Goal: Task Accomplishment & Management: Use online tool/utility

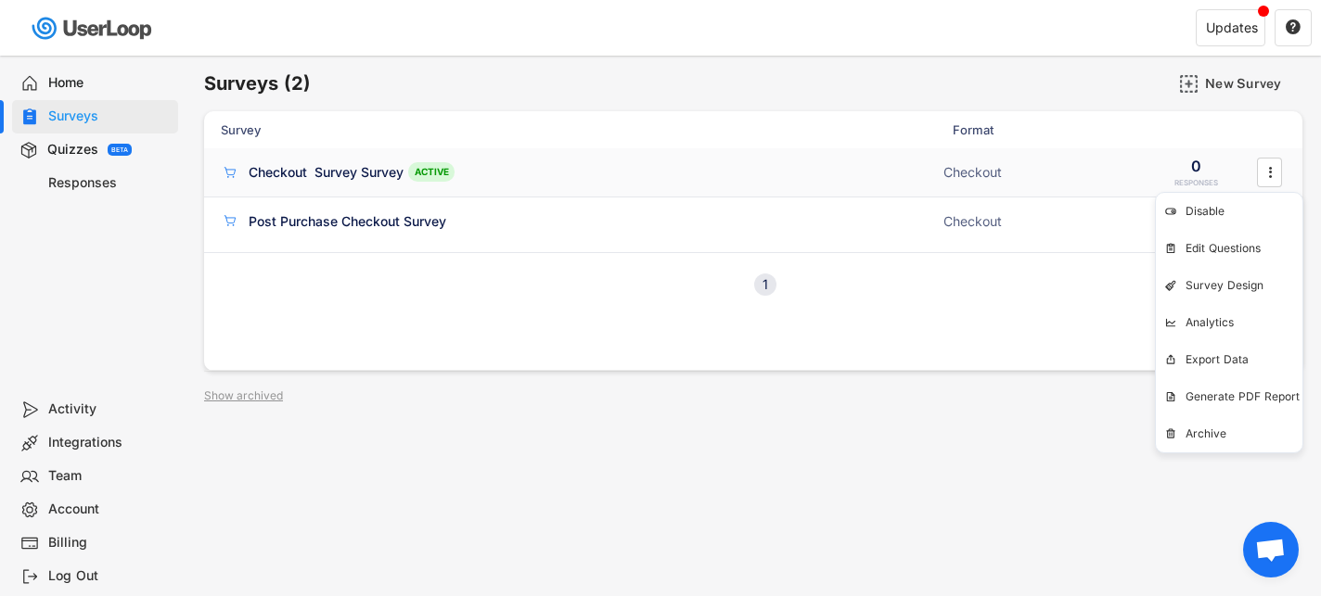
click at [374, 172] on div "Checkout Survey Survey" at bounding box center [326, 172] width 155 height 19
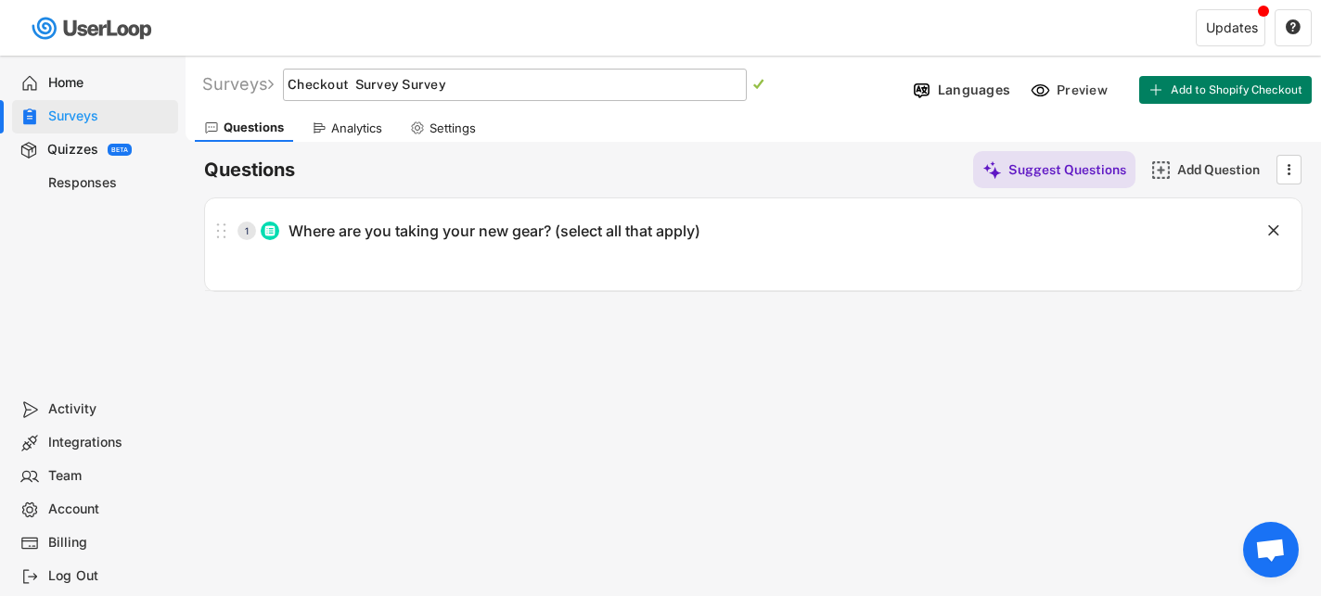
click at [453, 95] on input "input" at bounding box center [515, 85] width 464 height 32
drag, startPoint x: 476, startPoint y: 86, endPoint x: 354, endPoint y: 89, distance: 121.5
click at [354, 89] on input "input" at bounding box center [515, 85] width 464 height 32
type input "Checkout Survey: Use Case"
click at [764, 83] on text "" at bounding box center [758, 84] width 11 height 13
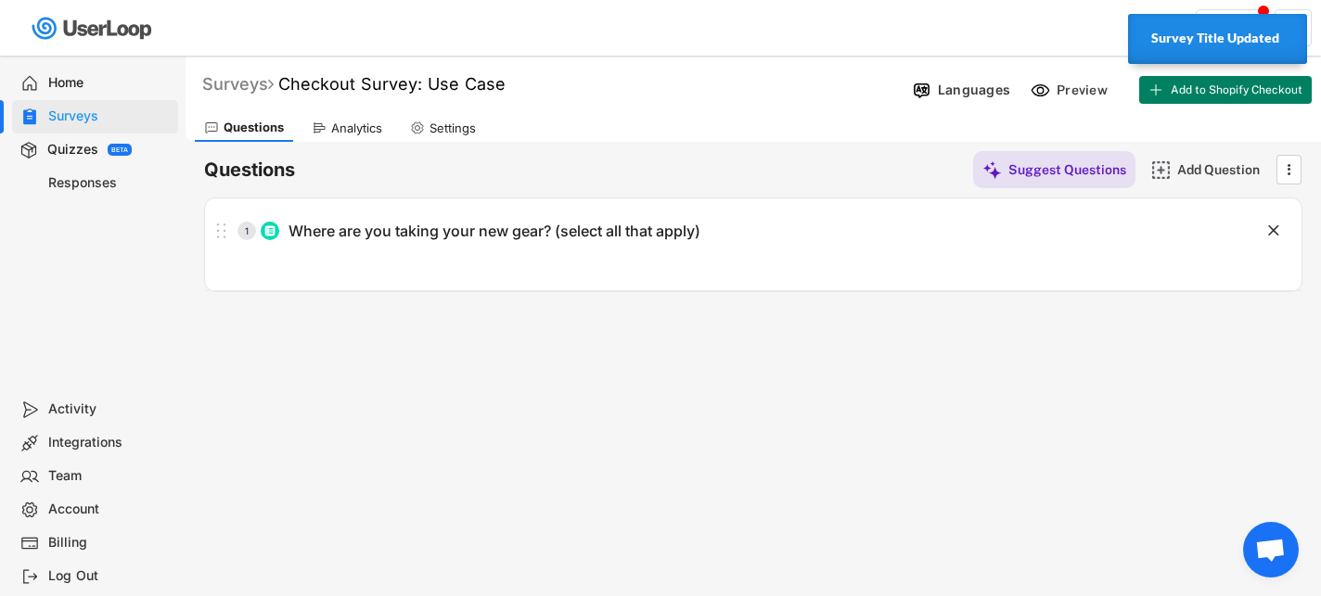
click at [250, 90] on div "Surveys" at bounding box center [237, 83] width 71 height 21
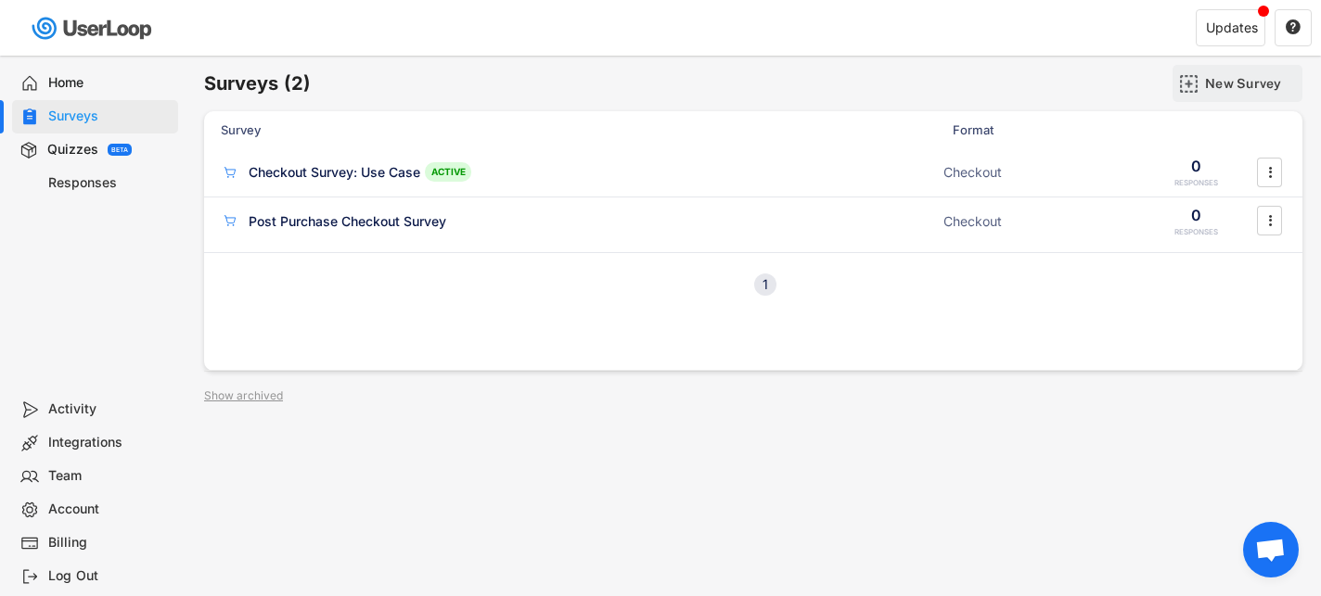
click at [1183, 86] on img at bounding box center [1188, 83] width 19 height 19
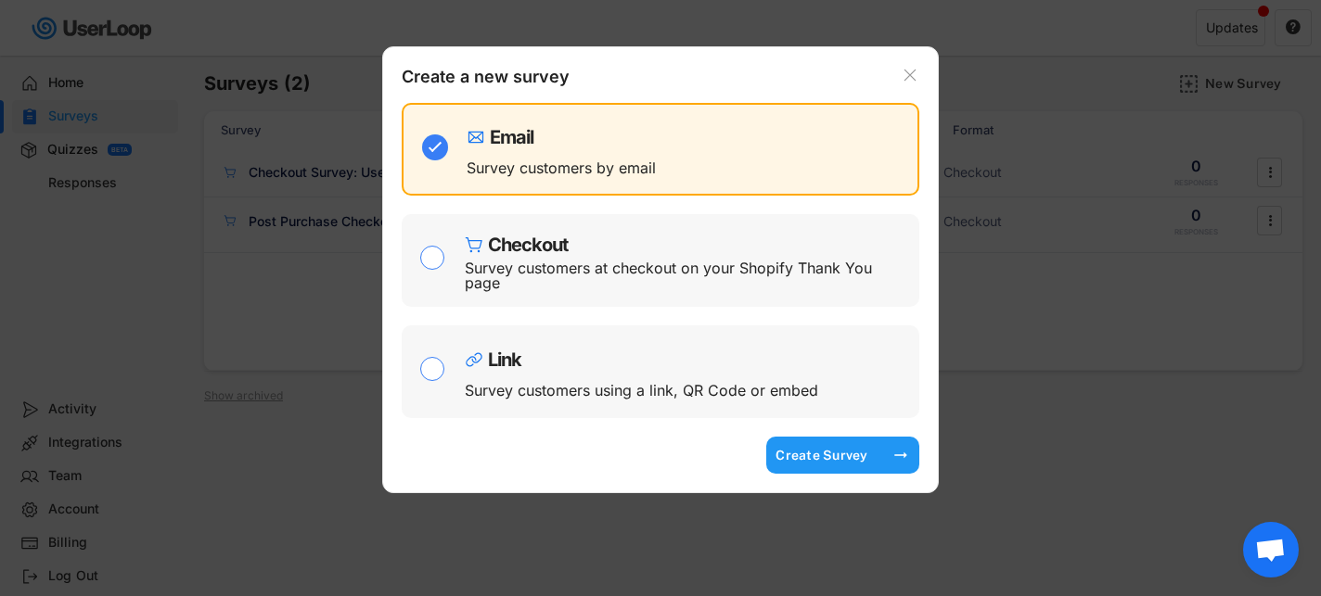
click at [825, 453] on div "Create Survey" at bounding box center [821, 455] width 93 height 17
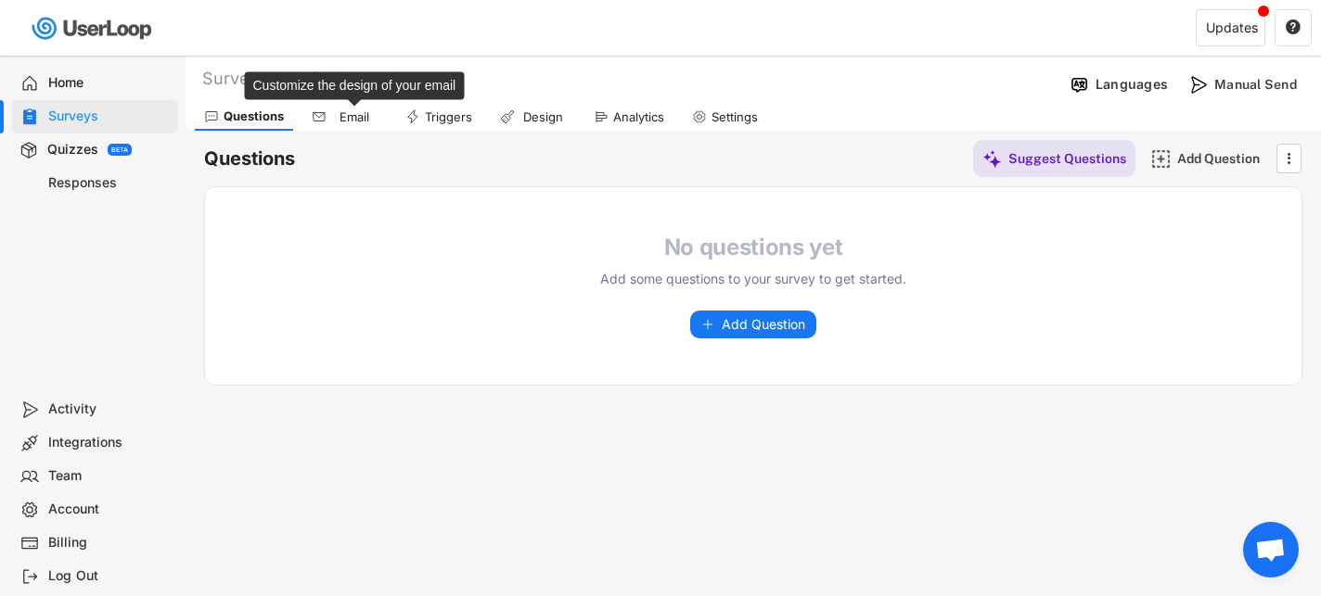
click at [354, 121] on div "Email" at bounding box center [354, 117] width 46 height 16
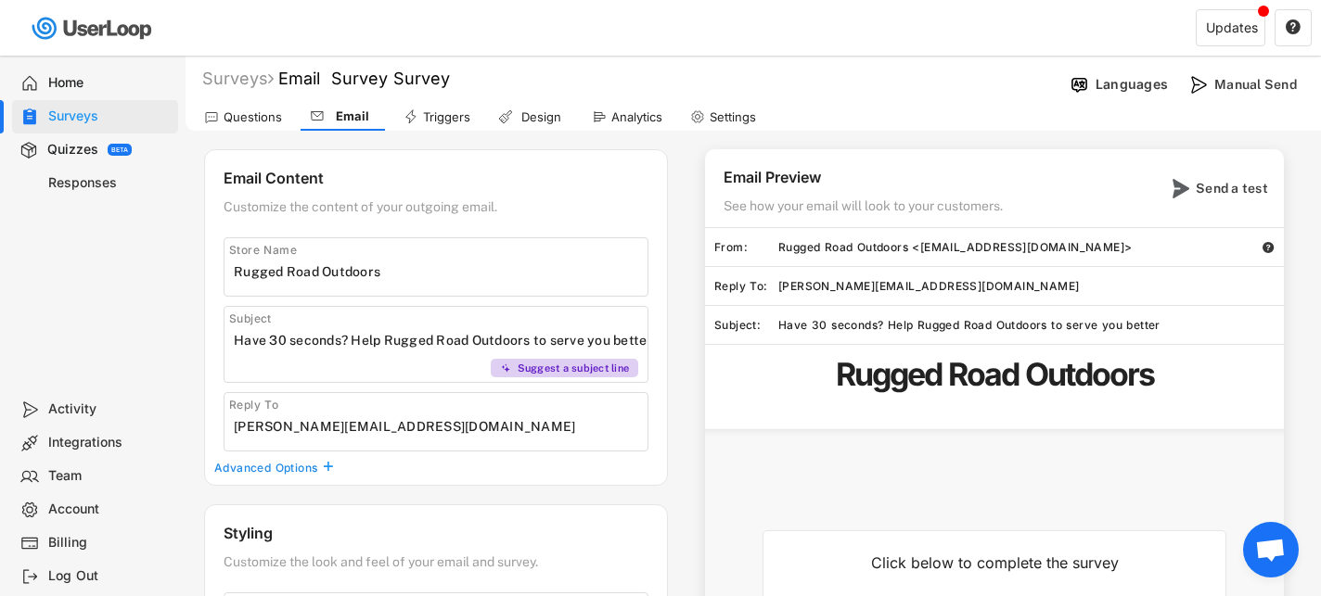
click at [83, 80] on div "Home" at bounding box center [109, 83] width 122 height 18
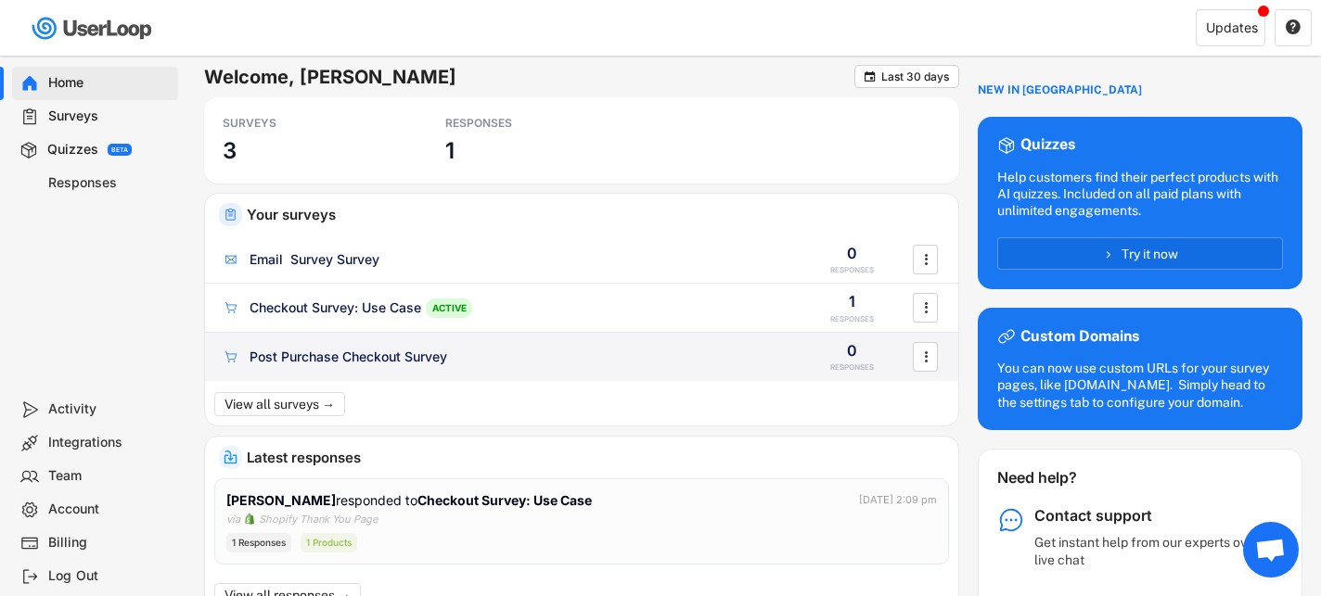
click at [343, 356] on div "Post Purchase Checkout Survey" at bounding box center [349, 357] width 198 height 19
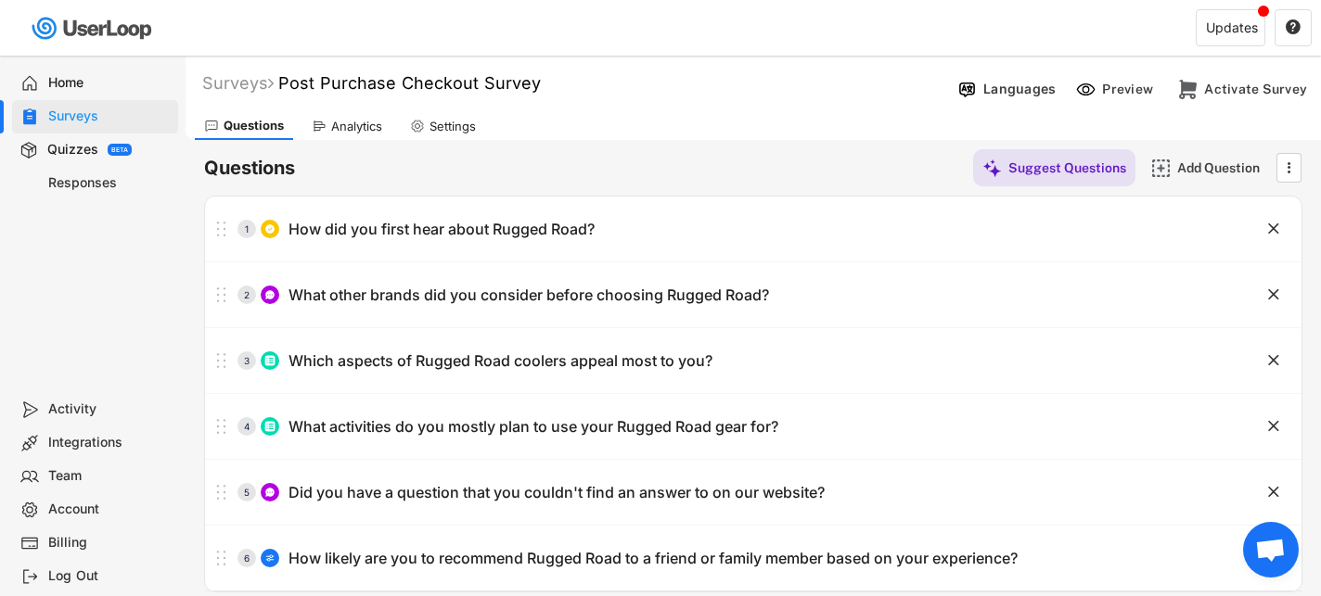
click at [425, 123] on icon at bounding box center [417, 126] width 15 height 15
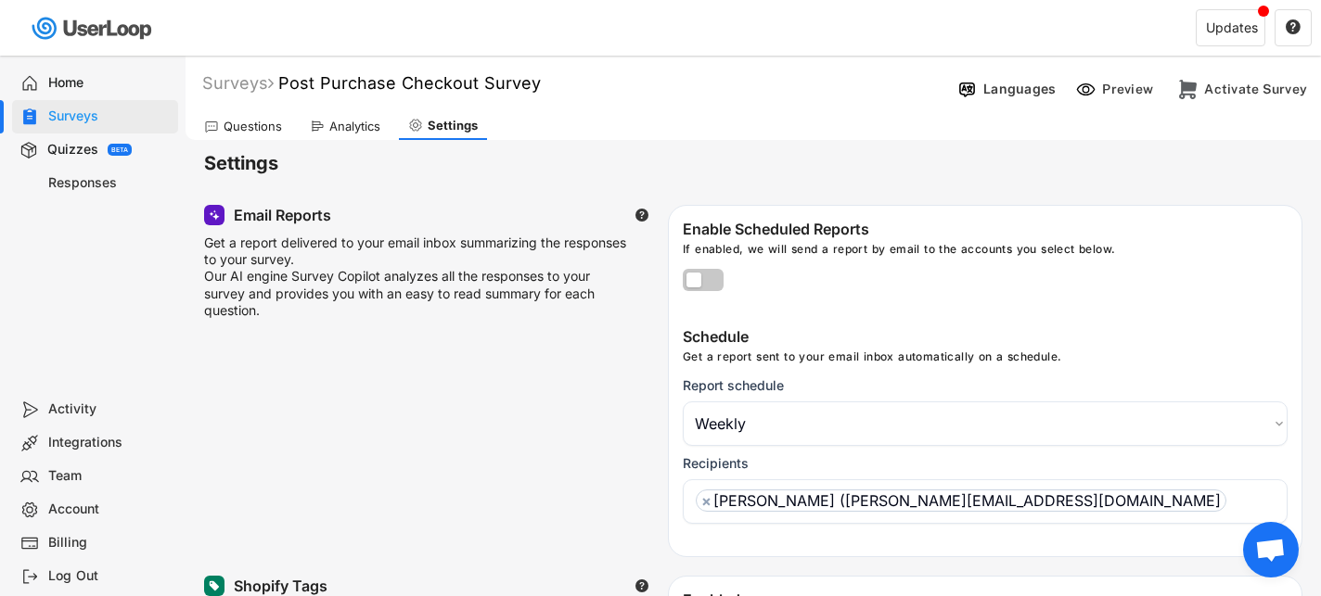
click at [89, 88] on div "Home" at bounding box center [109, 83] width 122 height 18
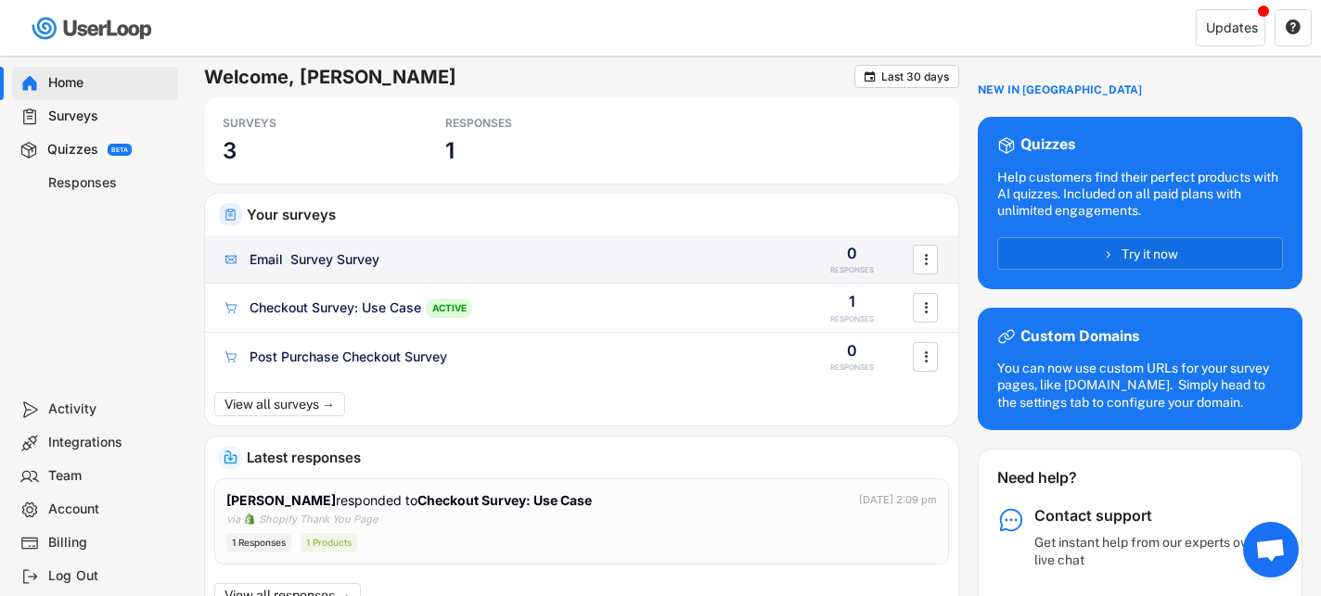
click at [347, 266] on div "Email Survey Survey" at bounding box center [315, 259] width 130 height 19
type input "Rugged Road Outdoors"
type input "Have 30 seconds? Help Rugged Road Outdoors to serve you better"
type input "kasey@ruggedroadoutdoors.com"
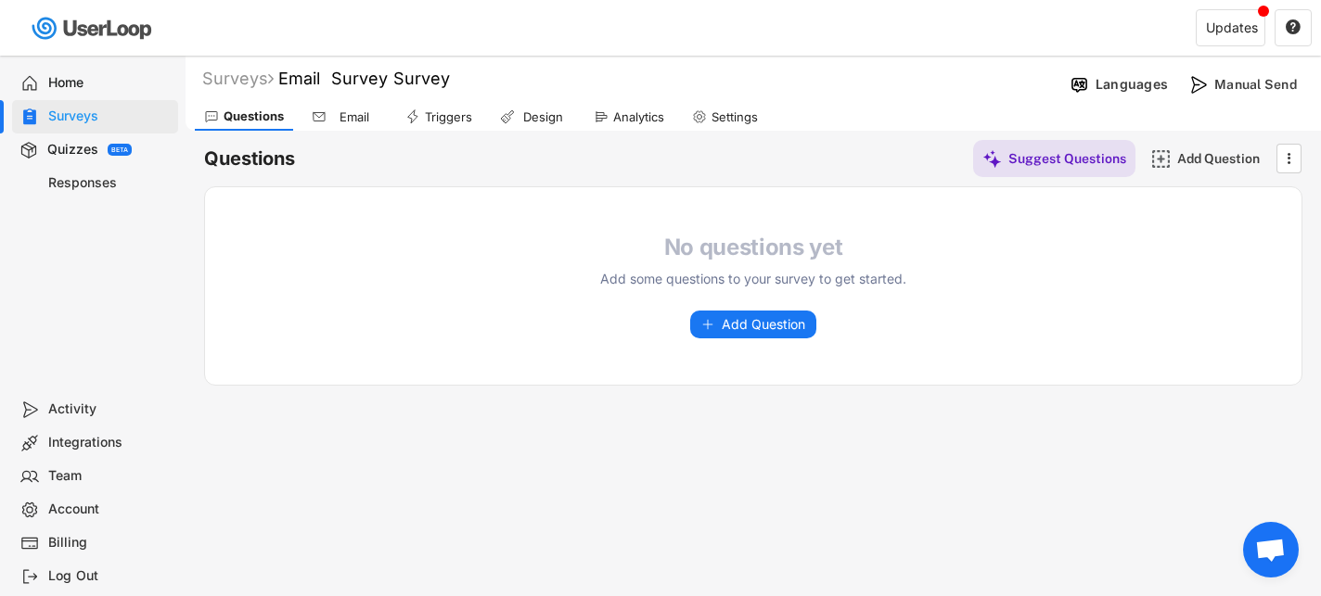
click at [323, 124] on div "Email" at bounding box center [344, 117] width 84 height 28
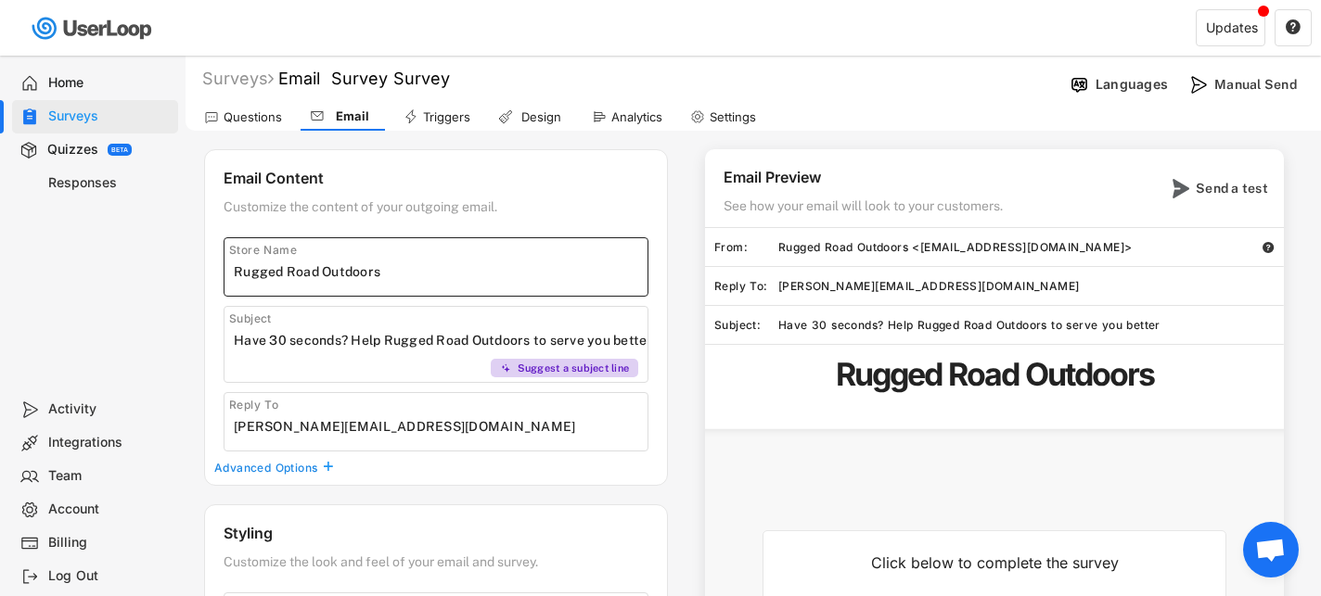
drag, startPoint x: 391, startPoint y: 276, endPoint x: 316, endPoint y: 275, distance: 75.1
click at [316, 275] on input "input" at bounding box center [441, 272] width 414 height 28
type input "Rugged Road"
click at [365, 336] on input "input" at bounding box center [441, 341] width 414 height 28
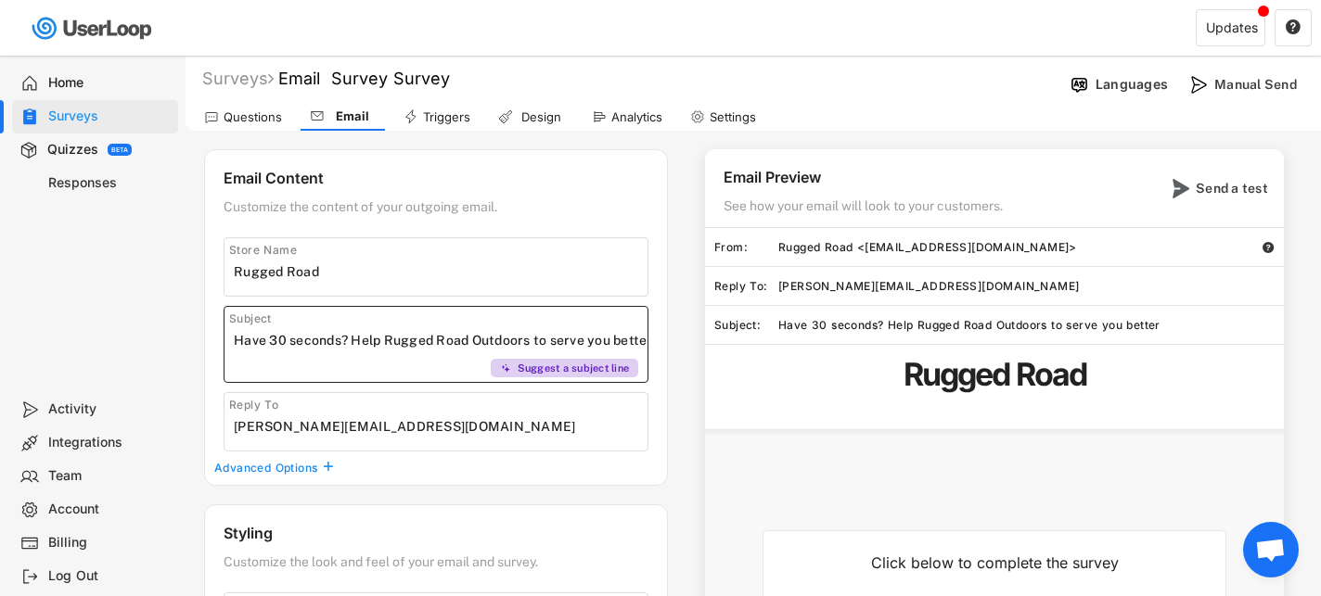
click at [725, 109] on div "Settings" at bounding box center [733, 117] width 46 height 16
select select
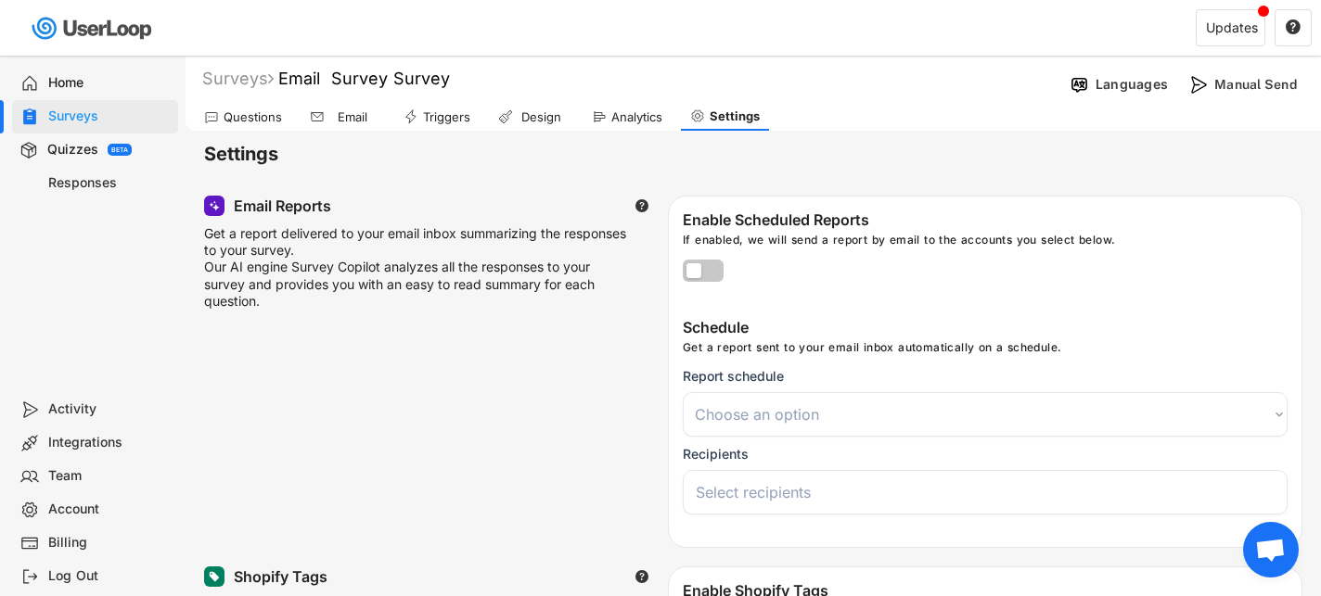
click at [464, 120] on div "Triggers" at bounding box center [446, 117] width 47 height 16
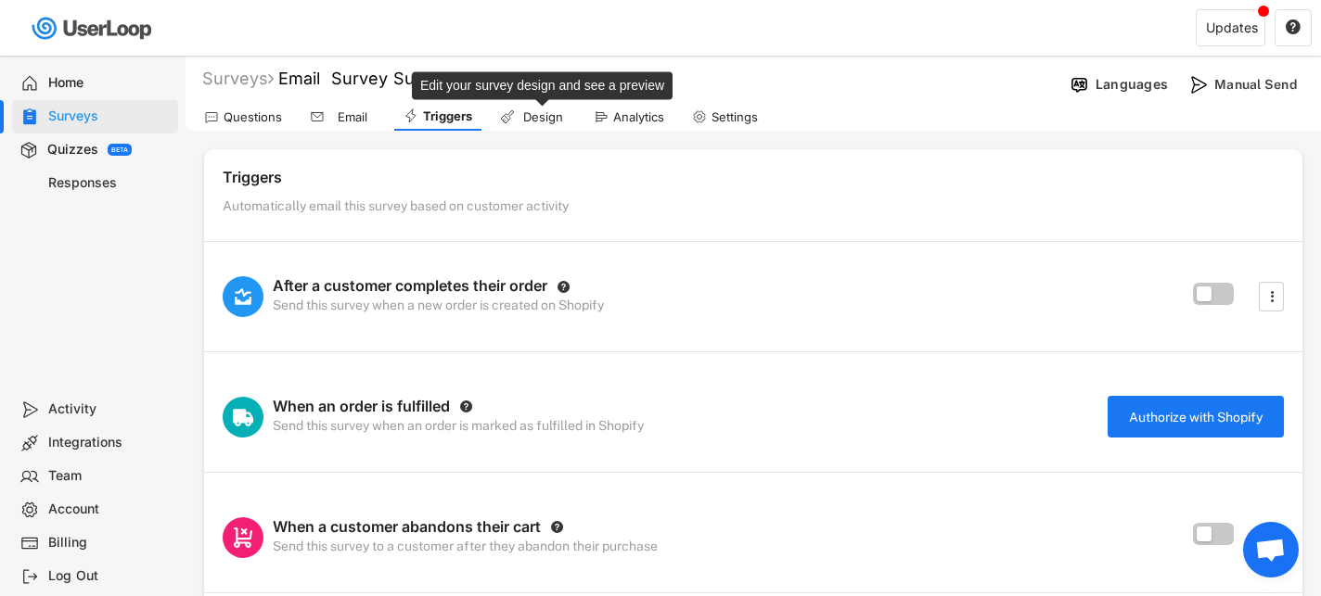
click at [540, 120] on div "Design" at bounding box center [542, 117] width 46 height 16
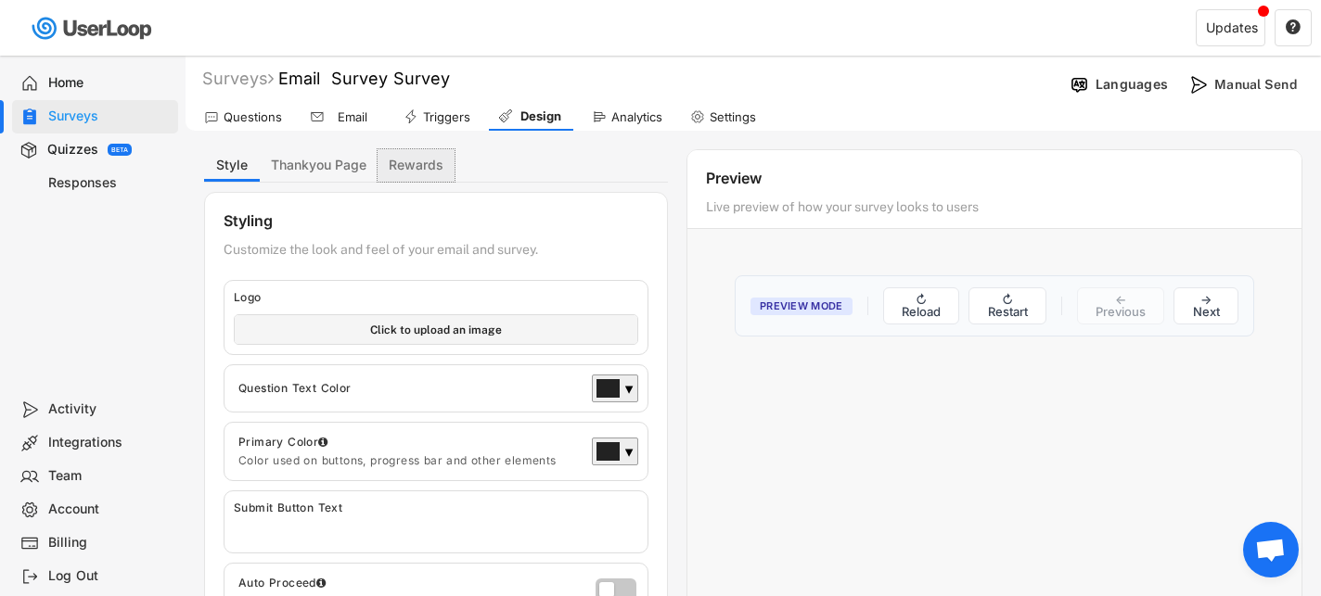
click at [423, 153] on button "Rewards" at bounding box center [416, 165] width 77 height 32
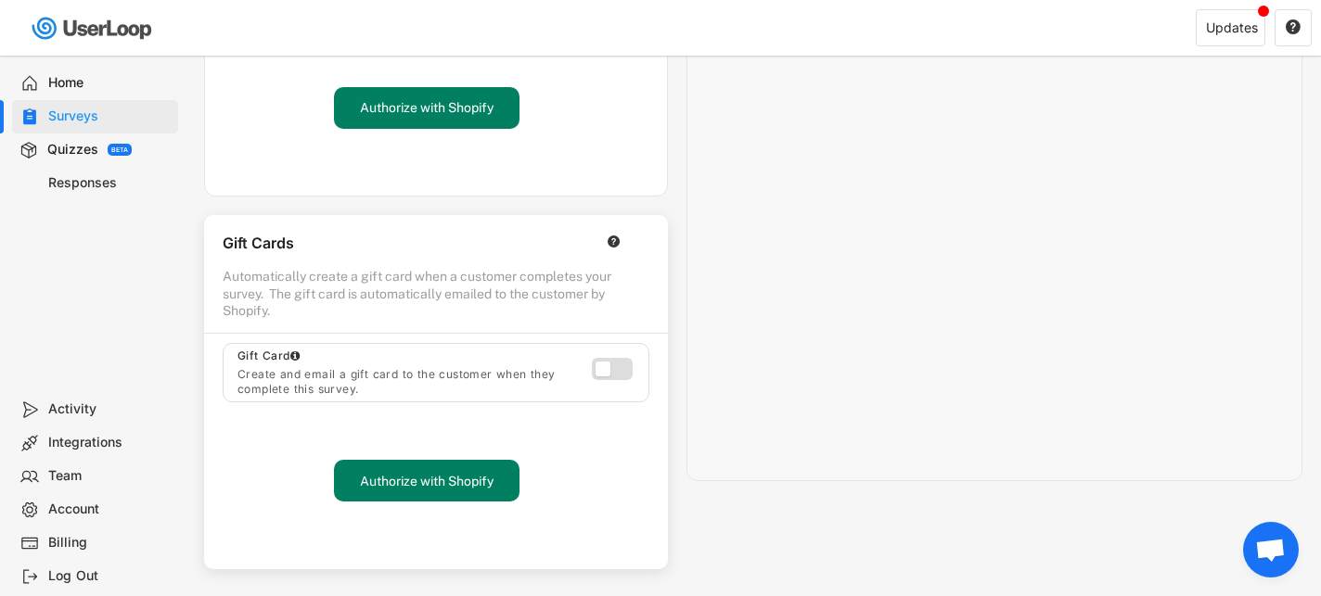
scroll to position [356, 0]
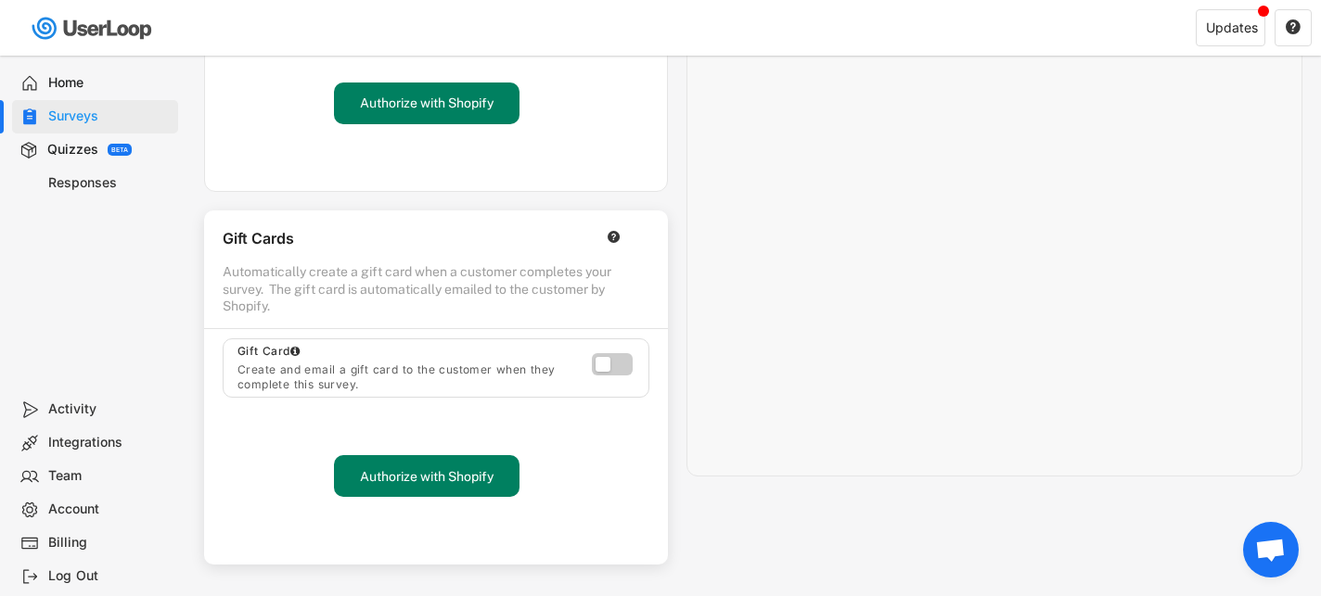
click at [606, 358] on label at bounding box center [607, 360] width 41 height 22
click at [612, 354] on label at bounding box center [607, 360] width 41 height 22
click at [440, 480] on button "Authorize with Shopify" at bounding box center [427, 476] width 186 height 42
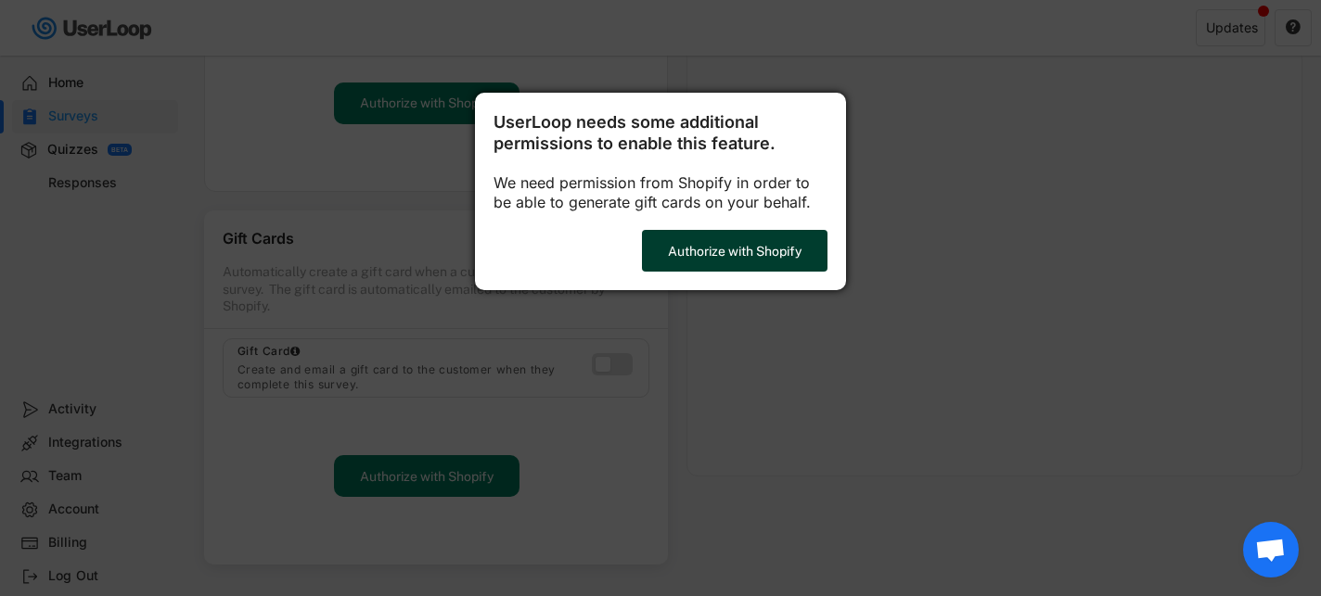
click at [730, 251] on button "Authorize with Shopify" at bounding box center [735, 251] width 186 height 42
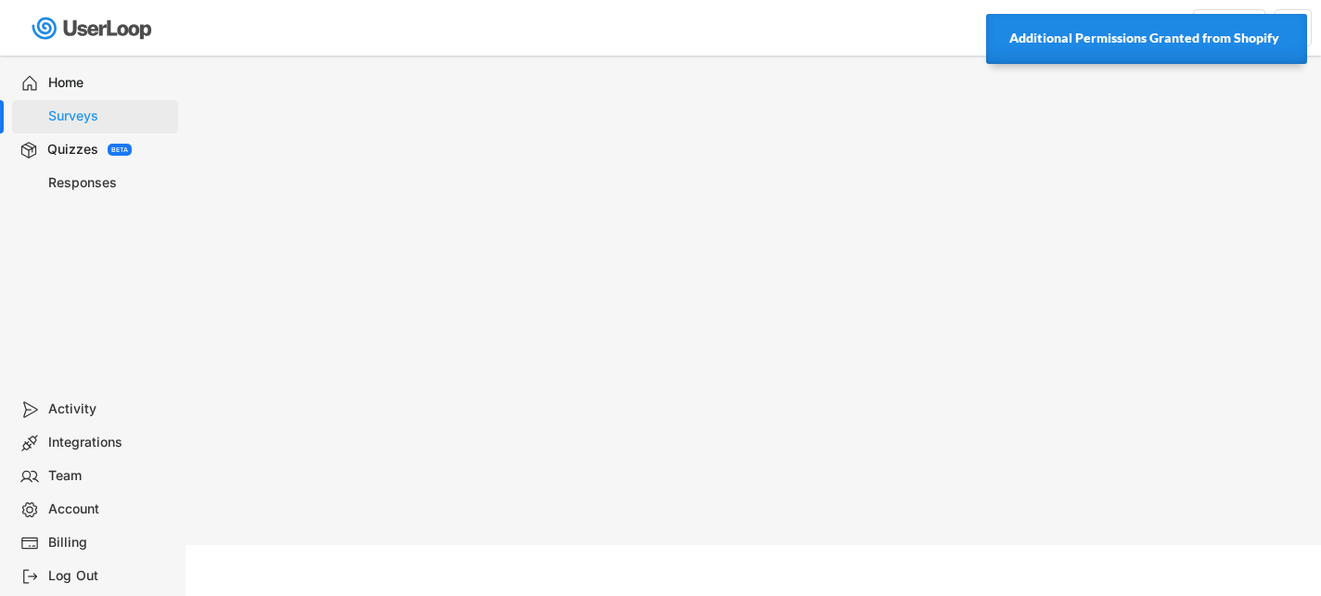
scroll to position [56, 0]
click at [96, 113] on div "Surveys" at bounding box center [109, 117] width 122 height 18
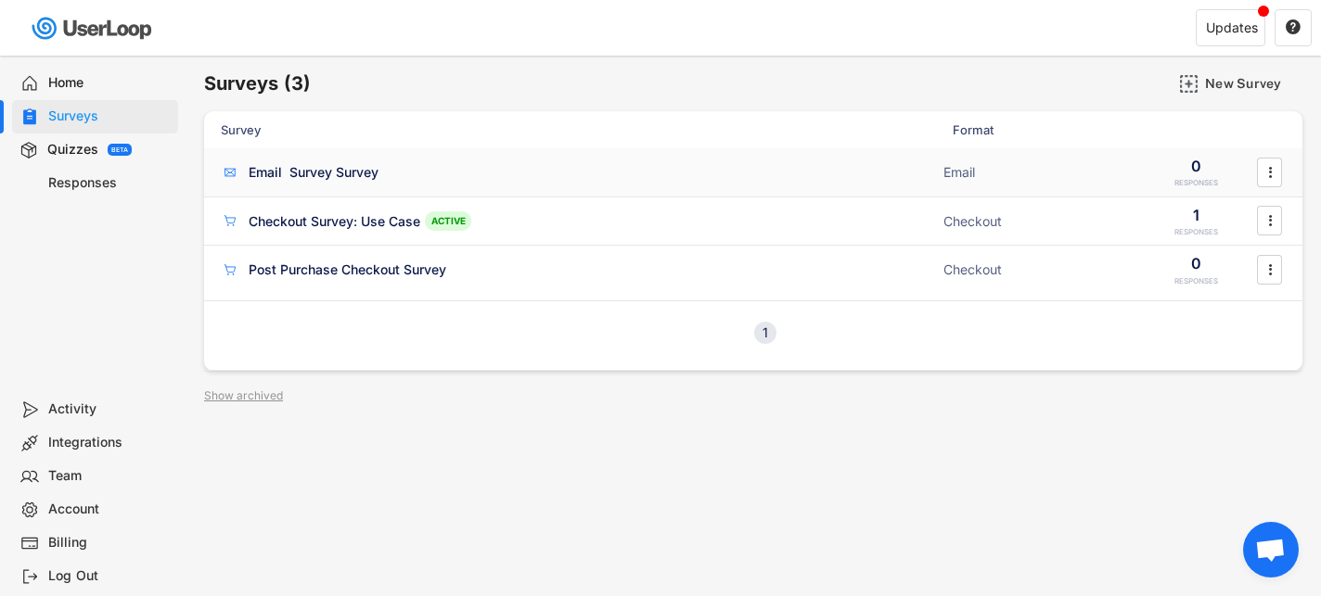
click at [326, 173] on div "Email Survey Survey" at bounding box center [314, 172] width 130 height 19
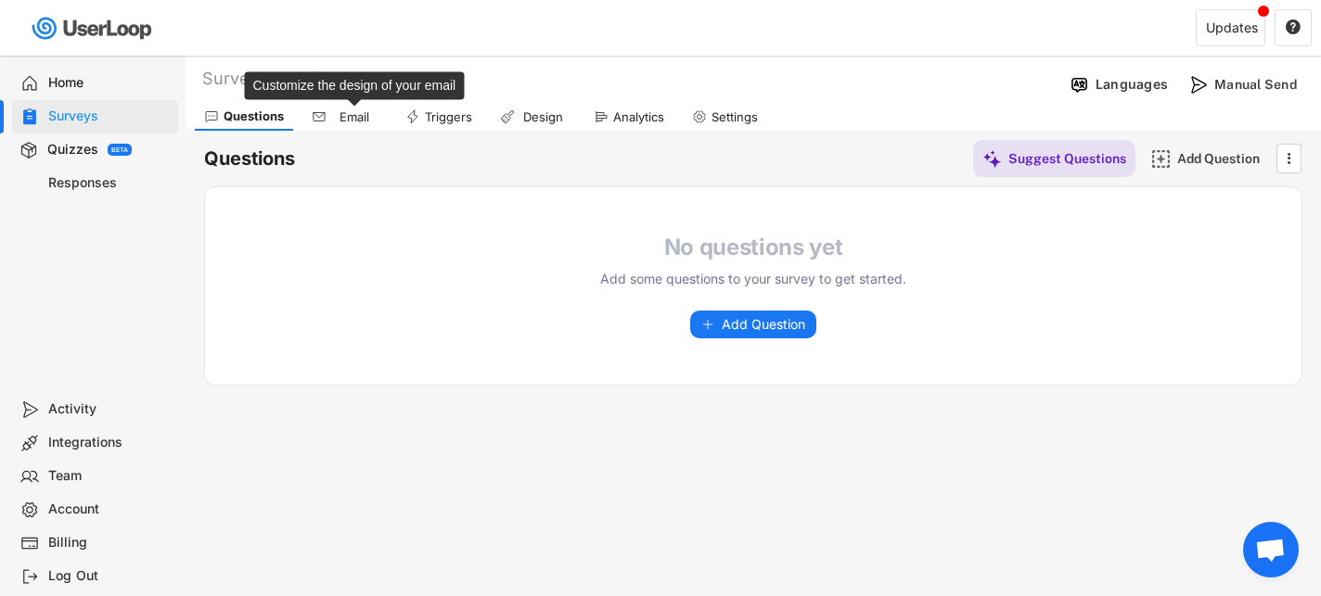
click at [363, 121] on div "Email" at bounding box center [354, 117] width 46 height 16
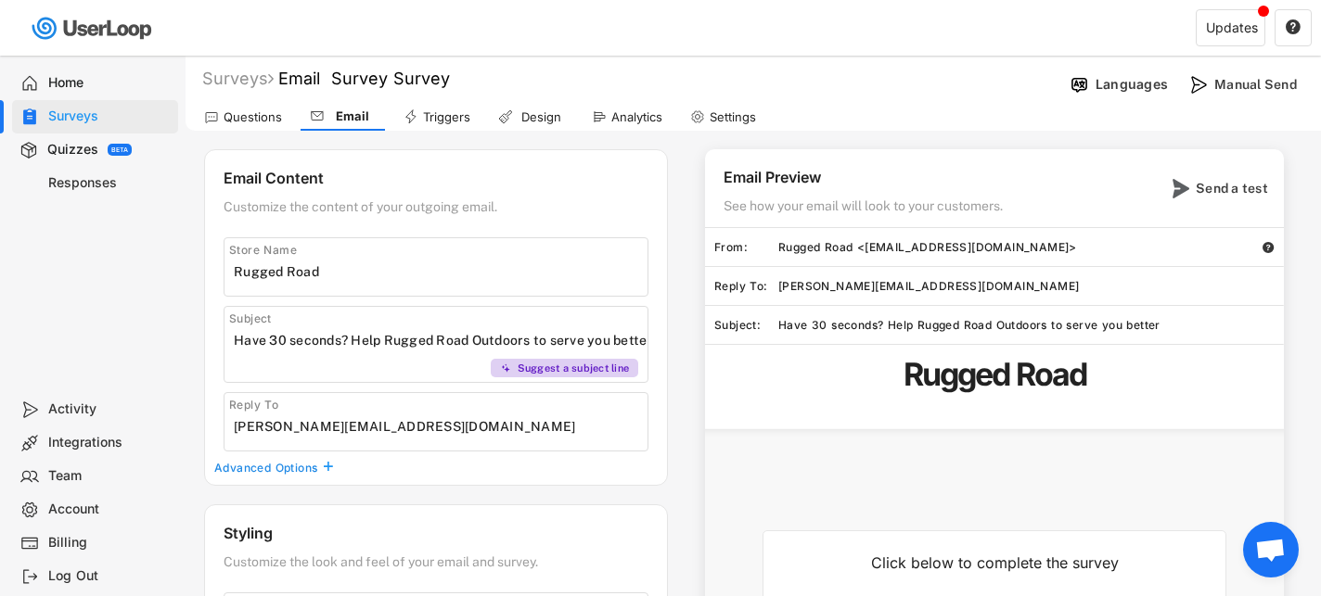
click at [447, 116] on div "Triggers" at bounding box center [446, 117] width 47 height 16
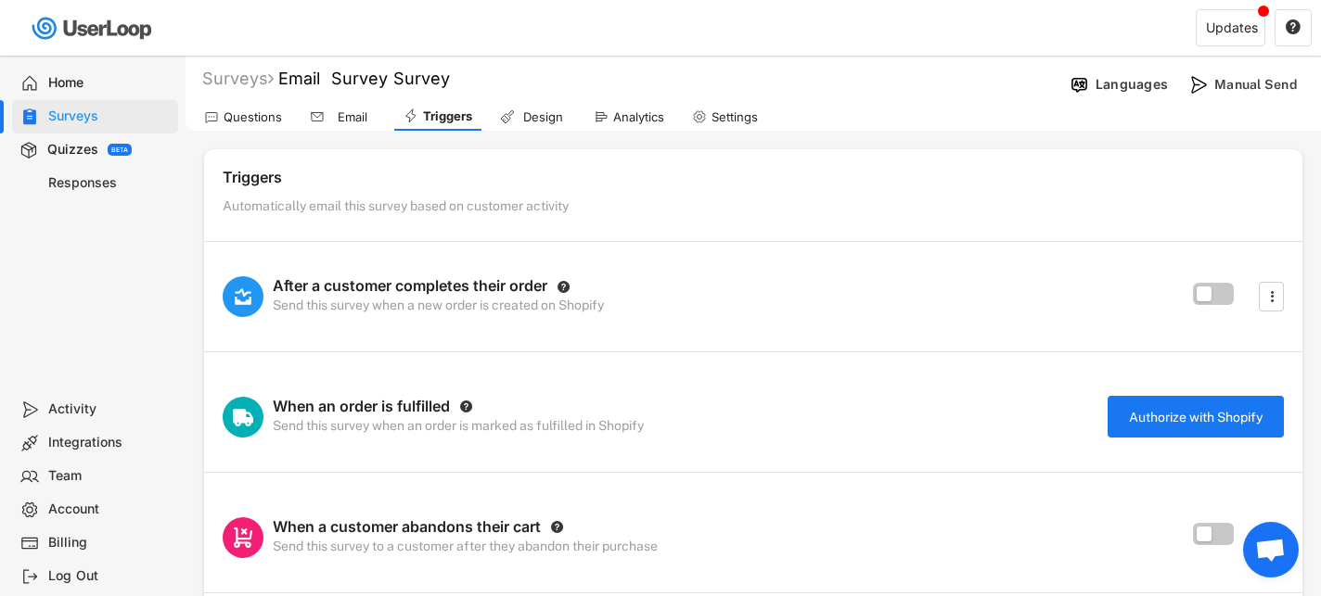
click at [630, 116] on div "Analytics" at bounding box center [638, 117] width 51 height 16
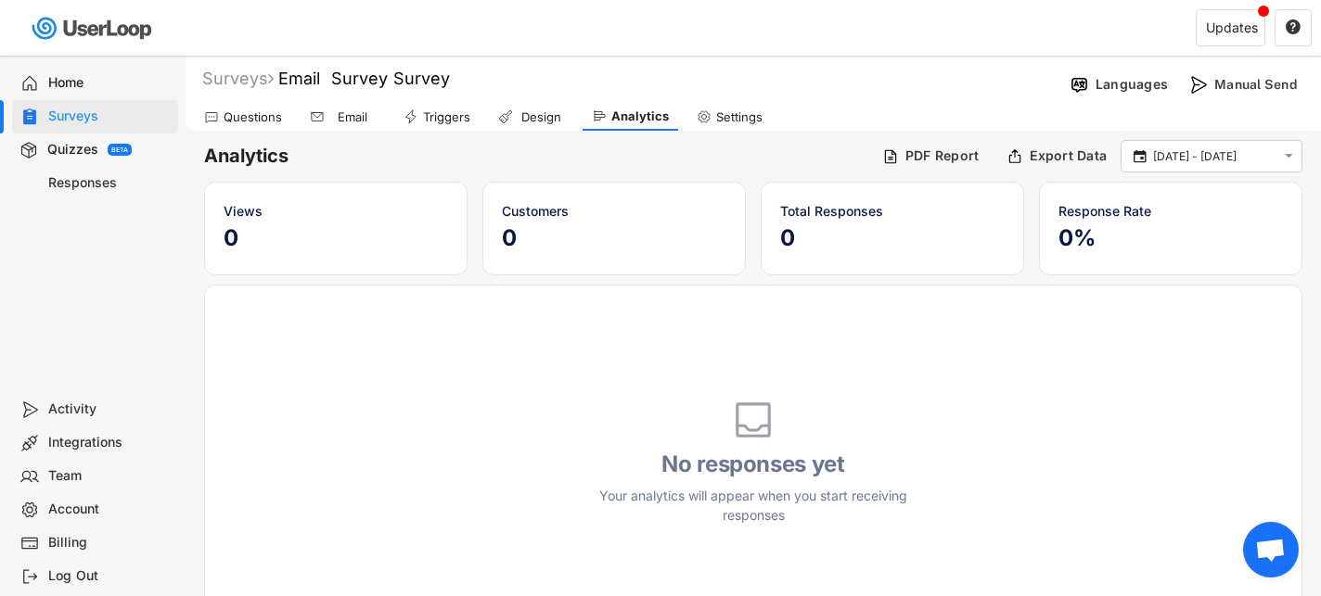
click at [704, 120] on use at bounding box center [704, 116] width 15 height 15
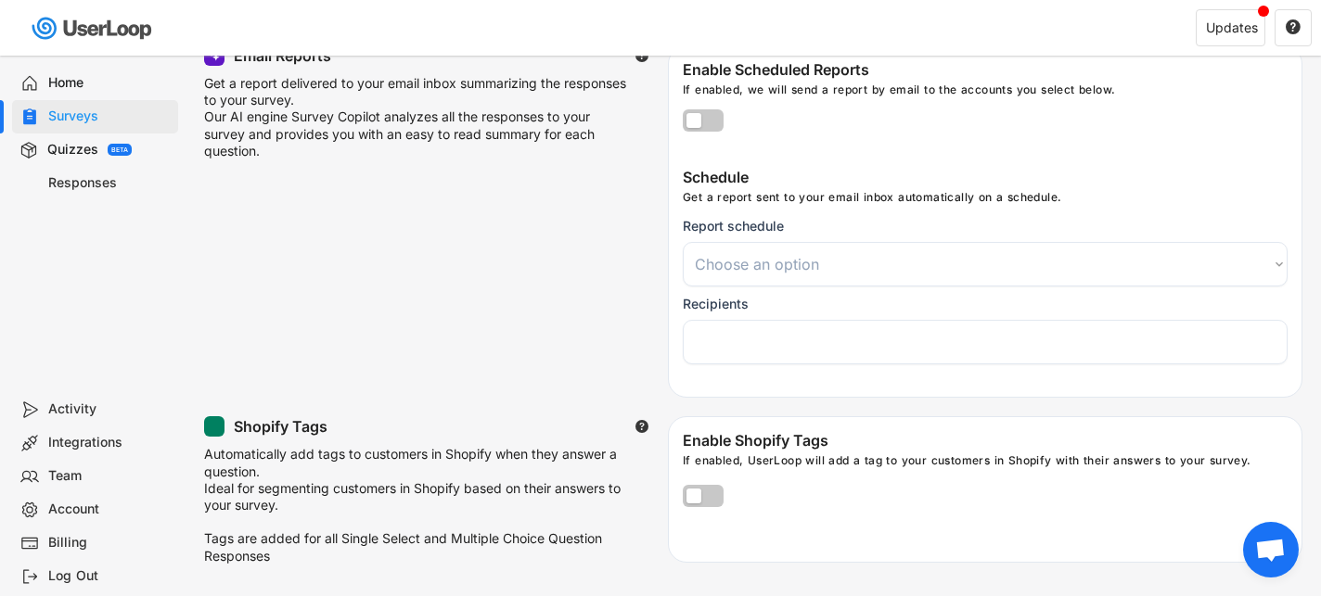
select select
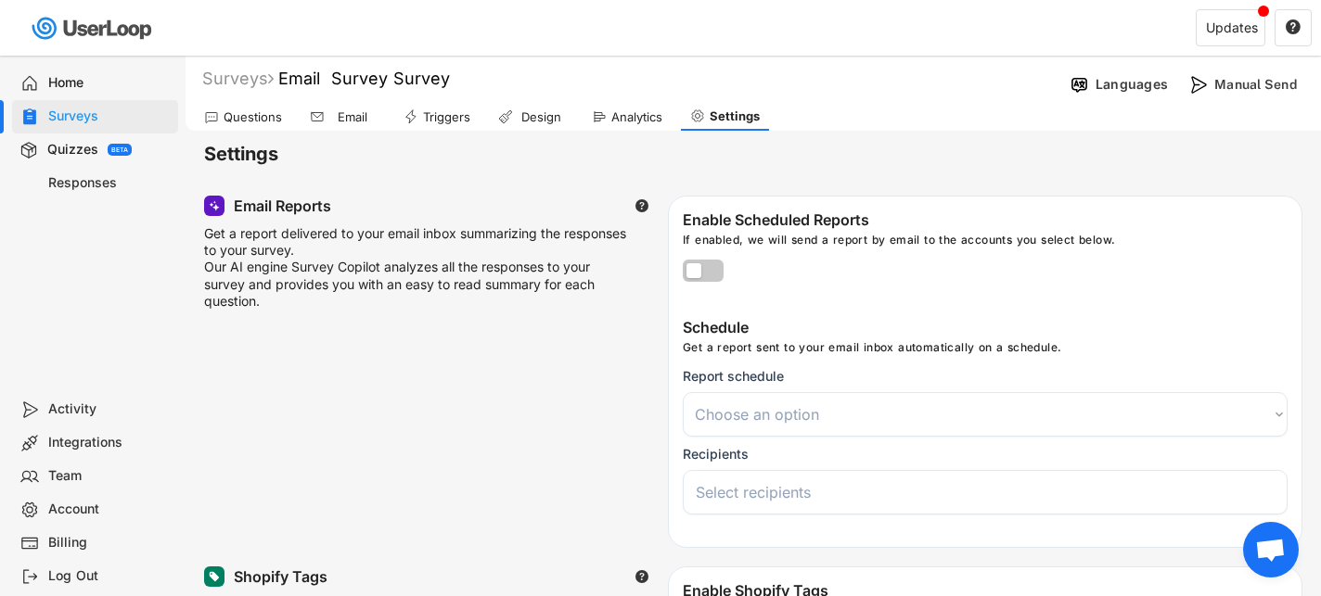
click at [445, 120] on div "Triggers" at bounding box center [446, 117] width 47 height 16
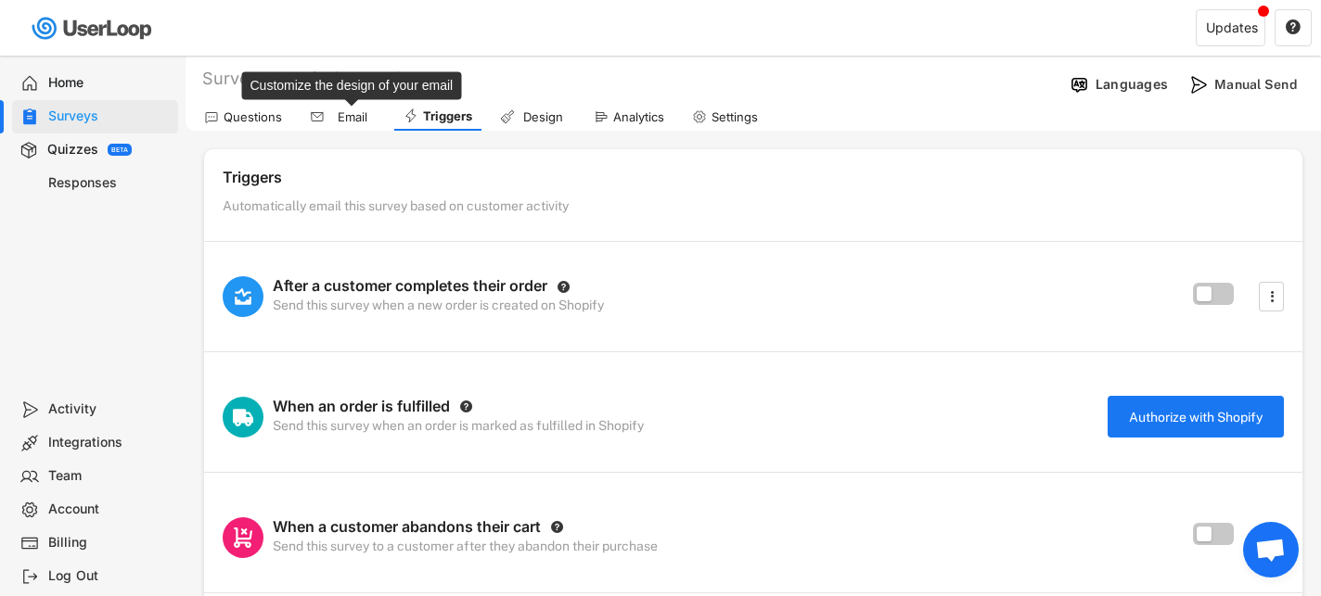
click at [334, 117] on div "Email" at bounding box center [352, 117] width 46 height 16
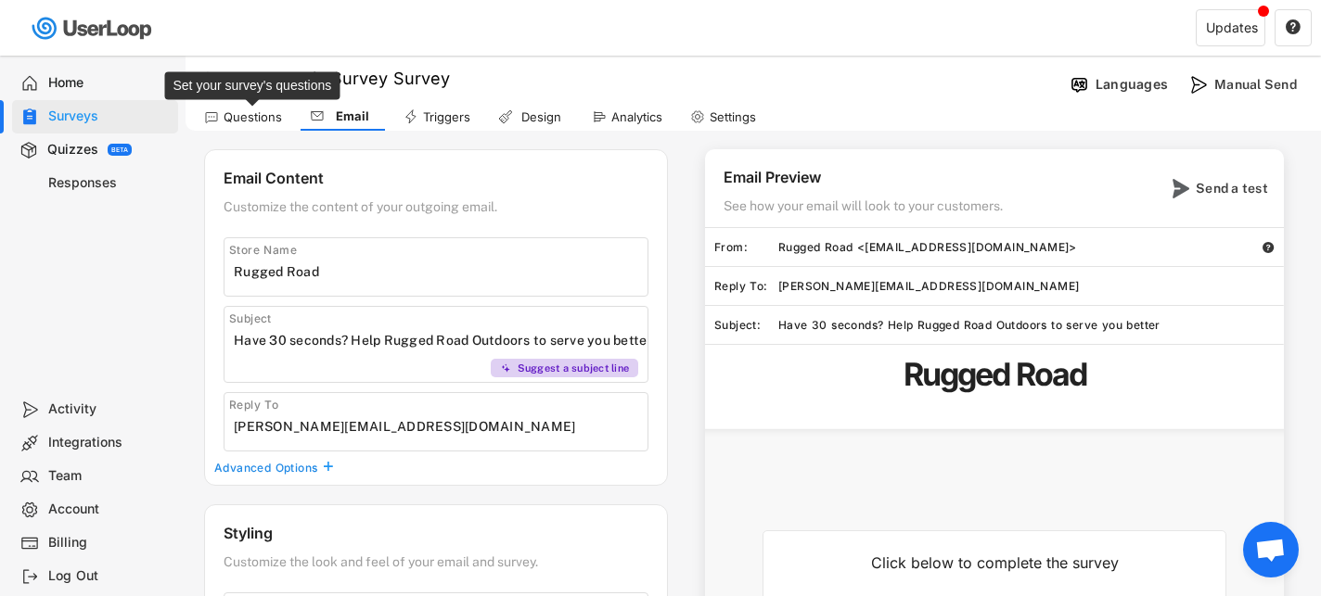
click at [251, 119] on div "Questions" at bounding box center [253, 117] width 58 height 16
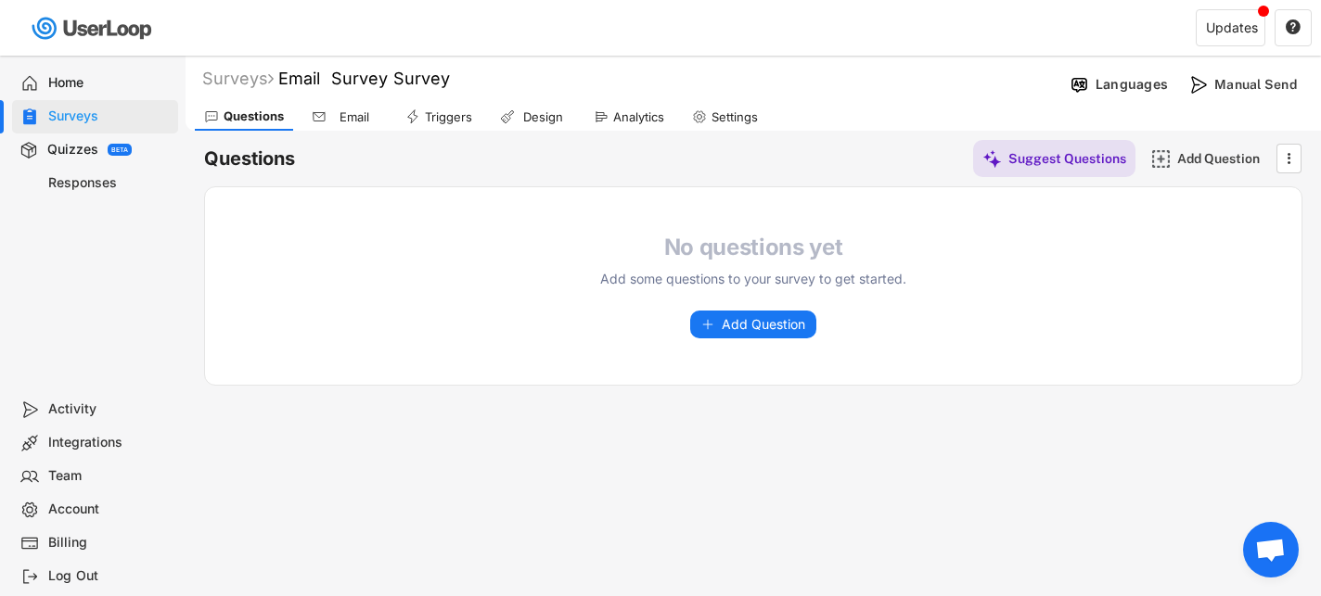
click at [78, 153] on div "Quizzes" at bounding box center [72, 150] width 51 height 18
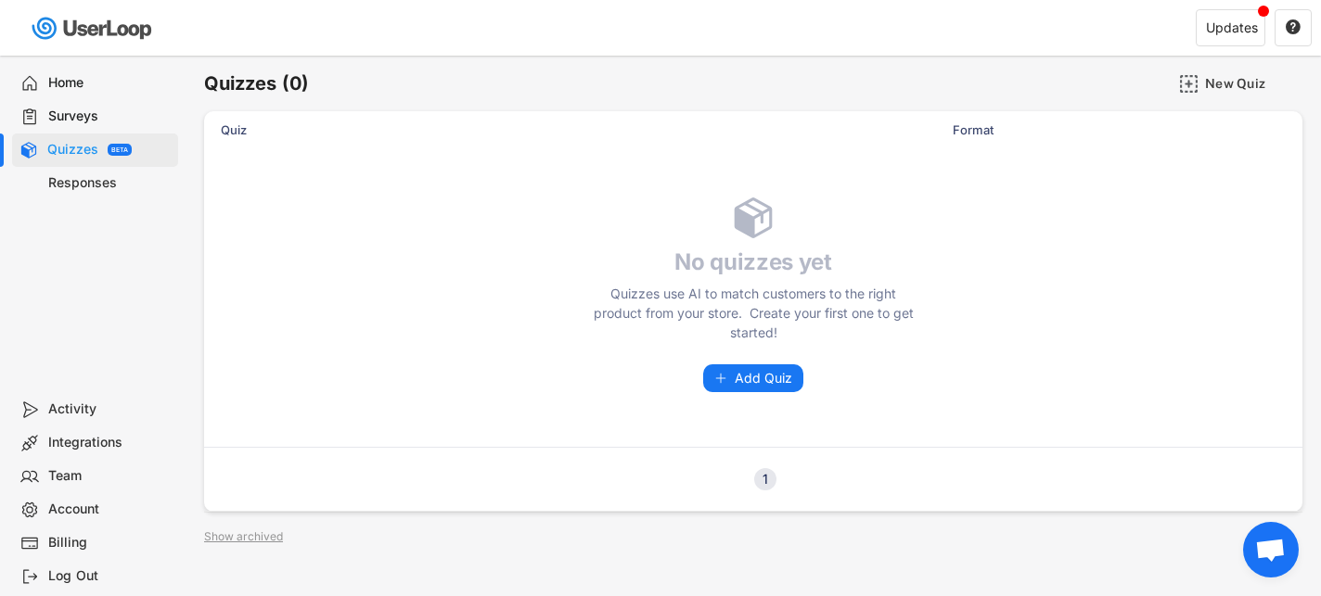
click at [81, 185] on div "Responses" at bounding box center [109, 183] width 122 height 18
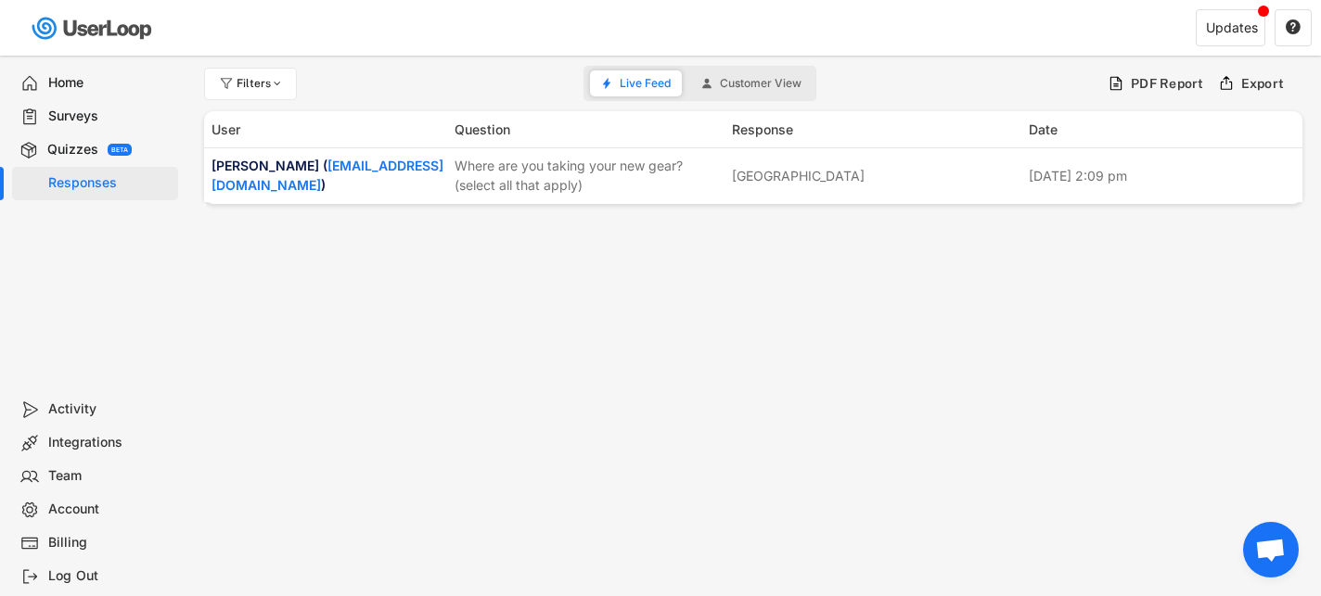
click at [88, 81] on div "Home" at bounding box center [109, 83] width 122 height 18
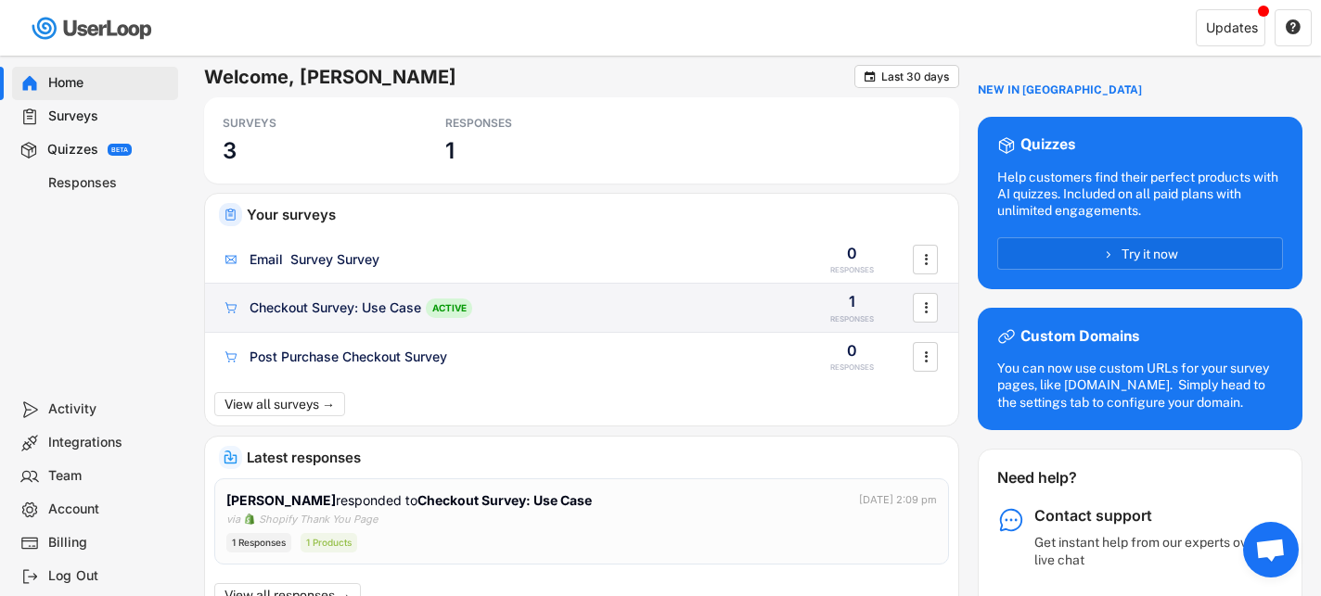
click at [327, 311] on div "Checkout Survey: Use Case" at bounding box center [336, 308] width 172 height 19
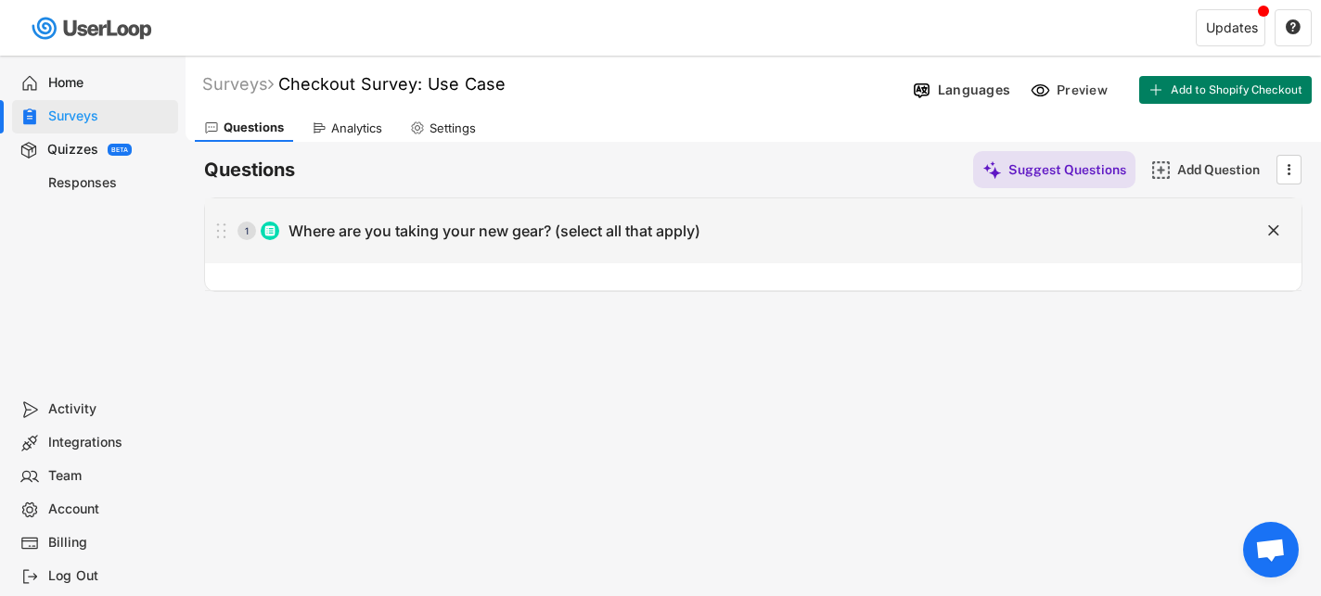
click at [380, 239] on div "Where are you taking your new gear? (select all that apply)" at bounding box center [494, 231] width 412 height 19
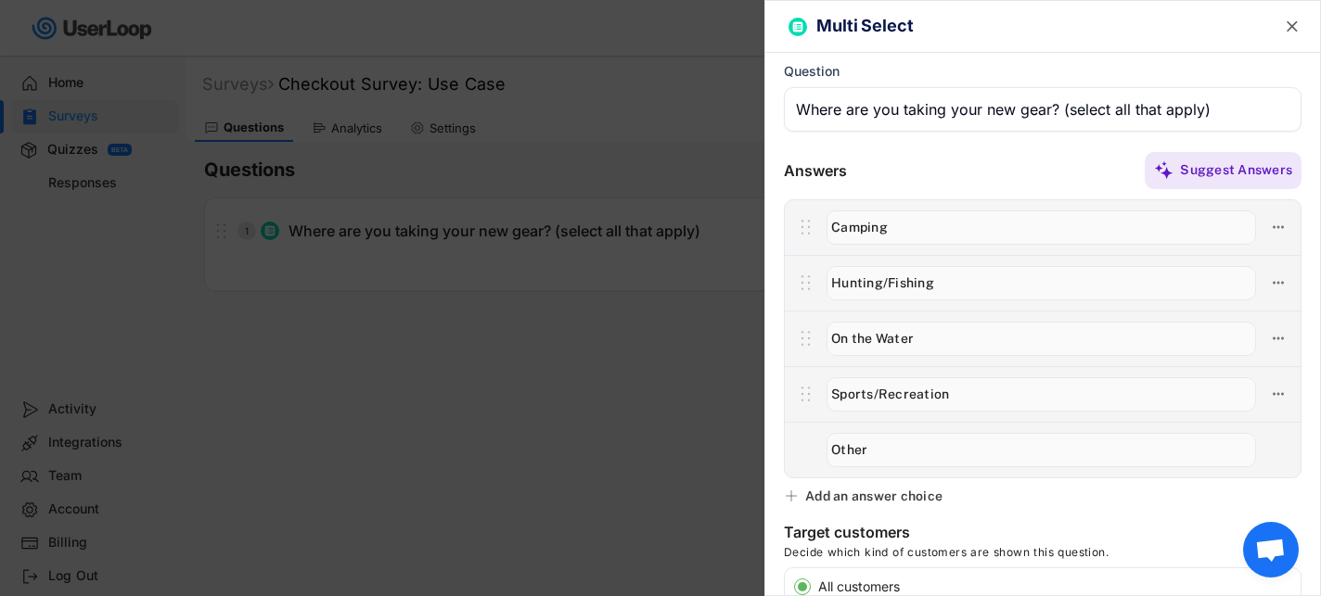
click at [607, 447] on div at bounding box center [660, 298] width 1321 height 596
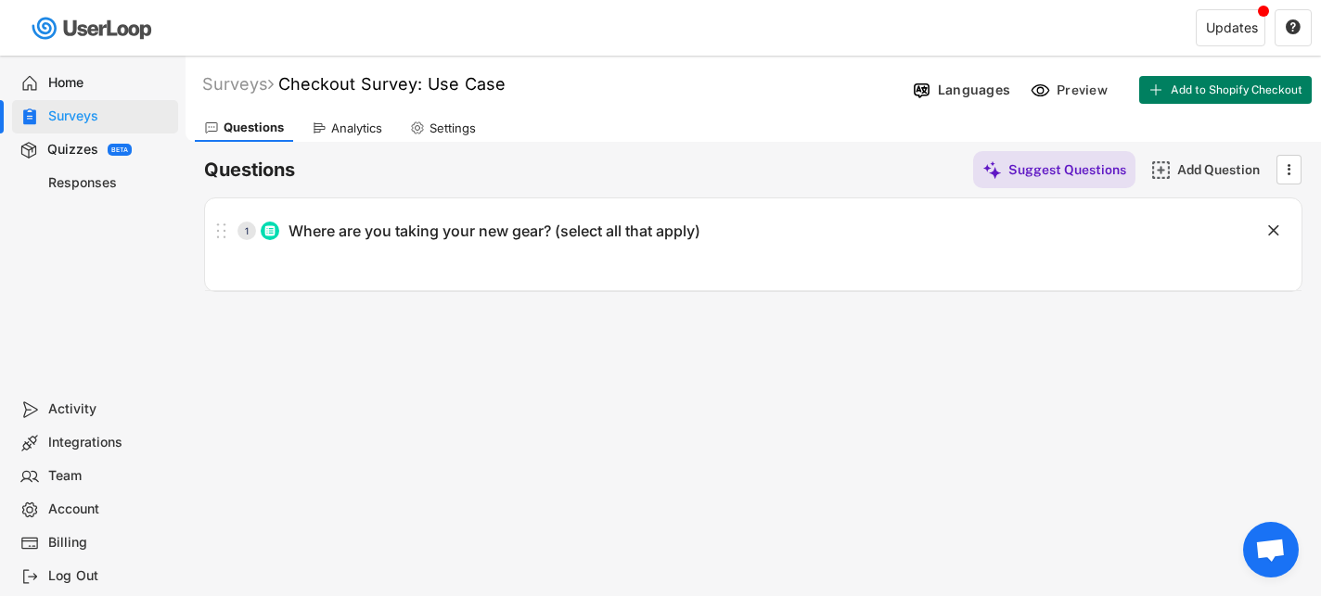
click at [370, 122] on div "Analytics" at bounding box center [356, 129] width 51 height 16
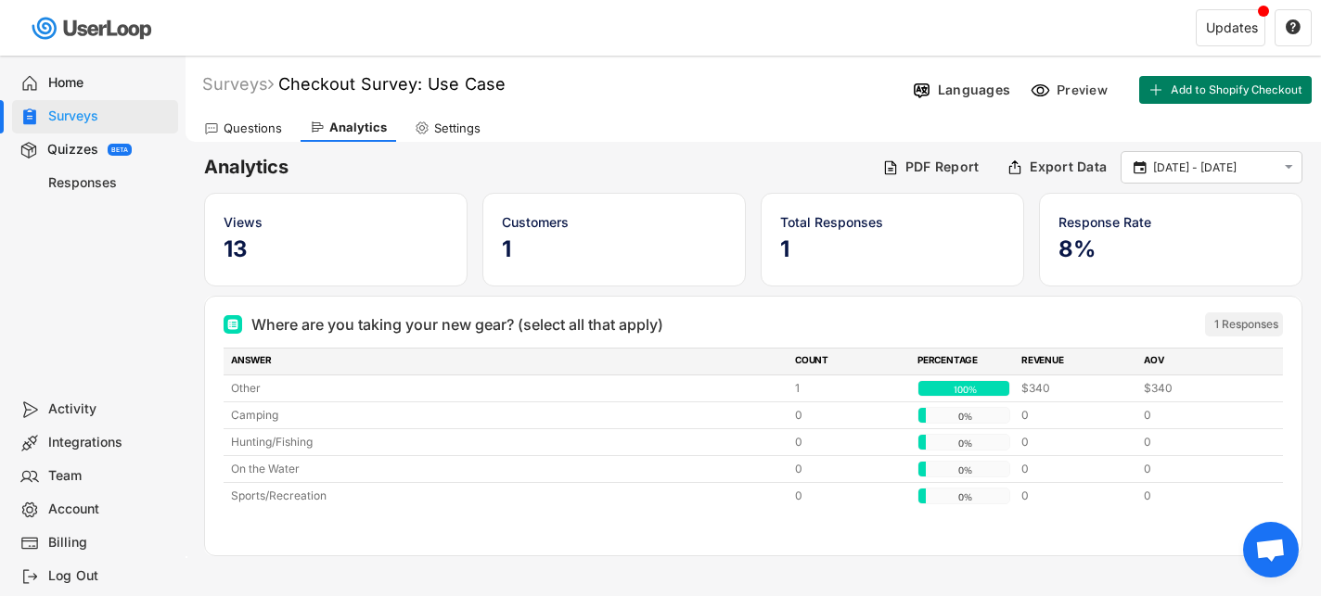
click at [81, 113] on div "Surveys" at bounding box center [109, 117] width 122 height 18
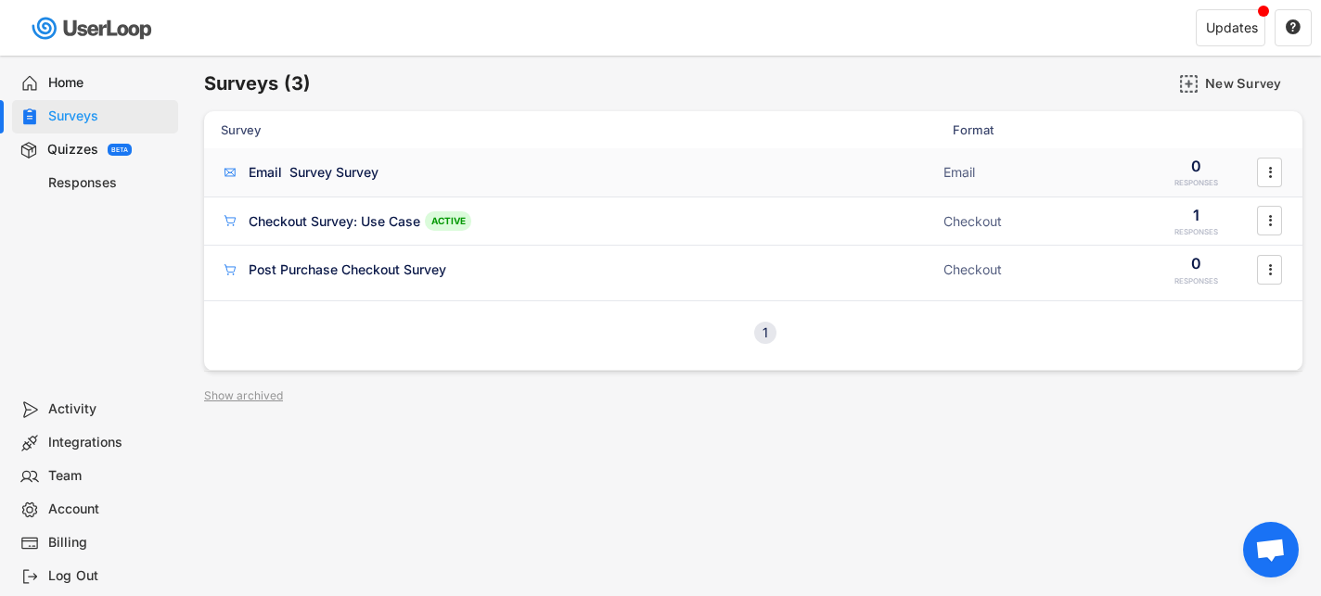
click at [319, 170] on div "Email Survey Survey" at bounding box center [314, 172] width 130 height 19
type input "Rugged Road"
type input "Have 30 seconds? Help Rugged Road Outdoors to serve you better"
type input "kasey@ruggedroadoutdoors.com"
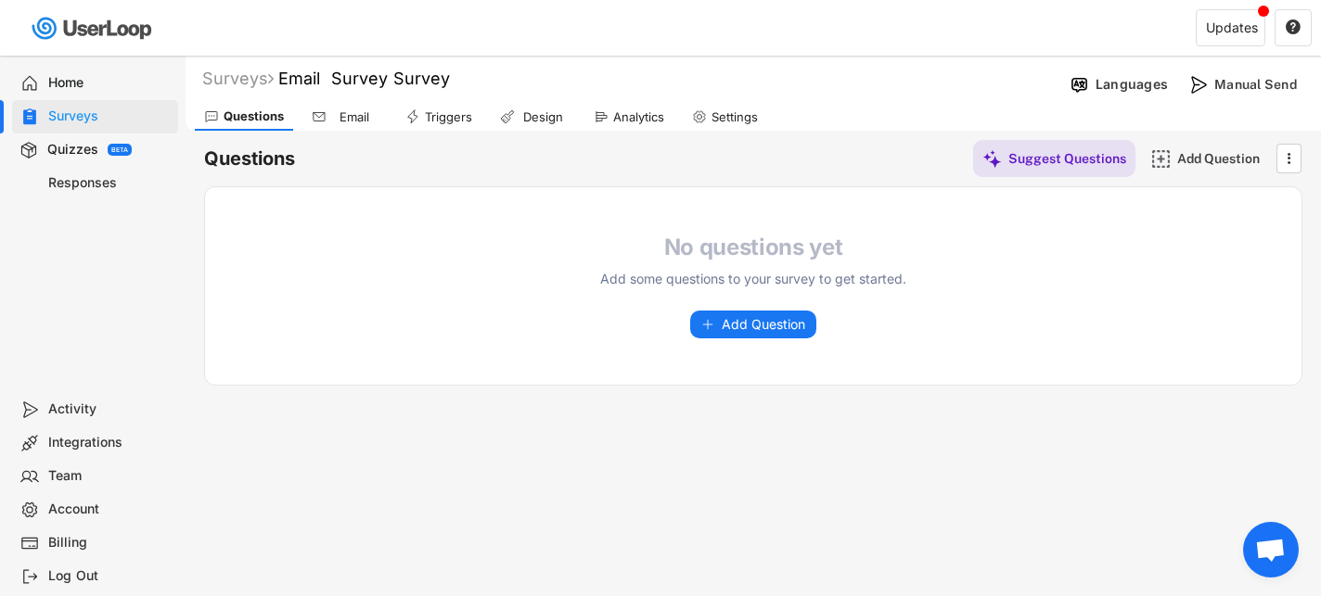
click at [359, 125] on div "Email" at bounding box center [344, 117] width 84 height 28
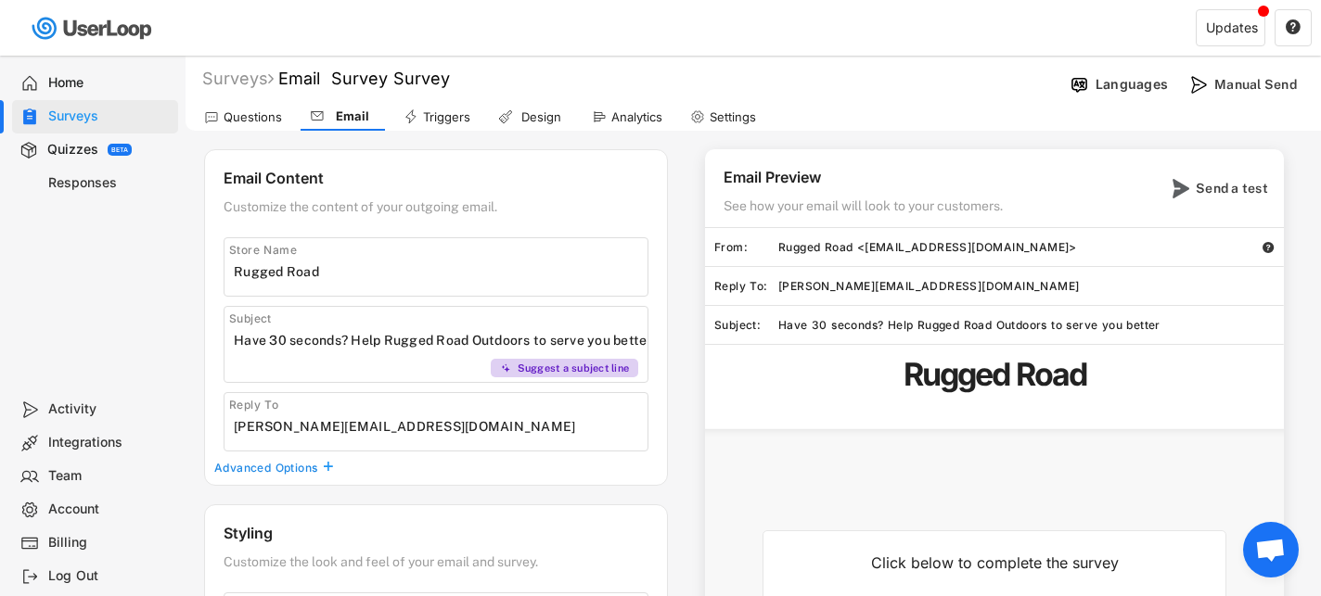
click at [438, 121] on div "Triggers" at bounding box center [446, 117] width 47 height 16
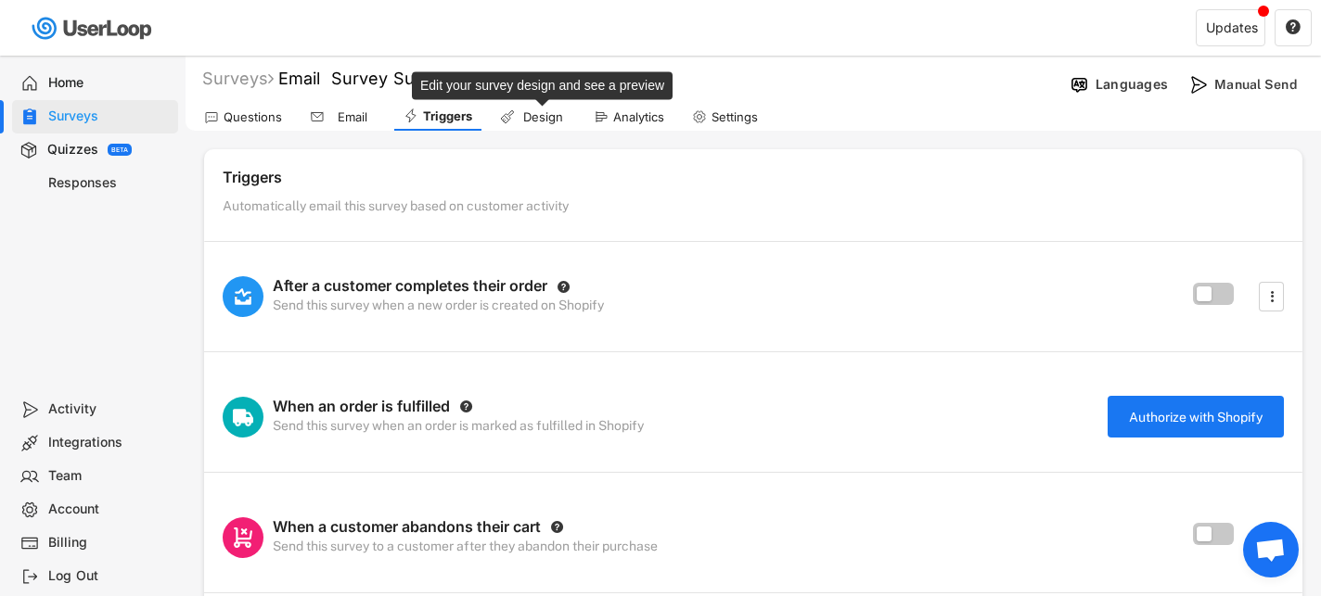
click at [532, 115] on div "Design" at bounding box center [542, 117] width 46 height 16
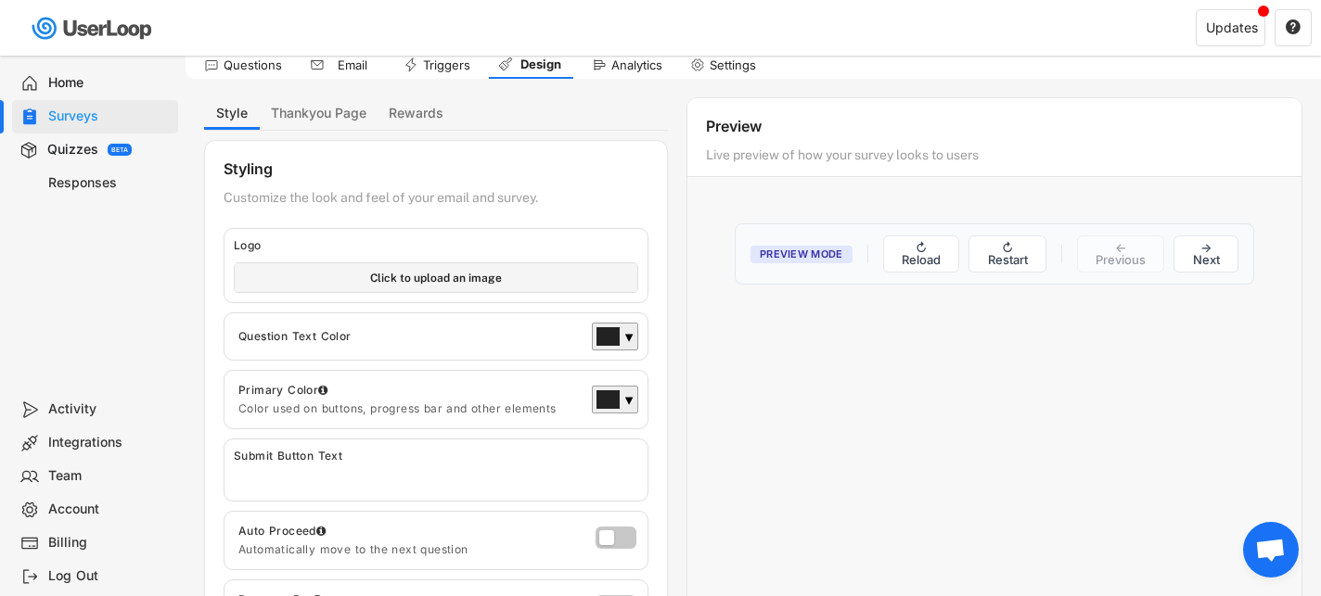
scroll to position [68, 0]
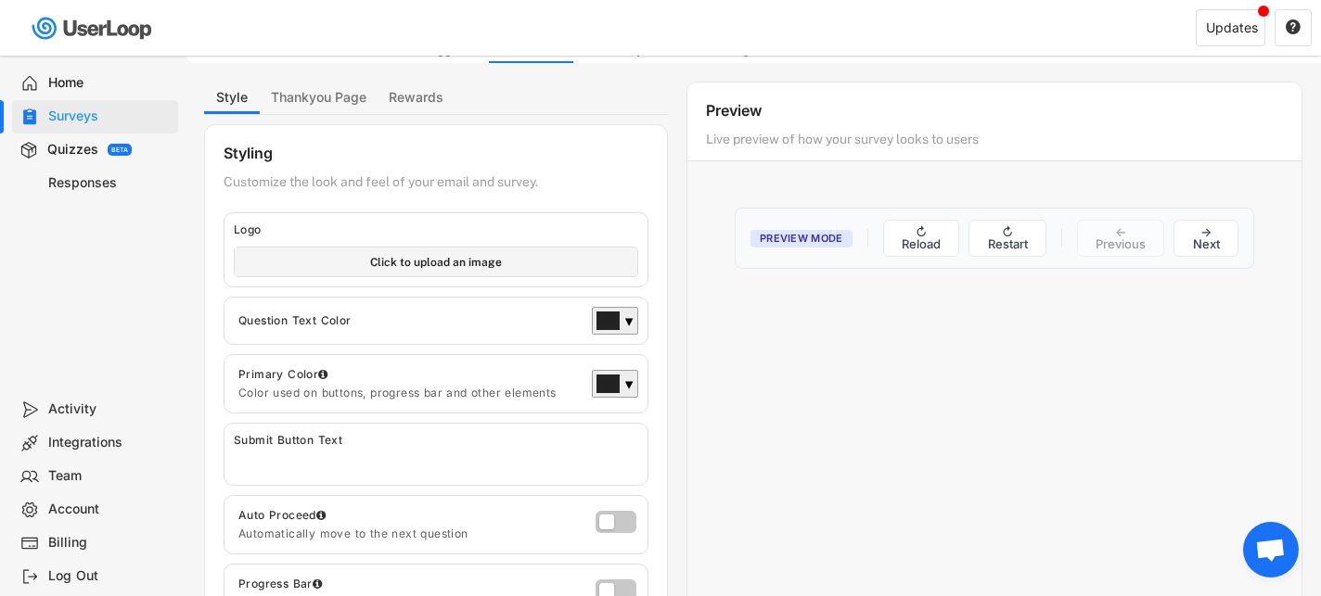
click at [492, 266] on input "file" at bounding box center [436, 262] width 403 height 29
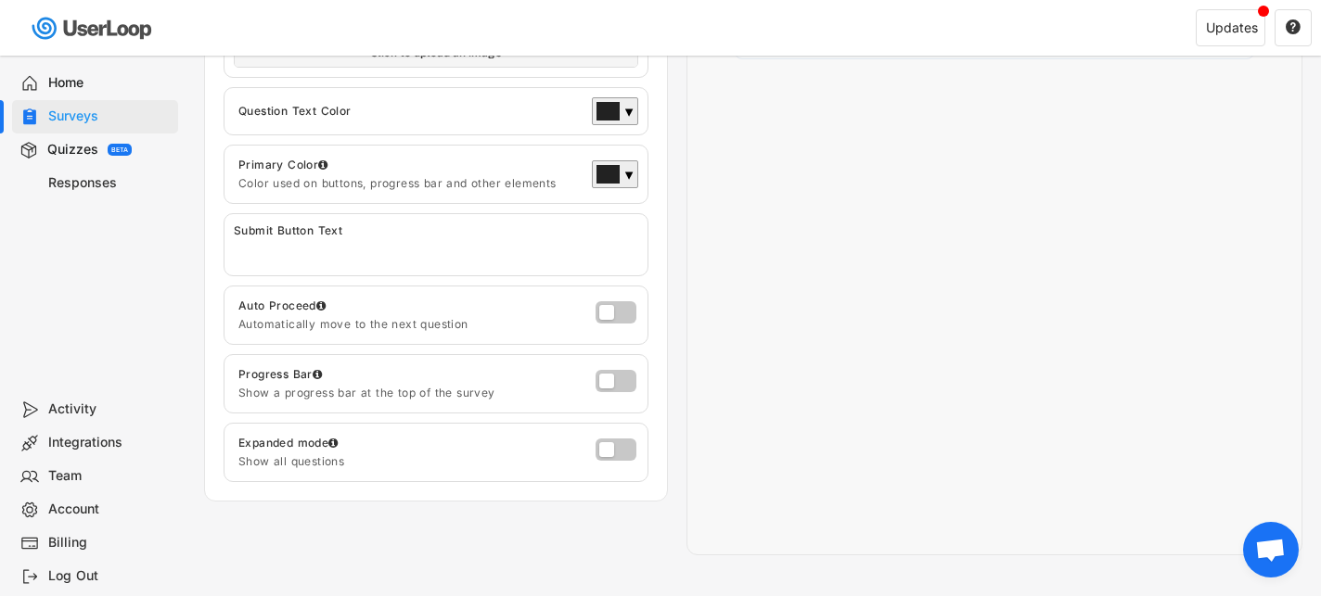
scroll to position [0, 0]
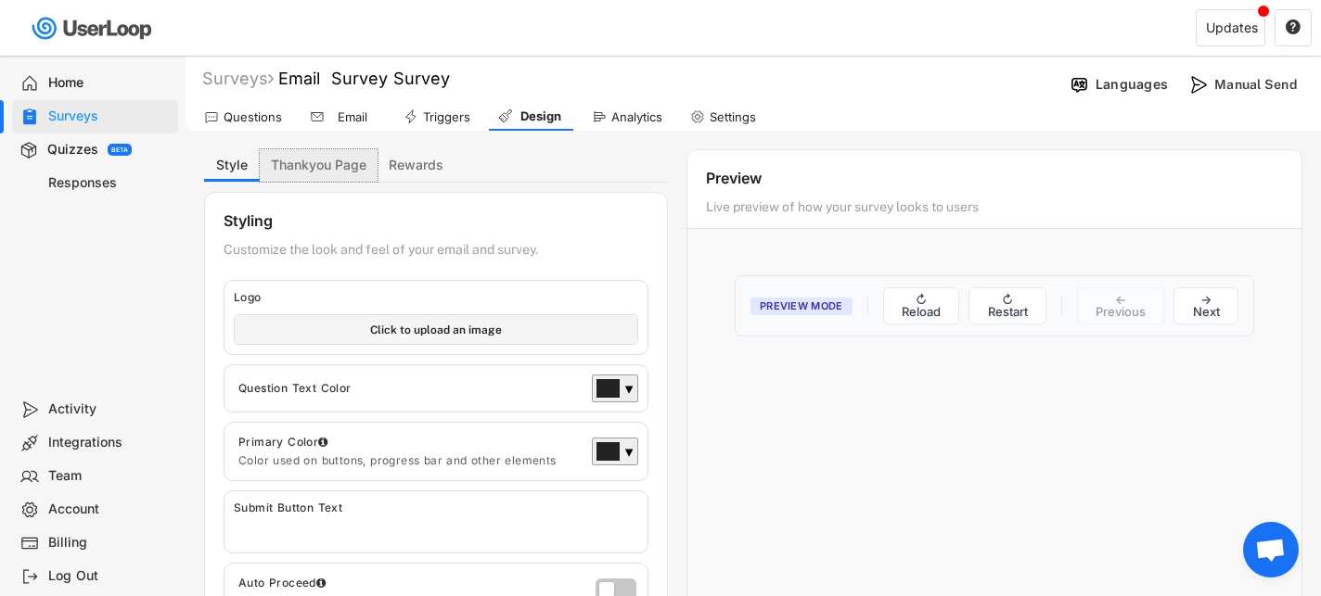
click at [338, 168] on button "Thankyou Page" at bounding box center [319, 165] width 118 height 32
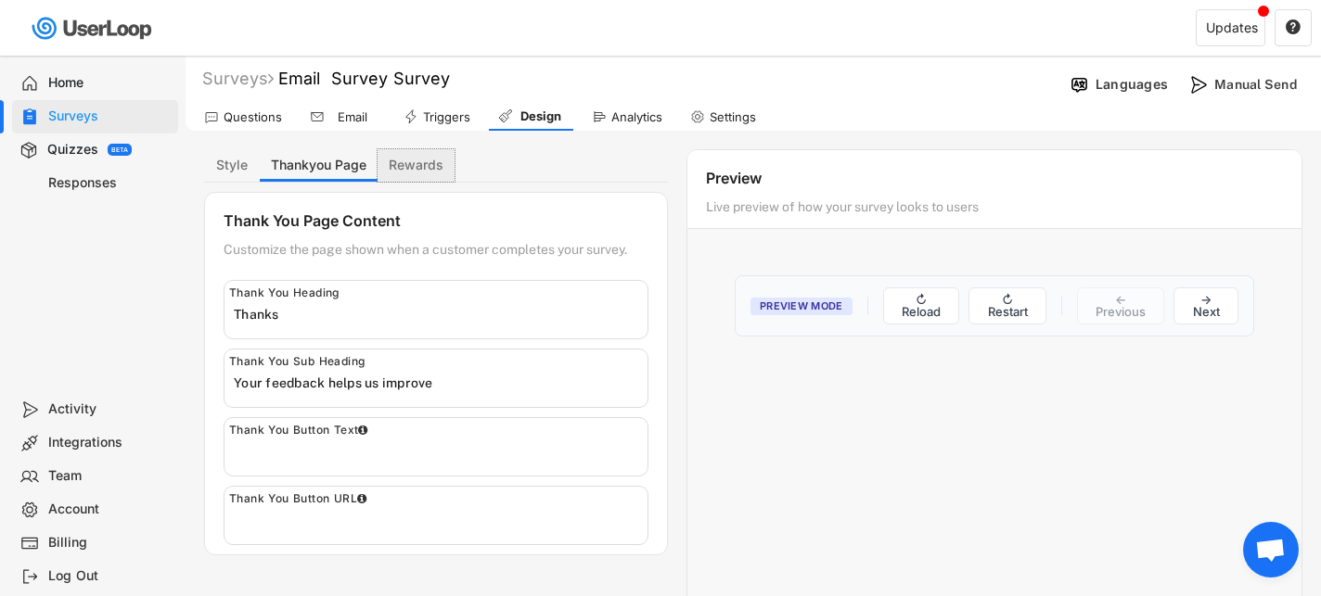
click at [415, 165] on button "Rewards" at bounding box center [416, 165] width 77 height 32
select select ""expire_in_6_months""
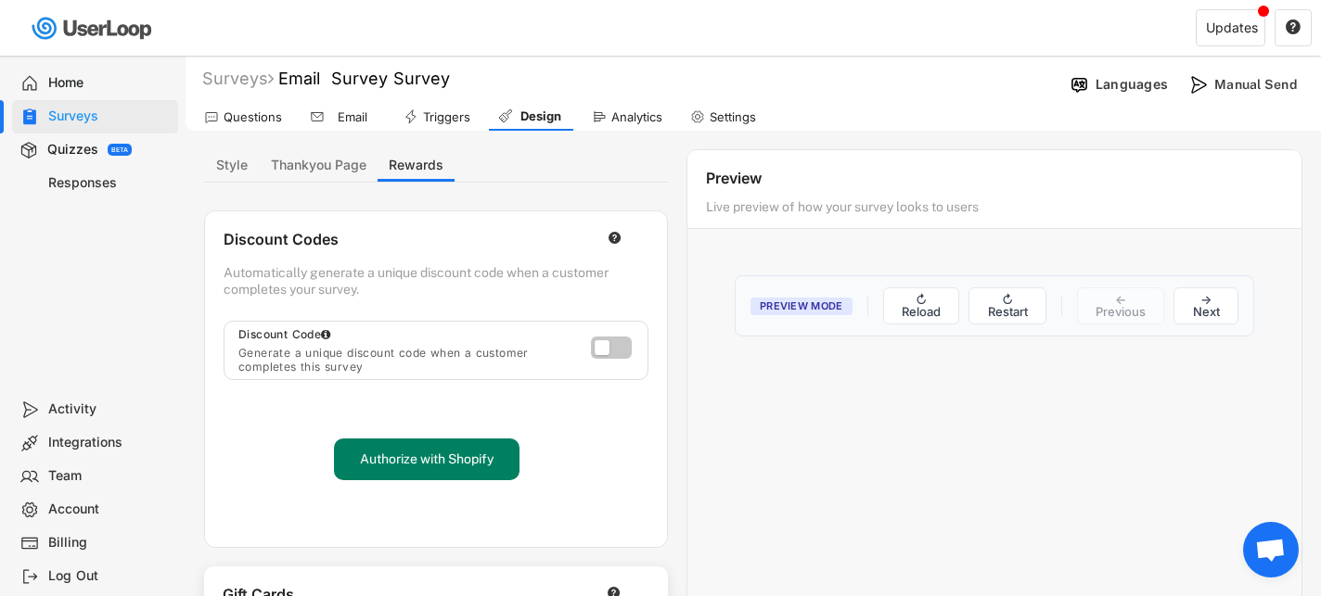
scroll to position [442, 0]
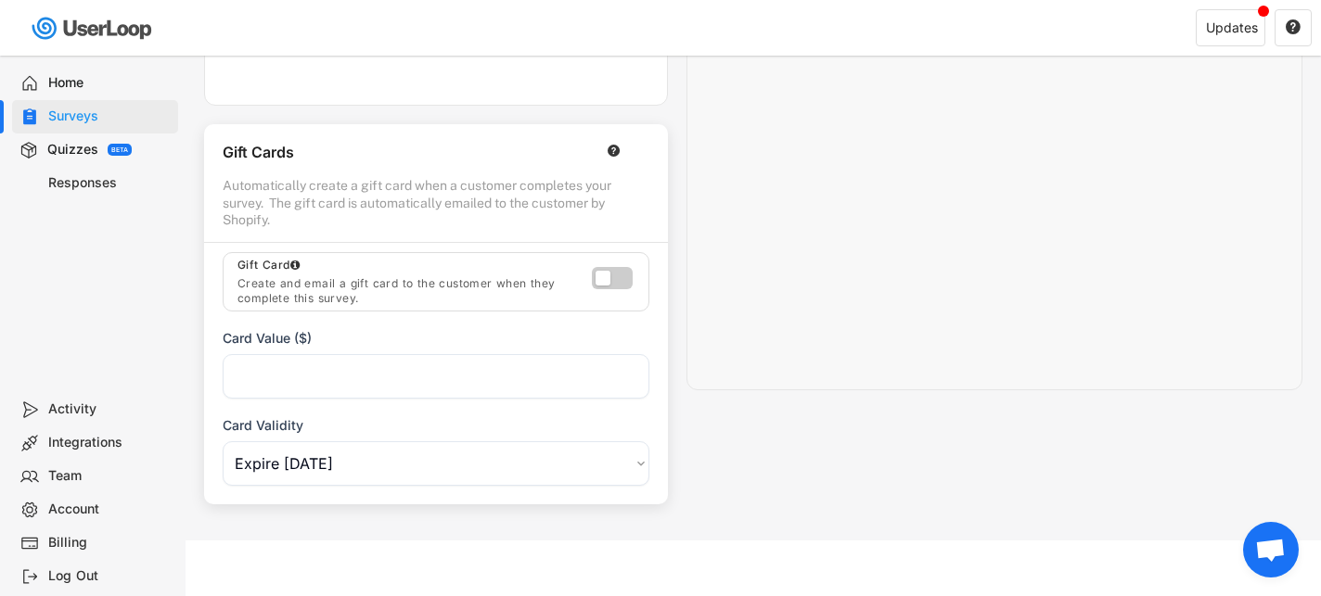
click at [615, 278] on label at bounding box center [607, 274] width 41 height 22
click at [605, 277] on label at bounding box center [607, 274] width 41 height 22
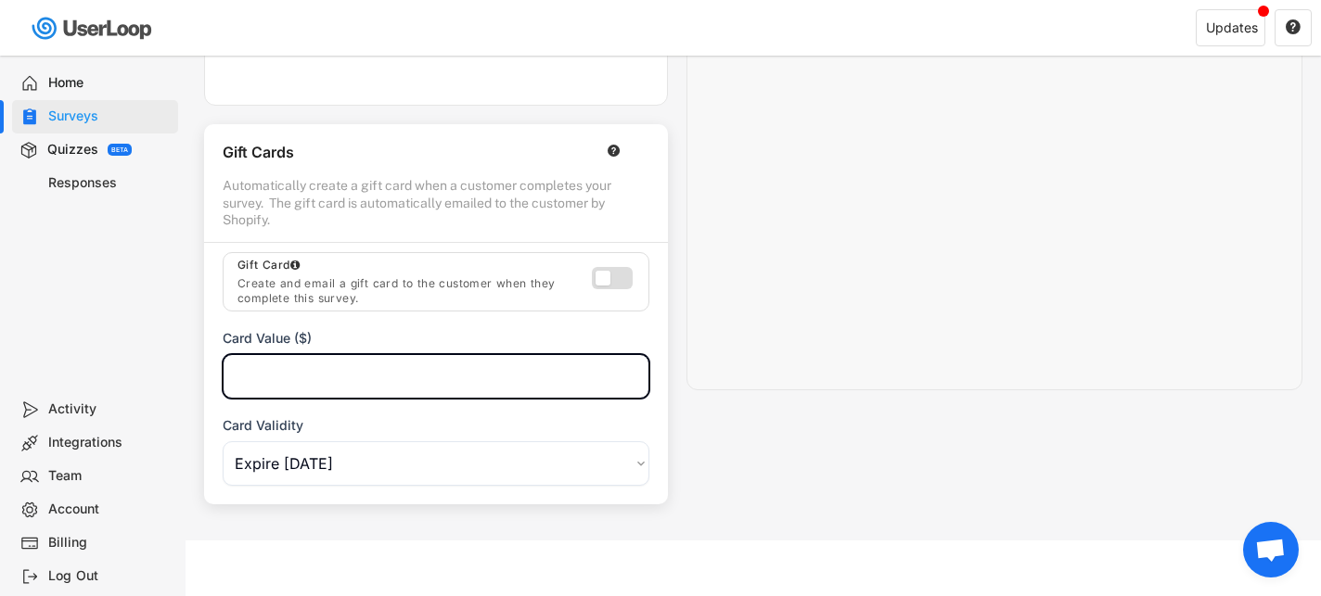
click at [498, 382] on input "input" at bounding box center [436, 376] width 427 height 45
type input "25.00"
click at [895, 359] on div "Preview Mode ↻ Reload ↻ Restart ← Previous → Next" at bounding box center [994, 92] width 614 height 557
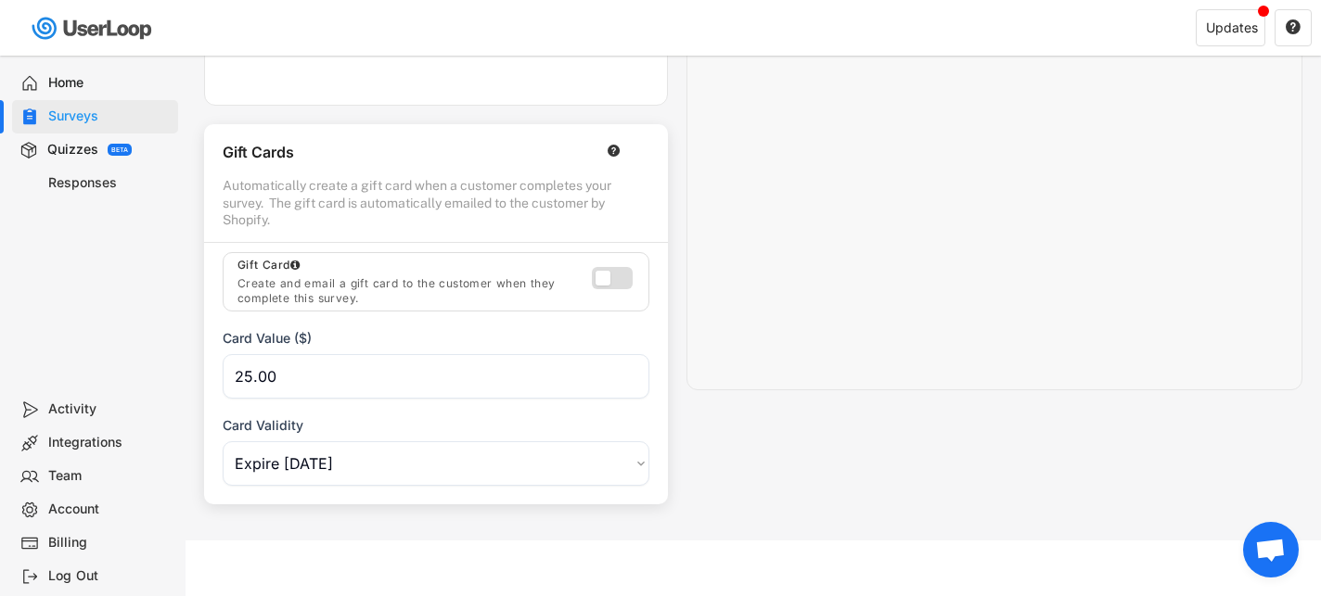
click at [609, 288] on div at bounding box center [615, 281] width 47 height 29
click at [610, 281] on label at bounding box center [607, 274] width 41 height 22
click at [615, 148] on text "" at bounding box center [614, 151] width 13 height 14
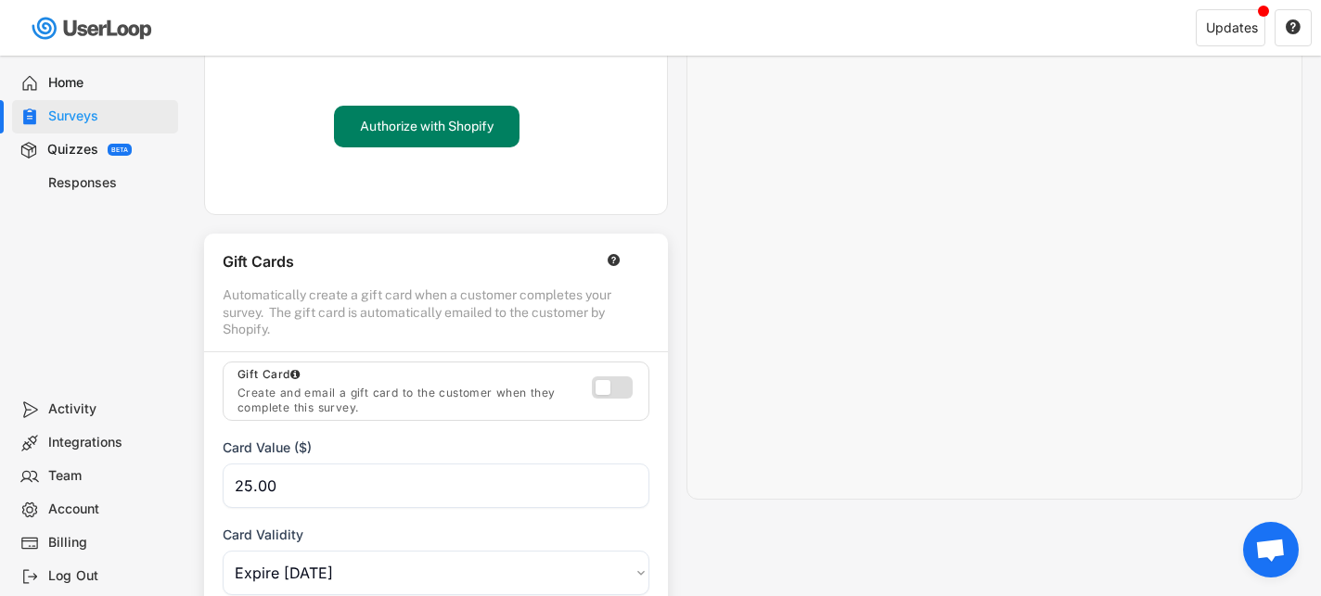
scroll to position [0, 0]
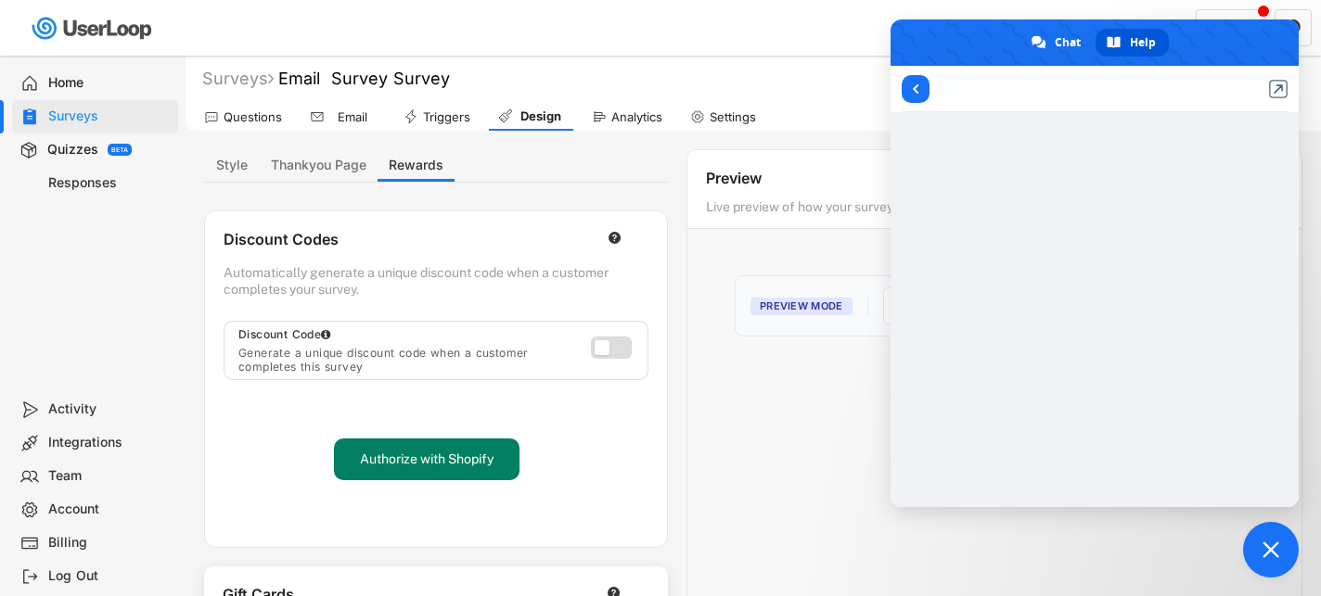
click at [684, 176] on div "Style Thankyou Page Rewards Styling Customize the look and feel of your email a…" at bounding box center [753, 548] width 1098 height 798
click at [917, 88] on span "Return to articles" at bounding box center [916, 88] width 6 height 9
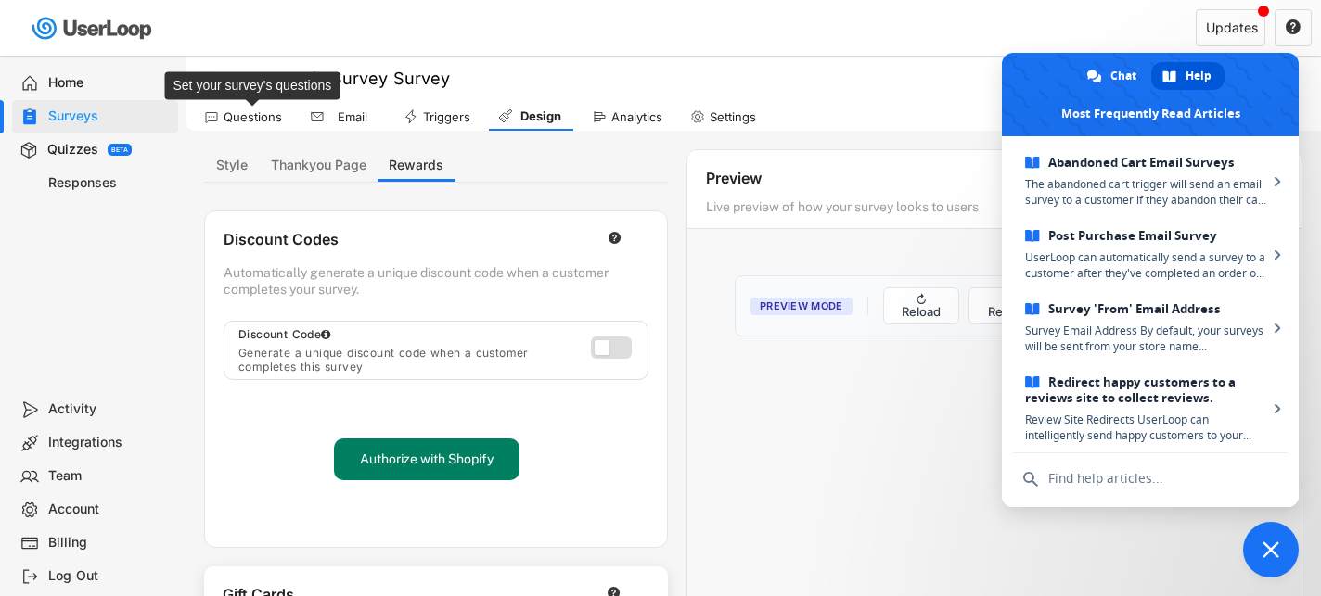
click at [259, 118] on div "Questions" at bounding box center [253, 117] width 58 height 16
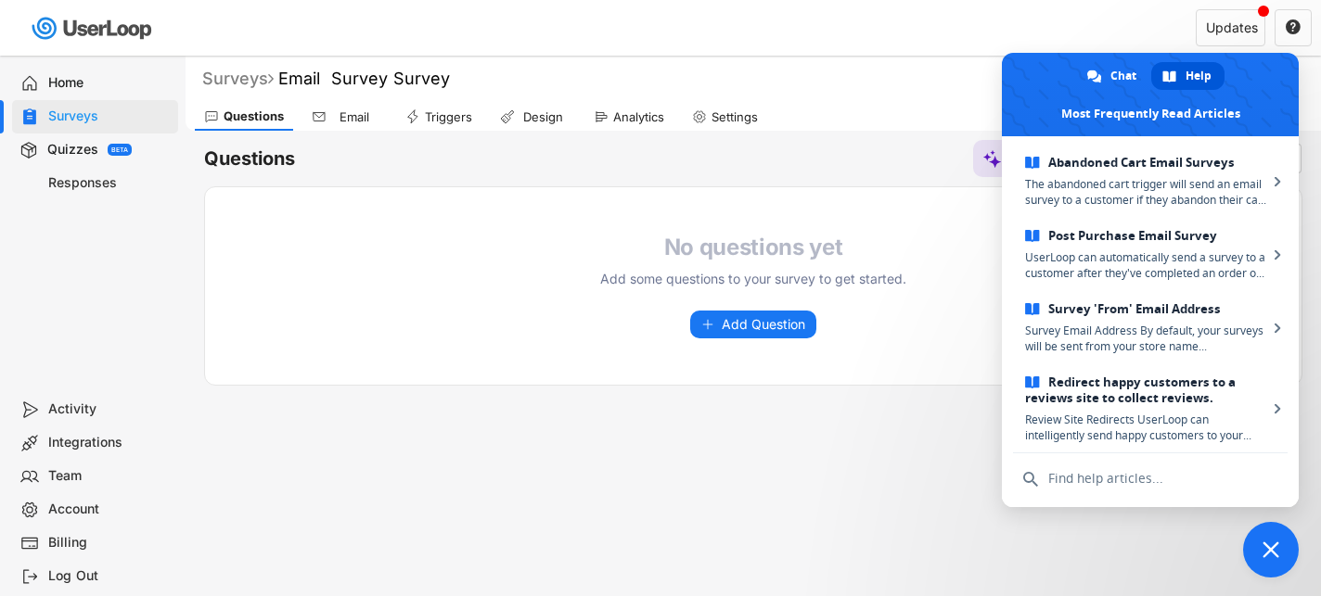
click at [236, 86] on div "Surveys" at bounding box center [237, 78] width 71 height 21
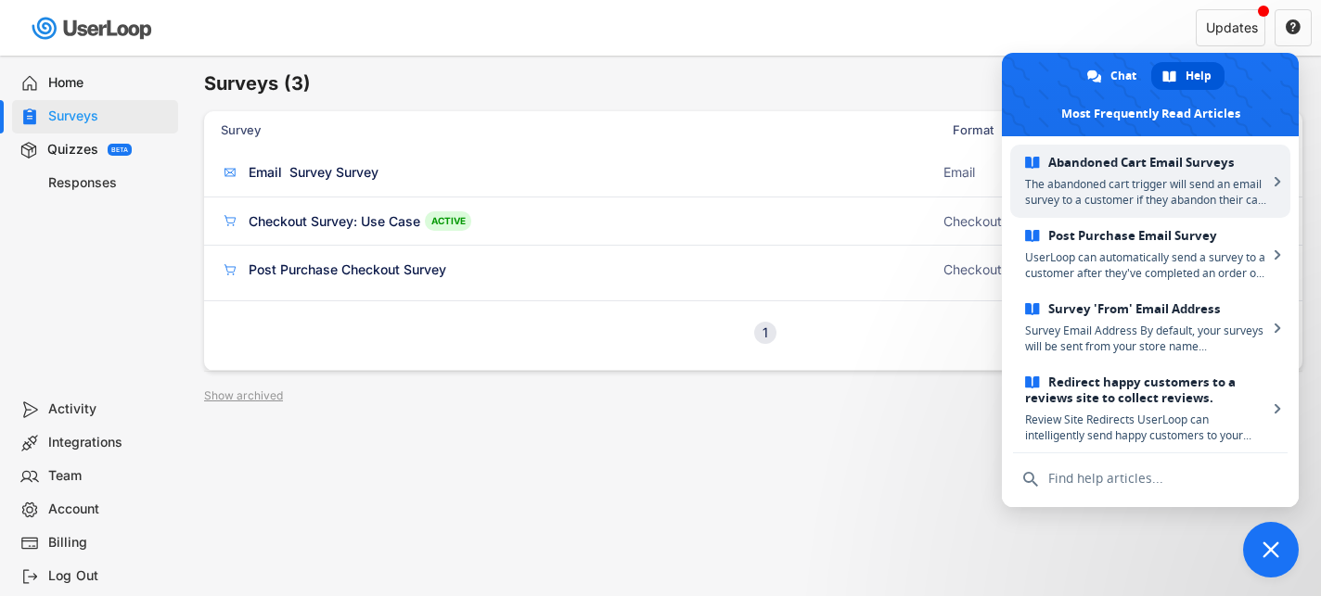
drag, startPoint x: 1047, startPoint y: 73, endPoint x: 875, endPoint y: 322, distance: 302.6
click at [875, 322] on body "Welcome, Kasey  Last 30 days SURVEYS 3 RESPONSES 1 Your surveys Email Survey S…" at bounding box center [660, 298] width 1321 height 596
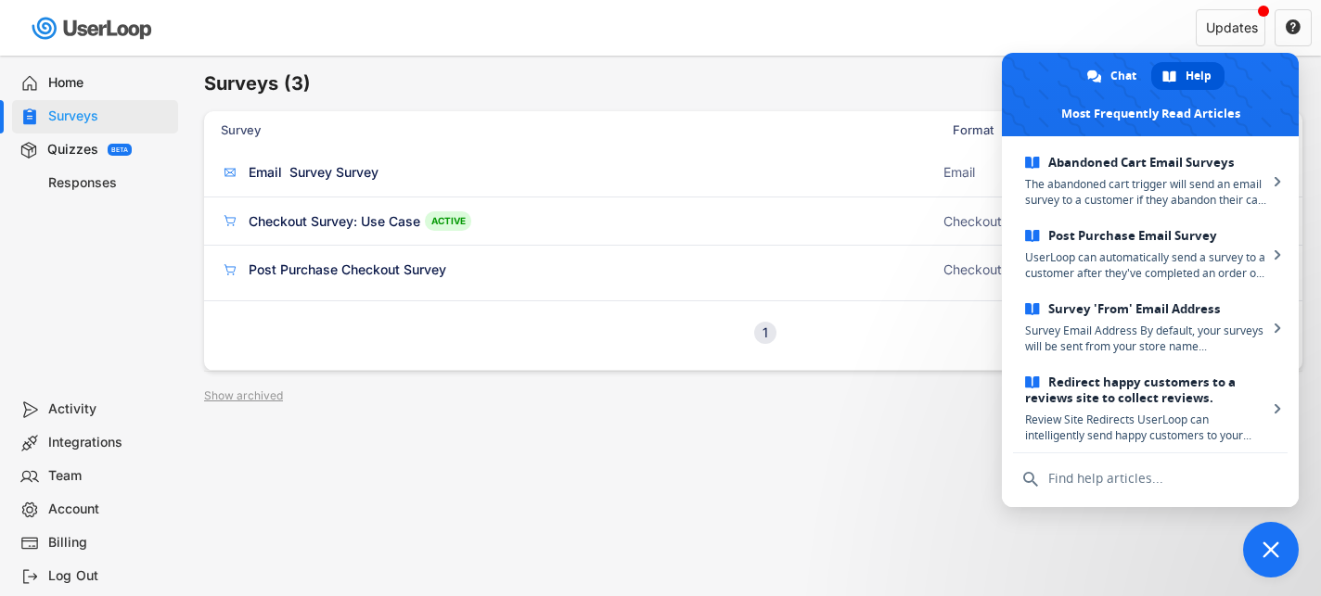
click at [1268, 538] on span "Close chat" at bounding box center [1271, 550] width 56 height 56
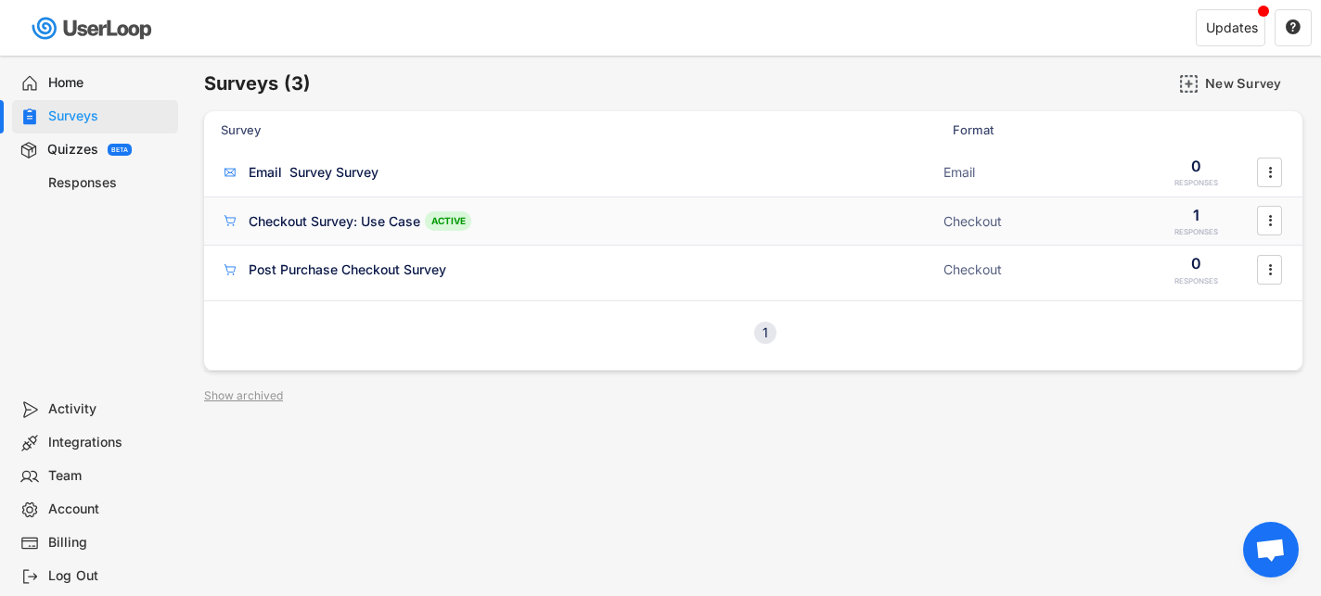
click at [520, 227] on div "Checkout Survey: Use Case ACTIVE" at bounding box center [576, 220] width 711 height 19
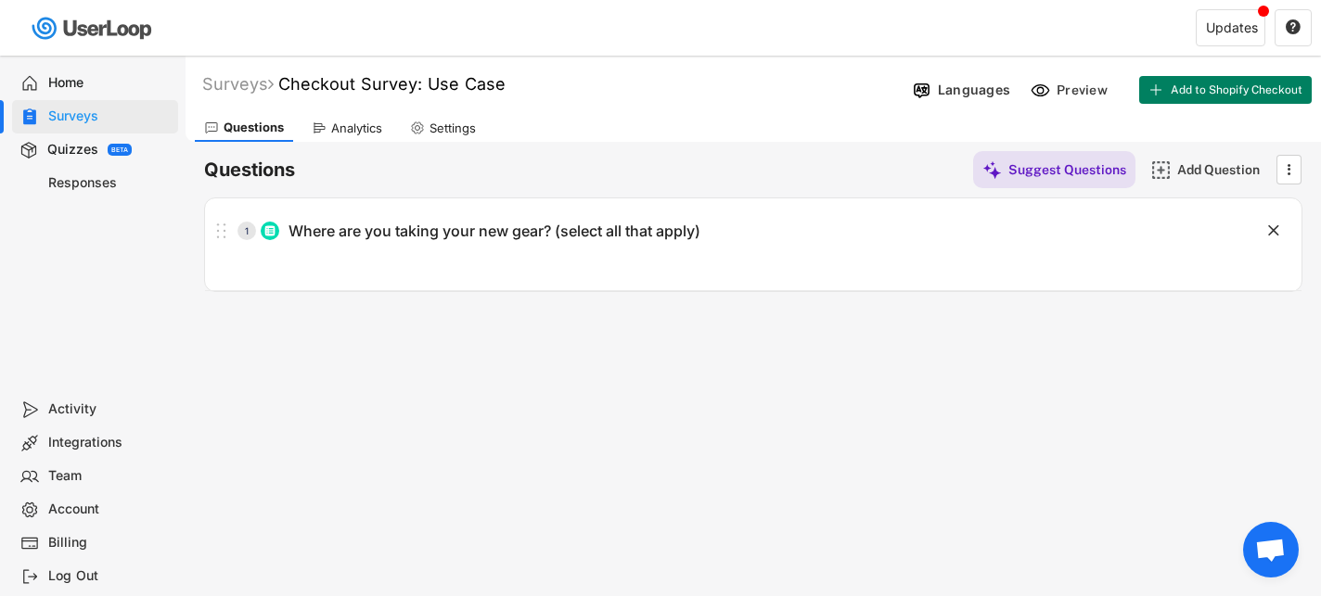
click at [377, 130] on div "Analytics" at bounding box center [356, 129] width 51 height 16
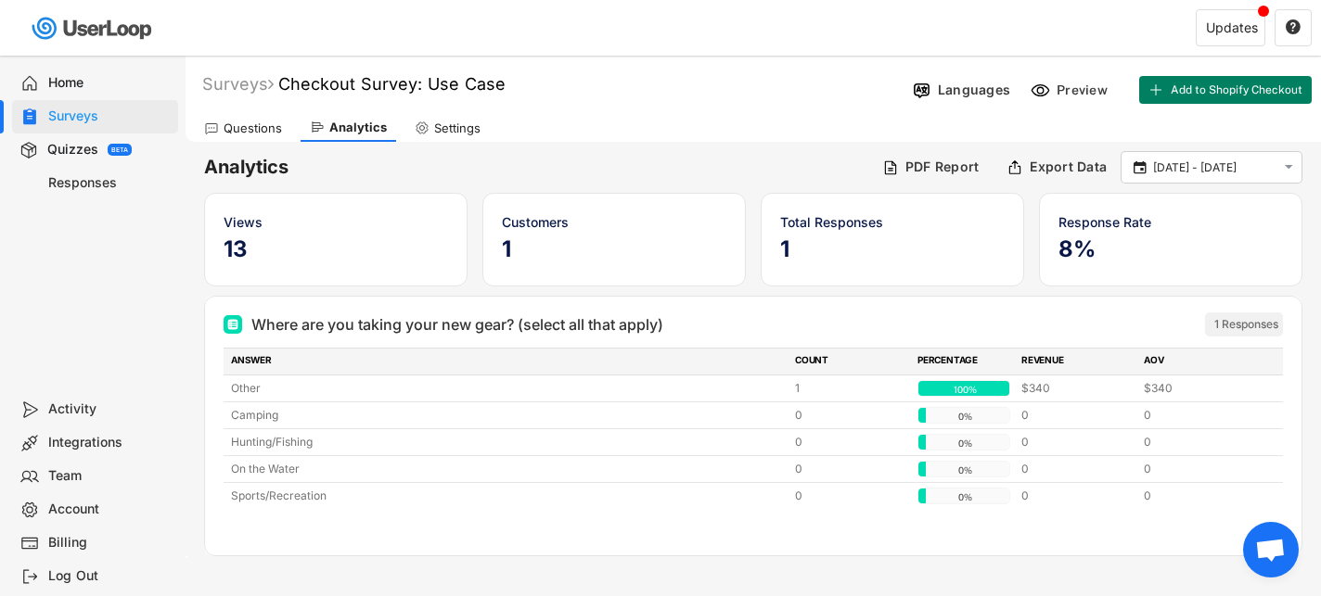
click at [1057, 96] on div "Preview" at bounding box center [1085, 90] width 56 height 17
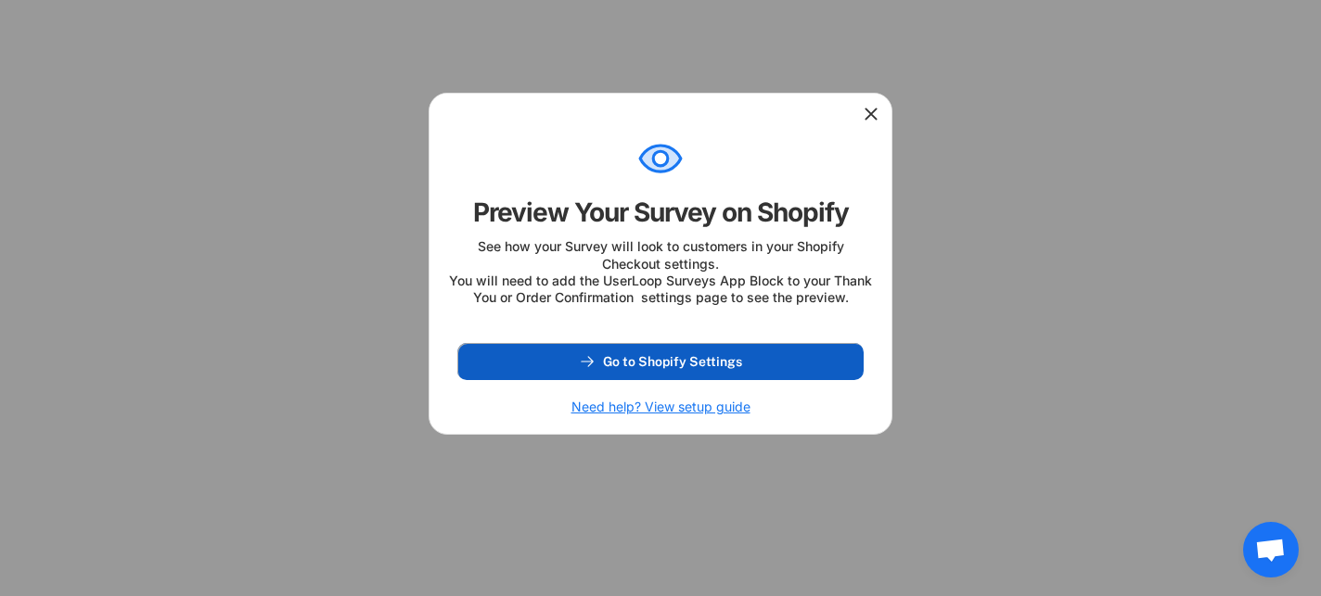
click at [653, 368] on span "Go to Shopify Settings" at bounding box center [672, 361] width 139 height 13
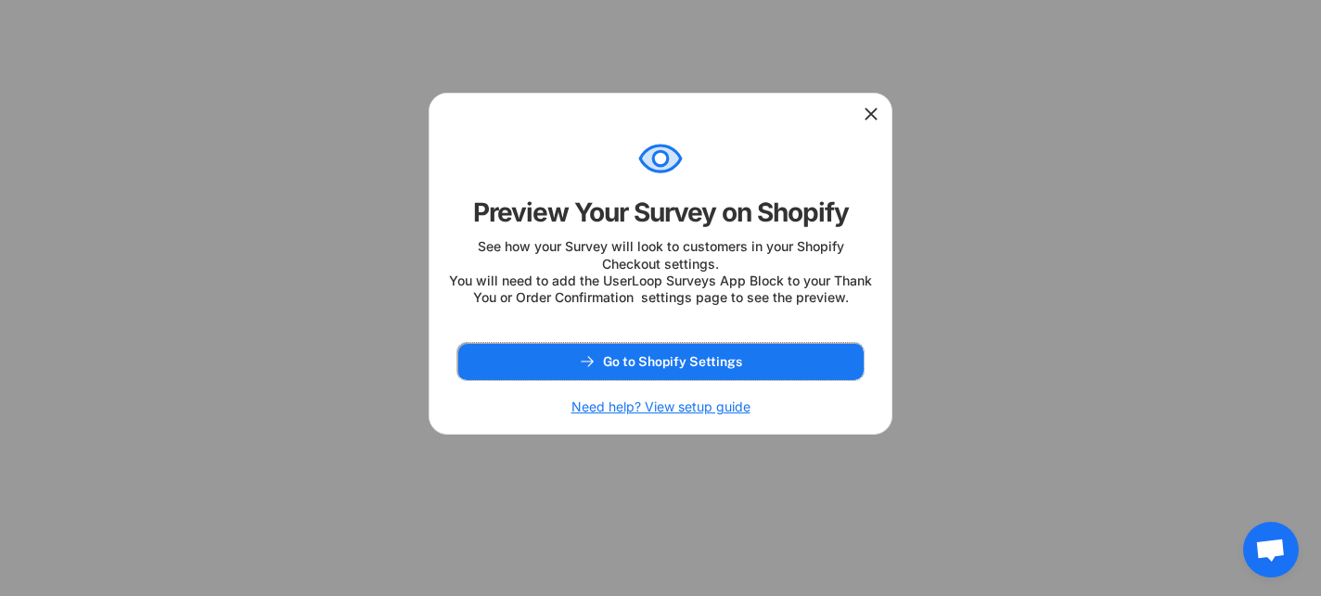
click at [871, 113] on use at bounding box center [871, 114] width 19 height 19
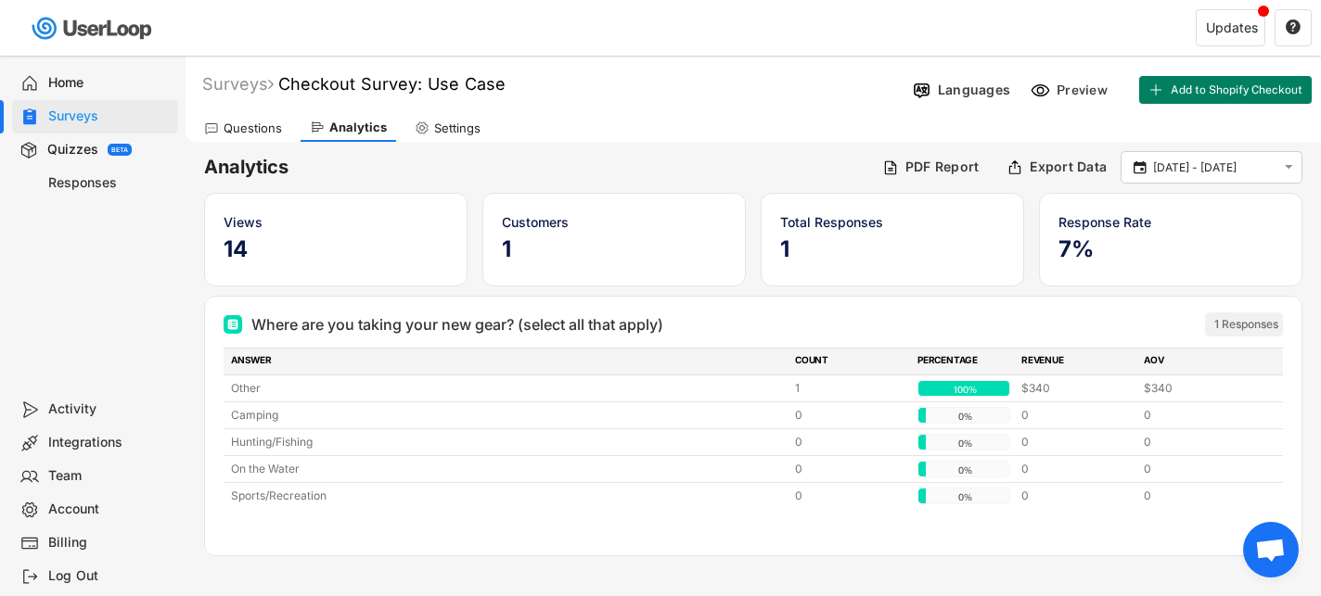
click at [91, 116] on div "Surveys" at bounding box center [109, 117] width 122 height 18
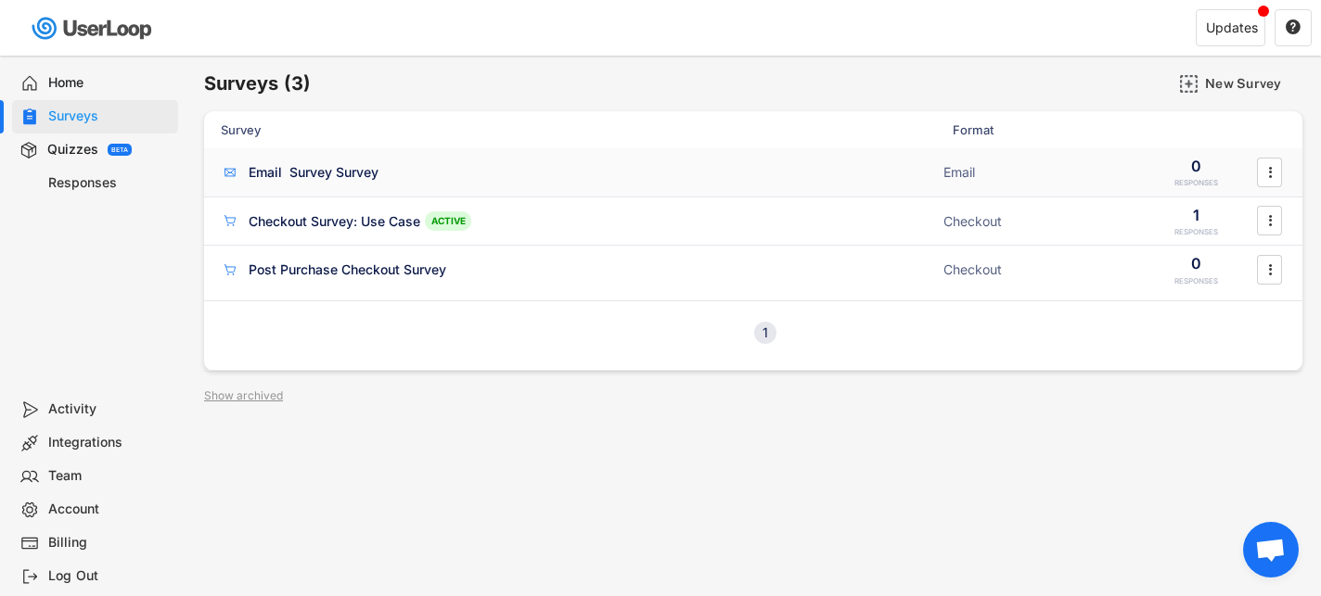
click at [319, 173] on div "Email Survey Survey" at bounding box center [314, 172] width 130 height 19
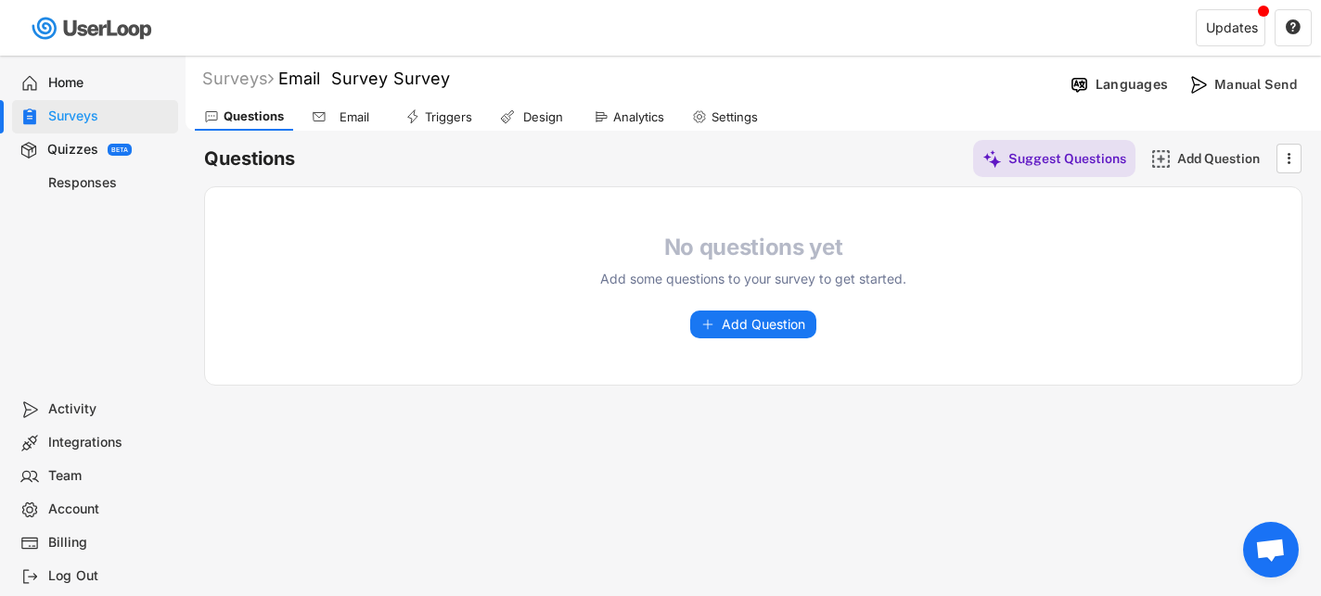
click at [350, 122] on div "Email" at bounding box center [354, 117] width 46 height 16
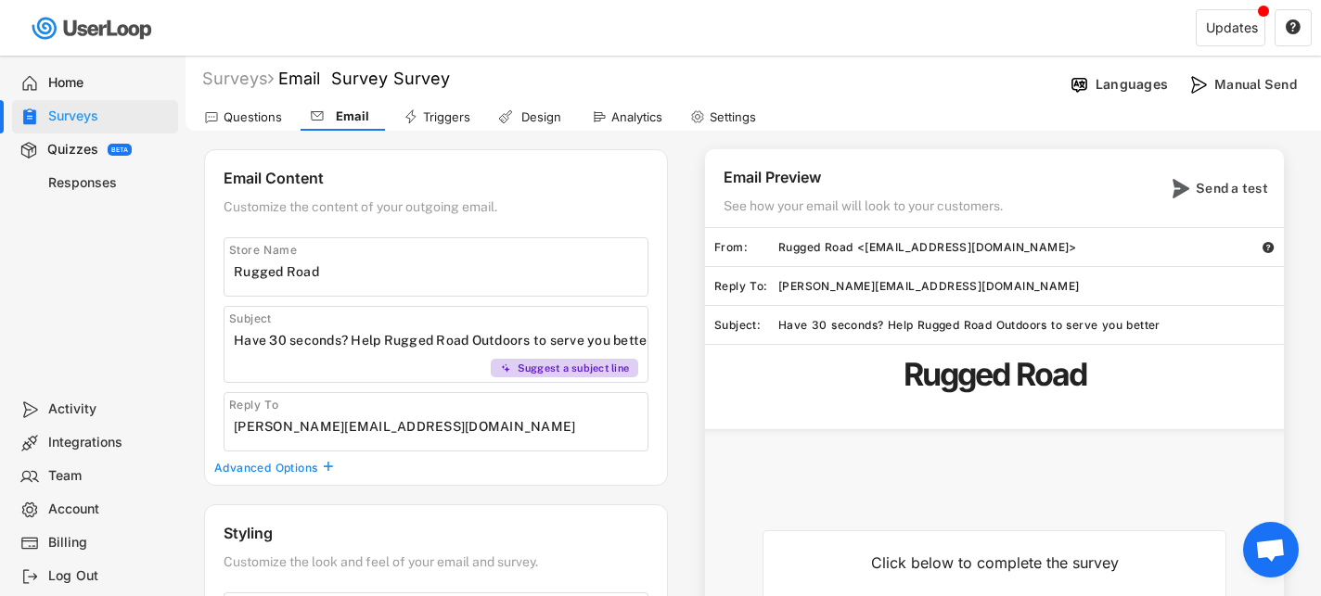
click at [255, 118] on div "Questions" at bounding box center [253, 117] width 58 height 16
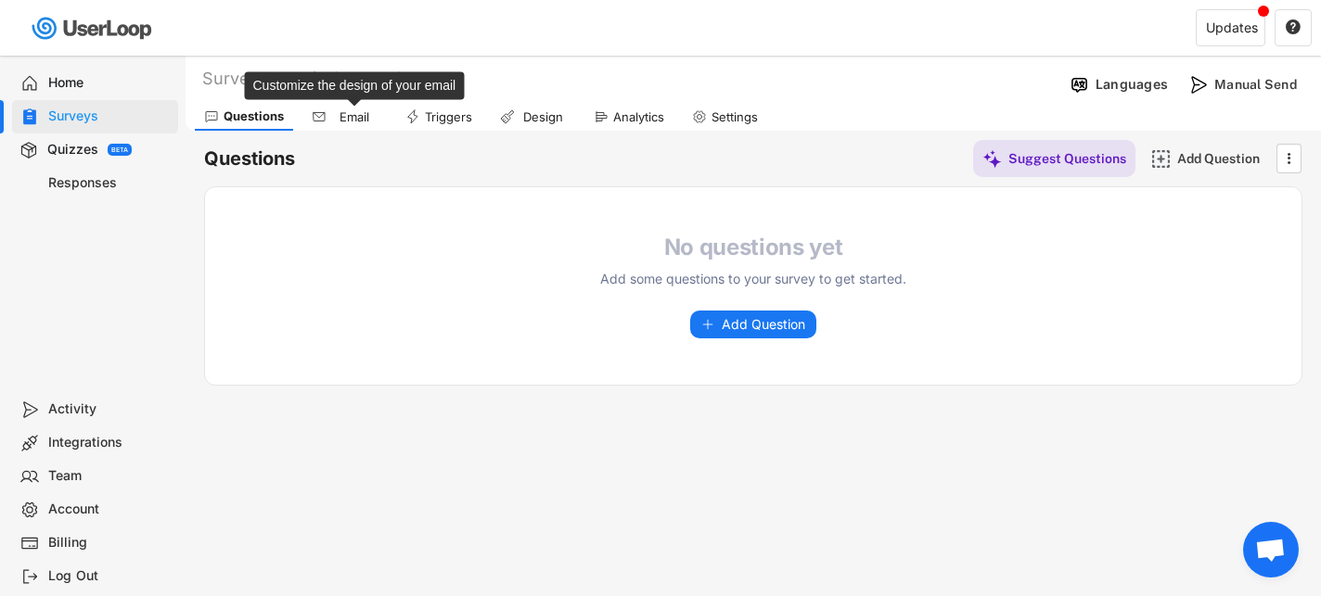
click at [335, 116] on div "Email" at bounding box center [354, 117] width 46 height 16
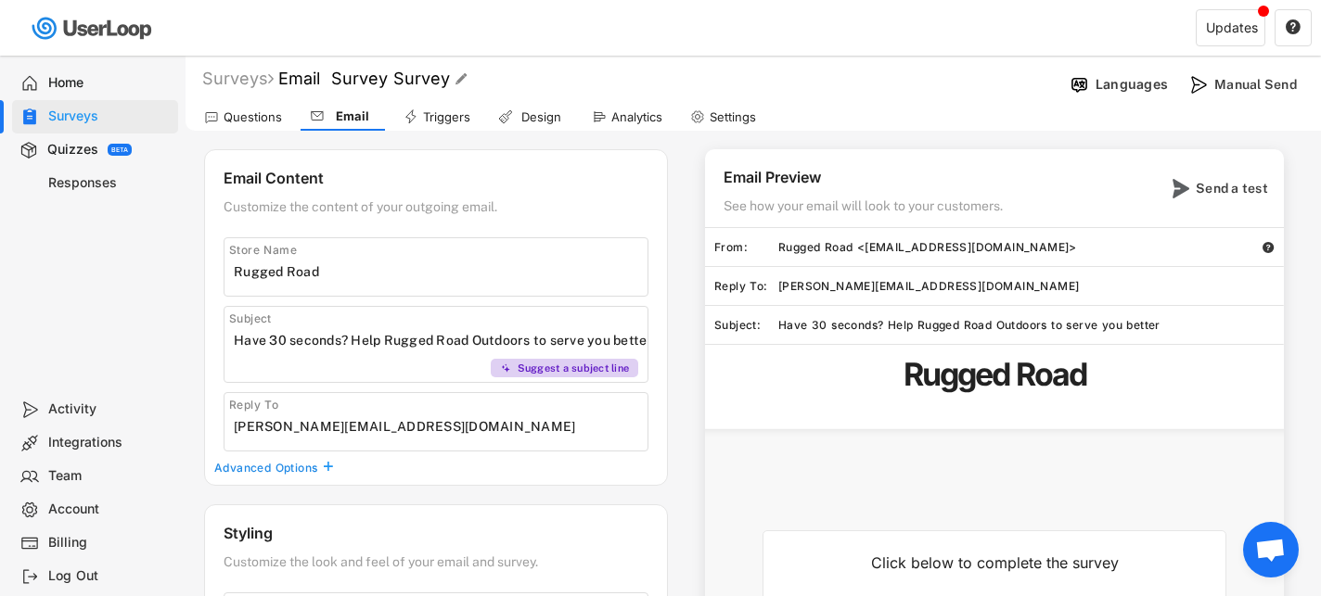
click at [358, 82] on font "Email Survey Survey" at bounding box center [364, 78] width 172 height 19
drag, startPoint x: 386, startPoint y: 81, endPoint x: 331, endPoint y: 81, distance: 54.7
click at [331, 81] on input "input" at bounding box center [515, 79] width 464 height 32
type input "Email Survey"
click at [427, 142] on div "Surveys Email Survey Survey   Languages Manual Send Questions Email Triggers …" at bounding box center [753, 520] width 1135 height 928
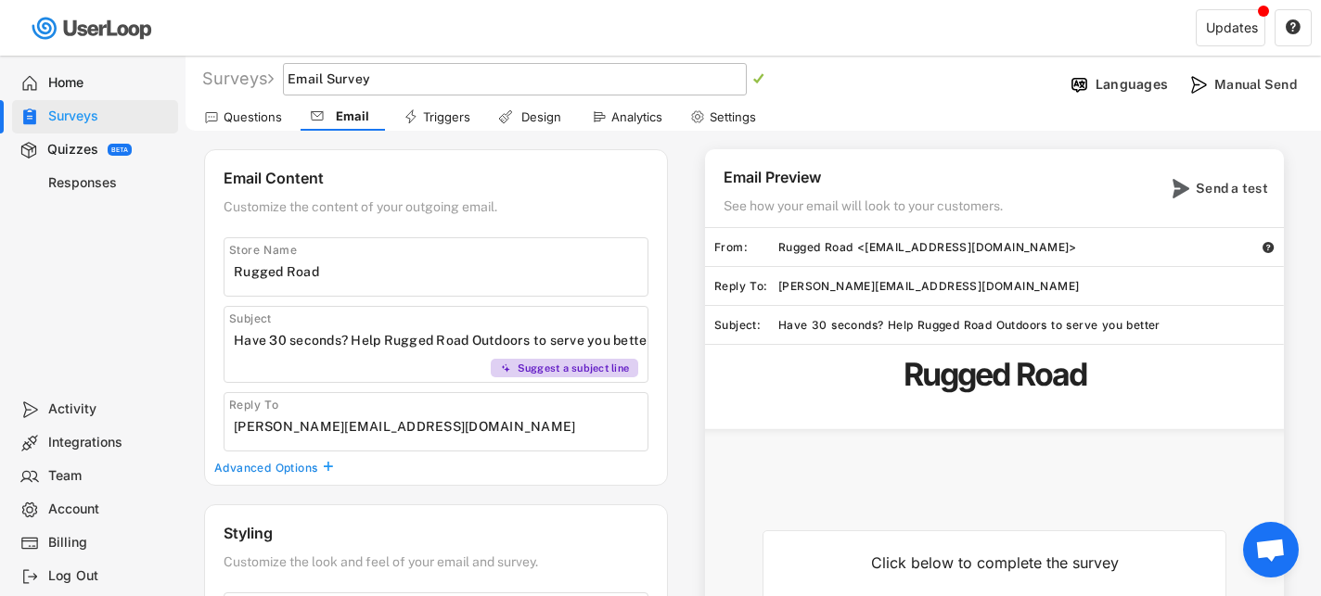
click at [764, 81] on text "" at bounding box center [758, 78] width 11 height 13
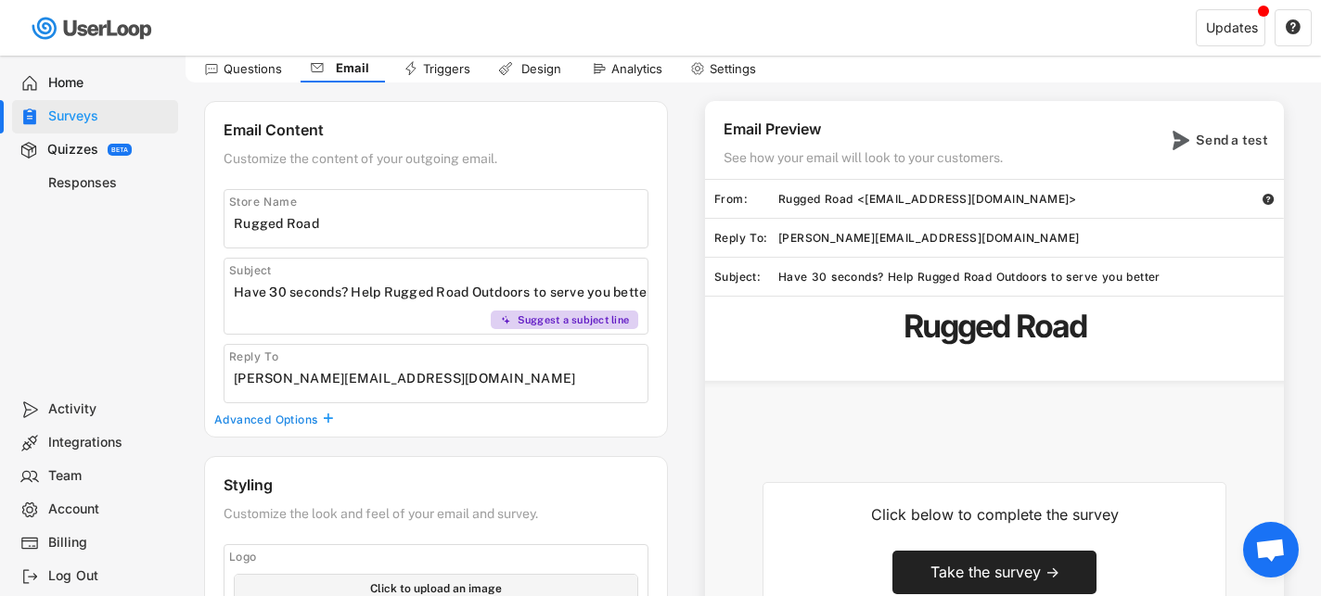
click at [289, 293] on input "input" at bounding box center [441, 292] width 414 height 28
click at [329, 293] on input "input" at bounding box center [441, 292] width 414 height 28
click at [358, 293] on input "input" at bounding box center [441, 292] width 414 height 28
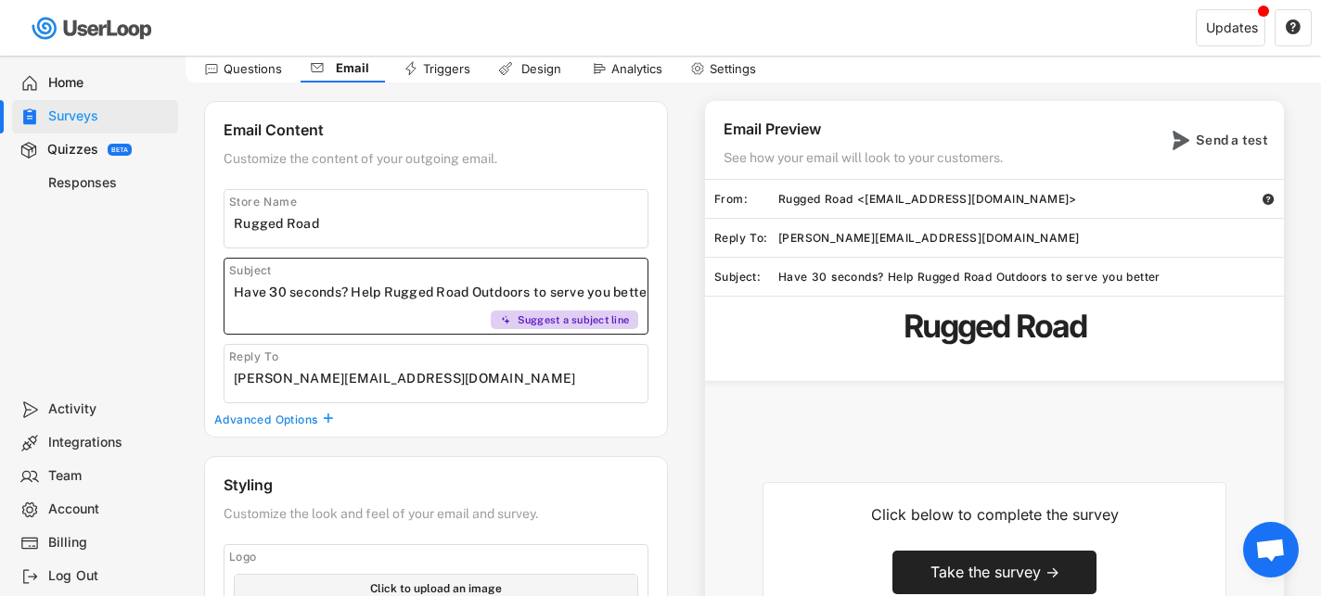
click at [358, 293] on input "input" at bounding box center [441, 292] width 414 height 28
drag, startPoint x: 360, startPoint y: 292, endPoint x: 214, endPoint y: 292, distance: 145.6
click at [214, 292] on div "Email Content Customize the content of your outgoing email. Store Name Subject …" at bounding box center [436, 269] width 464 height 337
type input "We've got $25 with your name on it!"
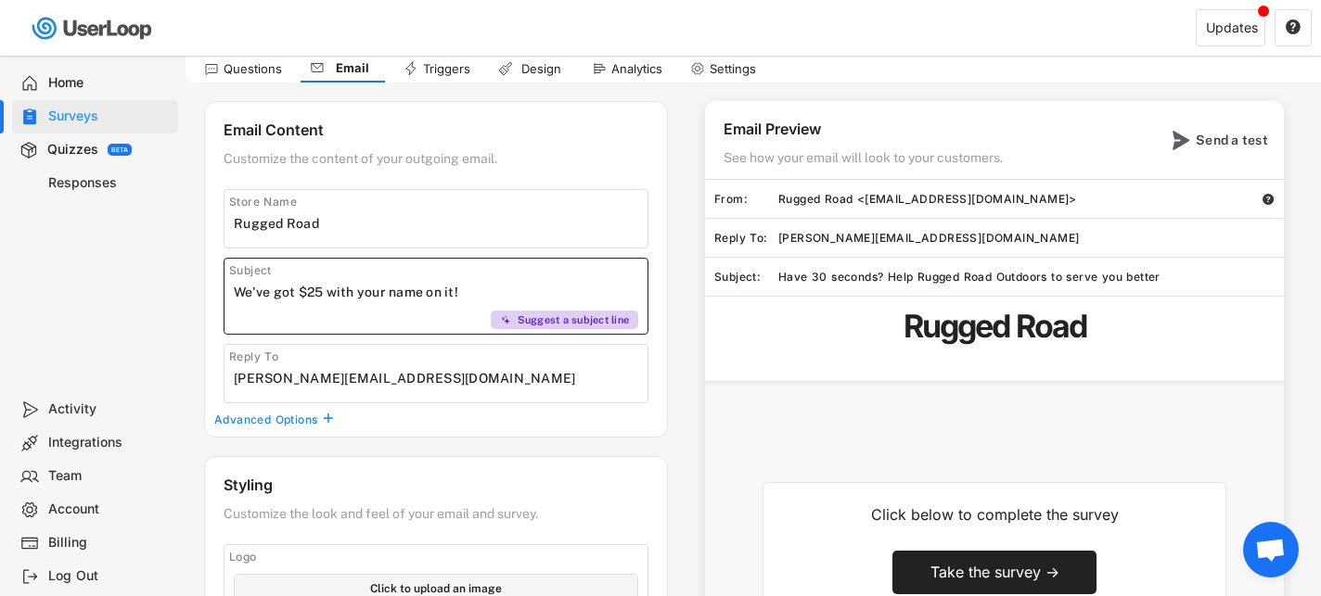
click at [681, 276] on div "Email Preview See how your email will look to your customers. Send a test From:…" at bounding box center [985, 483] width 634 height 765
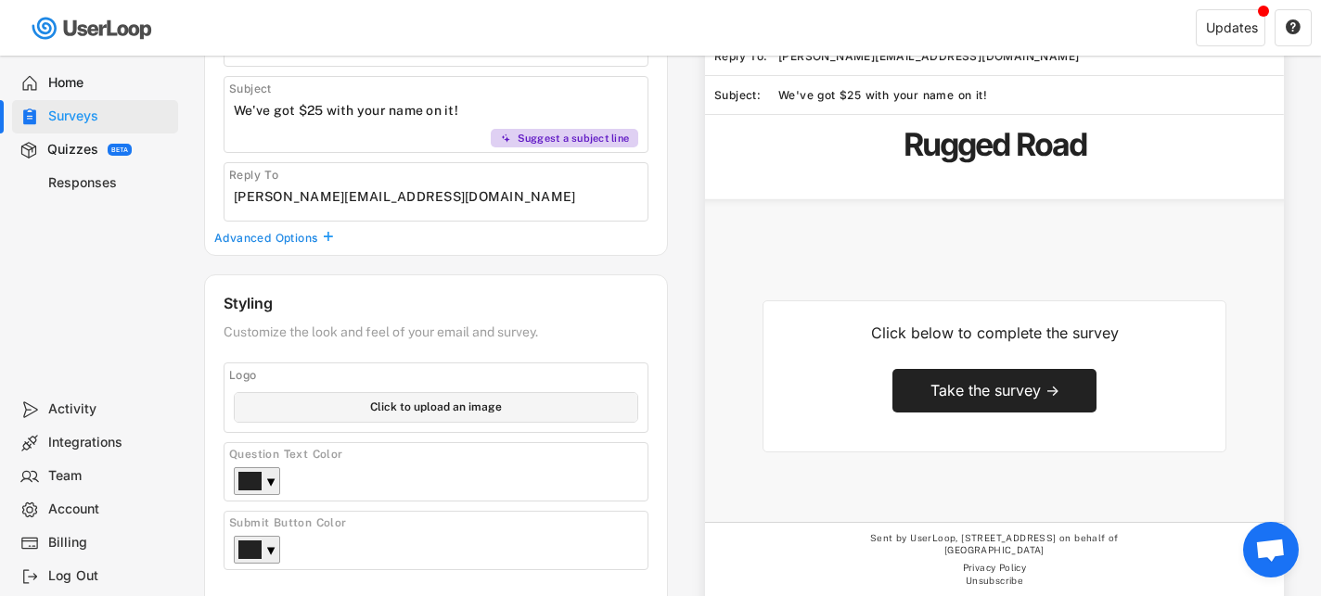
scroll to position [199, 0]
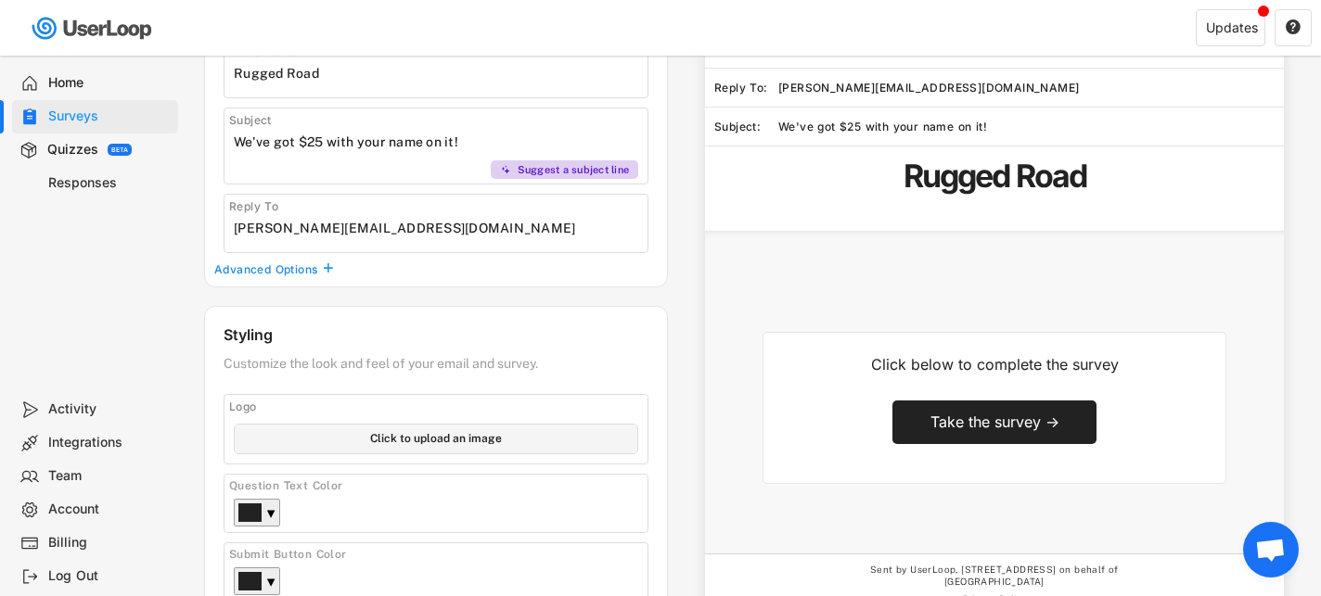
click at [420, 441] on input "file" at bounding box center [436, 439] width 403 height 29
type input "C:\fakepath\22 Logo Green.png"
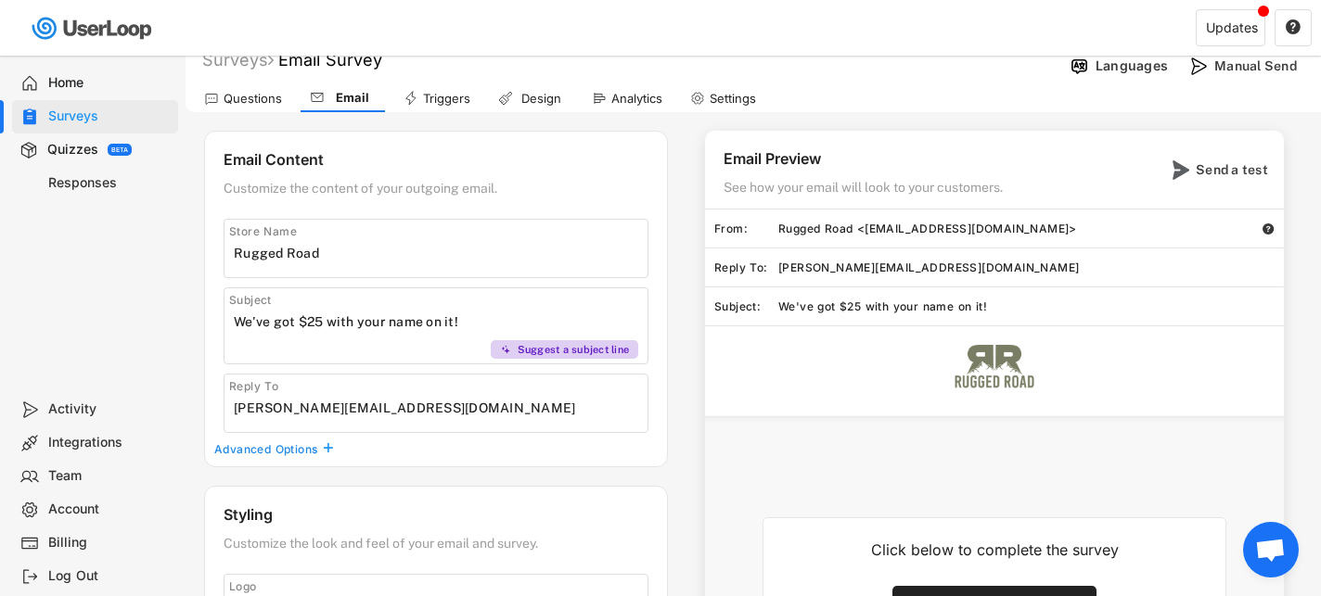
scroll to position [11, 0]
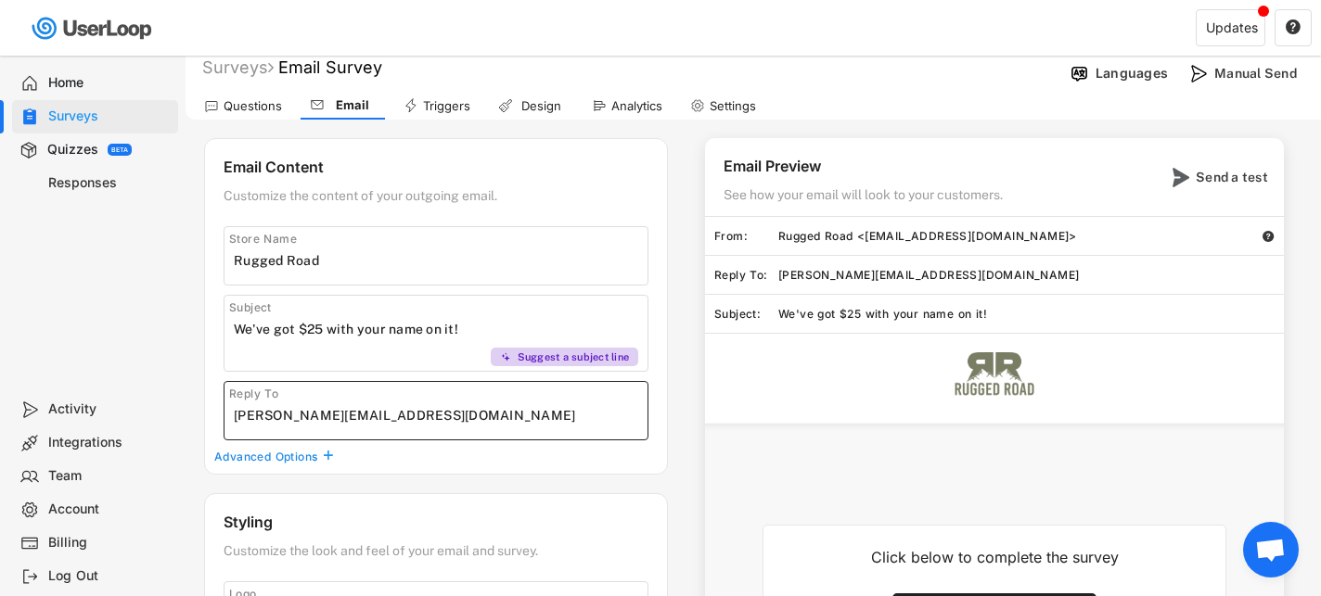
drag, startPoint x: 266, startPoint y: 418, endPoint x: 200, endPoint y: 416, distance: 65.9
click at [200, 416] on div "Surveys Email Survey   Languages Manual Send Questions Email Triggers Design …" at bounding box center [753, 509] width 1135 height 928
type input "info@ruggedroadoutdoors.com"
click at [684, 381] on div "Email Preview See how your email will look to your customers. Send a test From:…" at bounding box center [985, 520] width 634 height 765
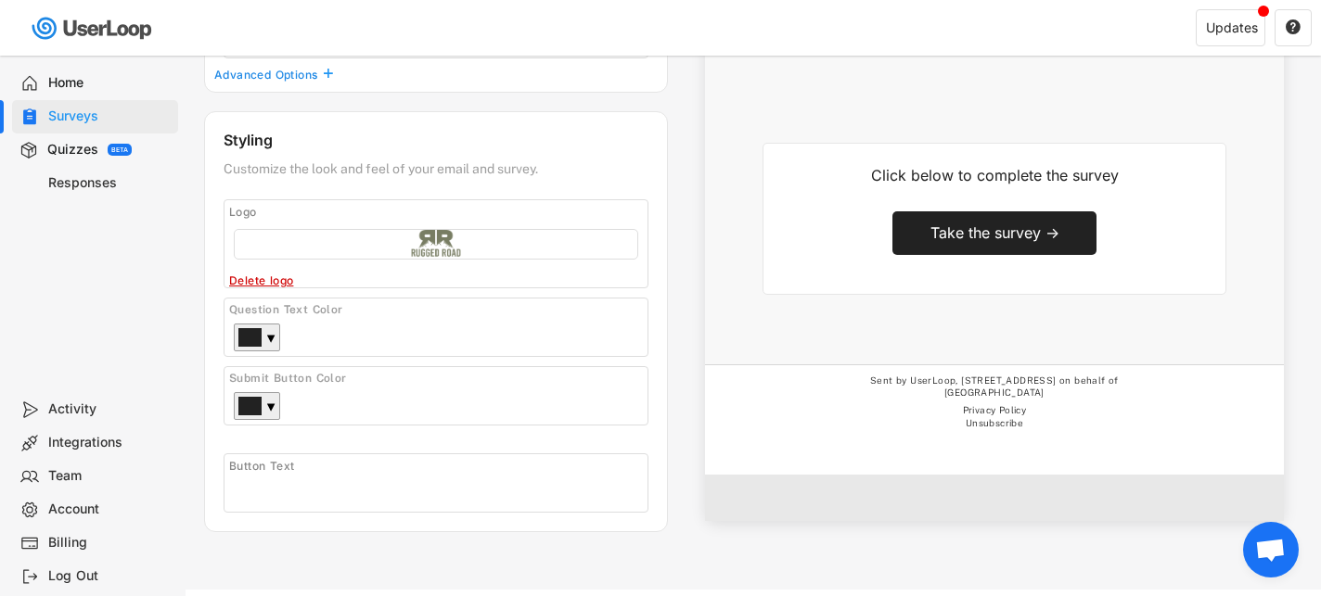
scroll to position [397, 0]
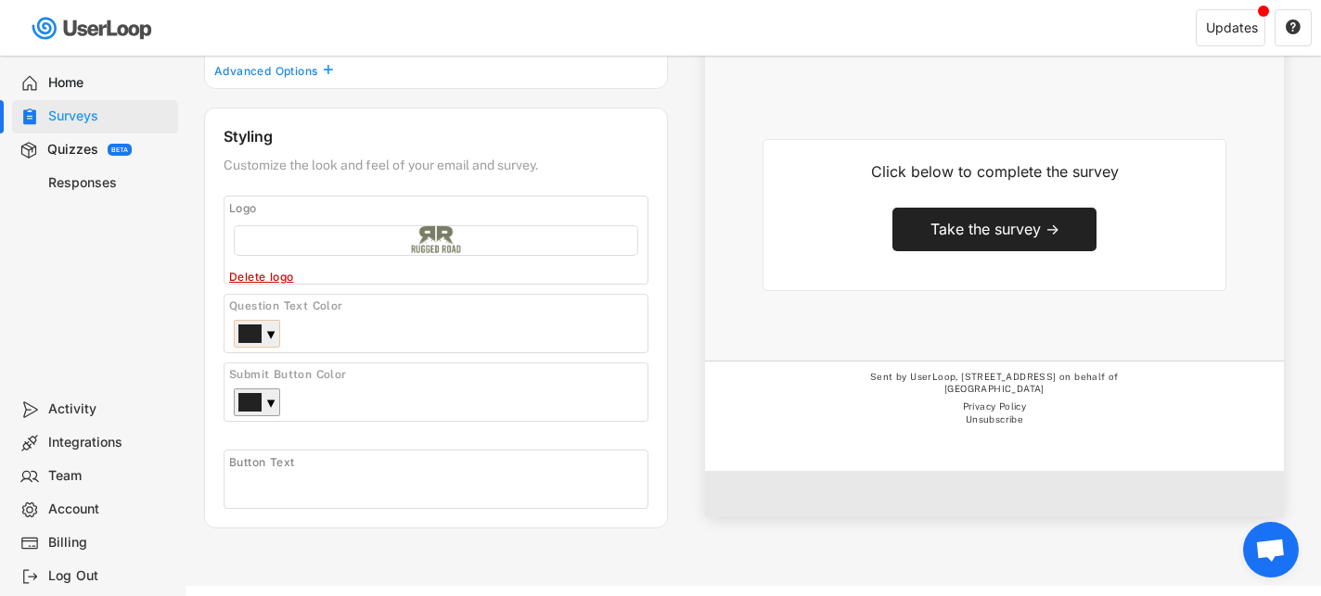
click at [273, 332] on div "▼" at bounding box center [270, 336] width 9 height 19
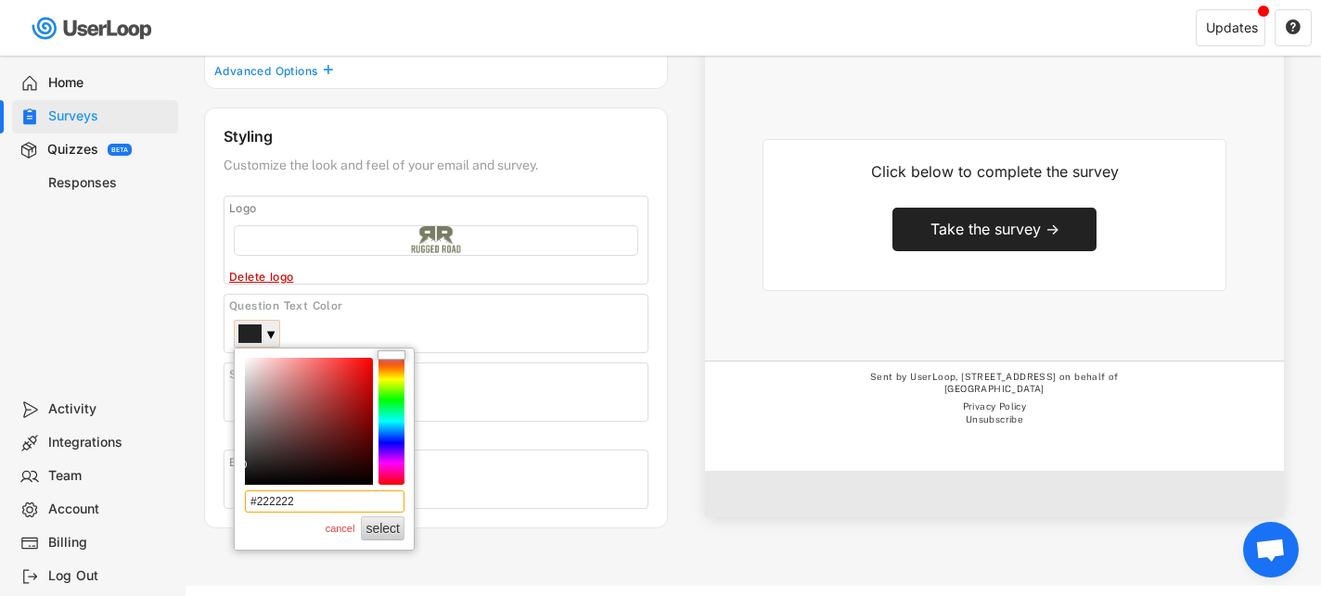
click at [303, 505] on input "#222222" at bounding box center [325, 502] width 160 height 22
type input "#444444"
click at [610, 372] on div "Submit Button Color" at bounding box center [440, 375] width 423 height 15
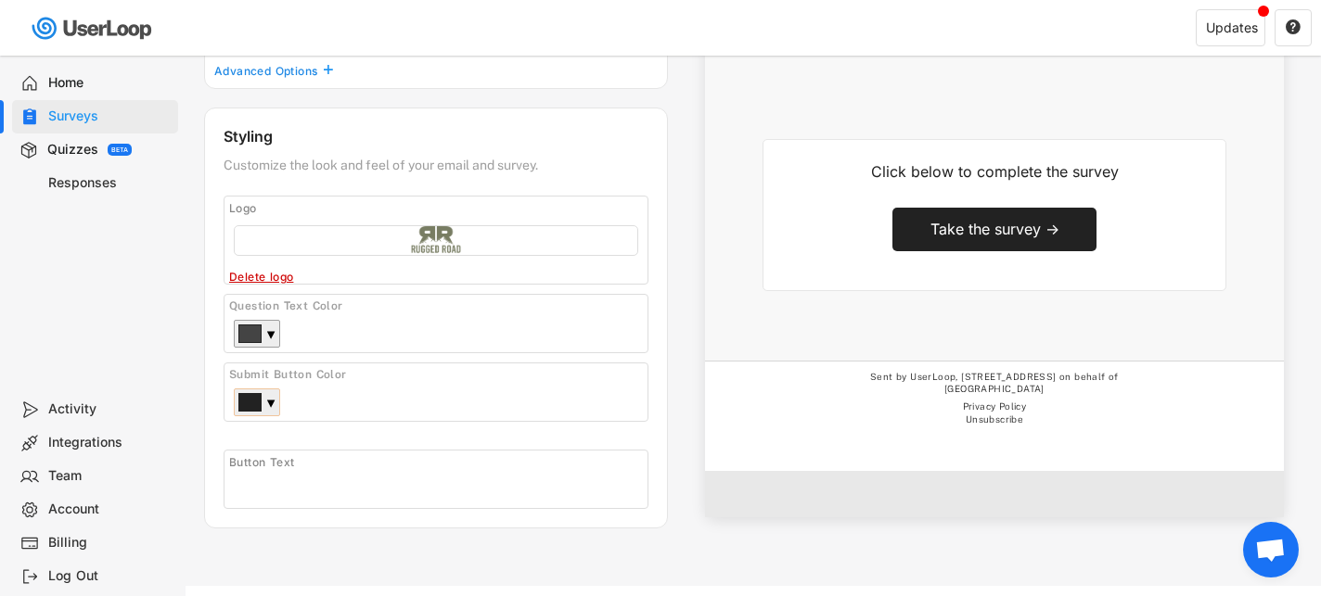
click at [271, 403] on div "▼" at bounding box center [270, 404] width 9 height 19
click at [266, 395] on div "▼" at bounding box center [270, 404] width 9 height 19
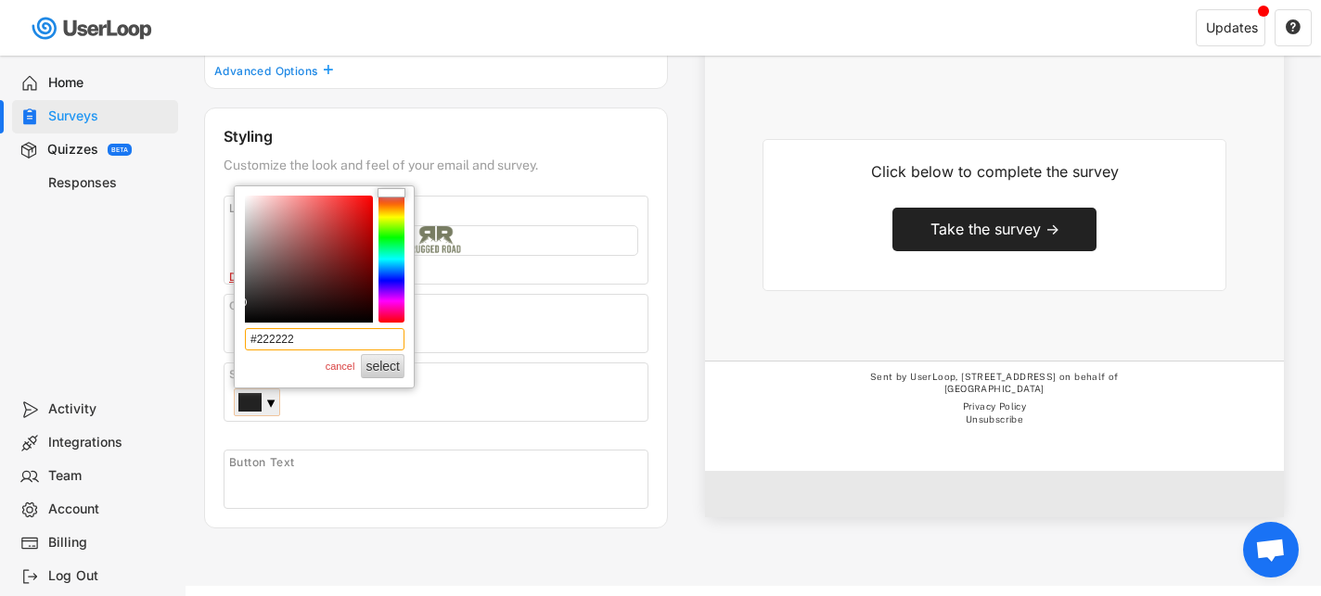
click at [304, 344] on input "#222222" at bounding box center [325, 339] width 160 height 22
type input "#787c62"
click at [554, 398] on div "Submit Button Color #787c62 ▼" at bounding box center [436, 392] width 425 height 59
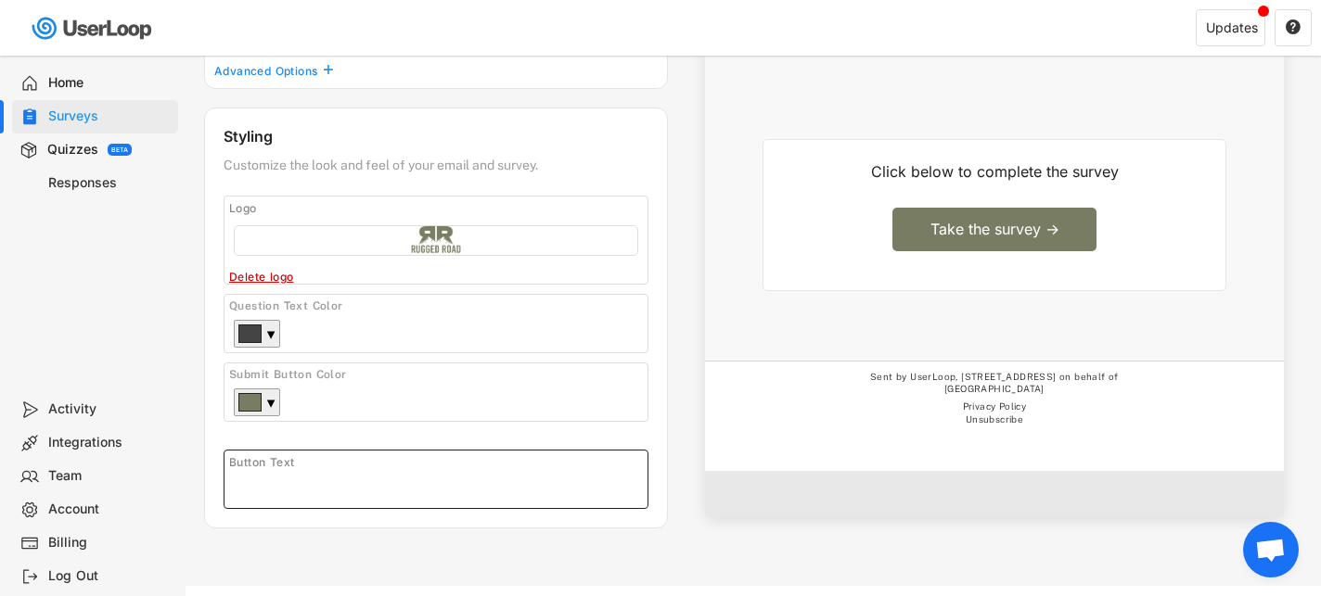
click at [482, 482] on input "input" at bounding box center [441, 484] width 414 height 28
type input "Take the Survey"
click at [700, 376] on div "Email Preview See how your email will look to your customers. Send a test From:…" at bounding box center [985, 134] width 634 height 765
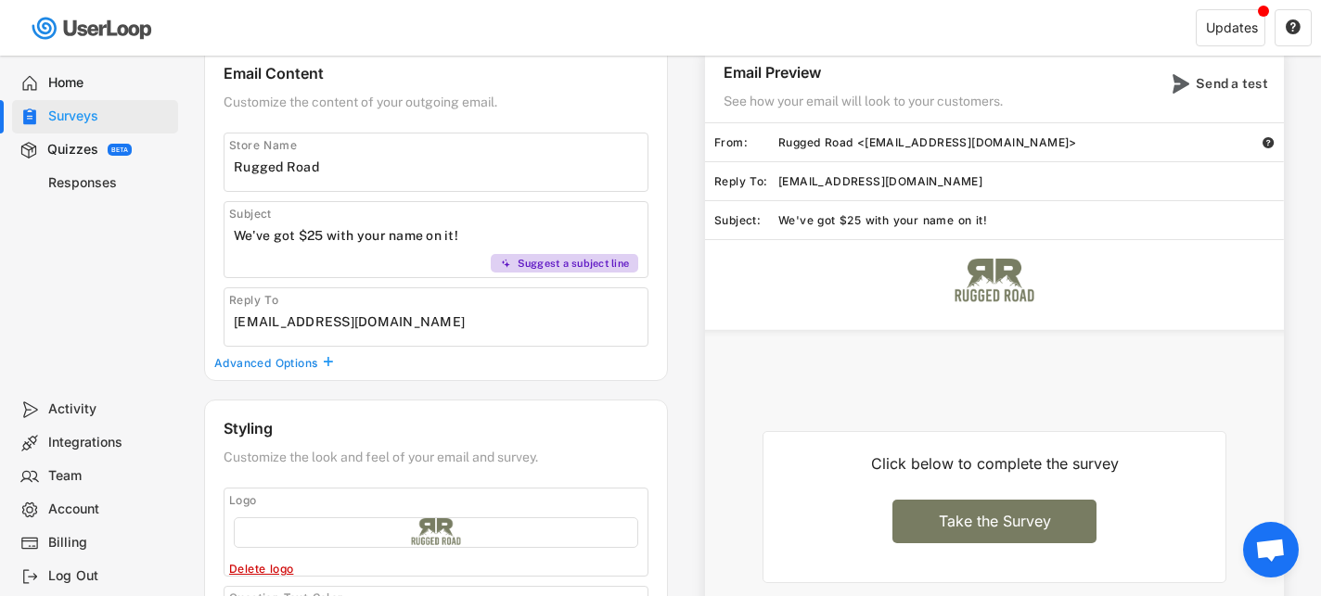
scroll to position [0, 0]
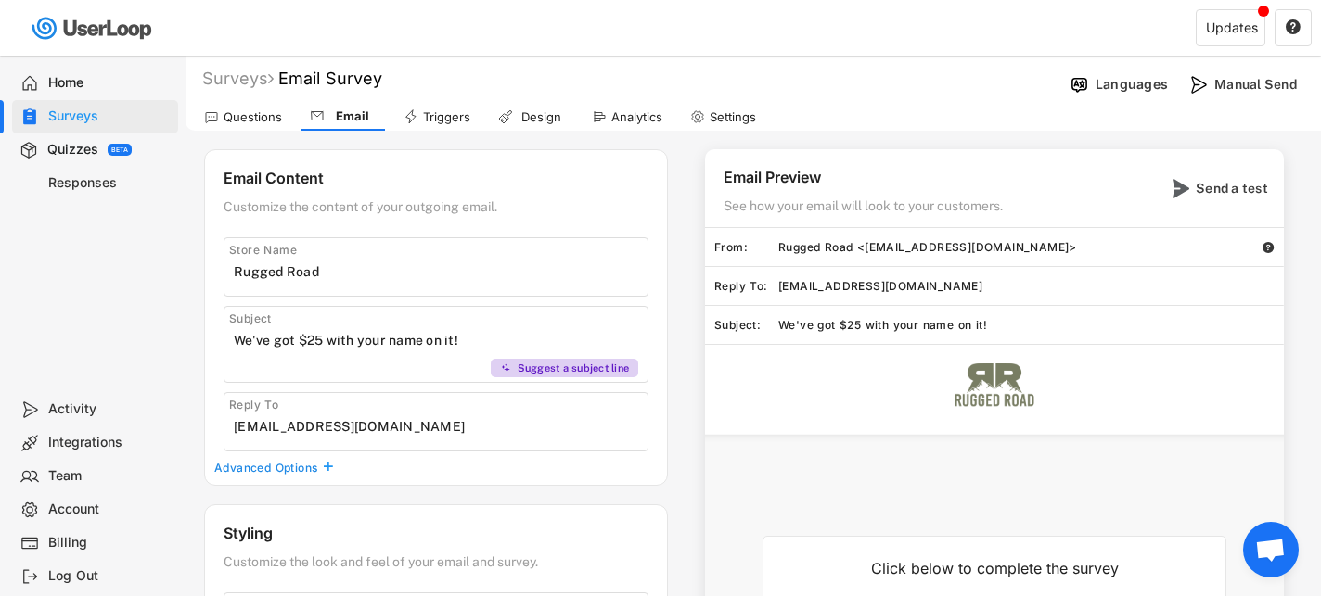
click at [837, 488] on h5 at bounding box center [994, 493] width 464 height 50
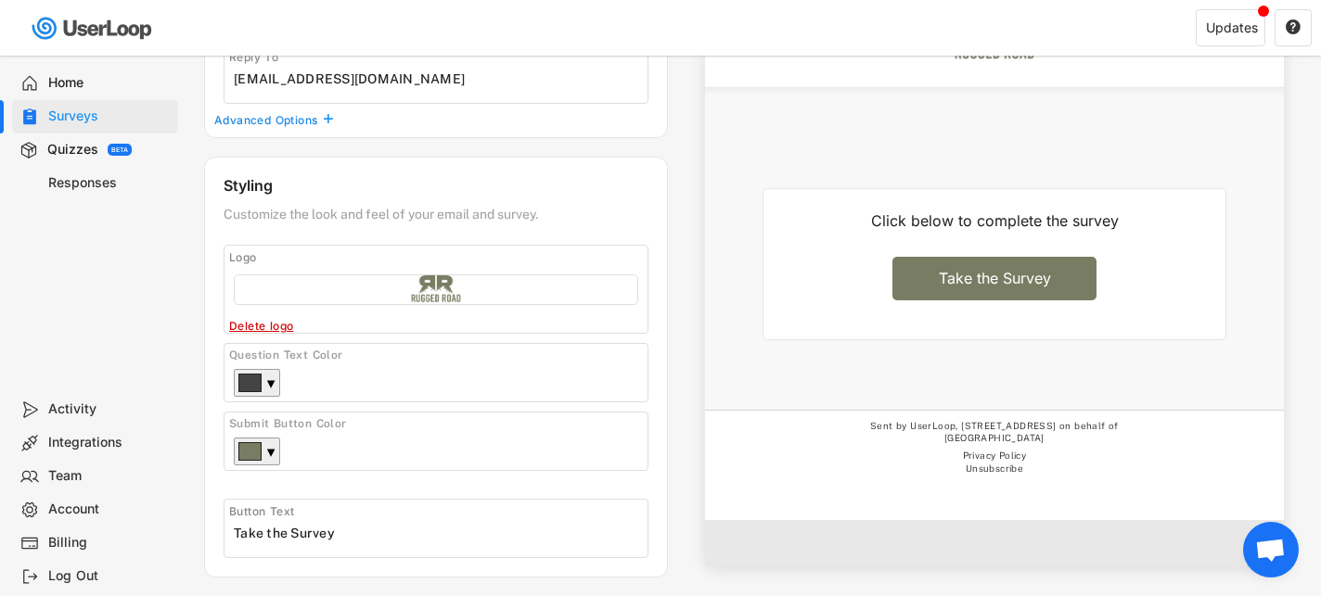
scroll to position [442, 0]
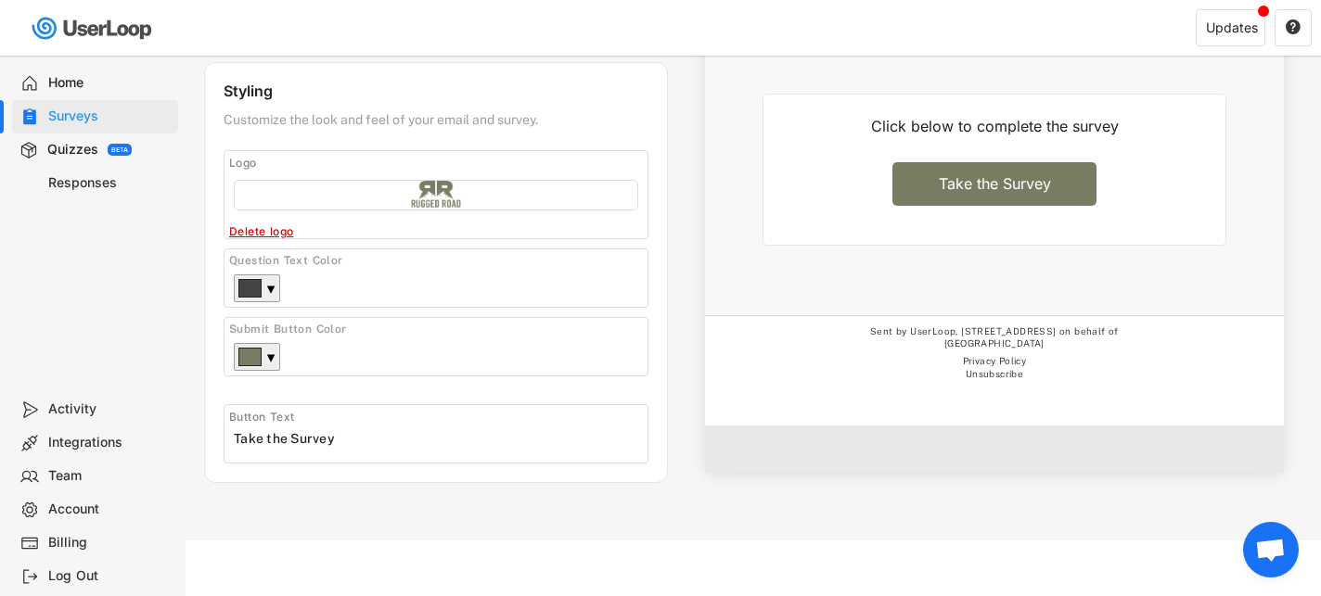
click at [967, 125] on div "Click below to complete the survey" at bounding box center [994, 126] width 332 height 19
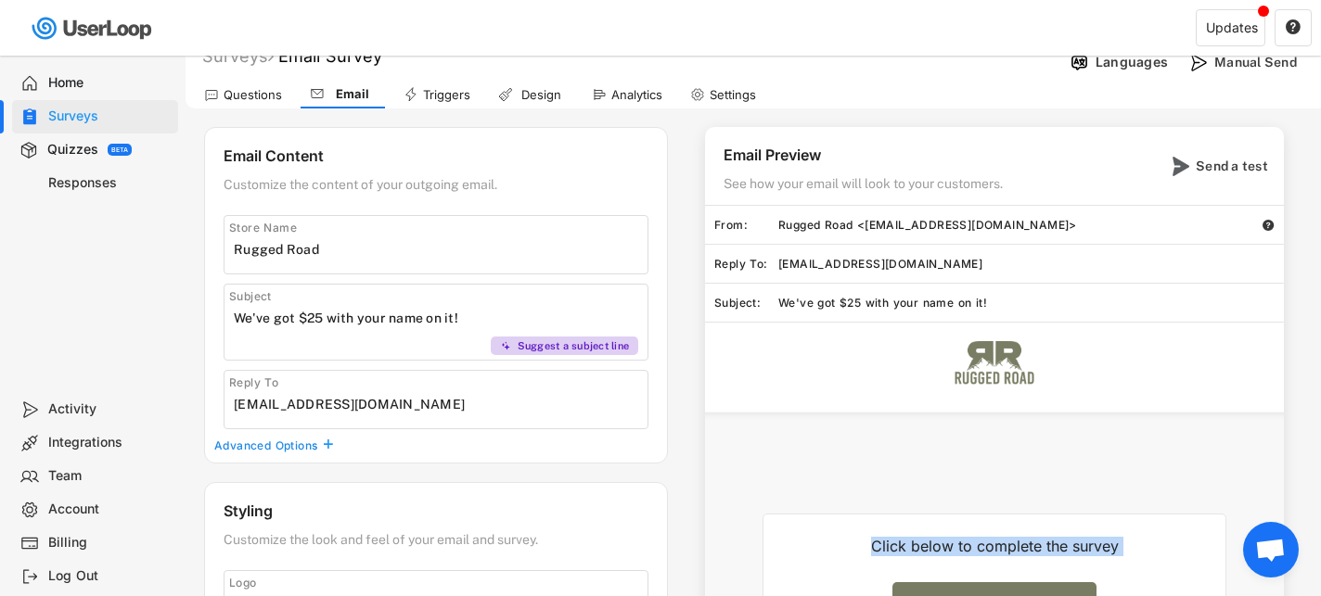
scroll to position [0, 0]
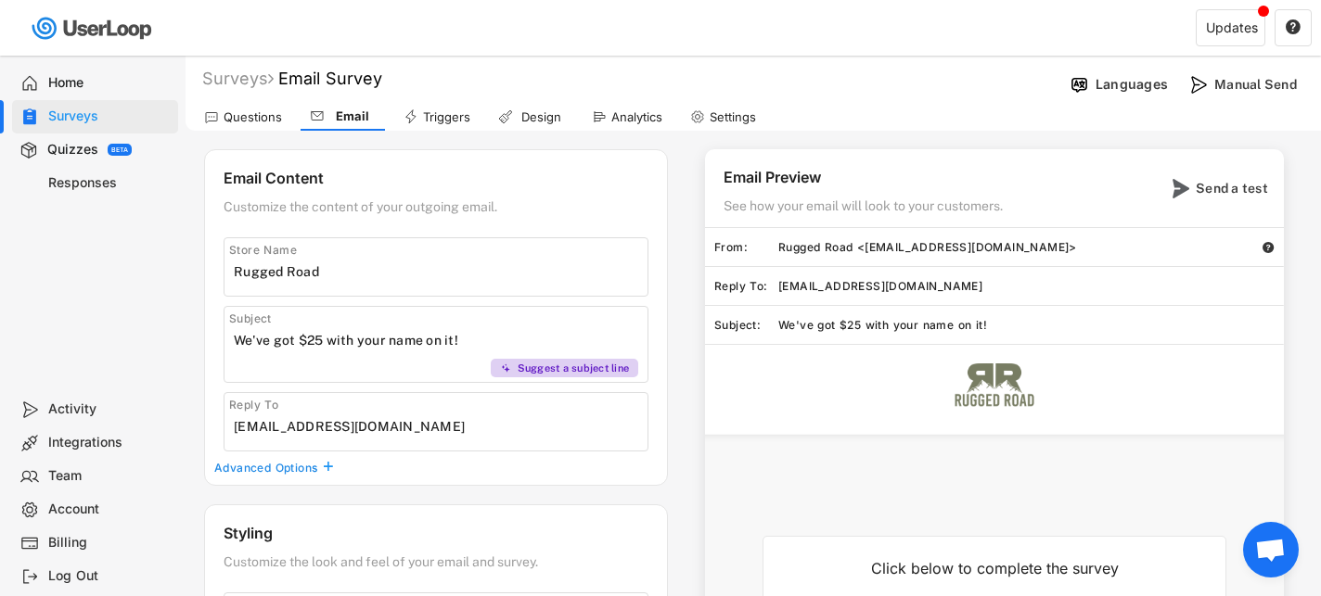
click at [342, 129] on div "Email" at bounding box center [343, 117] width 84 height 28
click at [252, 117] on div "Questions" at bounding box center [253, 117] width 58 height 16
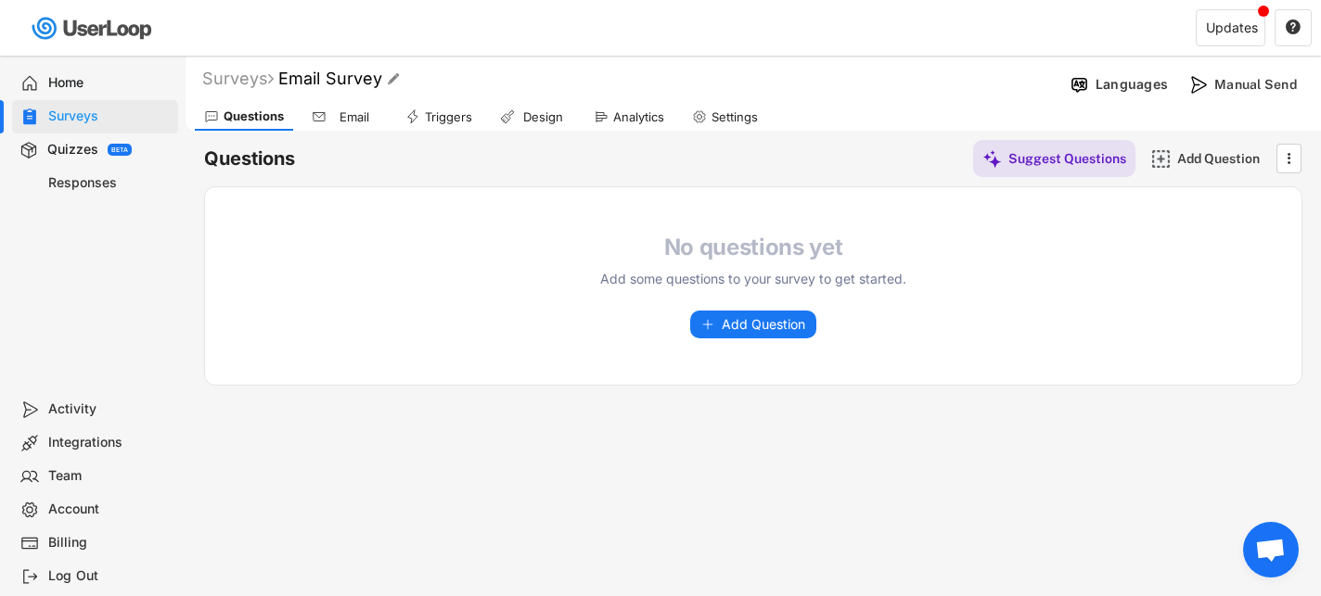
click at [356, 127] on div "Email" at bounding box center [344, 117] width 84 height 28
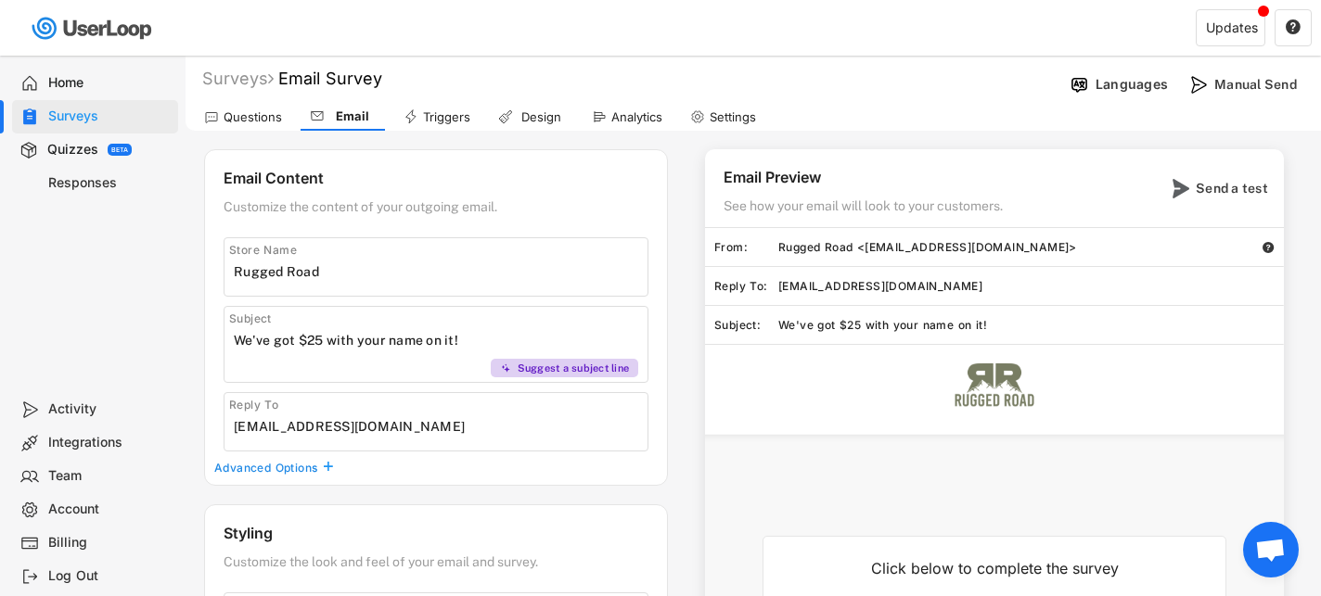
click at [255, 113] on div "Questions" at bounding box center [253, 117] width 58 height 16
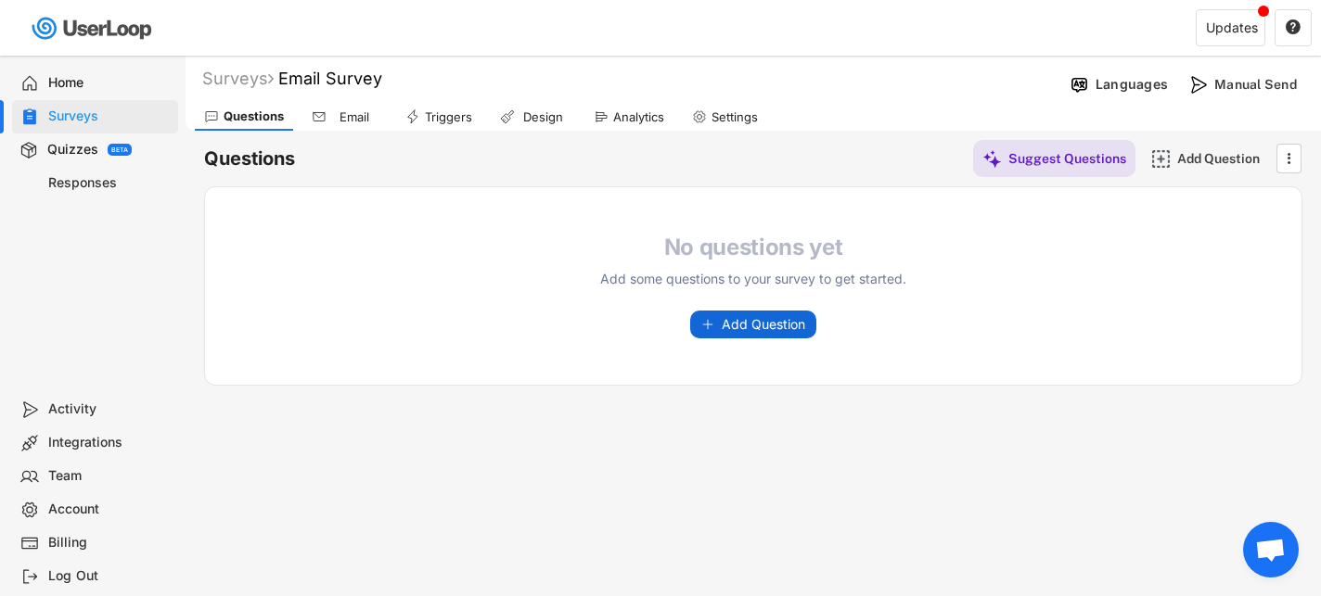
click at [733, 325] on span "Add Question" at bounding box center [763, 324] width 83 height 13
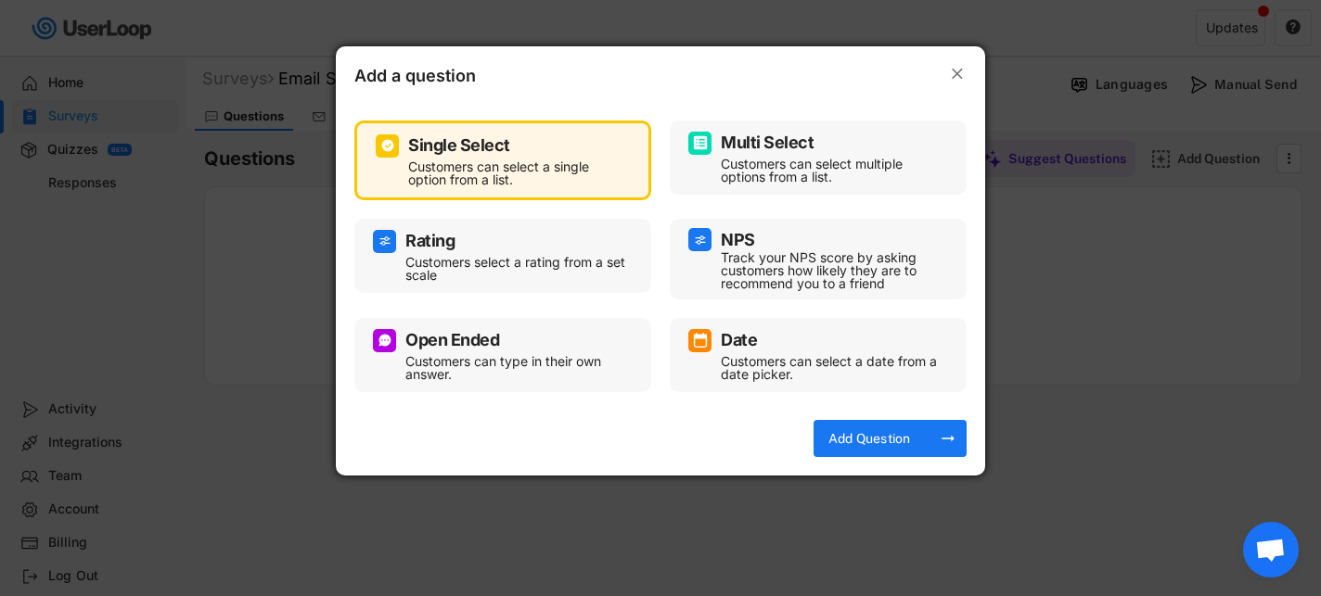
click at [765, 162] on div "Customers can select multiple options from a list." at bounding box center [832, 171] width 223 height 26
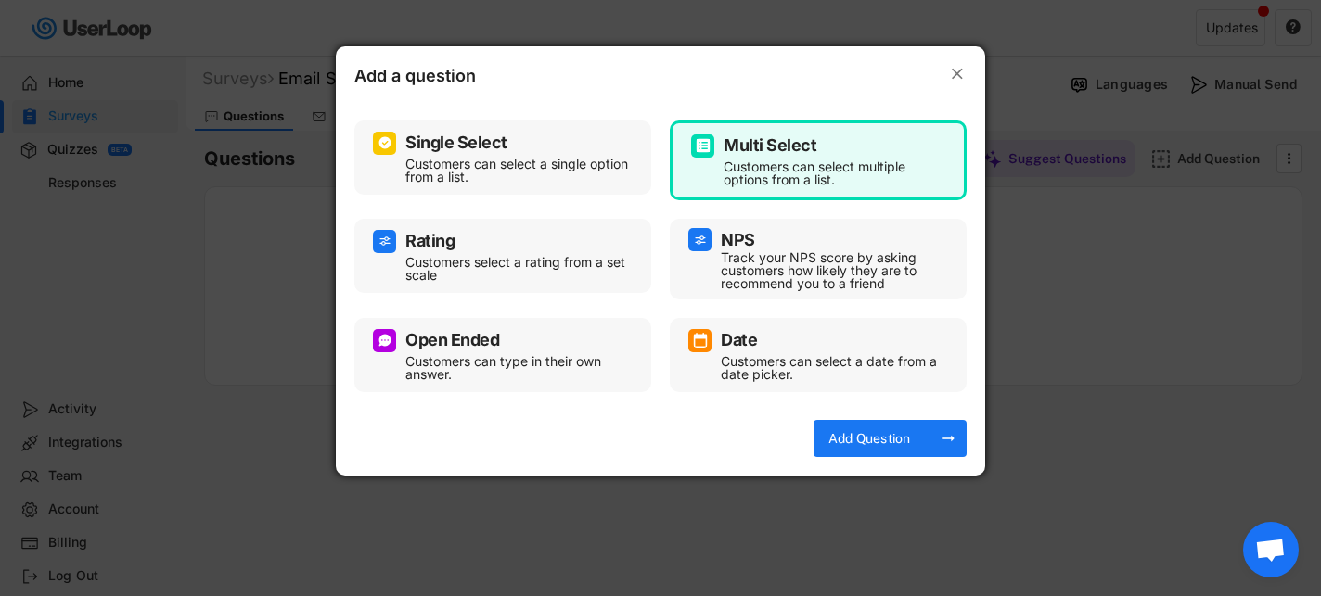
click at [779, 165] on div "Customers can select multiple options from a list." at bounding box center [832, 173] width 217 height 26
click at [487, 166] on div "Customers can select a single option from a list." at bounding box center [516, 171] width 223 height 26
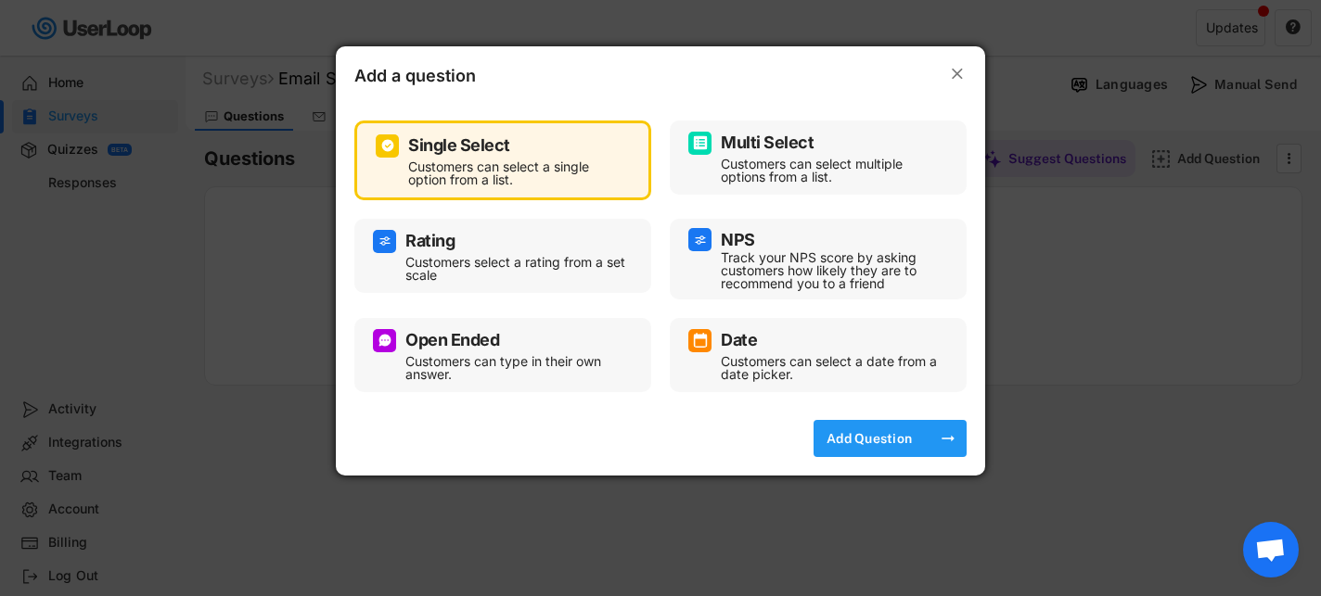
click at [860, 434] on div "Add Question" at bounding box center [869, 438] width 93 height 17
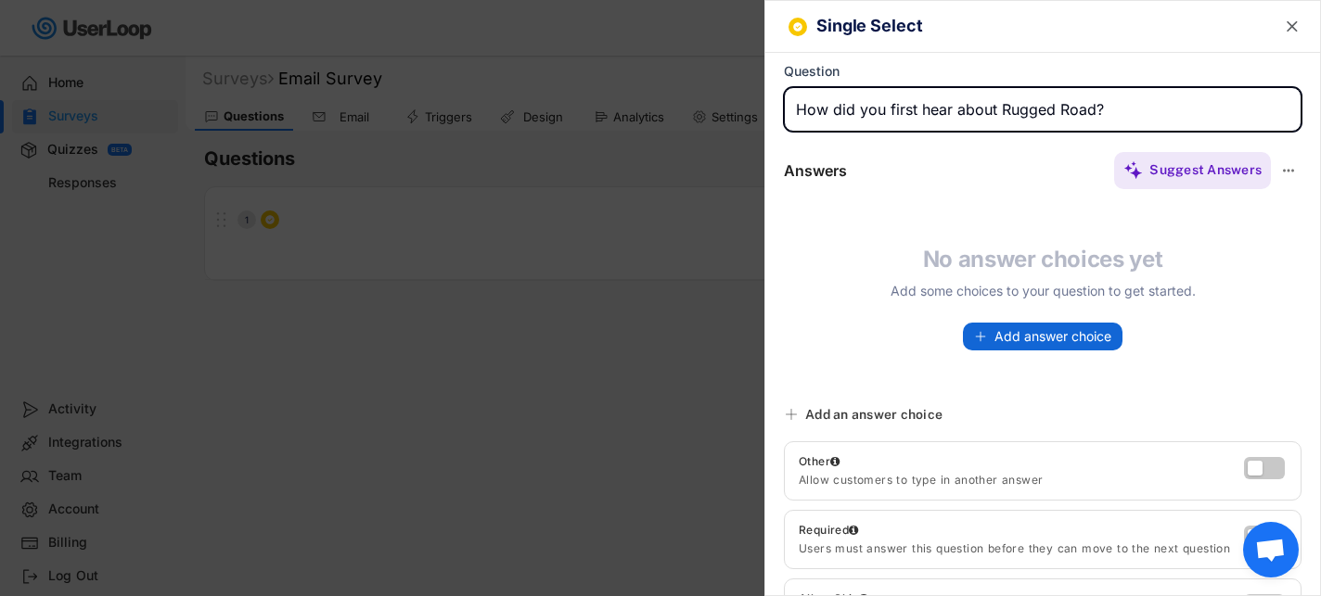
type input "How did you first hear about Rugged Road?"
click at [1028, 351] on div "Answers Suggest Answers No answer choices yet Add some choices to your question…" at bounding box center [1042, 273] width 555 height 247
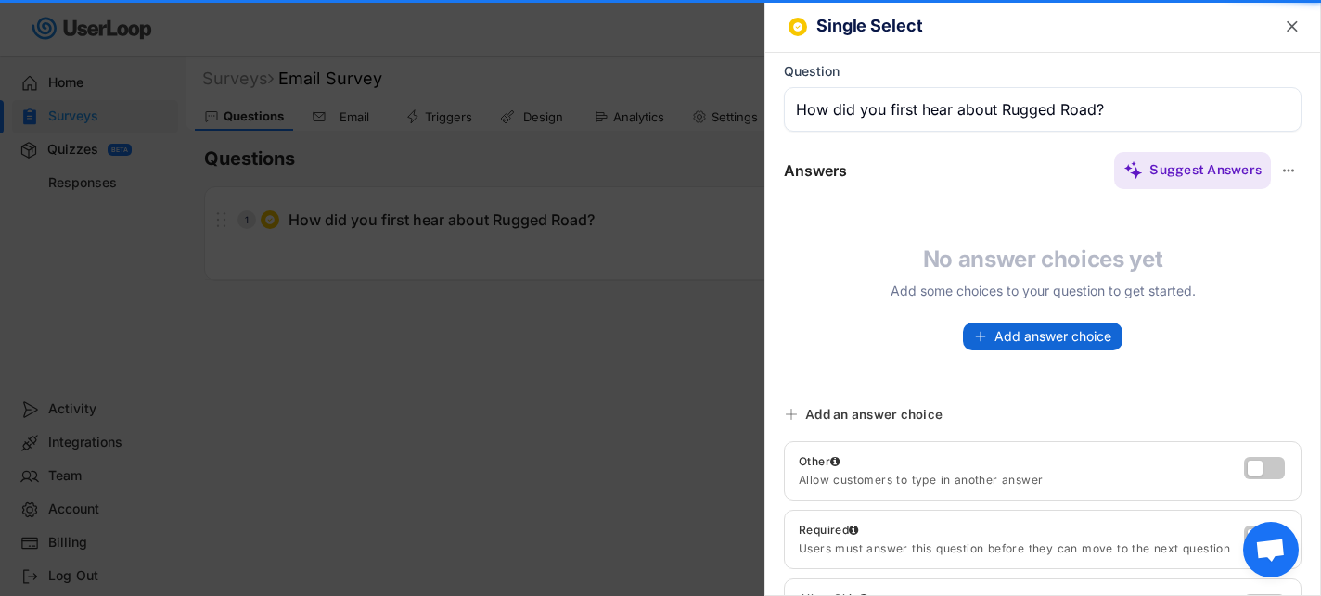
click at [1026, 345] on button "Add answer choice" at bounding box center [1043, 337] width 160 height 28
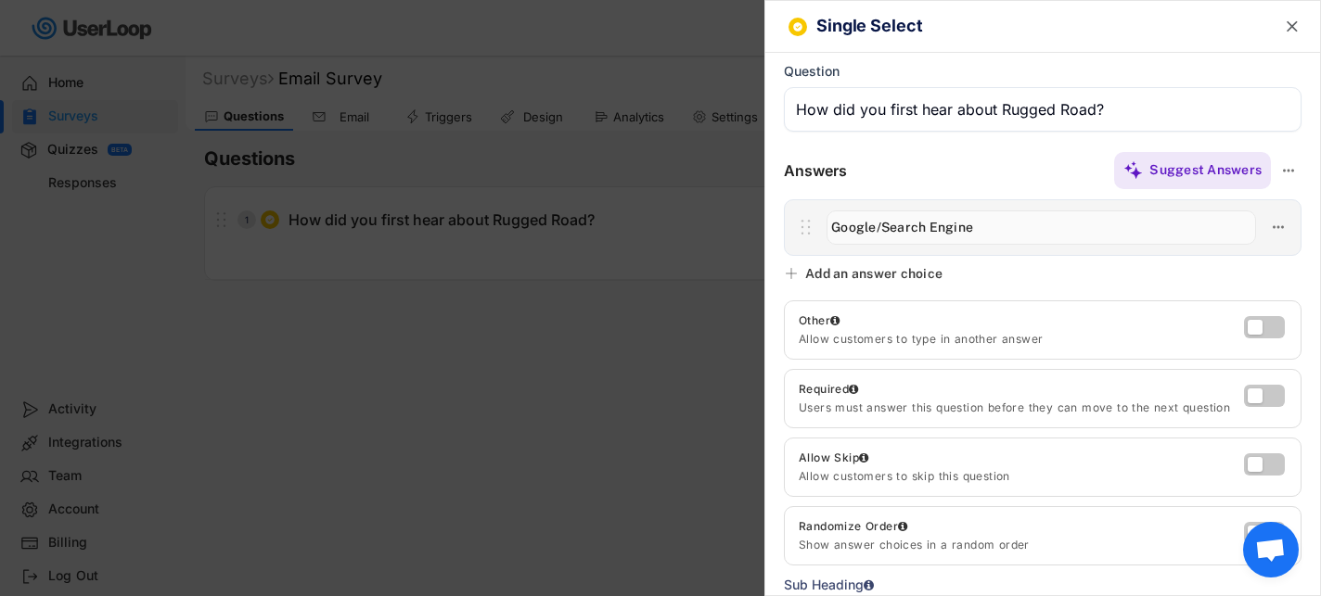
type input "Google/Search Engine"
click at [912, 267] on div "Add an answer choice" at bounding box center [873, 273] width 137 height 17
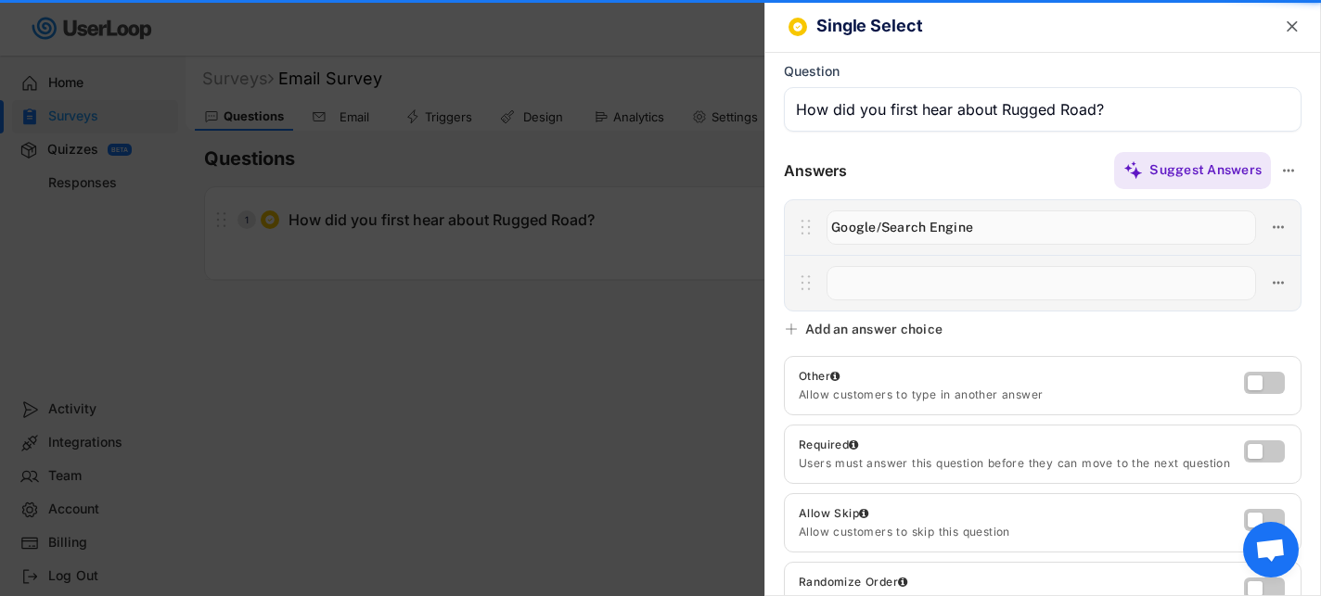
click at [916, 281] on input "input" at bounding box center [1040, 283] width 429 height 34
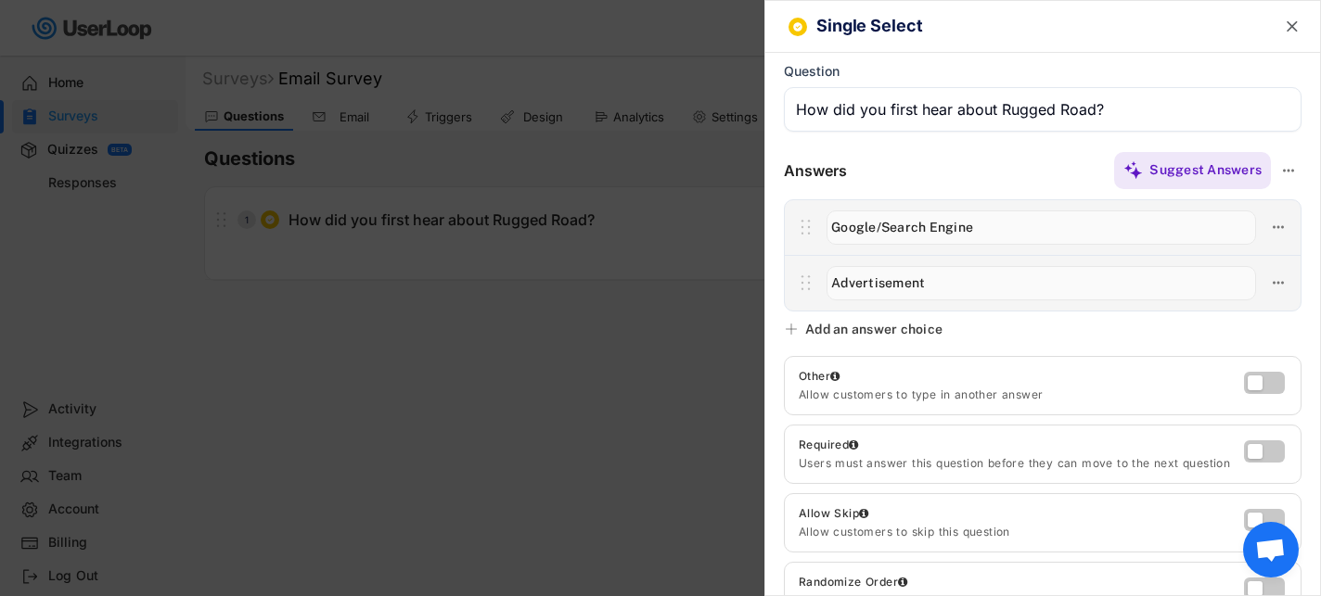
type input "Advertisement"
click at [909, 328] on div "Add an answer choice" at bounding box center [873, 329] width 137 height 17
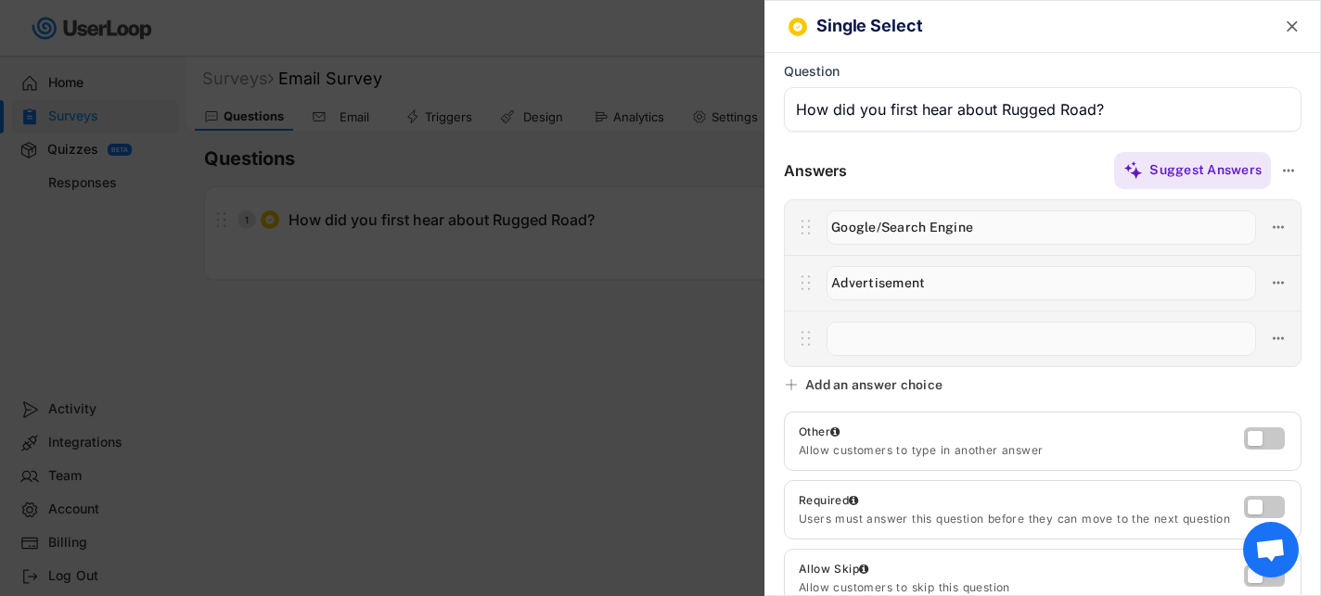
click at [894, 340] on input "input" at bounding box center [1040, 339] width 429 height 34
type input "Someone I follow on social media"
click at [890, 375] on div "Single Select  Question Answers Suggest Answers No answer choices yet Add some…" at bounding box center [1042, 298] width 557 height 596
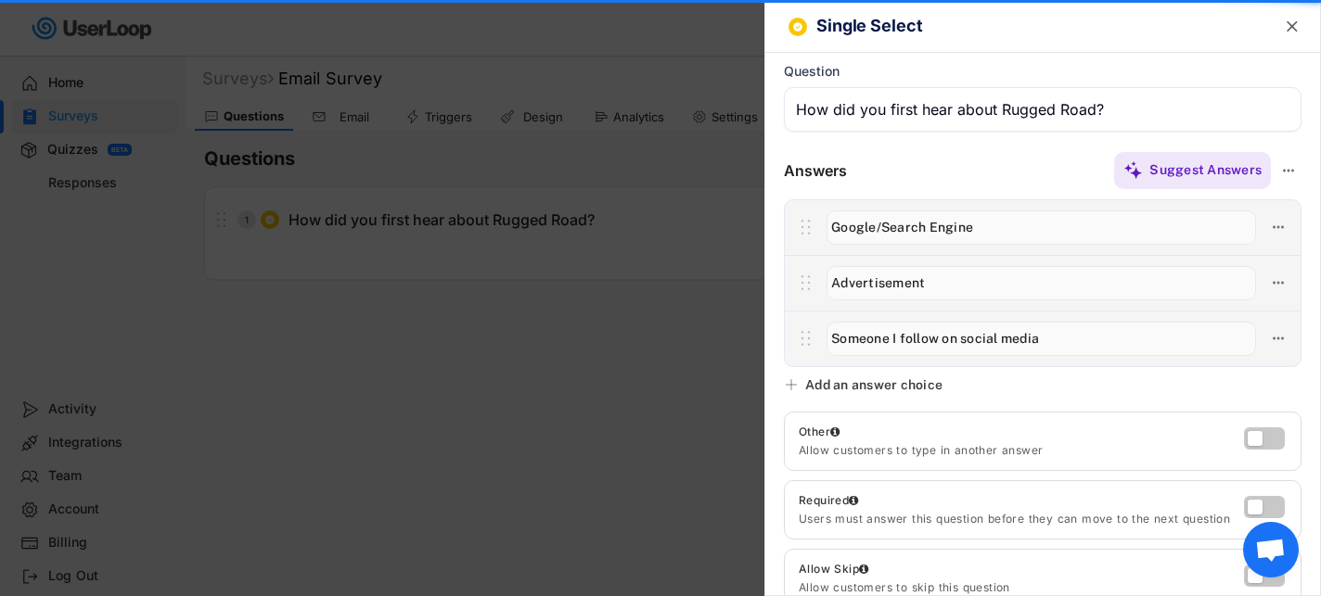
click at [895, 384] on div "Add an answer choice" at bounding box center [873, 385] width 137 height 17
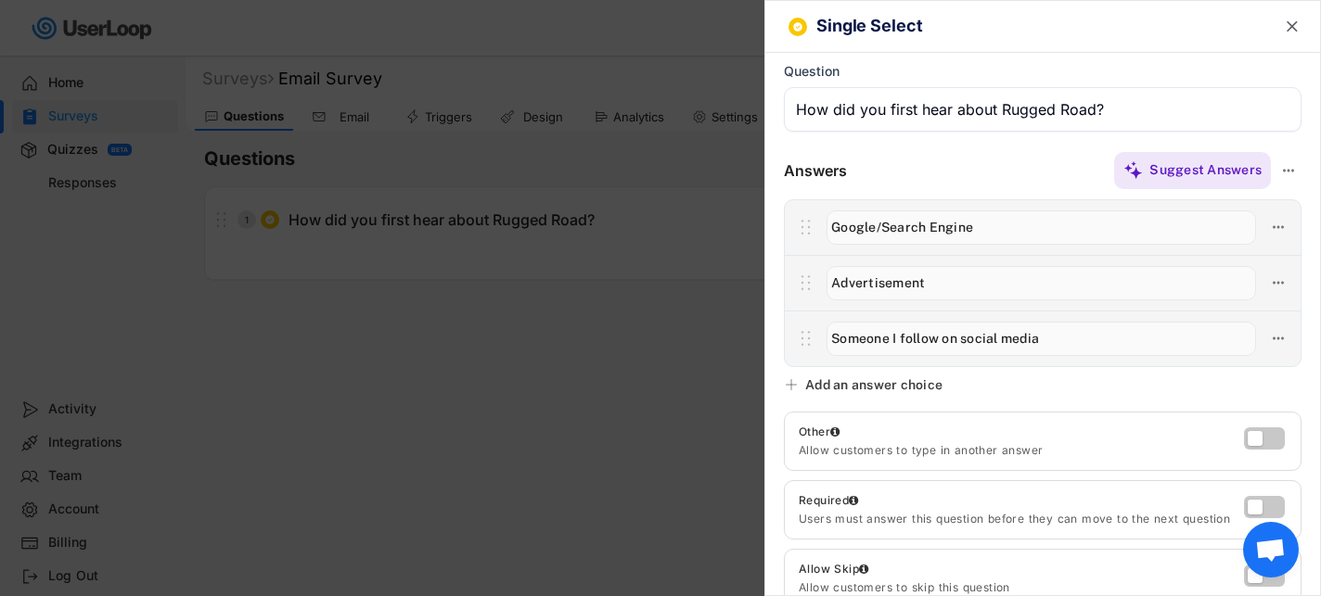
click at [871, 391] on div "Add an answer choice" at bounding box center [873, 385] width 137 height 17
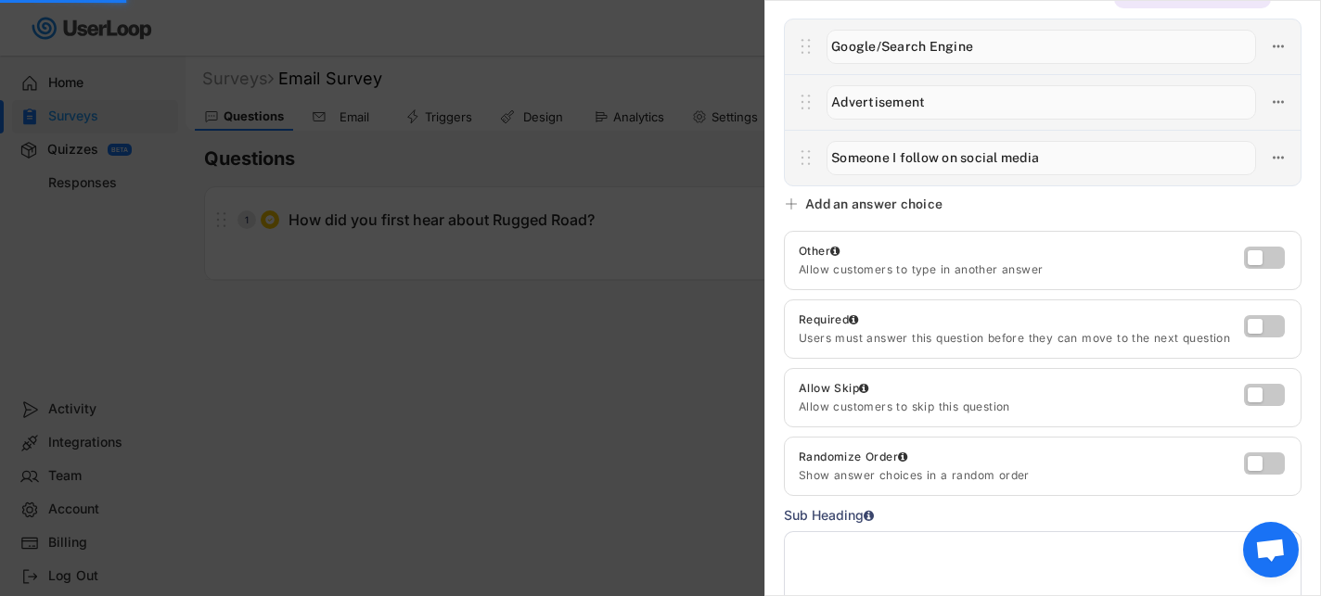
scroll to position [185, 0]
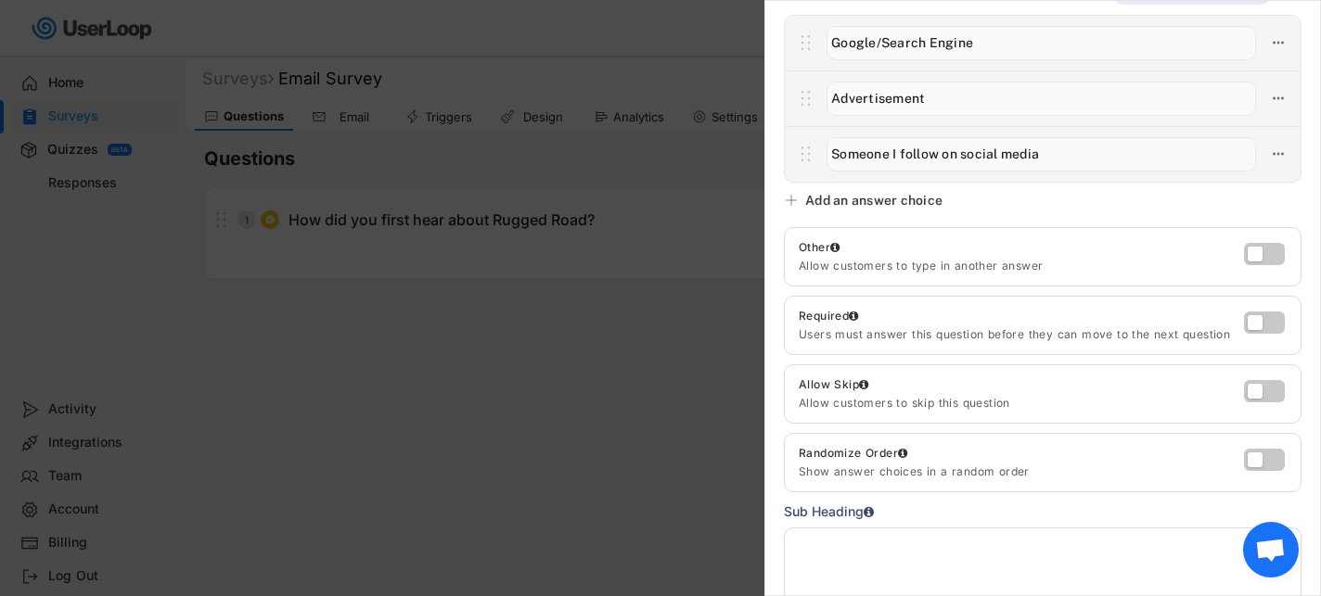
click at [1012, 207] on div "Single Select  Question Answers Suggest Answers No answer choices yet Add some…" at bounding box center [1042, 298] width 557 height 596
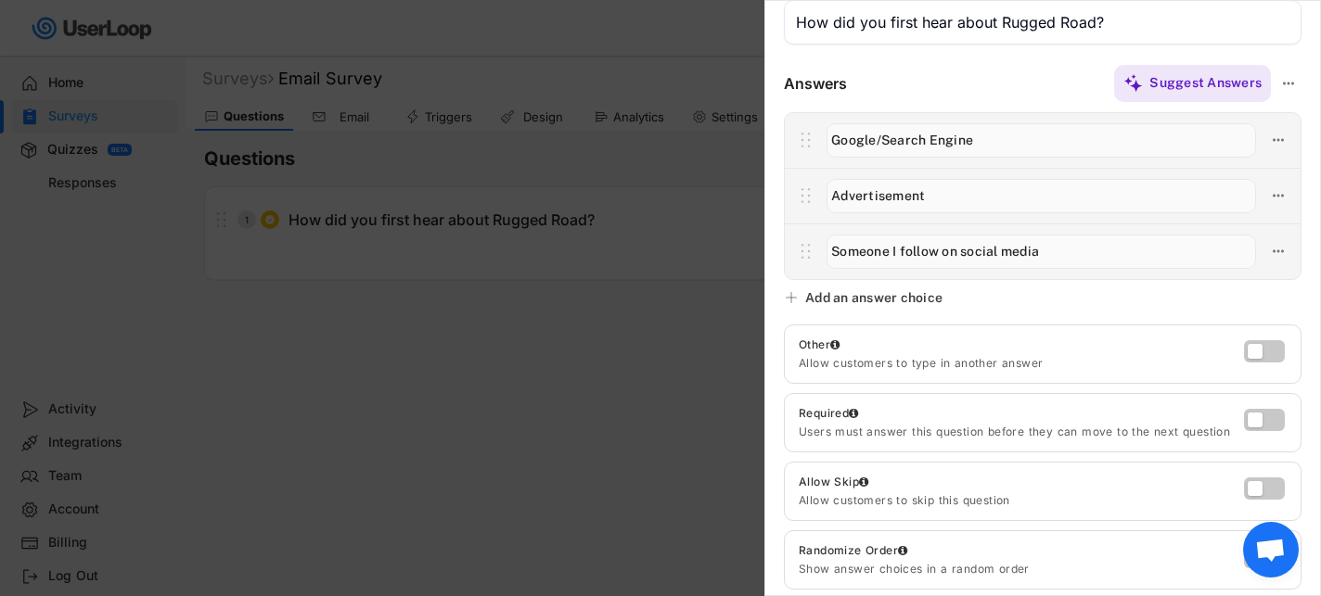
scroll to position [0, 0]
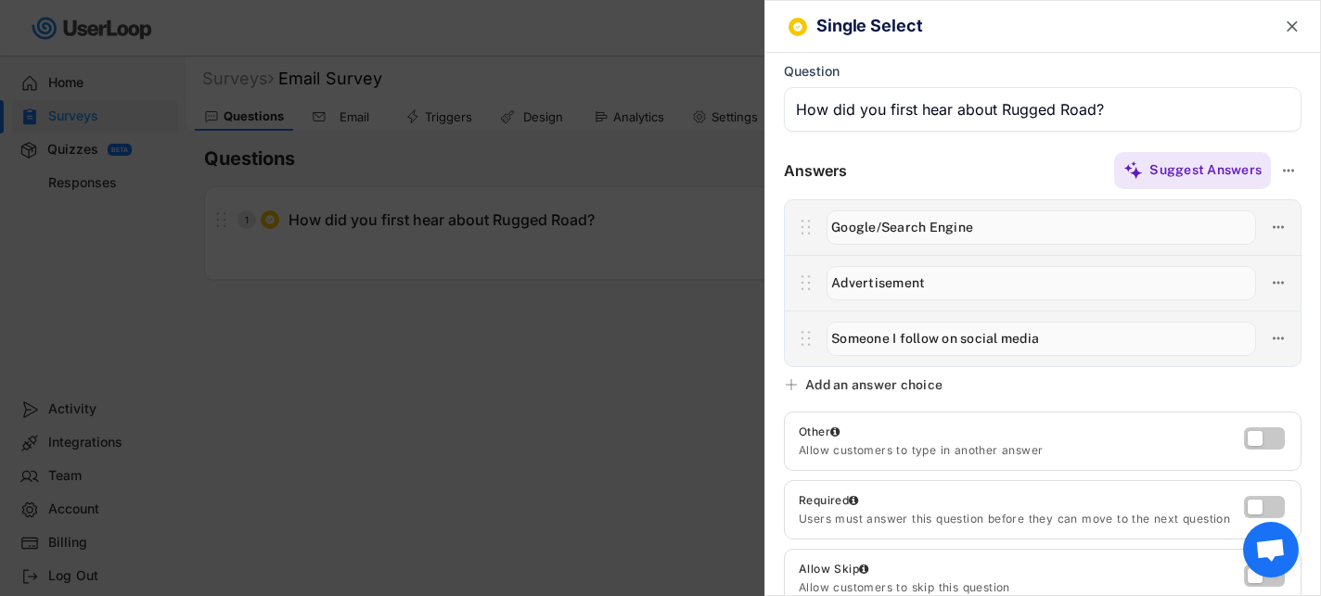
click at [986, 167] on div "Suggest Answers" at bounding box center [1074, 170] width 455 height 37
click at [610, 419] on div at bounding box center [660, 298] width 1321 height 596
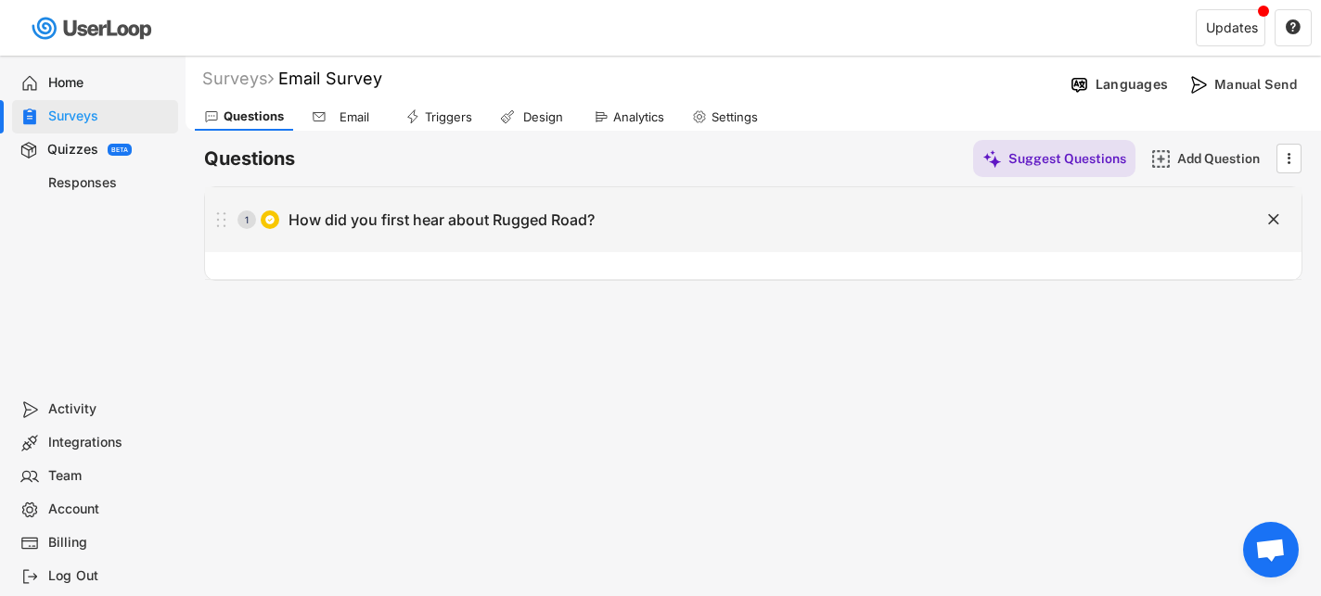
click at [578, 226] on div "How did you first hear about Rugged Road?" at bounding box center [441, 220] width 306 height 19
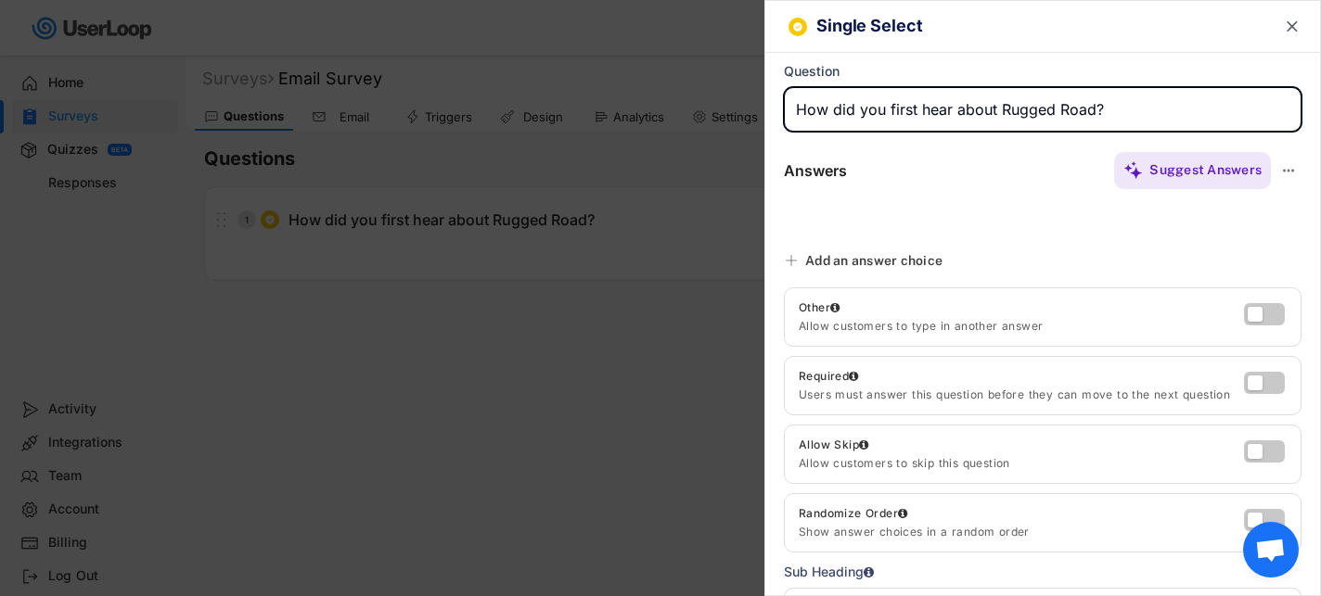
click at [903, 193] on div "Answers Suggest Answers" at bounding box center [1042, 196] width 555 height 93
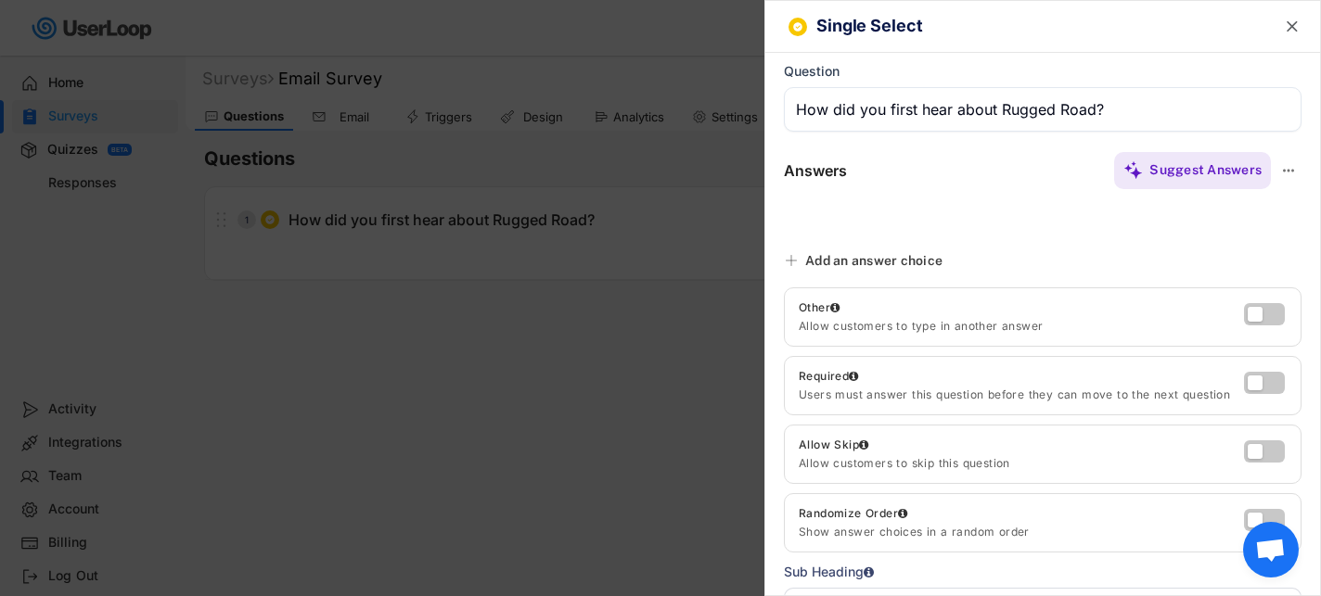
click at [886, 260] on div "Add an answer choice" at bounding box center [873, 260] width 137 height 17
click at [859, 217] on div "Answers Suggest Answers" at bounding box center [1042, 196] width 555 height 93
click at [532, 326] on div at bounding box center [660, 298] width 1321 height 596
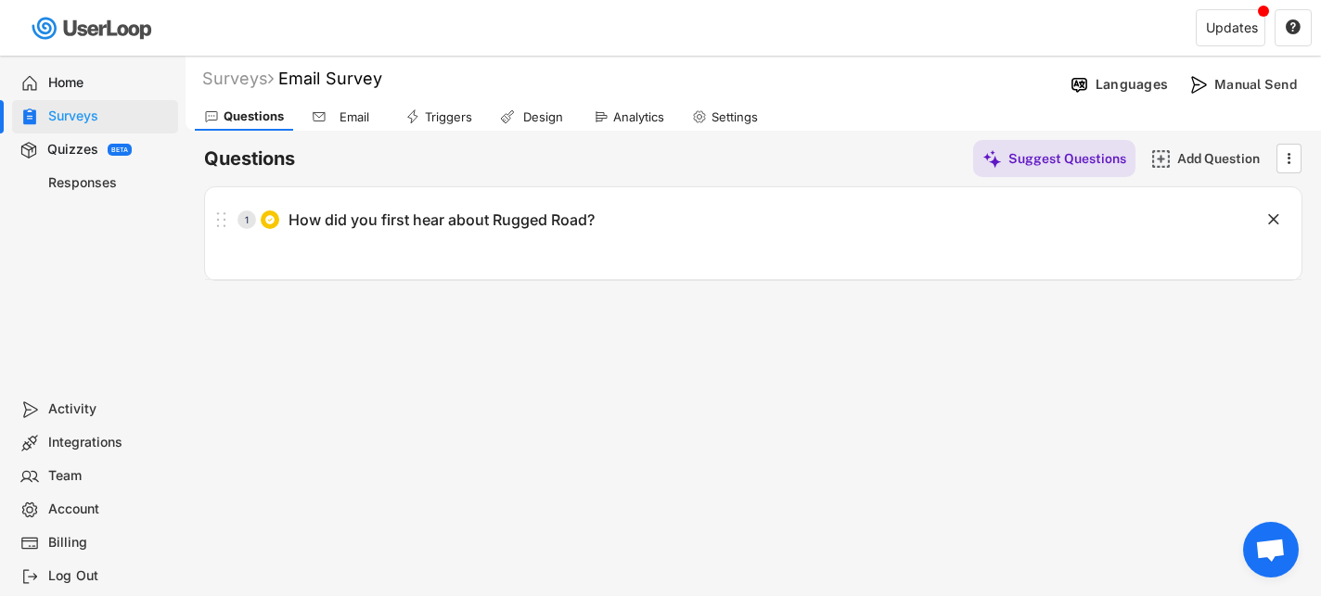
click at [511, 237] on div "1 How did you first hear about Rugged Road?" at bounding box center [707, 219] width 1004 height 37
type input "How did you first hear about Rugged Road?"
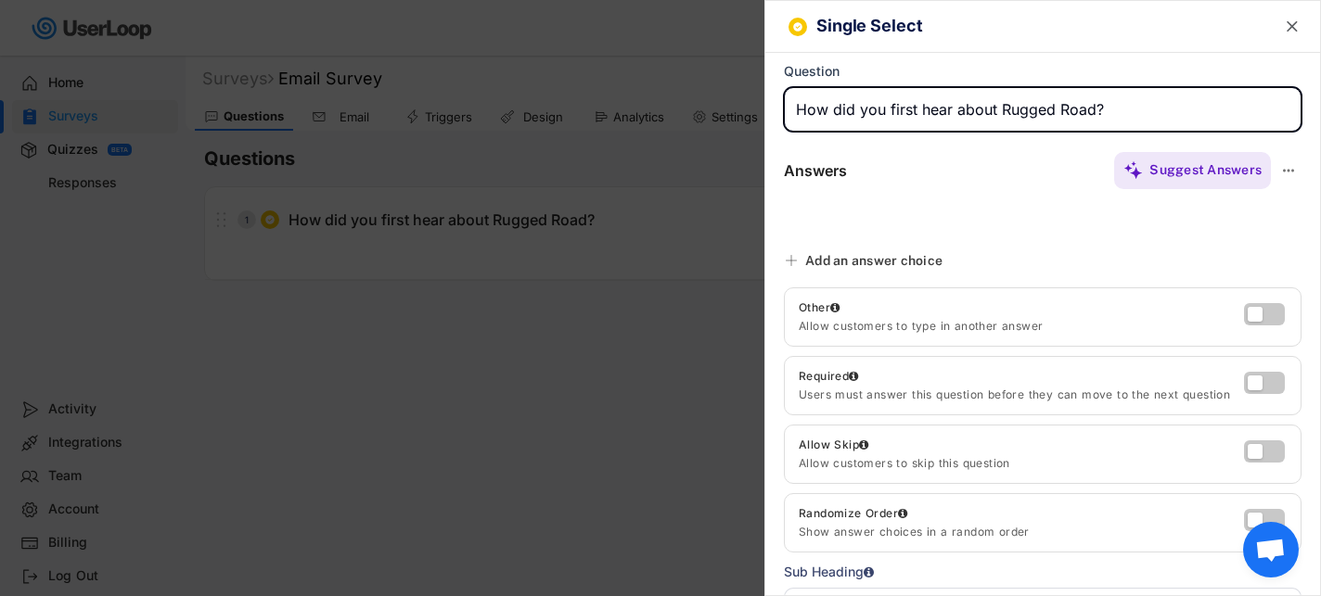
click at [851, 263] on div "Add an answer choice" at bounding box center [873, 260] width 137 height 17
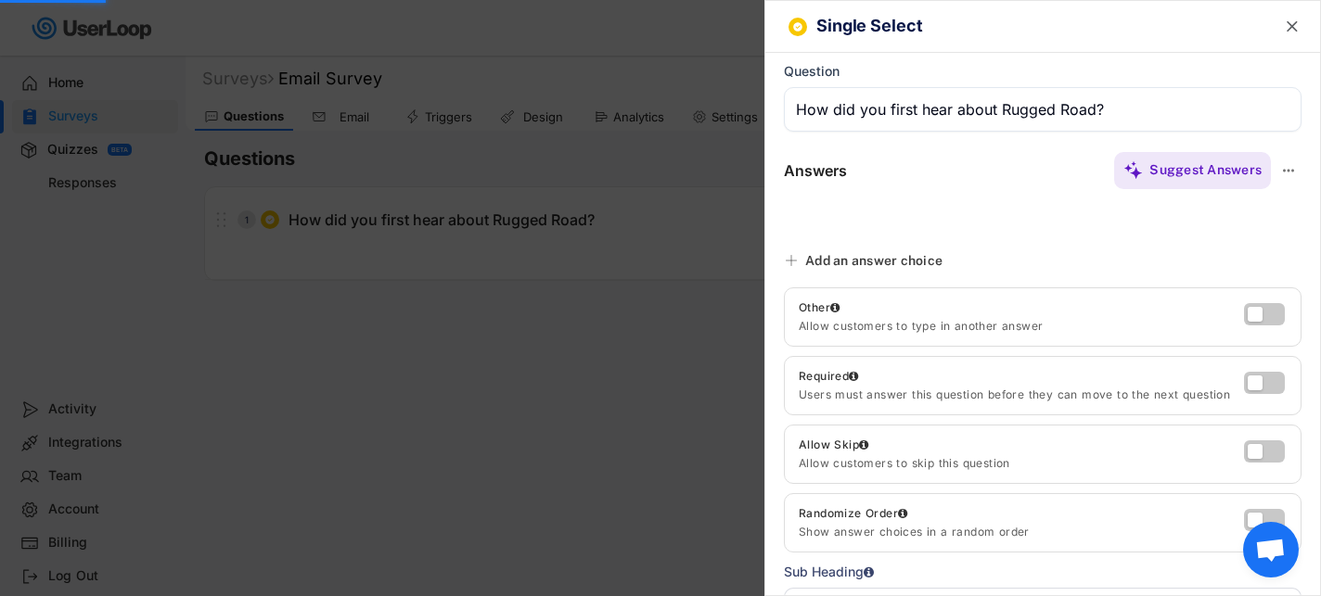
click at [822, 251] on div "Single Select  Question Answers Suggest Answers Add an answer choice Other All…" at bounding box center [1042, 298] width 557 height 596
click at [795, 258] on icon at bounding box center [791, 260] width 15 height 15
click at [575, 356] on div at bounding box center [660, 298] width 1321 height 596
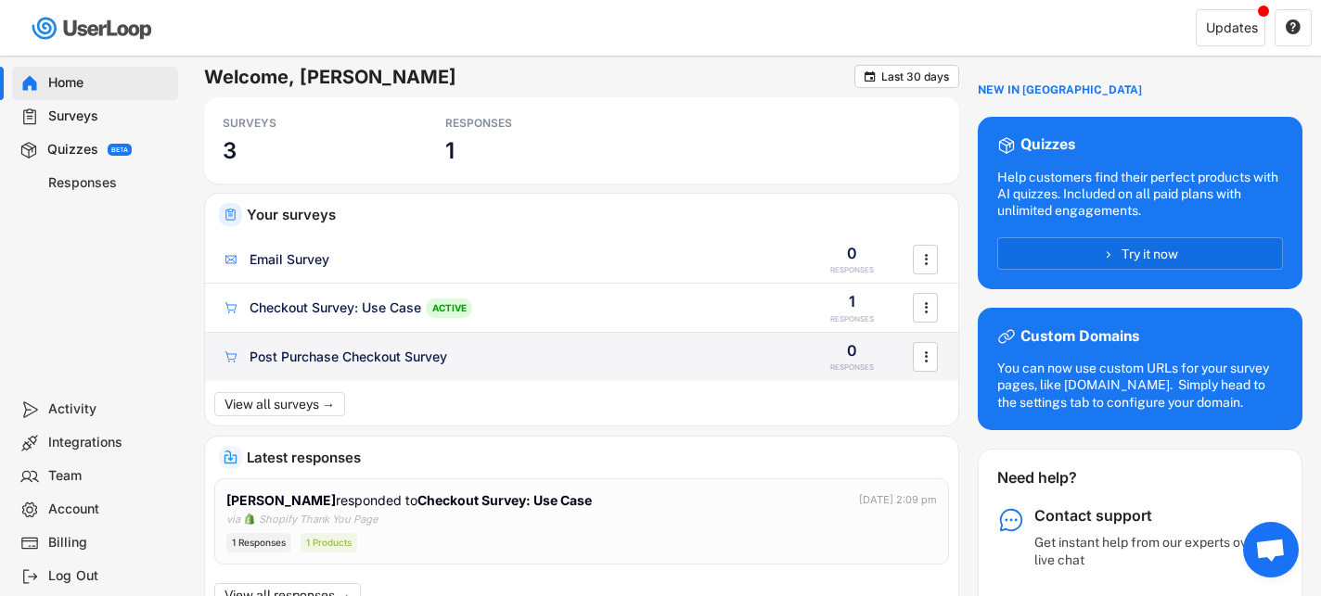
click at [564, 372] on div "Post Purchase Checkout Survey 0 RESPONSES " at bounding box center [581, 357] width 753 height 48
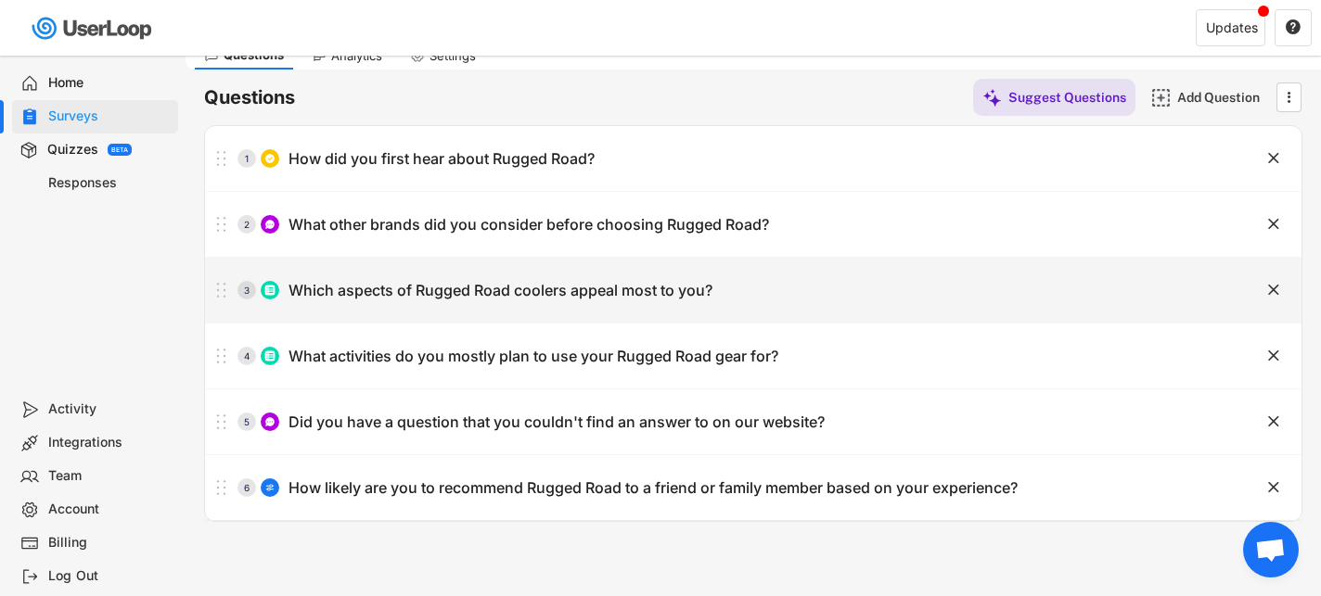
scroll to position [85, 0]
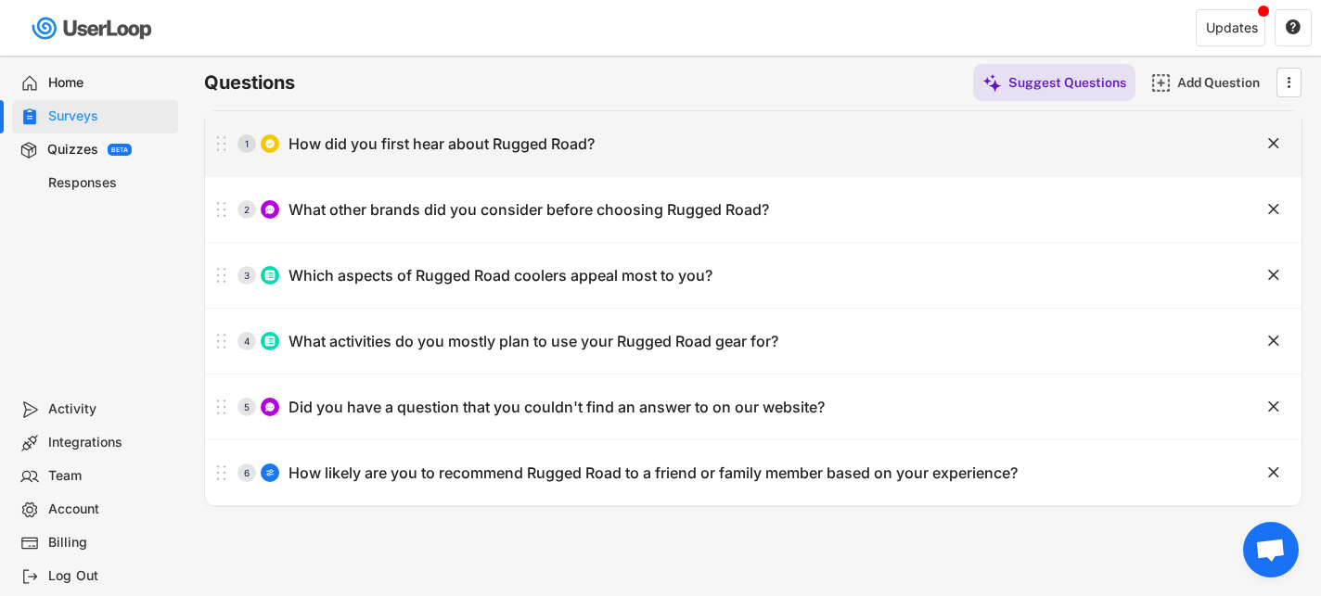
click at [620, 142] on div "1 How did you first hear about Rugged Road?" at bounding box center [707, 143] width 1004 height 37
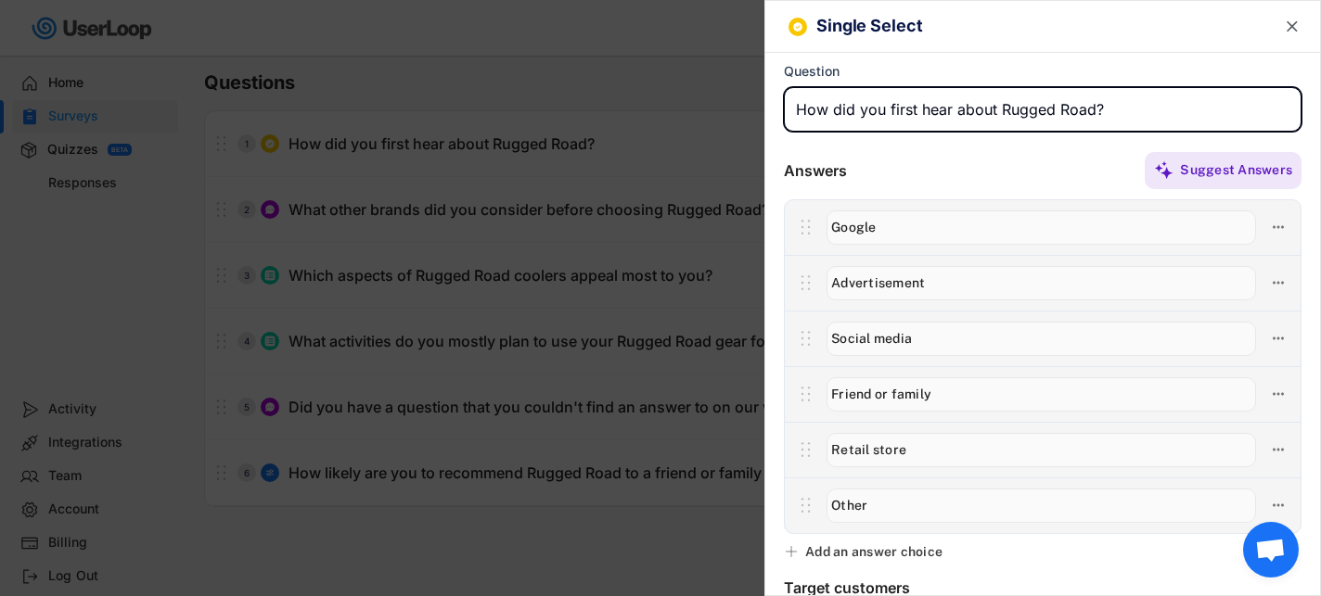
scroll to position [50, 0]
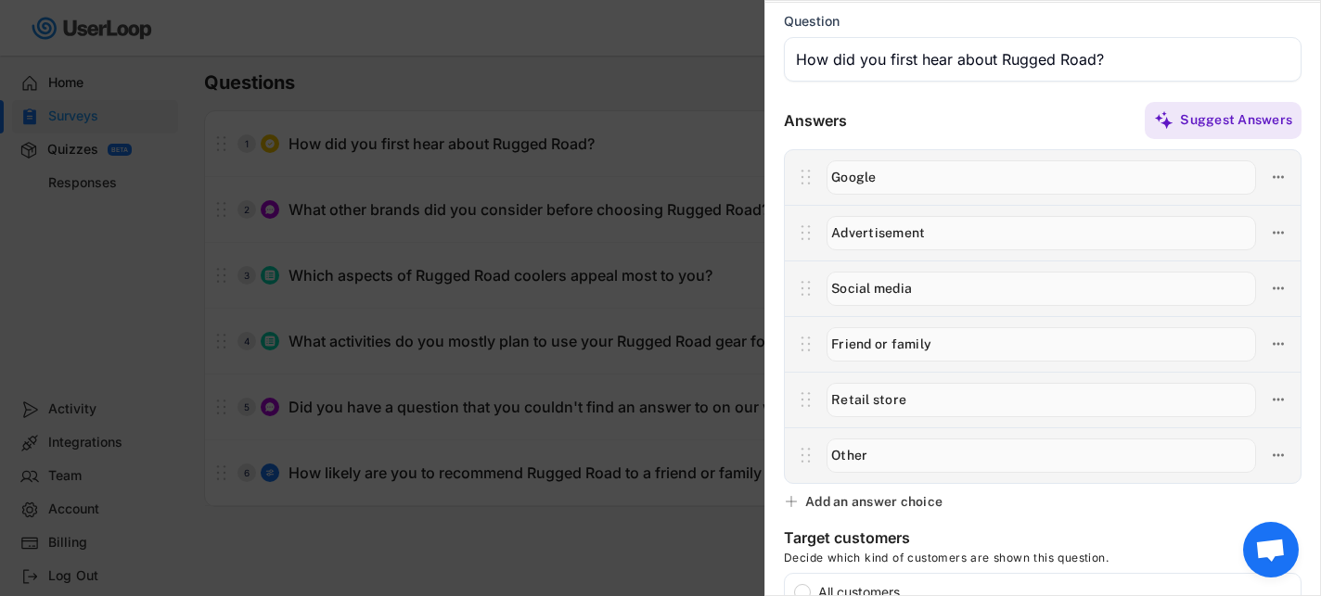
click at [500, 208] on div at bounding box center [660, 298] width 1321 height 596
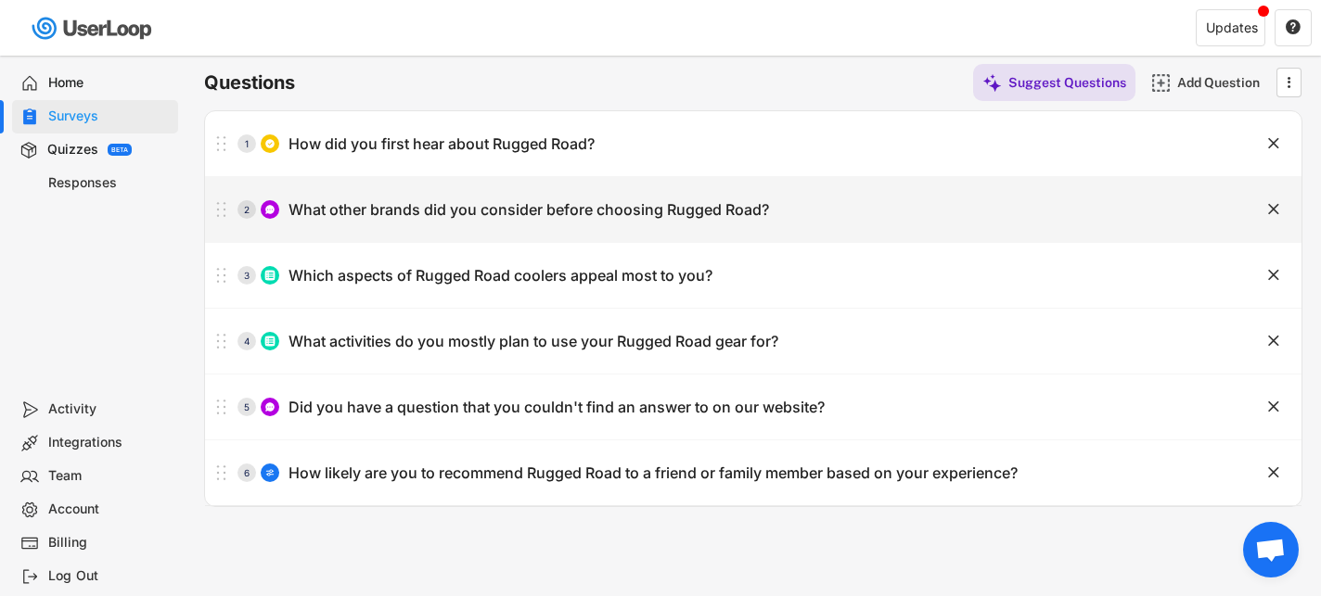
click at [475, 212] on div "What other brands did you consider before choosing Rugged Road?" at bounding box center [528, 209] width 480 height 19
type input "What other brands did you consider before choosing Rugged Road?"
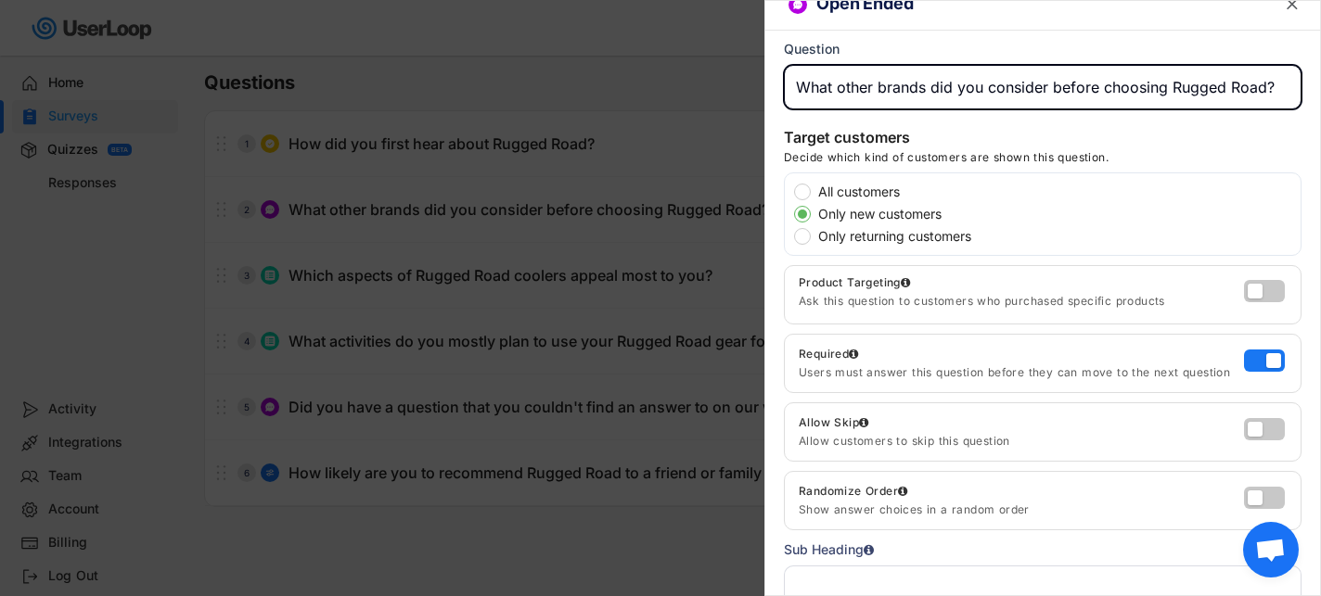
scroll to position [0, 0]
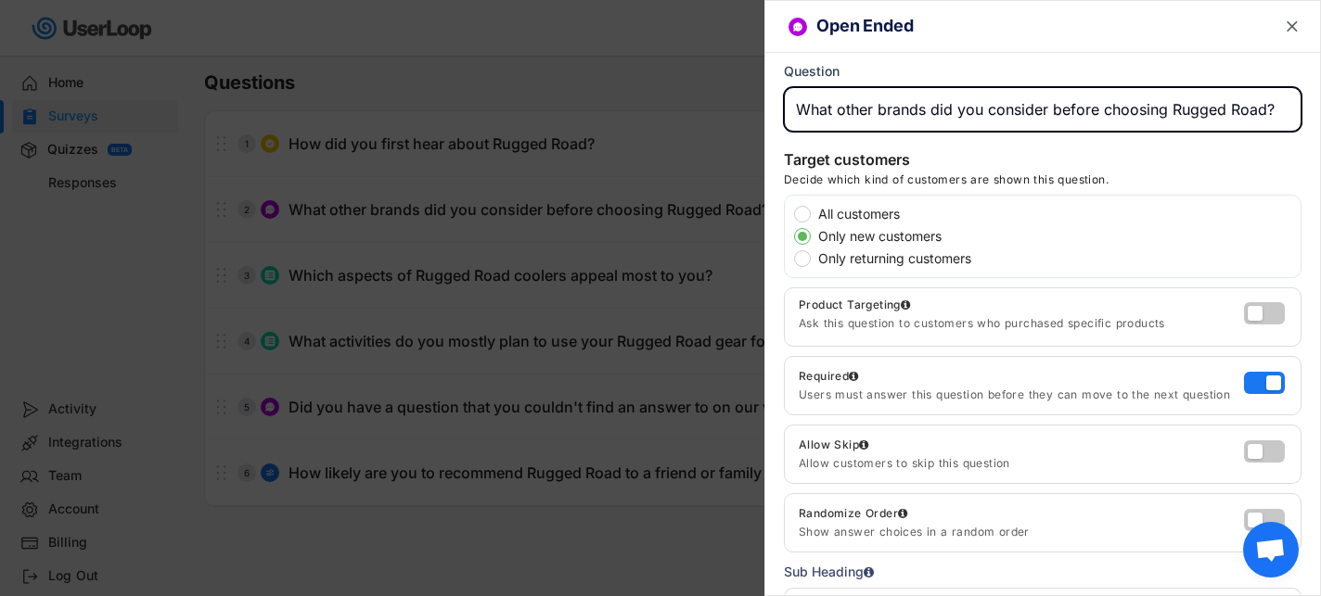
click at [591, 303] on div at bounding box center [660, 298] width 1321 height 596
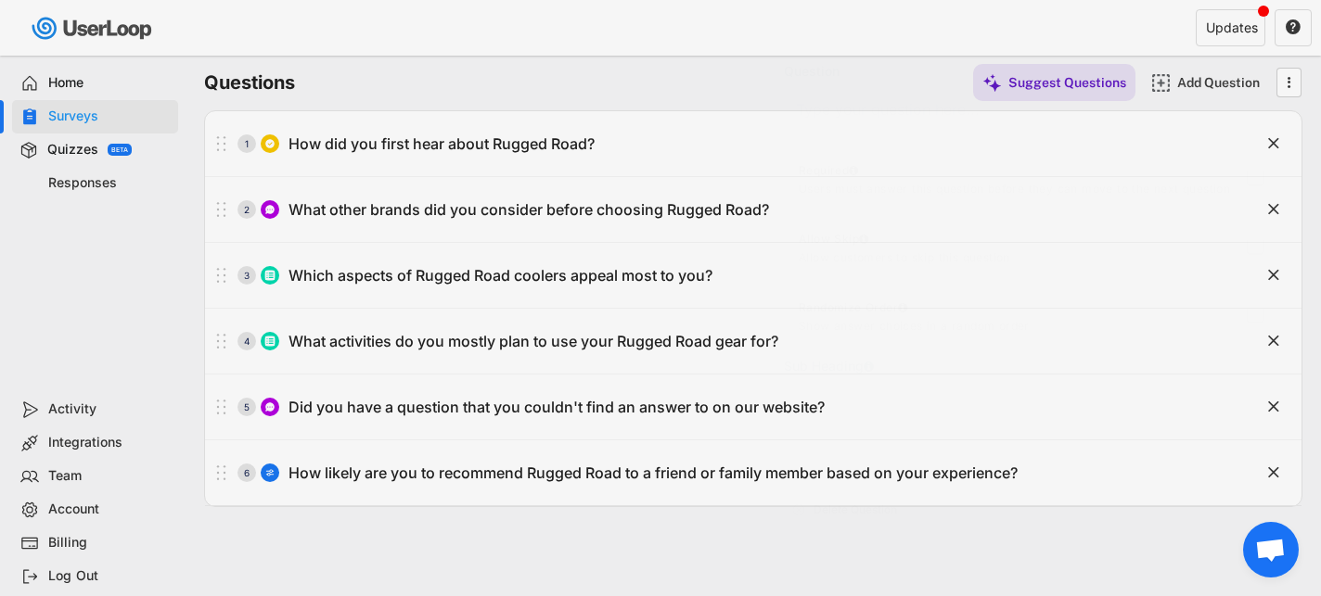
click at [588, 273] on div "Which aspects of Rugged Road coolers appeal most to you?" at bounding box center [500, 275] width 424 height 19
type input "Which aspects of Rugged Road coolers appeal most to you?"
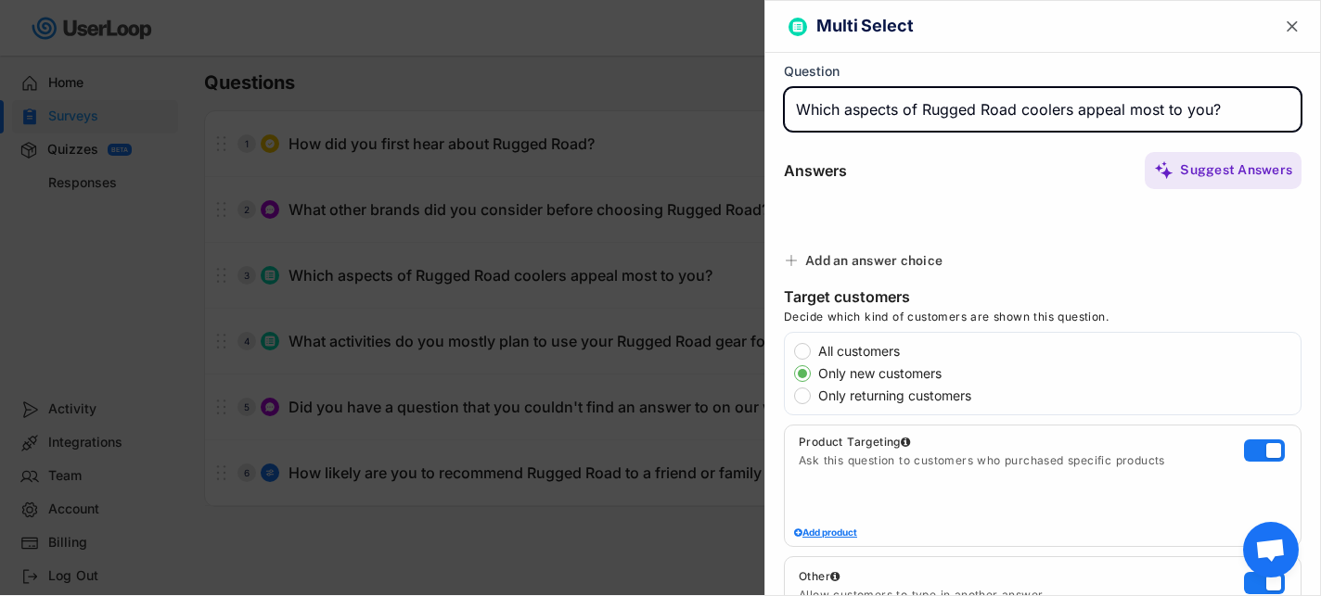
type input "Ultralight"
type input "Floatability"
type input "Ice Retention"
type input "Durability"
type input "Lifetime Warranty"
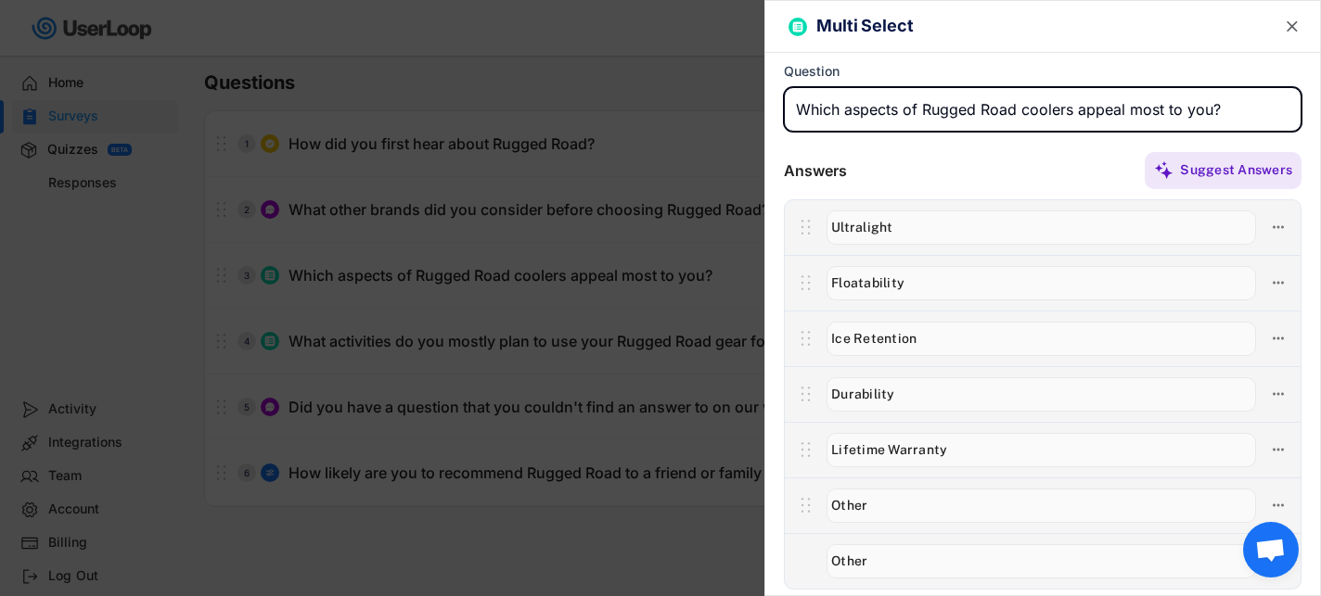
click at [382, 395] on div at bounding box center [660, 298] width 1321 height 596
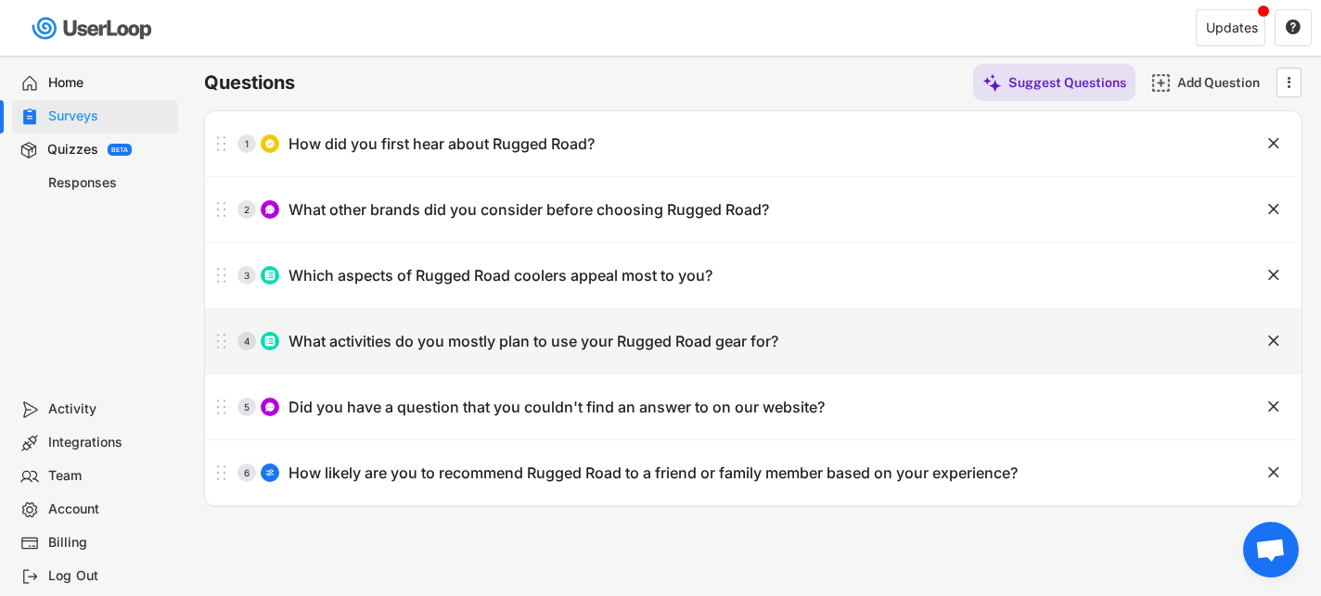
click at [404, 333] on div "What activities do you mostly plan to use your Rugged Road gear for?" at bounding box center [533, 341] width 490 height 19
type input "What activities do you mostly plan to use your Rugged Road gear for?"
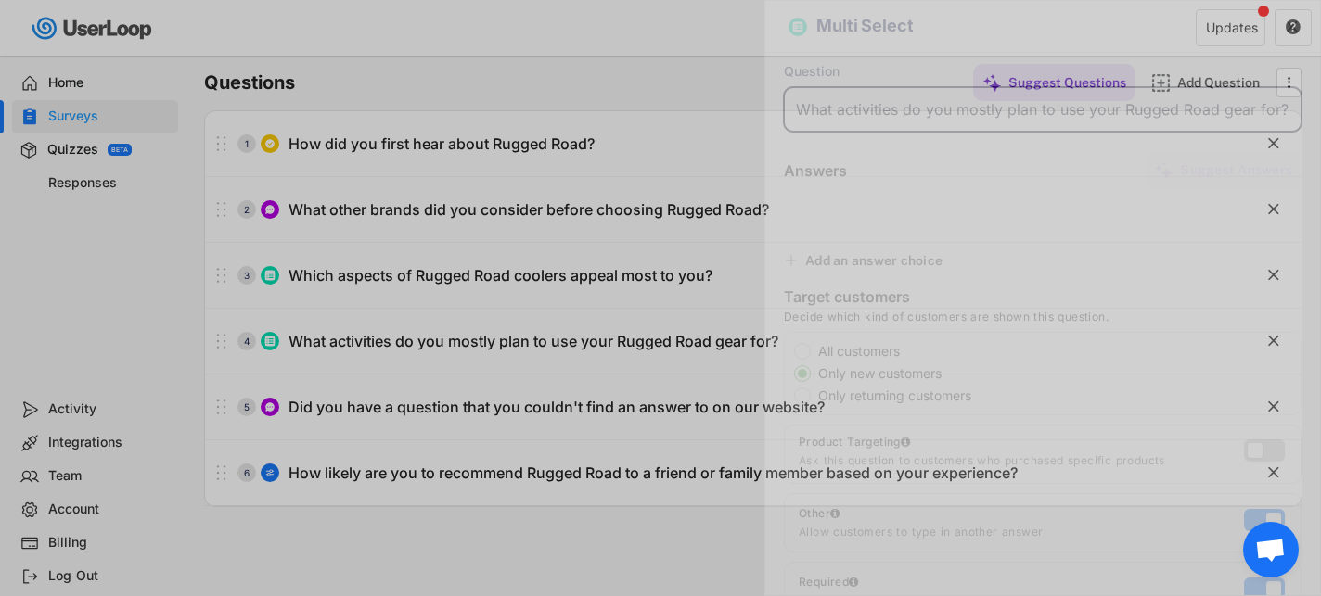
type input "Tailgating/Sports"
type input "Fishing"
type input "Camping"
type input "Watersports"
type input "Hunting"
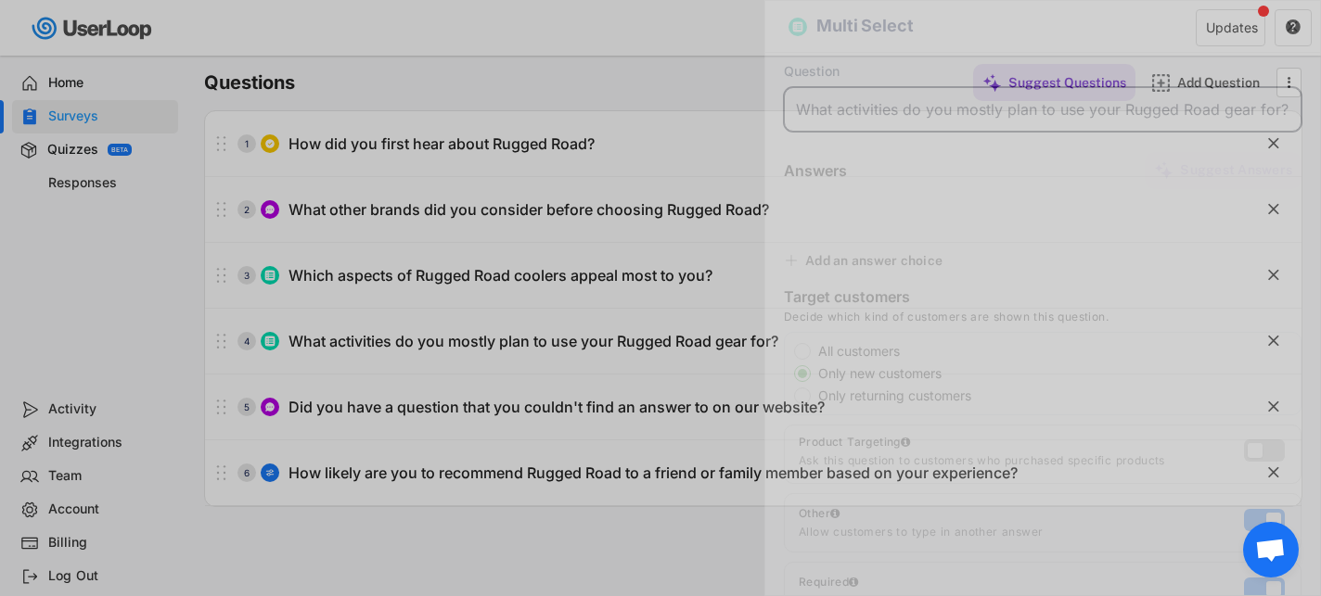
type input "General Recreation"
type input "[MEDICAL_DATA]"
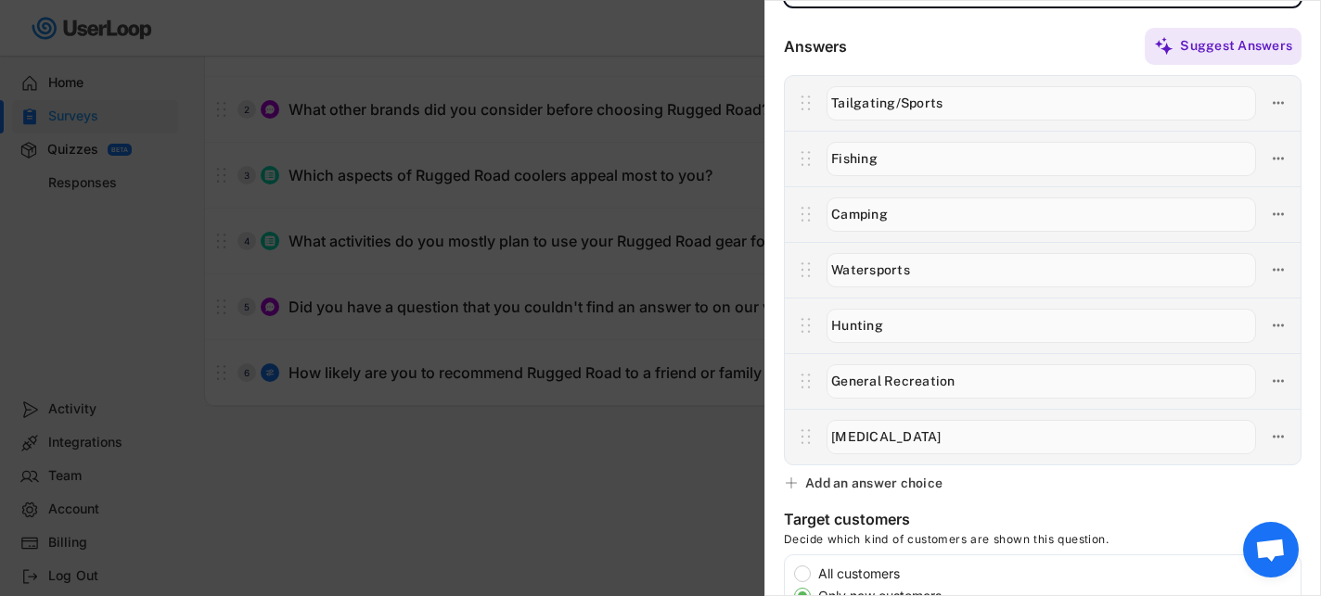
scroll to position [129, 0]
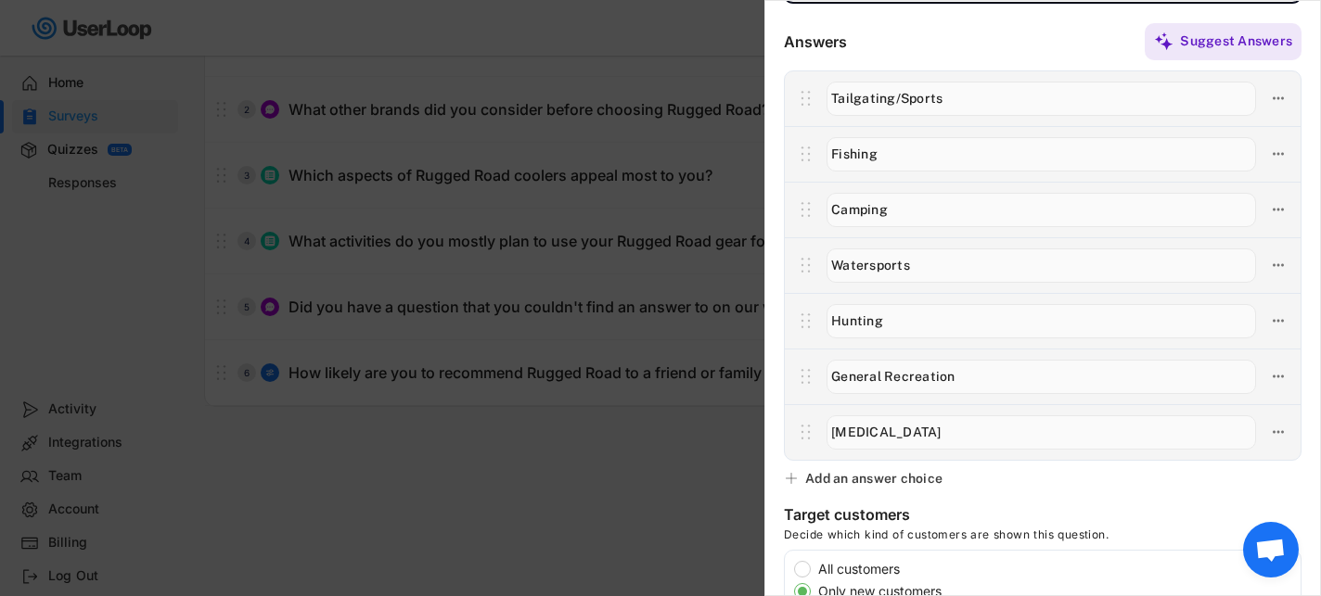
click at [412, 283] on div at bounding box center [660, 298] width 1321 height 596
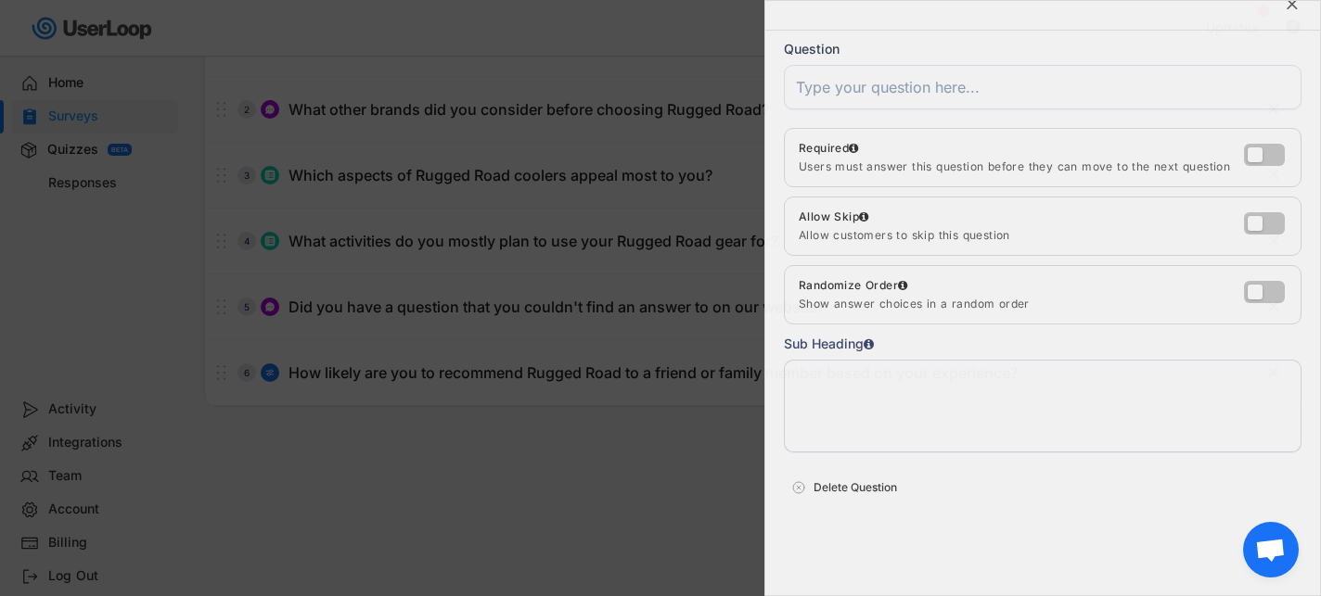
scroll to position [22, 0]
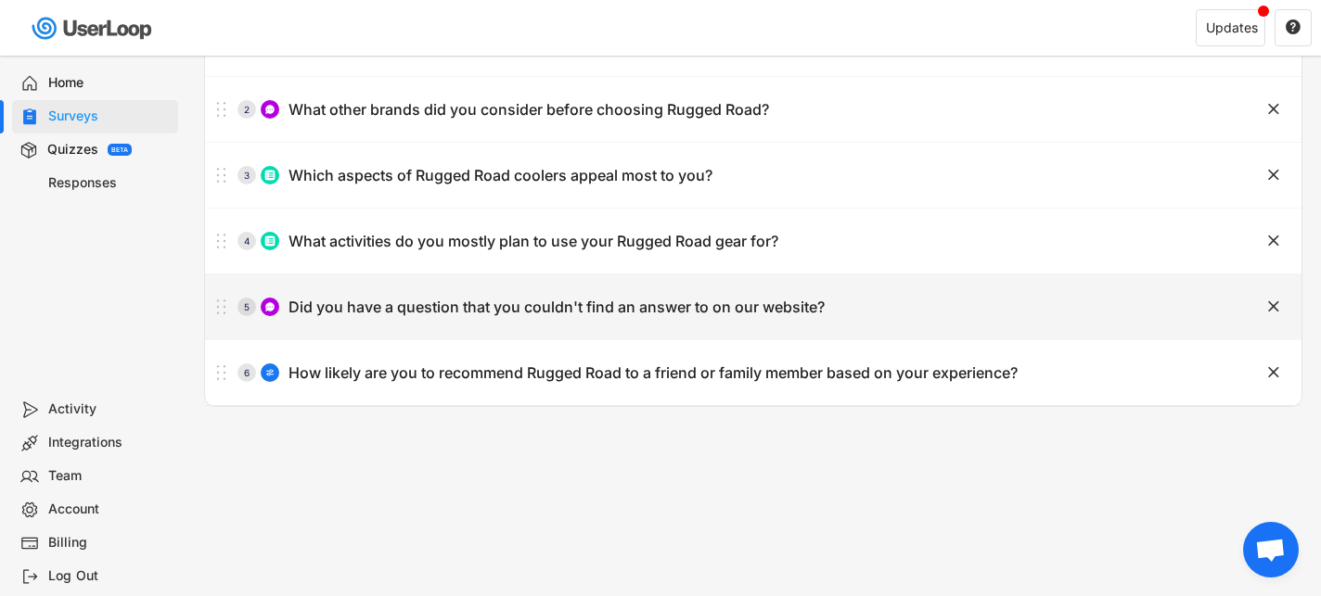
click at [460, 301] on div "Did you have a question that you couldn't find an answer to on our website?" at bounding box center [556, 307] width 536 height 19
type input "Did you have a question that you couldn't find an answer to on our website?"
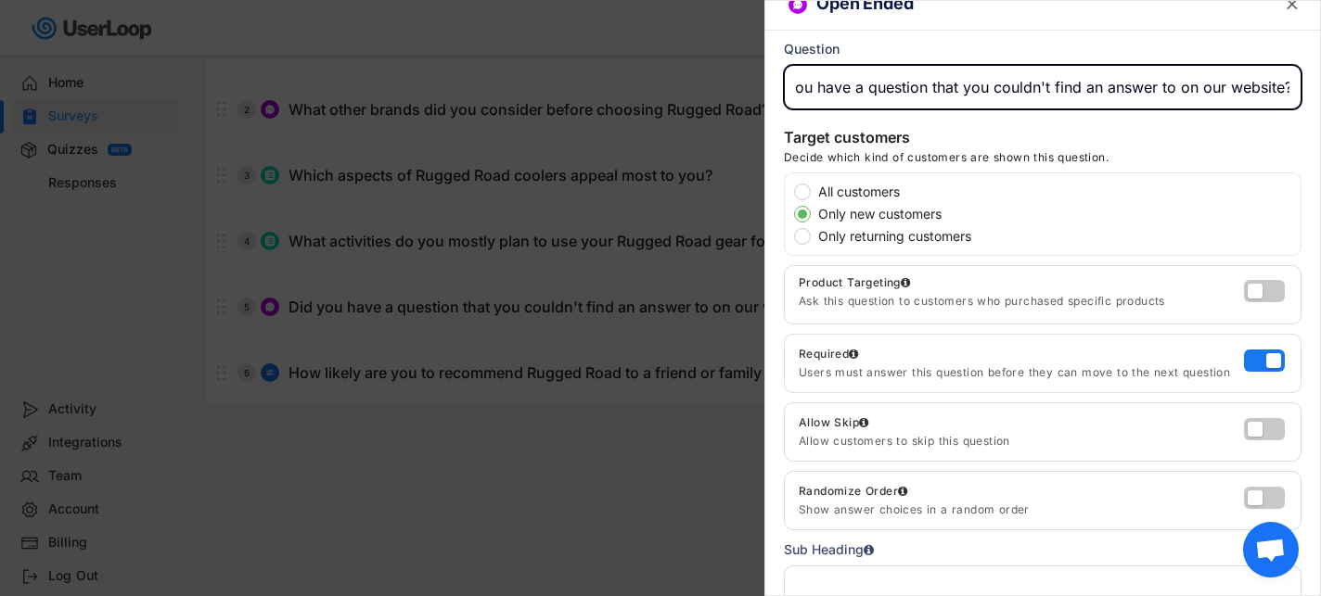
scroll to position [0, 0]
click at [471, 346] on div at bounding box center [660, 298] width 1321 height 596
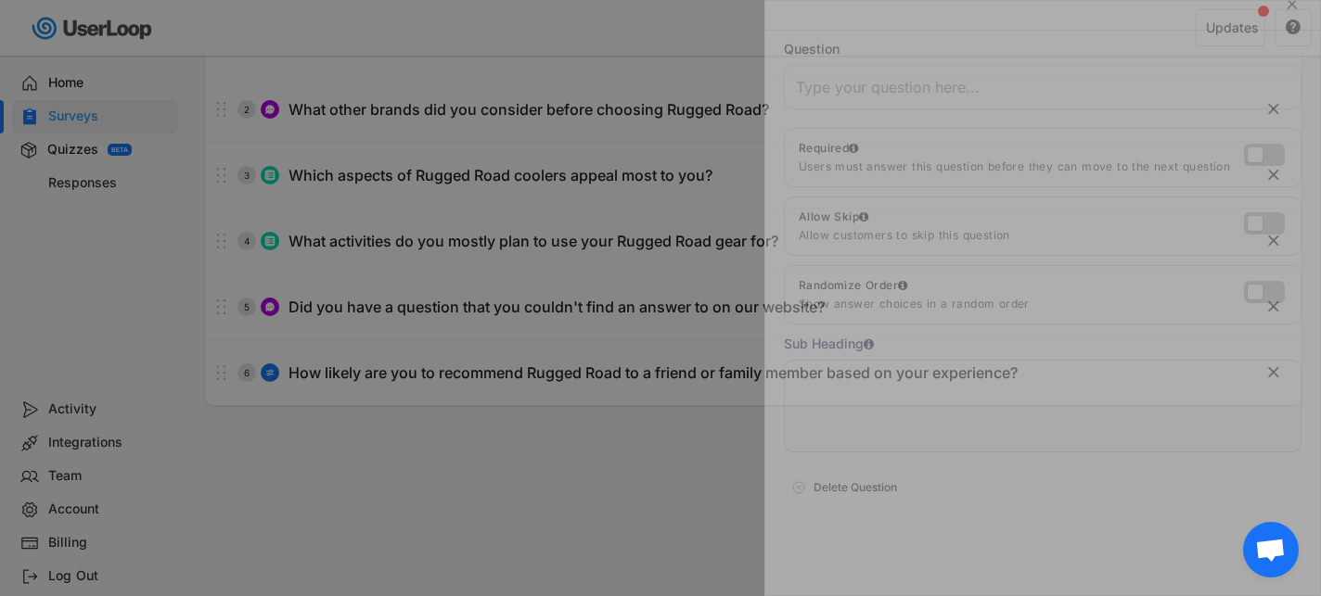
click at [454, 393] on body "Welcome, [PERSON_NAME]  Last 30 days SURVEYS 3 RESPONSES 1 Your surveys Email …" at bounding box center [660, 112] width 1321 height 596
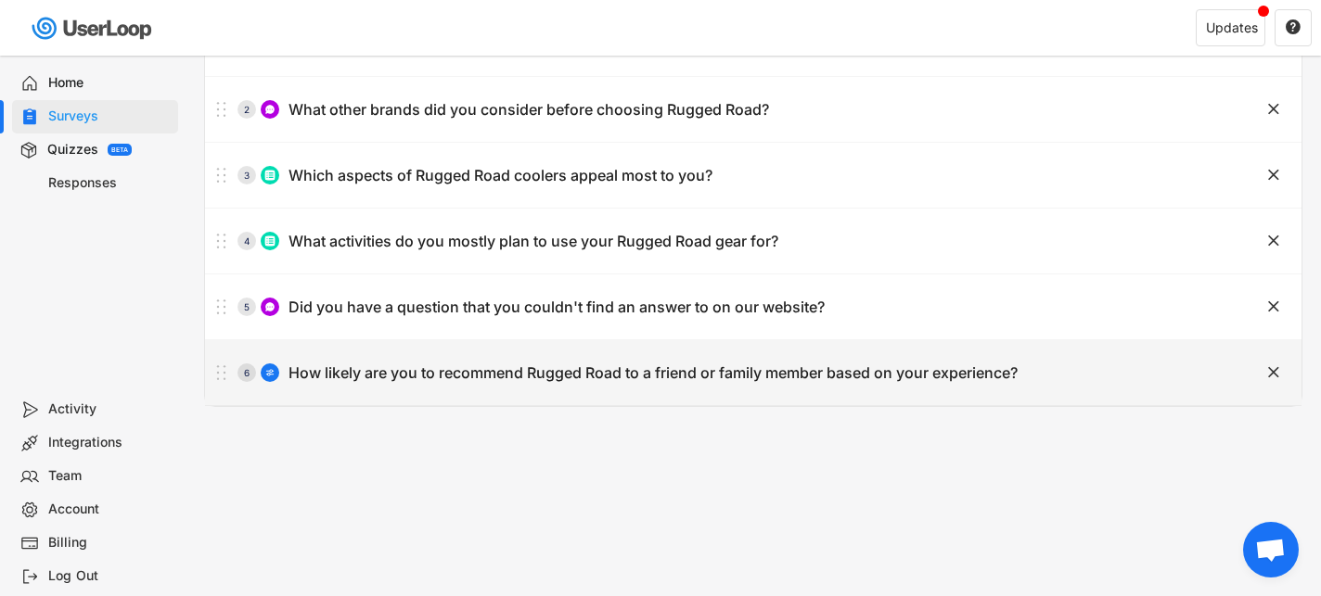
click at [454, 384] on div "6 How likely are you to recommend Rugged Road to a friend or family member base…" at bounding box center [707, 372] width 1004 height 37
type input "How likely are you to recommend Rugged Road to a friend or family member based …"
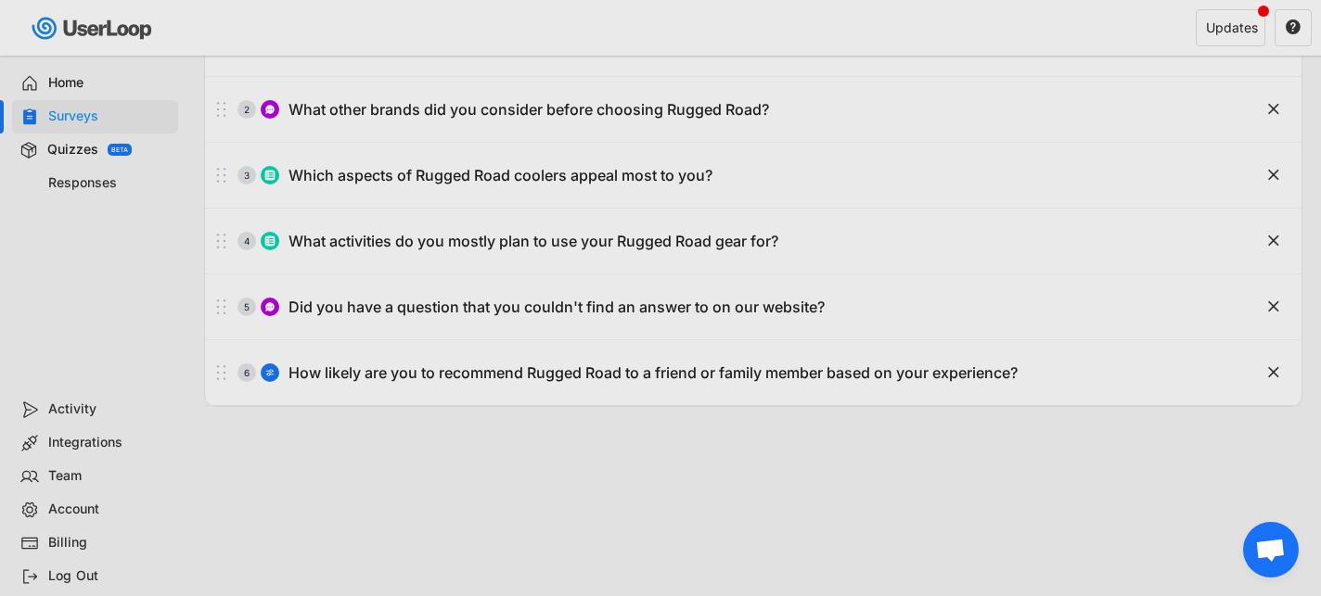
scroll to position [0, 237]
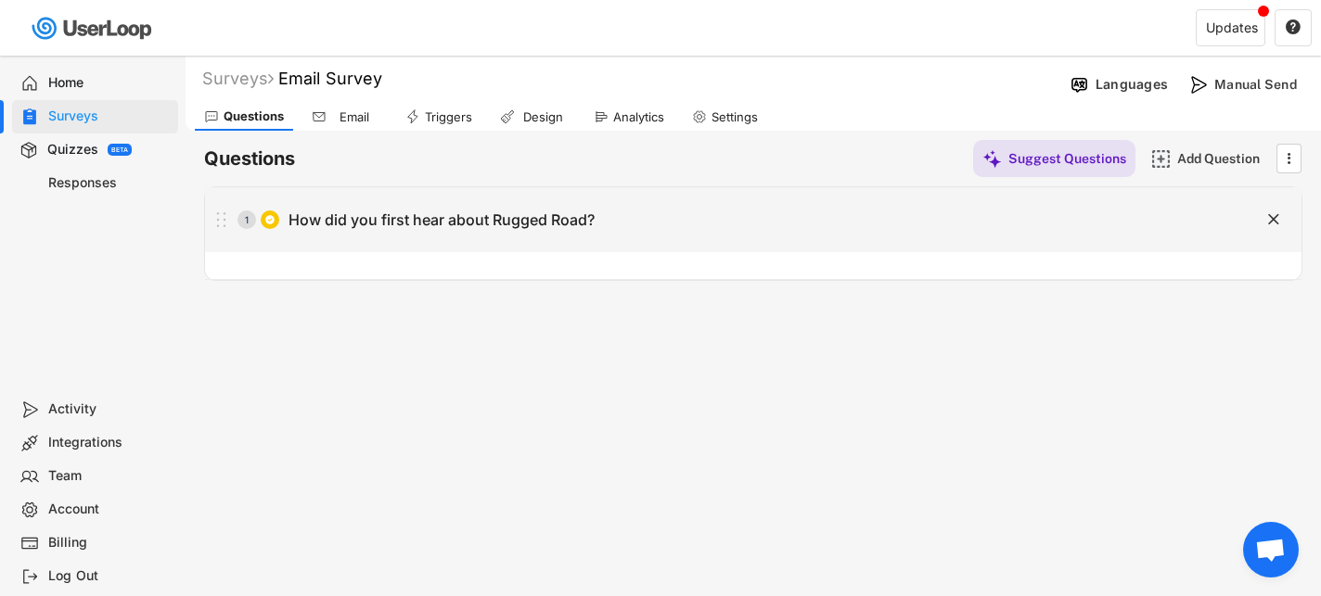
click at [488, 223] on div "How did you first hear about Rugged Road?" at bounding box center [441, 220] width 306 height 19
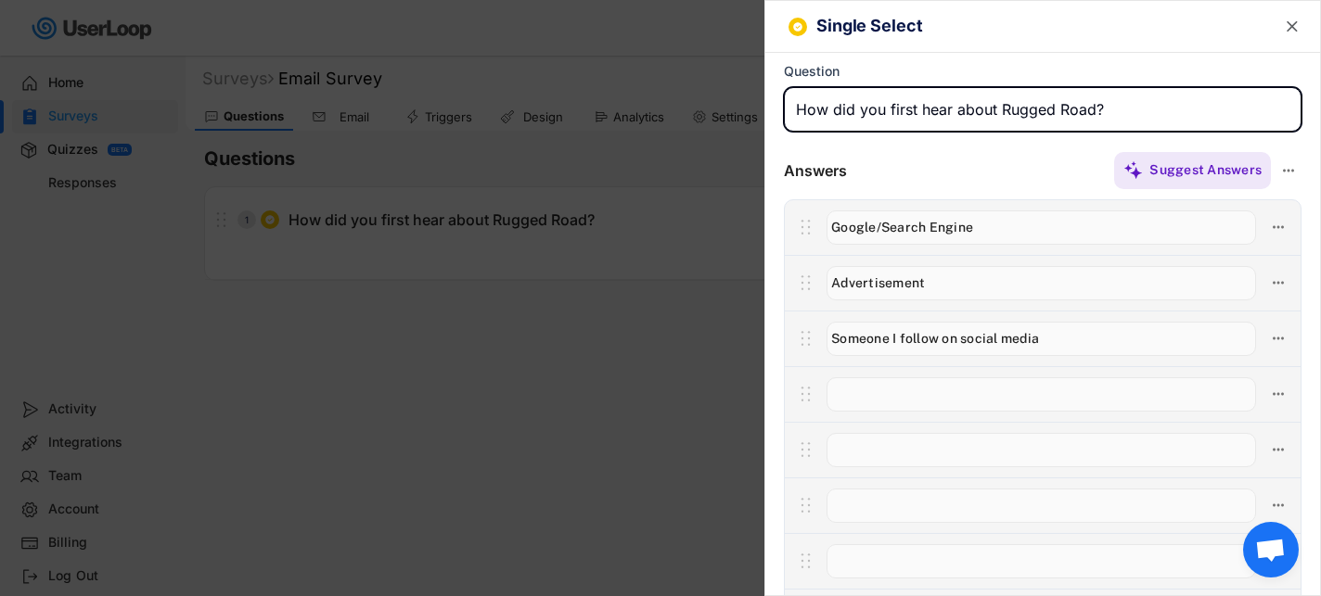
click at [976, 402] on input "input" at bounding box center [1040, 395] width 429 height 34
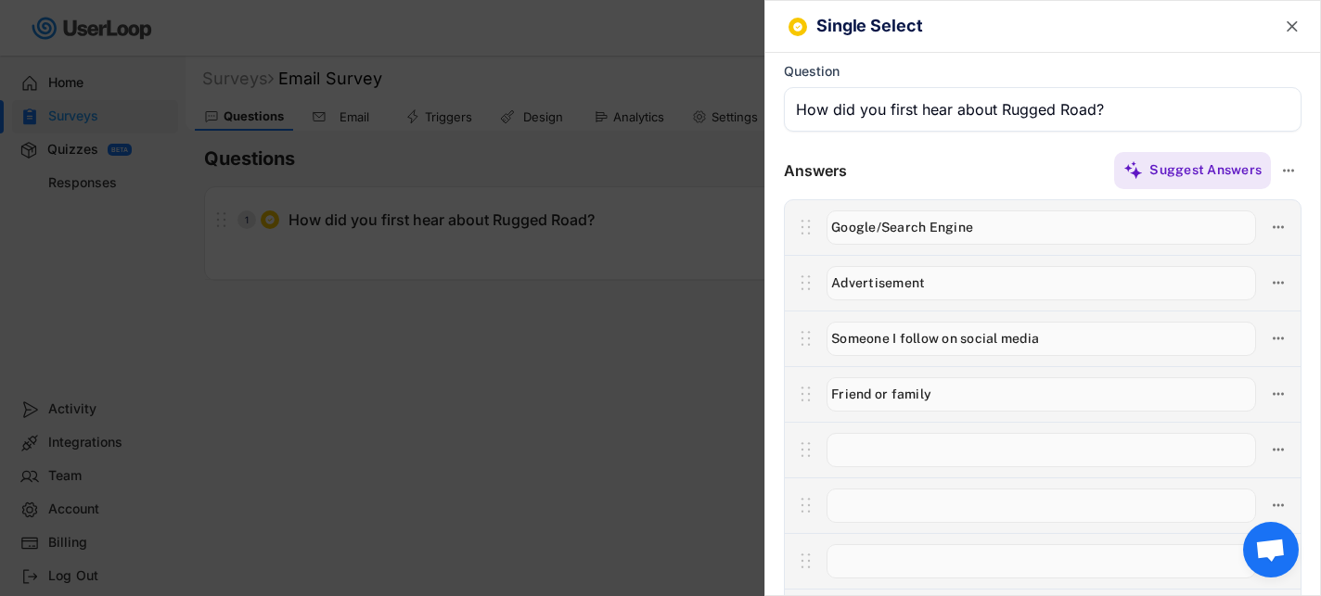
type input "Friend or family"
click at [997, 445] on input "input" at bounding box center [1040, 450] width 429 height 34
type input "Retail store"
click at [1011, 516] on input "input" at bounding box center [1040, 506] width 429 height 34
type input "O"
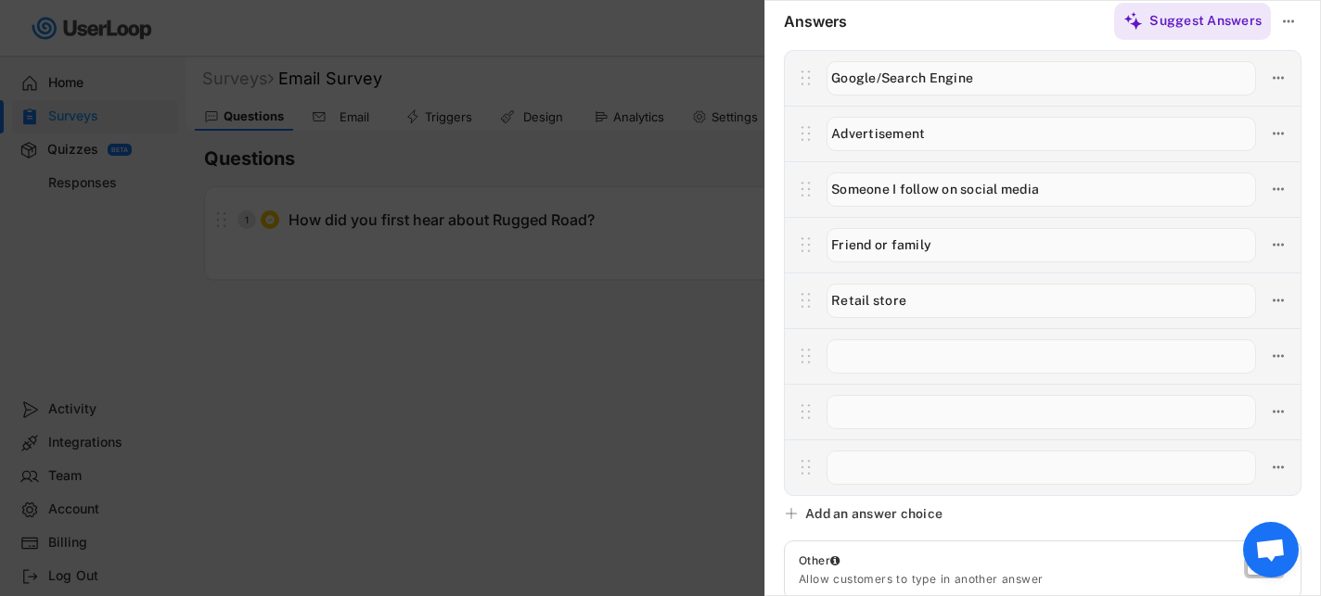
scroll to position [220, 0]
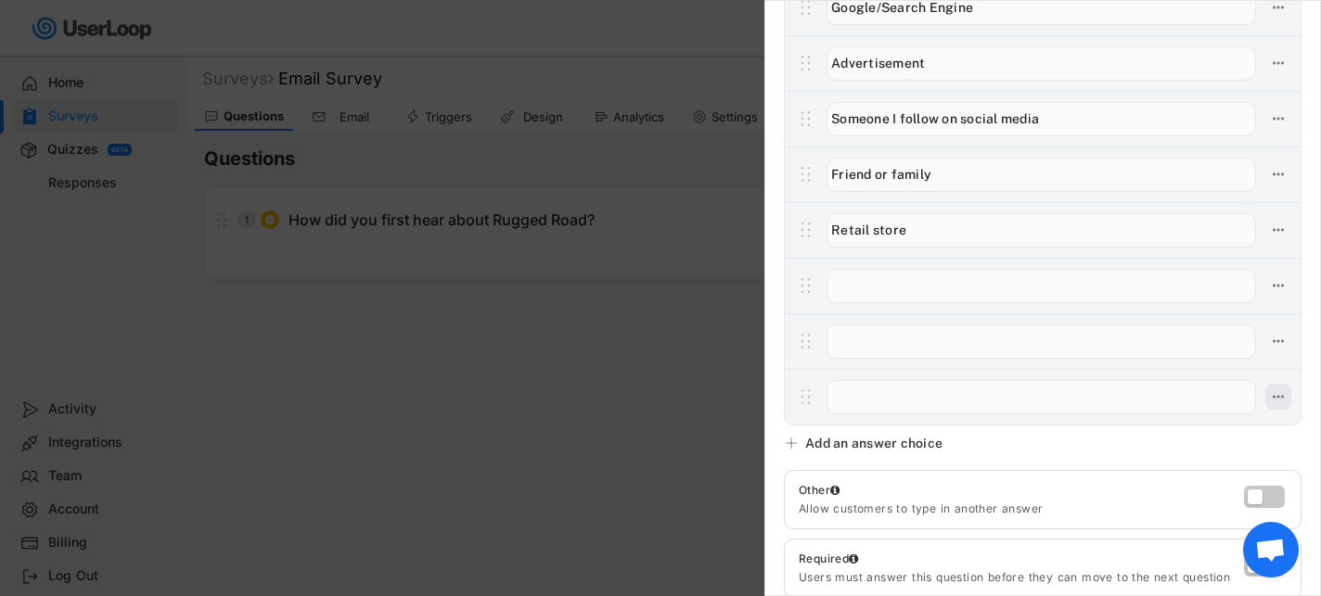
click at [1288, 398] on button at bounding box center [1278, 397] width 26 height 26
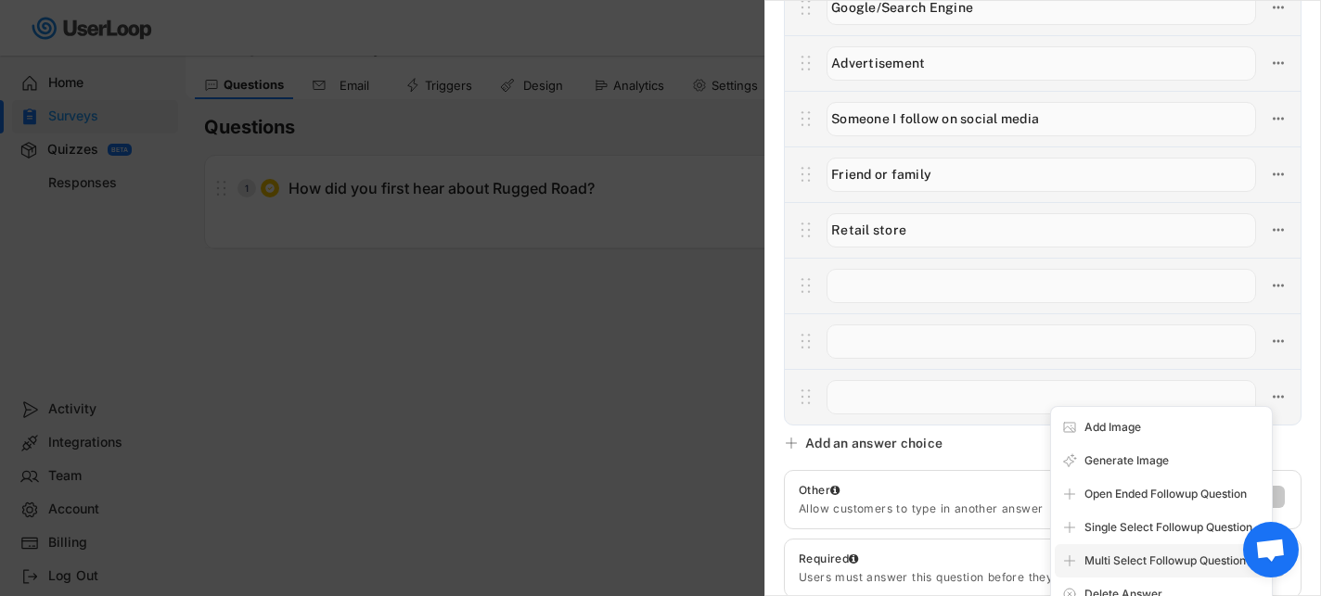
scroll to position [33, 0]
click at [1120, 585] on div "Delete Answer" at bounding box center [1161, 594] width 213 height 33
click at [1280, 288] on icon at bounding box center [1278, 285] width 17 height 17
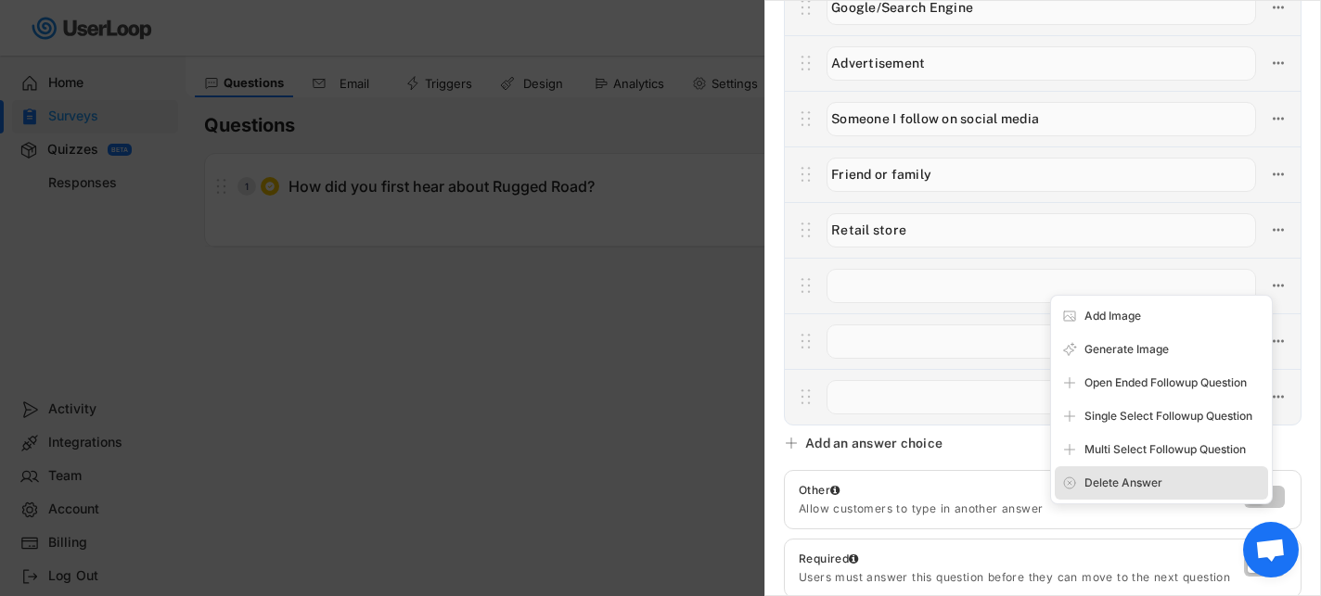
click at [1122, 487] on div "Delete Answer" at bounding box center [1172, 483] width 176 height 17
click at [1135, 489] on div "Are you sure? Click to confirm." at bounding box center [1172, 483] width 176 height 17
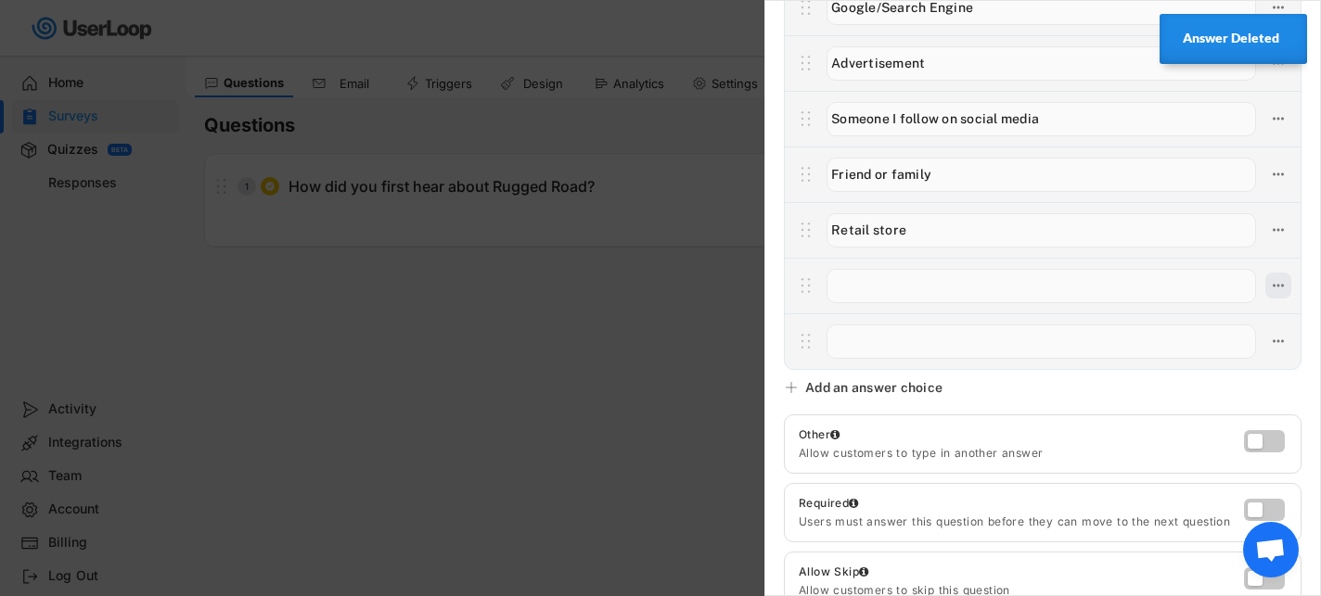
click at [1275, 288] on icon at bounding box center [1278, 285] width 17 height 17
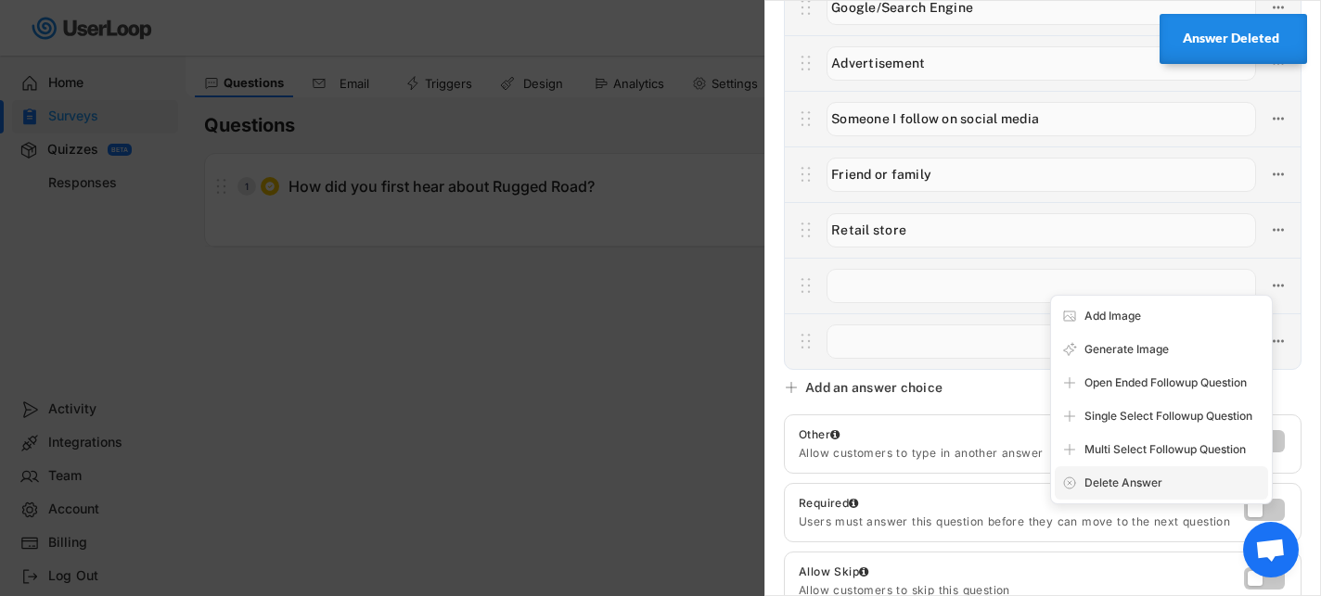
click at [1109, 489] on div "Delete Answer" at bounding box center [1172, 483] width 176 height 17
click at [1108, 478] on div "Are you sure? Click to confirm." at bounding box center [1172, 483] width 176 height 17
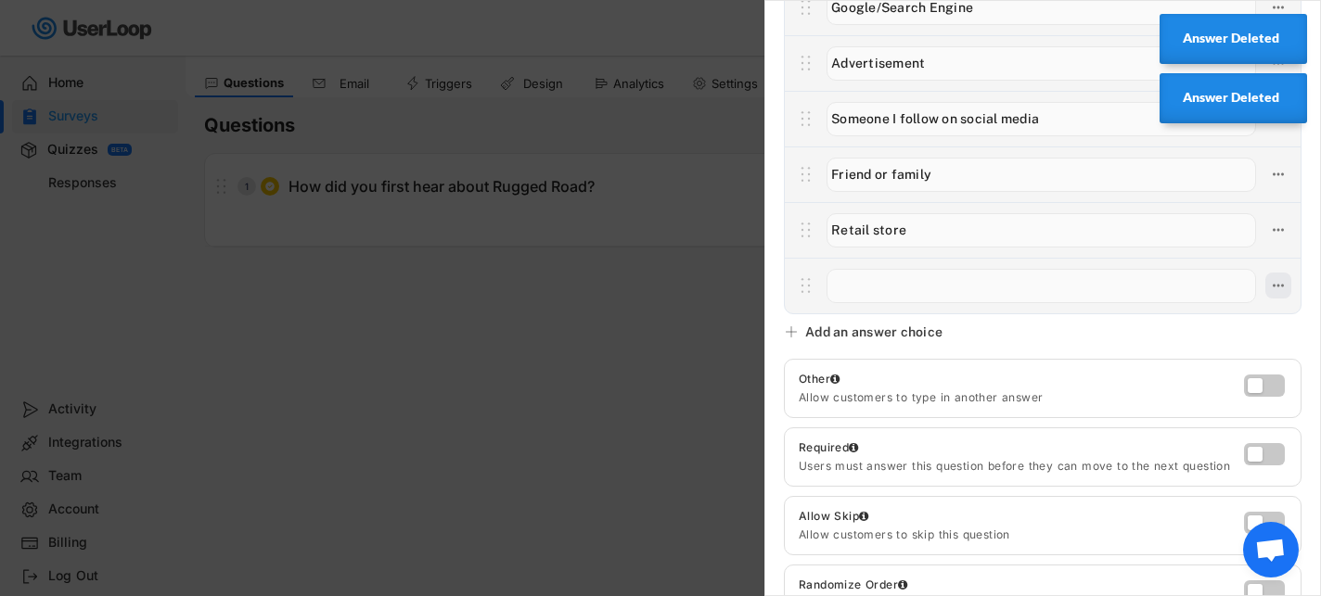
click at [1280, 283] on icon at bounding box center [1278, 285] width 17 height 17
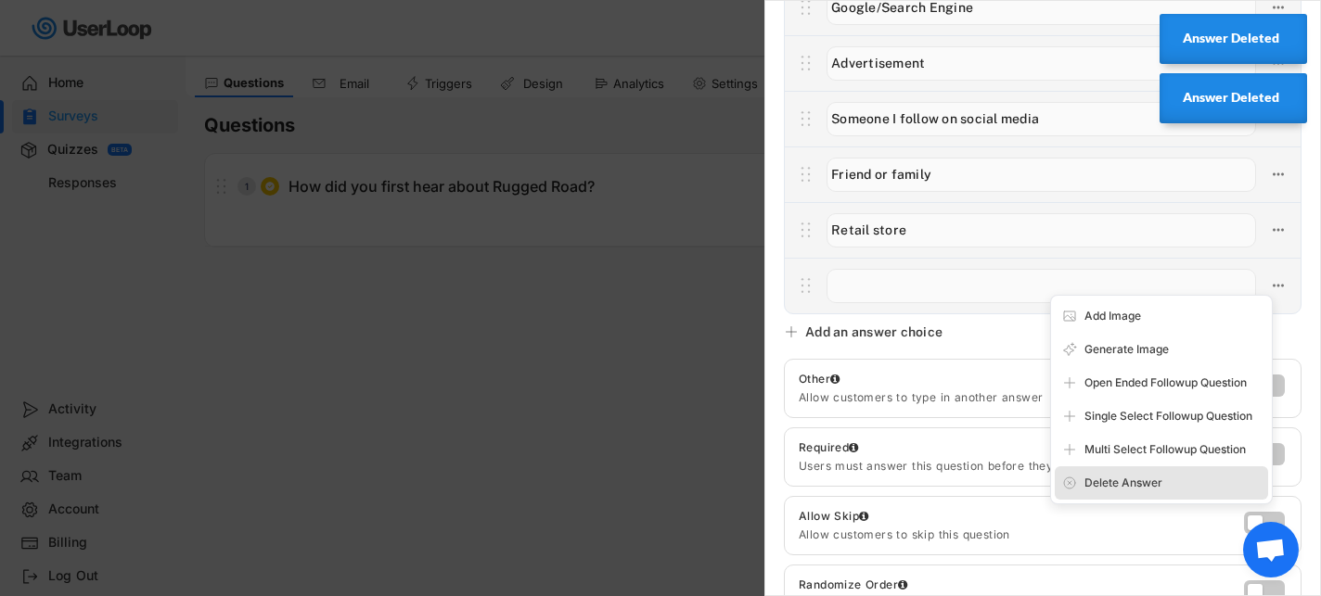
click at [1126, 475] on div "Delete Answer" at bounding box center [1172, 483] width 176 height 17
click at [1119, 483] on div "Are you sure? Click to confirm." at bounding box center [1172, 483] width 176 height 17
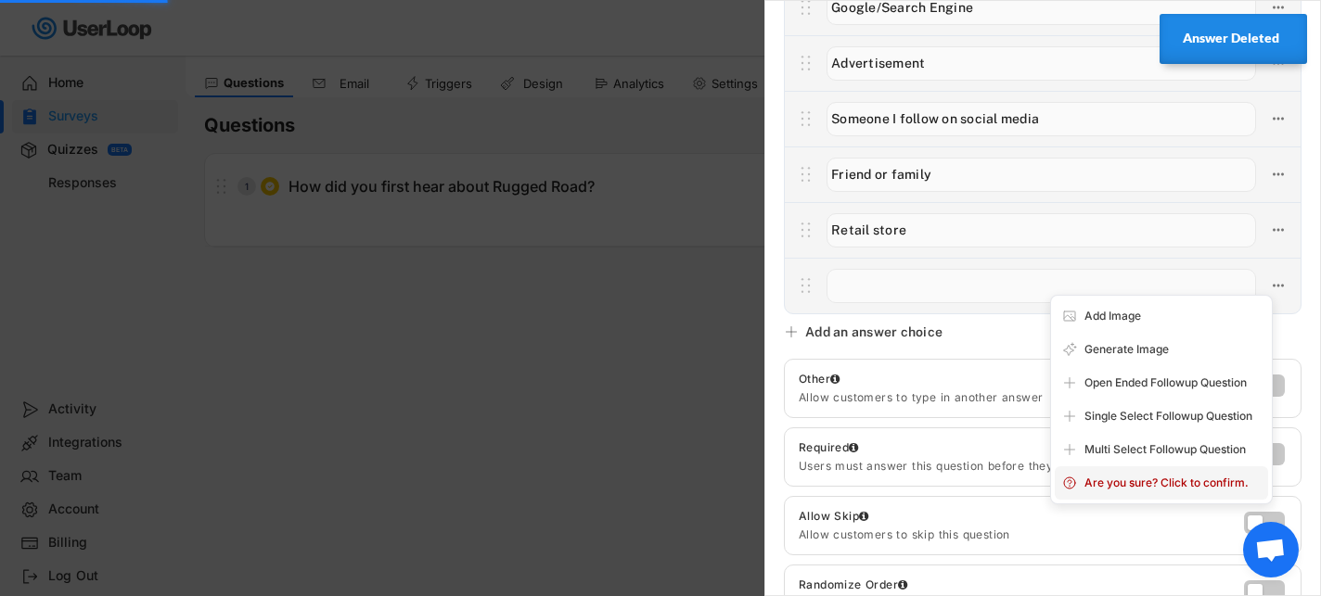
click at [1103, 484] on body "Surveys Email Survey Languages Manual Send Questions Email Triggers Design Anal…" at bounding box center [660, 265] width 1321 height 596
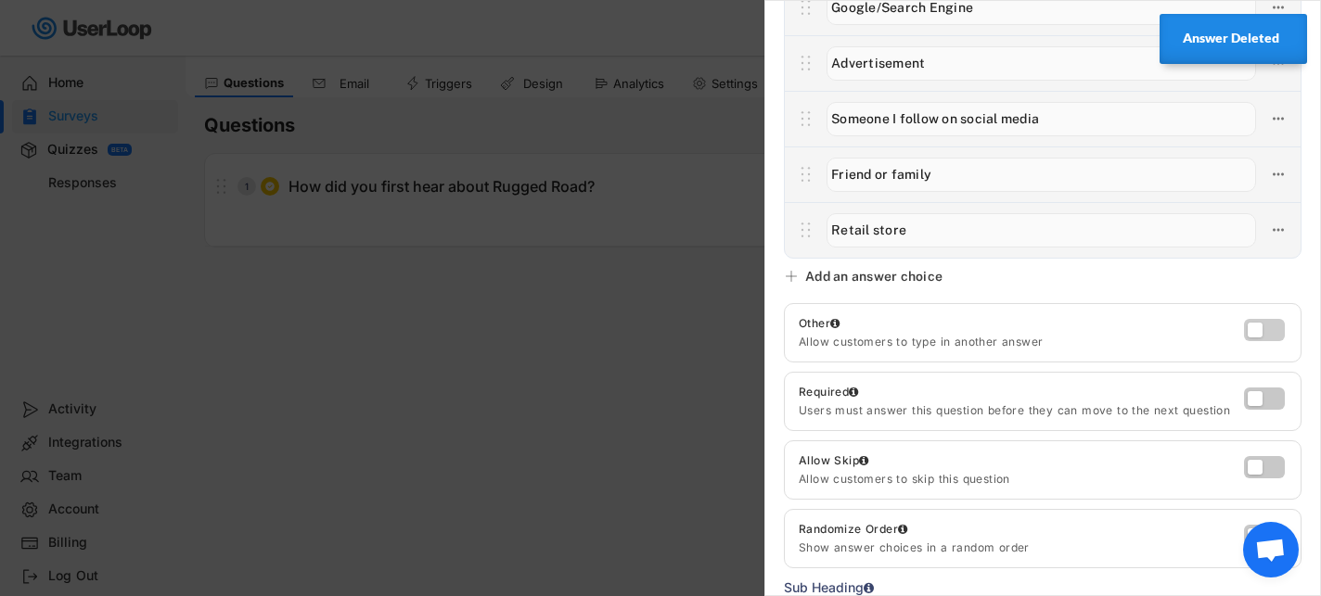
click at [1266, 321] on label at bounding box center [1259, 325] width 41 height 22
click at [0, 0] on input "checkbox" at bounding box center [0, 0] width 0 height 0
type input "Other"
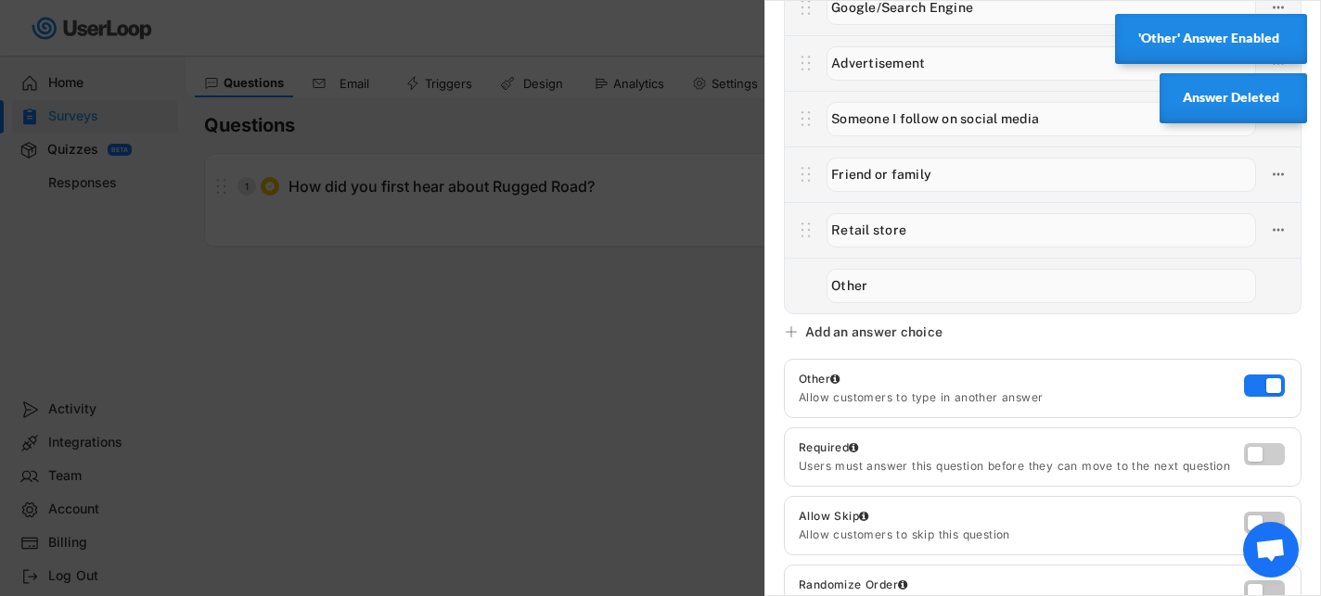
click at [1264, 446] on label at bounding box center [1259, 450] width 41 height 22
click at [0, 0] on input "checkbox" at bounding box center [0, 0] width 0 height 0
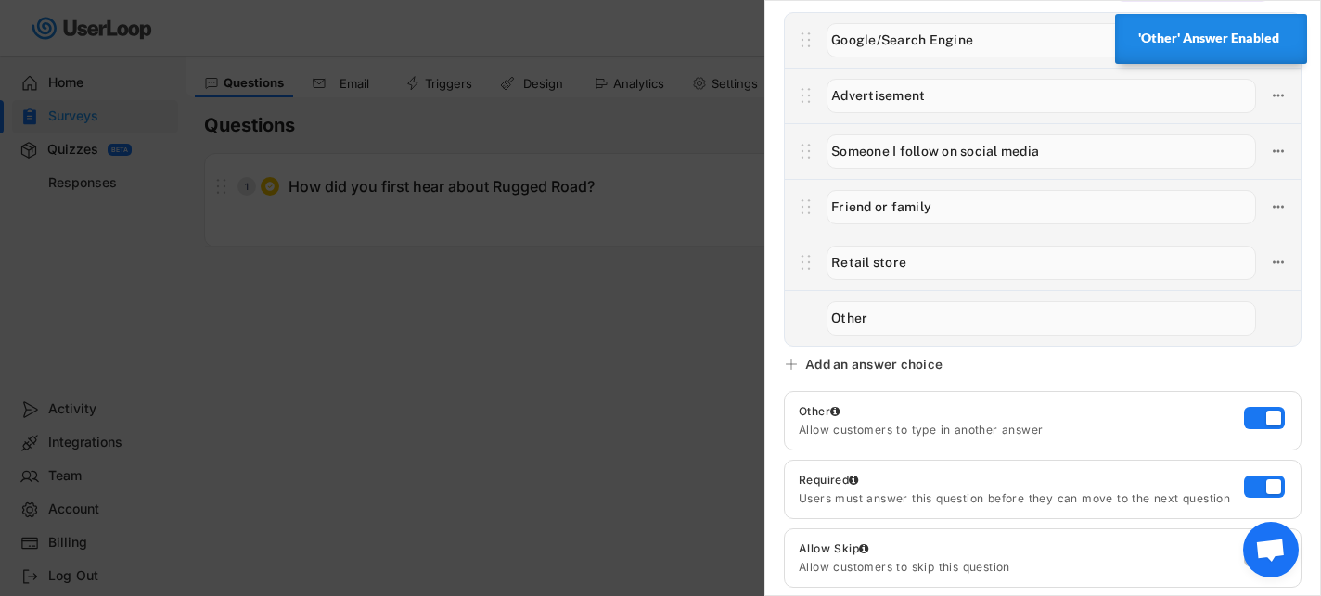
scroll to position [0, 0]
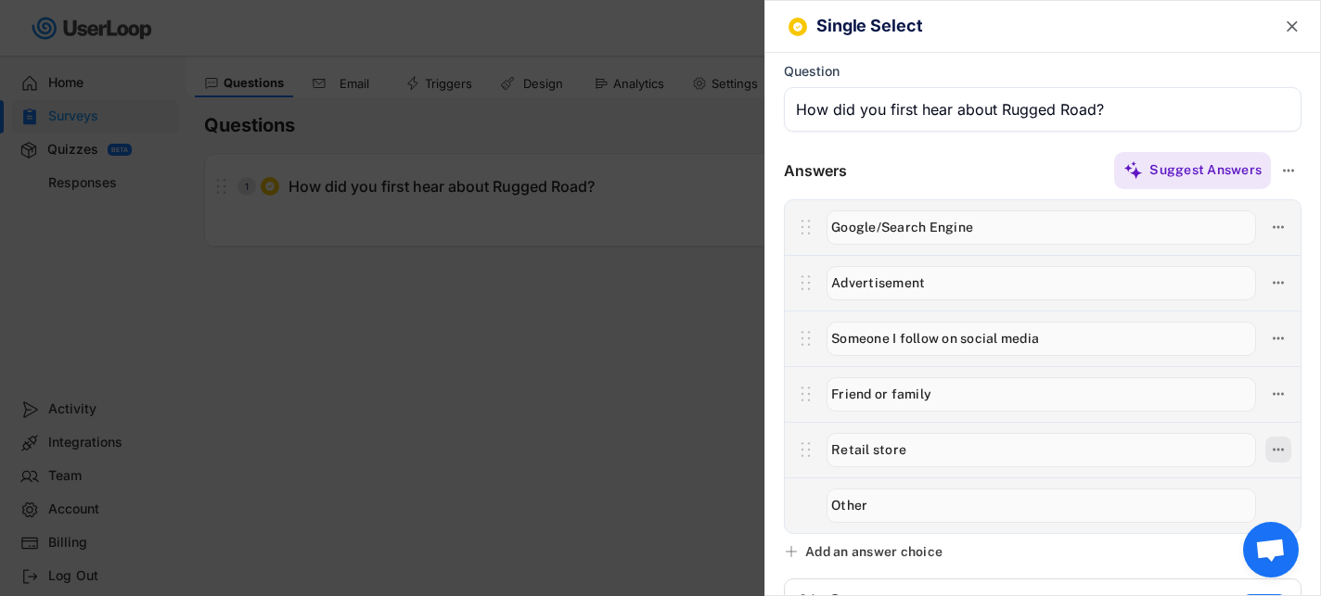
click at [1275, 446] on icon at bounding box center [1278, 450] width 17 height 17
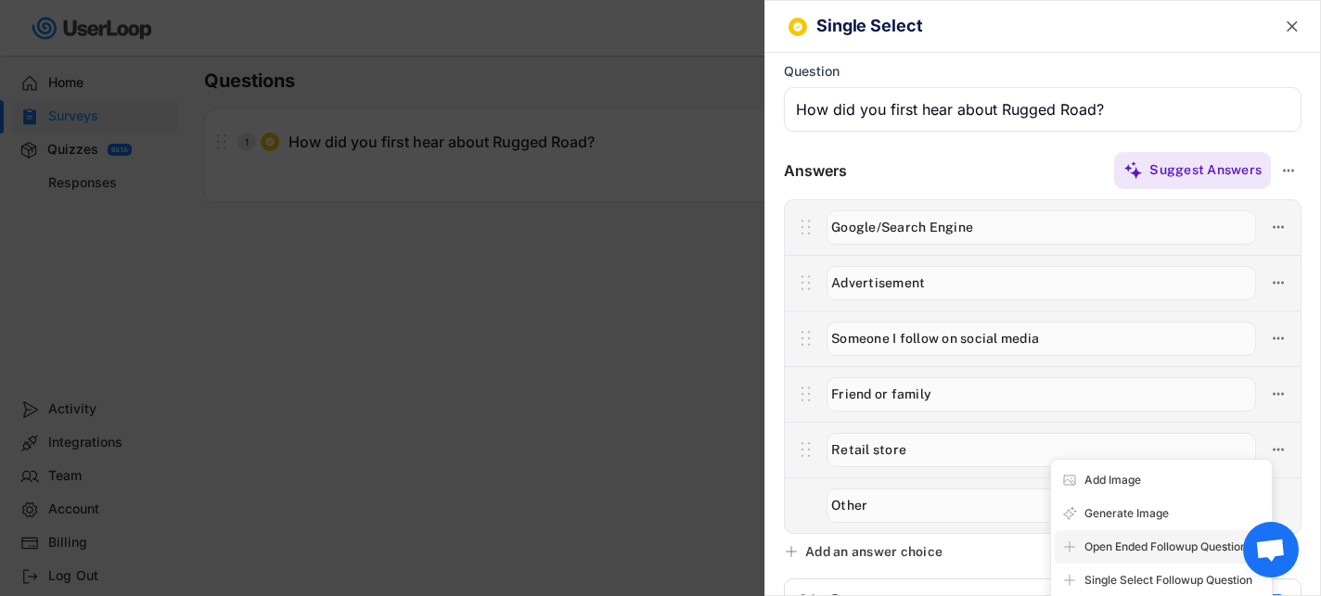
scroll to position [79, 0]
click at [767, 444] on div "Answers Suggest Answers" at bounding box center [1042, 342] width 555 height 384
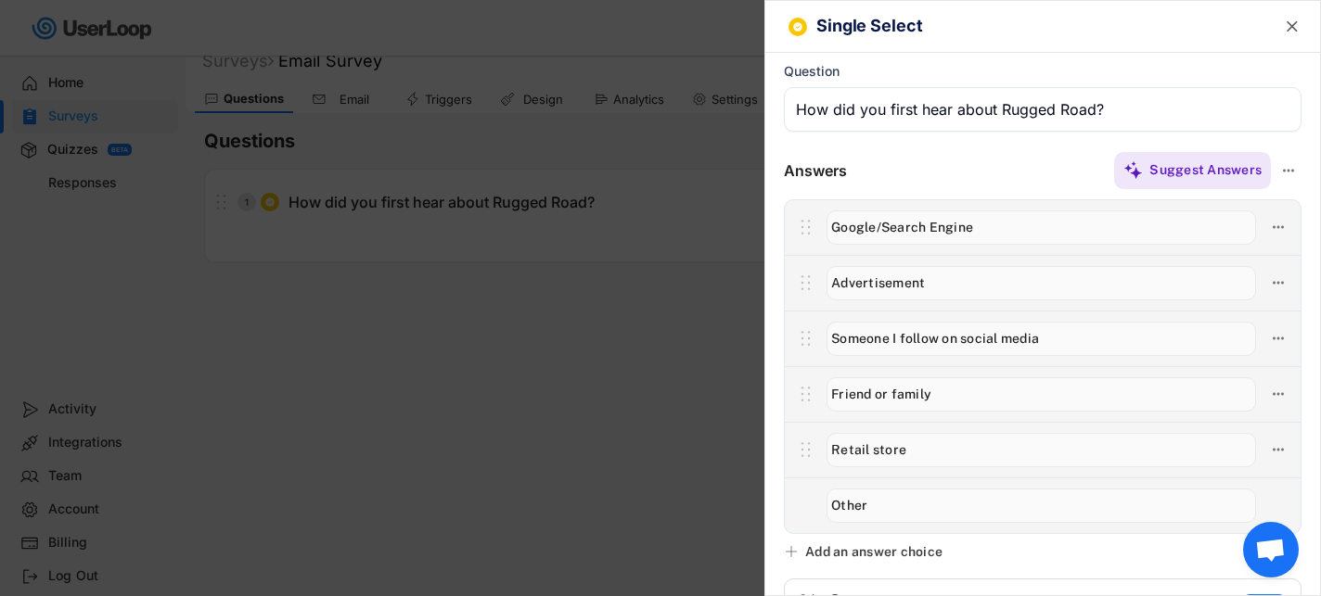
scroll to position [0, 0]
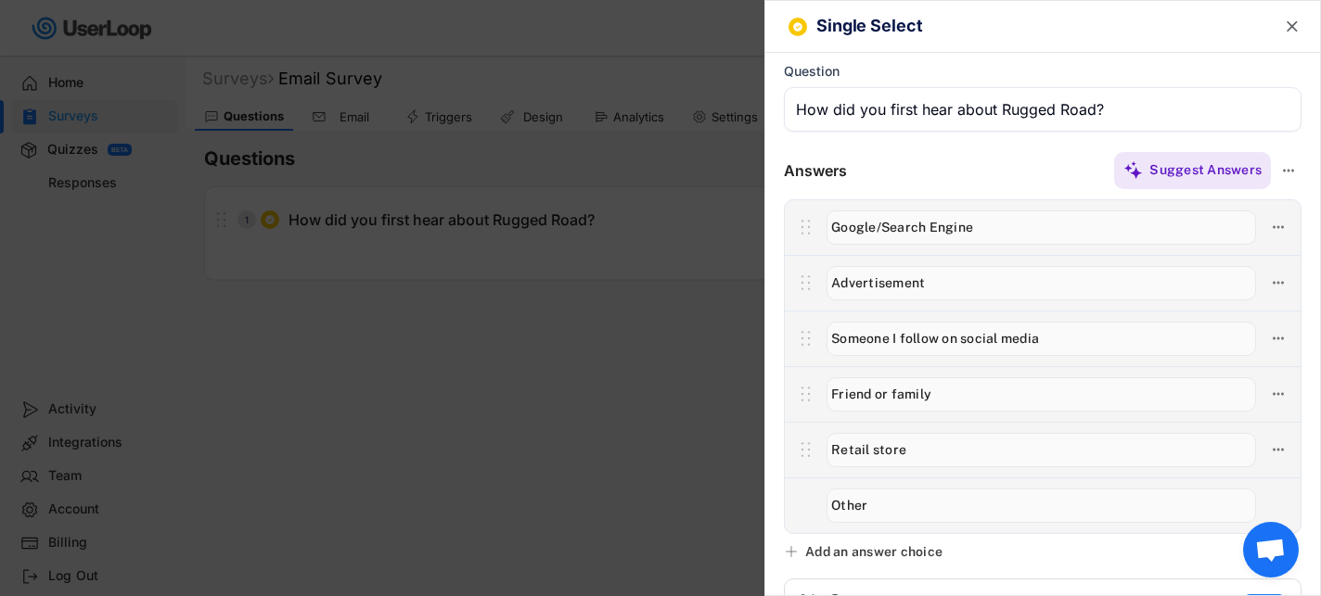
click at [667, 378] on div at bounding box center [660, 298] width 1321 height 596
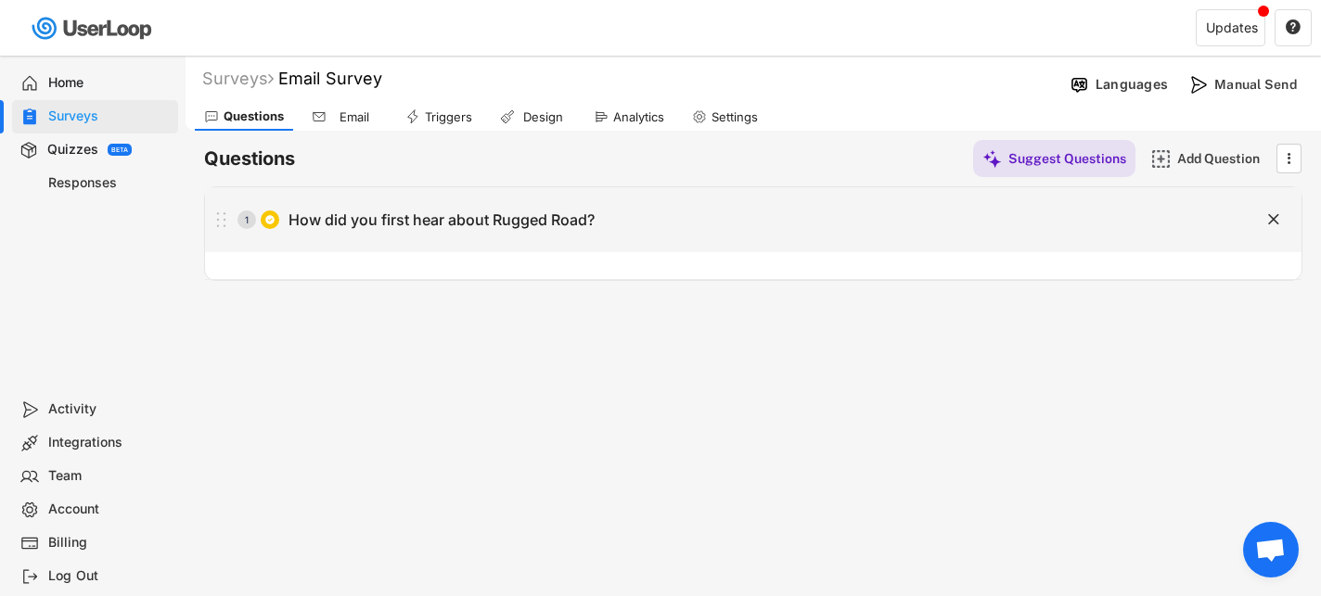
click at [486, 223] on div "How did you first hear about Rugged Road?" at bounding box center [441, 220] width 306 height 19
type input "How did you first hear about Rugged Road?"
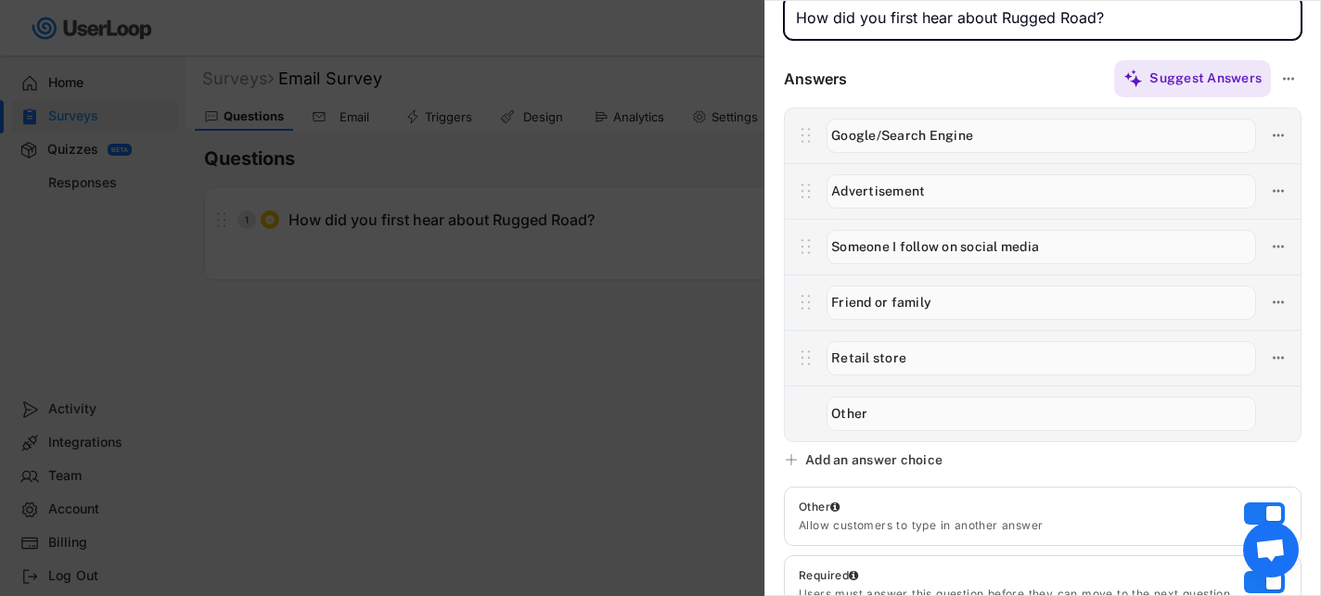
scroll to position [119, 0]
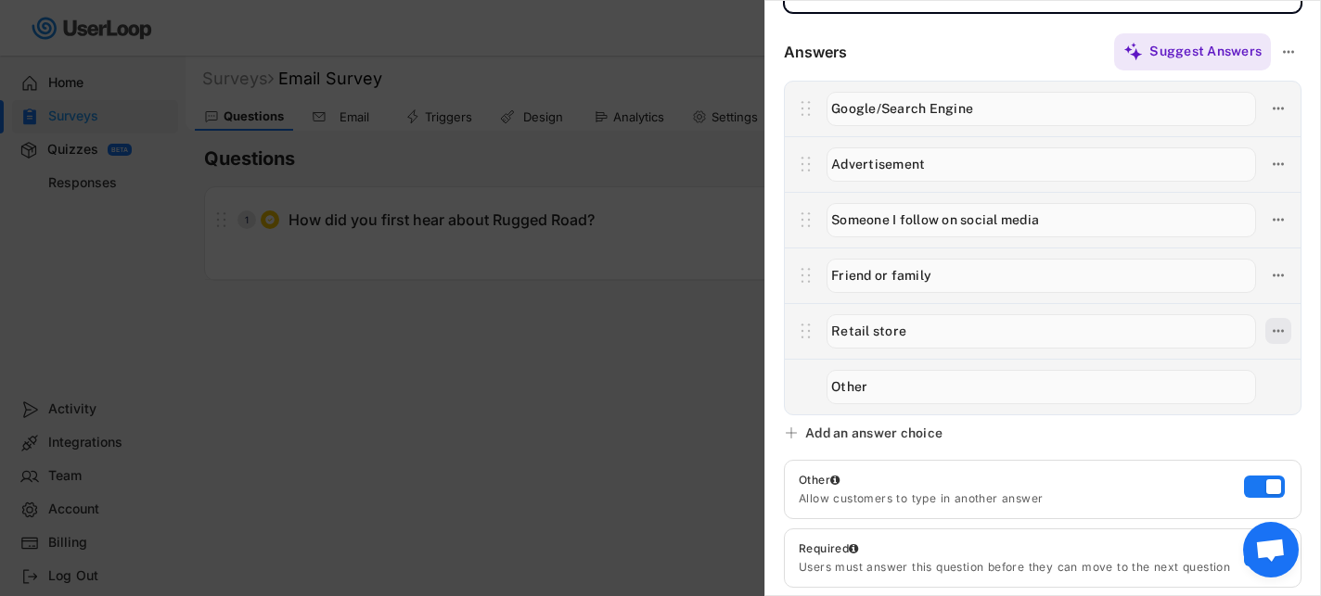
click at [1276, 327] on icon at bounding box center [1278, 331] width 17 height 17
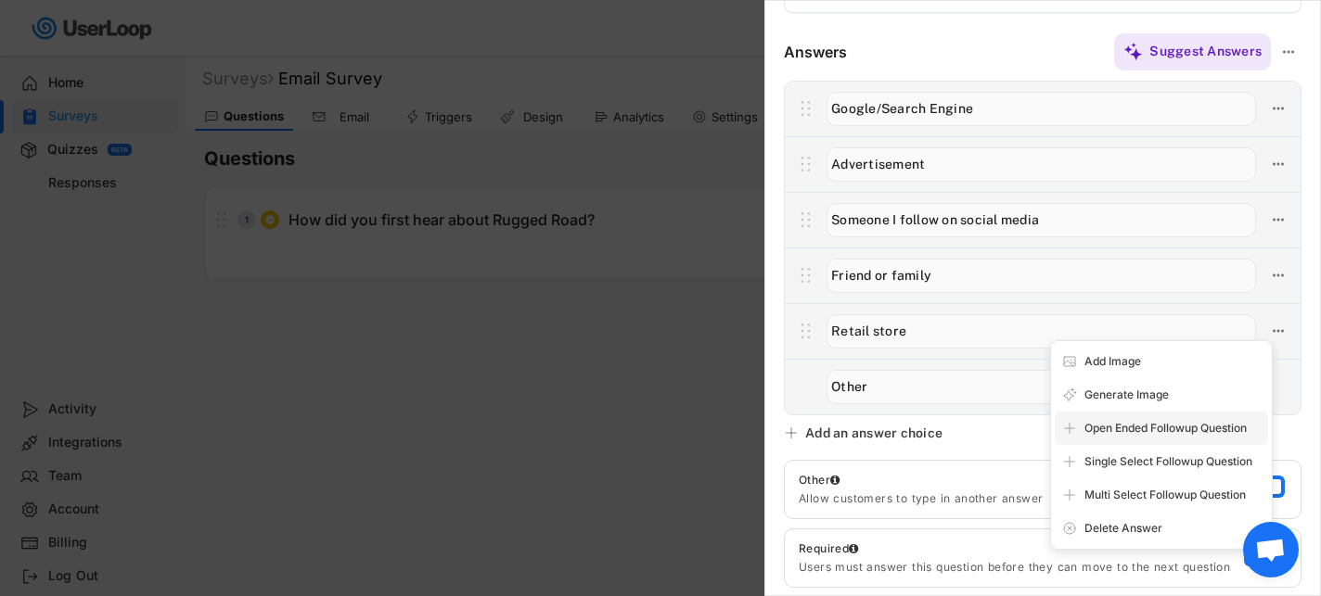
click at [1162, 436] on div "Open Ended Followup Question" at bounding box center [1172, 428] width 176 height 17
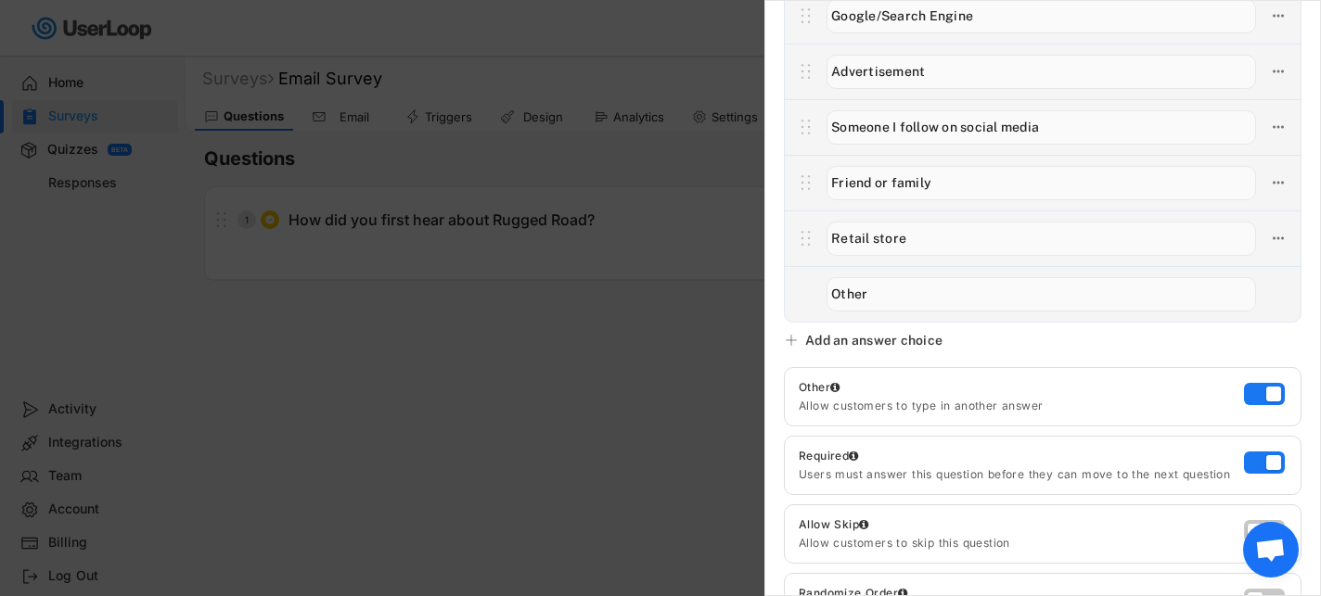
scroll to position [221, 0]
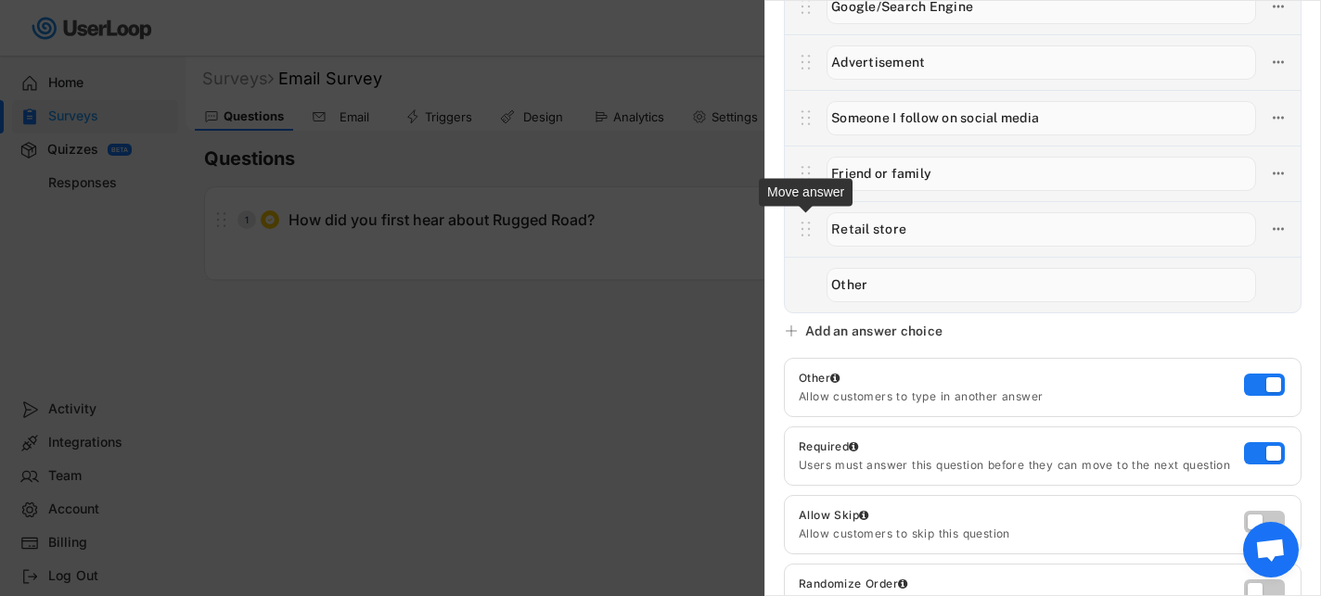
click at [805, 232] on icon at bounding box center [805, 229] width 23 height 28
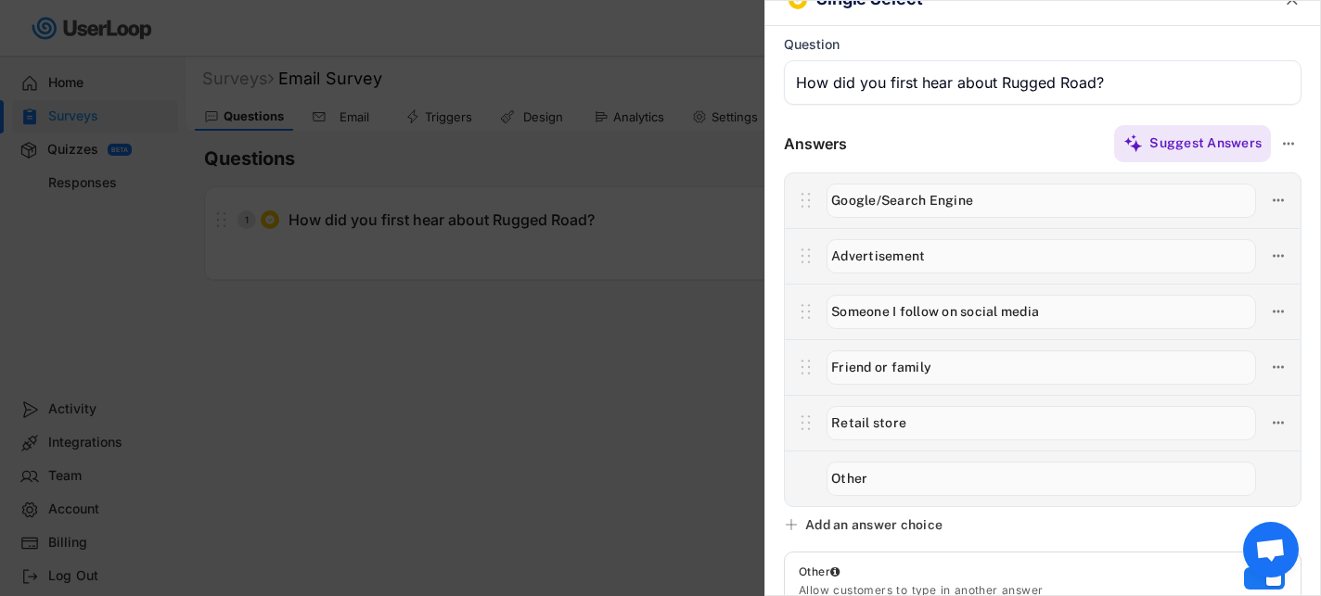
scroll to position [0, 0]
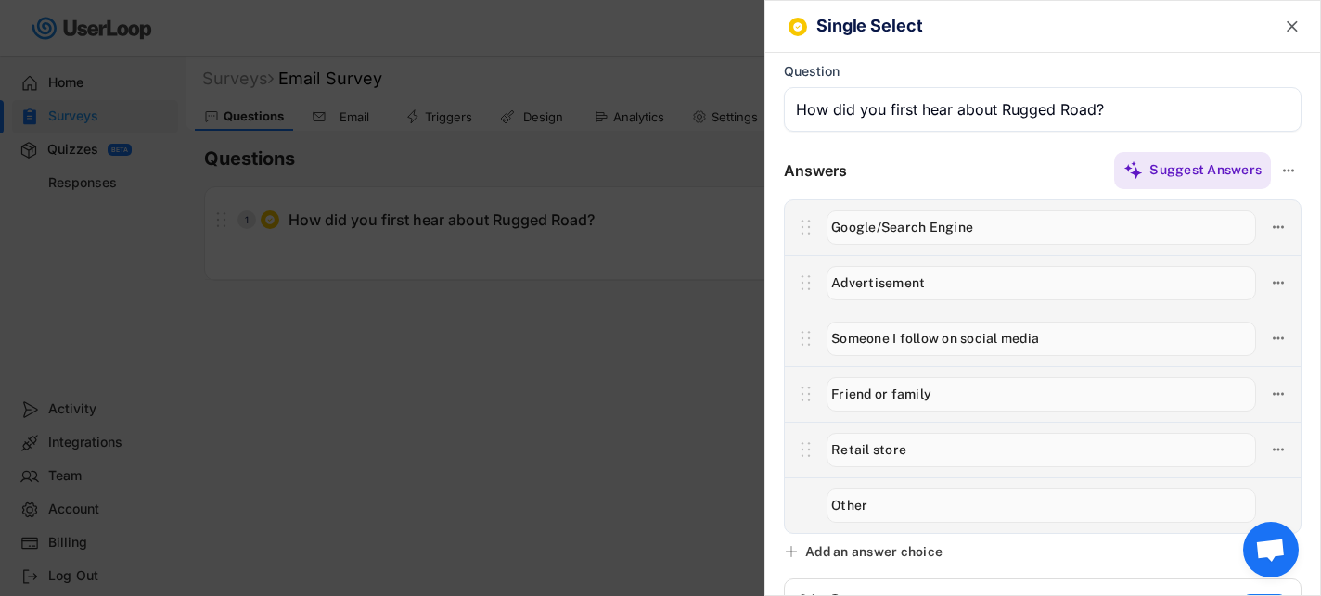
click at [660, 371] on div at bounding box center [660, 298] width 1321 height 596
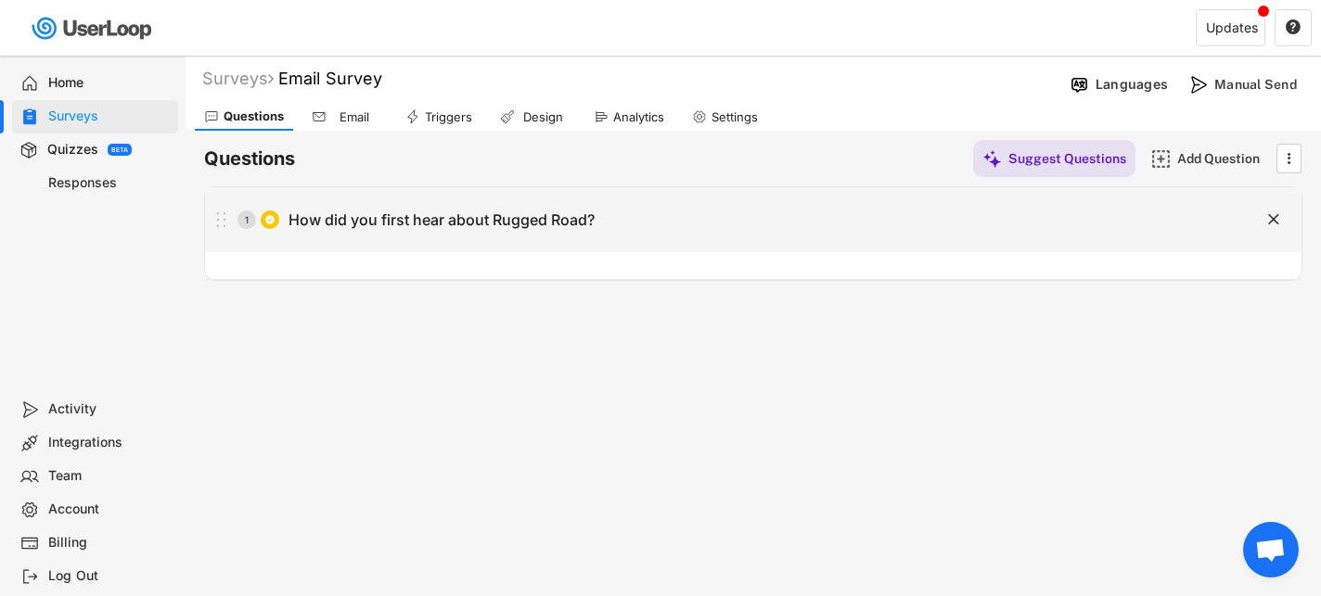
click at [606, 237] on div "1 How did you first hear about Rugged Road?" at bounding box center [707, 219] width 1004 height 37
type input "How did you first hear about Rugged Road?"
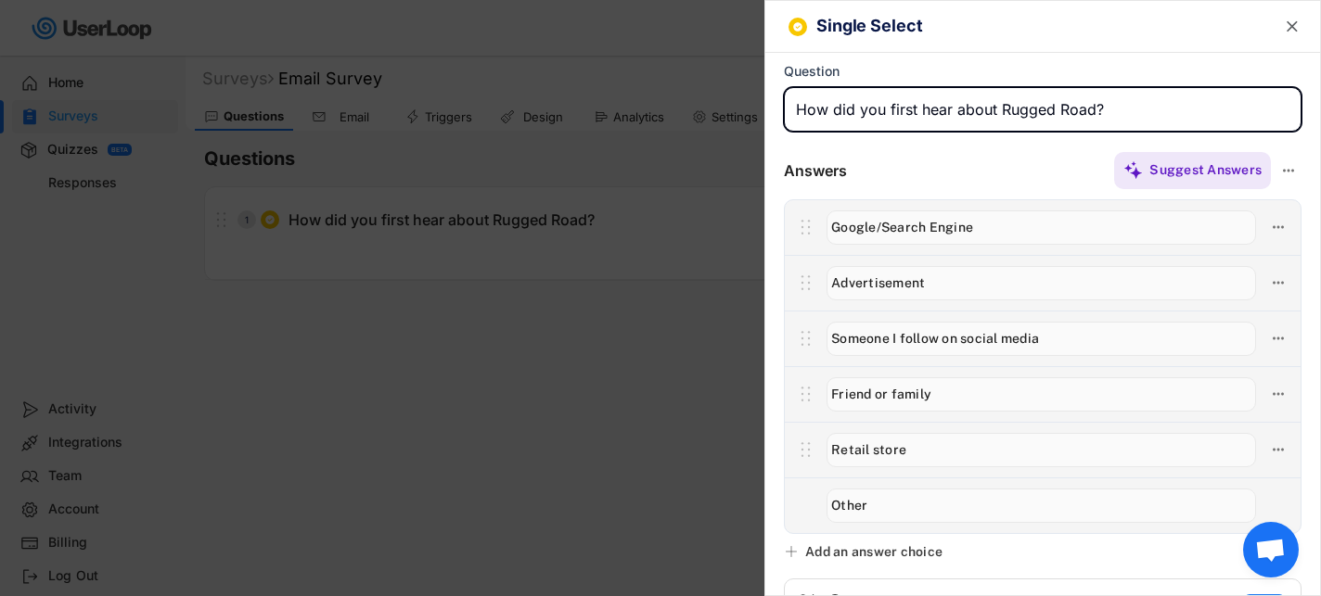
click at [975, 455] on input "input" at bounding box center [1040, 450] width 429 height 34
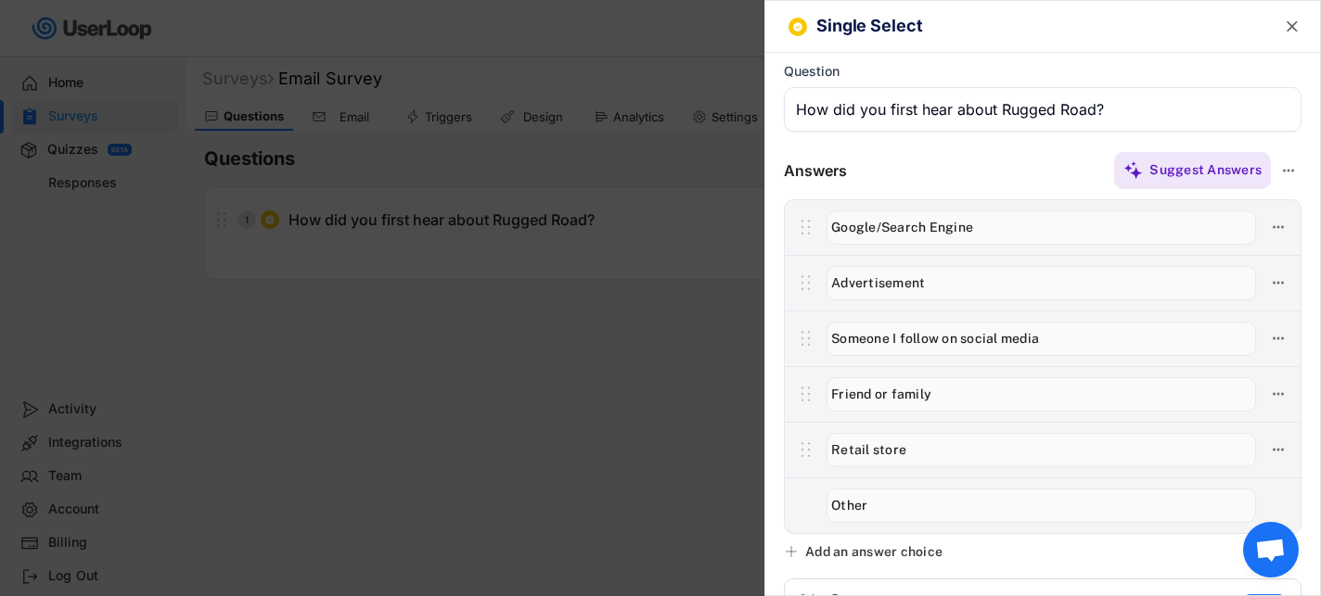
click at [1274, 435] on div at bounding box center [1043, 450] width 516 height 56
click at [1289, 170] on use at bounding box center [1288, 170] width 11 height 3
click at [973, 170] on div "Suggest Answers" at bounding box center [1074, 170] width 455 height 37
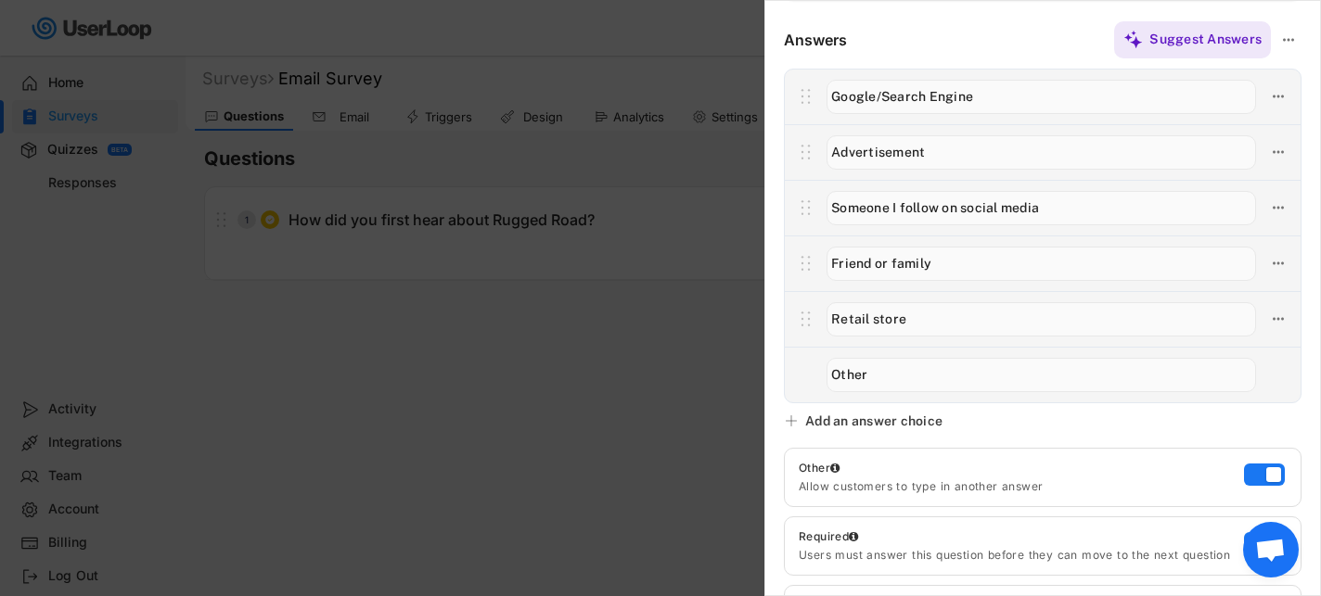
scroll to position [145, 0]
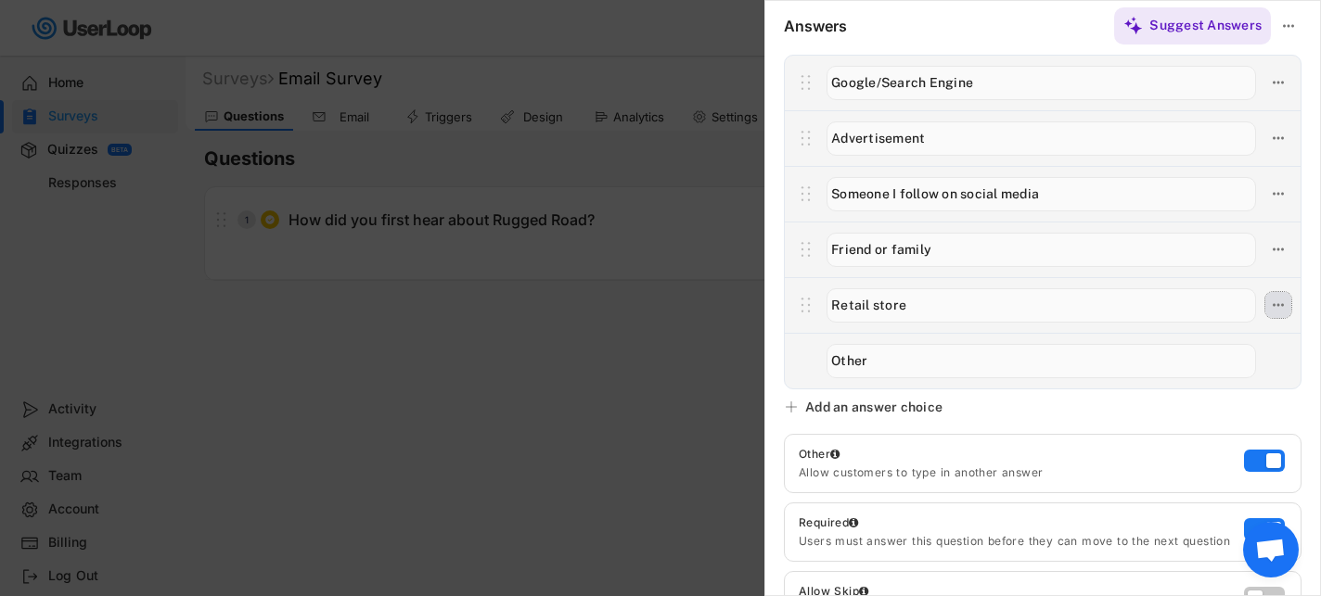
click at [1277, 305] on use at bounding box center [1278, 305] width 11 height 3
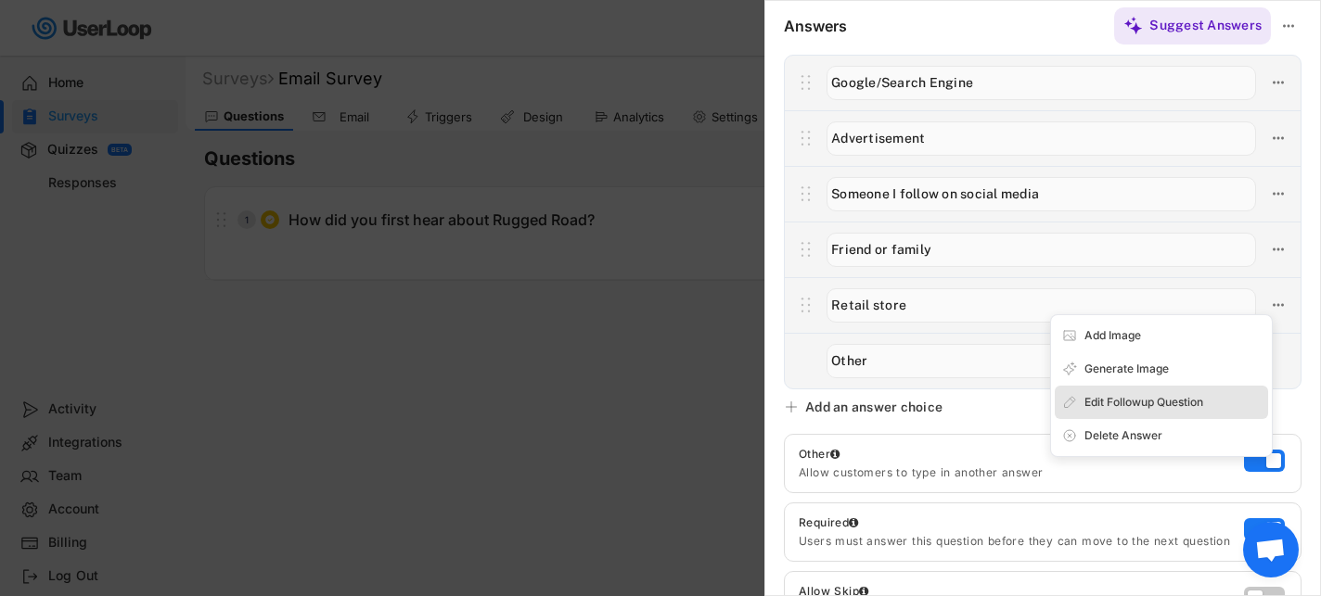
click at [1203, 391] on div "Edit Followup Question" at bounding box center [1161, 402] width 213 height 33
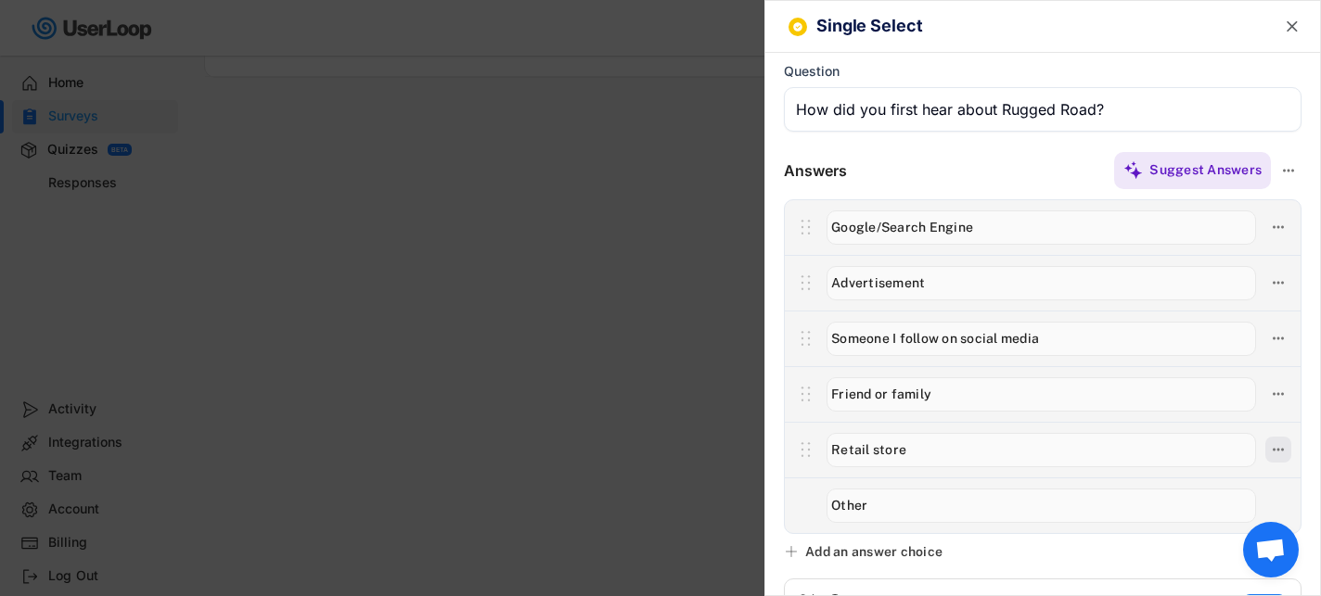
click at [1276, 449] on icon at bounding box center [1278, 450] width 17 height 17
click at [1138, 586] on div "Delete Answer" at bounding box center [1172, 580] width 176 height 17
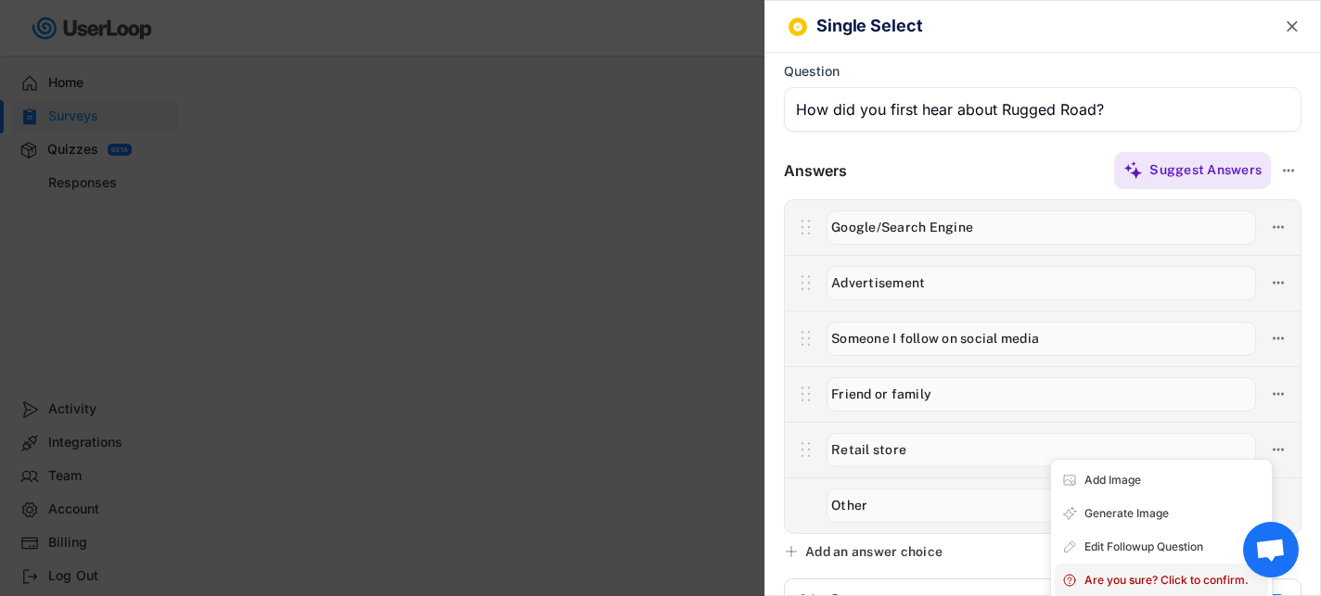
click at [1126, 579] on div "Are you sure? Click to confirm." at bounding box center [1172, 580] width 176 height 17
type input "Other"
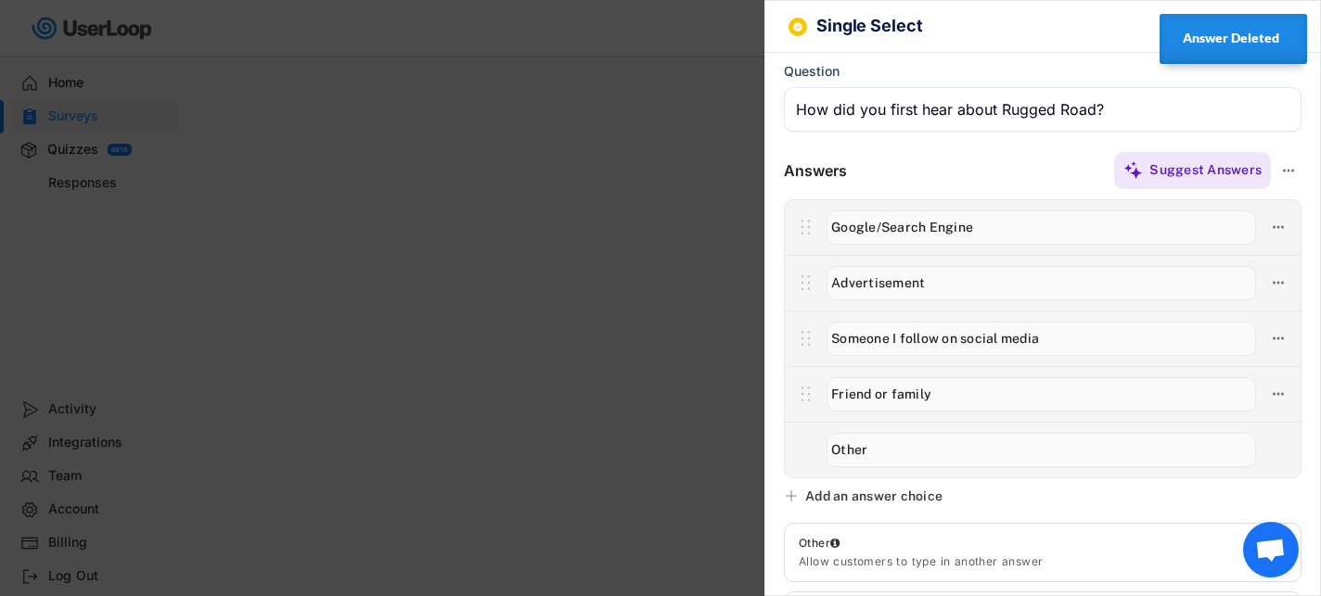
click at [890, 499] on div "Add an answer choice" at bounding box center [873, 496] width 137 height 17
type input "Retail store"
click at [956, 159] on div "Suggest Answers" at bounding box center [1074, 170] width 455 height 37
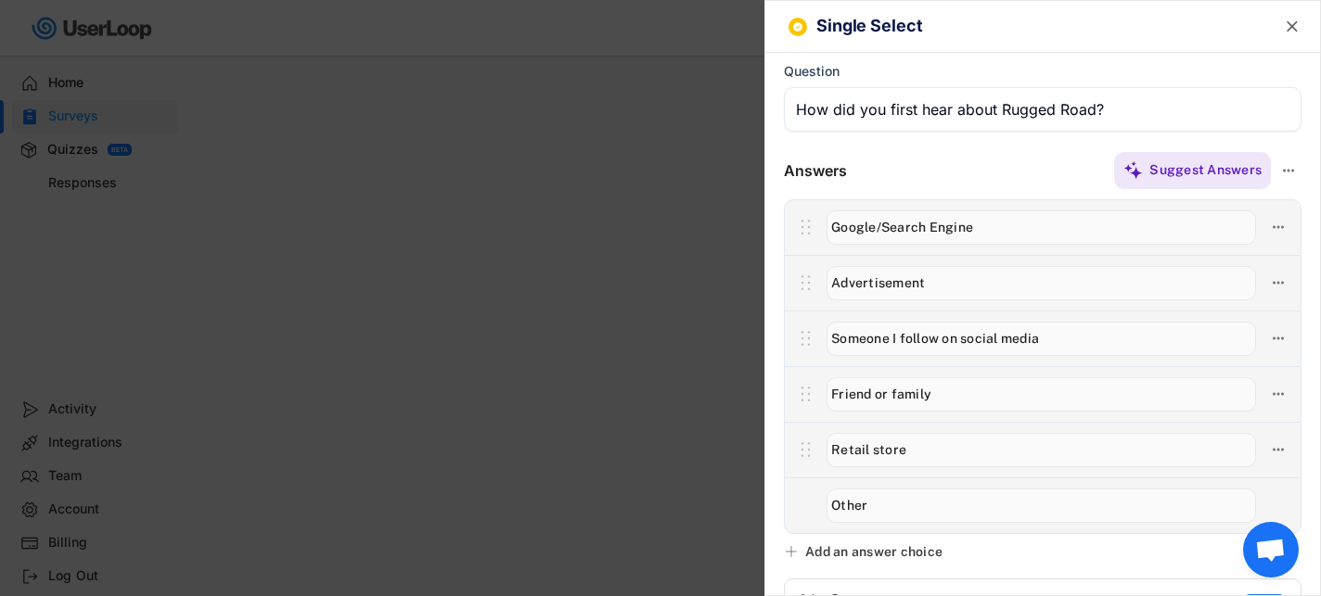
click at [606, 237] on div at bounding box center [660, 298] width 1321 height 596
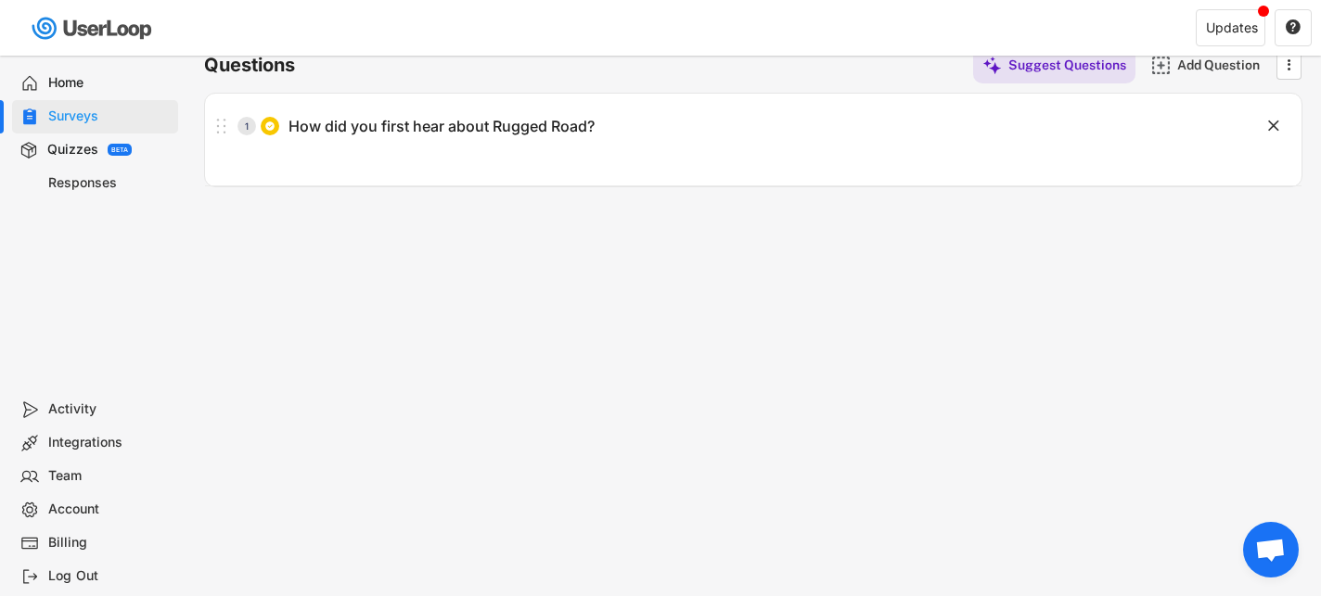
scroll to position [0, 0]
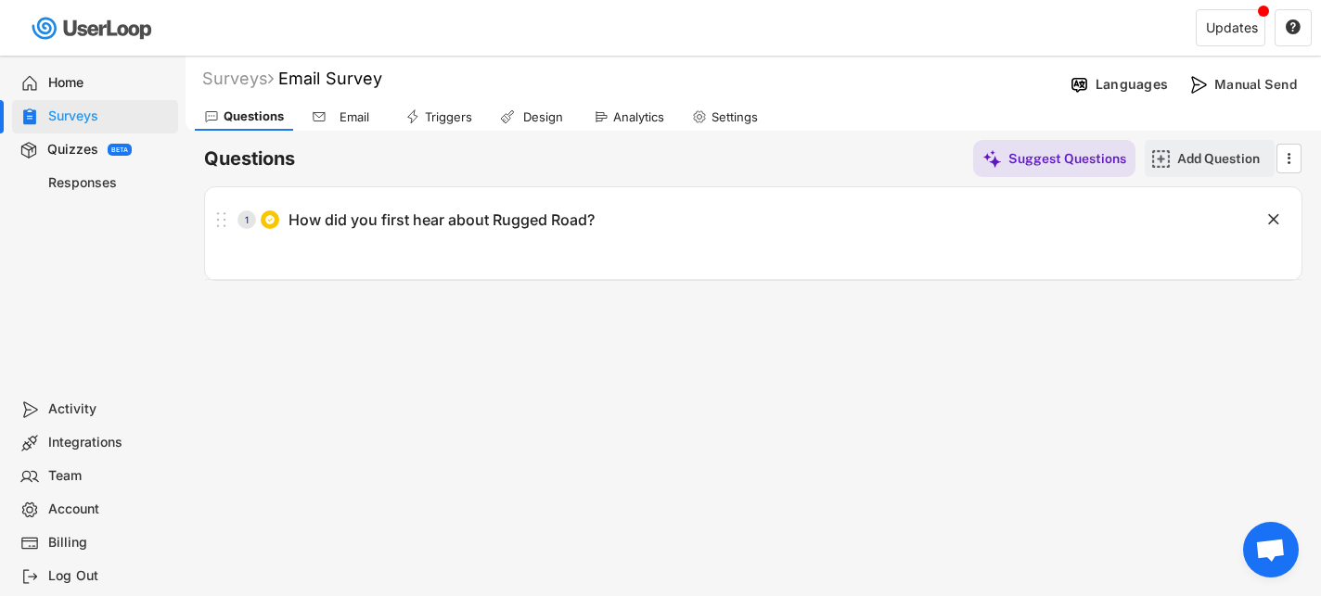
click at [1195, 154] on div "Add Question" at bounding box center [1223, 158] width 93 height 17
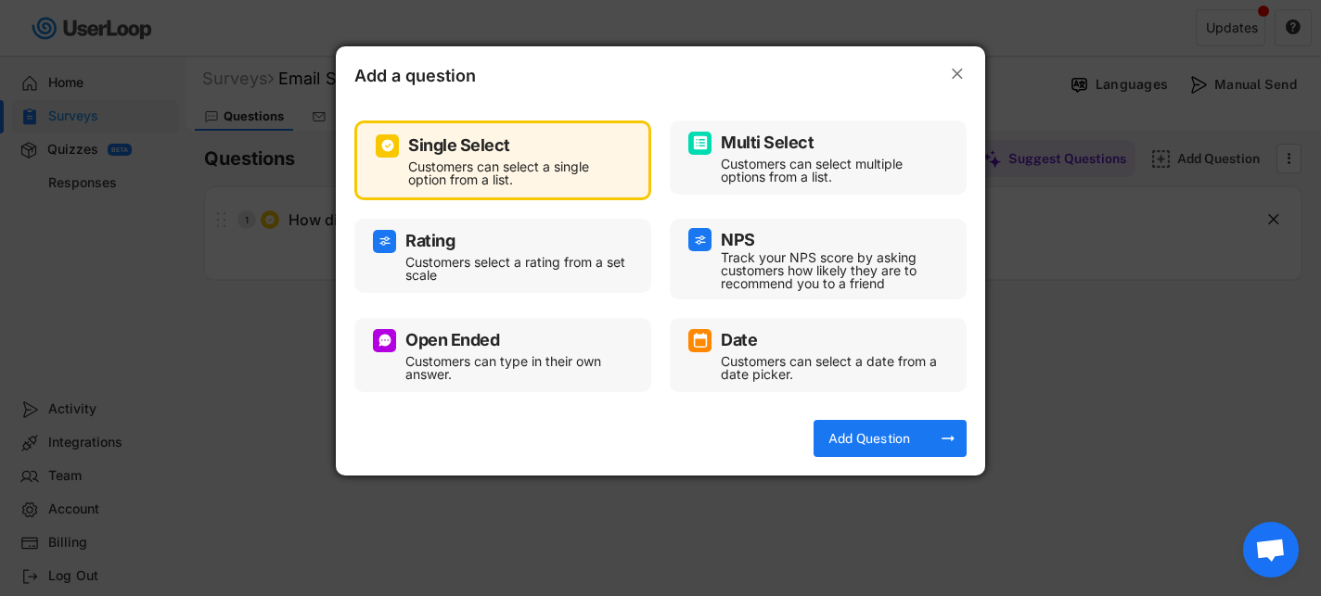
click at [561, 373] on div "Customers can type in their own answer." at bounding box center [516, 368] width 223 height 26
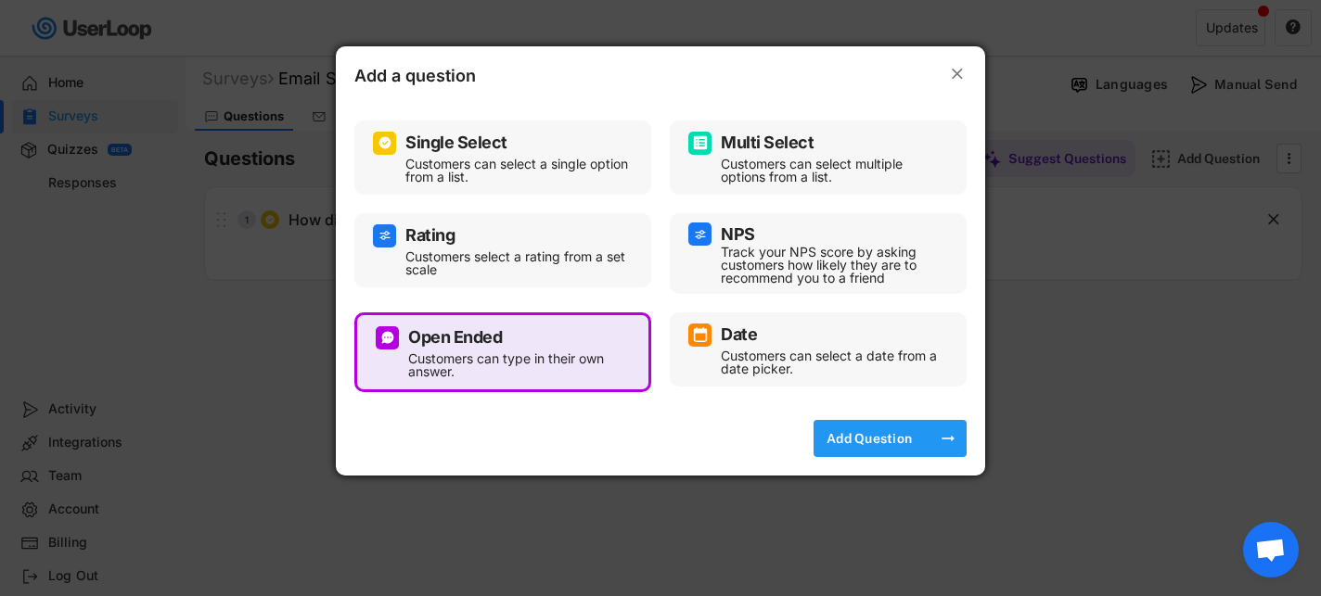
click at [900, 429] on div "Add Question" at bounding box center [869, 438] width 93 height 37
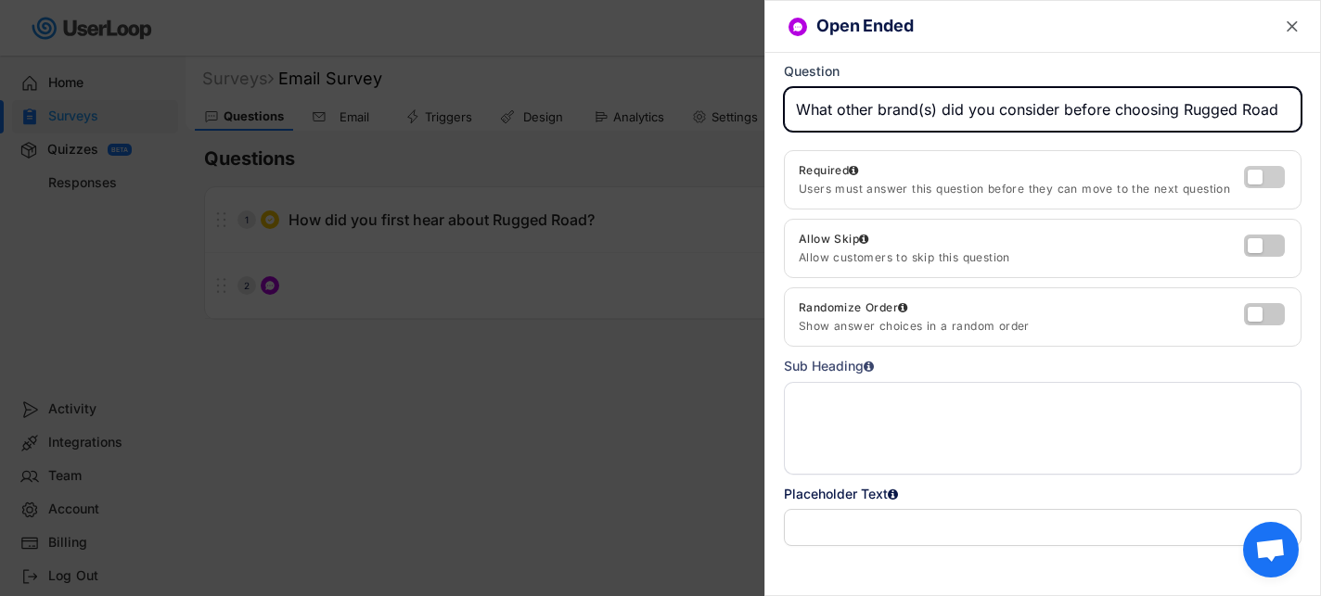
type input "What other brand(s) did you consider before choosing Rugged Road"
click at [1251, 174] on label at bounding box center [1259, 172] width 41 height 22
click at [0, 0] on input "checkbox" at bounding box center [0, 0] width 0 height 0
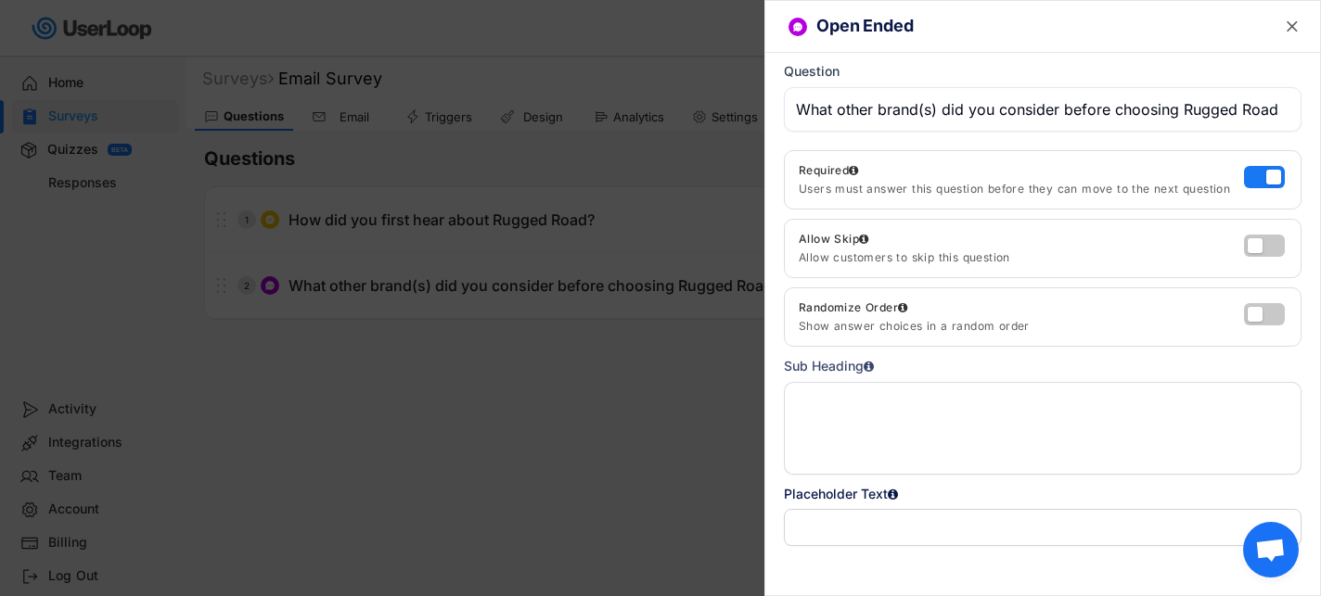
click at [1287, 32] on text "" at bounding box center [1292, 26] width 11 height 19
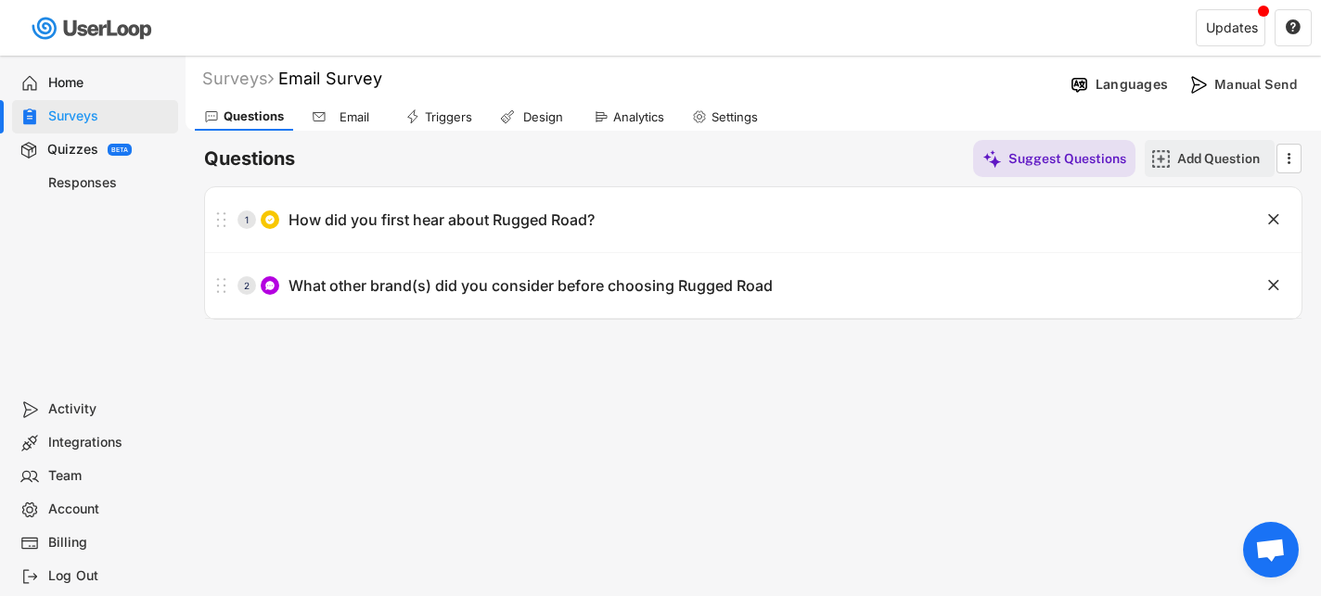
click at [1175, 151] on div "Add Question" at bounding box center [1210, 158] width 130 height 37
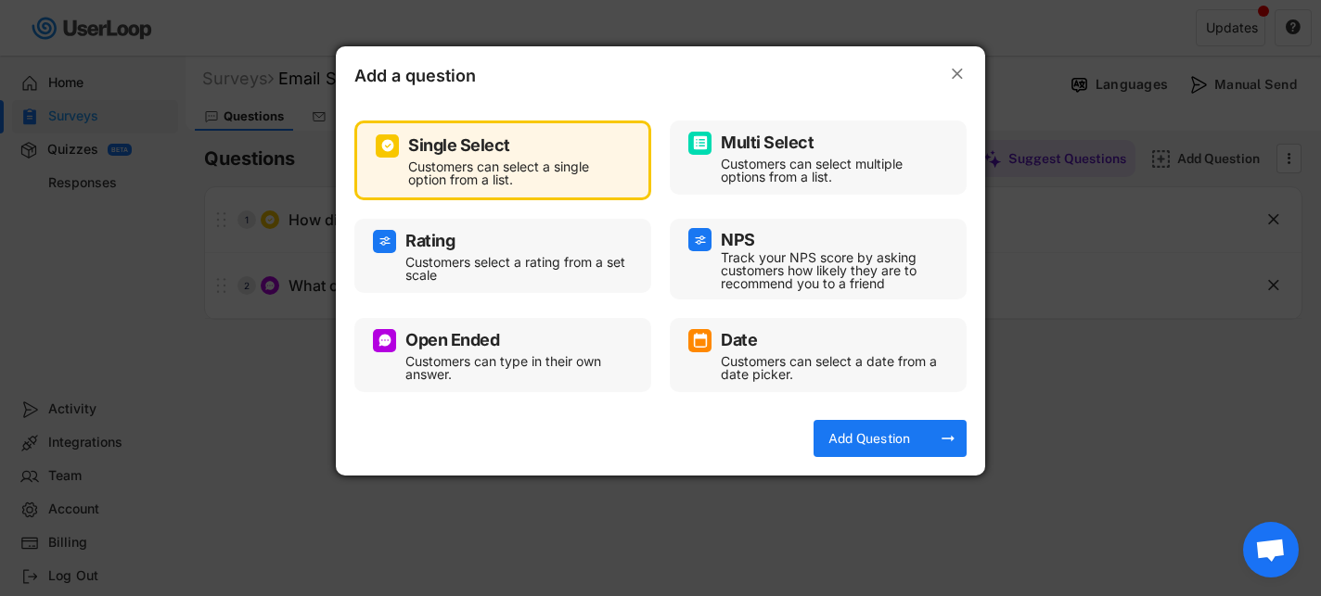
click at [752, 184] on div "Customers can select multiple options from a list." at bounding box center [832, 171] width 223 height 26
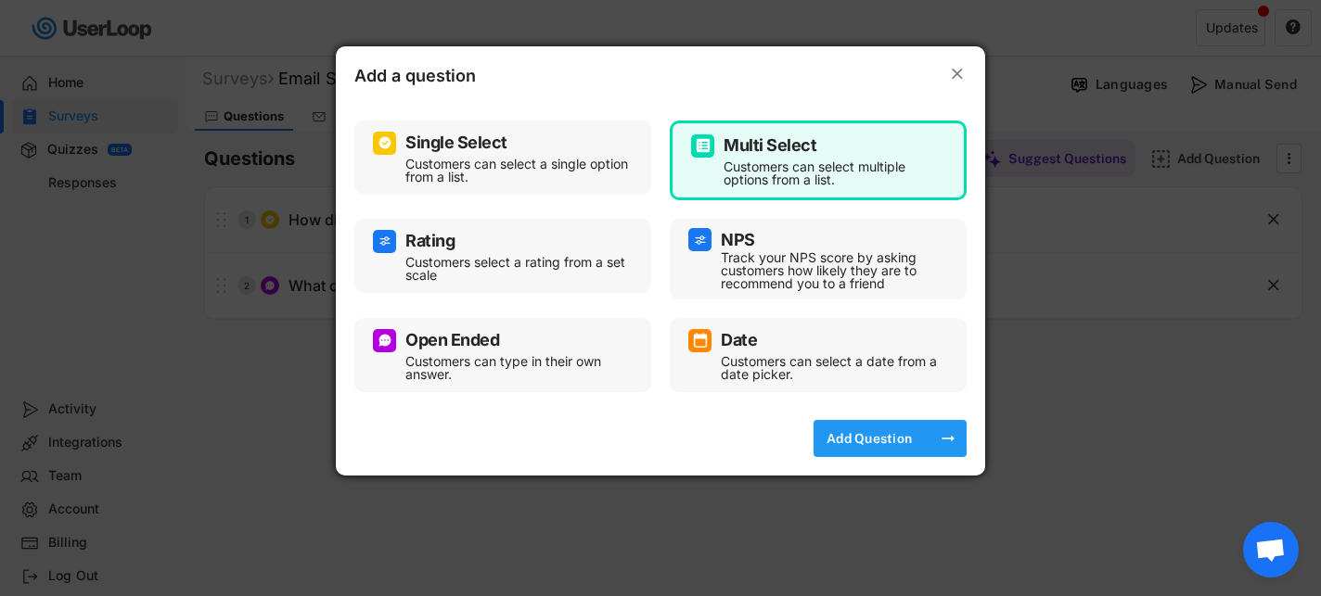
click at [867, 438] on div "Add Question" at bounding box center [869, 438] width 93 height 17
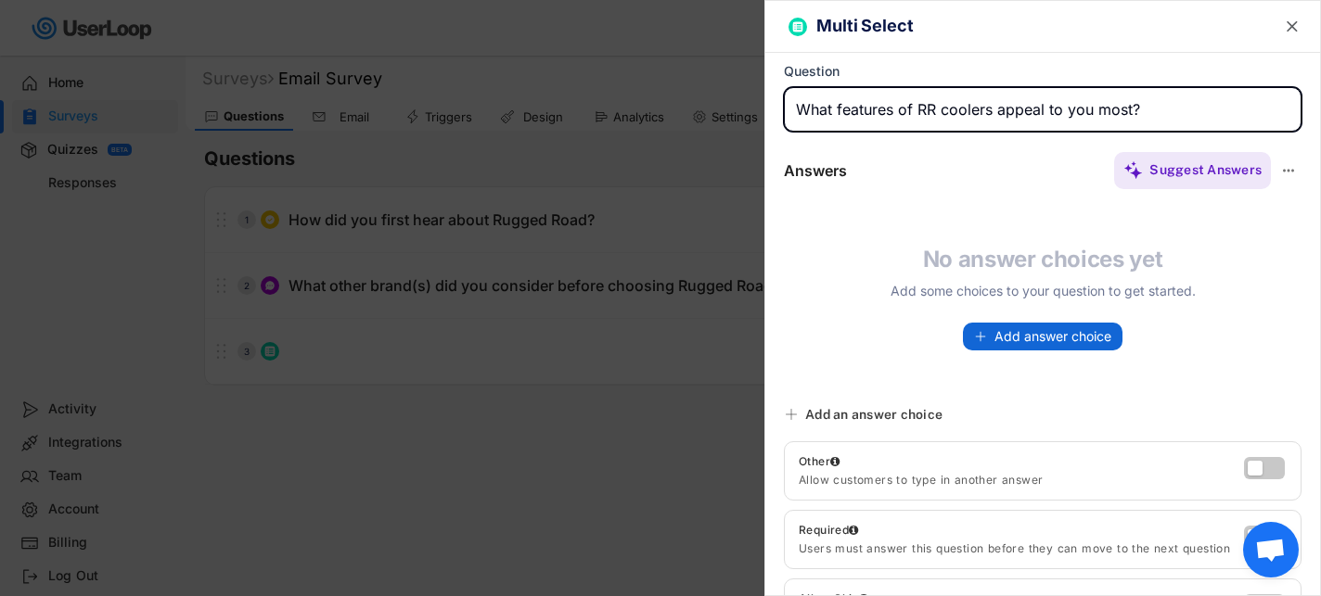
type input "What features of RR coolers appeal to you most?"
click at [1012, 348] on button "Add answer choice" at bounding box center [1043, 337] width 160 height 28
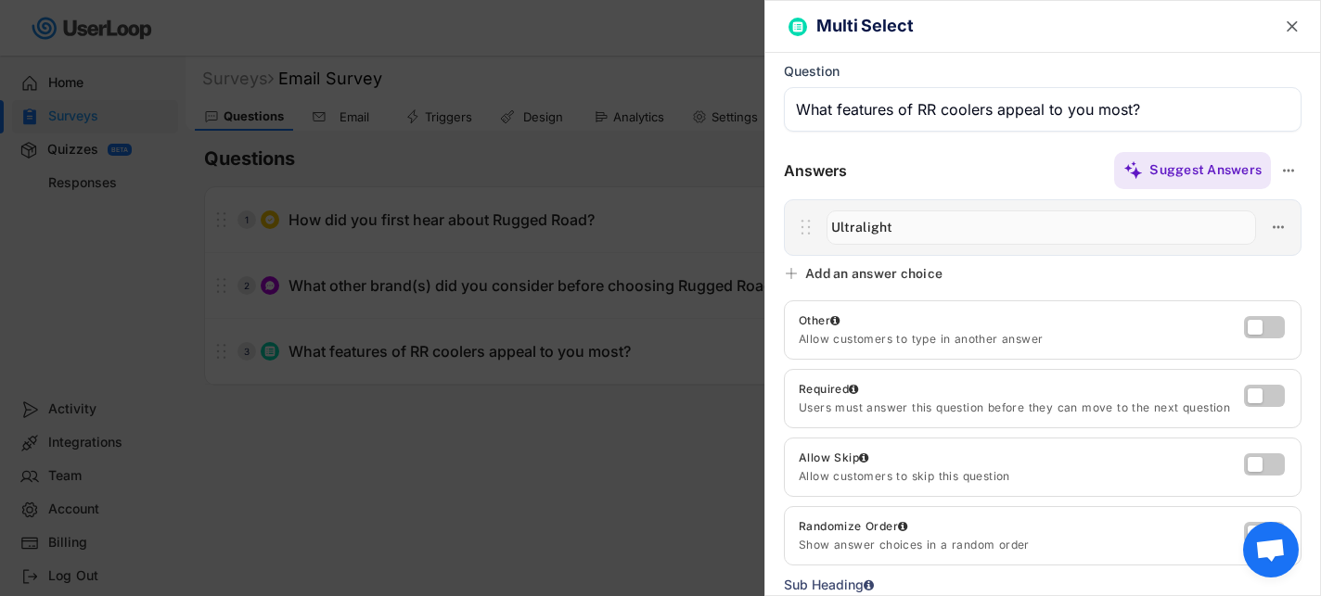
type input "Ultralight"
click at [931, 286] on div "Multi Select  Question Answers Suggest Answers No answer choices yet Add some …" at bounding box center [1042, 298] width 557 height 596
click at [931, 278] on div "Add an answer choice" at bounding box center [873, 273] width 137 height 17
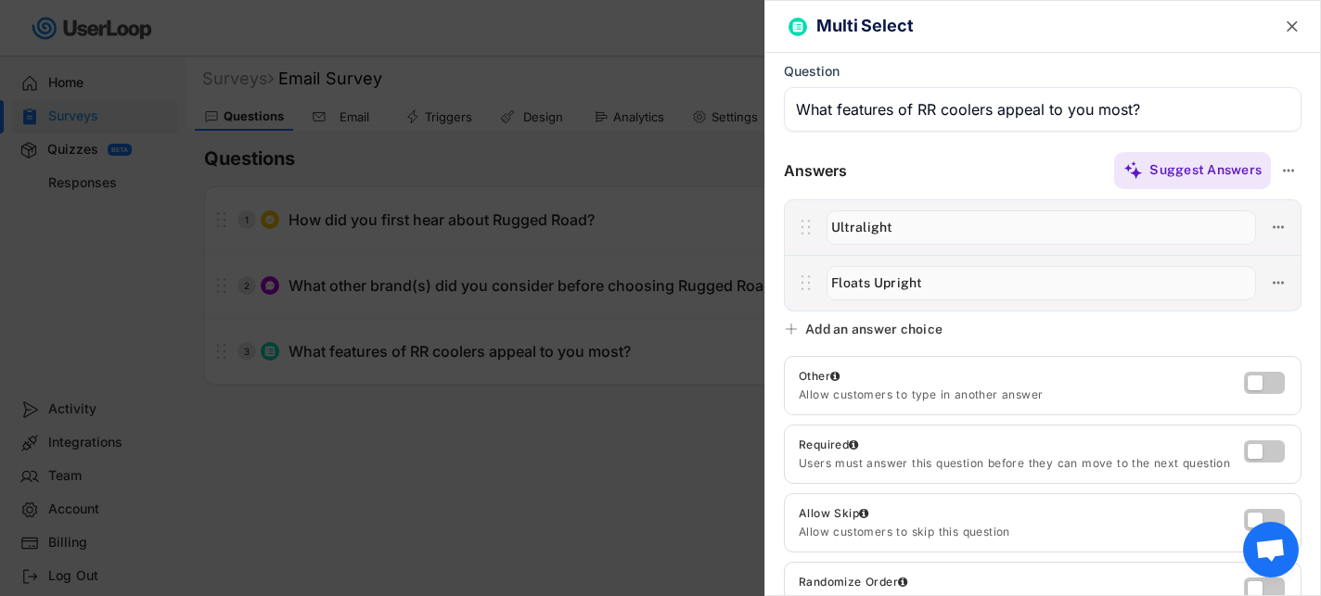
type input "Floats Upright"
click at [916, 328] on div "Add an answer choice" at bounding box center [873, 329] width 137 height 17
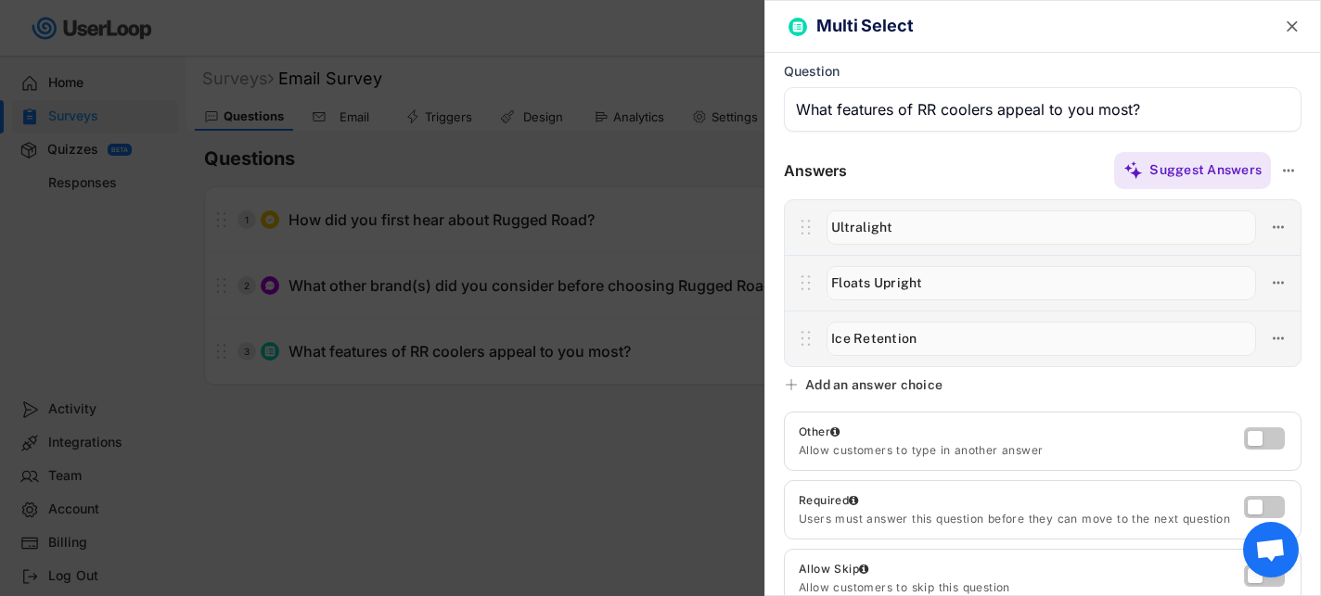
type input "Ice Retention"
click at [919, 388] on div "Add an answer choice" at bounding box center [873, 385] width 137 height 17
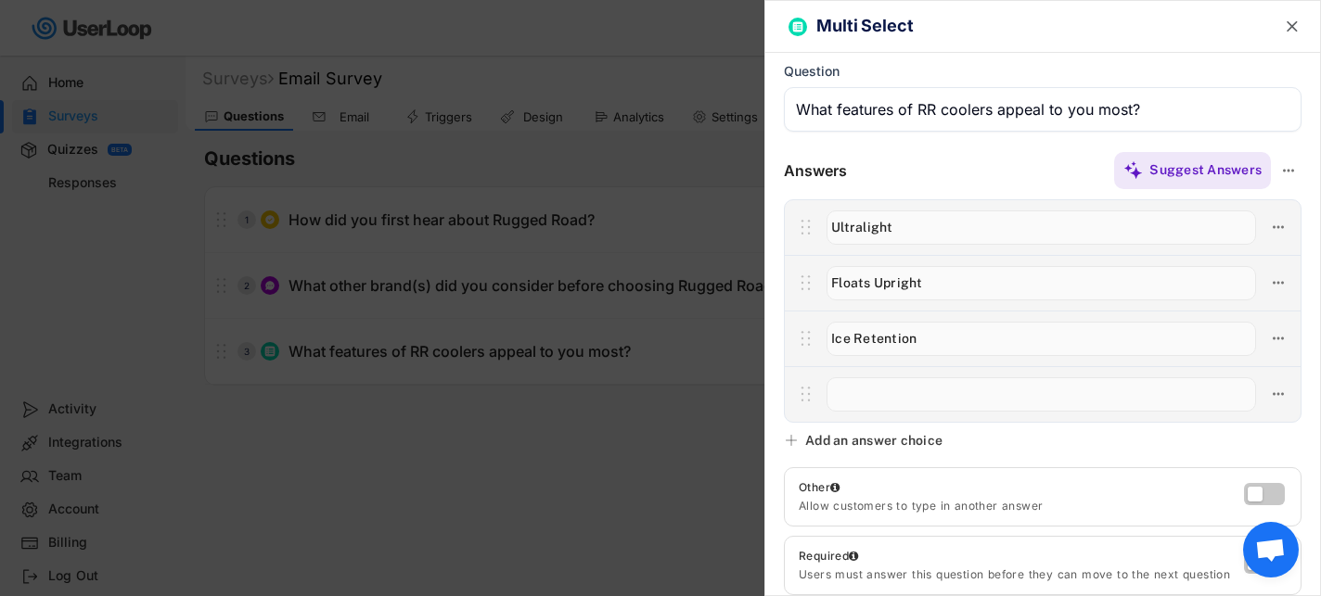
click at [903, 393] on input "input" at bounding box center [1040, 395] width 429 height 34
type input "Durability"
click at [928, 444] on div "Add an answer choice" at bounding box center [873, 440] width 137 height 17
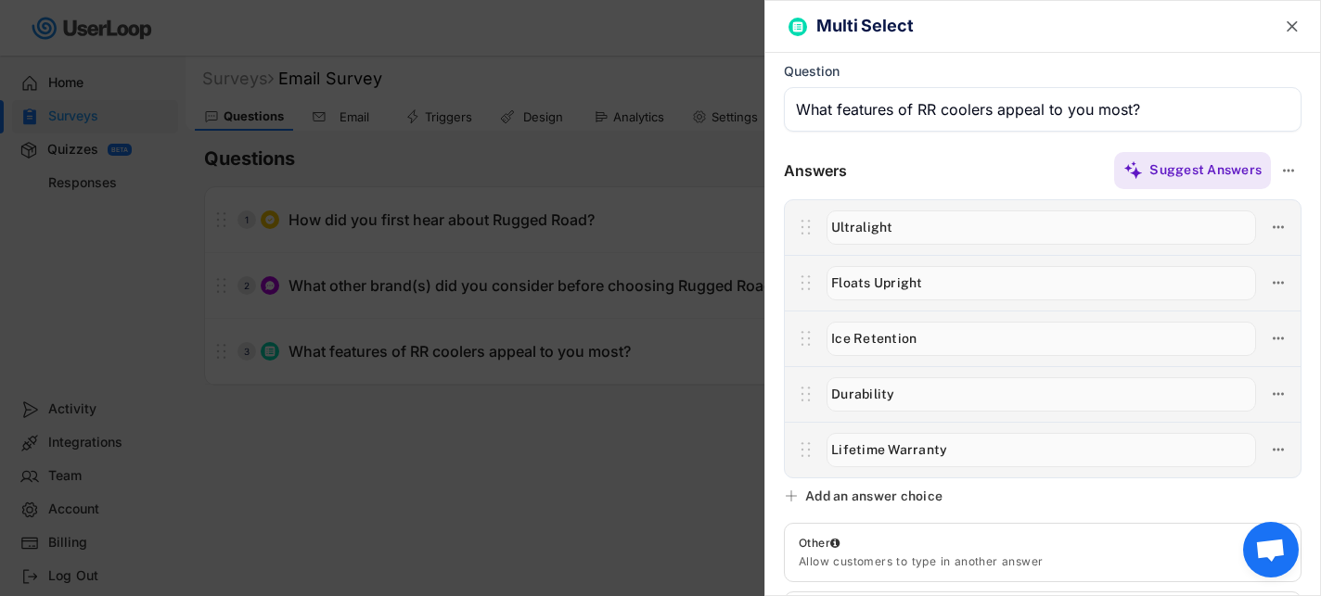
type input "Lifetime Warranty"
click at [916, 489] on div "Add an answer choice" at bounding box center [873, 496] width 137 height 17
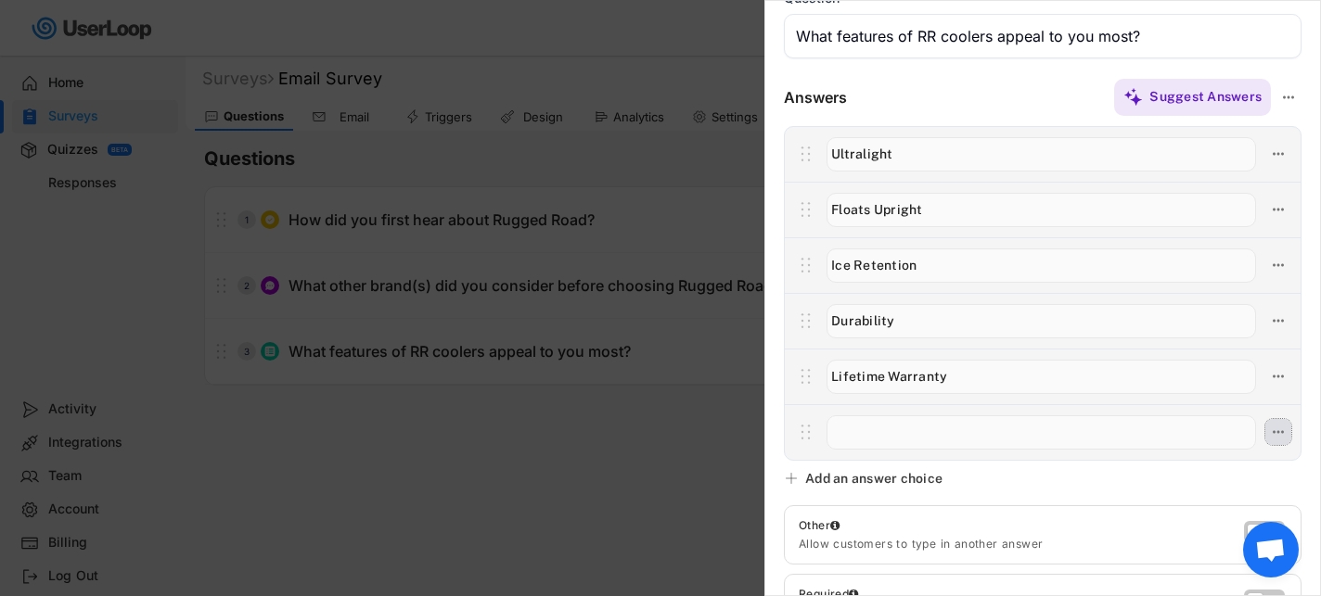
click at [1274, 436] on icon at bounding box center [1278, 432] width 17 height 17
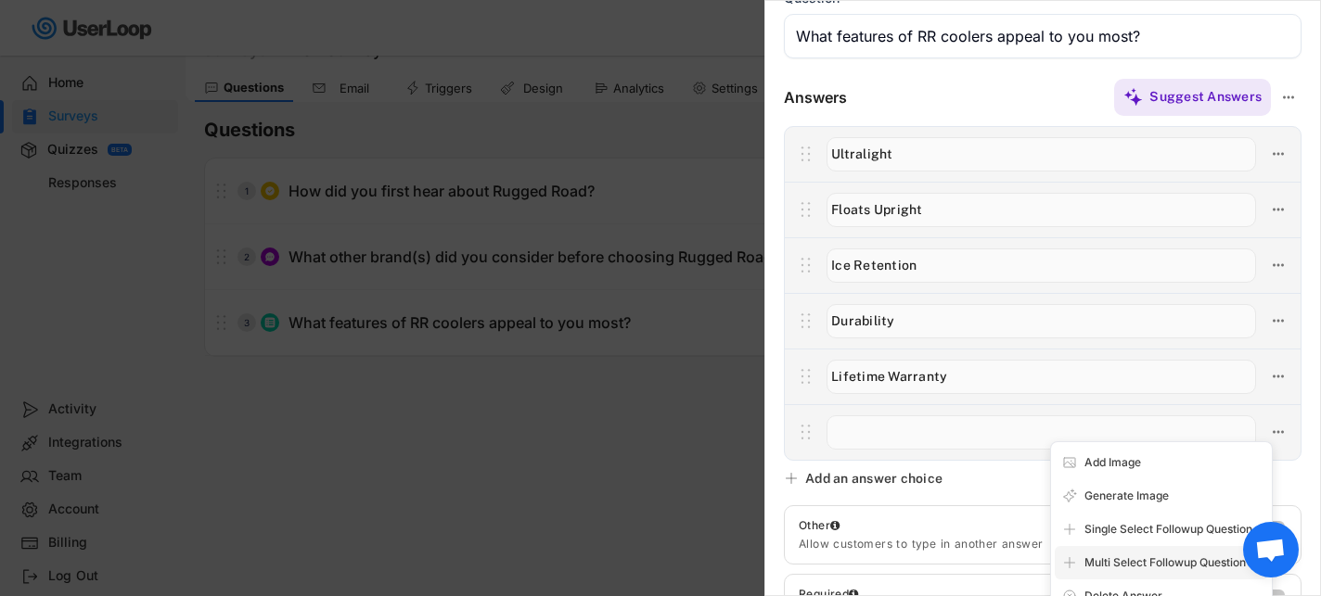
scroll to position [33, 0]
click at [1127, 583] on div "Delete Answer" at bounding box center [1161, 596] width 213 height 33
click at [1119, 586] on div "Are you sure? Click to confirm." at bounding box center [1161, 596] width 213 height 33
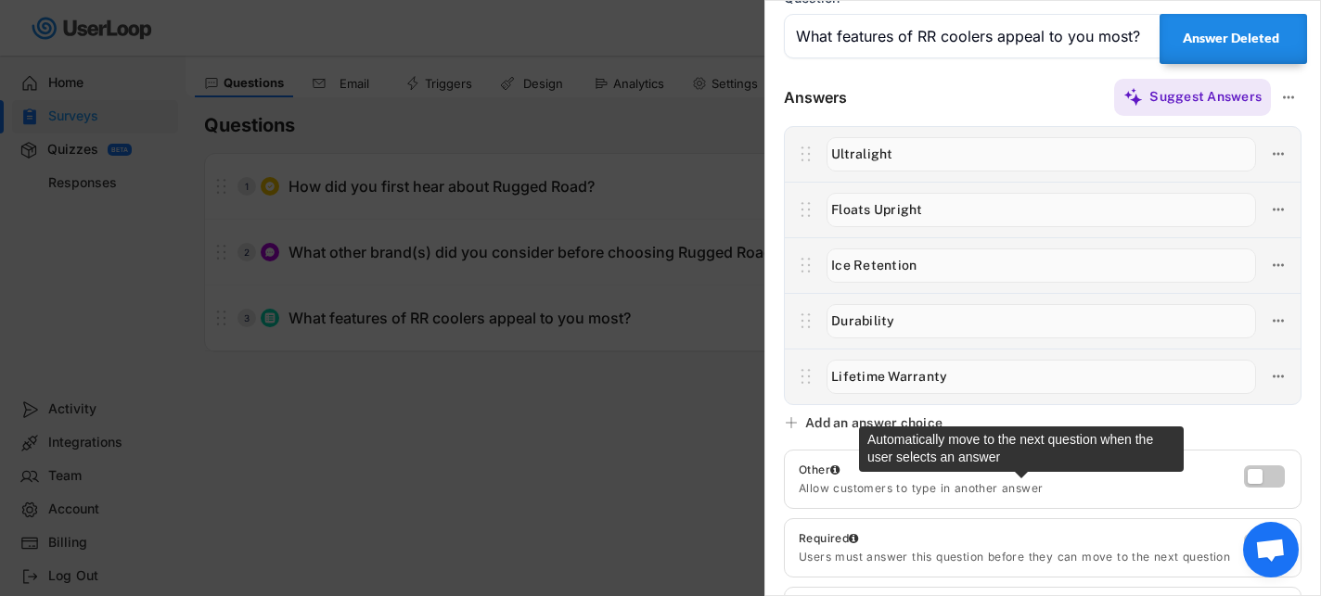
scroll to position [179, 0]
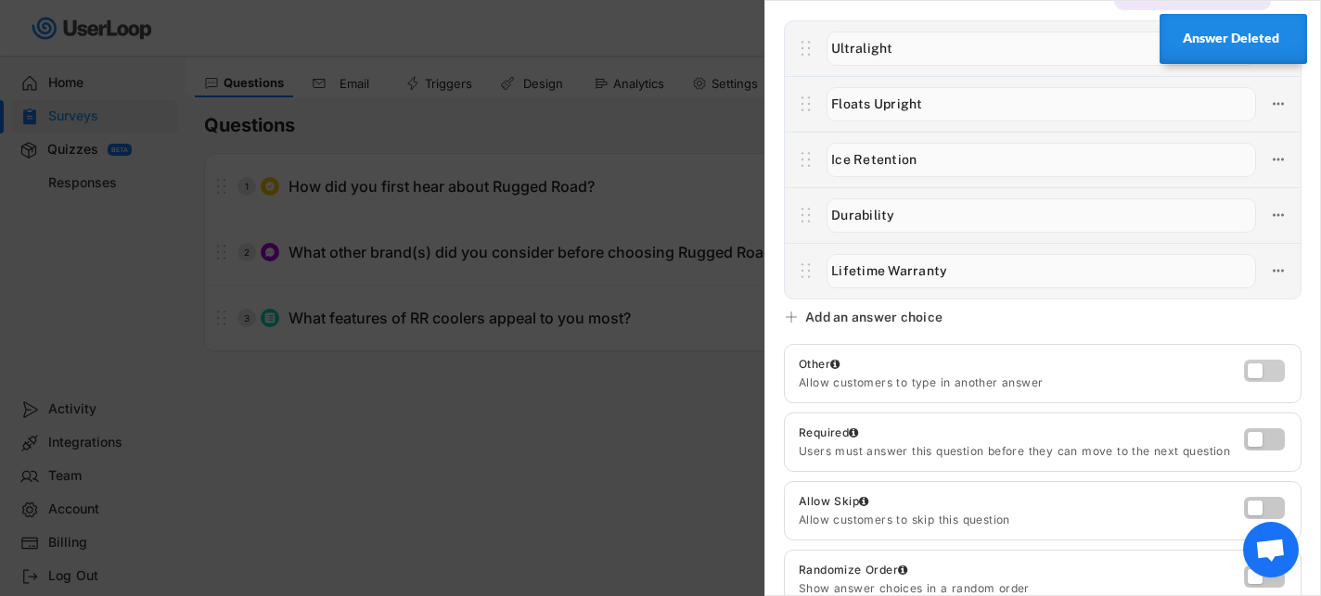
click at [1260, 373] on label at bounding box center [1259, 366] width 41 height 22
click at [0, 0] on input "checkbox" at bounding box center [0, 0] width 0 height 0
type input "Other"
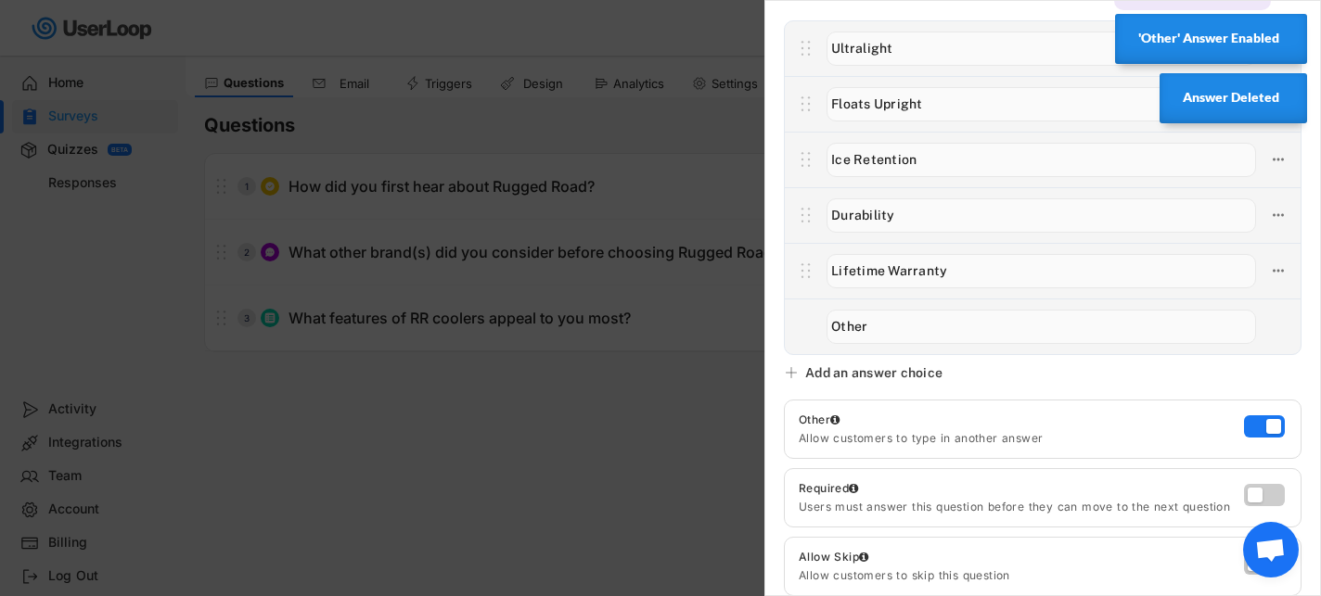
click at [1265, 491] on label at bounding box center [1259, 491] width 41 height 22
click at [0, 0] on input "checkbox" at bounding box center [0, 0] width 0 height 0
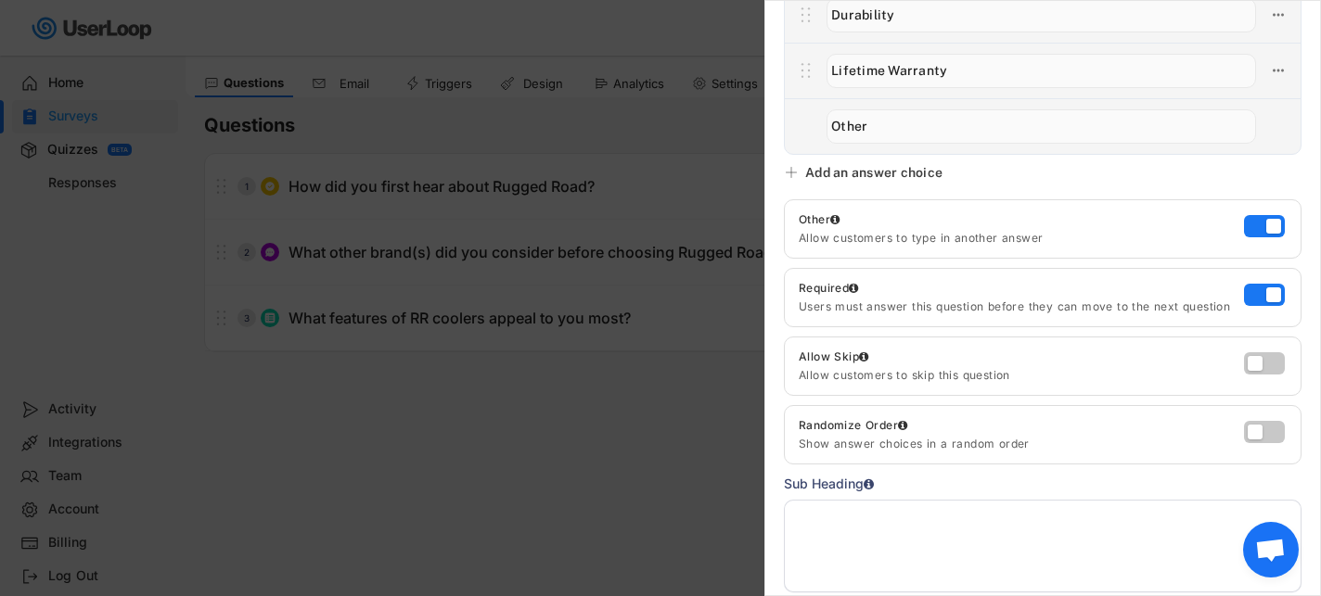
scroll to position [0, 0]
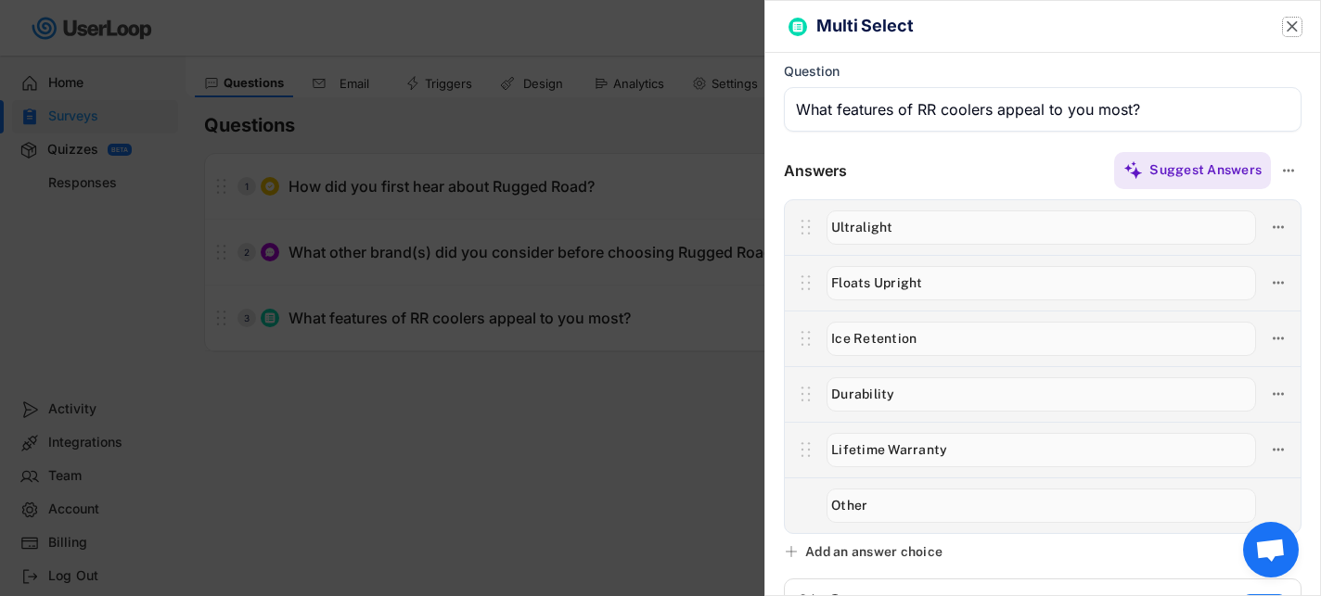
click at [1290, 33] on text "" at bounding box center [1292, 26] width 11 height 19
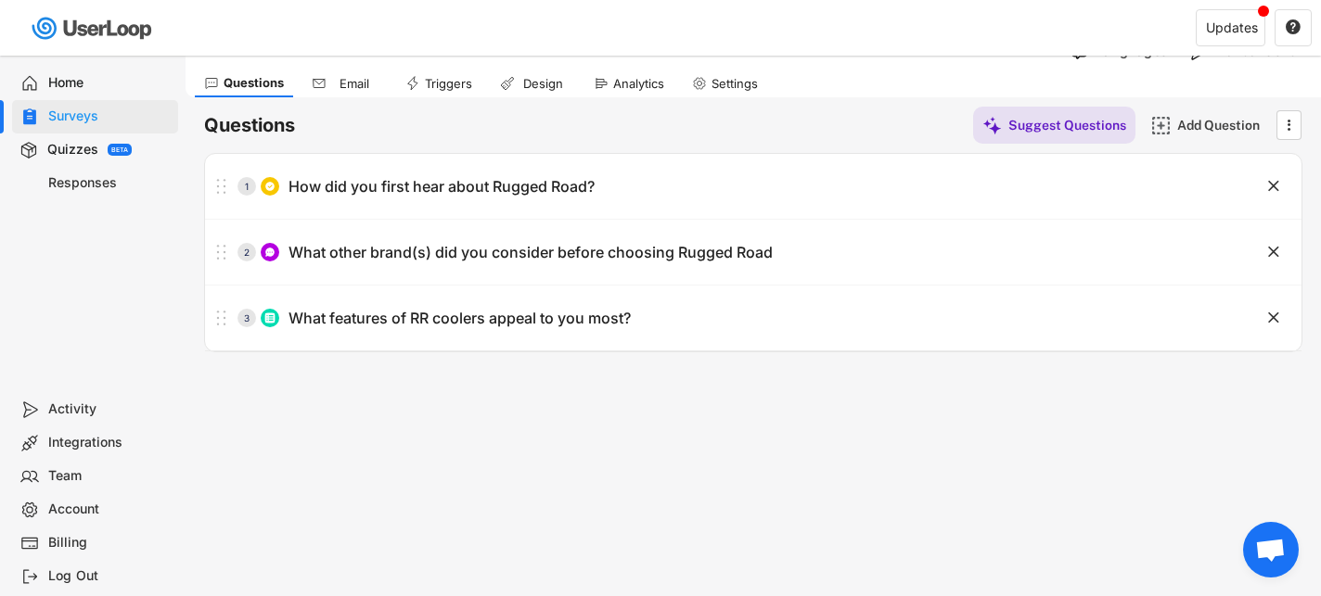
click at [492, 529] on div "Surveys Email Survey Languages Manual Send Questions Email Triggers Design Anal…" at bounding box center [753, 469] width 1135 height 894
click at [1185, 124] on div "Add Question" at bounding box center [1223, 125] width 93 height 17
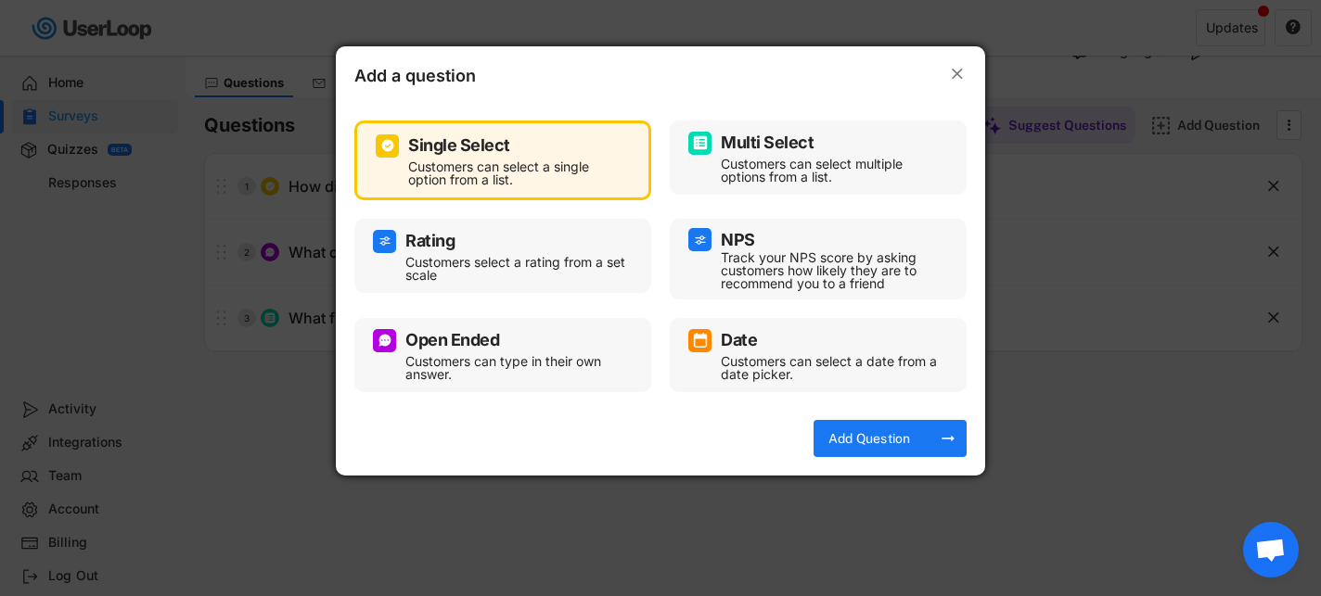
click at [844, 163] on div "Customers can select multiple options from a list." at bounding box center [832, 171] width 223 height 26
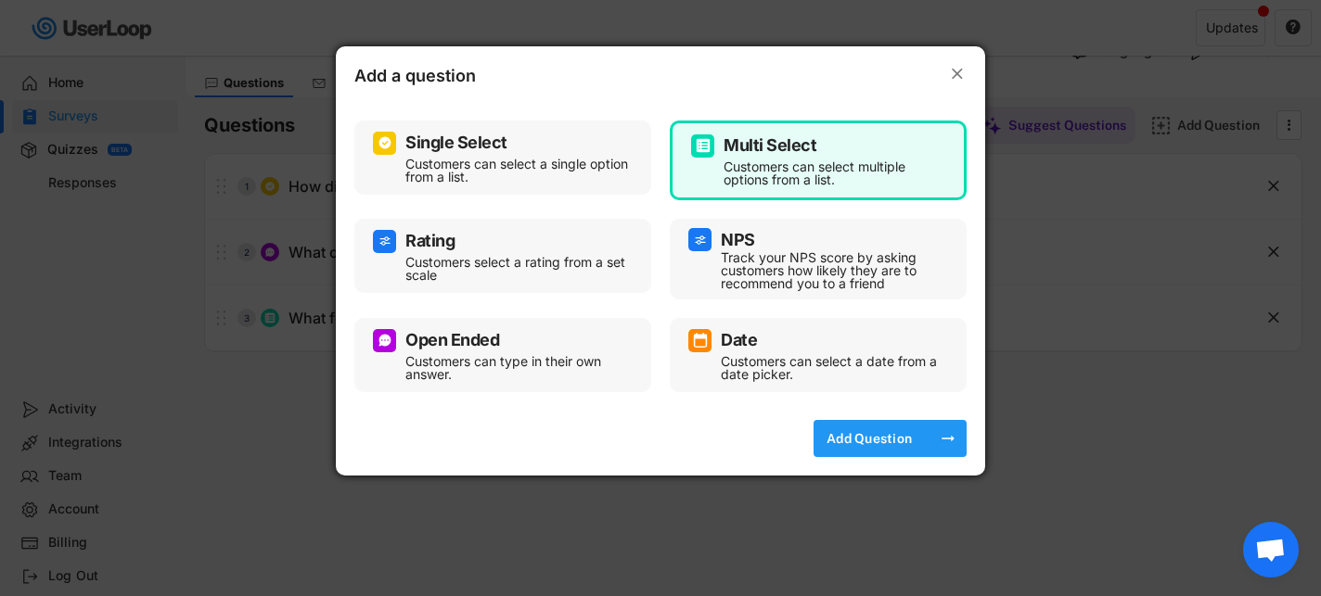
click at [866, 450] on div "Add Question" at bounding box center [869, 438] width 93 height 37
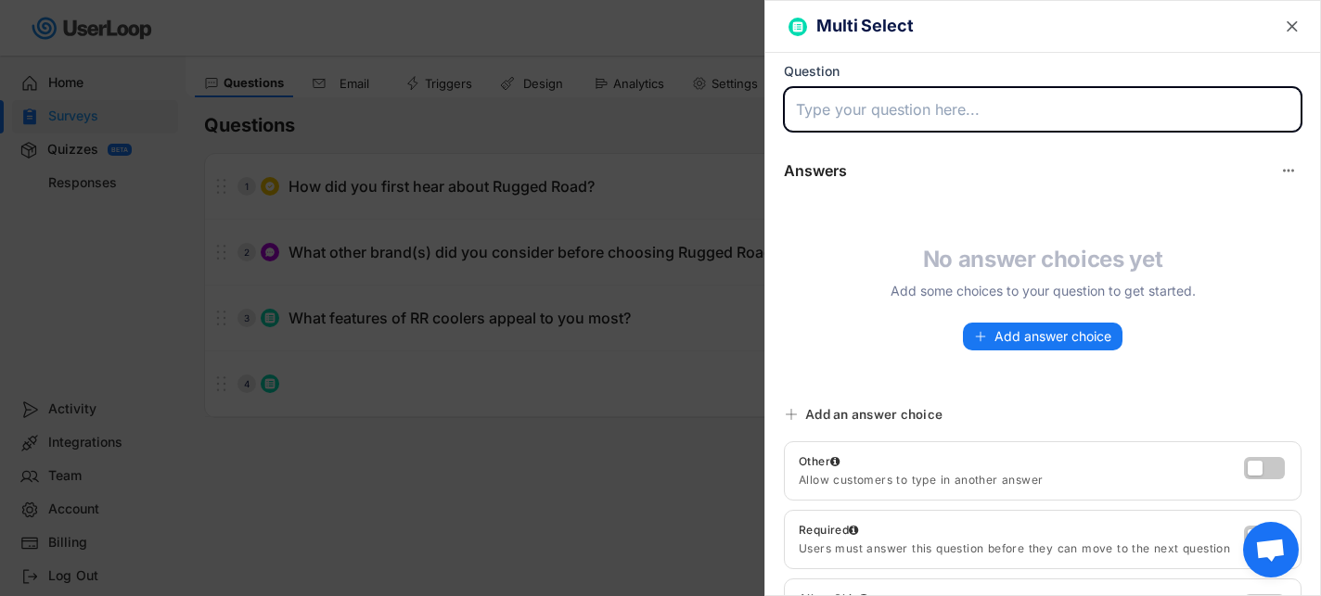
click at [869, 115] on input "input" at bounding box center [1043, 109] width 518 height 45
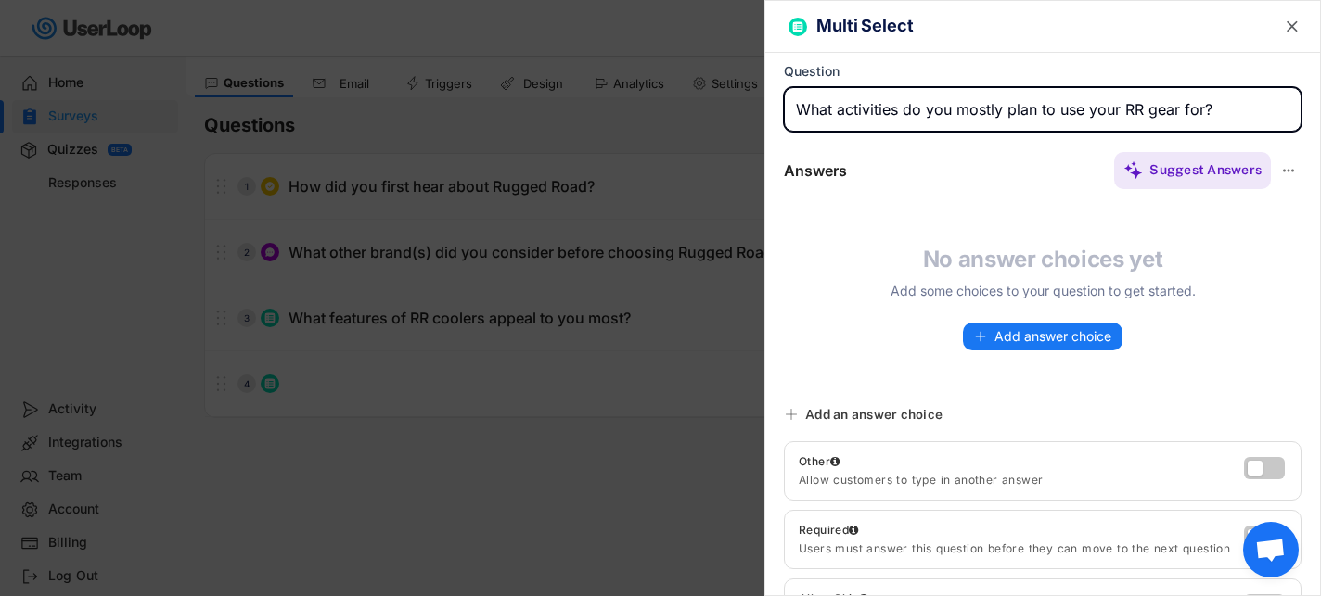
type input "What activities do you mostly plan to use your RR gear for?"
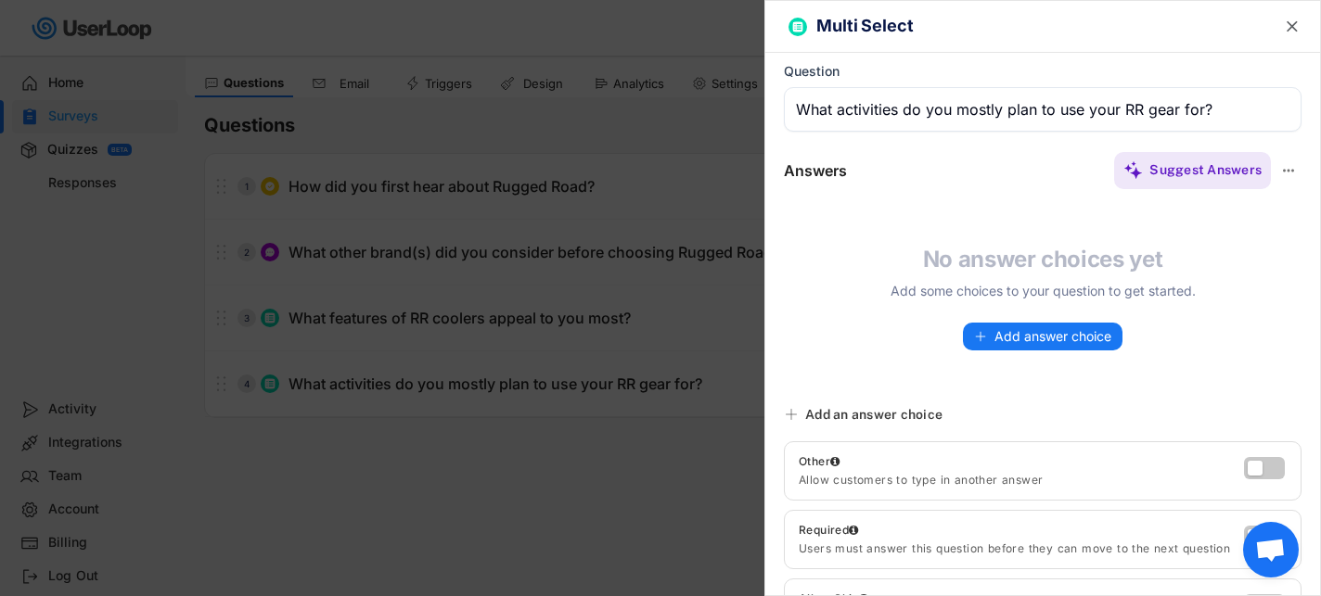
click at [967, 173] on div "Suggest Answers" at bounding box center [1074, 170] width 455 height 37
click at [1004, 335] on span "Add answer choice" at bounding box center [1052, 336] width 117 height 13
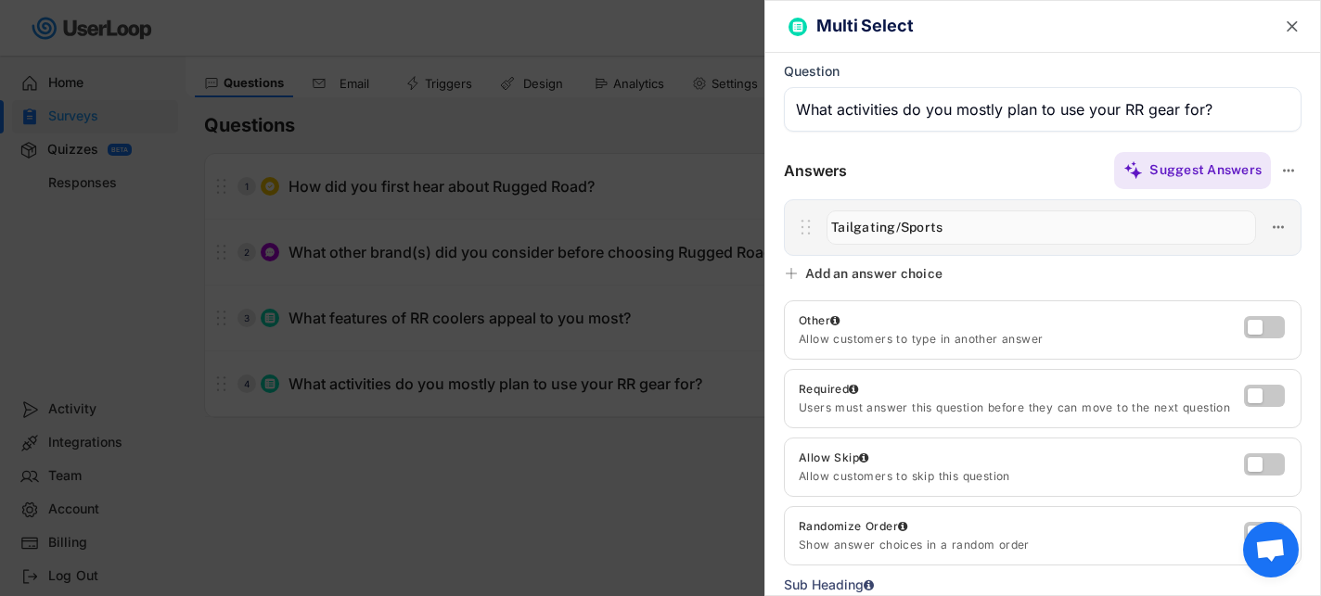
type input "Tailgating/Sports"
click at [903, 281] on div "Add an answer choice" at bounding box center [873, 273] width 137 height 17
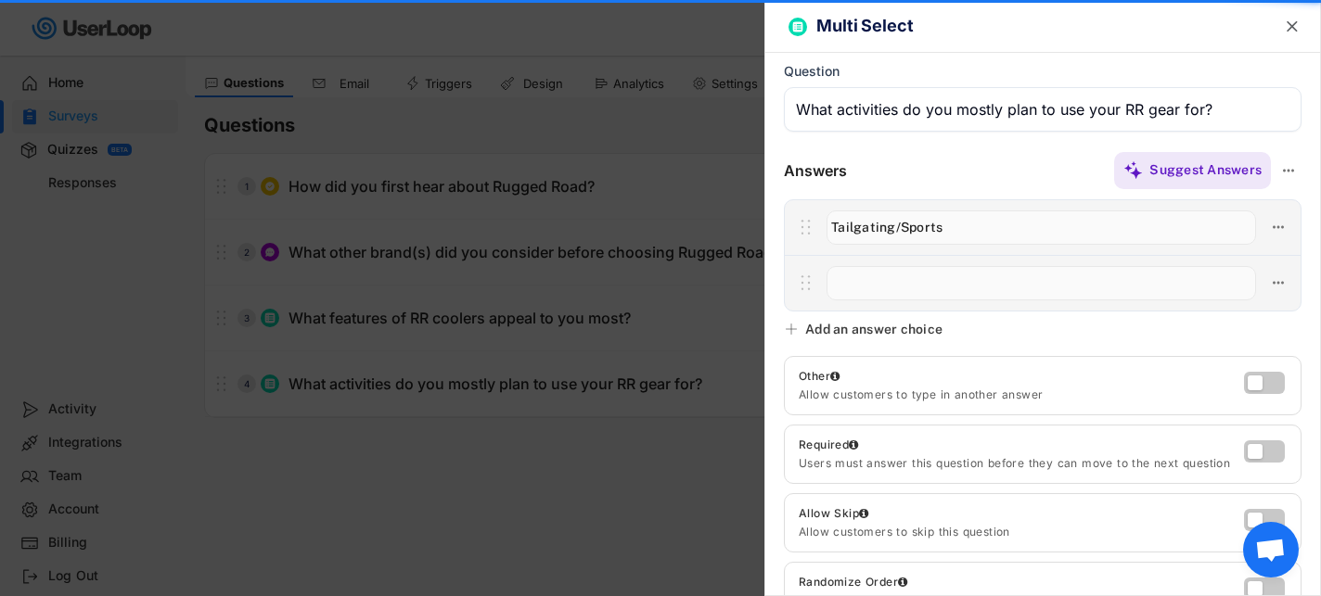
click at [897, 283] on input "input" at bounding box center [1040, 283] width 429 height 34
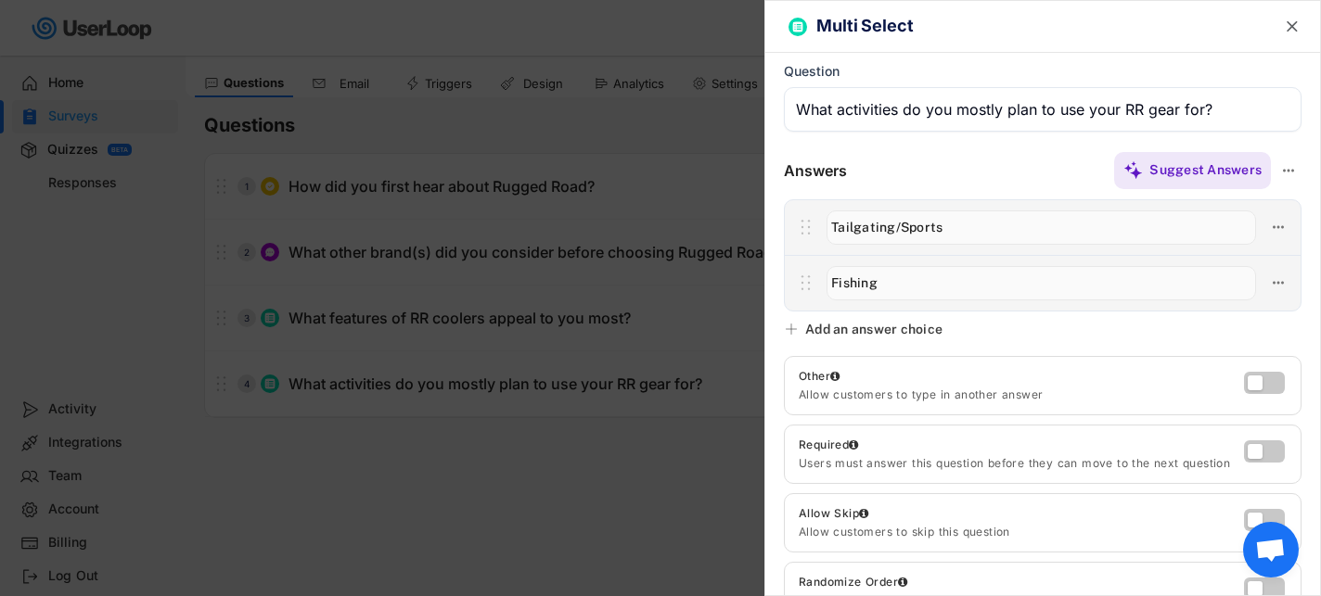
type input "Fishing"
click at [896, 329] on div "Add an answer choice" at bounding box center [873, 329] width 137 height 17
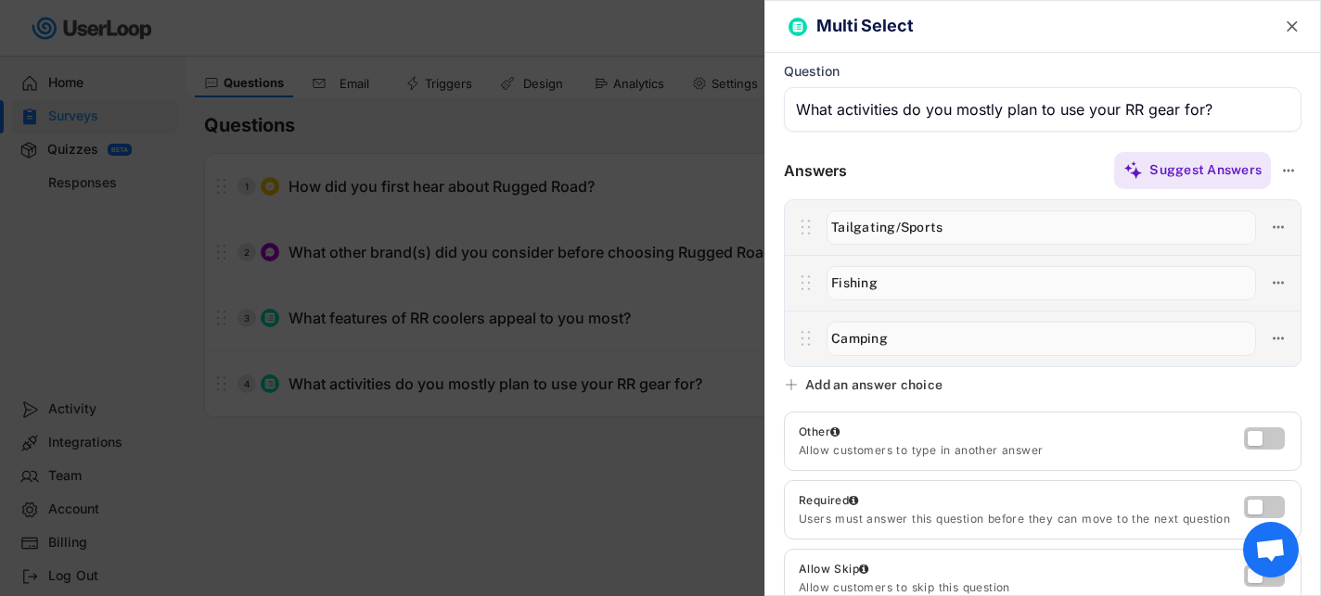
type input "Camping"
click at [913, 387] on div "Add an answer choice" at bounding box center [873, 385] width 137 height 17
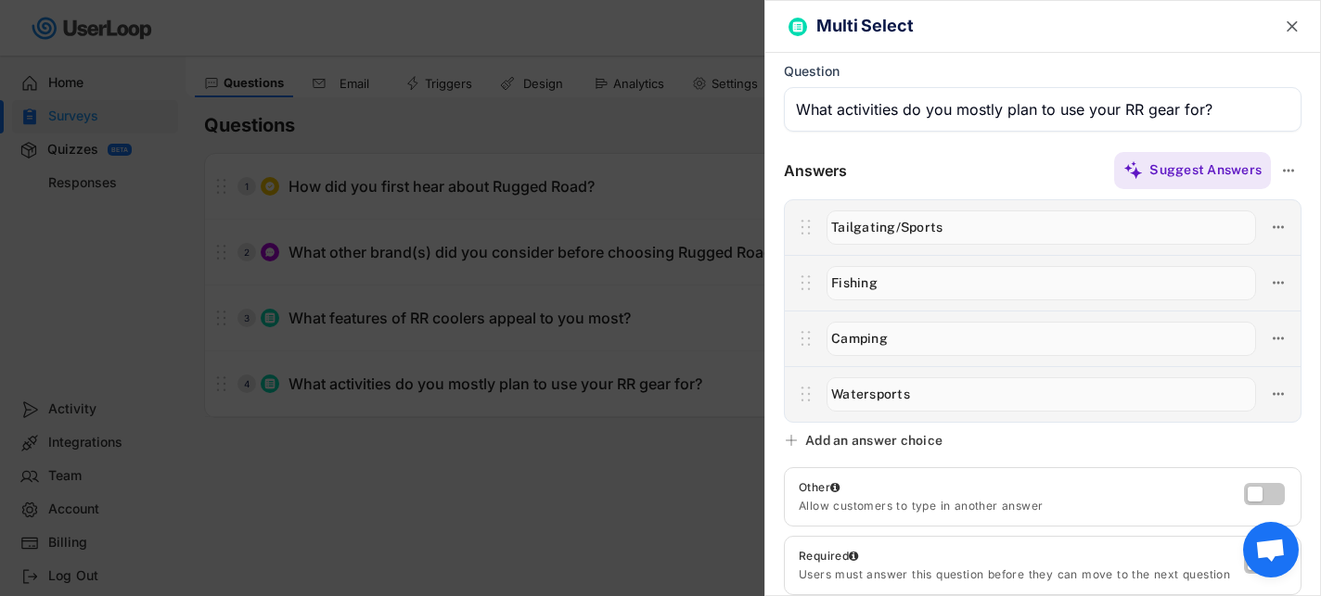
type input "Watersports"
click at [894, 437] on div "Add an answer choice" at bounding box center [873, 440] width 137 height 17
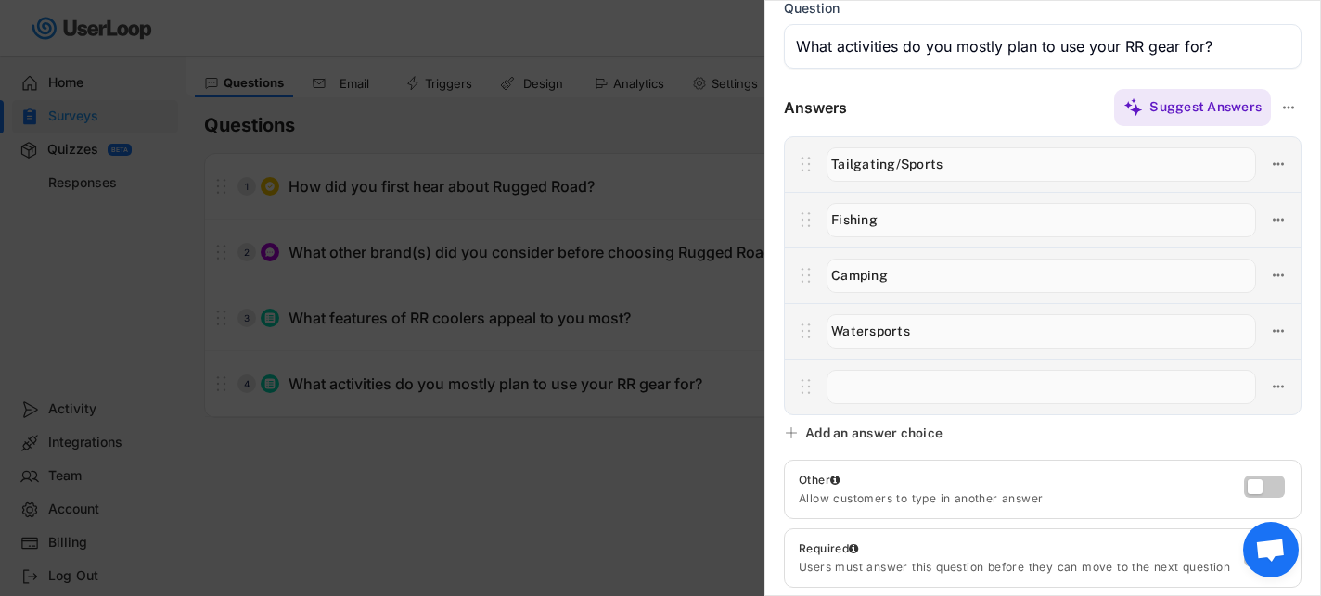
scroll to position [68, 0]
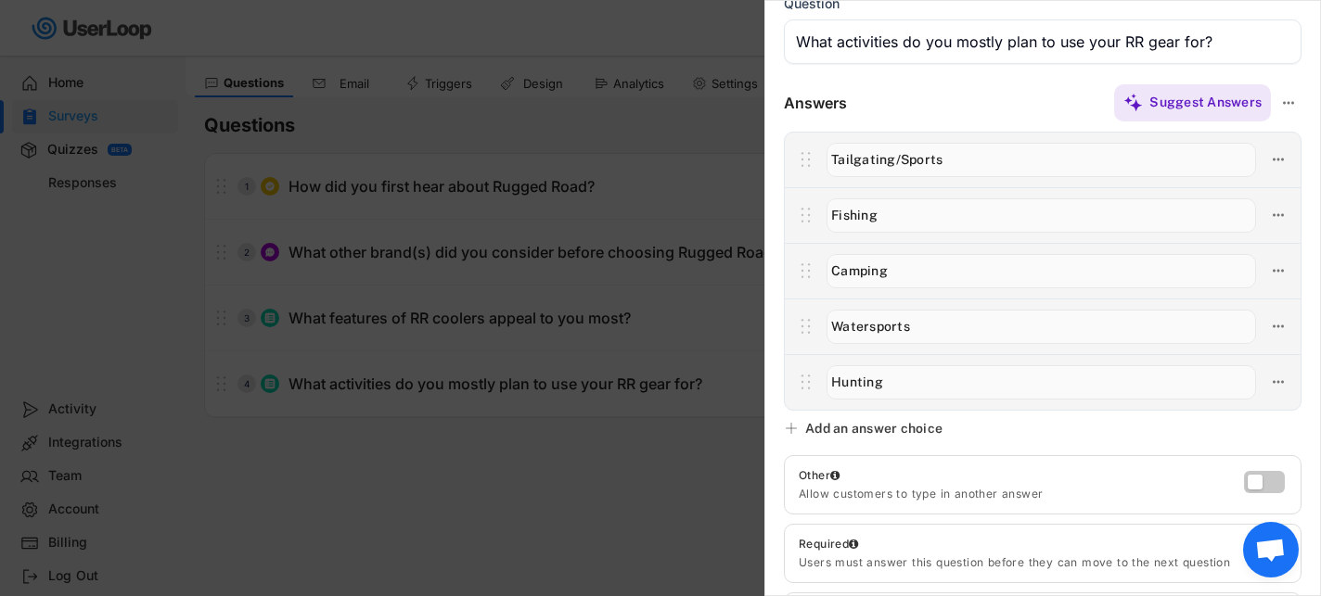
type input "Hunting"
click at [922, 439] on div "Multi Select  Question Answers Suggest Answers No answer choices yet Add some …" at bounding box center [1042, 298] width 557 height 596
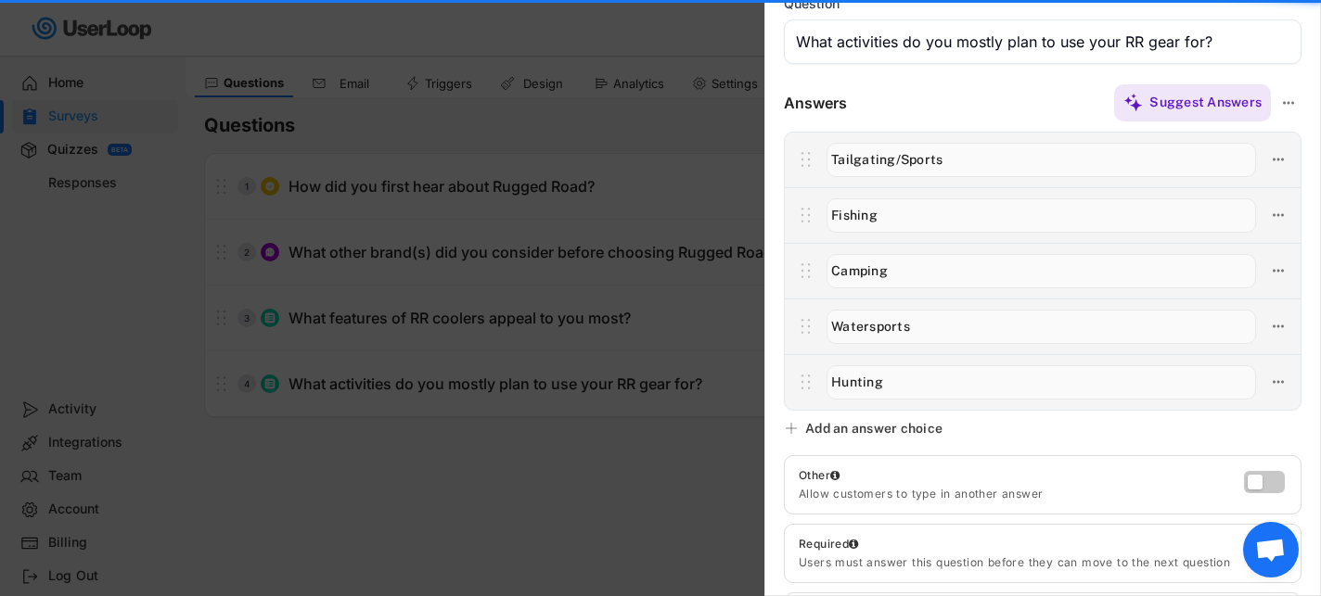
click at [922, 429] on div "Add an answer choice" at bounding box center [873, 428] width 137 height 17
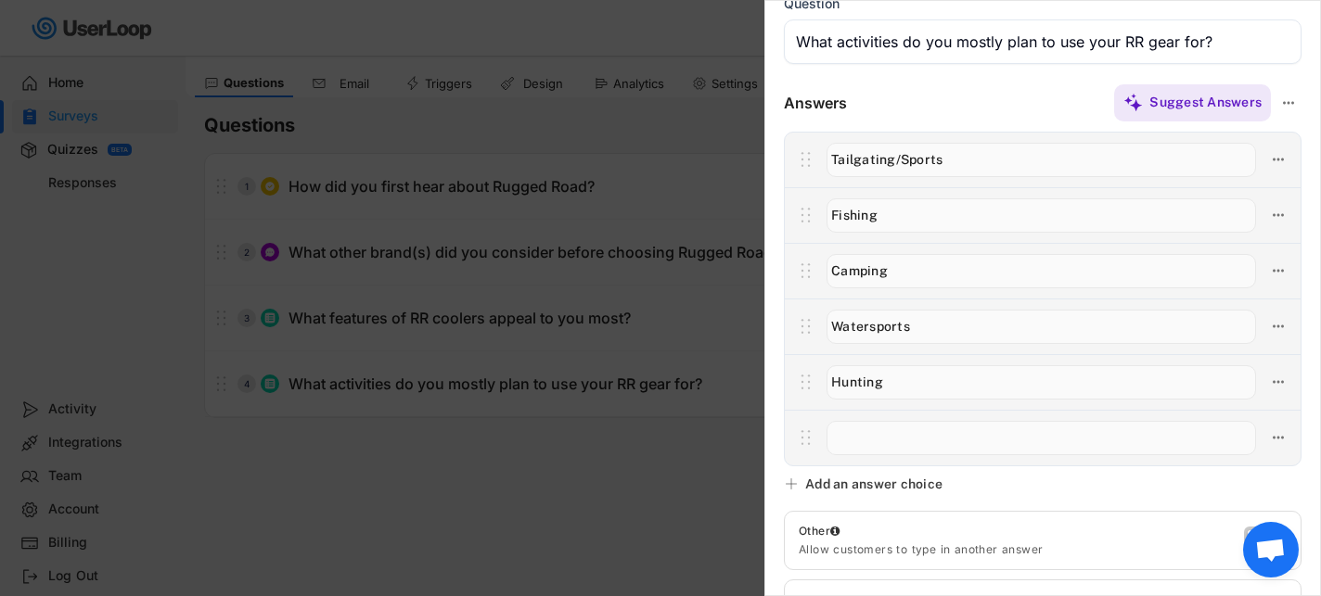
click at [922, 429] on input "input" at bounding box center [1040, 438] width 429 height 34
type input "General Recreation"
click at [899, 480] on div "Add an answer choice" at bounding box center [873, 484] width 137 height 17
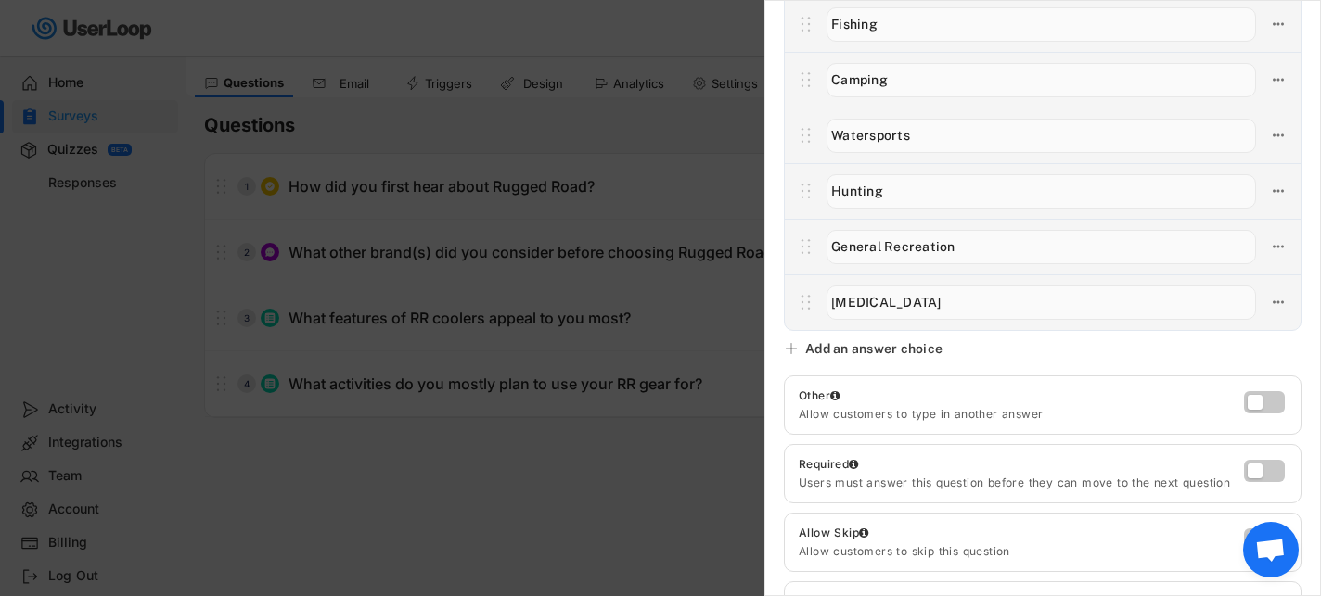
scroll to position [264, 0]
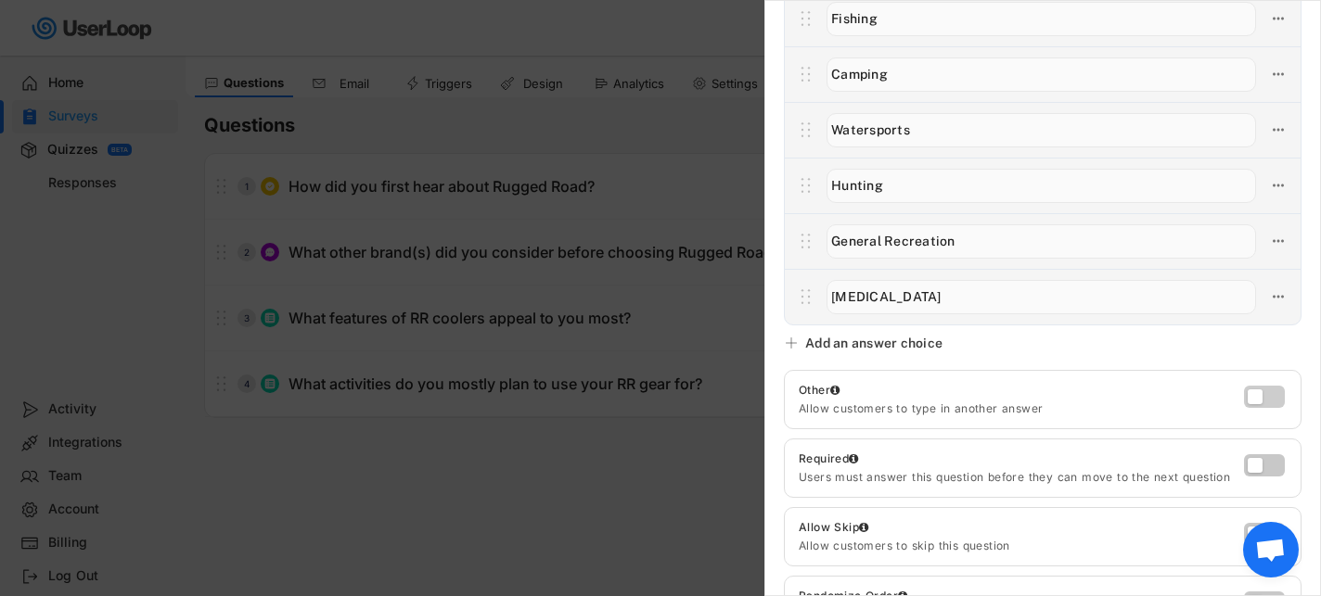
type input "Boating"
click at [1268, 399] on label at bounding box center [1259, 392] width 41 height 22
click at [0, 0] on input "checkbox" at bounding box center [0, 0] width 0 height 0
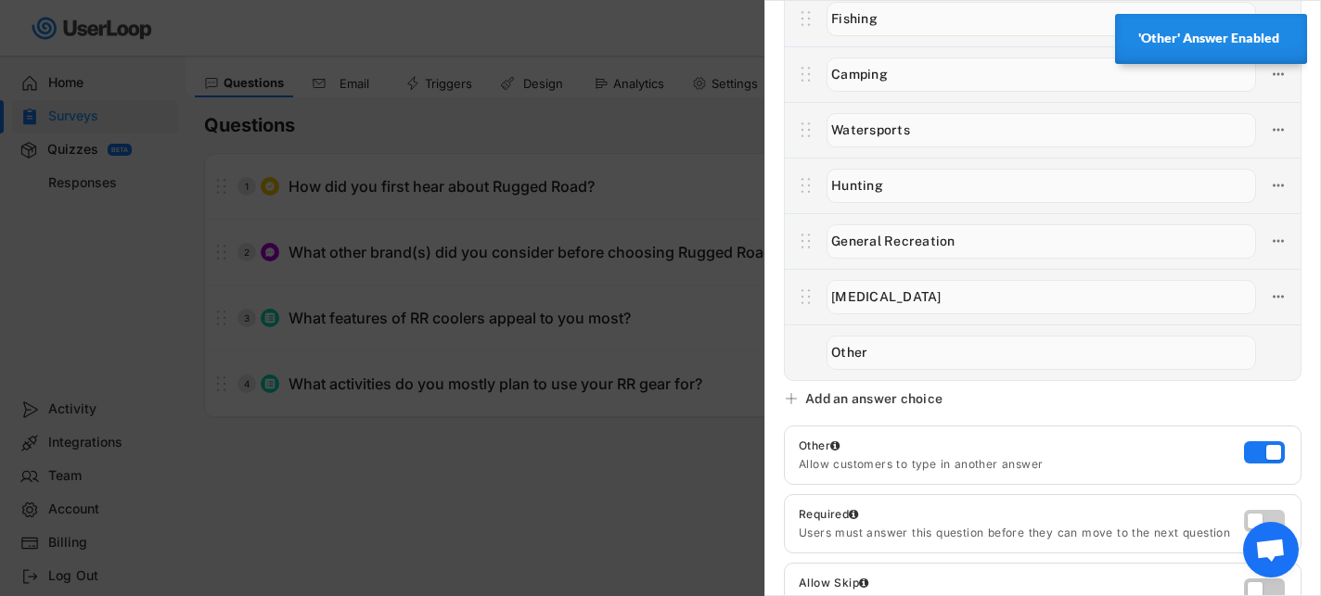
click at [1246, 514] on label at bounding box center [1259, 517] width 41 height 22
click at [0, 0] on input "checkbox" at bounding box center [0, 0] width 0 height 0
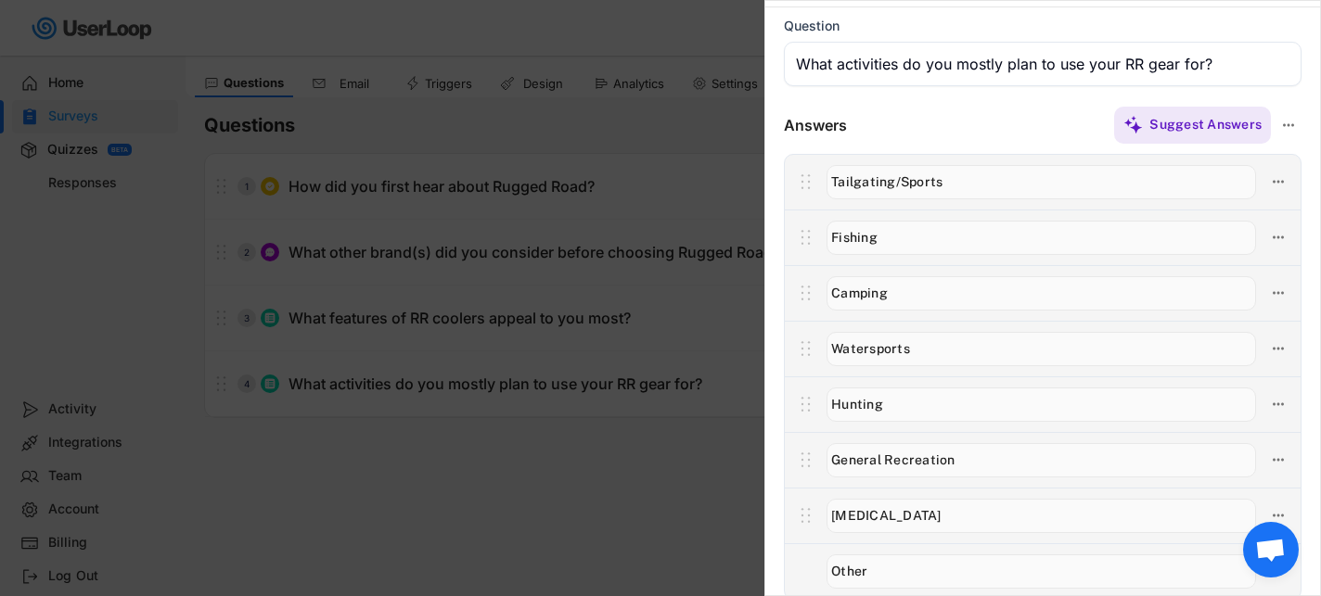
scroll to position [0, 0]
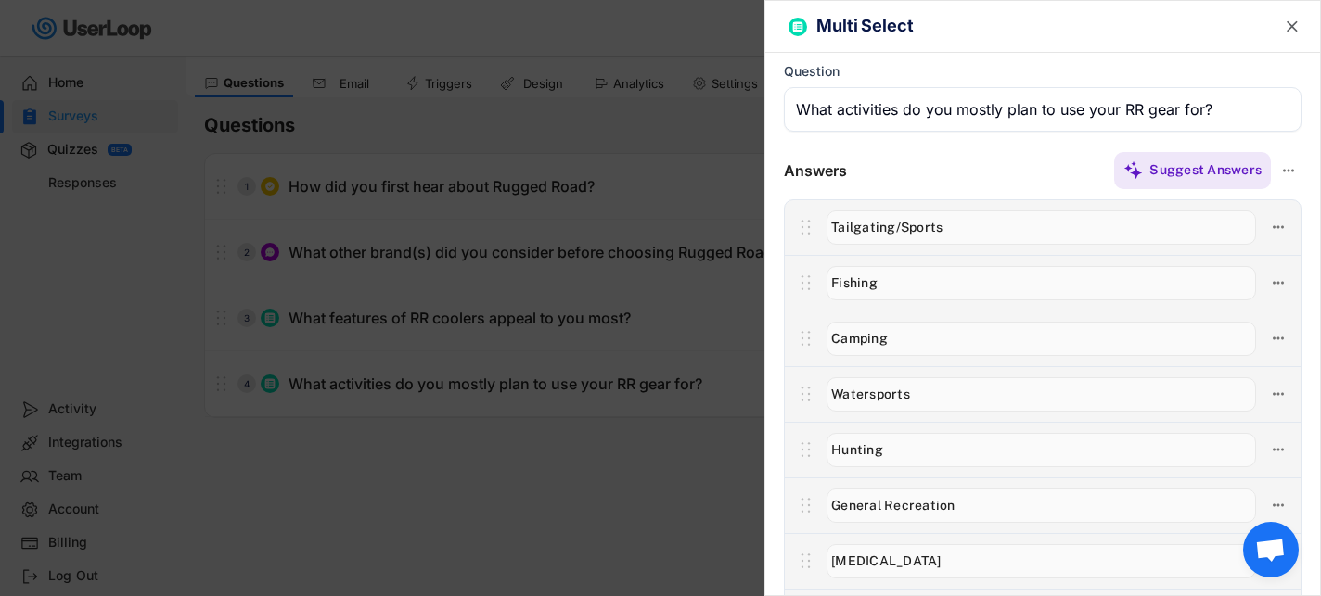
click at [1068, 166] on div "Suggest Answers" at bounding box center [1074, 170] width 455 height 37
click at [1235, 109] on input "input" at bounding box center [1043, 109] width 518 height 45
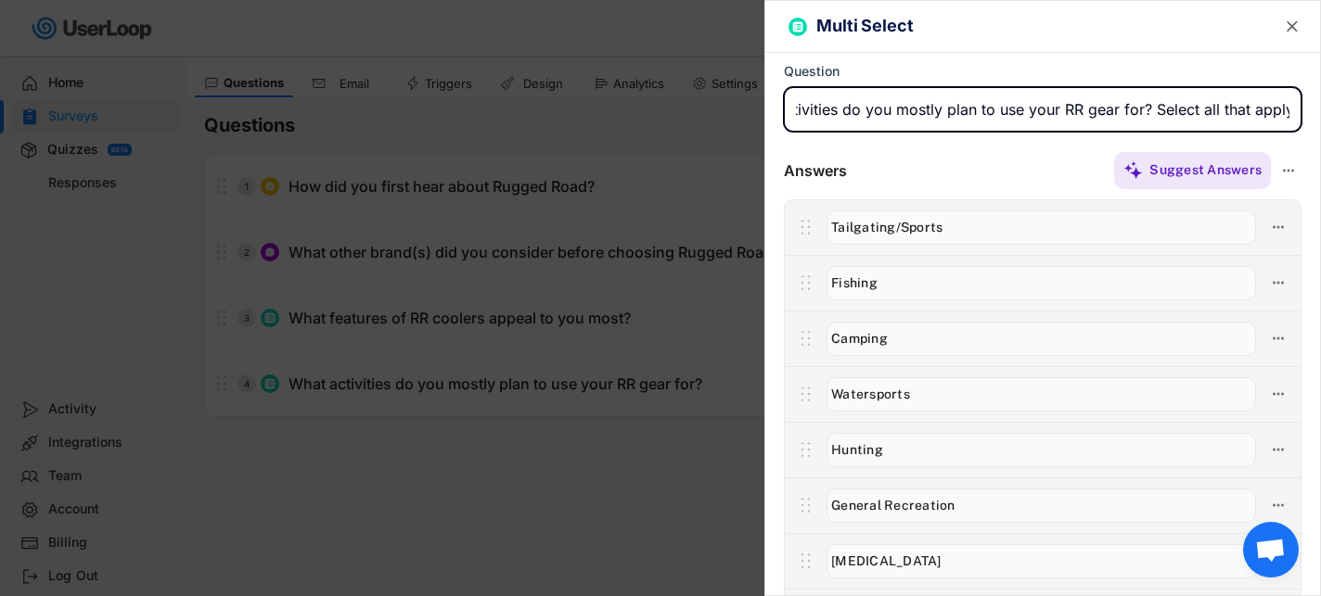
scroll to position [0, 65]
type input "What activities do you mostly plan to use your RR gear for? Select all that app…"
click at [1029, 157] on div "Suggest Answers" at bounding box center [1074, 170] width 455 height 37
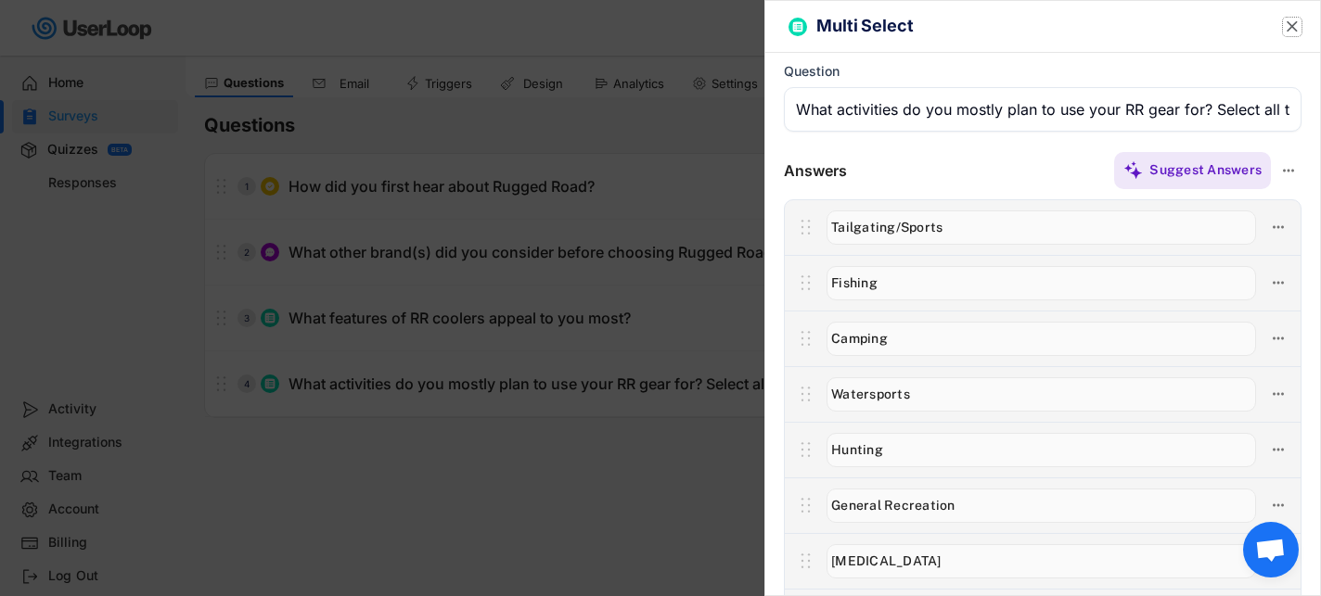
click at [1290, 25] on text "" at bounding box center [1292, 26] width 11 height 19
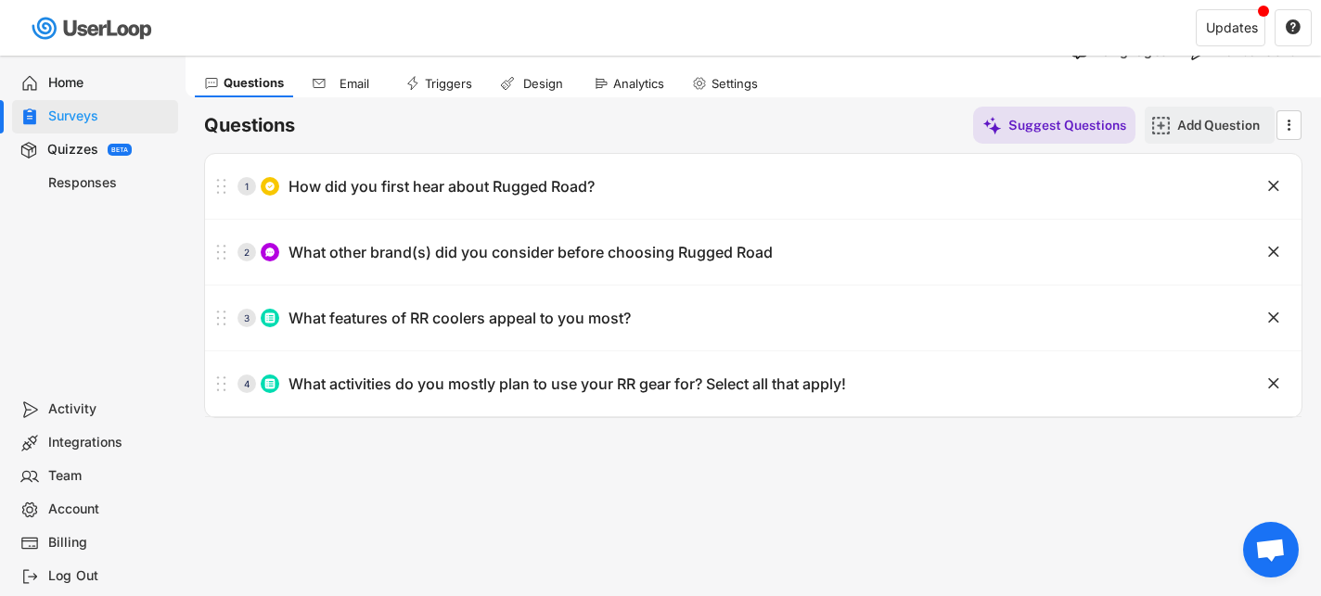
click at [1161, 122] on img at bounding box center [1160, 125] width 19 height 19
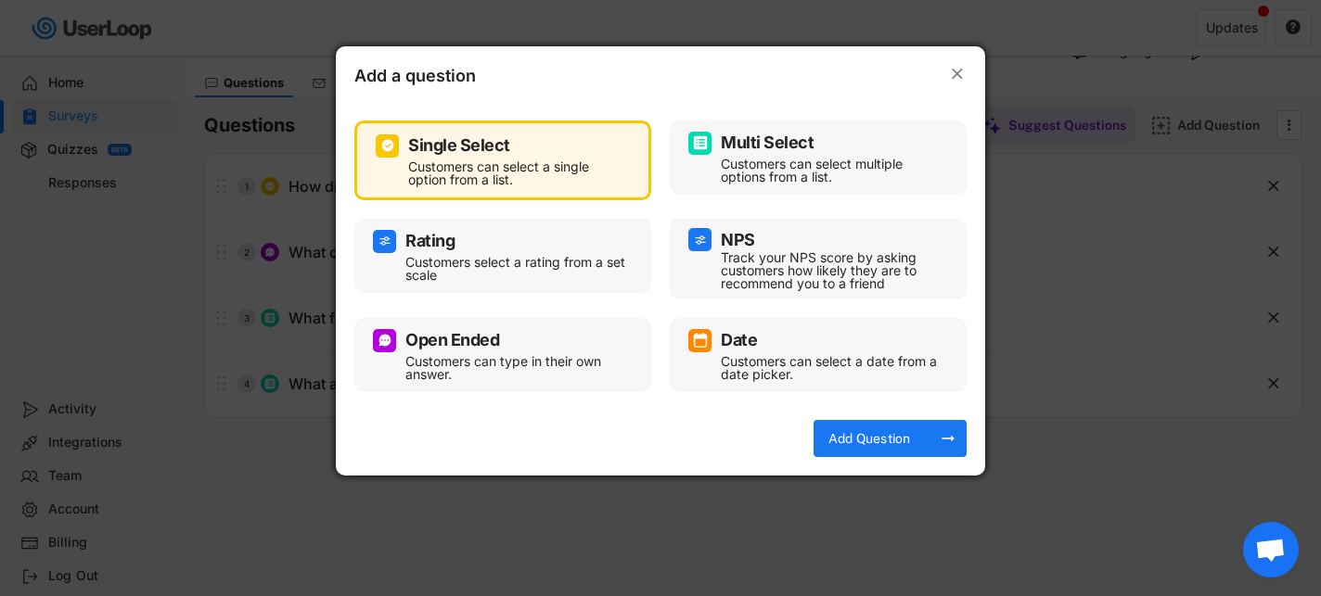
click at [493, 359] on div "Customers can type in their own answer." at bounding box center [516, 368] width 223 height 26
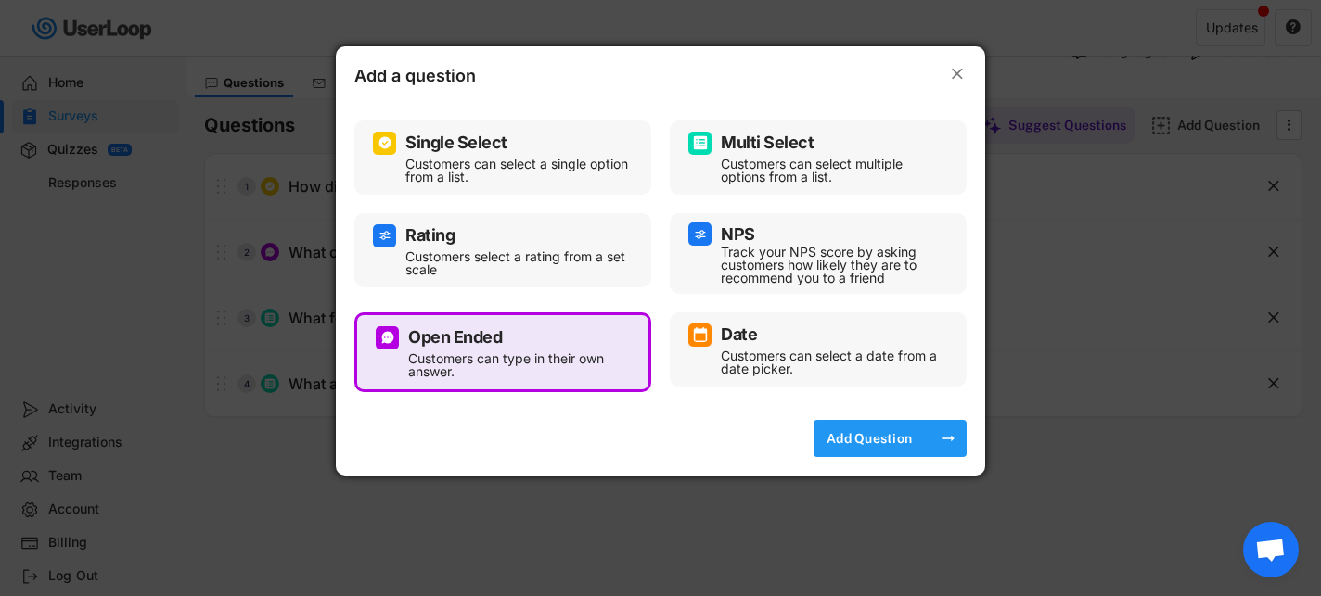
click at [850, 436] on div "Add Question" at bounding box center [869, 438] width 93 height 17
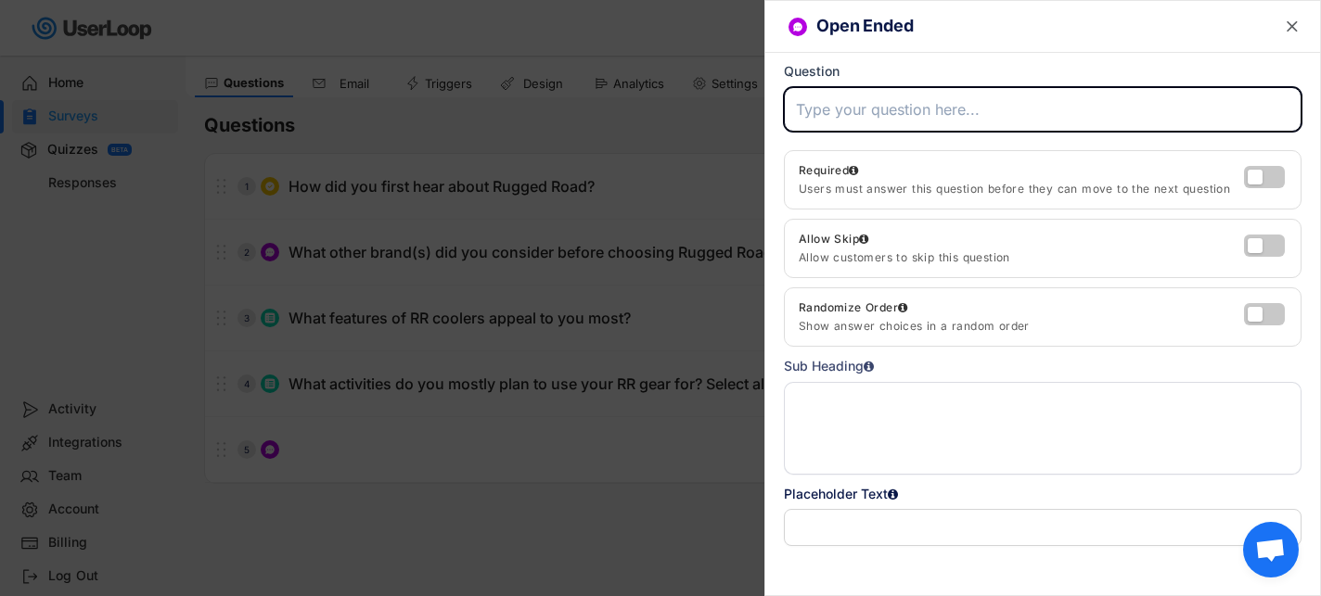
click at [872, 113] on input "input" at bounding box center [1043, 109] width 518 height 45
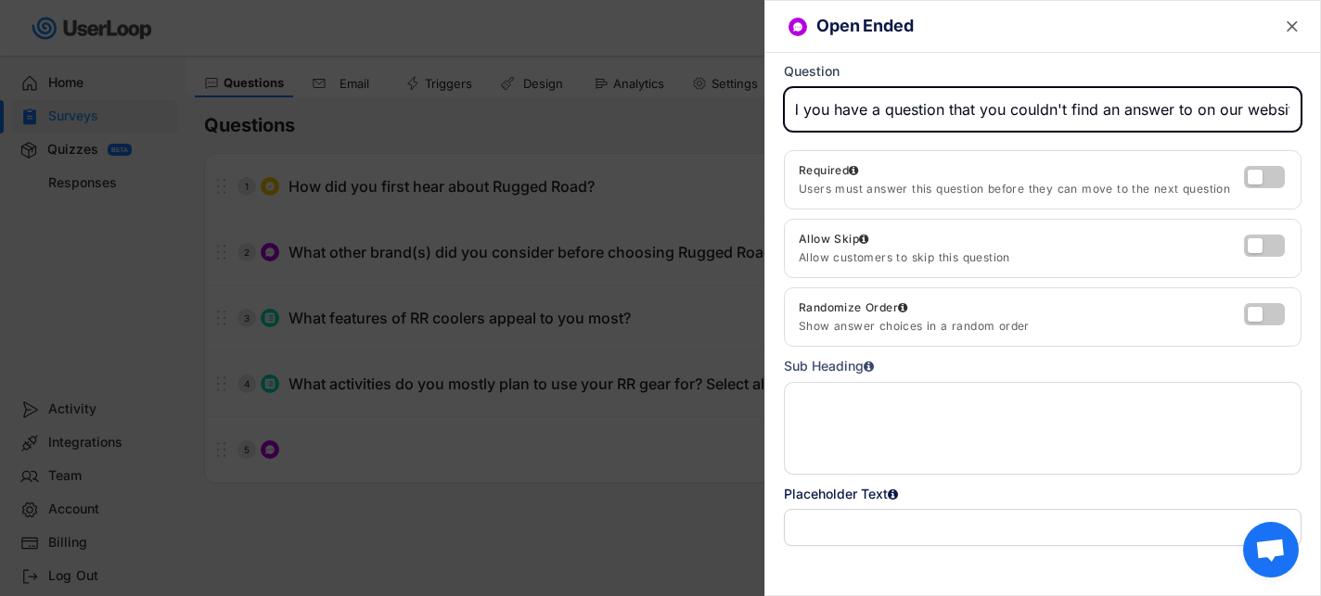
scroll to position [0, 37]
type input "Did you have a question that you couldn't find an answer to on our website?"
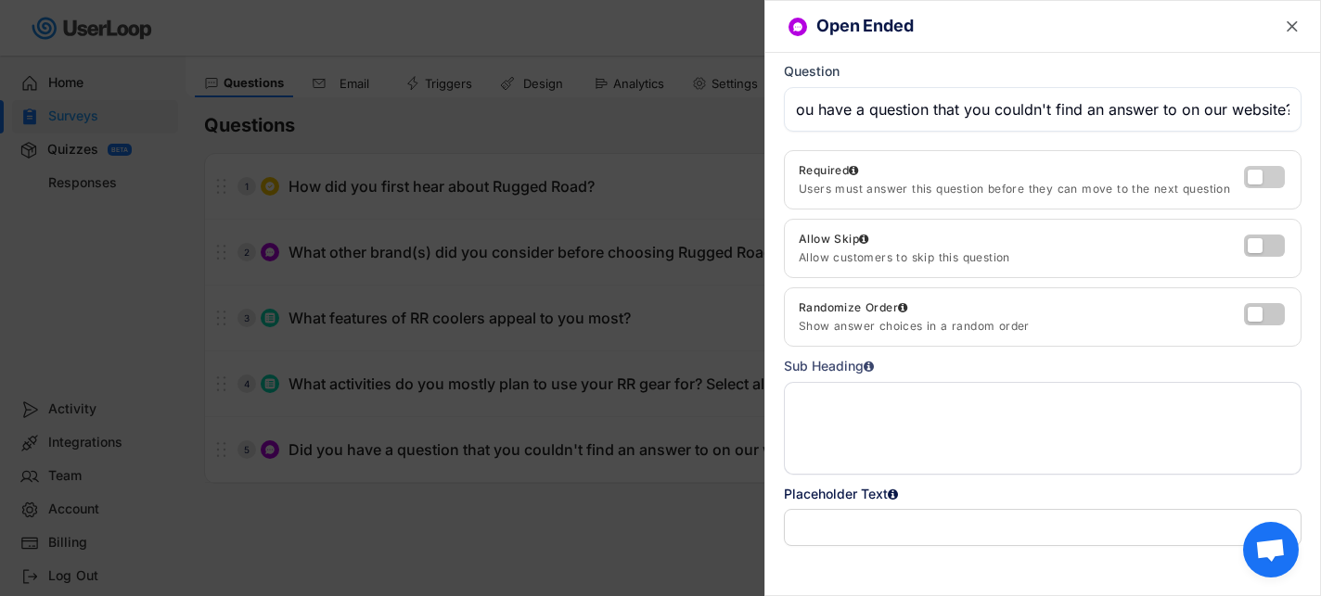
click at [1262, 175] on label at bounding box center [1259, 172] width 41 height 22
click at [0, 0] on input "checkbox" at bounding box center [0, 0] width 0 height 0
click at [1293, 32] on text "" at bounding box center [1292, 26] width 11 height 19
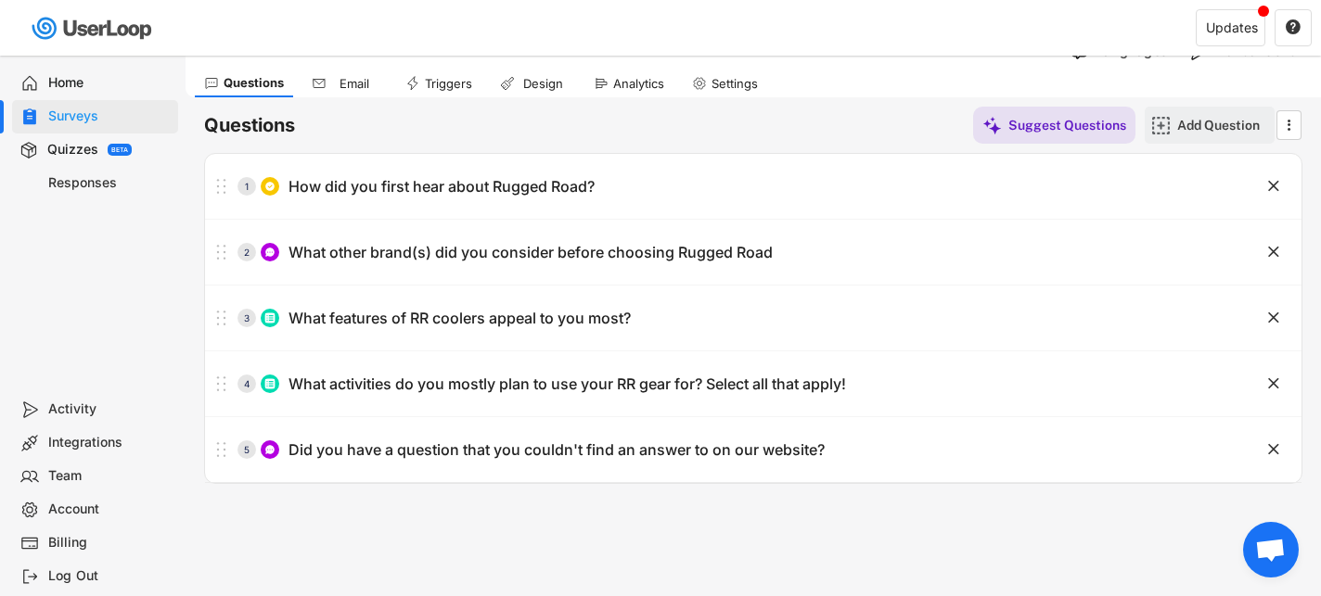
click at [1161, 125] on img at bounding box center [1160, 125] width 19 height 19
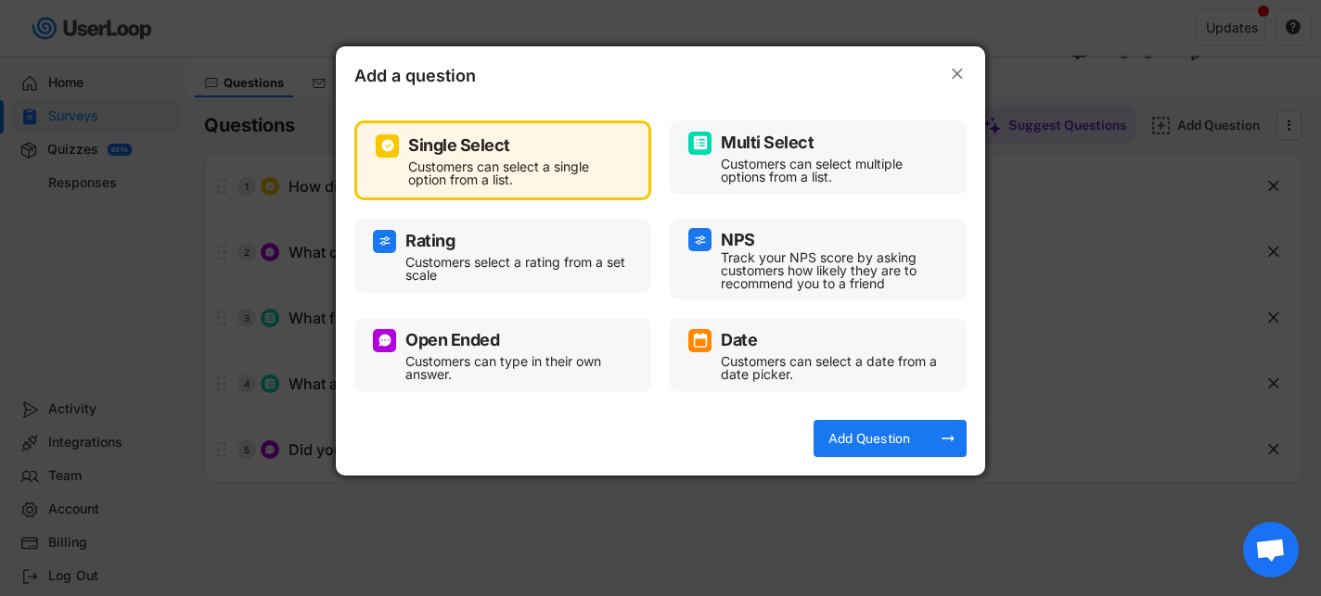
click at [769, 250] on div "NPS" at bounding box center [818, 239] width 260 height 23
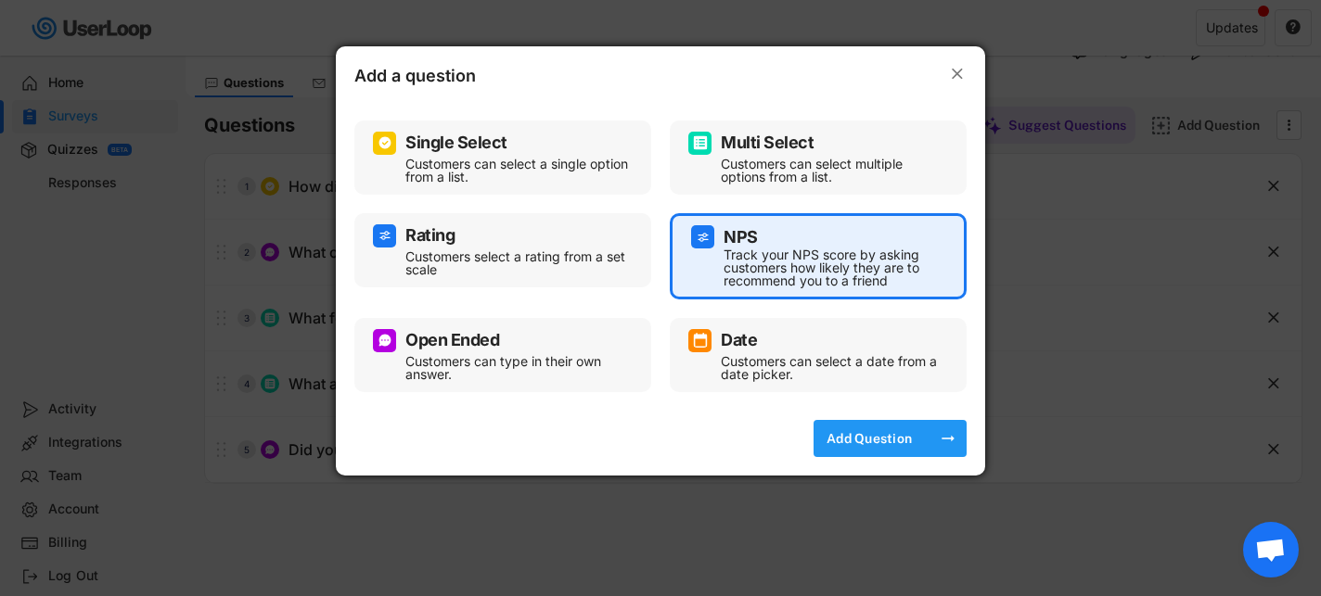
click at [878, 444] on div "Add Question" at bounding box center [869, 438] width 93 height 17
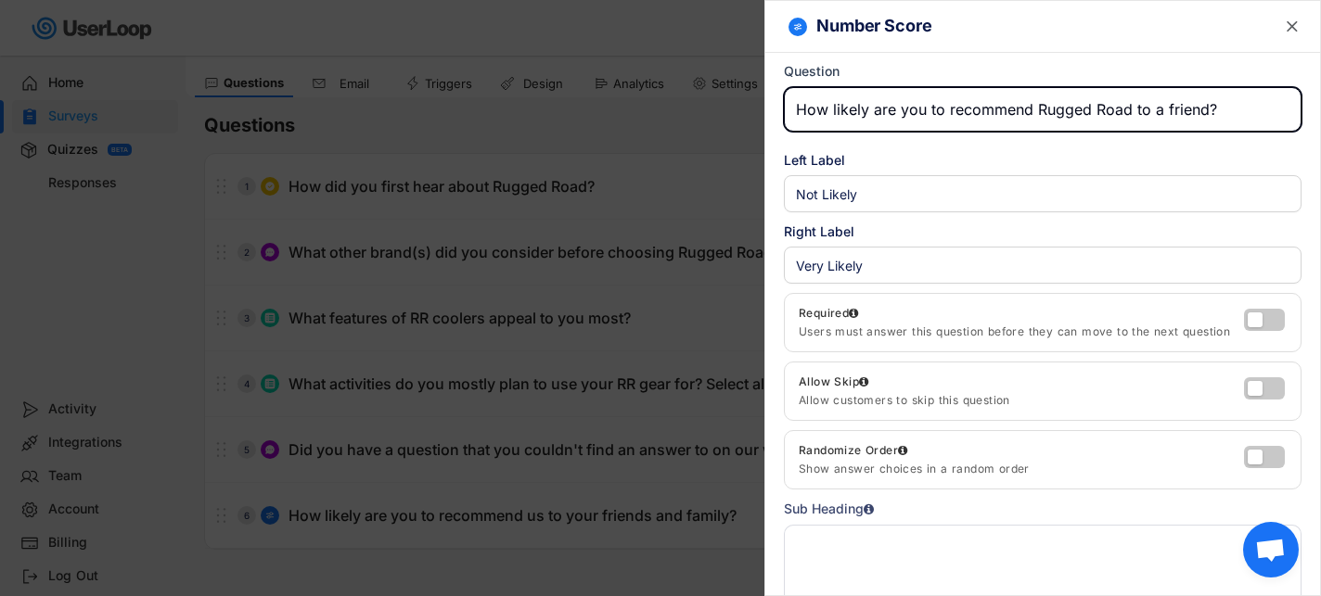
scroll to position [20, 0]
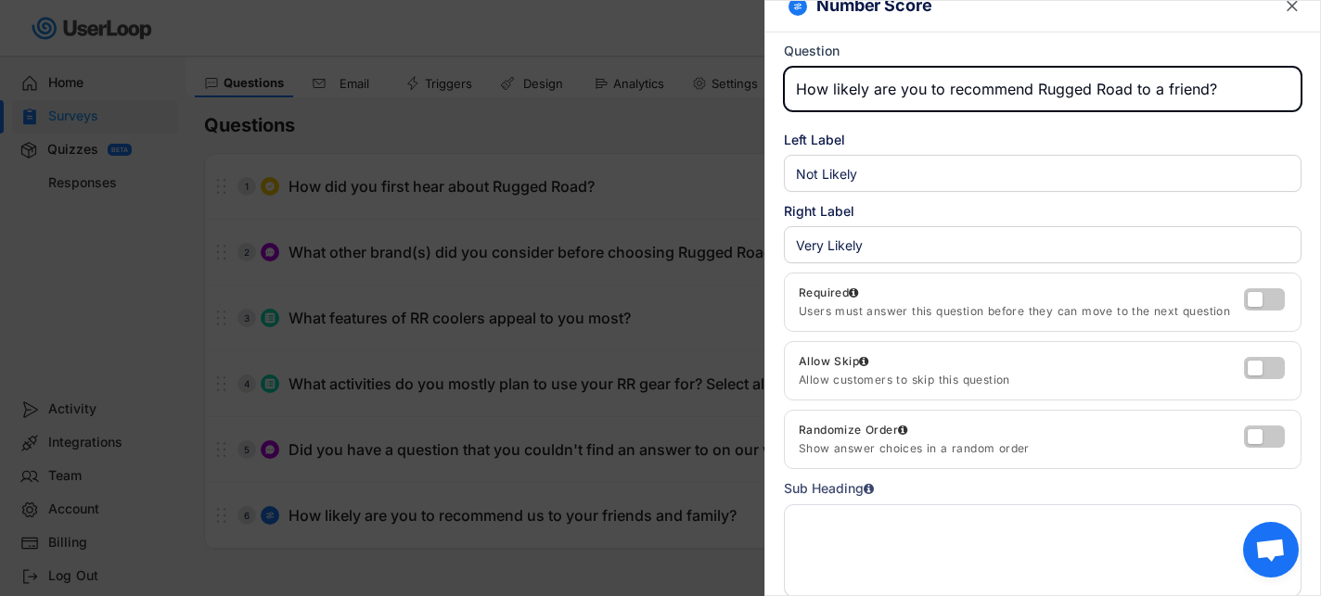
type input "How likely are you to recommend Rugged Road to a friend?"
click at [1246, 309] on div at bounding box center [1267, 302] width 47 height 29
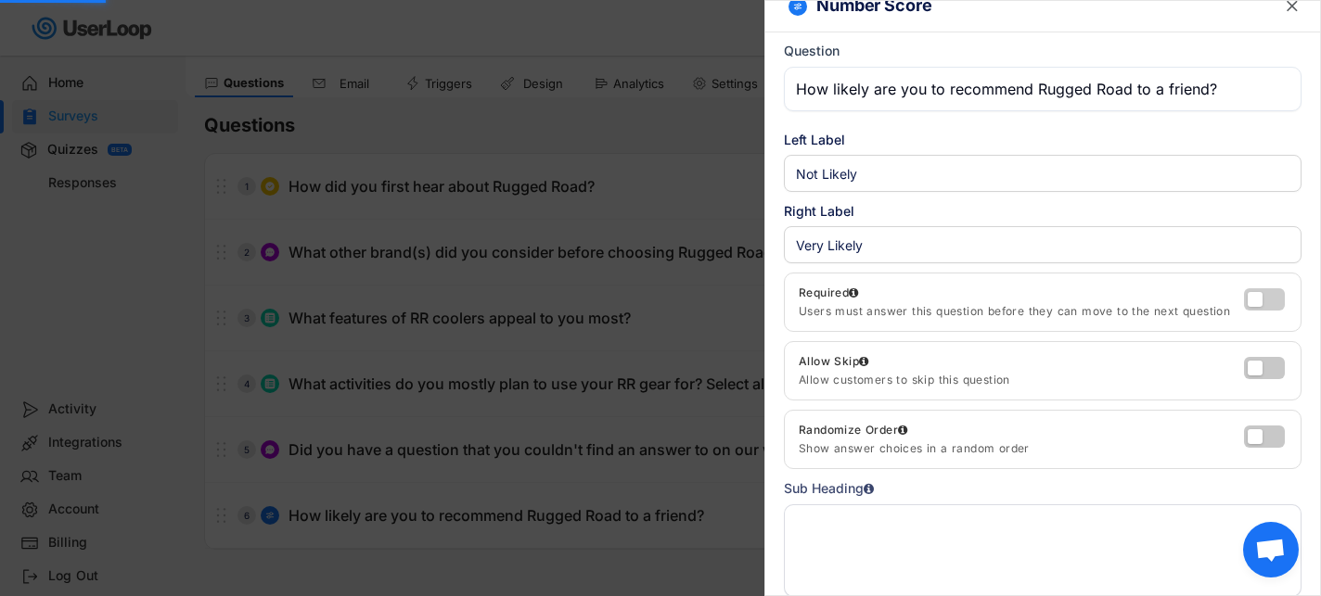
click at [1253, 300] on label at bounding box center [1259, 295] width 41 height 22
click at [0, 0] on input "checkbox" at bounding box center [0, 0] width 0 height 0
click at [673, 499] on div at bounding box center [660, 298] width 1321 height 596
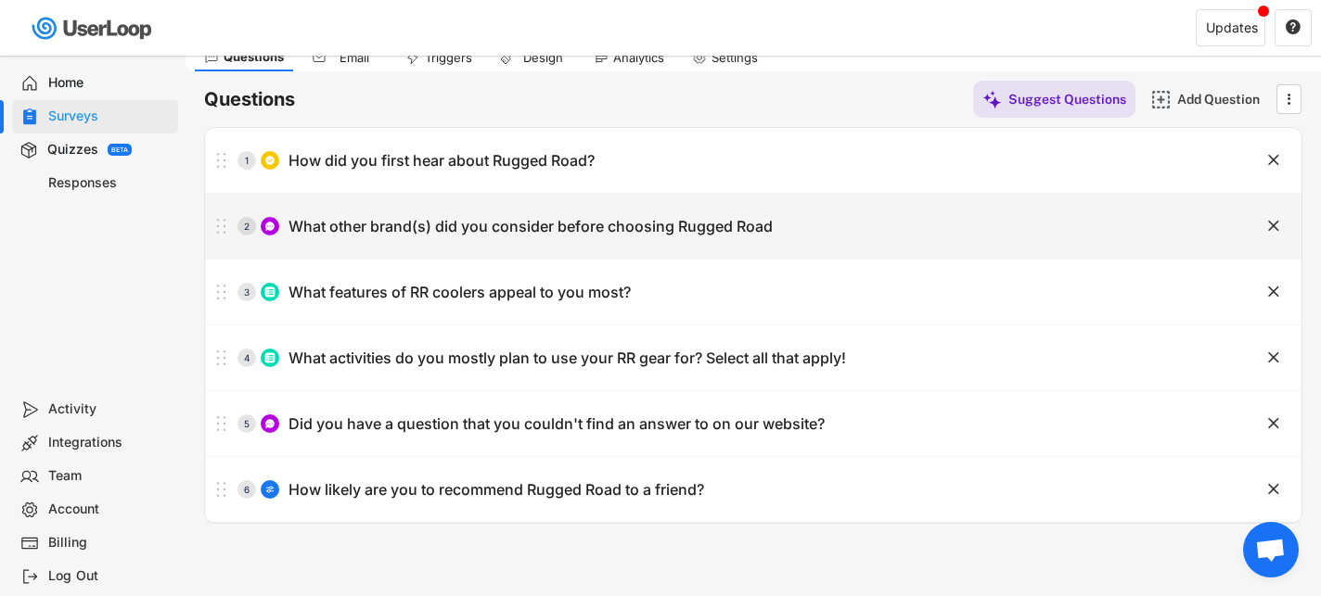
scroll to position [0, 0]
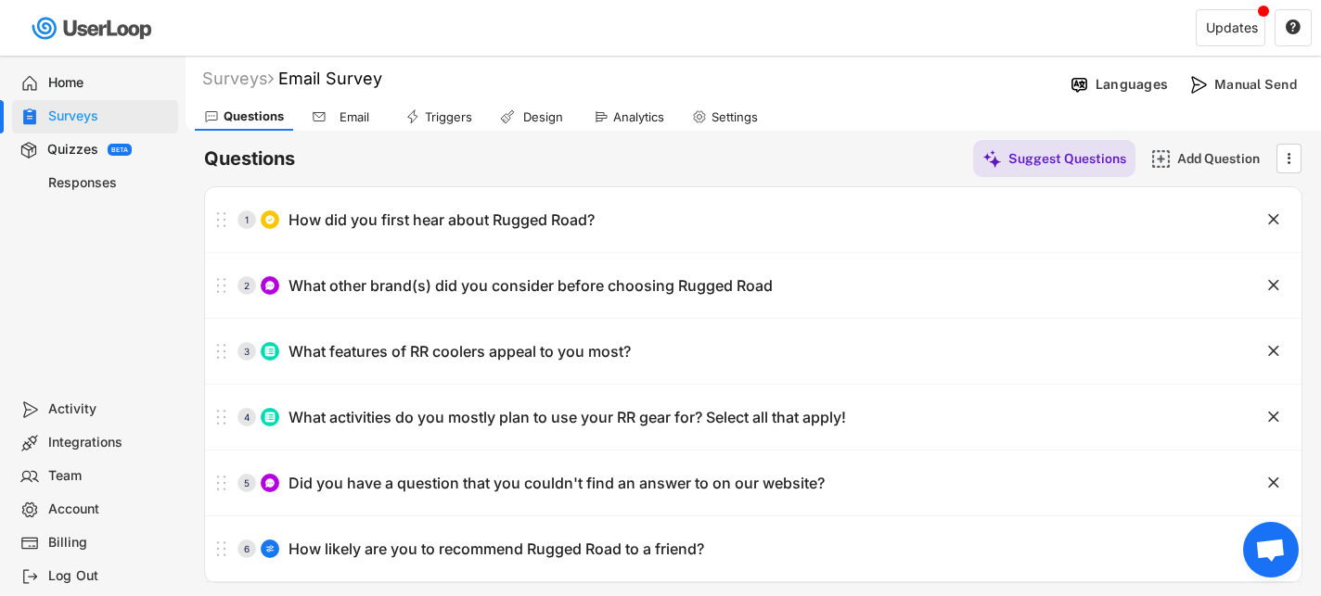
click at [786, 162] on div "Questions Suggest Questions Add Question " at bounding box center [753, 158] width 1098 height 37
click at [711, 122] on div "Settings" at bounding box center [725, 117] width 84 height 28
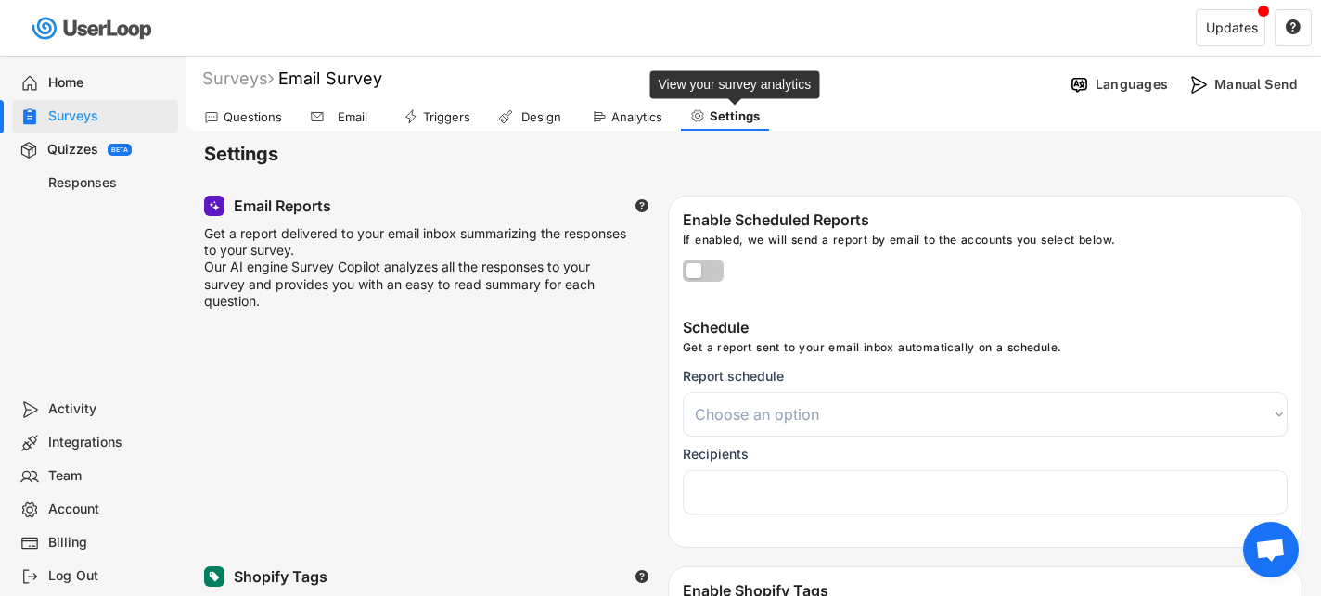
select select
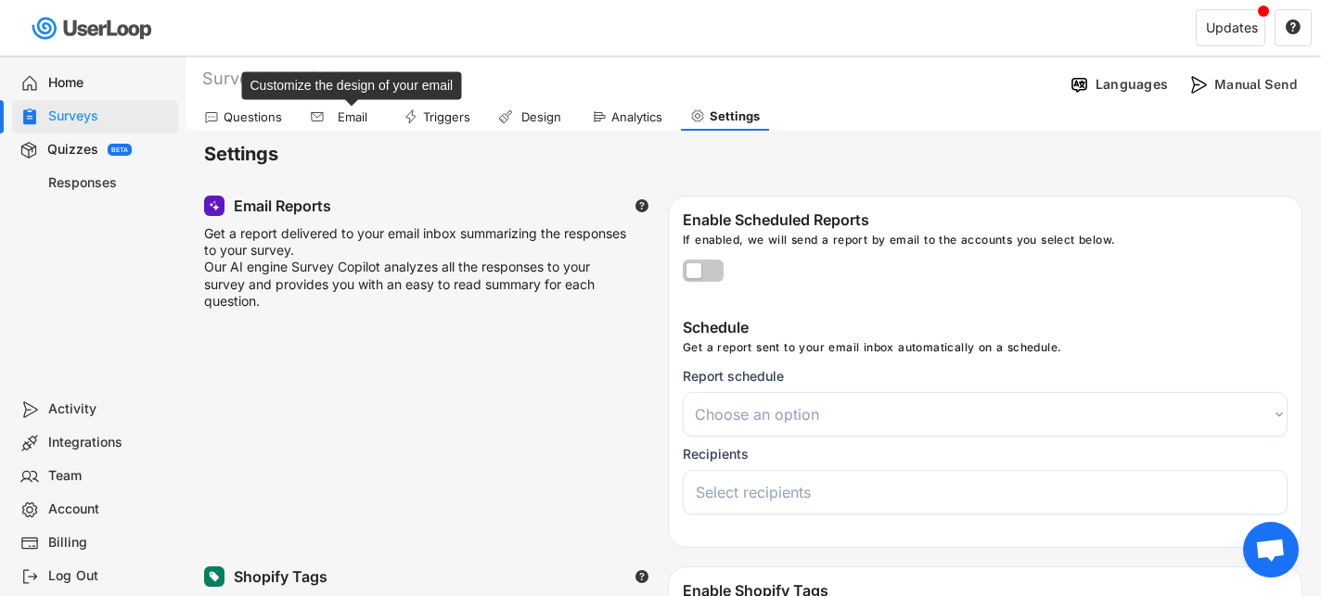
click at [342, 116] on div "Email" at bounding box center [352, 117] width 46 height 16
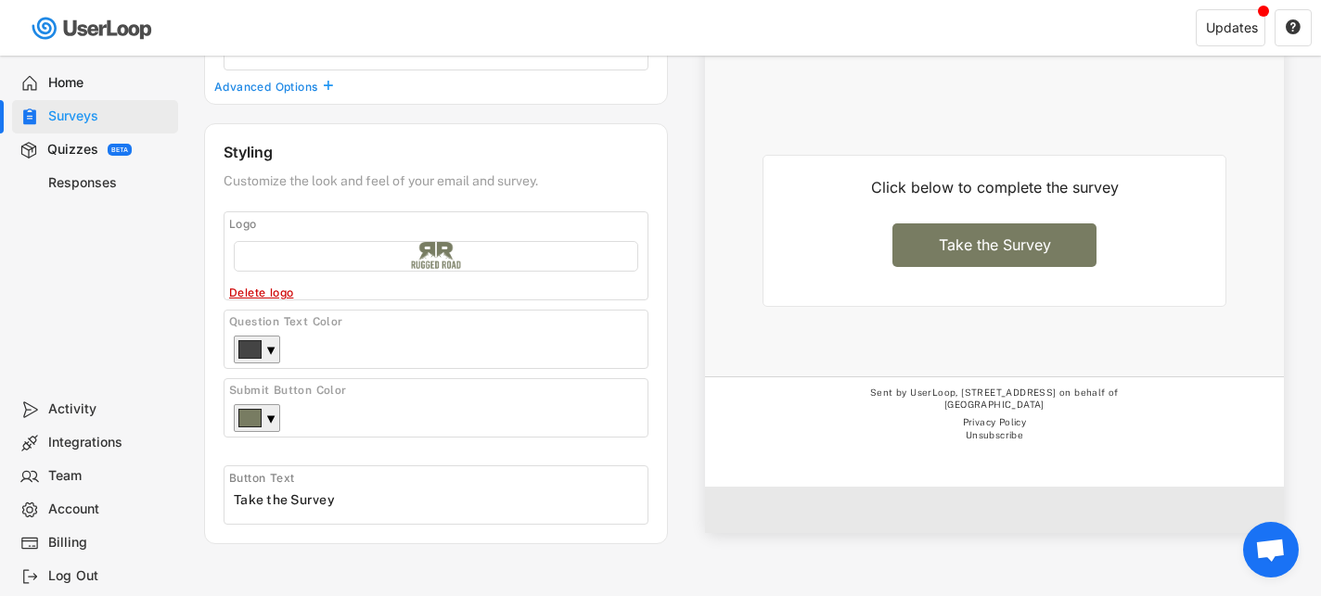
scroll to position [282, 0]
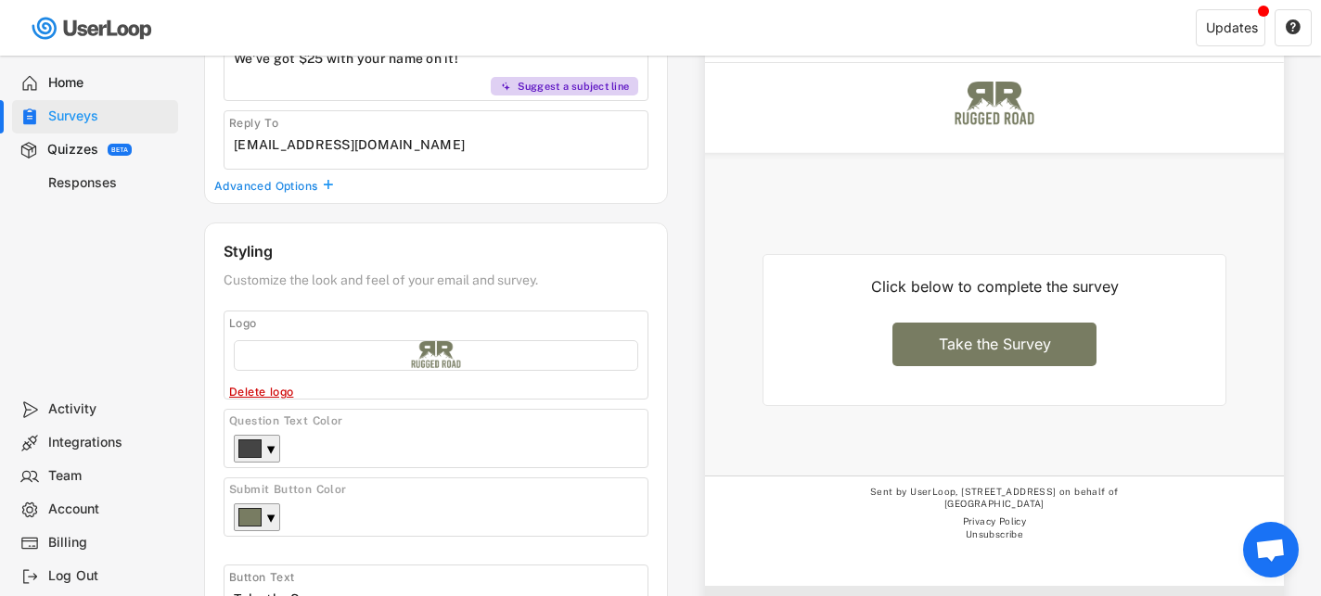
click at [947, 304] on div "Click below to complete the survey Take the Survey" at bounding box center [994, 330] width 464 height 152
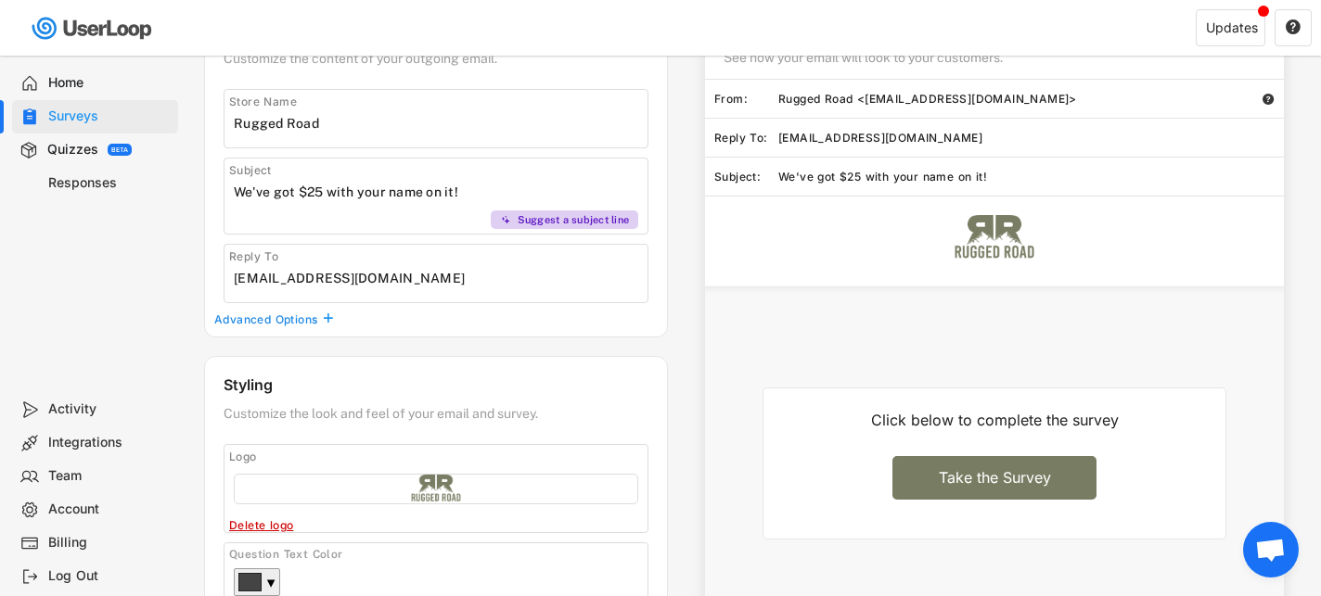
scroll to position [0, 0]
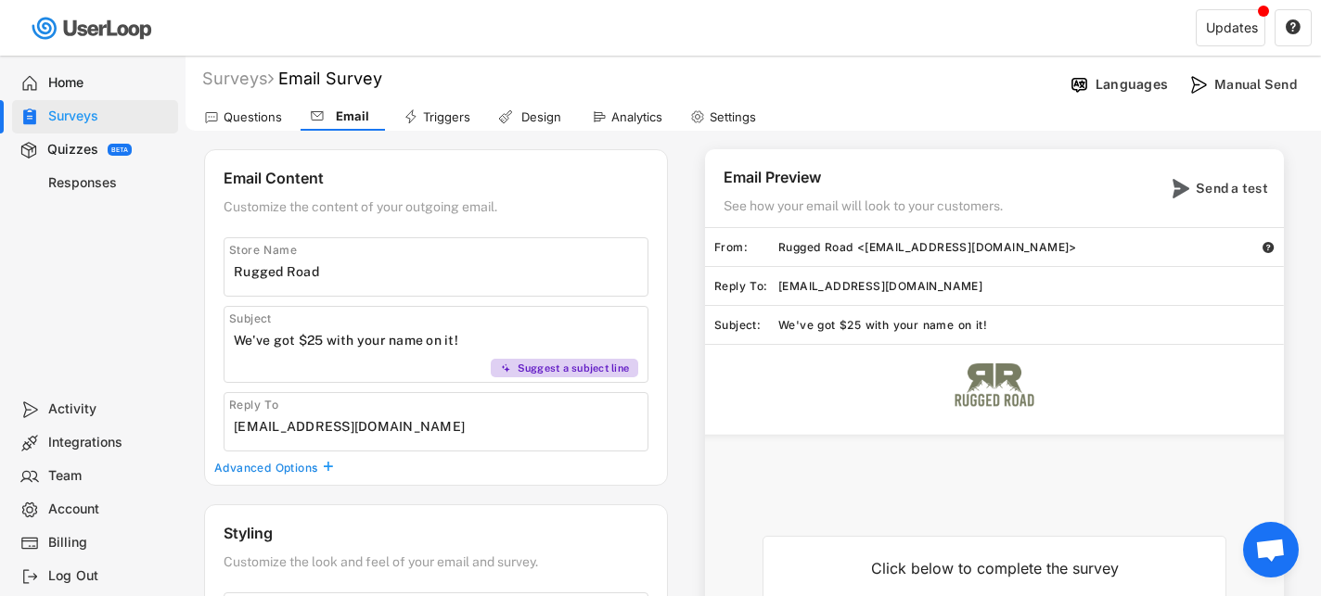
click at [341, 204] on div "Customize the content of your outgoing email." at bounding box center [436, 211] width 425 height 25
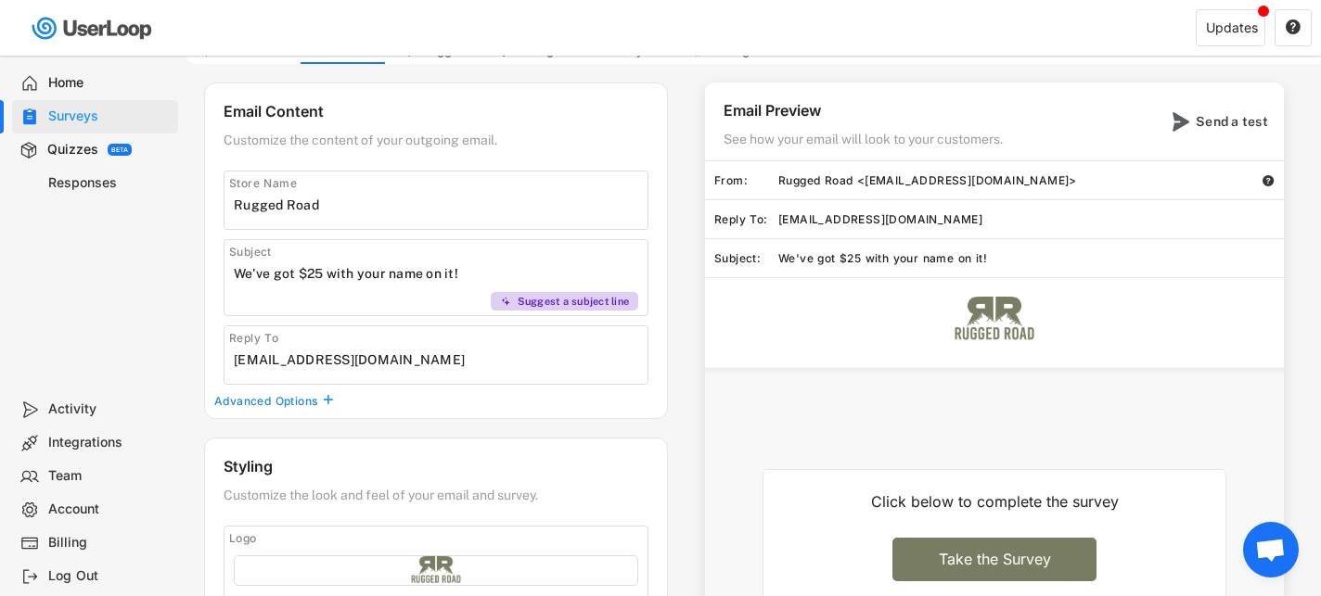
scroll to position [89, 0]
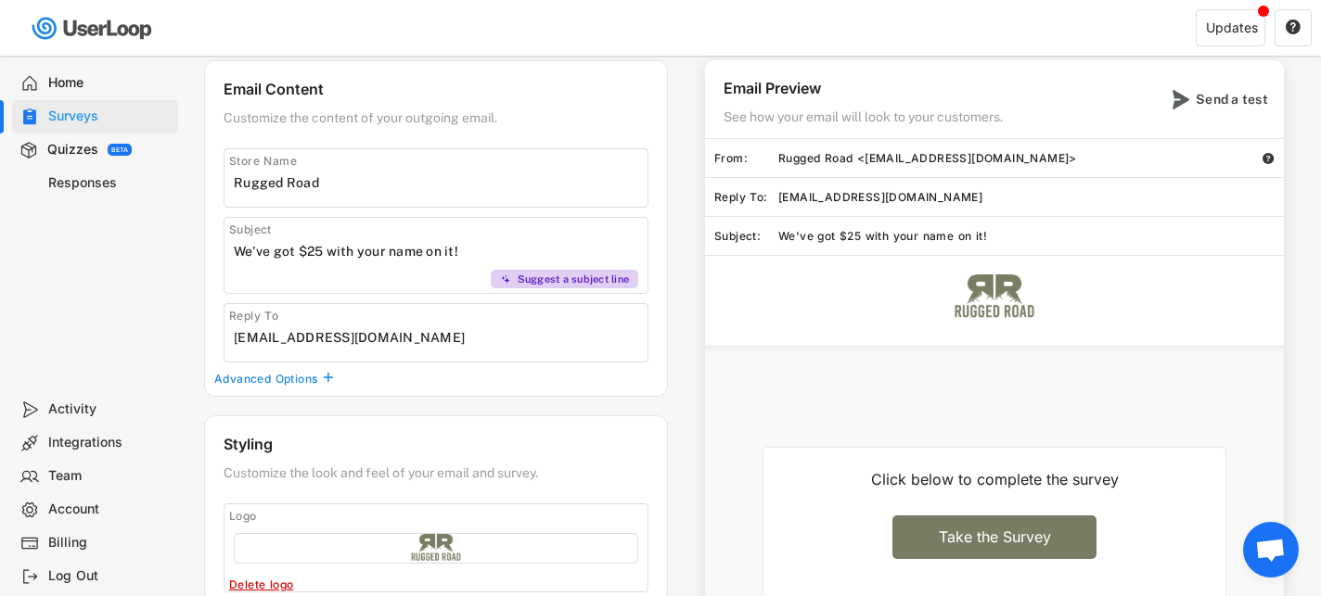
click at [314, 376] on div "Advanced Options" at bounding box center [267, 379] width 106 height 15
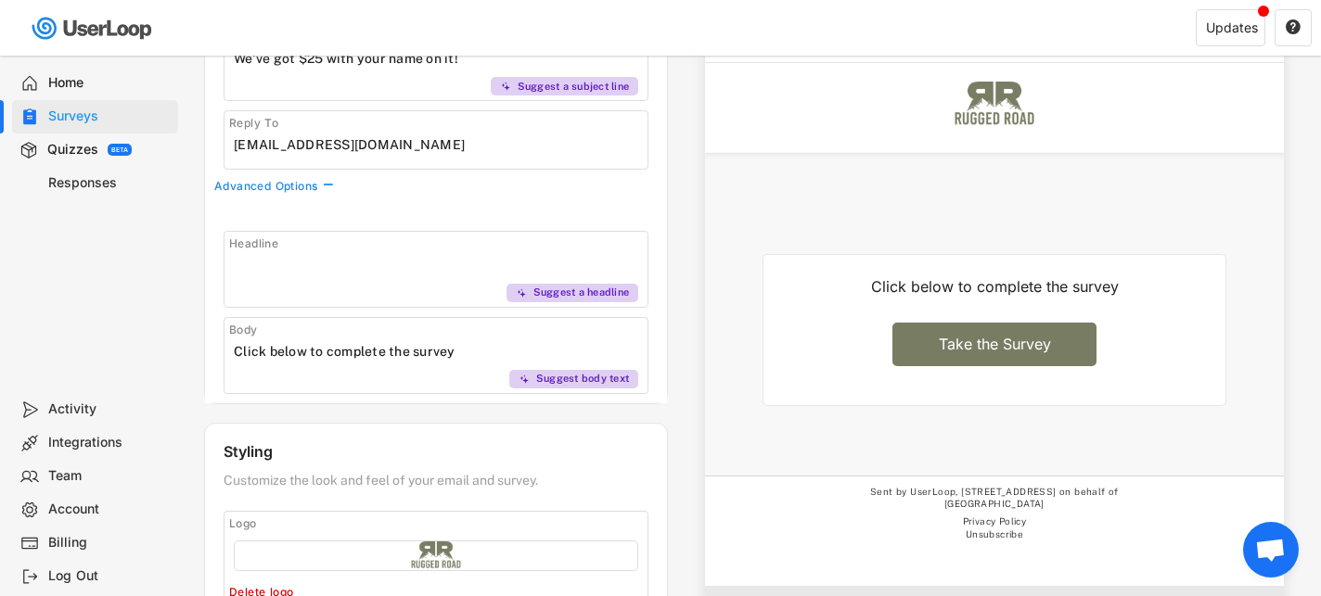
scroll to position [283, 0]
click at [386, 275] on input "input" at bounding box center [441, 264] width 414 height 28
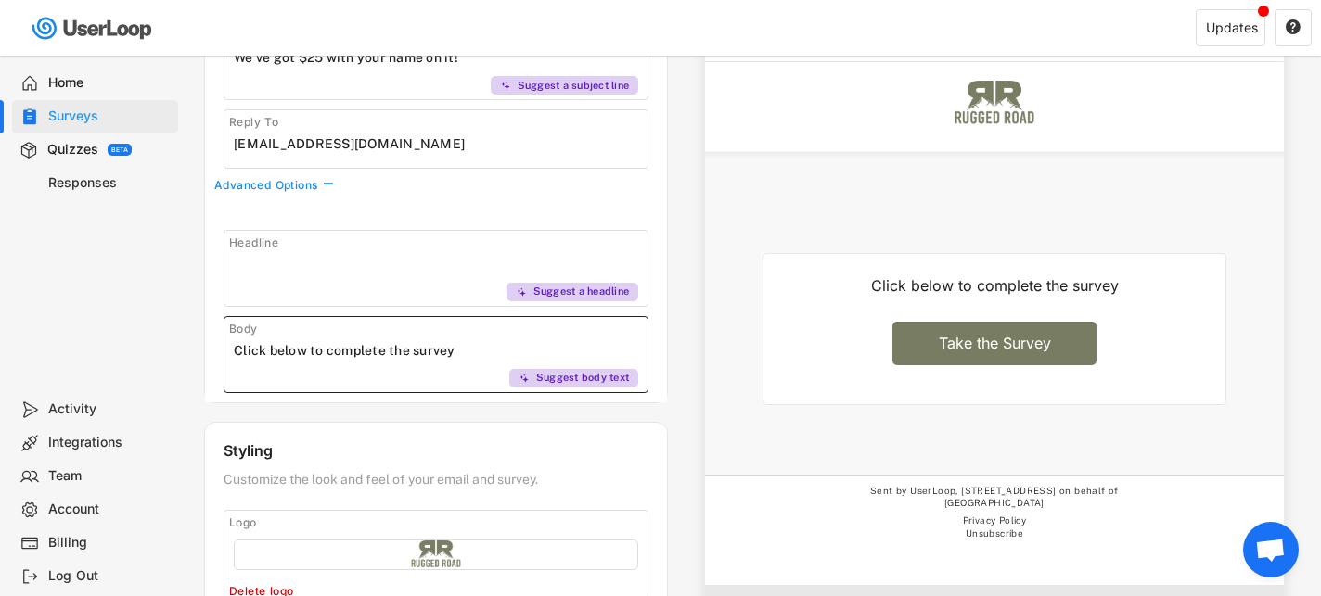
drag, startPoint x: 468, startPoint y: 347, endPoint x: 183, endPoint y: 347, distance: 285.7
click at [183, 314] on body "Surveys Email Survey Languages Manual Send Questions Email Triggers Design Anal…" at bounding box center [660, 15] width 1321 height 596
click at [324, 352] on input "input" at bounding box center [441, 351] width 414 height 28
click at [311, 349] on input "input" at bounding box center [441, 351] width 414 height 28
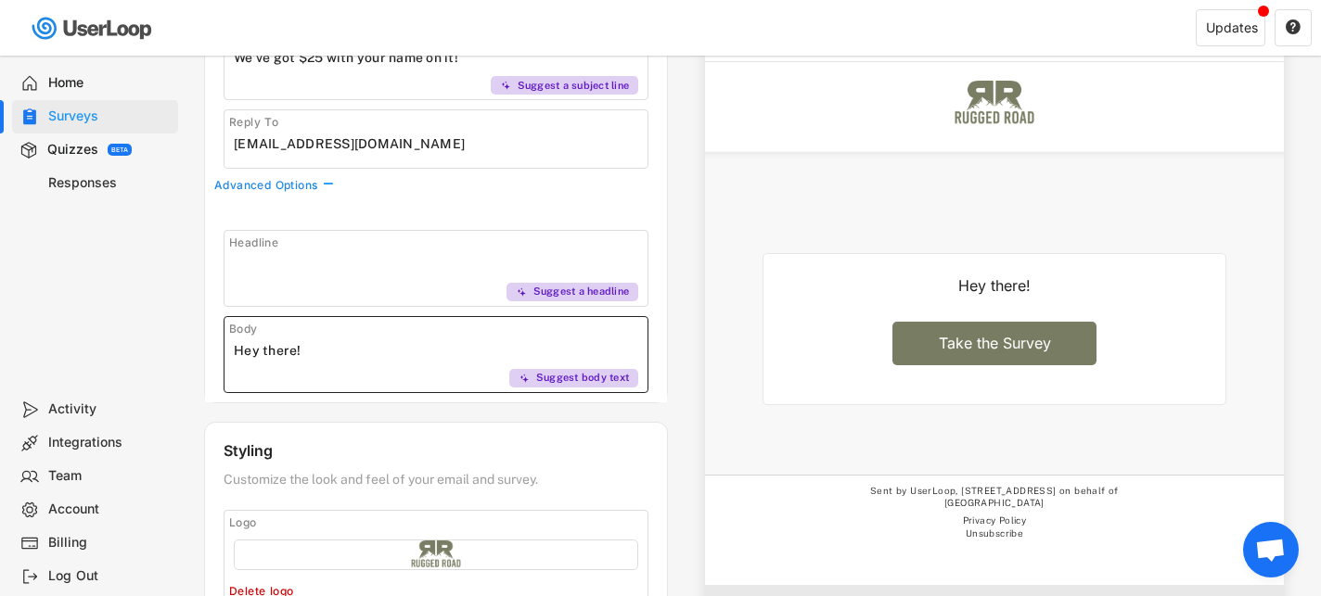
click at [311, 349] on input "input" at bounding box center [441, 351] width 414 height 28
paste input "Hey Kasey! Thank you for trusting us to provide nothing but the highest quality…"
click at [391, 272] on input "input" at bounding box center [441, 264] width 414 height 28
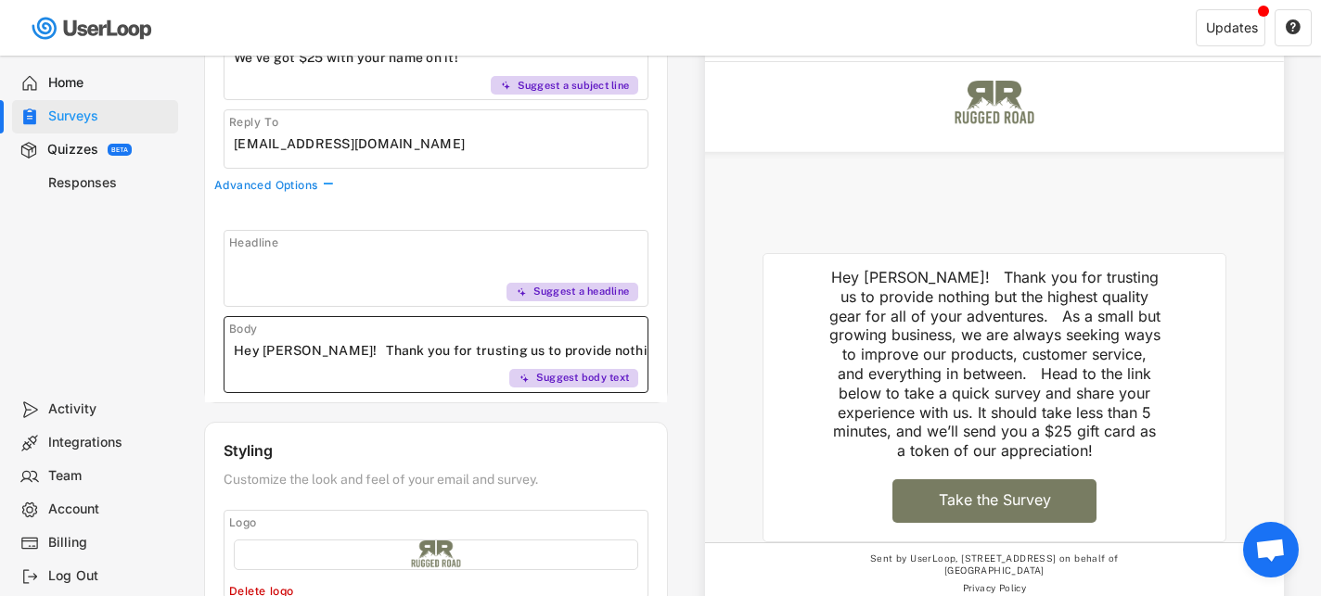
drag, startPoint x: 316, startPoint y: 353, endPoint x: 226, endPoint y: 346, distance: 90.3
click at [226, 346] on div "Body Suggest body text" at bounding box center [436, 354] width 425 height 77
type input "Thank you for trusting us to provide nothing but the highest quality gear for a…"
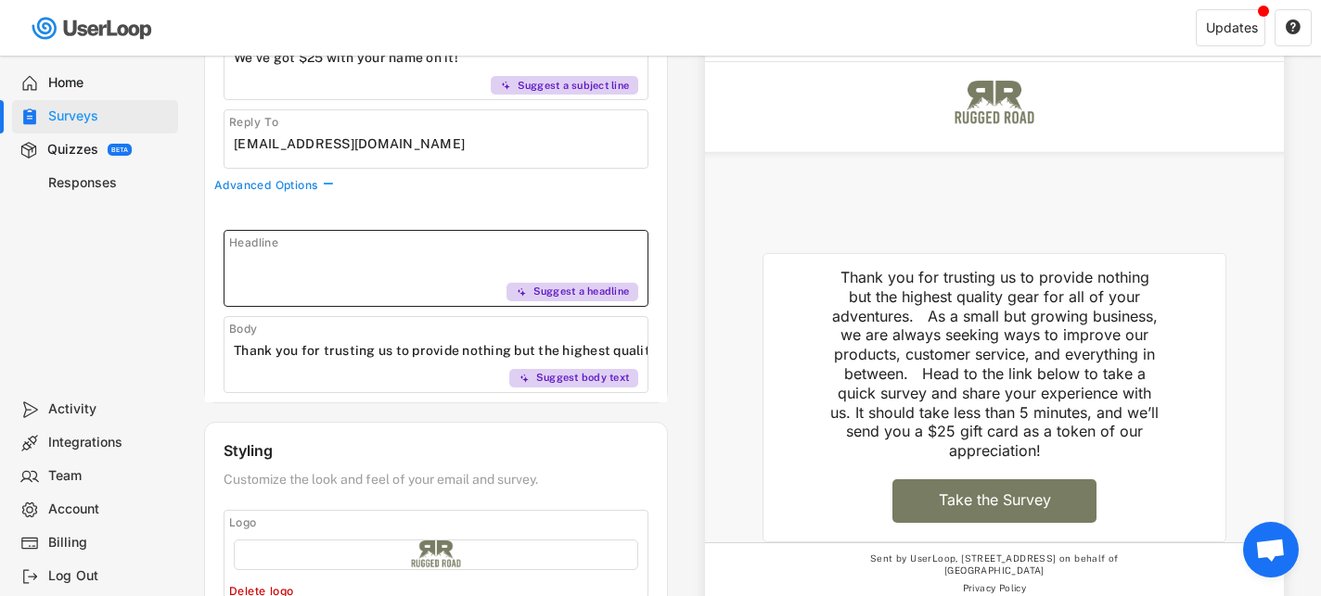
click at [290, 276] on input "input" at bounding box center [441, 264] width 414 height 28
click at [570, 194] on div "Email Content Customize the content of your outgoing email. Store Name Subject …" at bounding box center [436, 134] width 464 height 537
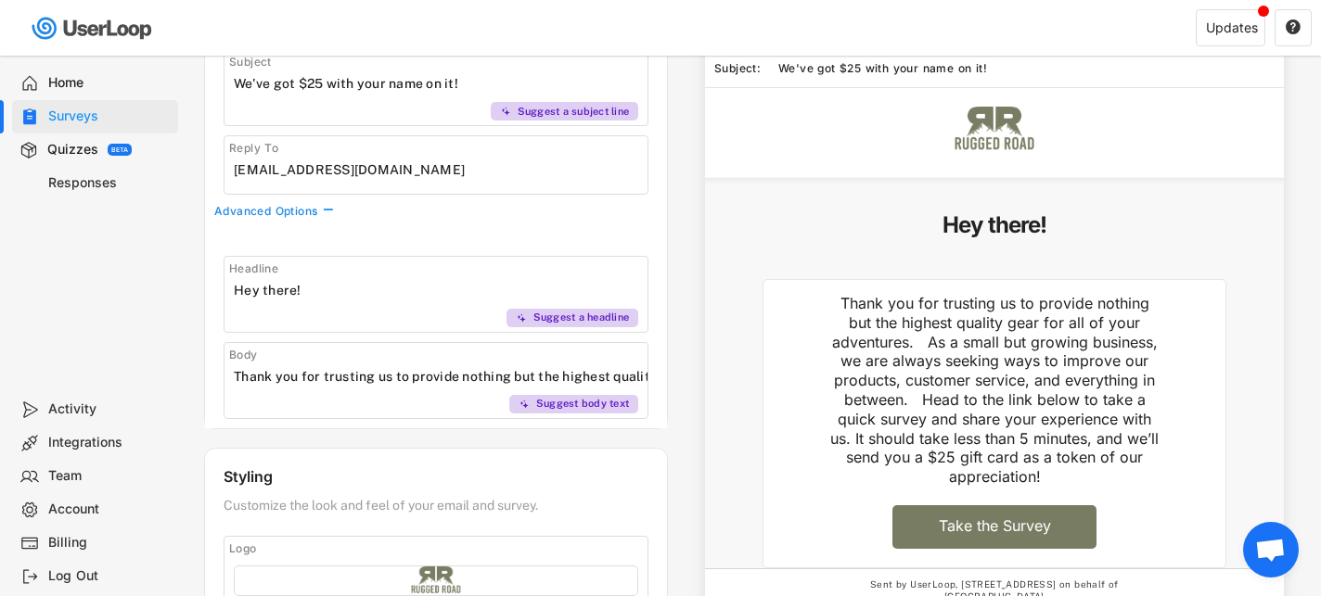
scroll to position [238, 0]
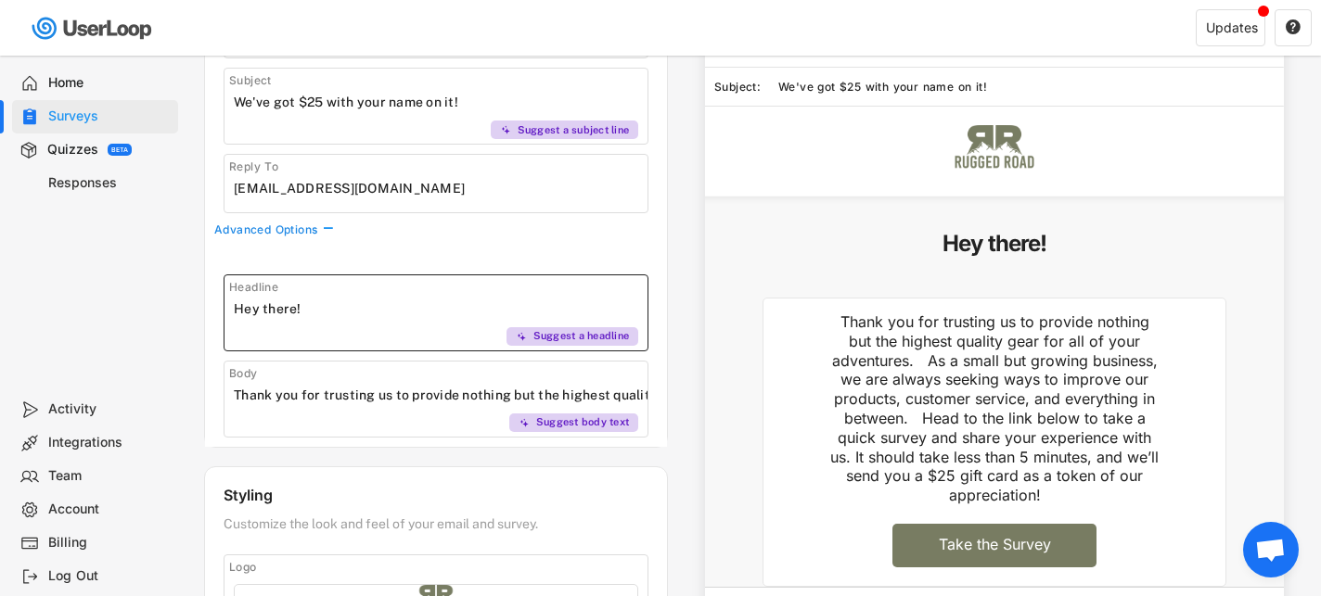
drag, startPoint x: 301, startPoint y: 312, endPoint x: 189, endPoint y: 311, distance: 112.2
click at [189, 311] on div "Surveys Email Survey Languages Manual Send Questions Email Triggers Design Anal…" at bounding box center [753, 352] width 1135 height 1070
click at [327, 309] on input "input" at bounding box center [441, 309] width 414 height 28
click at [435, 311] on input "input" at bounding box center [441, 309] width 414 height 28
click at [463, 309] on input "input" at bounding box center [441, 309] width 414 height 28
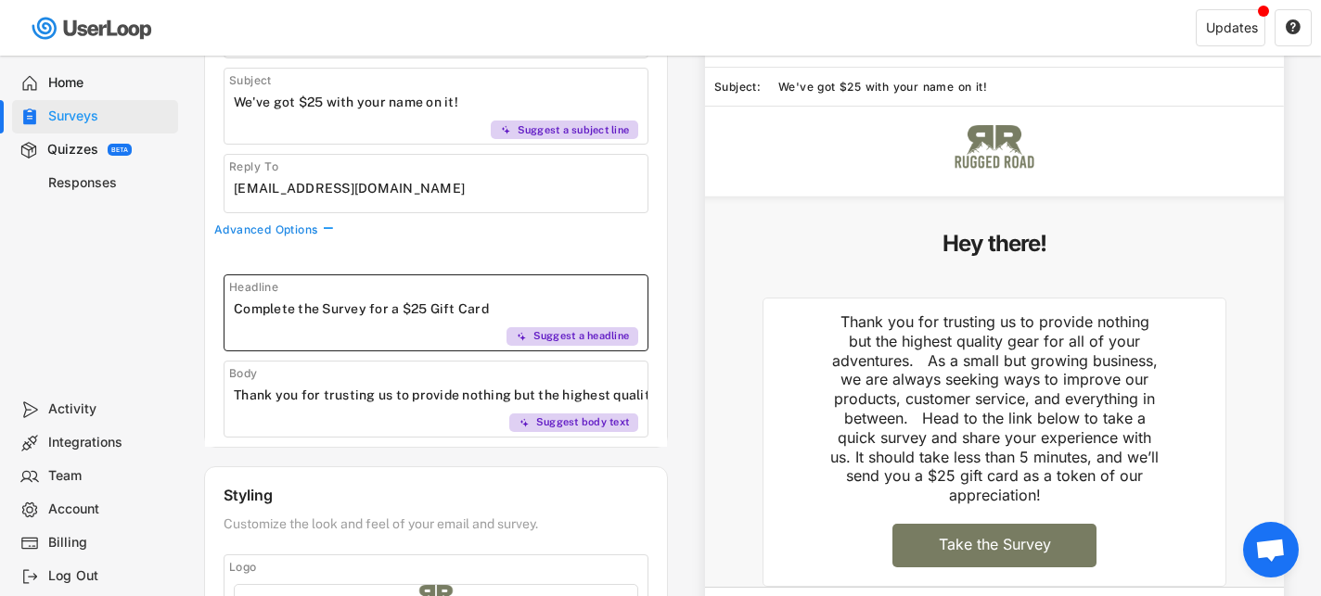
type input "Complete the Survey for a $25 Gift Card"
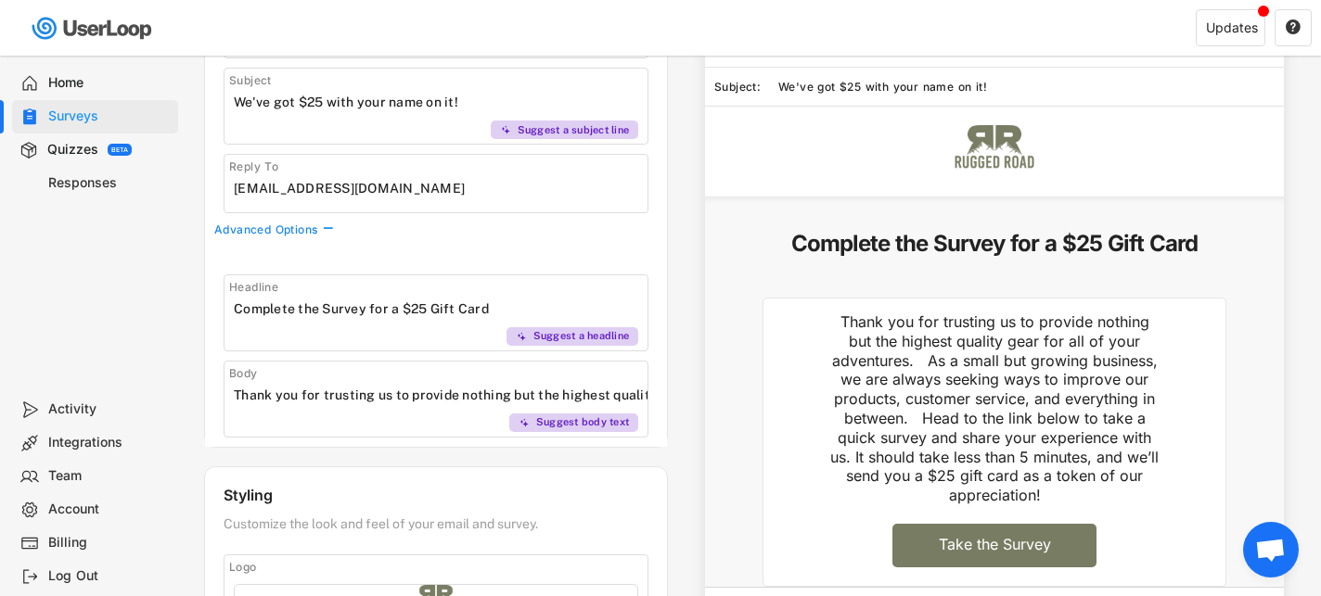
click at [693, 261] on div "Email Preview See how your email will look to your customers. Send a test From:…" at bounding box center [985, 314] width 634 height 807
click at [678, 255] on div "Email Preview See how your email will look to your customers. Send a test From:…" at bounding box center [985, 314] width 634 height 807
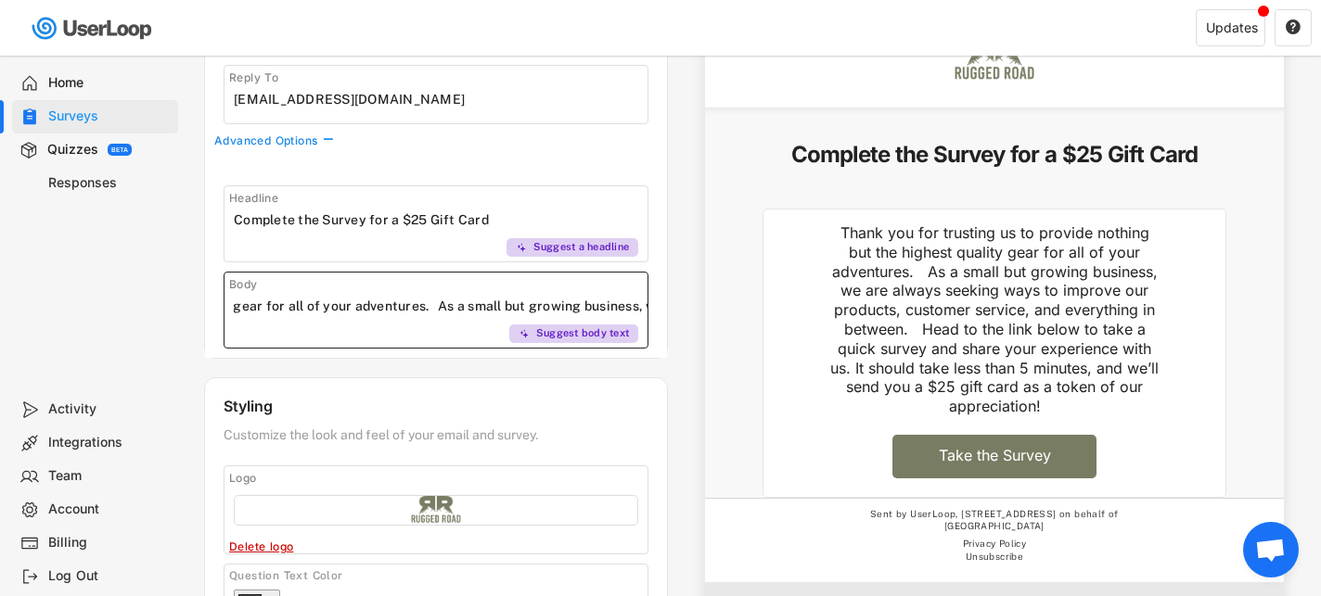
scroll to position [0, 450]
drag, startPoint x: 481, startPoint y: 305, endPoint x: 621, endPoint y: 301, distance: 139.2
click at [621, 301] on input "input" at bounding box center [441, 306] width 414 height 28
click at [412, 301] on input "input" at bounding box center [441, 306] width 414 height 28
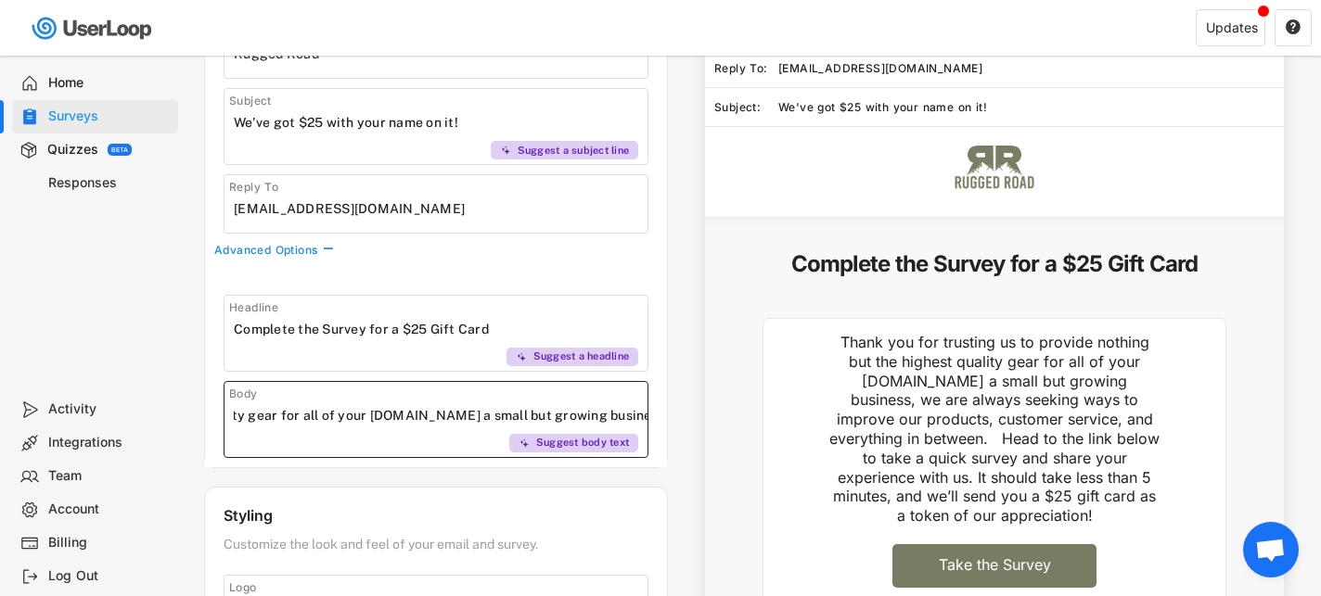
scroll to position [0, 416]
drag, startPoint x: 547, startPoint y: 412, endPoint x: 528, endPoint y: 415, distance: 19.7
click at [528, 415] on input "input" at bounding box center [441, 416] width 414 height 28
click at [438, 416] on input "input" at bounding box center [441, 416] width 414 height 28
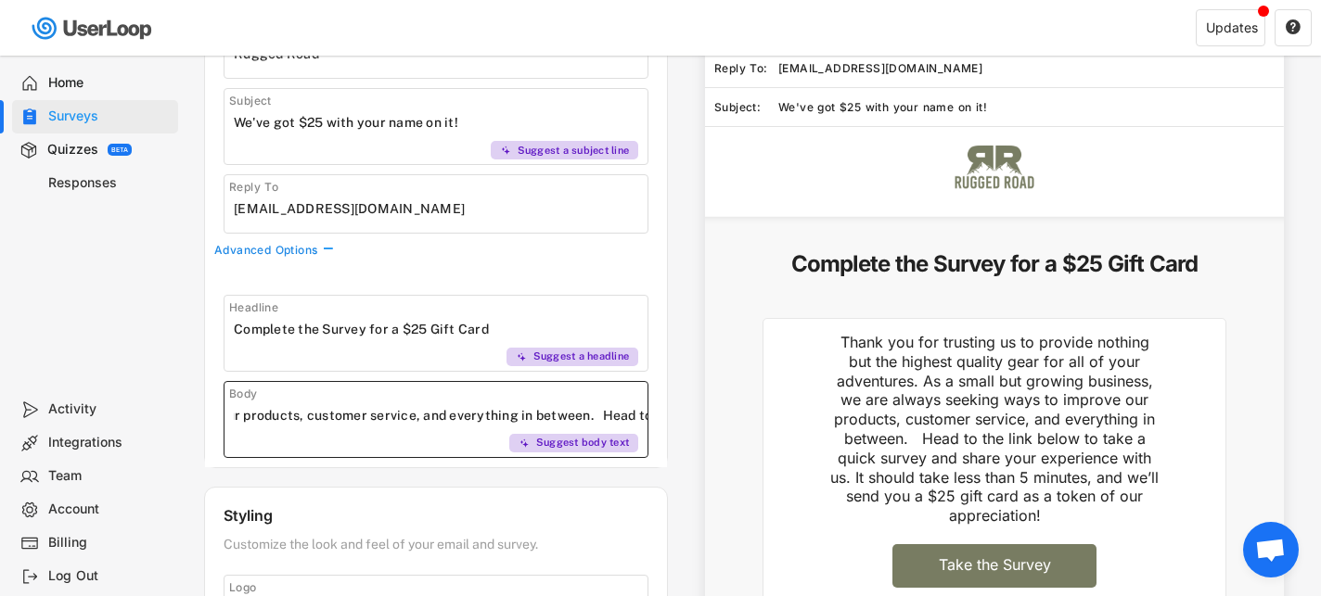
scroll to position [0, 1113]
drag, startPoint x: 635, startPoint y: 418, endPoint x: 601, endPoint y: 416, distance: 34.4
click at [601, 416] on input "input" at bounding box center [441, 416] width 414 height 28
click at [580, 414] on input "input" at bounding box center [441, 416] width 414 height 28
type input "Thank you for trusting us to provide nothing but the highest quality gear for a…"
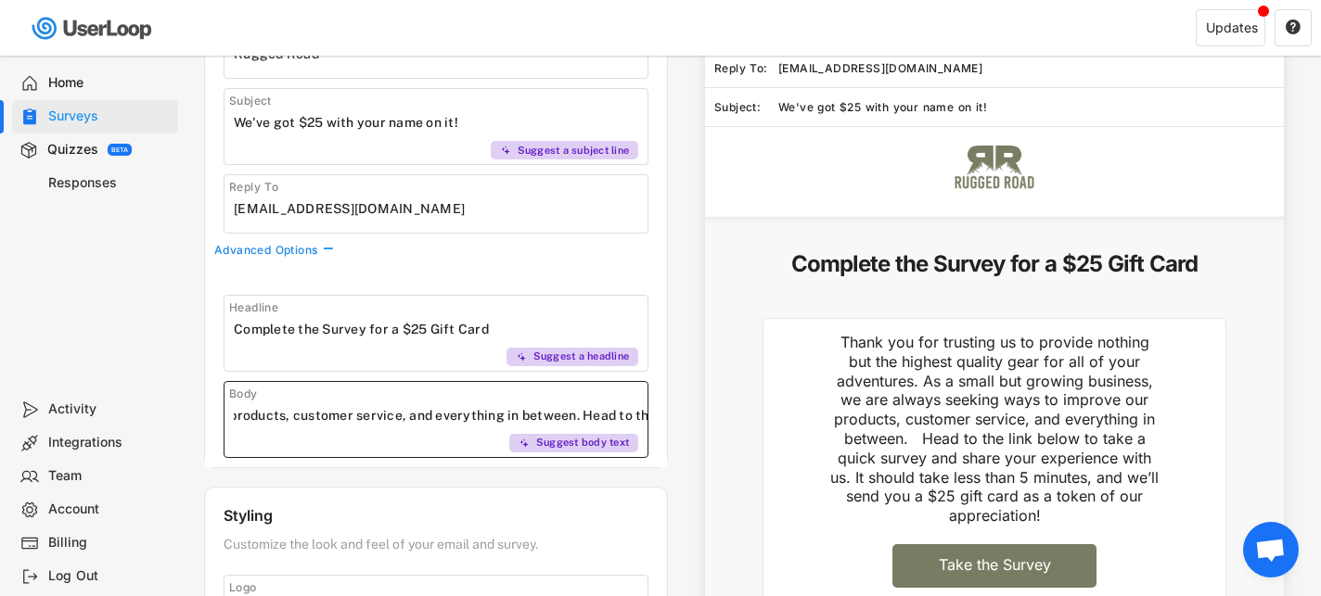
scroll to position [0, 0]
click at [625, 267] on div "Headline Suggest a headline Body Suggest body text" at bounding box center [436, 367] width 462 height 200
drag, startPoint x: 636, startPoint y: 416, endPoint x: 592, endPoint y: 415, distance: 44.5
click at [592, 415] on input "input" at bounding box center [441, 416] width 414 height 28
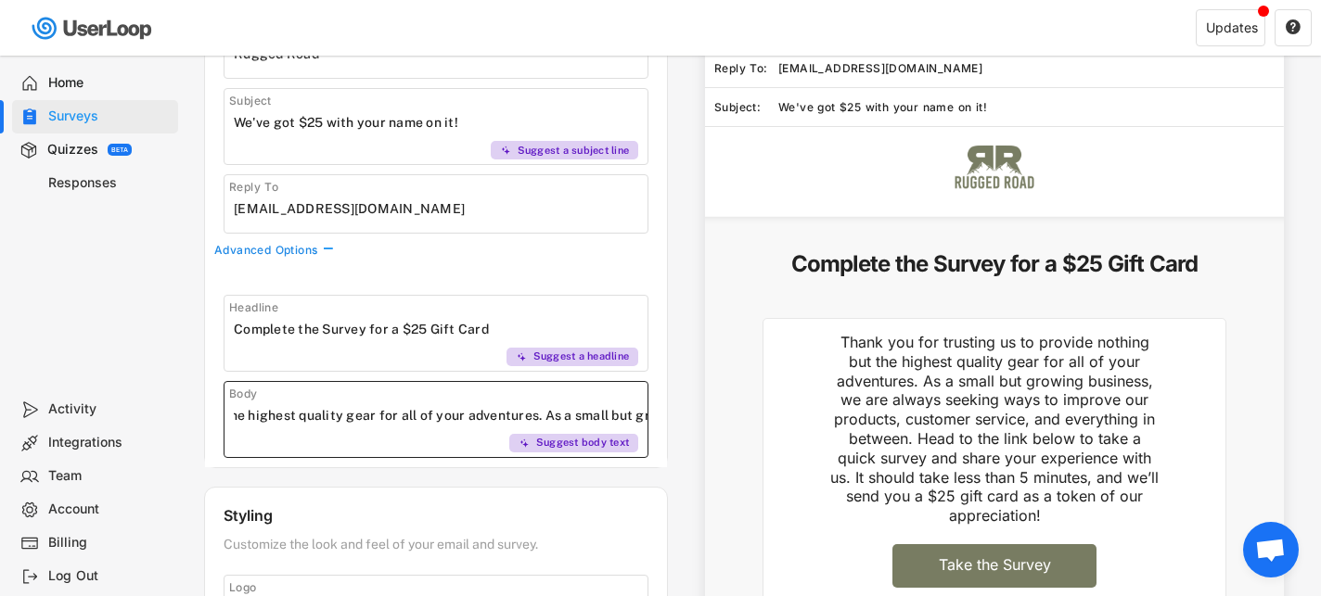
click at [531, 415] on input "input" at bounding box center [441, 416] width 414 height 28
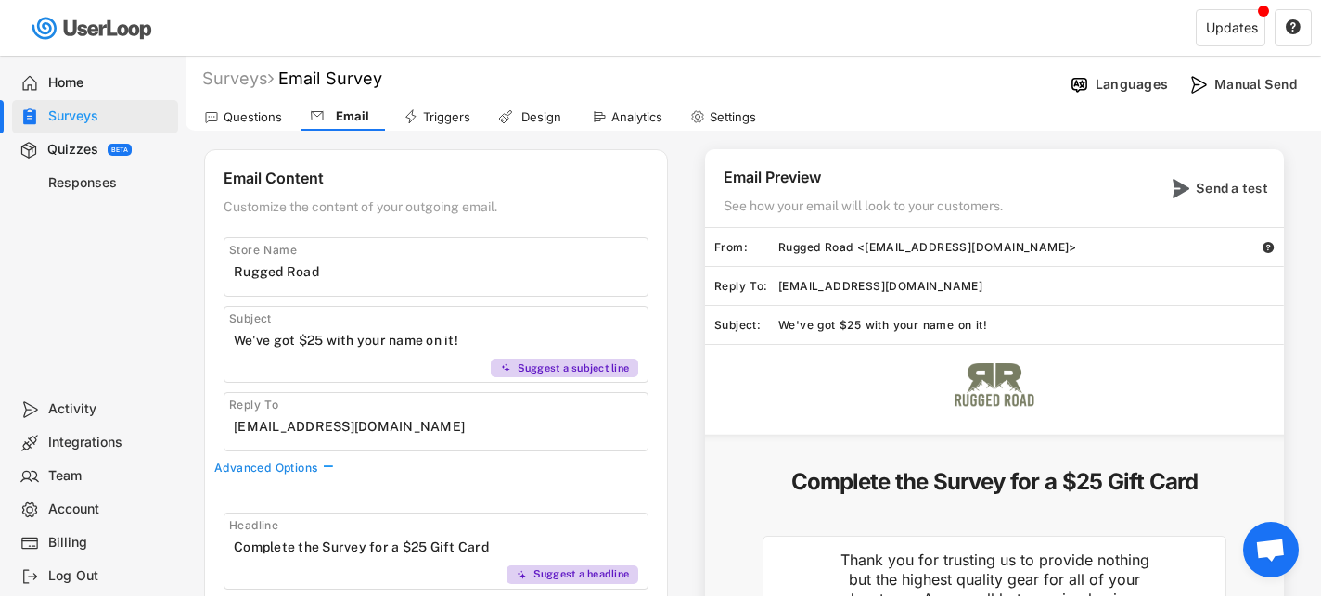
select select
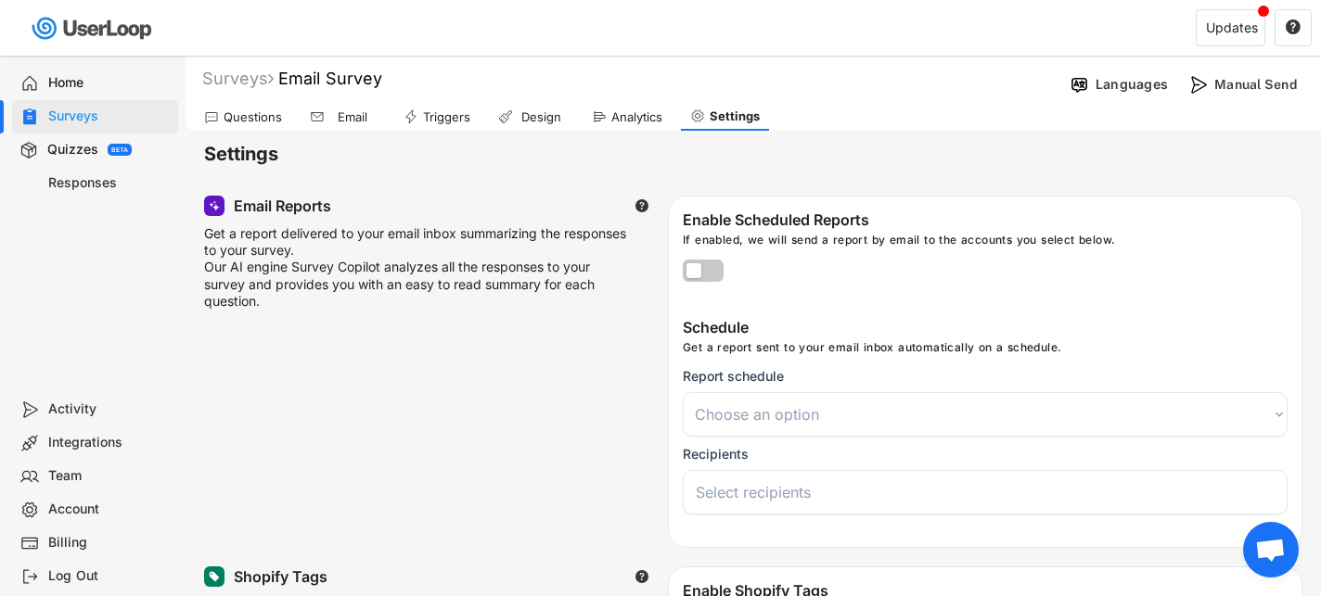
click at [335, 118] on div "Email" at bounding box center [352, 117] width 46 height 16
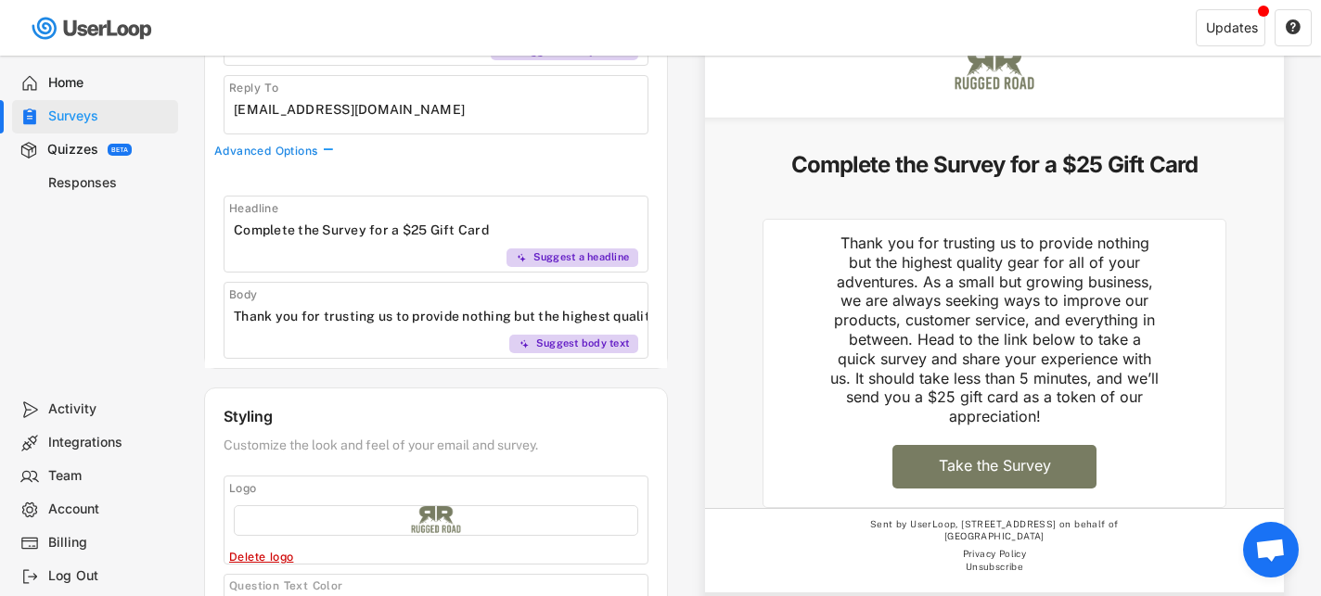
scroll to position [351, 0]
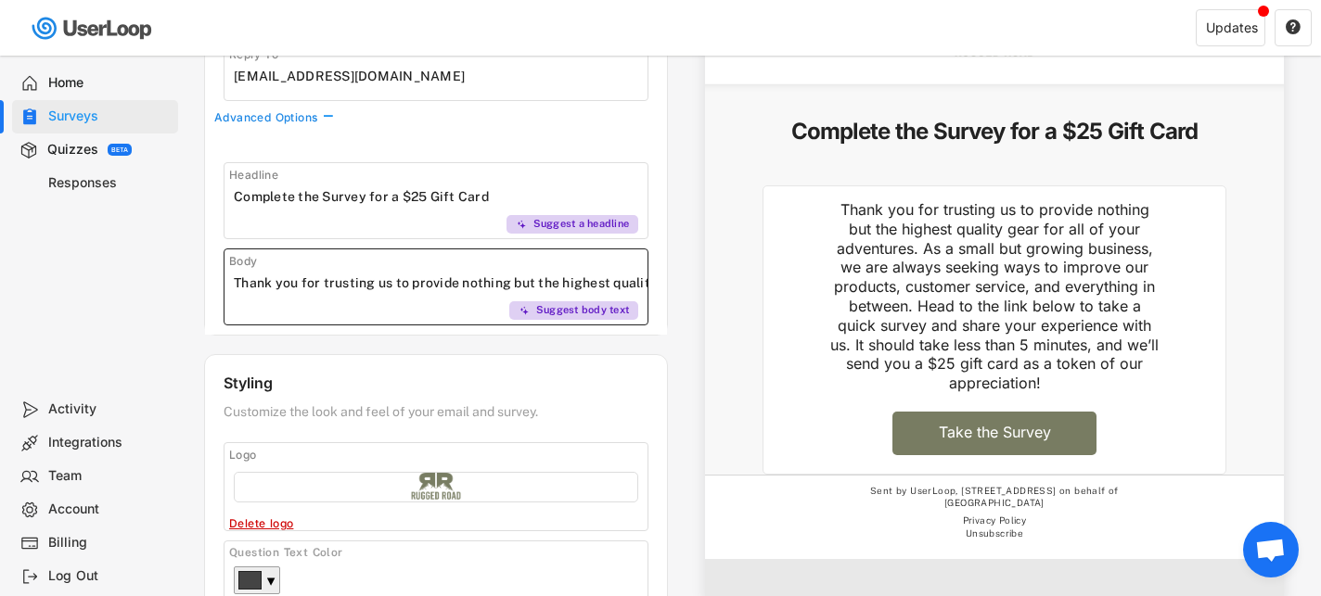
click at [423, 280] on input "input" at bounding box center [441, 283] width 414 height 28
drag, startPoint x: 621, startPoint y: 285, endPoint x: 549, endPoint y: 284, distance: 72.4
click at [549, 284] on input "input" at bounding box center [441, 283] width 414 height 28
click at [483, 281] on input "input" at bounding box center [441, 283] width 414 height 28
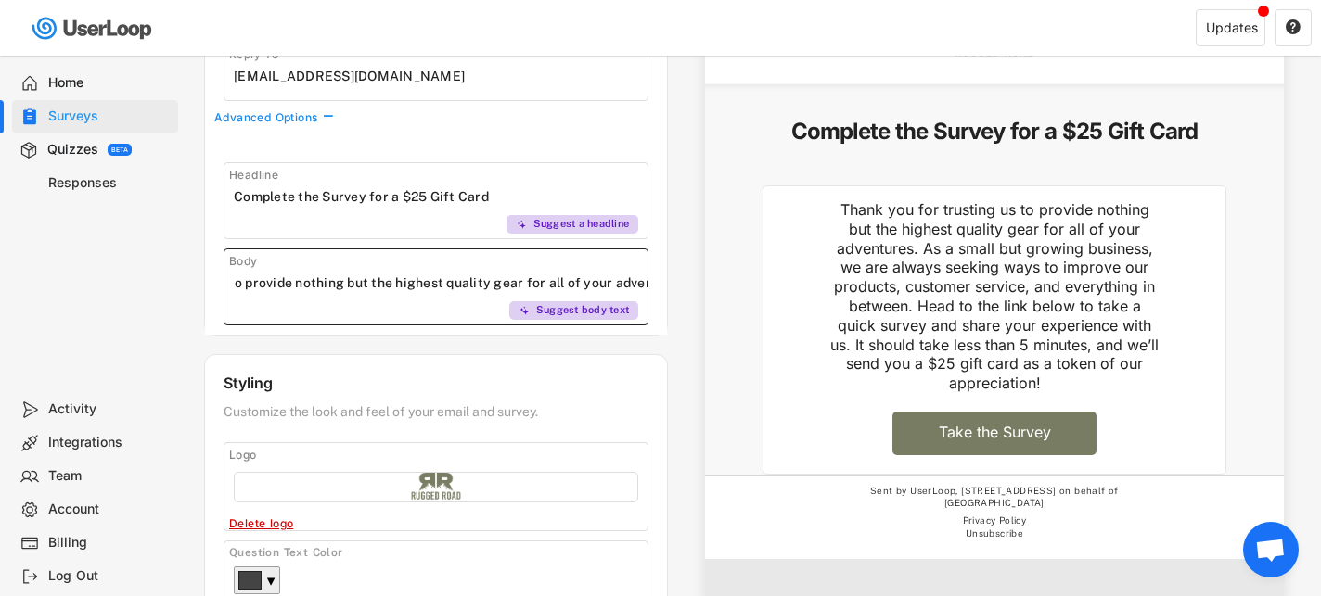
scroll to position [0, 0]
drag, startPoint x: 498, startPoint y: 282, endPoint x: 226, endPoint y: 283, distance: 271.8
click at [226, 283] on div "Body Suggest body text" at bounding box center [436, 287] width 425 height 77
click at [301, 201] on input "input" at bounding box center [441, 197] width 414 height 28
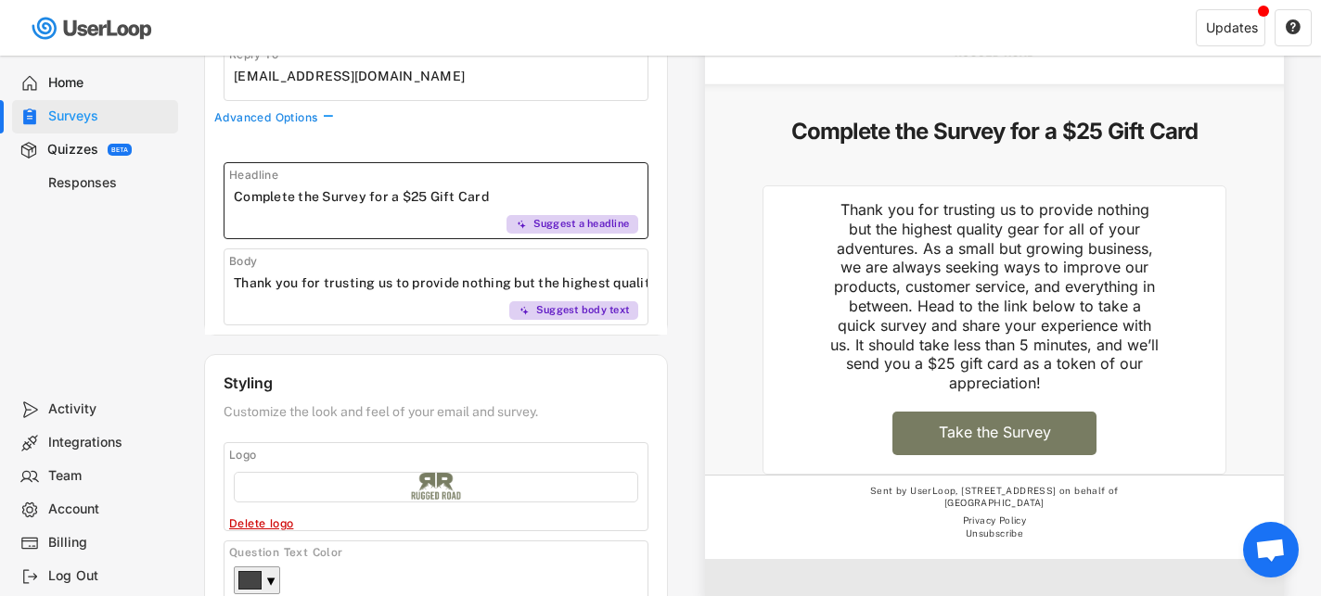
click at [301, 201] on input "input" at bounding box center [441, 197] width 414 height 28
paste input "Thank you for trusting us to provide nothing but the highest quality gear for a…"
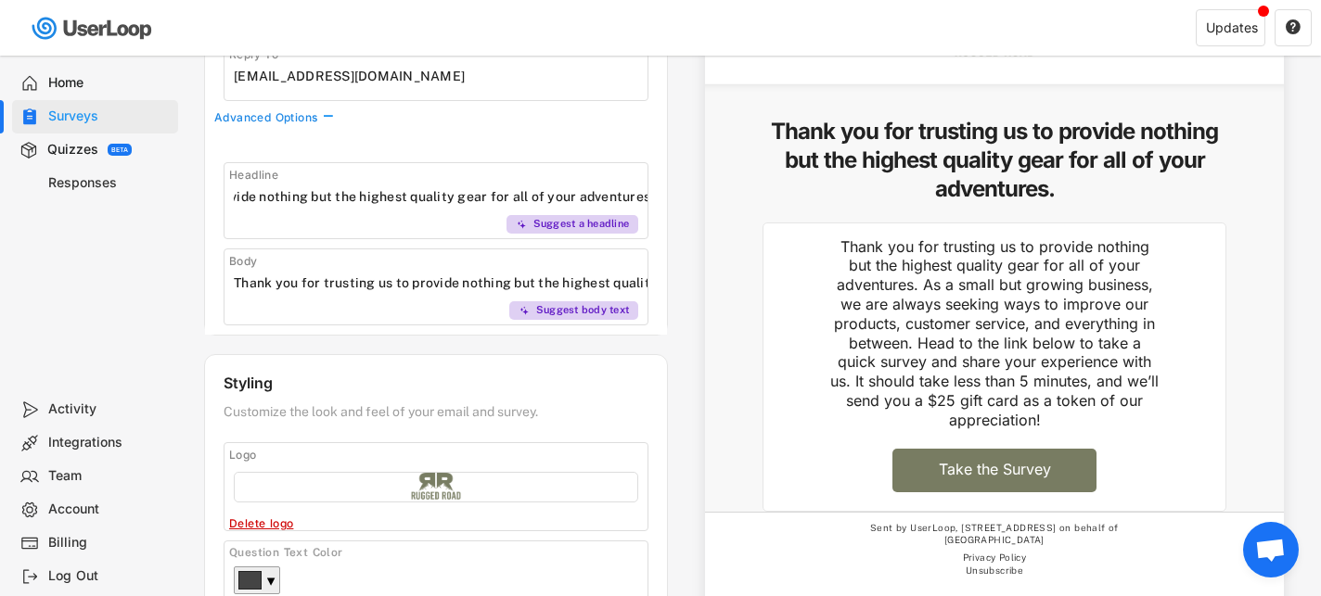
click at [651, 157] on div "Headline Suggest a headline Body Suggest body text" at bounding box center [436, 235] width 462 height 200
click at [551, 191] on input "input" at bounding box center [441, 197] width 414 height 28
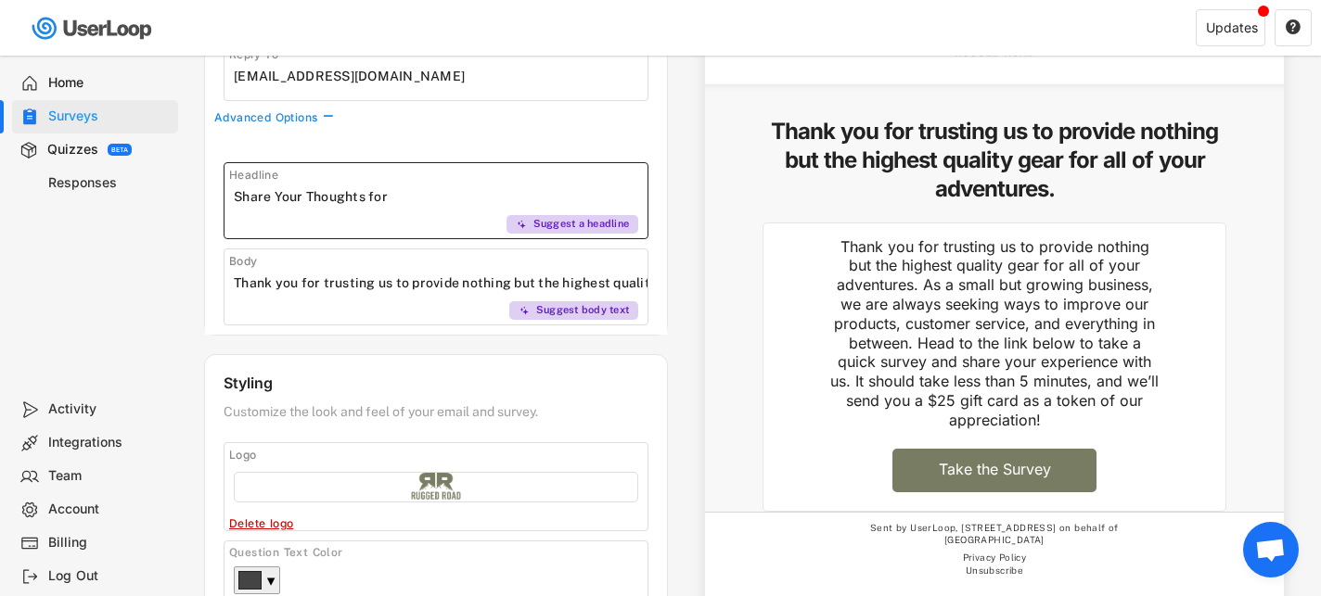
drag, startPoint x: 434, startPoint y: 195, endPoint x: 231, endPoint y: 195, distance: 203.1
click at [231, 195] on div "Headline Suggest a headline" at bounding box center [436, 200] width 425 height 77
click at [367, 200] on input "input" at bounding box center [441, 197] width 414 height 28
drag, startPoint x: 411, startPoint y: 199, endPoint x: 201, endPoint y: 199, distance: 209.6
click at [201, 199] on div "Surveys Email Survey Languages Manual Send Questions Email Triggers Design Anal…" at bounding box center [753, 240] width 1135 height 1070
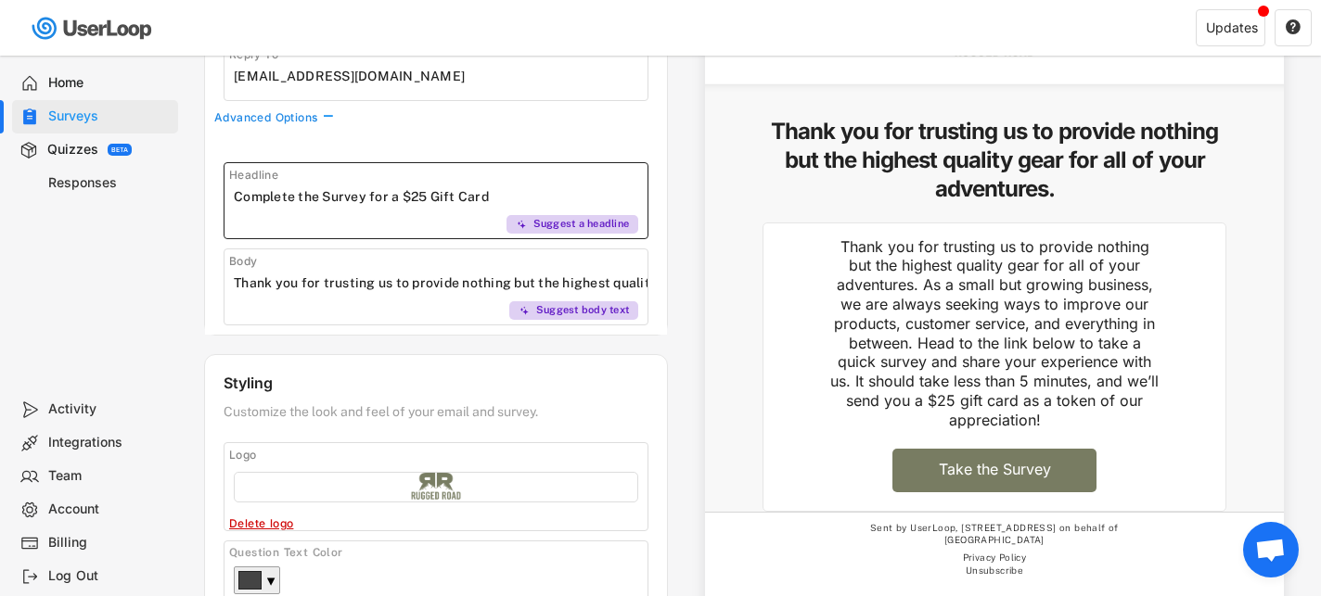
type input "Complete the Survey for a $25 Gift Card"
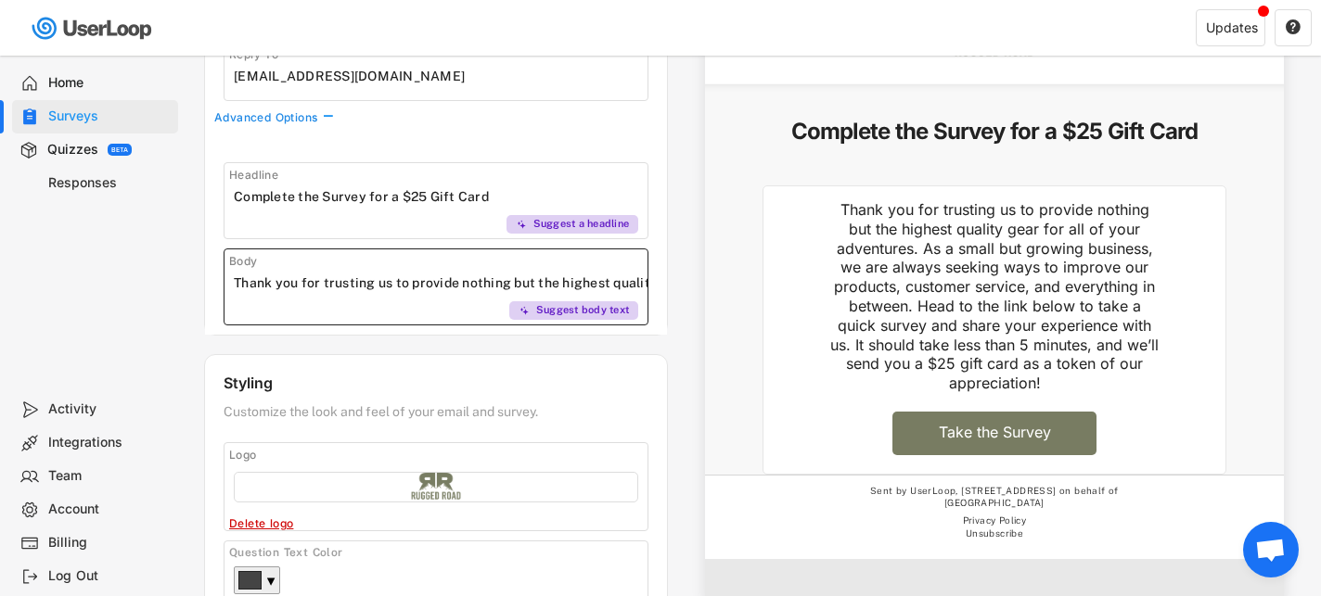
click at [504, 282] on input "input" at bounding box center [441, 283] width 414 height 28
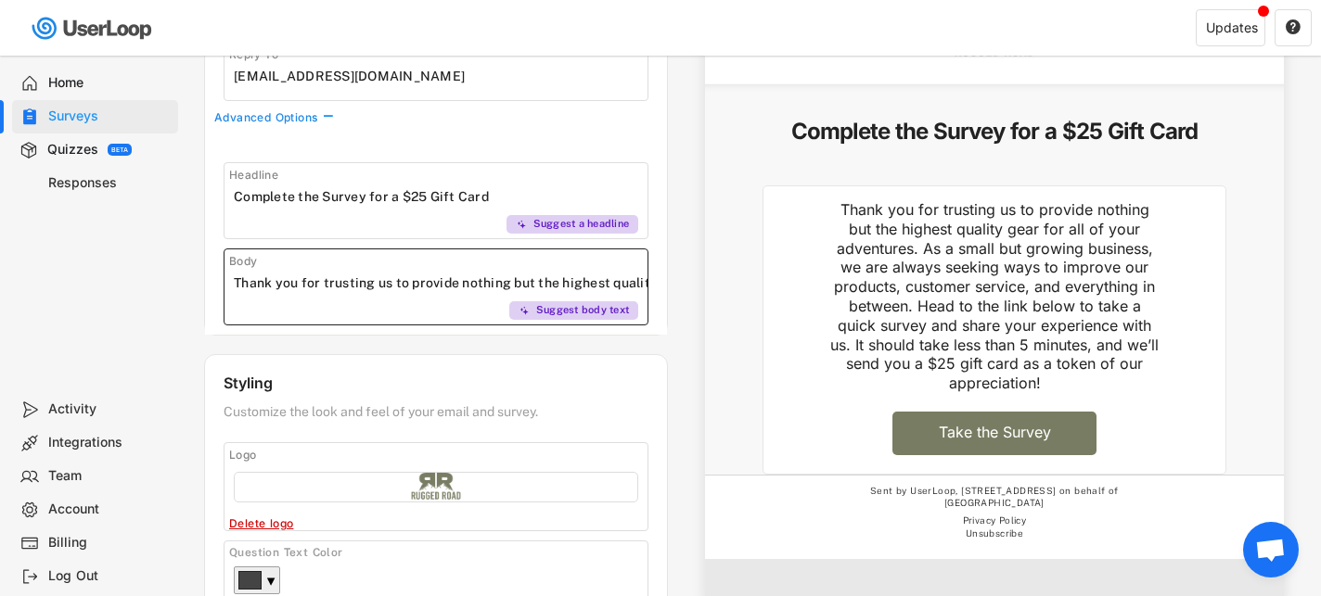
paste input "Thanks for trusting us with your adventure gear. We’re always looking to improv…"
type input "Thanks for trusting us with your adventure gear. We’re always looking to improv…"
click at [699, 225] on div "Email Preview See how your email will look to your customers. Send a test From:…" at bounding box center [985, 202] width 634 height 807
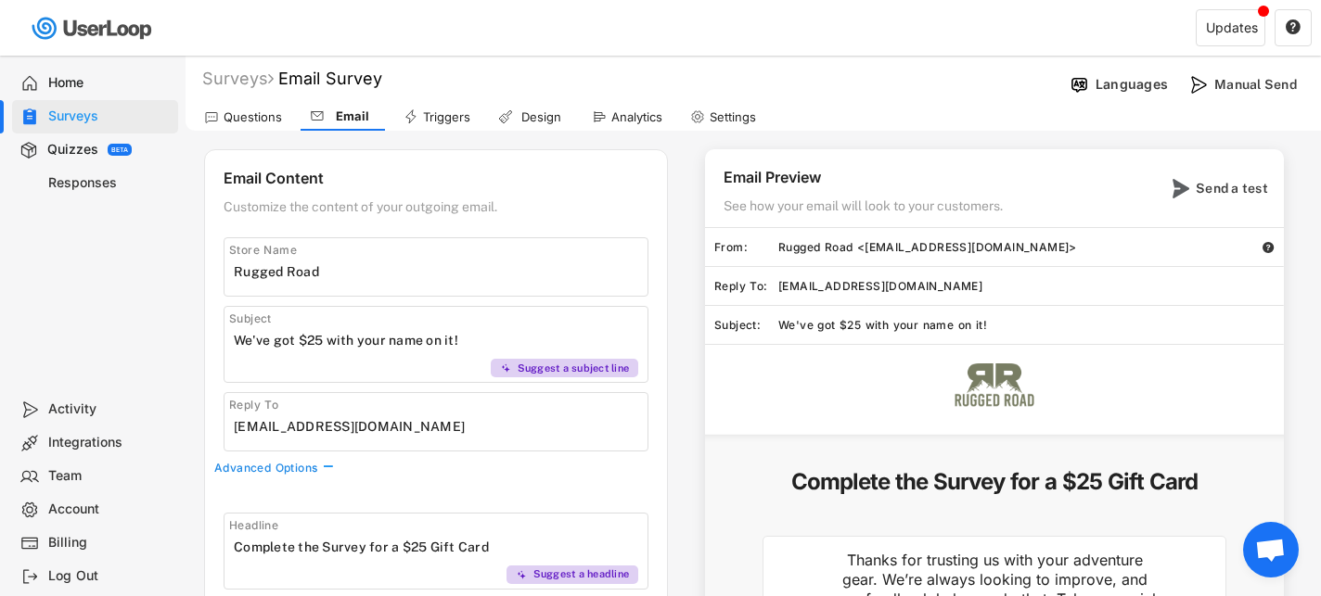
scroll to position [5, 0]
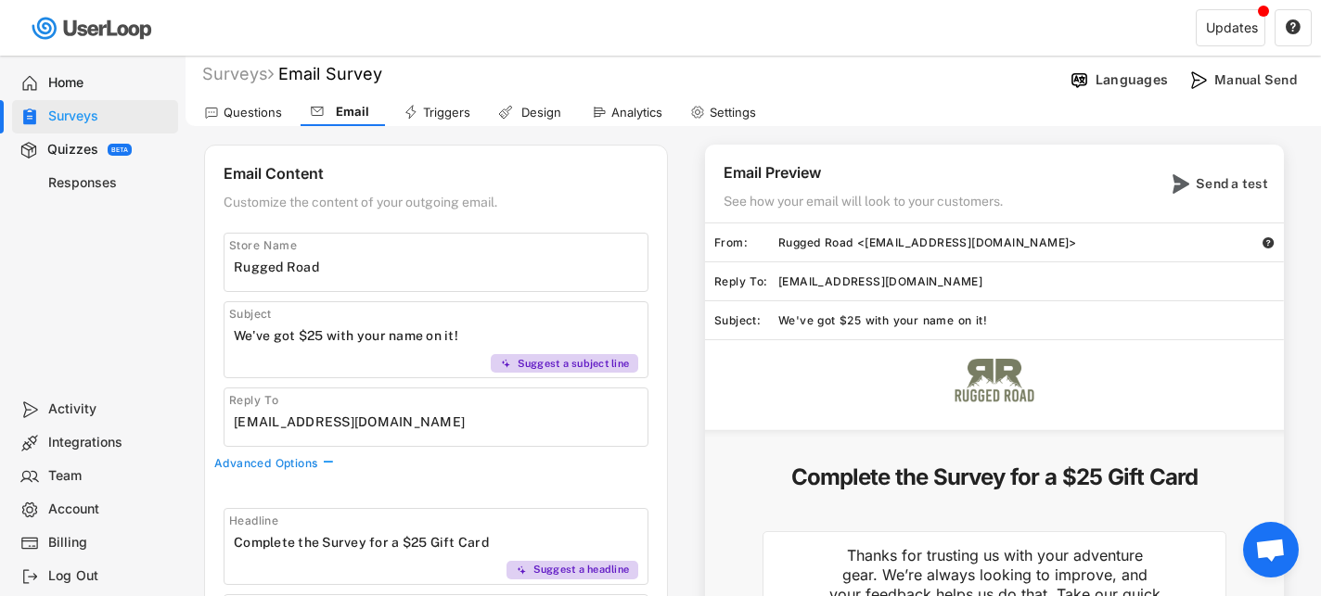
click at [433, 113] on div "Triggers" at bounding box center [446, 113] width 47 height 16
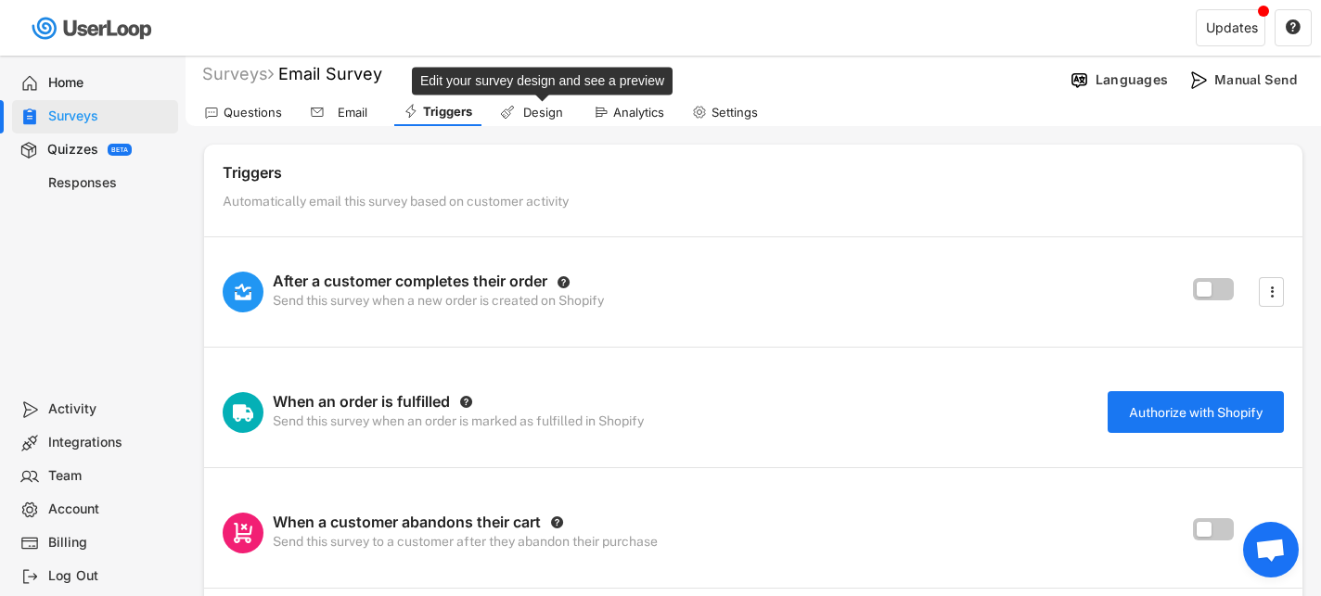
click at [529, 111] on div "Design" at bounding box center [542, 113] width 46 height 16
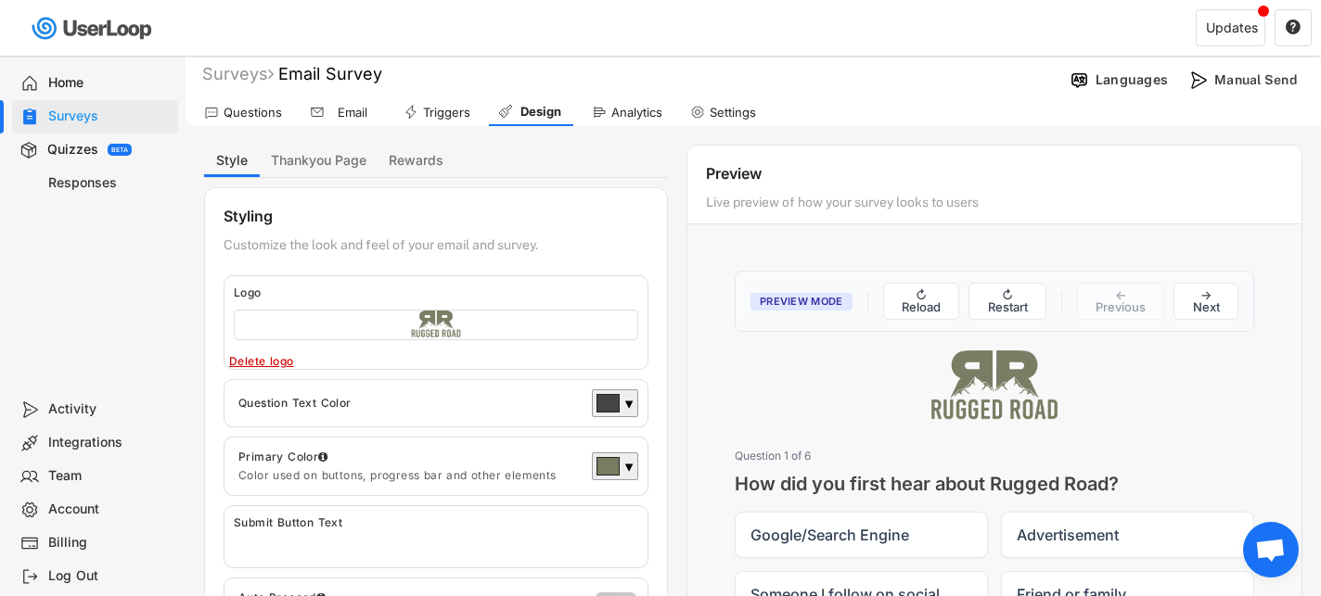
scroll to position [19, 0]
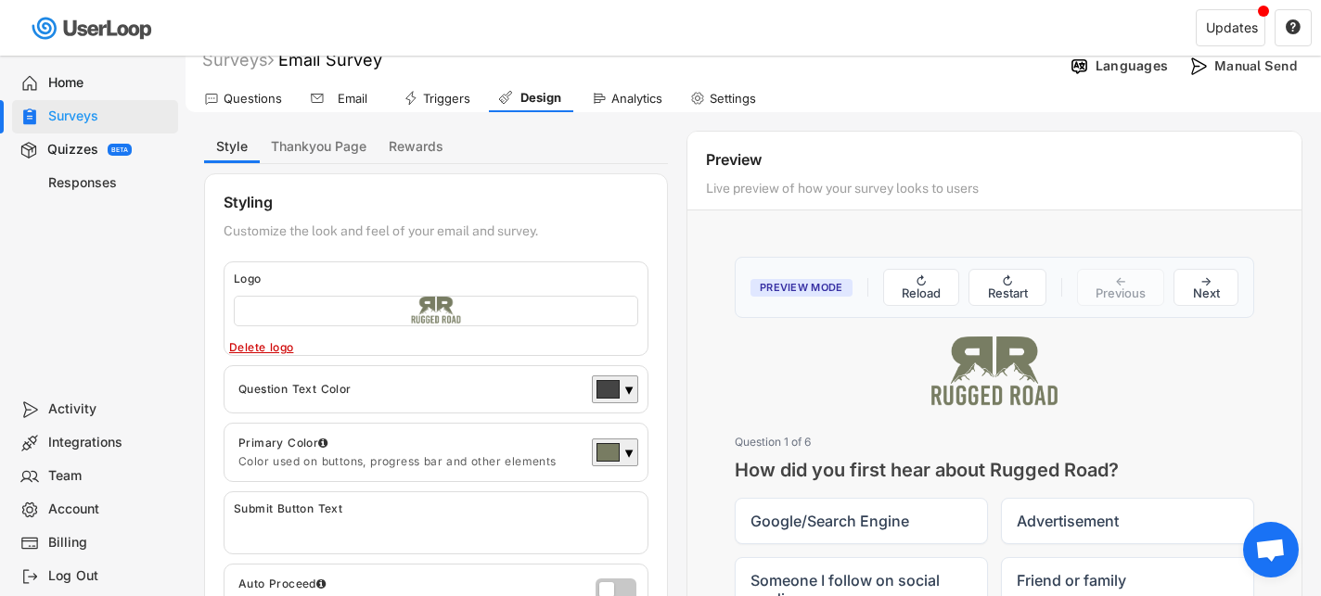
click at [611, 93] on div "Analytics" at bounding box center [636, 99] width 51 height 16
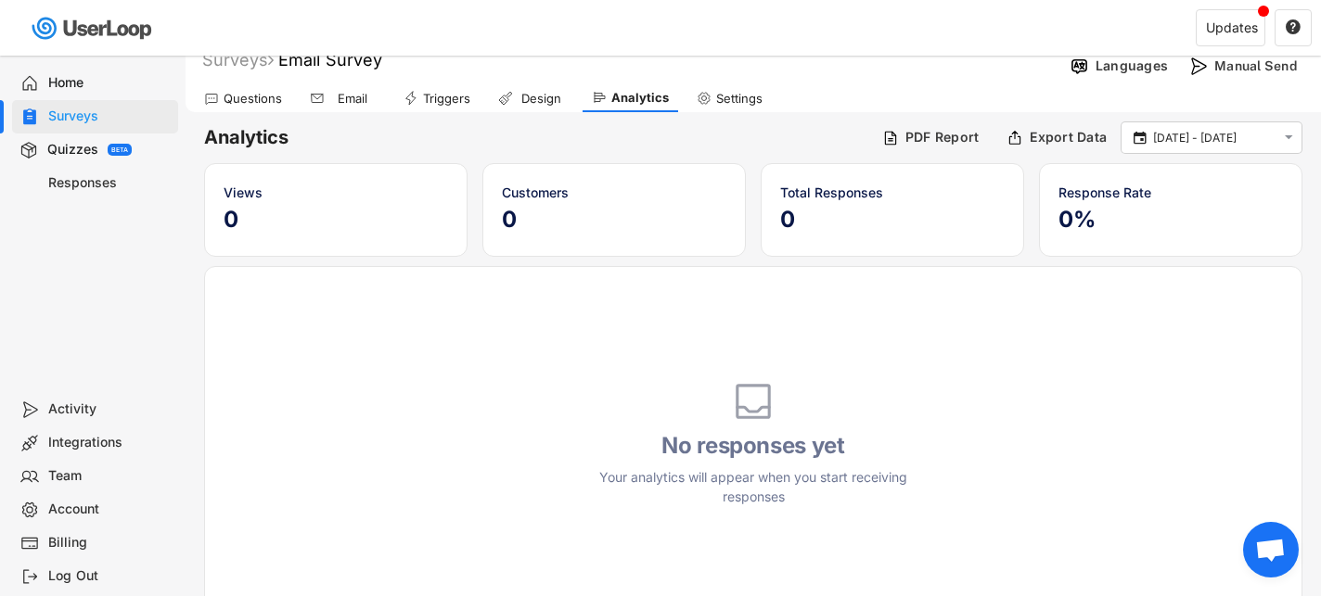
click at [721, 97] on div "Settings" at bounding box center [739, 99] width 46 height 16
select select
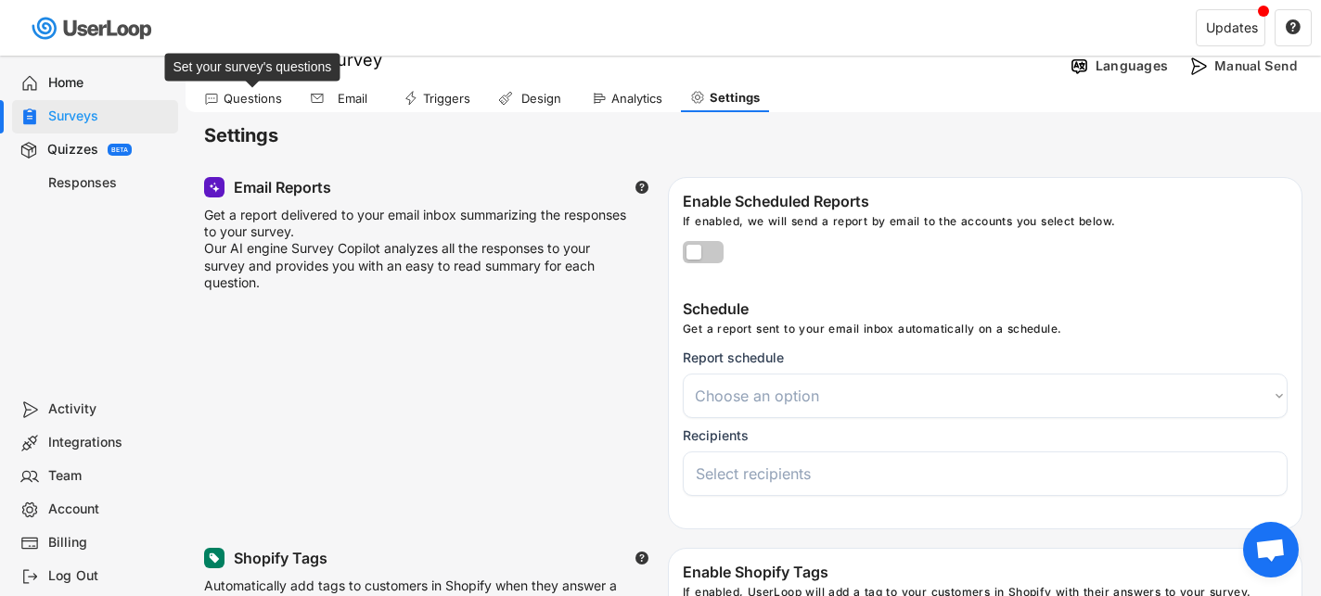
click at [234, 104] on div "Questions" at bounding box center [253, 99] width 58 height 16
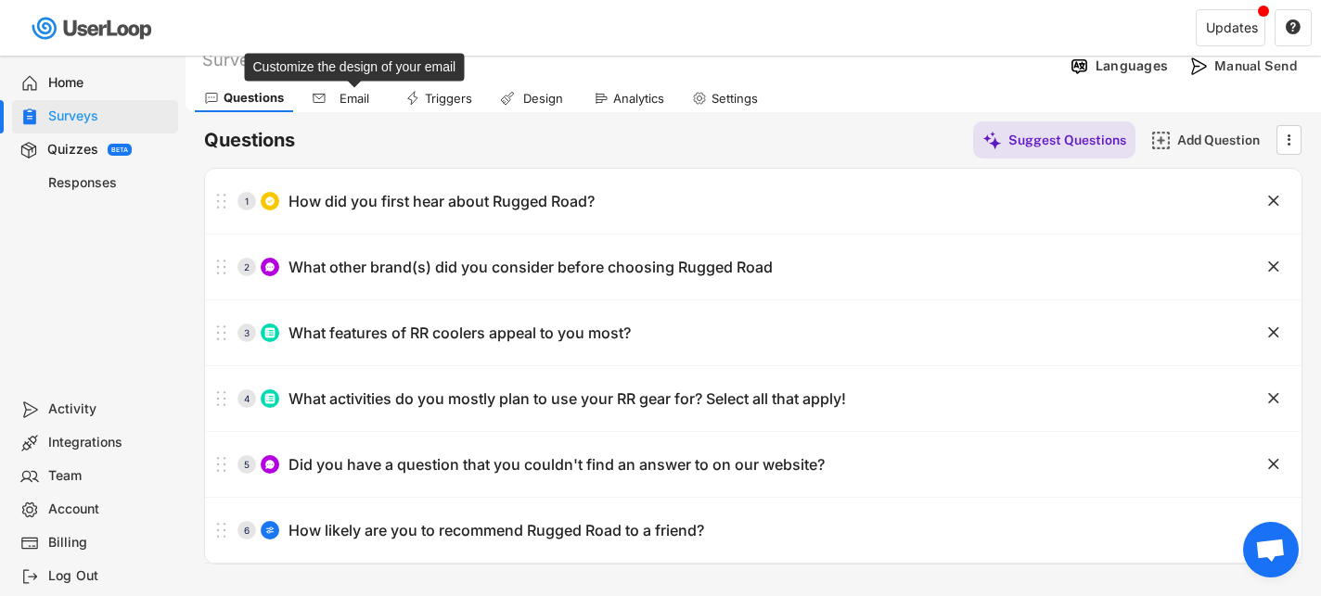
click at [360, 100] on div "Email" at bounding box center [354, 99] width 46 height 16
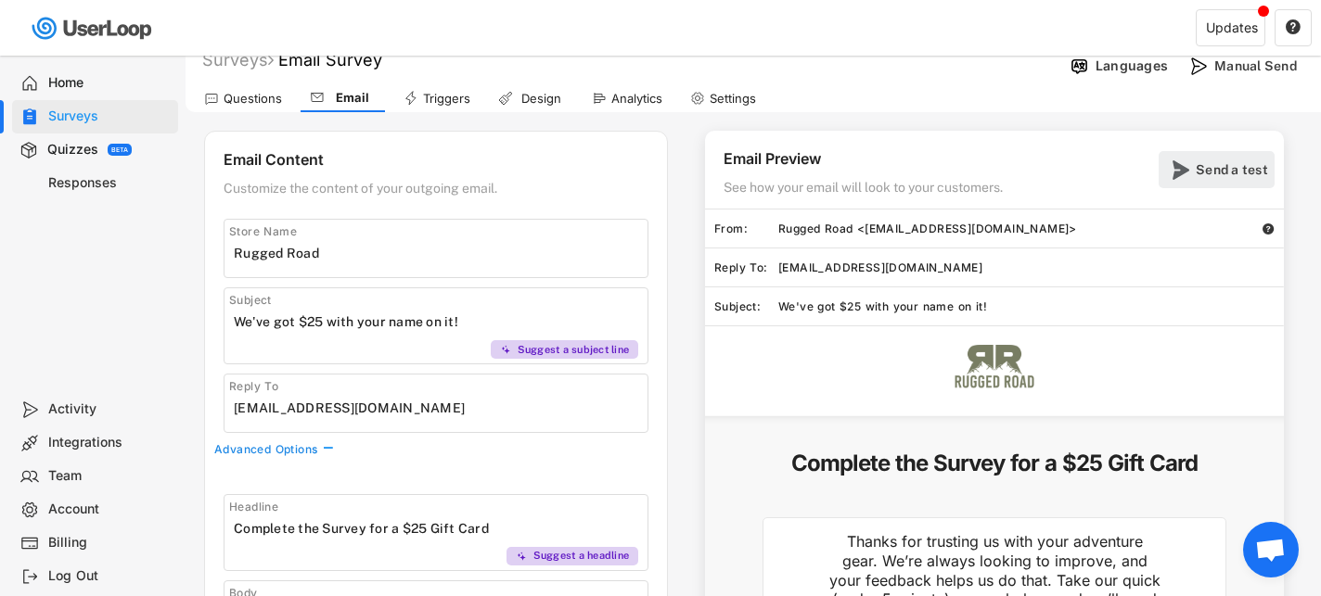
click at [1208, 172] on div "Send a test" at bounding box center [1233, 169] width 74 height 17
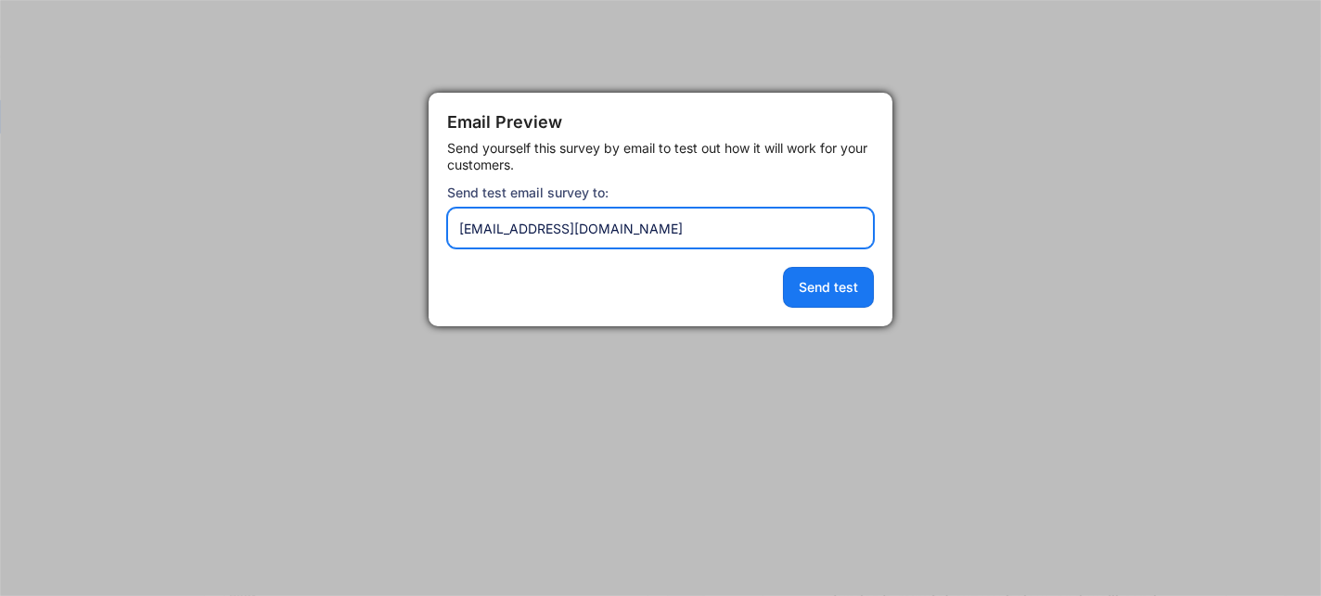
drag, startPoint x: 482, startPoint y: 227, endPoint x: 452, endPoint y: 227, distance: 30.6
click at [452, 227] on input "input" at bounding box center [660, 228] width 427 height 41
type input "[PERSON_NAME][EMAIL_ADDRESS][DOMAIN_NAME]"
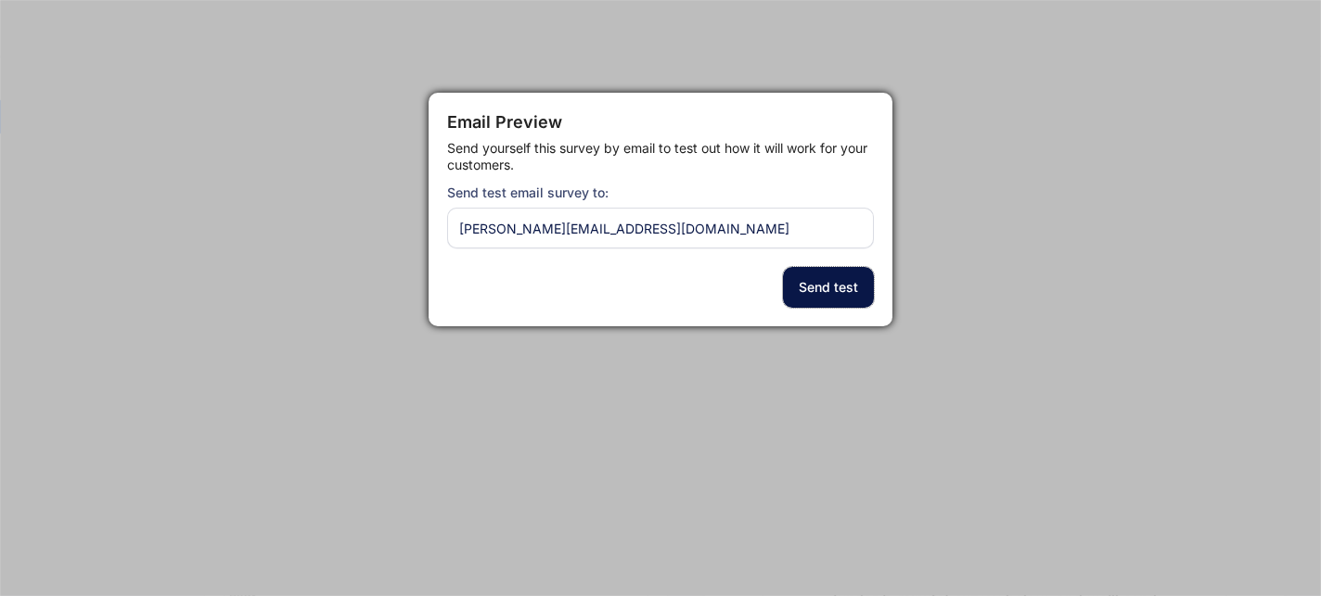
click at [845, 292] on button "Send test" at bounding box center [828, 287] width 91 height 41
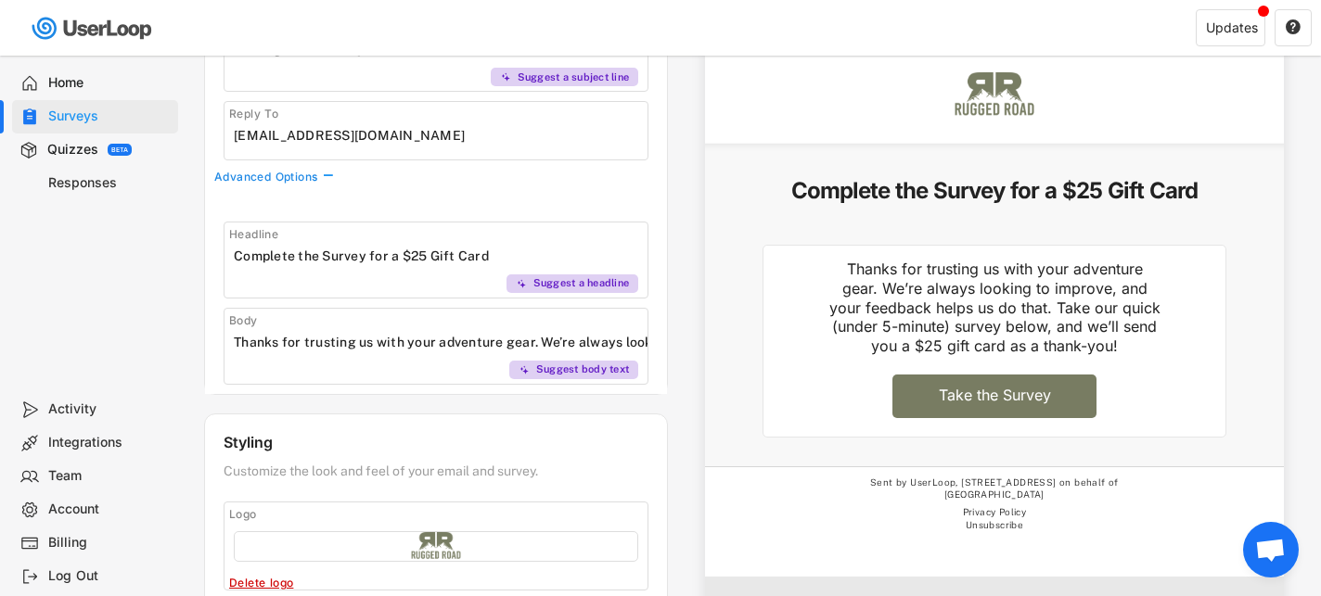
scroll to position [292, 0]
click at [314, 253] on input "input" at bounding box center [441, 255] width 414 height 28
click at [328, 258] on input "input" at bounding box center [441, 255] width 414 height 28
click at [486, 255] on input "input" at bounding box center [441, 255] width 414 height 28
click at [434, 255] on input "input" at bounding box center [441, 255] width 414 height 28
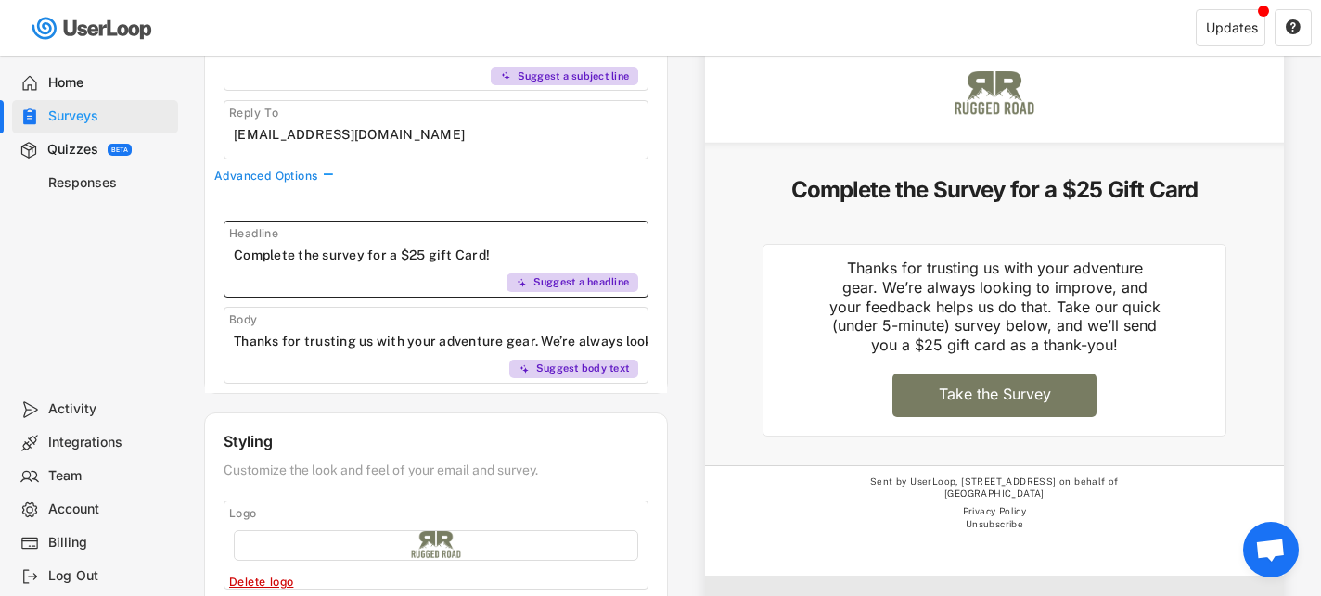
click at [462, 256] on input "input" at bounding box center [441, 255] width 414 height 28
type input "Complete the survey for a $25 gift card!"
click at [682, 208] on div "Email Preview See how your email will look to your customers. Send a test From:…" at bounding box center [985, 239] width 634 height 765
drag, startPoint x: 532, startPoint y: 341, endPoint x: 378, endPoint y: 344, distance: 153.1
click at [378, 344] on input "input" at bounding box center [441, 341] width 414 height 28
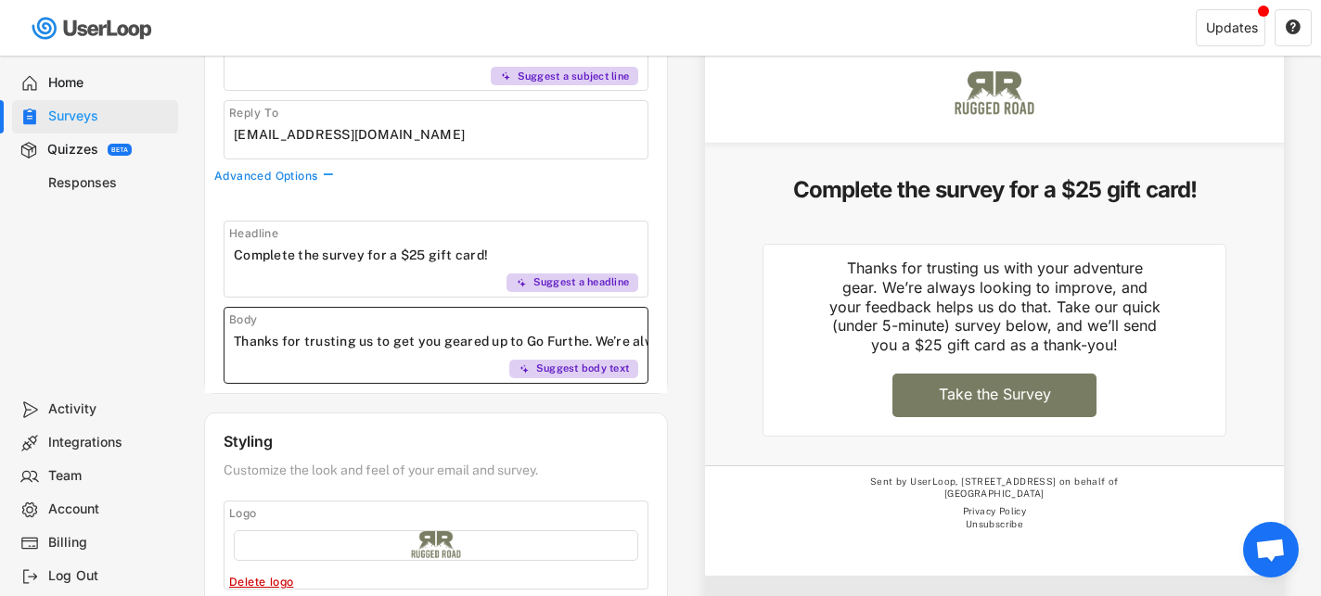
click at [527, 336] on input "input" at bounding box center [441, 341] width 414 height 28
click at [553, 340] on input "input" at bounding box center [441, 341] width 414 height 28
drag, startPoint x: 503, startPoint y: 344, endPoint x: 390, endPoint y: 345, distance: 113.2
click at [390, 345] on input "input" at bounding box center [441, 341] width 414 height 28
click at [388, 340] on input "input" at bounding box center [441, 341] width 414 height 28
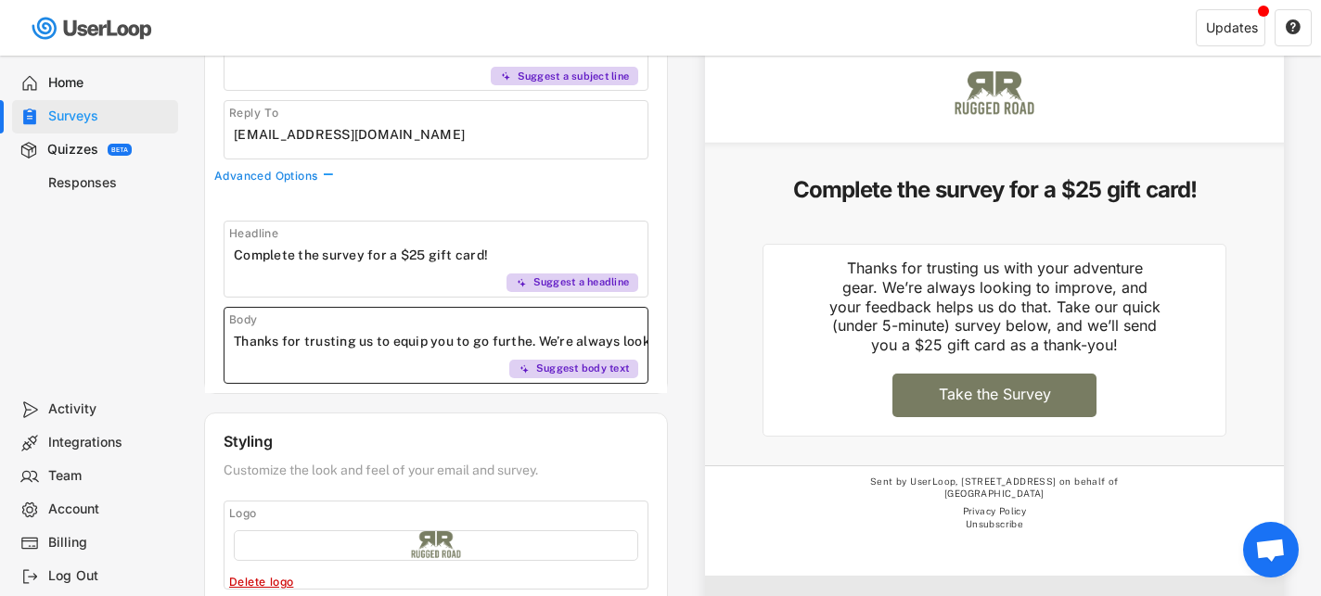
click at [523, 342] on input "input" at bounding box center [441, 341] width 414 height 28
click at [525, 342] on input "input" at bounding box center [441, 341] width 414 height 28
click at [529, 342] on input "input" at bounding box center [441, 341] width 414 height 28
drag, startPoint x: 537, startPoint y: 339, endPoint x: 230, endPoint y: 344, distance: 307.1
click at [230, 344] on div "Body Suggest body text" at bounding box center [436, 345] width 425 height 77
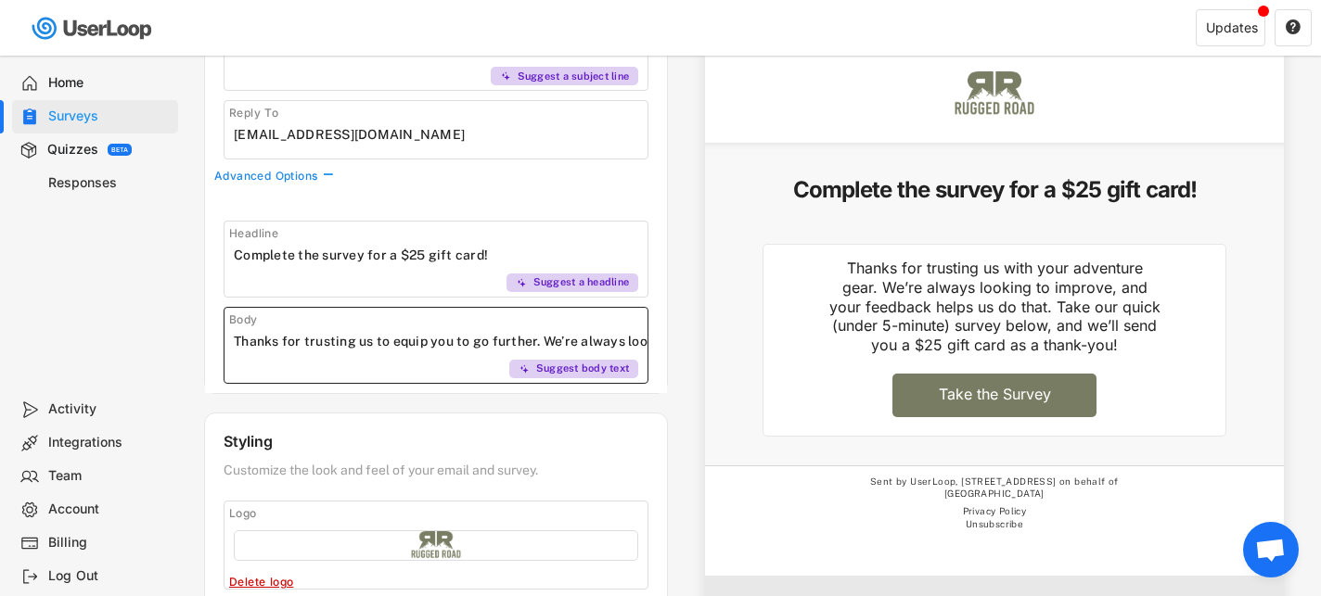
type input "Thanks for trusting us to equip you to go further. We’re always looking to impr…"
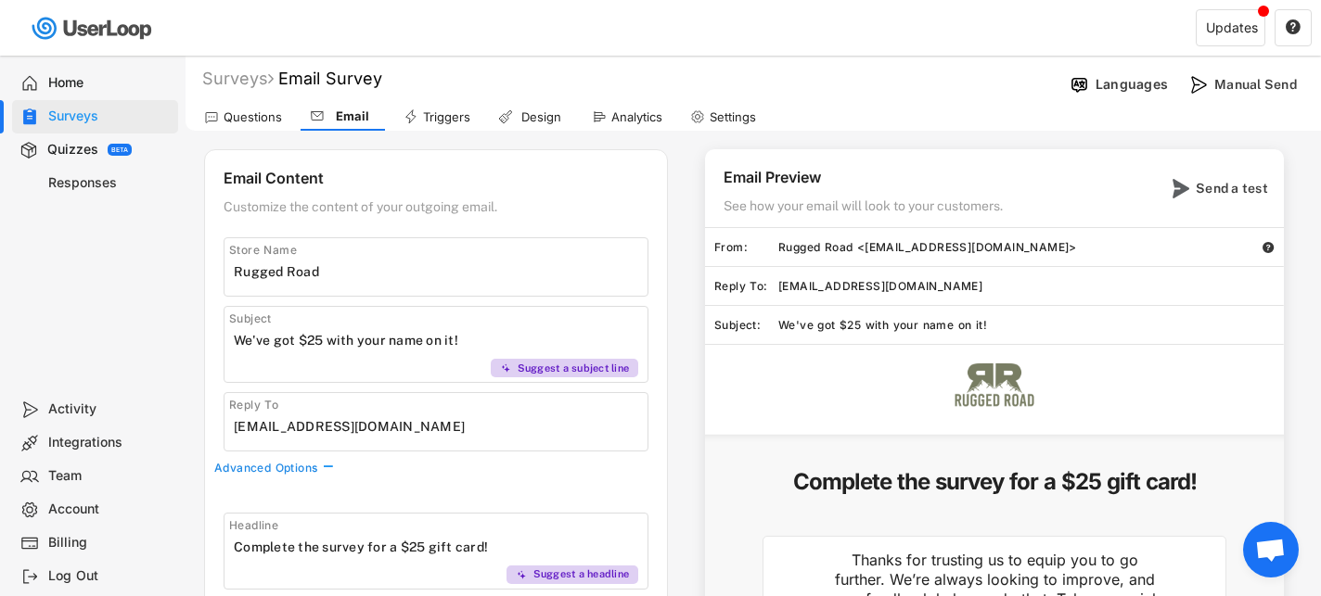
click at [699, 198] on div "Email Preview See how your email will look to your customers. Send a test From:…" at bounding box center [985, 531] width 634 height 765
click at [1193, 198] on div "Send a test" at bounding box center [1217, 188] width 116 height 37
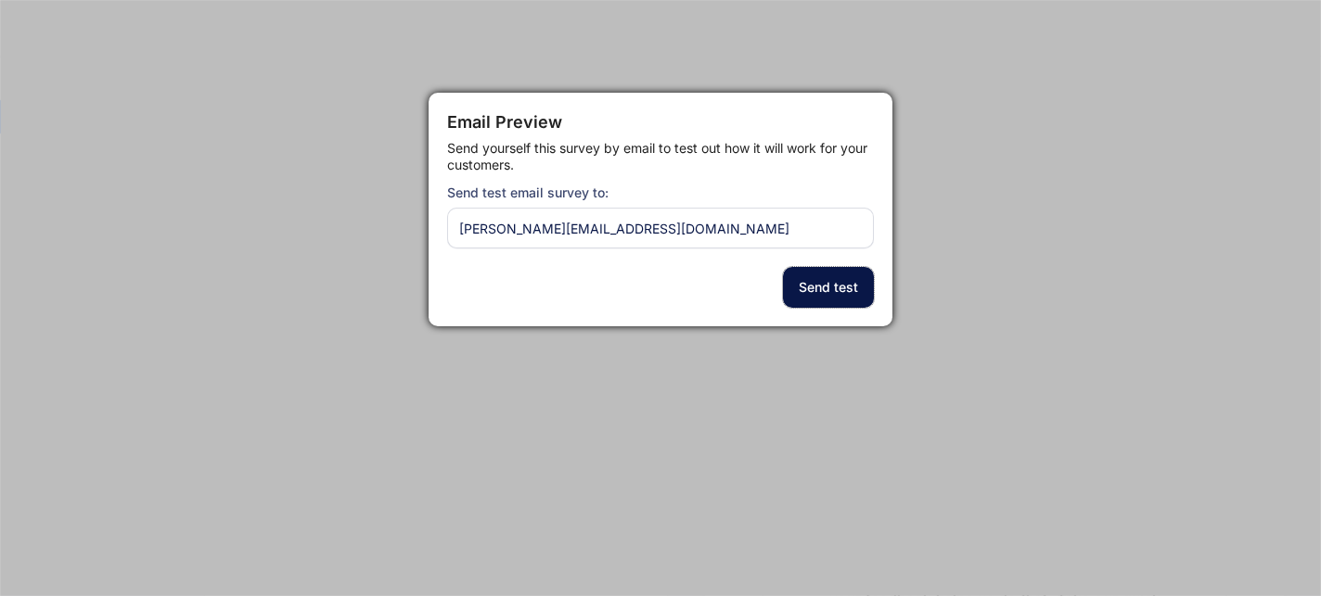
click at [823, 288] on button "Send test" at bounding box center [828, 287] width 91 height 41
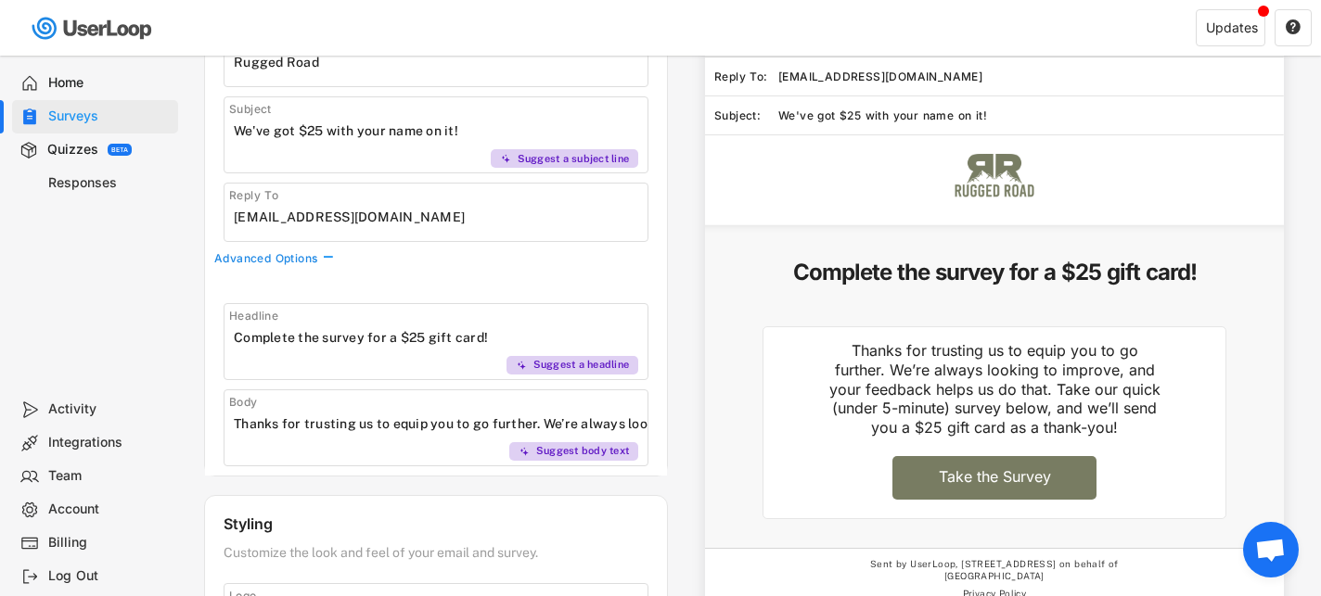
scroll to position [211, 0]
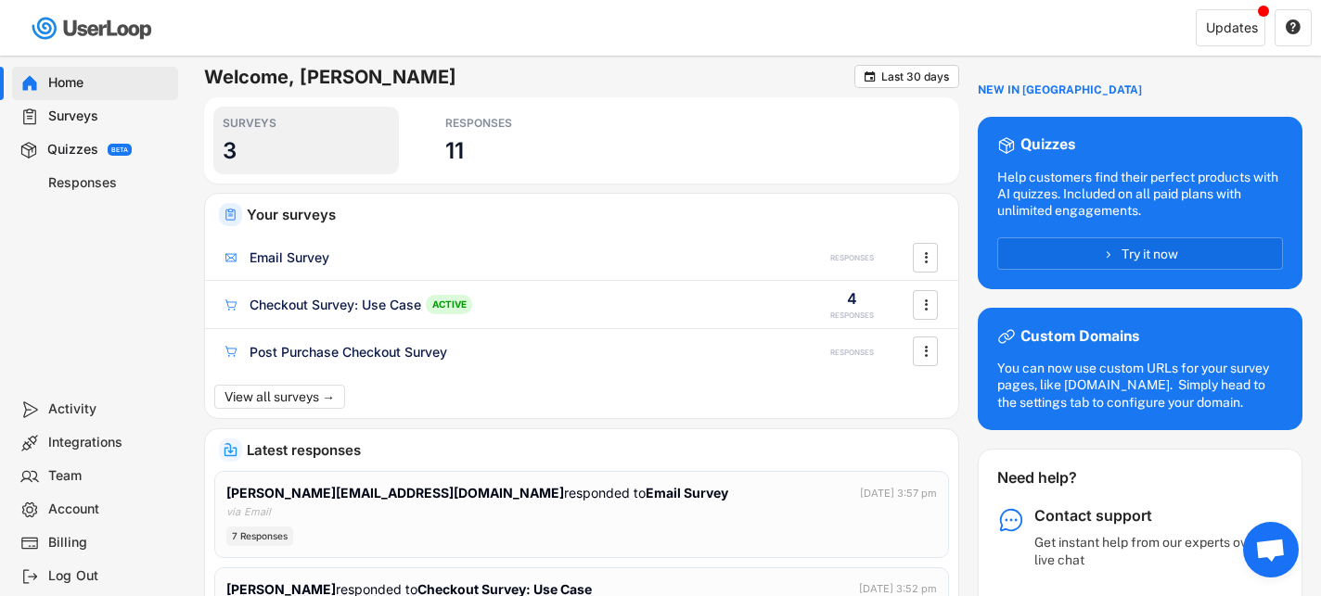
click at [287, 153] on div "SURVEYS 3" at bounding box center [306, 141] width 186 height 68
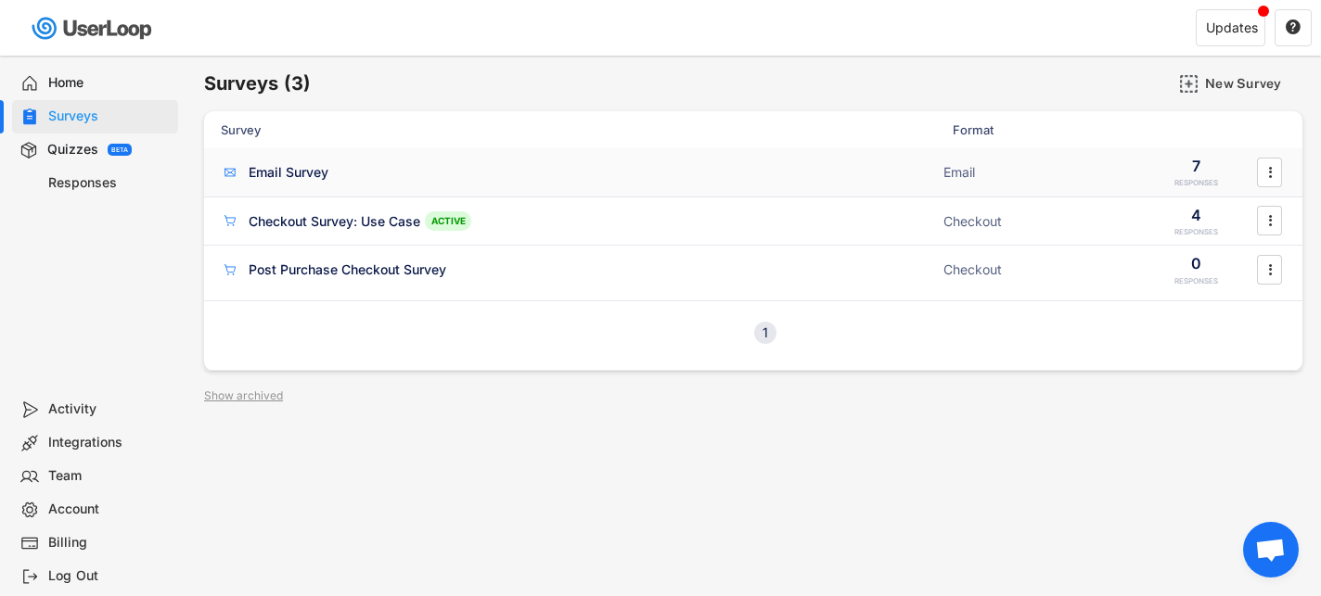
click at [314, 173] on div "Email Survey" at bounding box center [289, 172] width 80 height 19
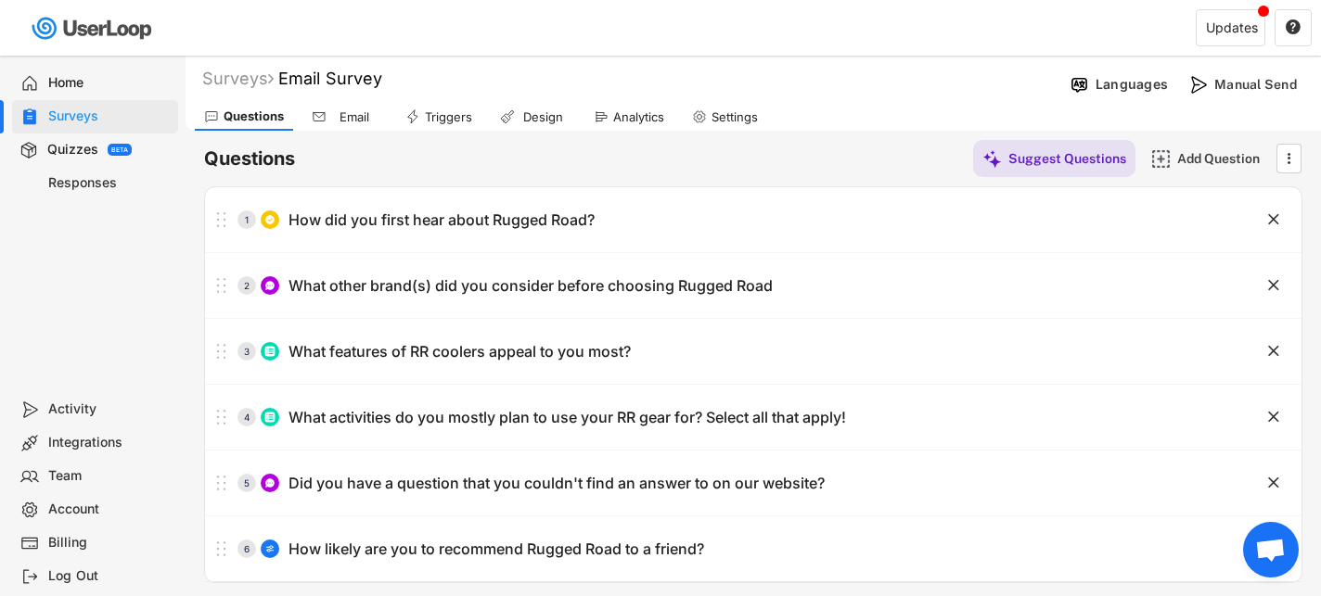
click at [634, 113] on div "Analytics" at bounding box center [638, 117] width 51 height 16
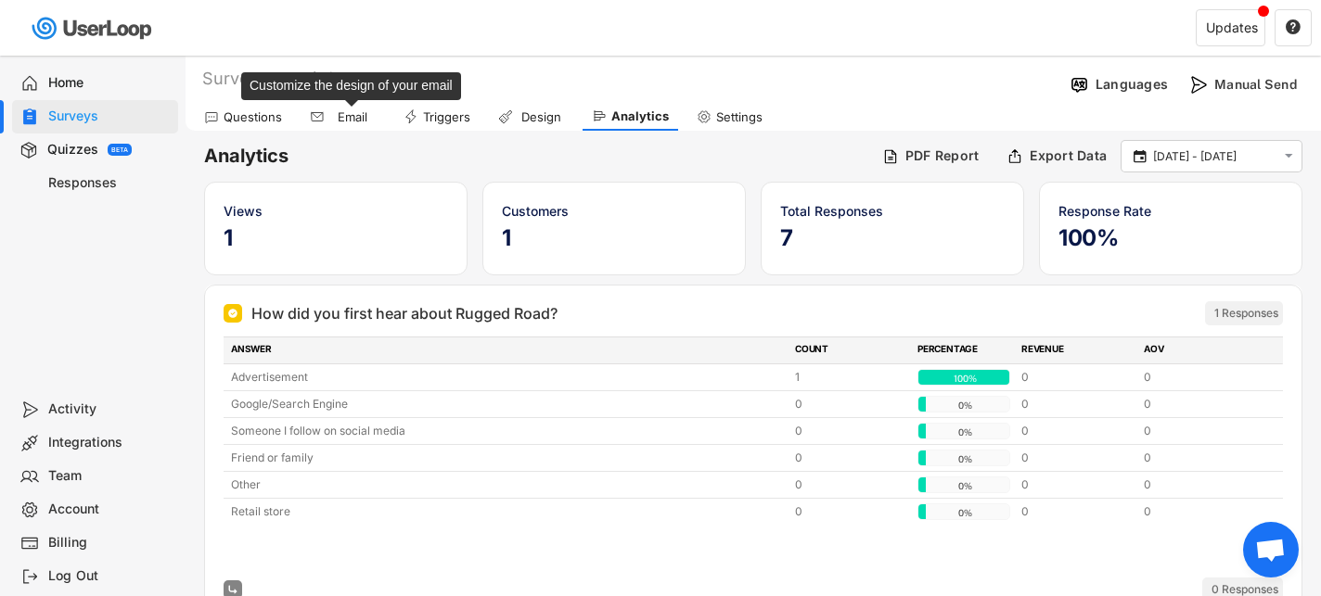
click at [353, 122] on div "Email" at bounding box center [352, 117] width 46 height 16
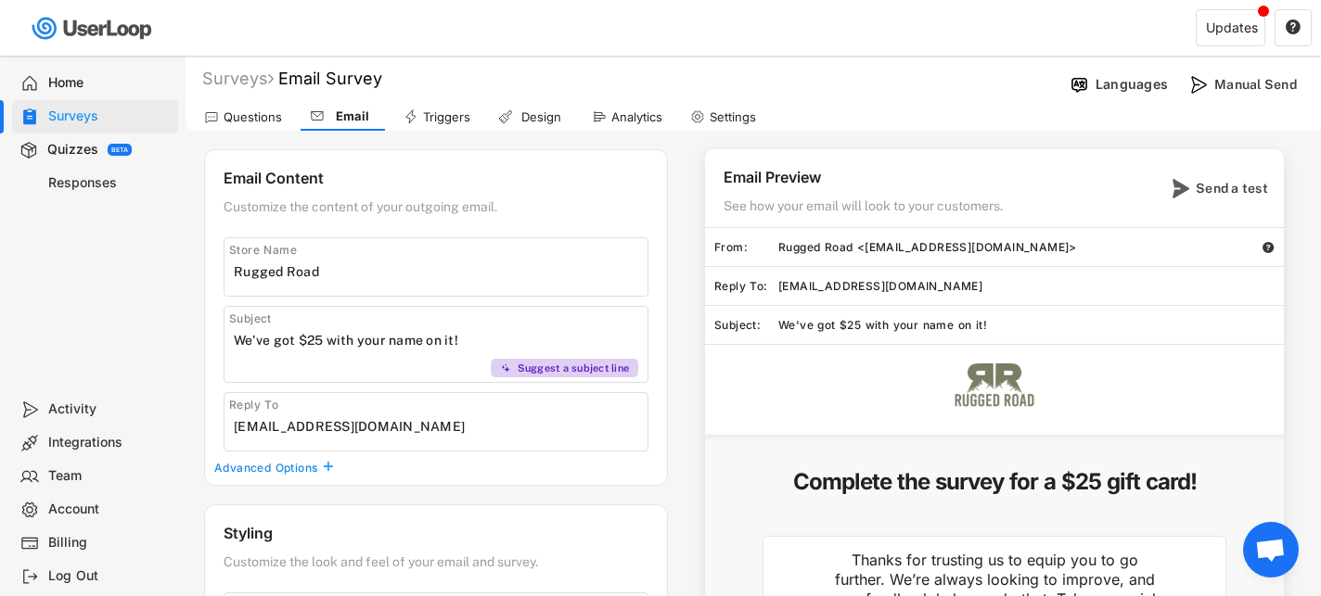
click at [266, 123] on div "Questions" at bounding box center [253, 117] width 58 height 16
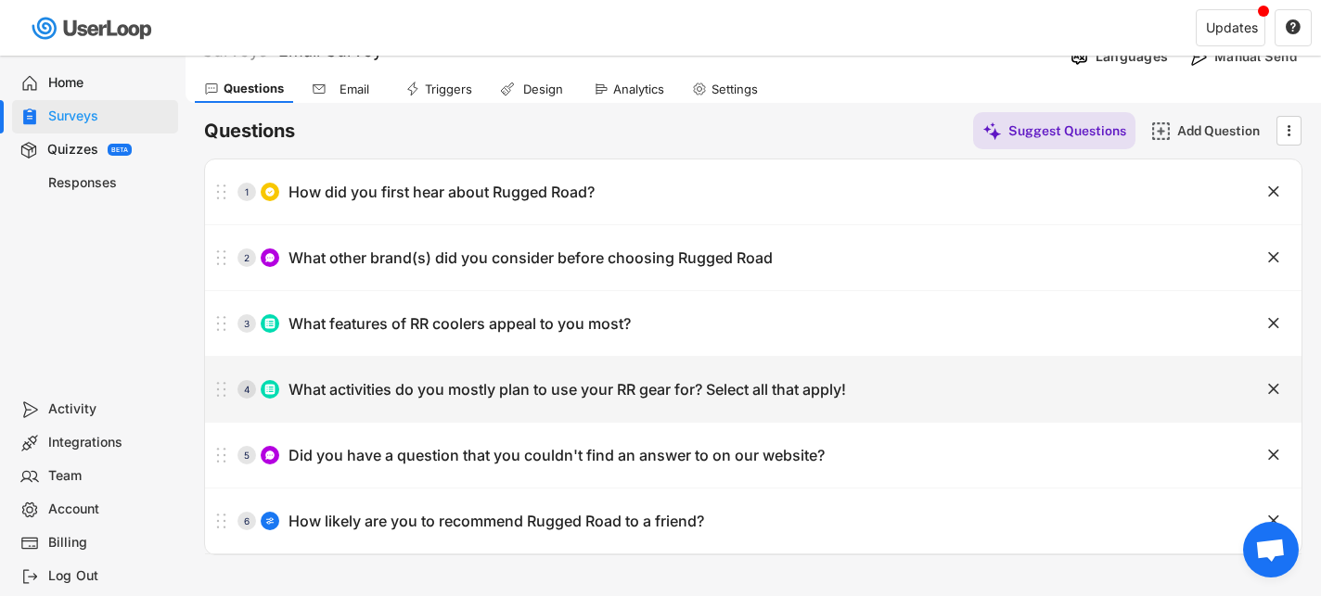
scroll to position [29, 0]
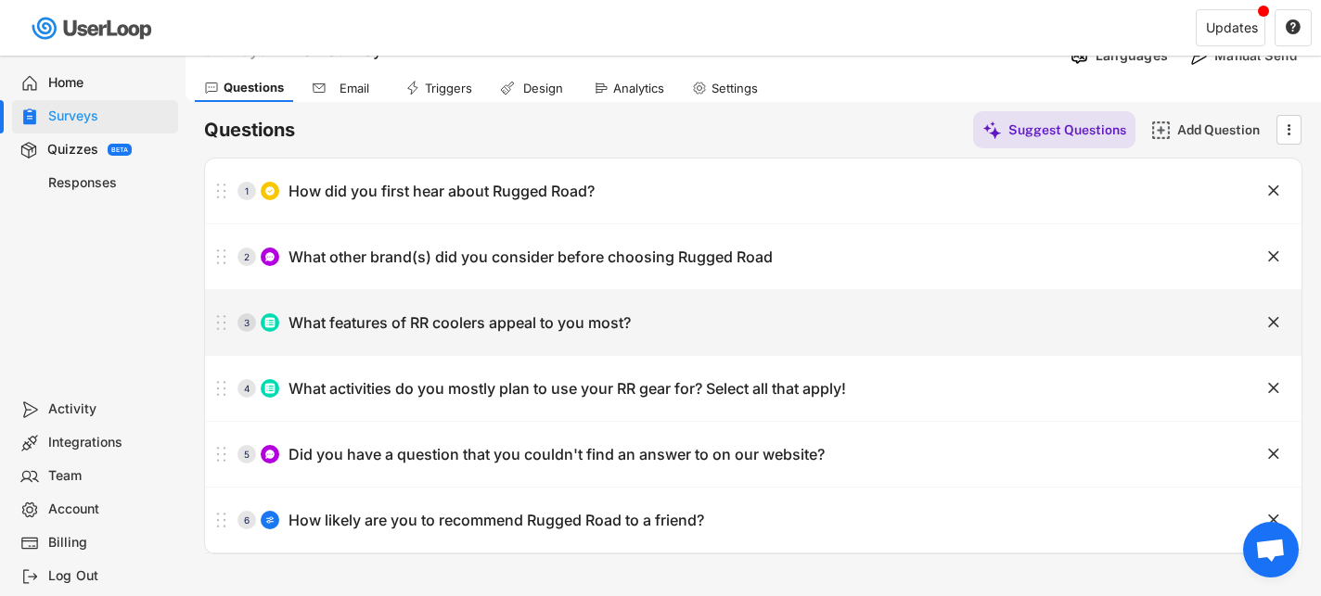
click at [596, 265] on div "What other brand(s) did you consider before choosing Rugged Road" at bounding box center [530, 257] width 484 height 19
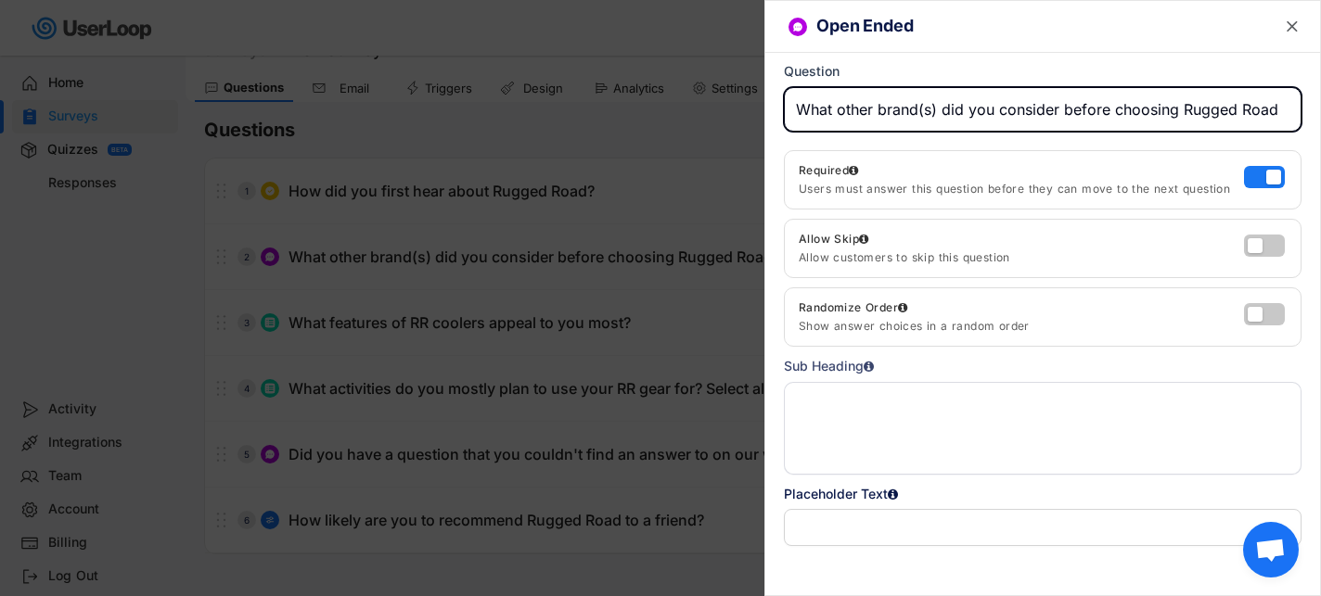
click at [553, 211] on div at bounding box center [660, 298] width 1321 height 596
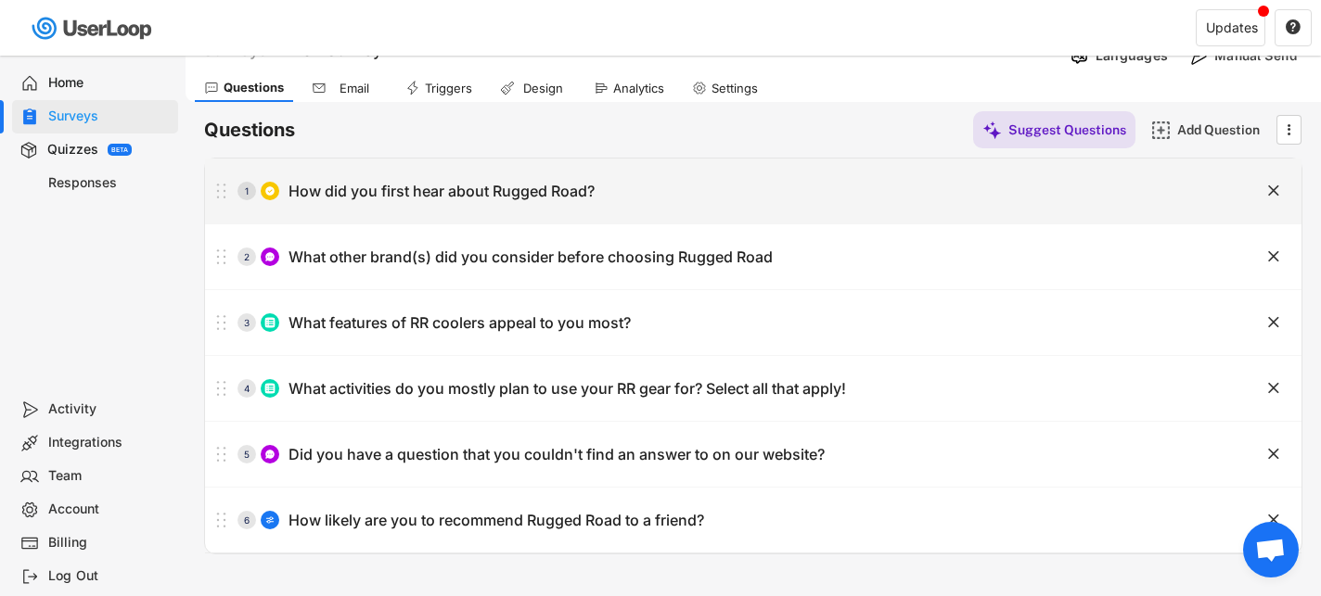
click at [554, 182] on div "How did you first hear about Rugged Road?" at bounding box center [441, 191] width 306 height 19
type input "How did you first hear about Rugged Road?"
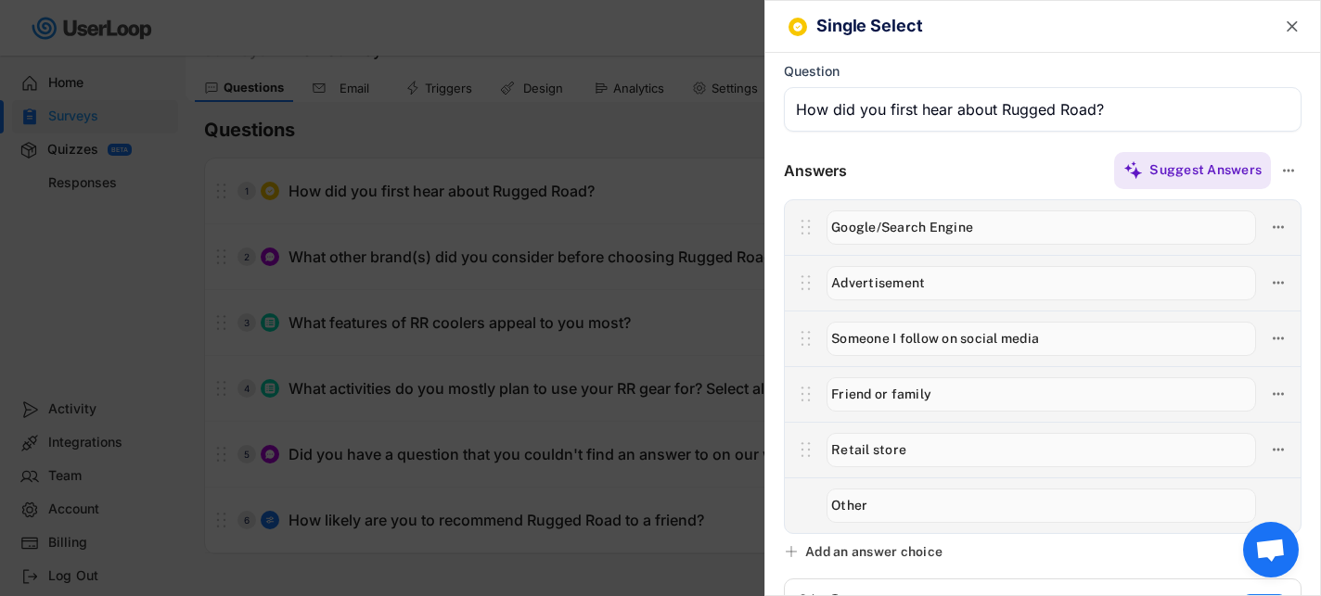
click at [939, 452] on input "input" at bounding box center [1040, 450] width 429 height 34
click at [1273, 447] on icon at bounding box center [1278, 450] width 17 height 17
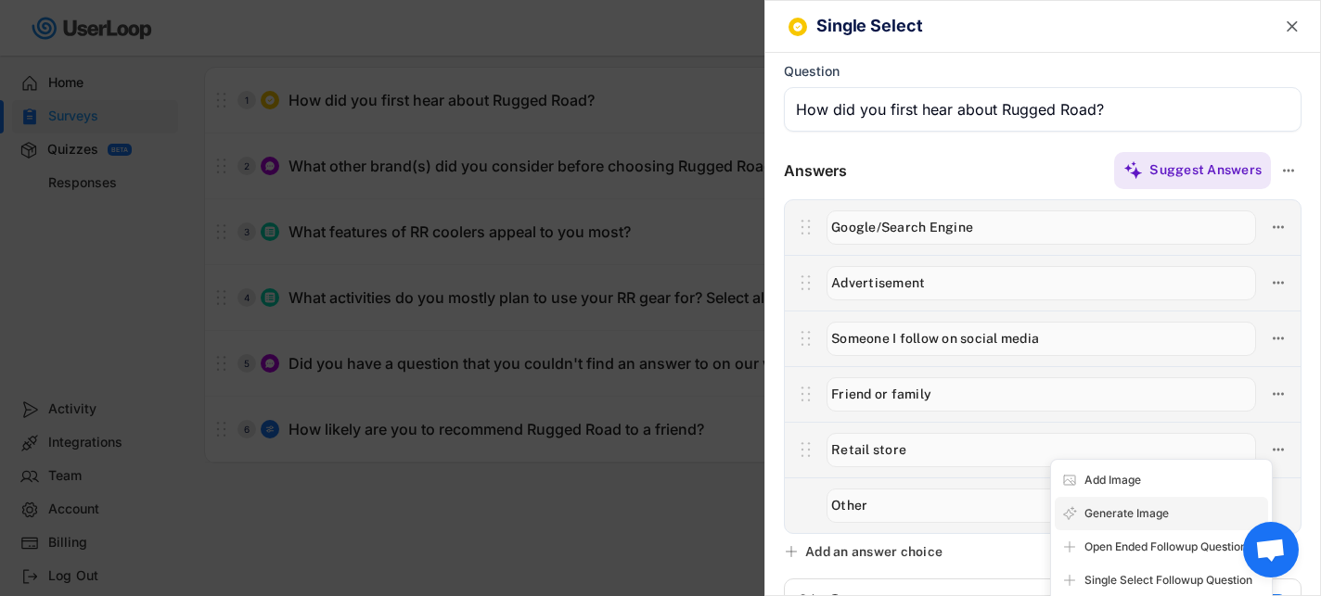
scroll to position [124, 0]
click at [606, 497] on div at bounding box center [660, 298] width 1321 height 596
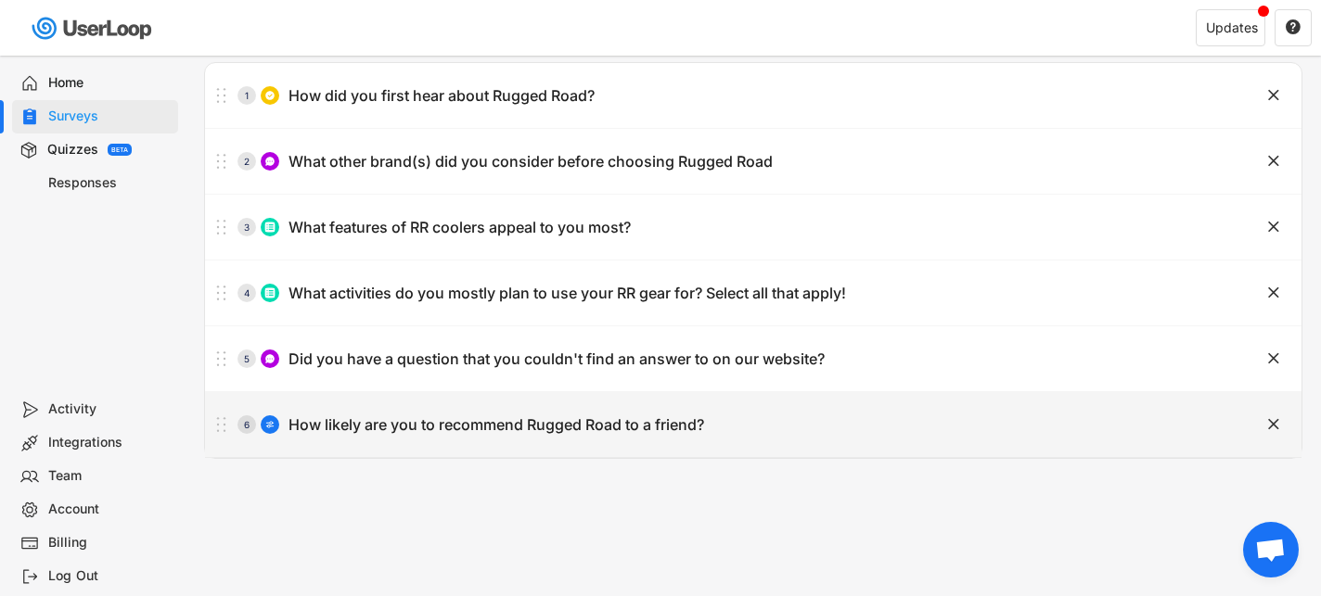
scroll to position [0, 0]
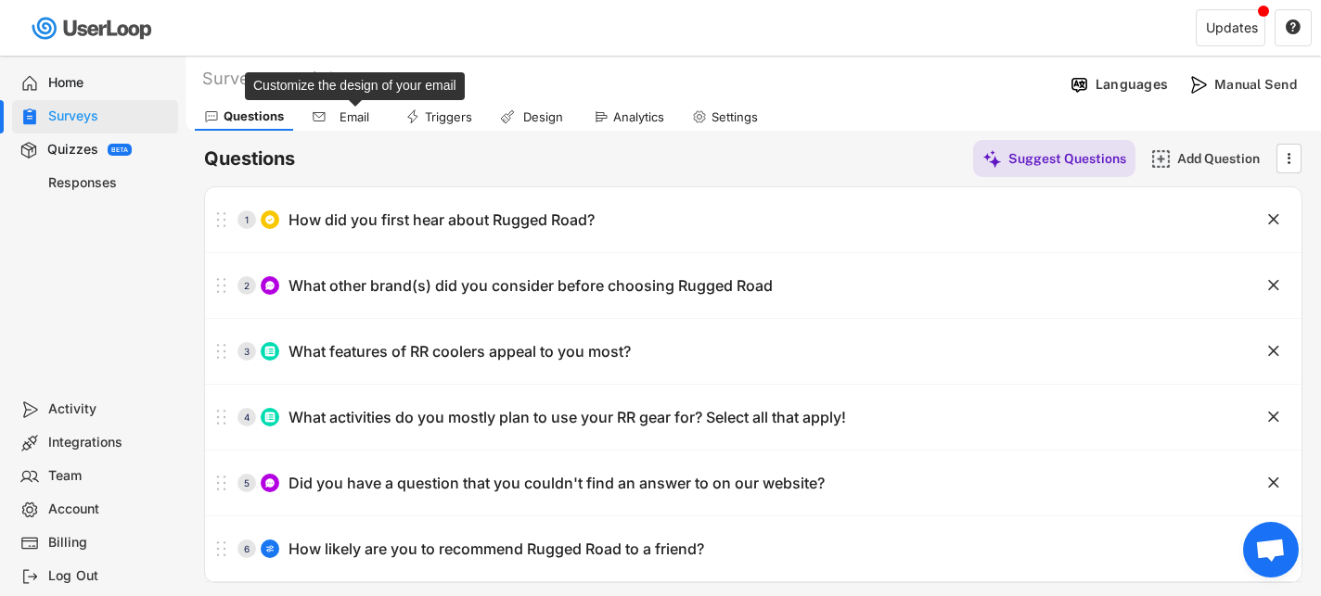
click at [351, 119] on div "Email" at bounding box center [354, 117] width 46 height 16
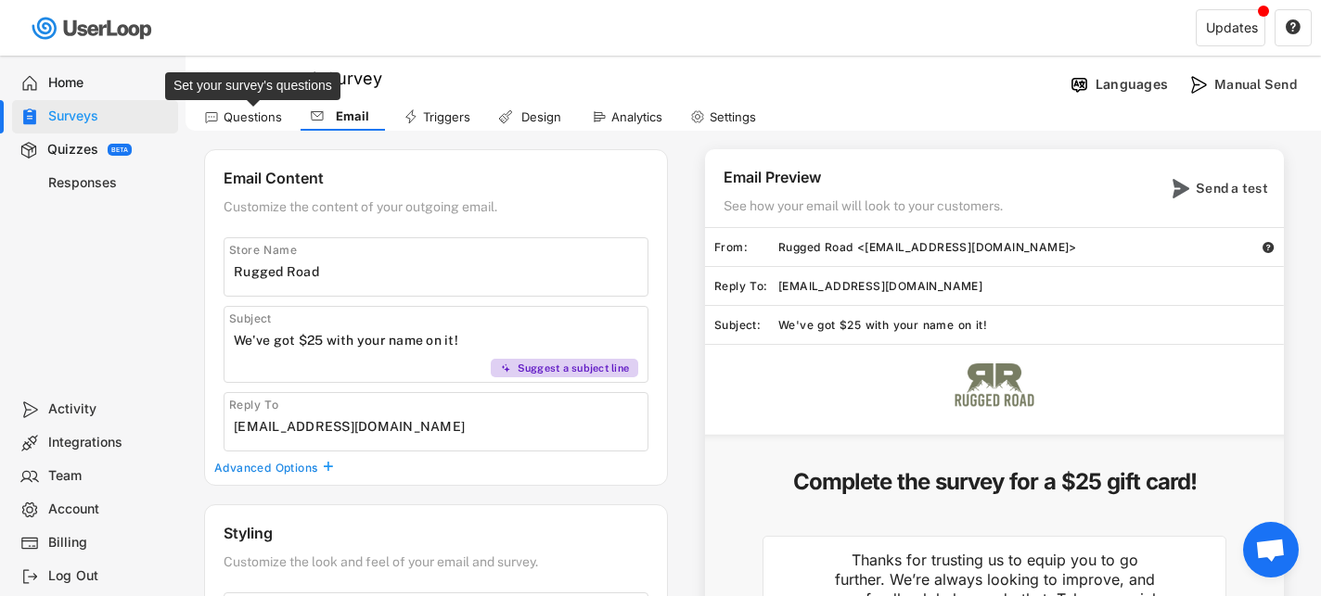
click at [257, 114] on div "Questions" at bounding box center [253, 117] width 58 height 16
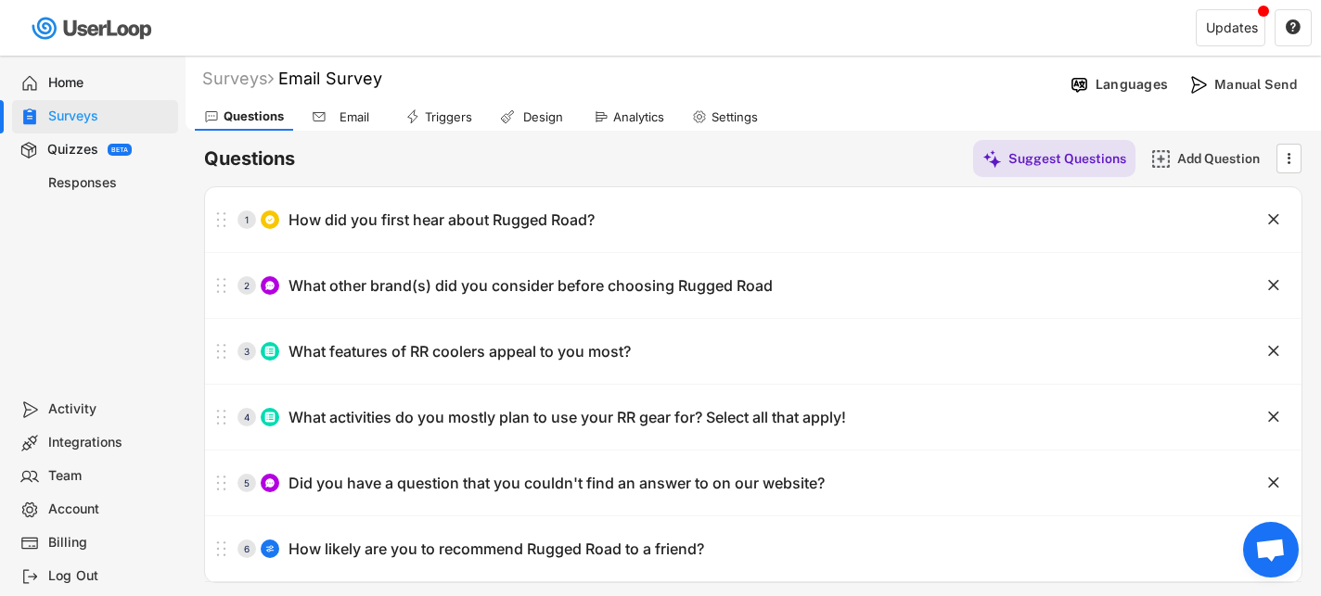
click at [356, 126] on div "Email" at bounding box center [344, 117] width 84 height 28
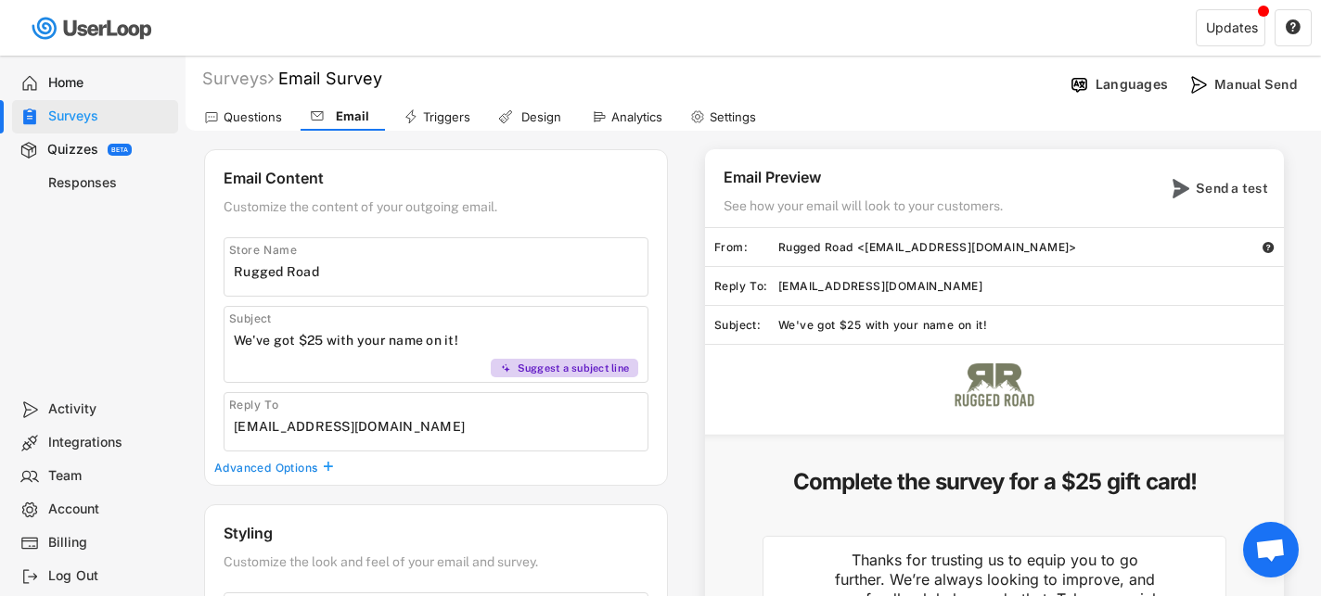
click at [733, 122] on div "Settings" at bounding box center [733, 117] width 46 height 16
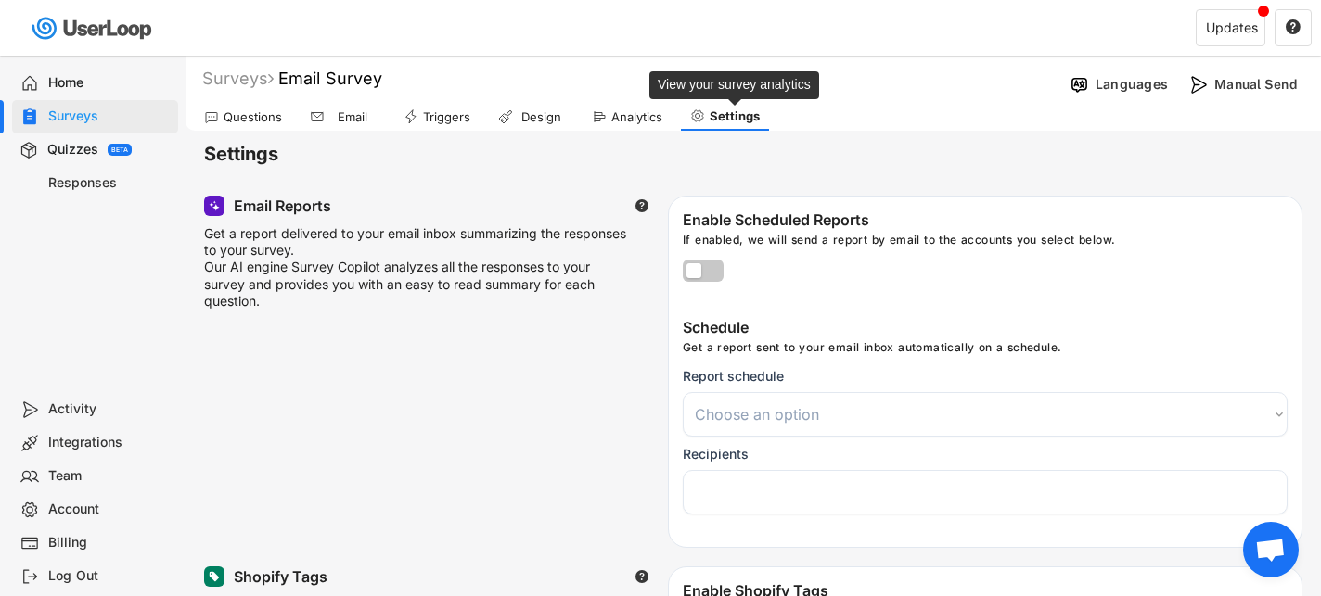
select select
click at [456, 127] on div "Triggers" at bounding box center [436, 117] width 85 height 28
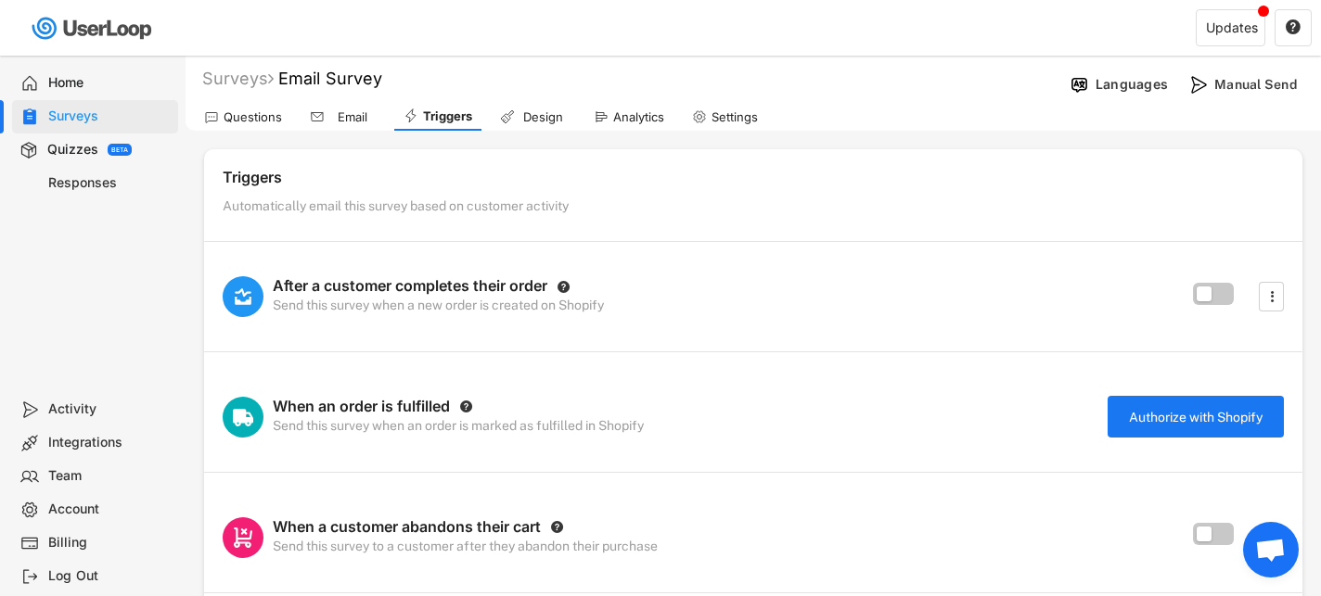
click at [519, 122] on div "Design" at bounding box center [542, 117] width 46 height 16
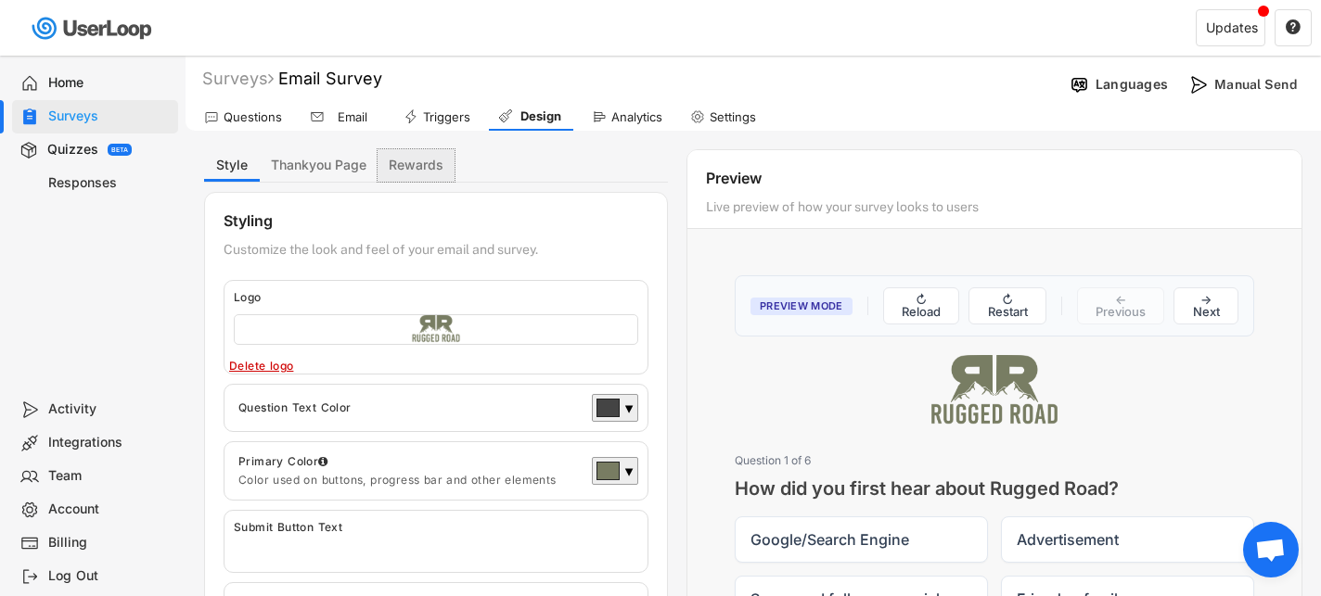
click at [404, 159] on button "Rewards" at bounding box center [416, 165] width 77 height 32
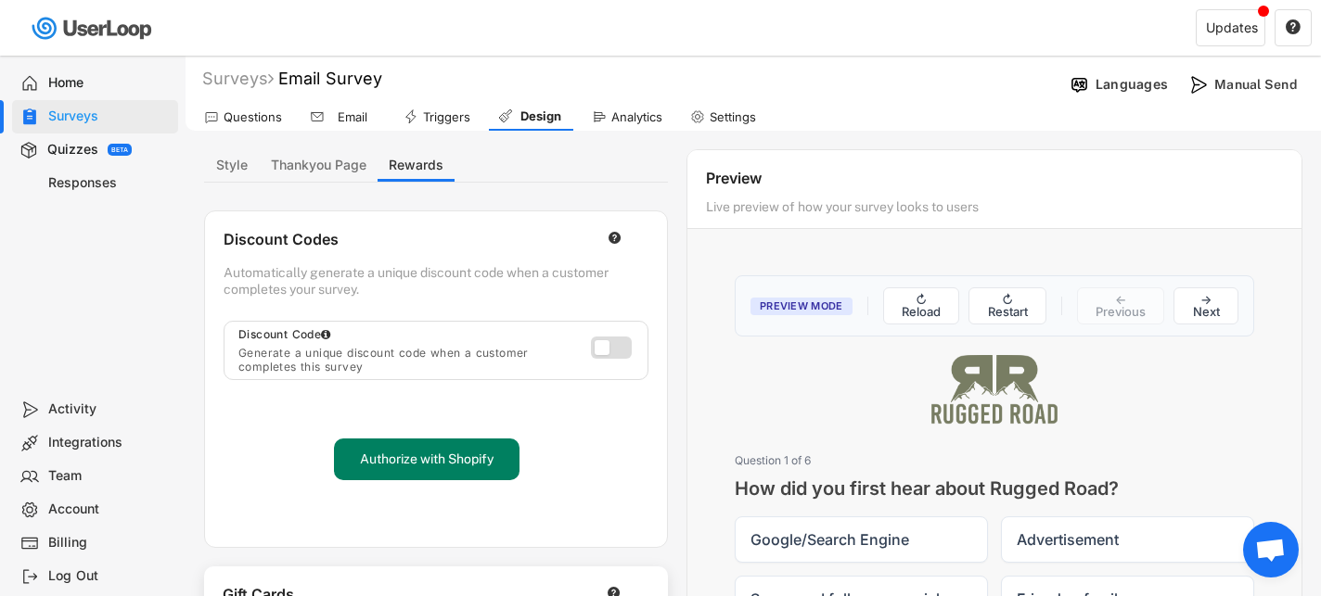
scroll to position [442, 0]
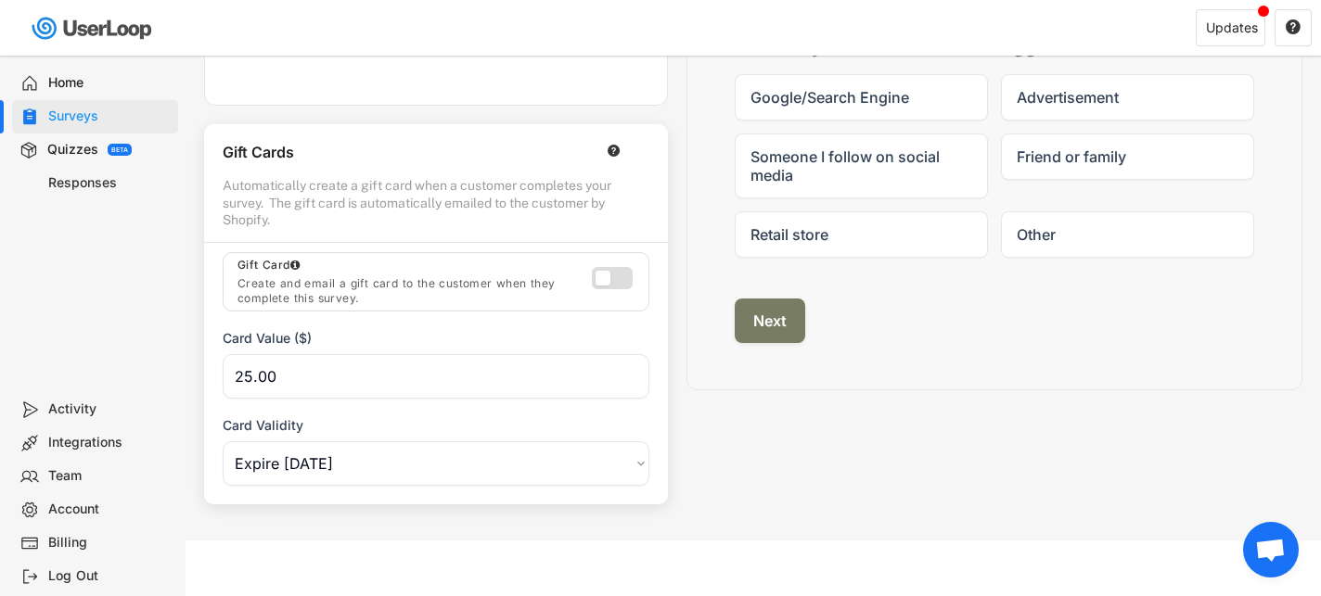
click at [619, 285] on div at bounding box center [615, 281] width 47 height 29
click at [610, 274] on label at bounding box center [607, 274] width 41 height 22
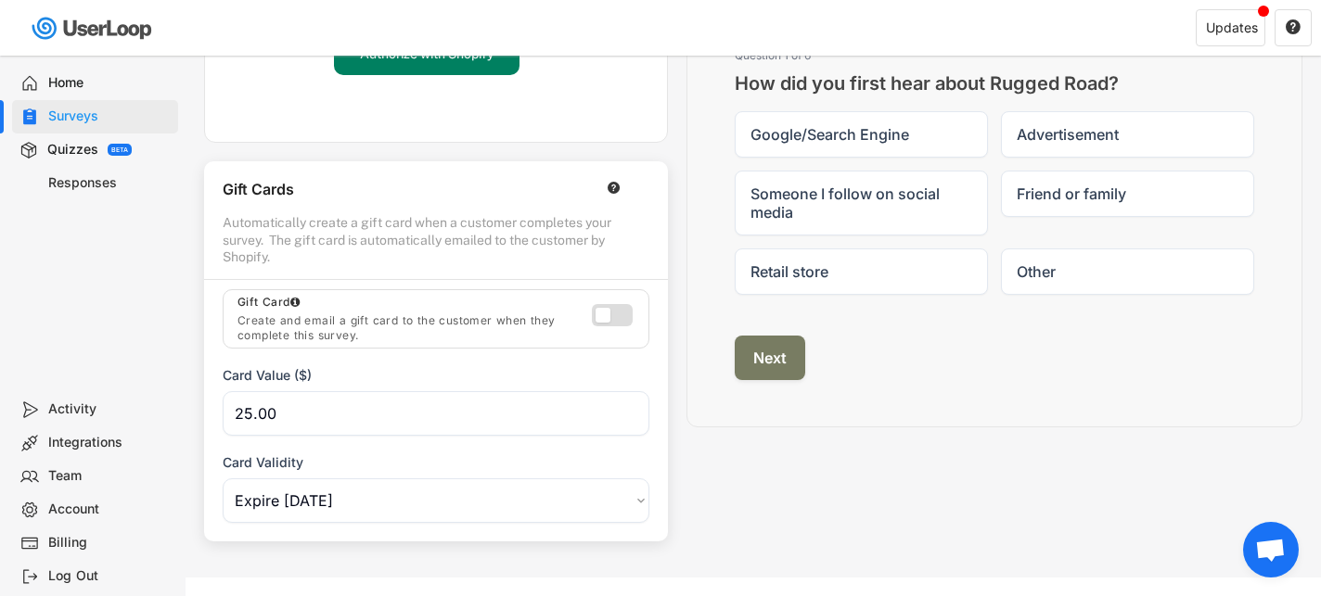
scroll to position [404, 0]
click at [613, 190] on text "" at bounding box center [614, 189] width 13 height 14
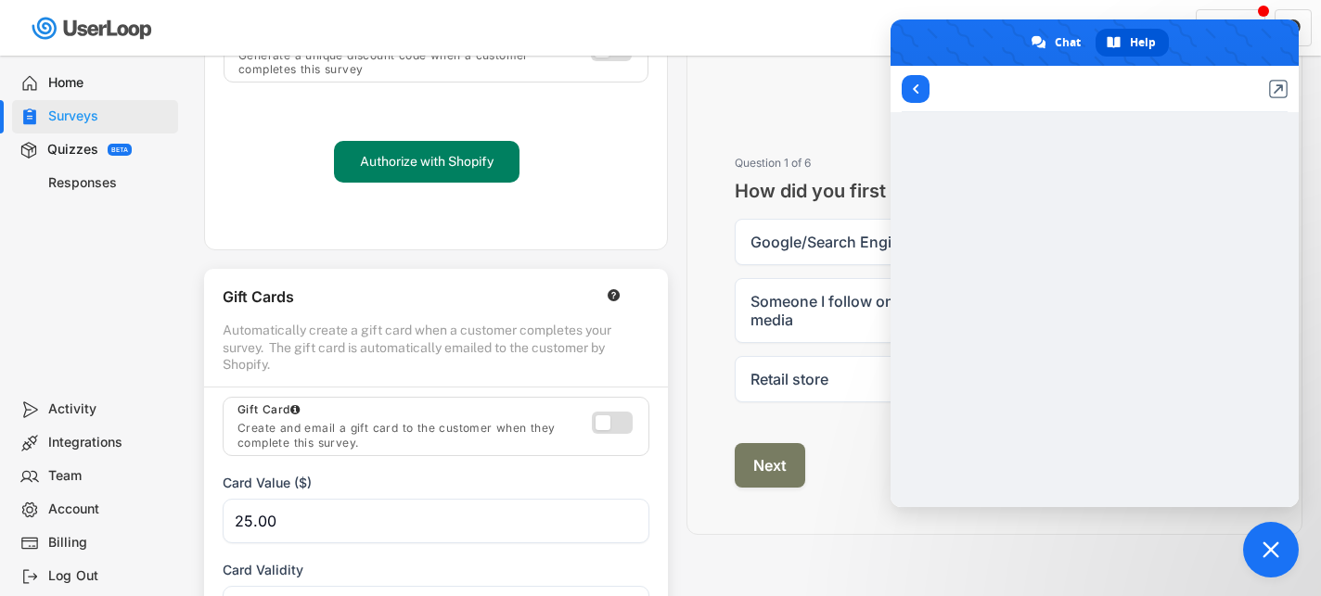
scroll to position [442, 0]
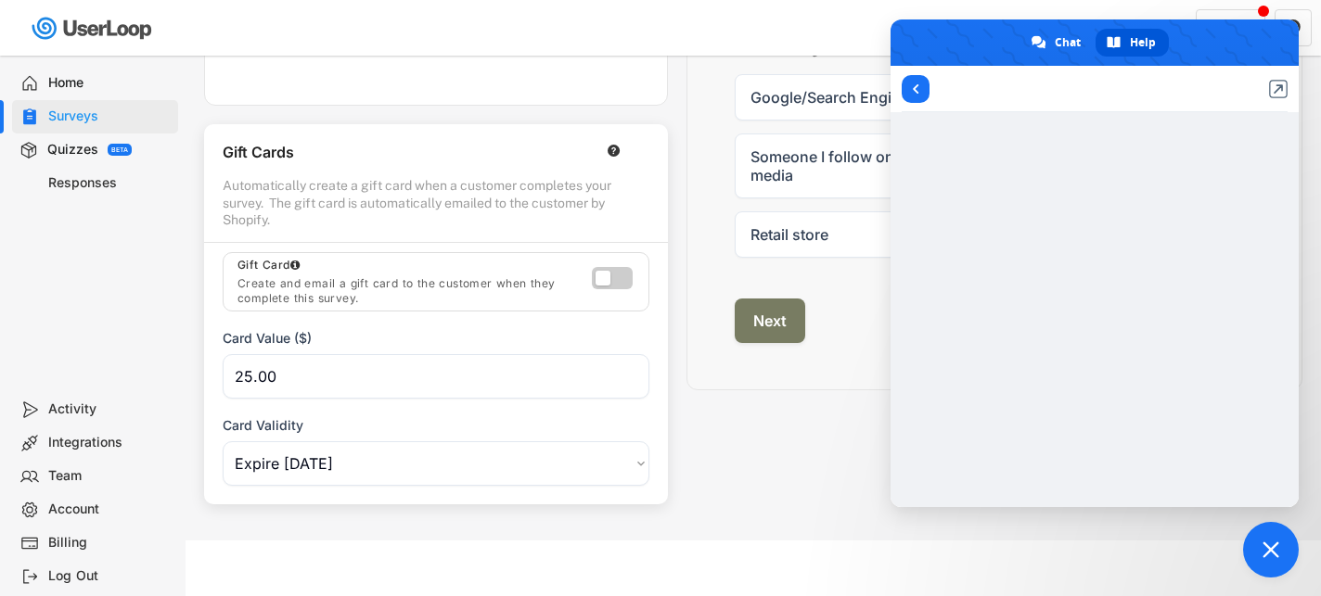
click at [617, 281] on label at bounding box center [607, 274] width 41 height 22
click at [781, 514] on div "Surveys Email Survey Languages Manual Send Questions Email Triggers Design Anal…" at bounding box center [753, 77] width 1135 height 928
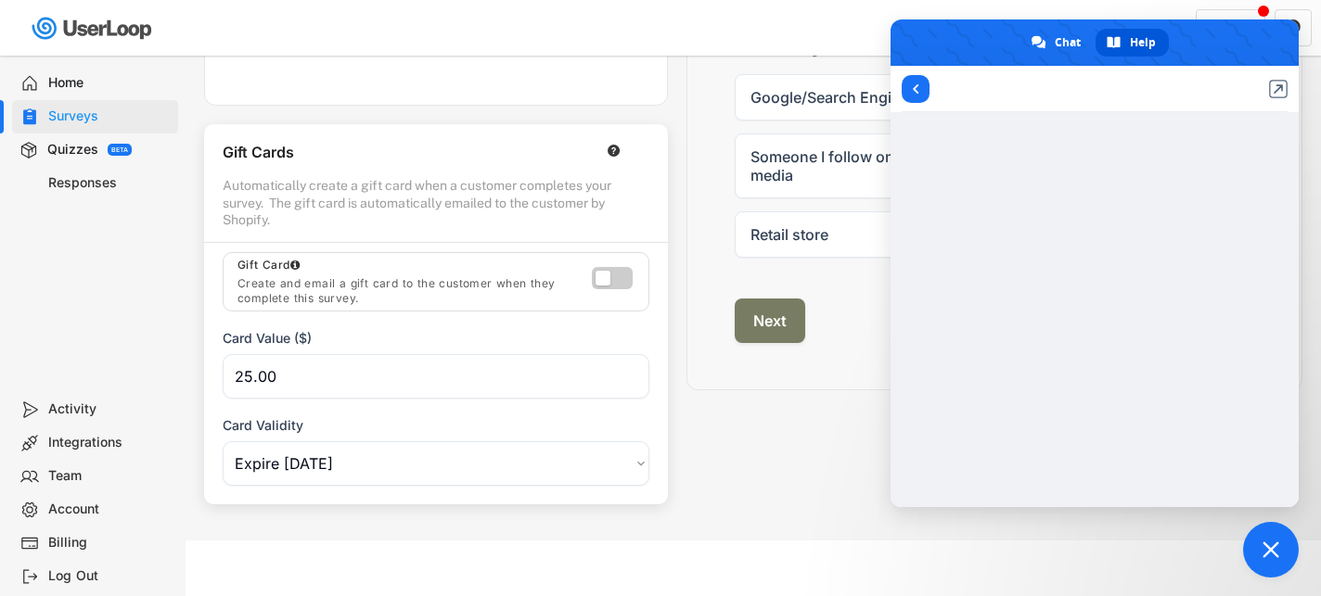
click at [607, 273] on label at bounding box center [607, 274] width 41 height 22
click at [529, 464] on select "Choose an option Expire in 1 Week Expire in 2 Weeks Expire in 1 Months Expire i…" at bounding box center [436, 464] width 427 height 45
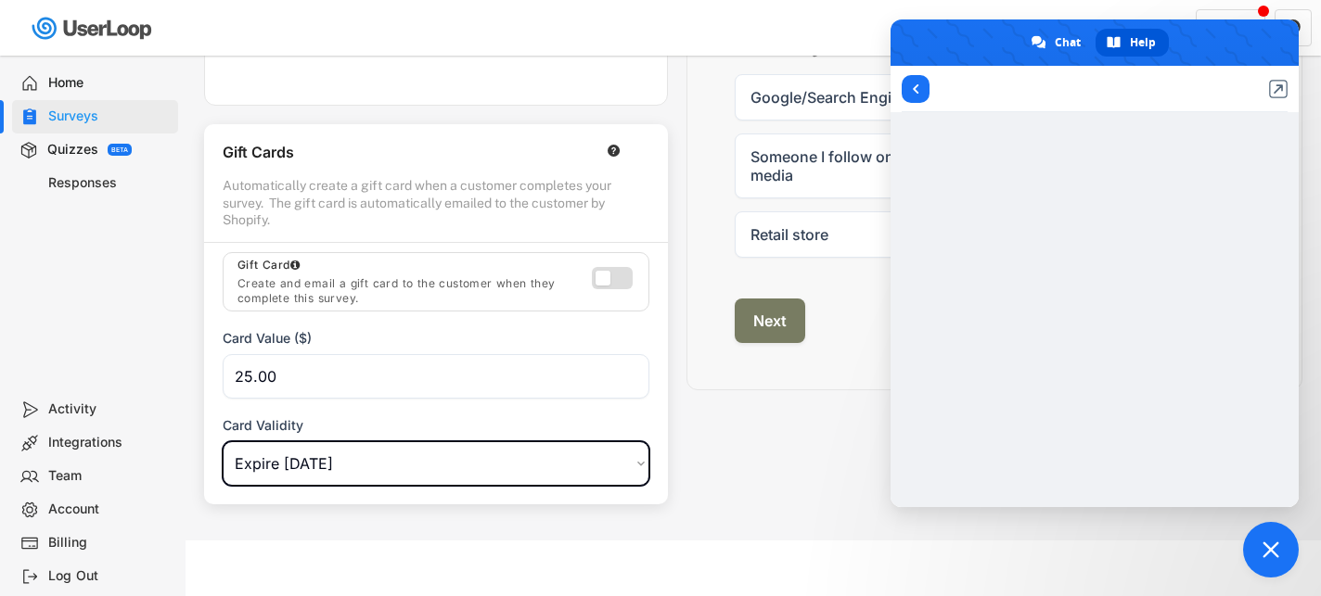
click at [223, 442] on select "Choose an option Expire in 1 Week Expire in 2 Weeks Expire in 1 Months Expire i…" at bounding box center [436, 464] width 427 height 45
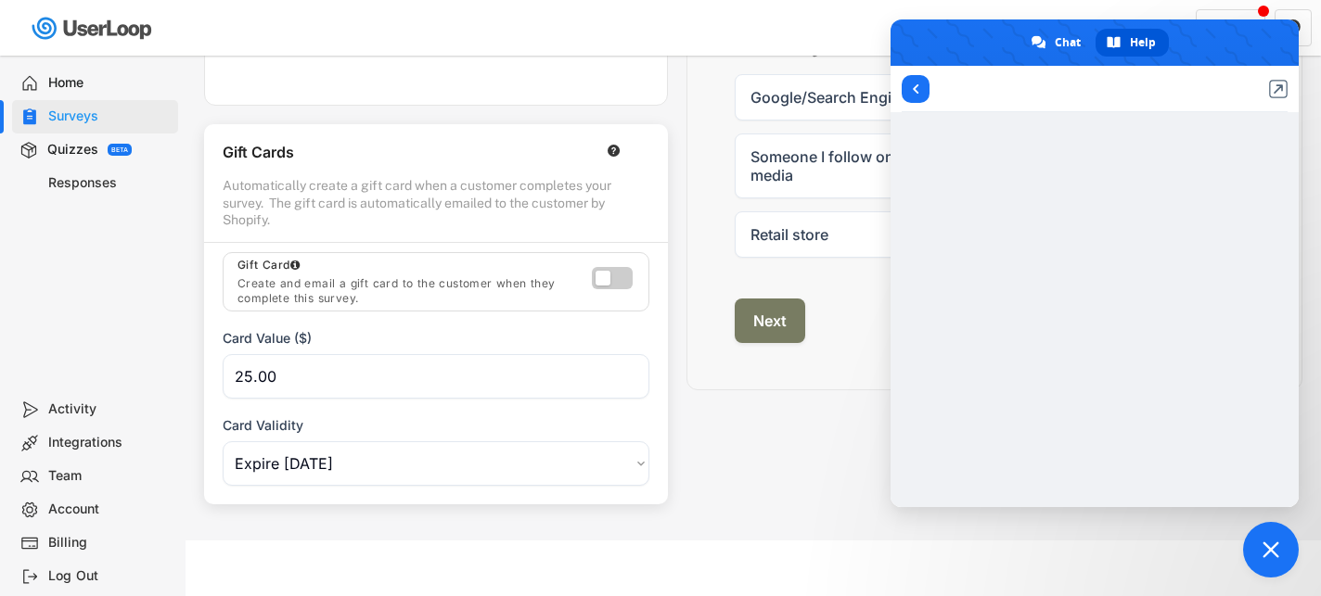
click at [612, 281] on label at bounding box center [607, 274] width 41 height 22
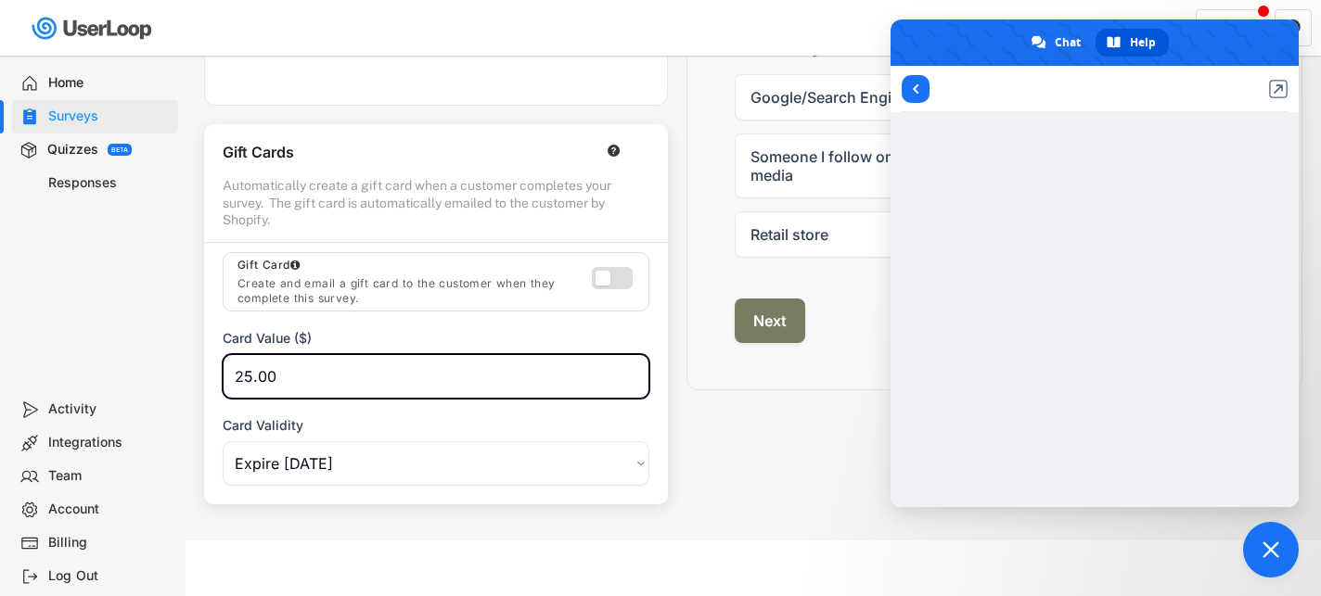
click at [516, 383] on input "input" at bounding box center [436, 376] width 427 height 45
click at [533, 466] on select "Choose an option Expire in 1 Week Expire in 2 Weeks Expire in 1 Months Expire i…" at bounding box center [436, 464] width 427 height 45
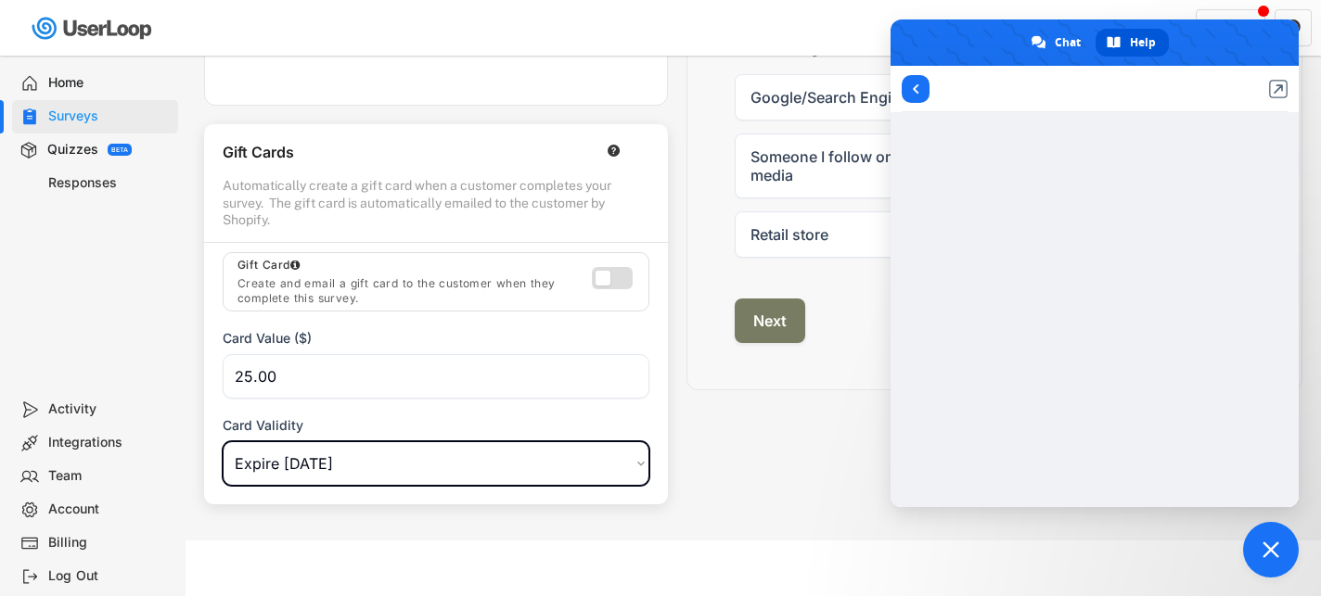
select select ""expire_in_6_months""
click at [223, 442] on select "Choose an option Expire in 1 Week Expire in 2 Weeks Expire in 1 Months Expire i…" at bounding box center [436, 464] width 427 height 45
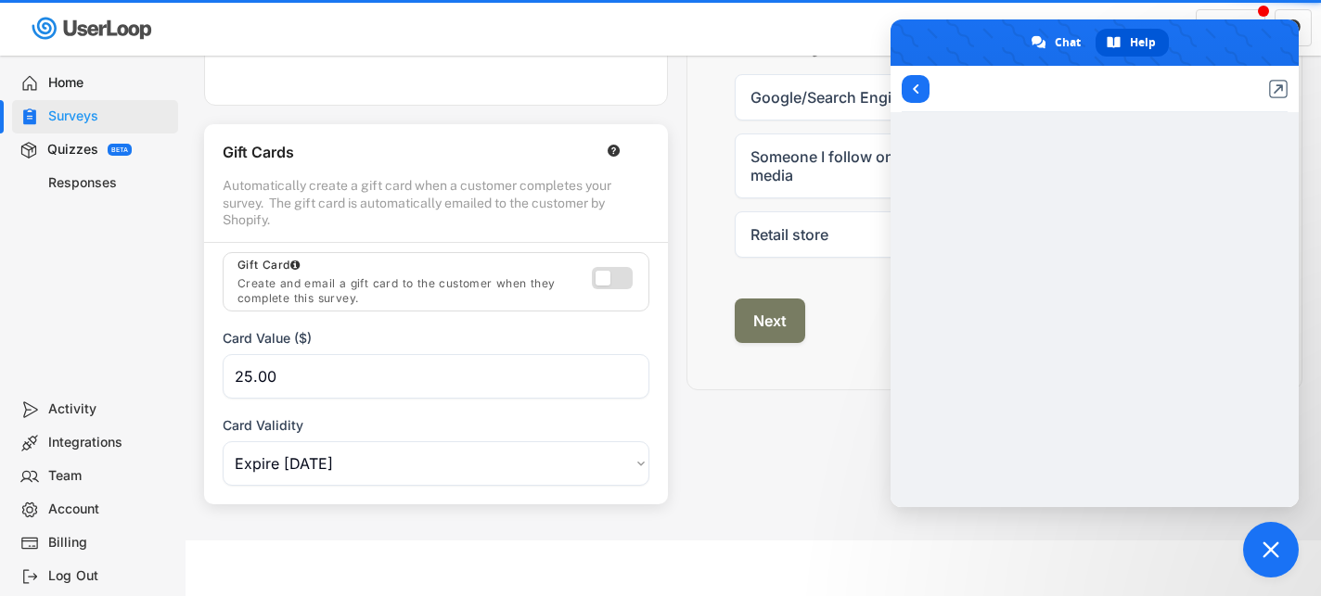
click at [340, 382] on input "input" at bounding box center [436, 376] width 427 height 45
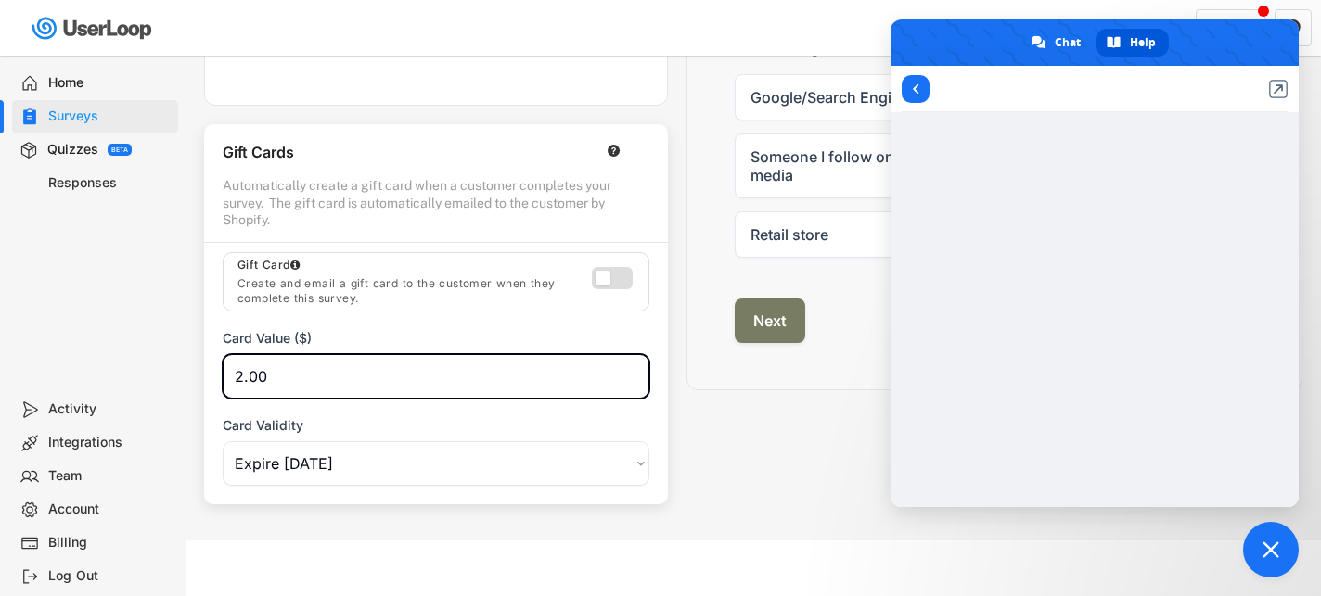
type input "25.00"
click at [709, 423] on div "Style Thankyou Page Rewards Styling Customize the look and feel of your email a…" at bounding box center [753, 106] width 1098 height 798
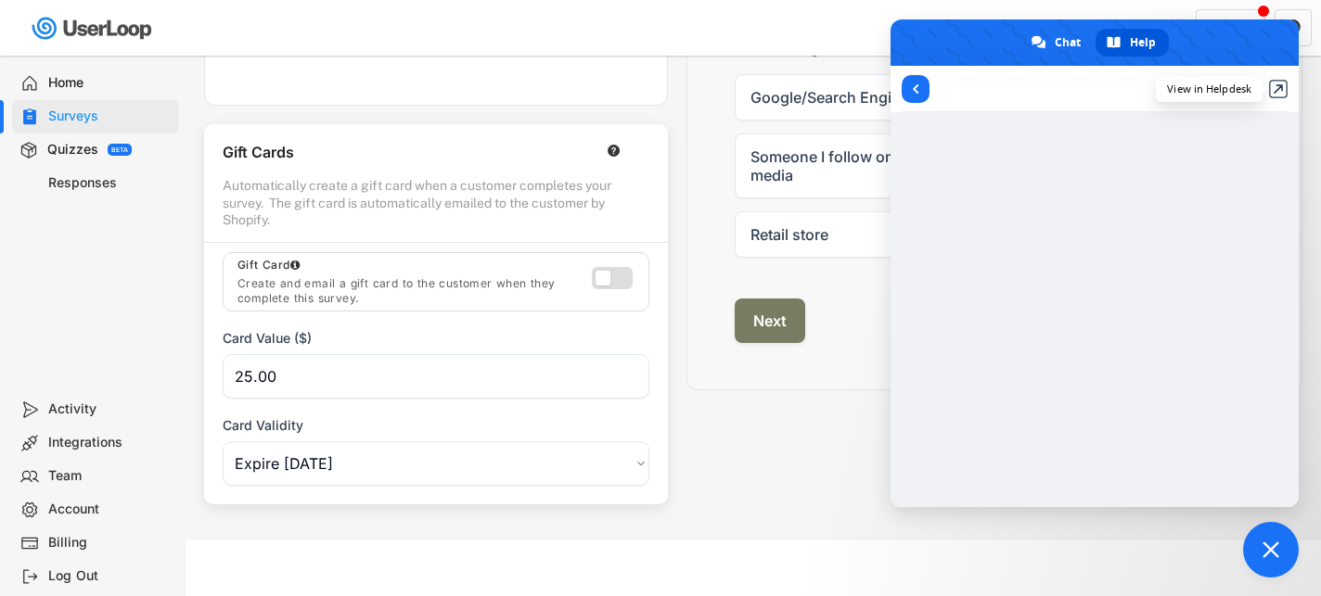
click at [1275, 85] on link "View in Helpdesk" at bounding box center [1278, 89] width 19 height 19
click at [920, 84] on span "Return to articles" at bounding box center [916, 89] width 28 height 28
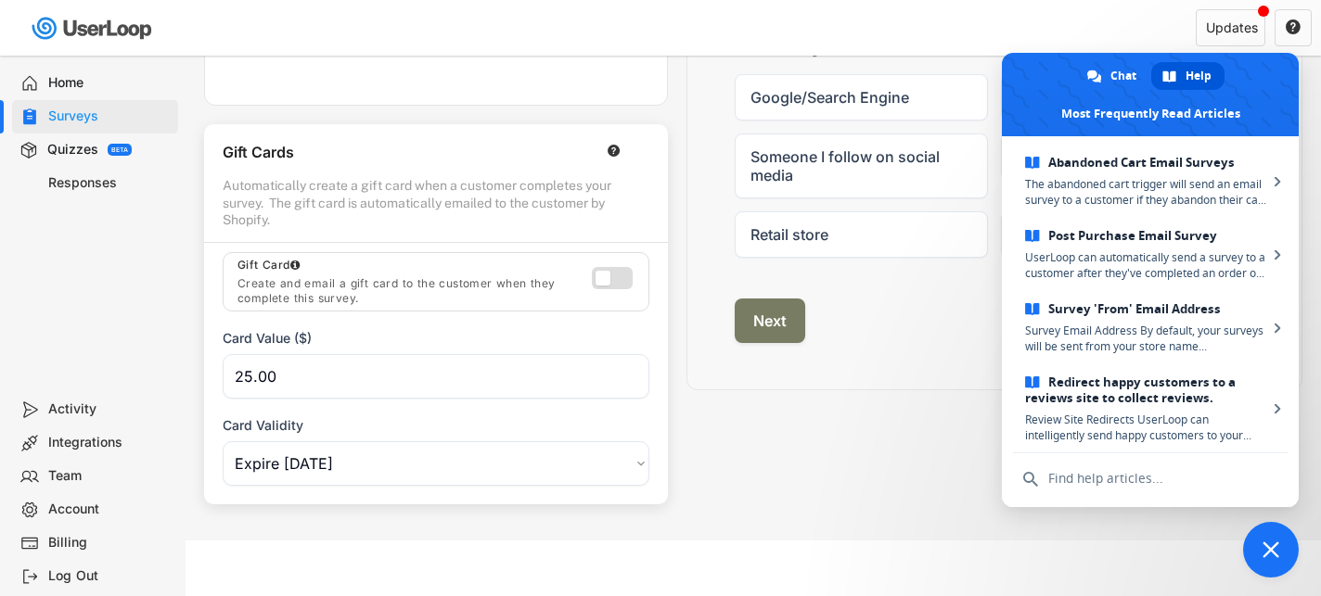
click at [1247, 554] on span "Close chat" at bounding box center [1271, 550] width 56 height 56
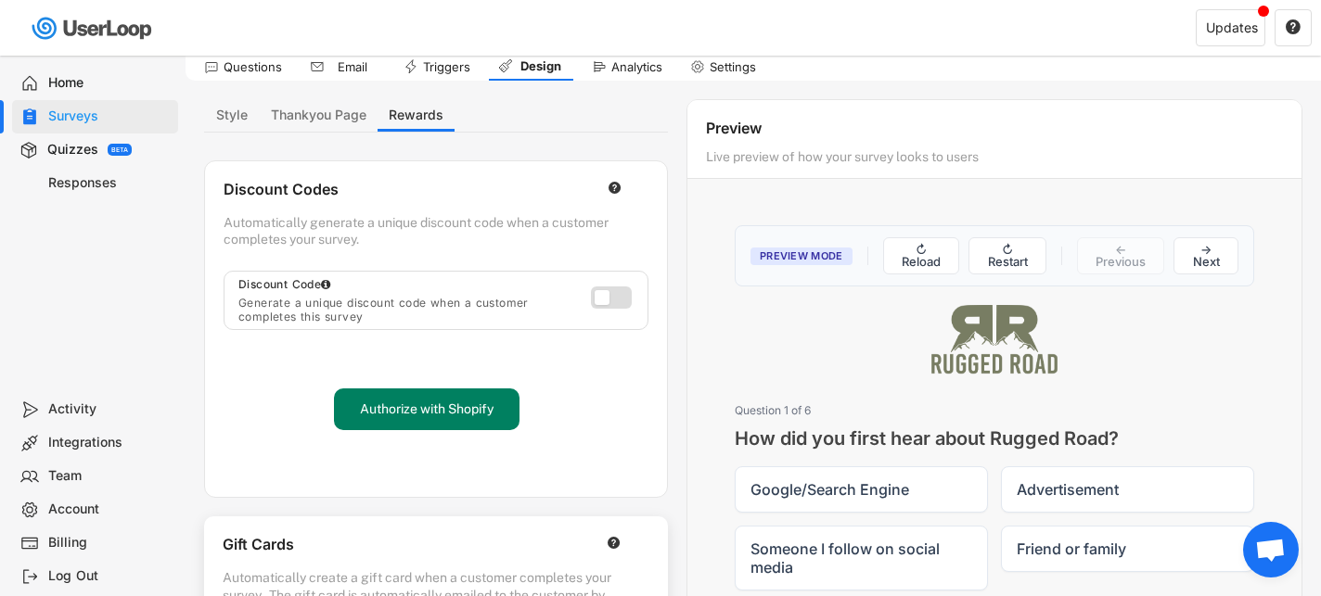
scroll to position [0, 0]
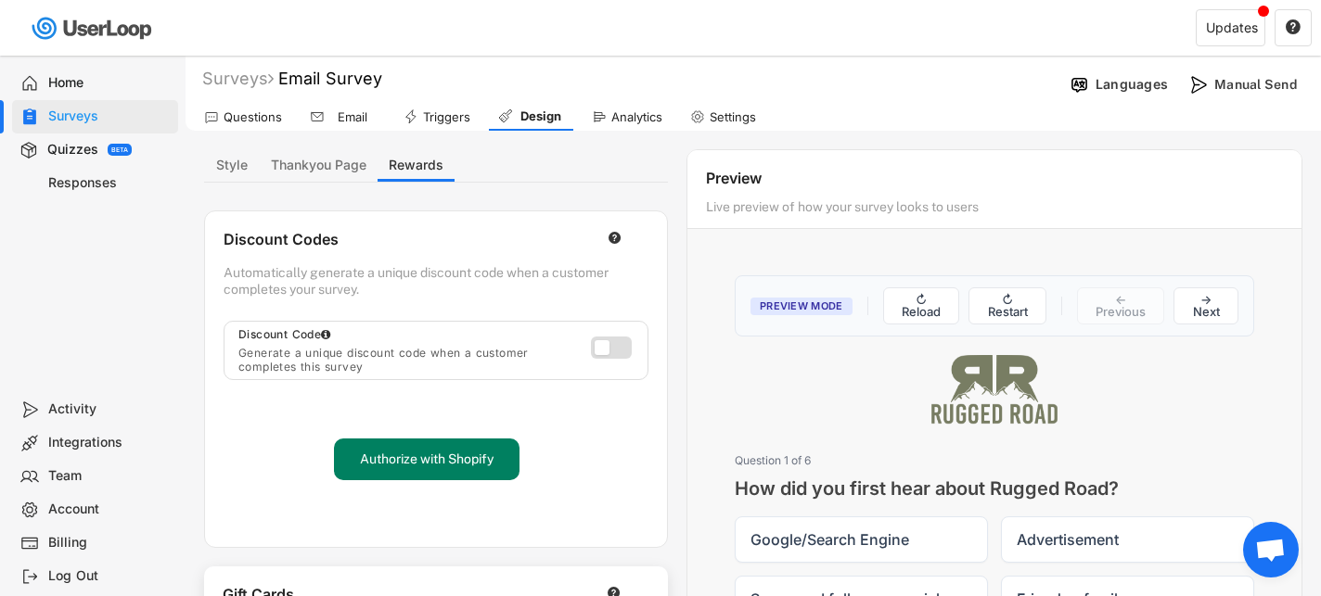
click at [317, 184] on div "Style Thankyou Page Rewards Styling Customize the look and feel of your email a…" at bounding box center [436, 548] width 464 height 798
click at [317, 169] on button "Thankyou Page" at bounding box center [319, 165] width 118 height 32
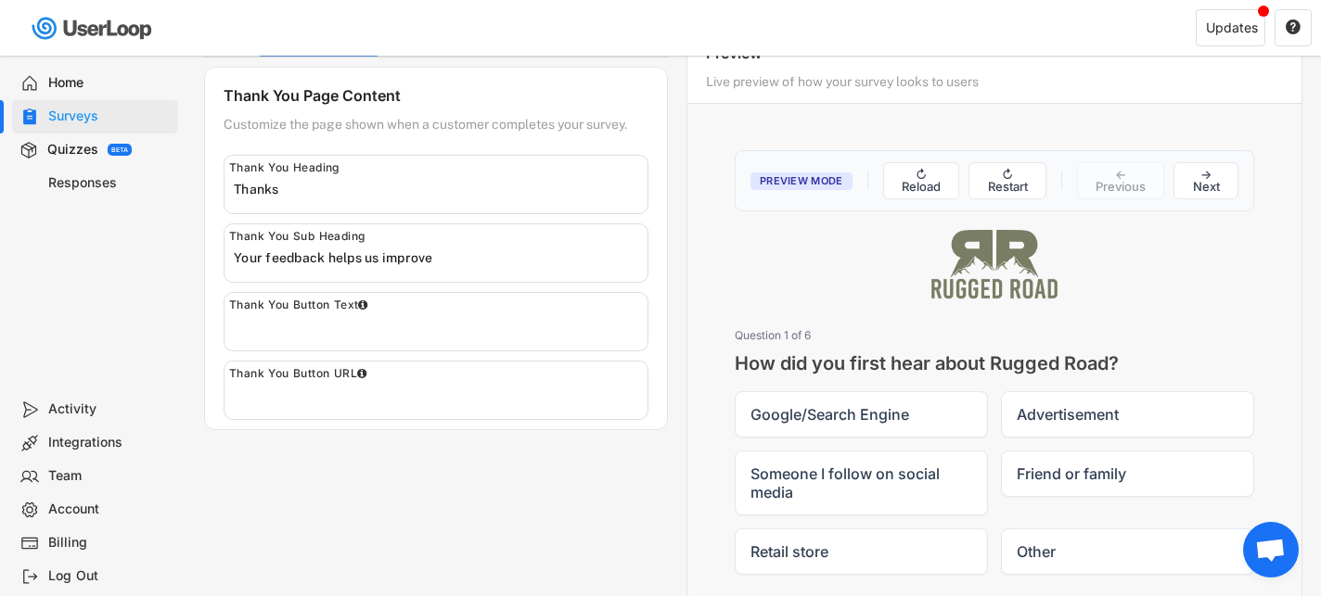
scroll to position [130, 0]
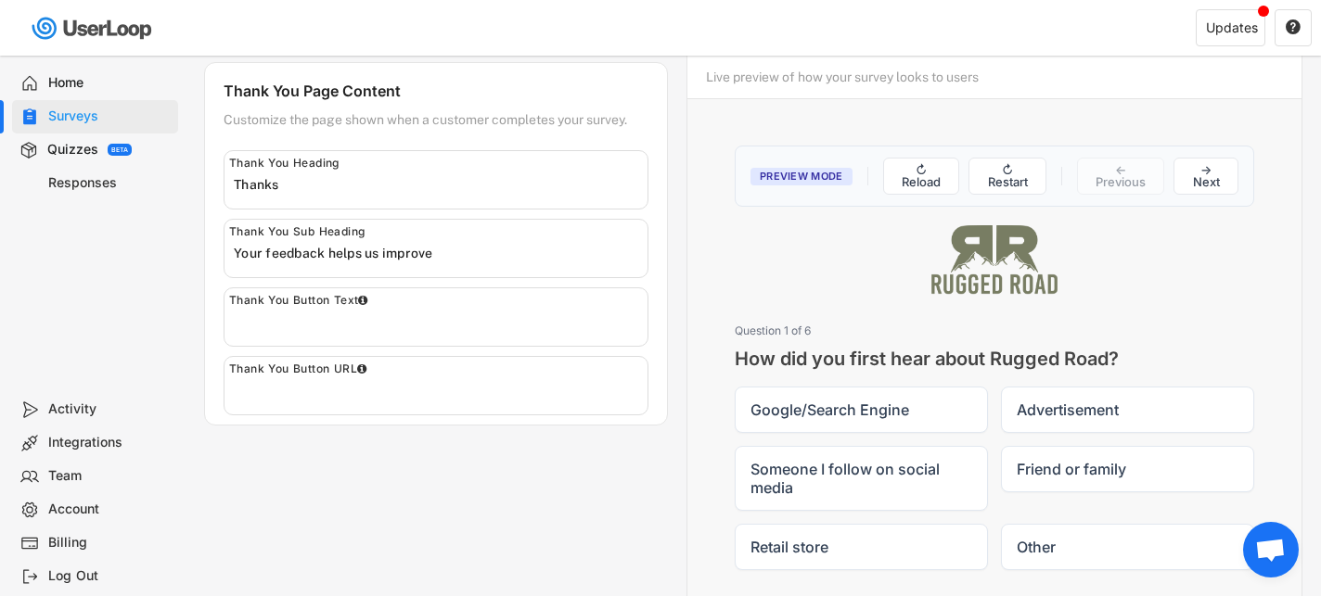
click at [289, 180] on input "input" at bounding box center [441, 185] width 414 height 28
drag, startPoint x: 312, startPoint y: 190, endPoint x: 184, endPoint y: 191, distance: 128.0
click at [184, 191] on body "Welcome, Kasey  Last 30 days SURVEYS 3 RESPONSES 11 Your surveys Email Survey …" at bounding box center [660, 168] width 1321 height 596
type input "Thanks for completing the survey!"
click at [450, 252] on input "input" at bounding box center [441, 253] width 414 height 28
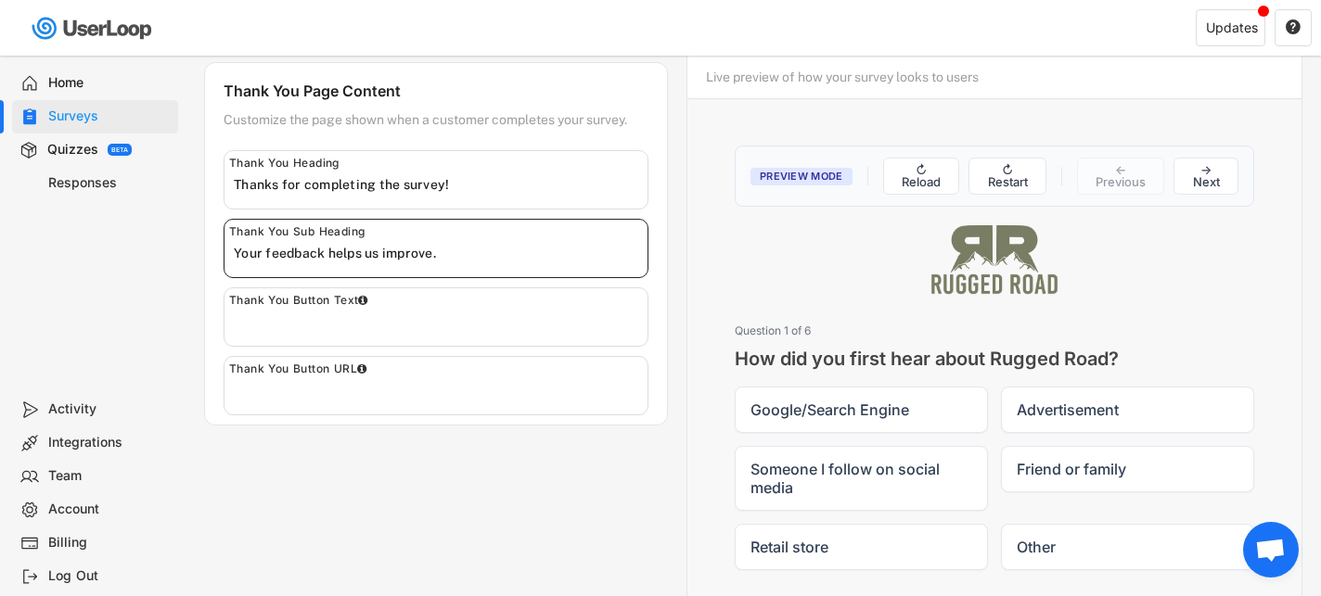
drag, startPoint x: 459, startPoint y: 251, endPoint x: 49, endPoint y: 252, distance: 410.0
click at [49, 252] on body "Welcome, Kasey  Last 30 days SURVEYS 3 RESPONSES 11 Your surveys Email Survey …" at bounding box center [660, 168] width 1321 height 596
drag, startPoint x: 377, startPoint y: 258, endPoint x: 161, endPoint y: 257, distance: 215.2
click at [161, 257] on body "Welcome, Kasey  Last 30 days SURVEYS 3 RESPONSES 11 Your surveys Email Survey …" at bounding box center [660, 168] width 1321 height 596
type input "We're grateful for your feedback."
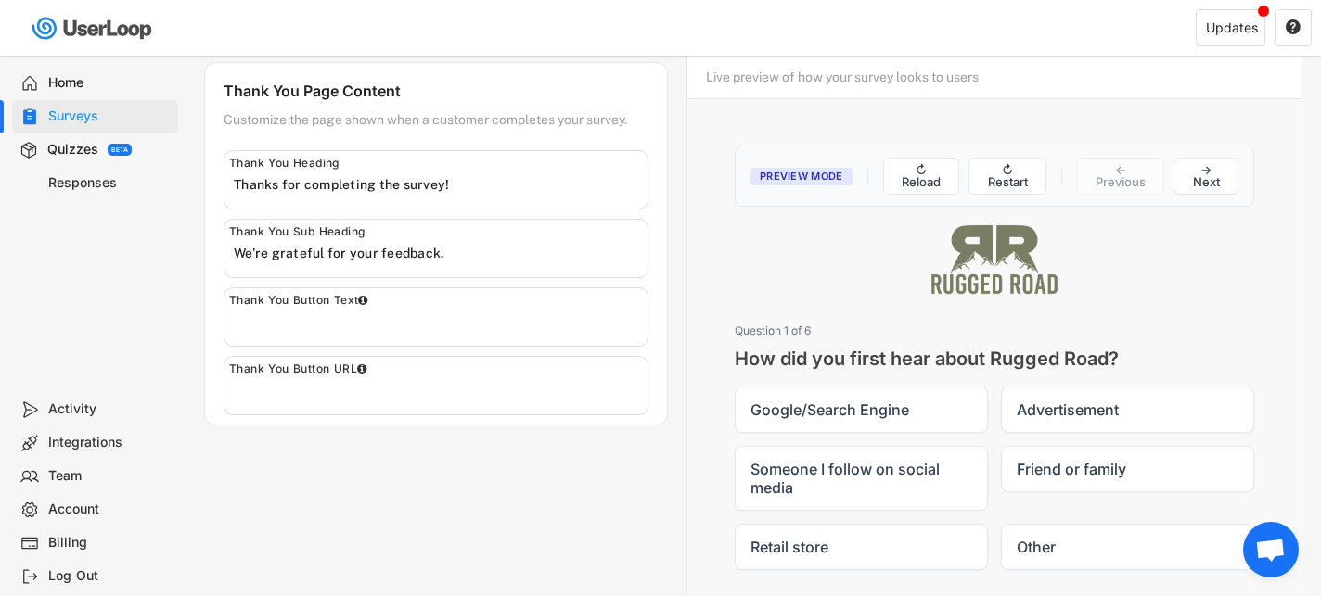
click at [492, 525] on div "Style Thankyou Page Rewards Styling Customize the look and feel of your email a…" at bounding box center [753, 361] width 1098 height 684
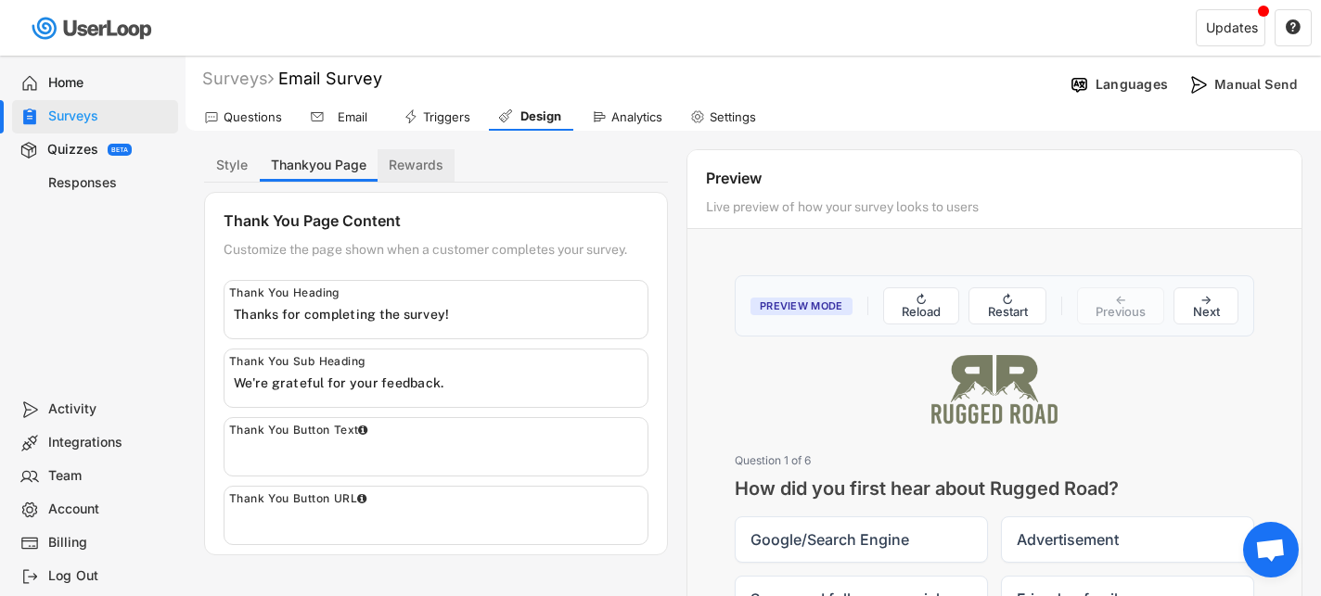
click at [412, 171] on button "Rewards" at bounding box center [416, 165] width 77 height 32
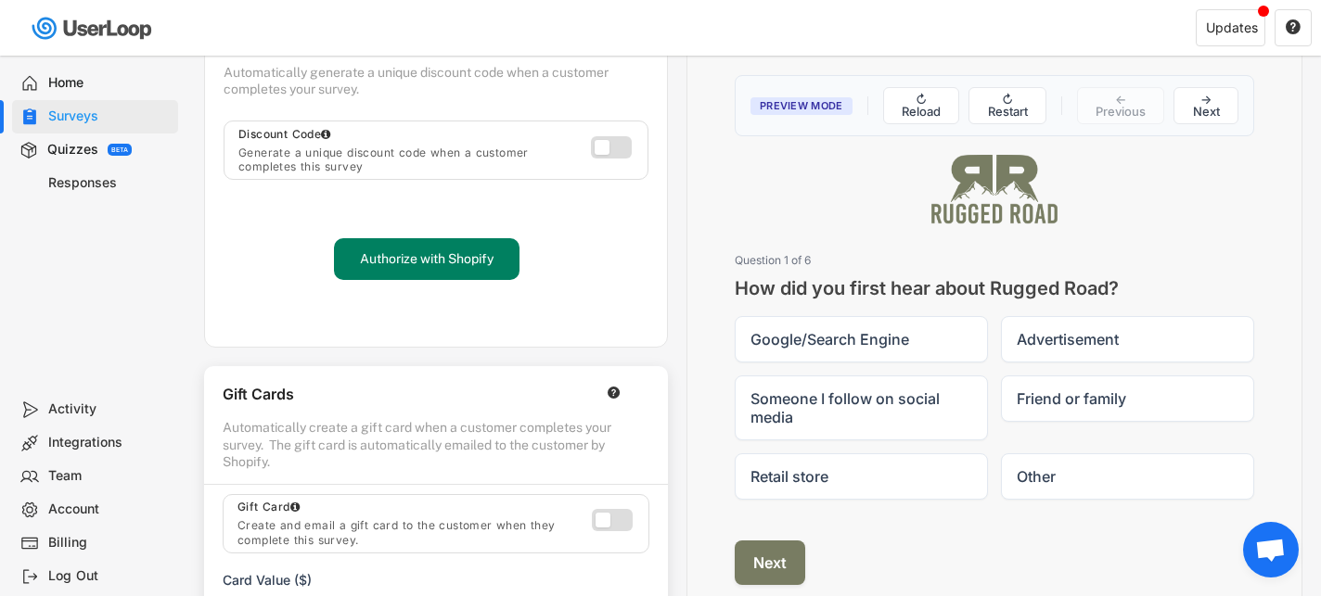
scroll to position [340, 0]
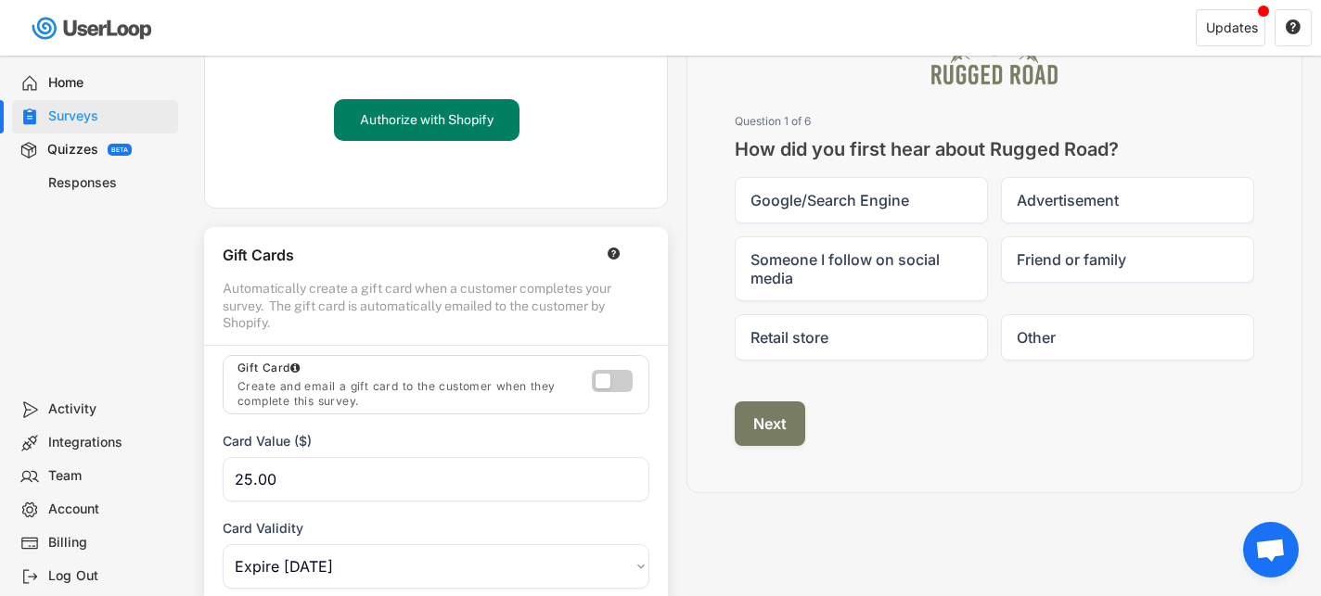
click at [609, 383] on label at bounding box center [607, 376] width 41 height 22
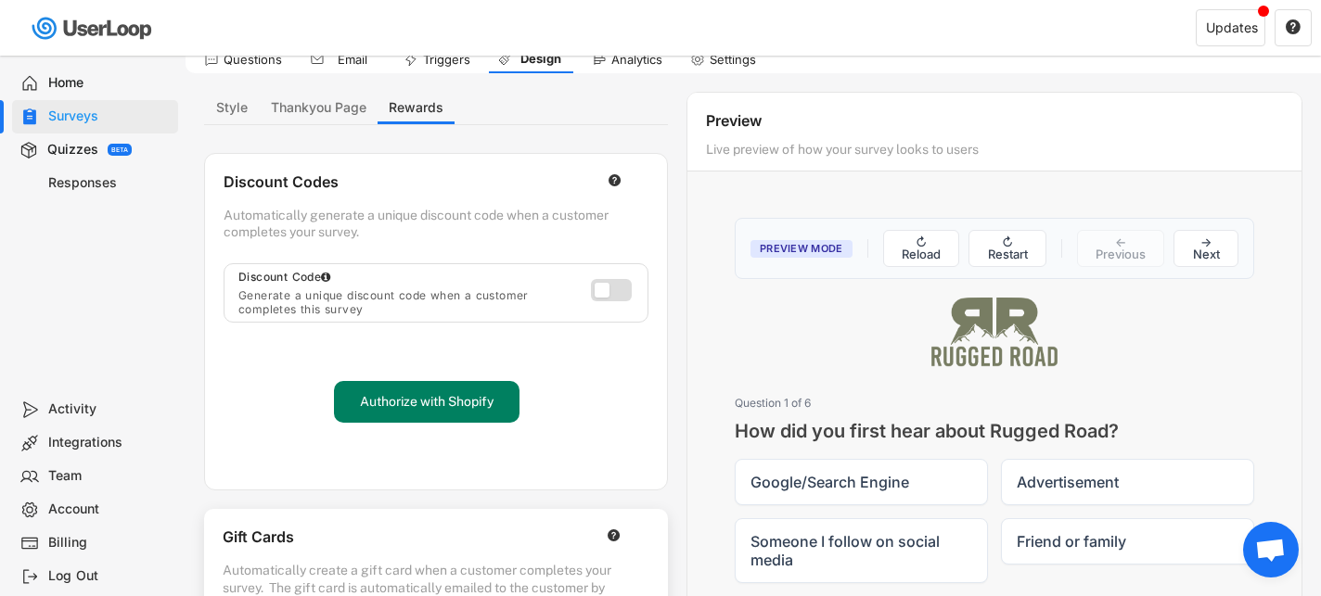
scroll to position [0, 0]
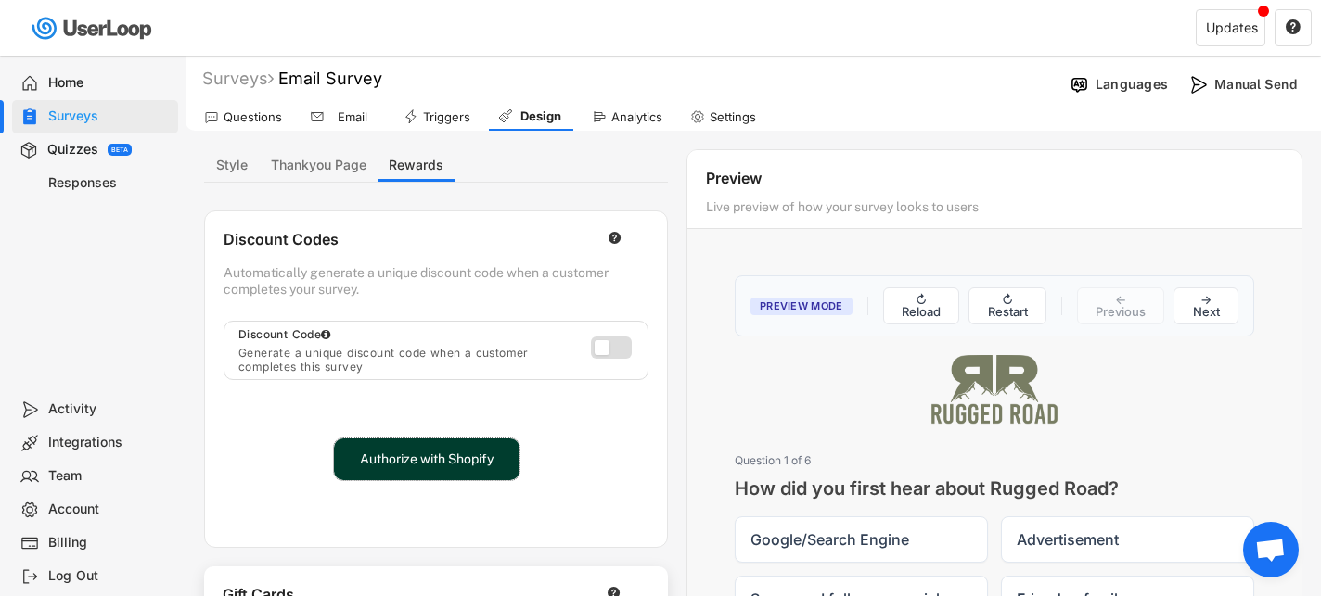
click at [427, 471] on button "Authorize with Shopify" at bounding box center [427, 460] width 186 height 42
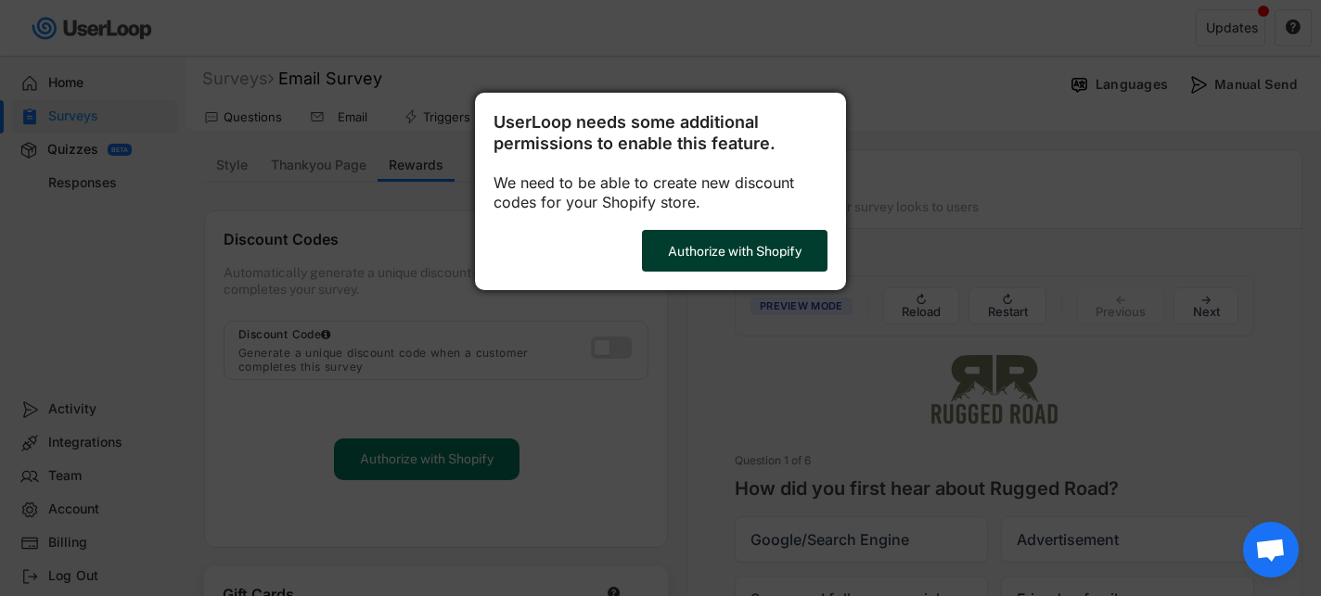
click at [756, 257] on button "Authorize with Shopify" at bounding box center [735, 251] width 186 height 42
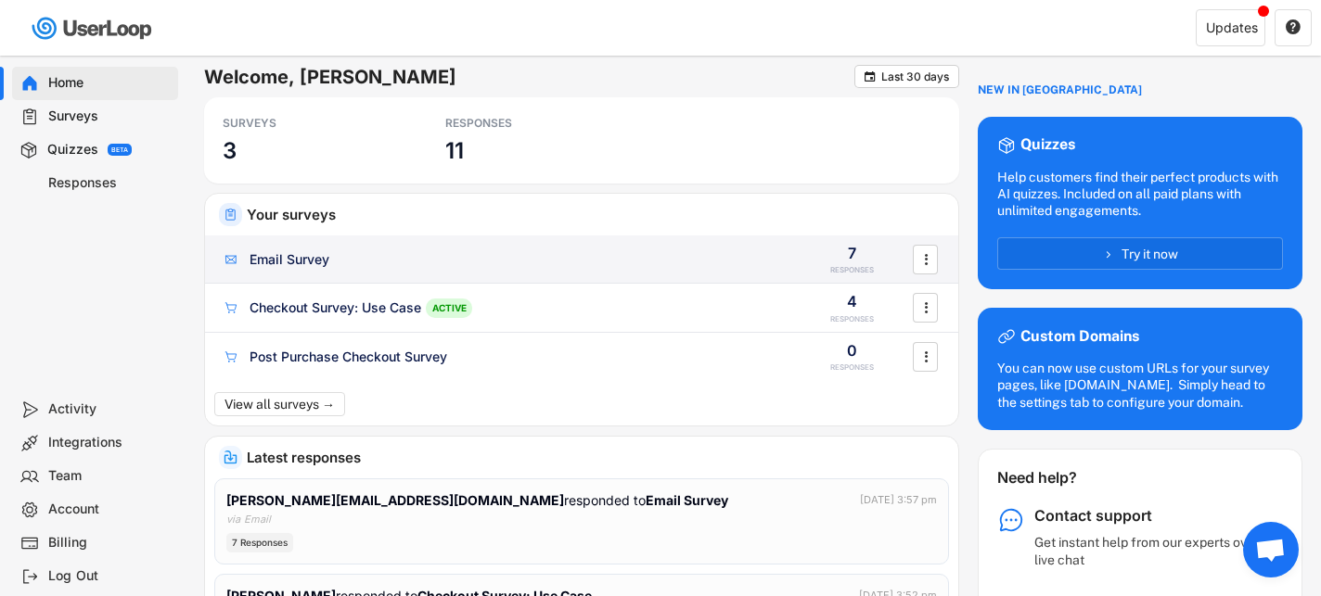
click at [392, 268] on div "Email Survey" at bounding box center [503, 259] width 563 height 19
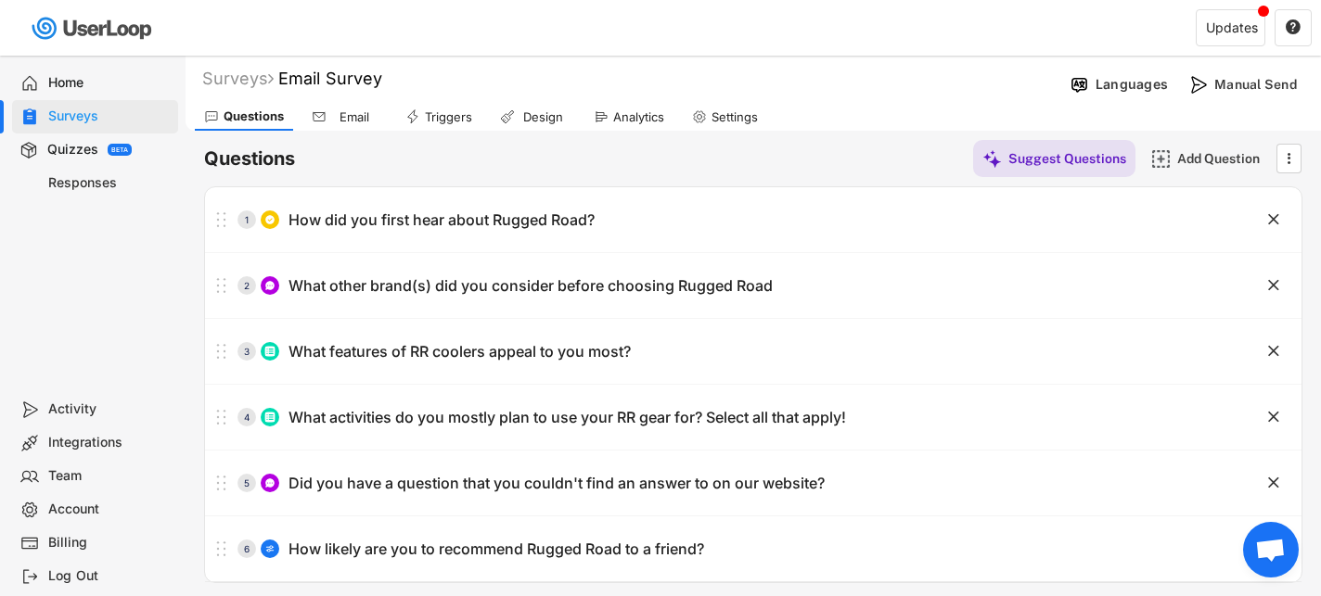
click at [357, 121] on div "Email" at bounding box center [354, 117] width 46 height 16
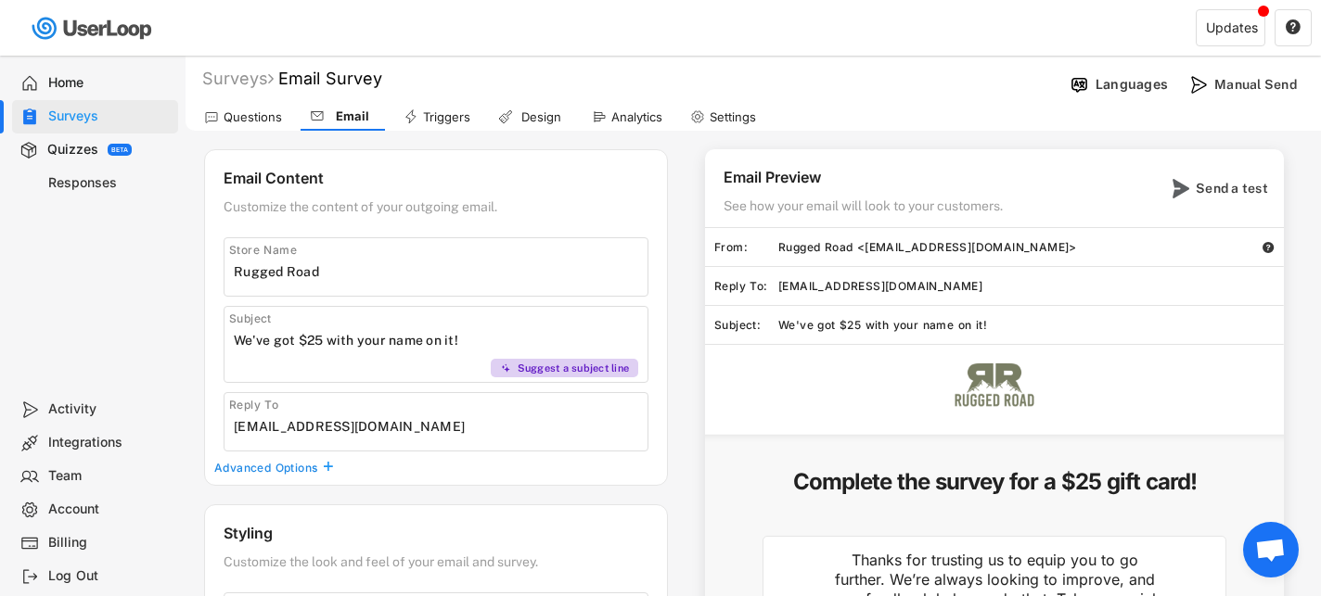
click at [406, 116] on use at bounding box center [411, 116] width 15 height 15
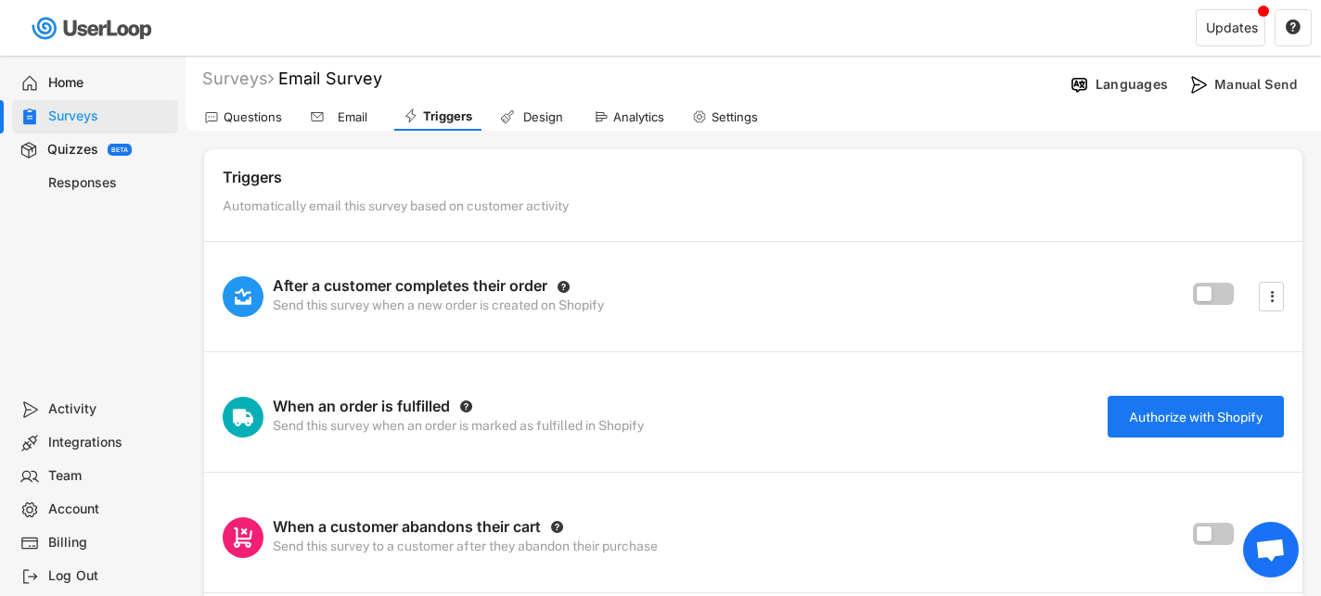
click at [530, 114] on div "Design" at bounding box center [542, 117] width 46 height 16
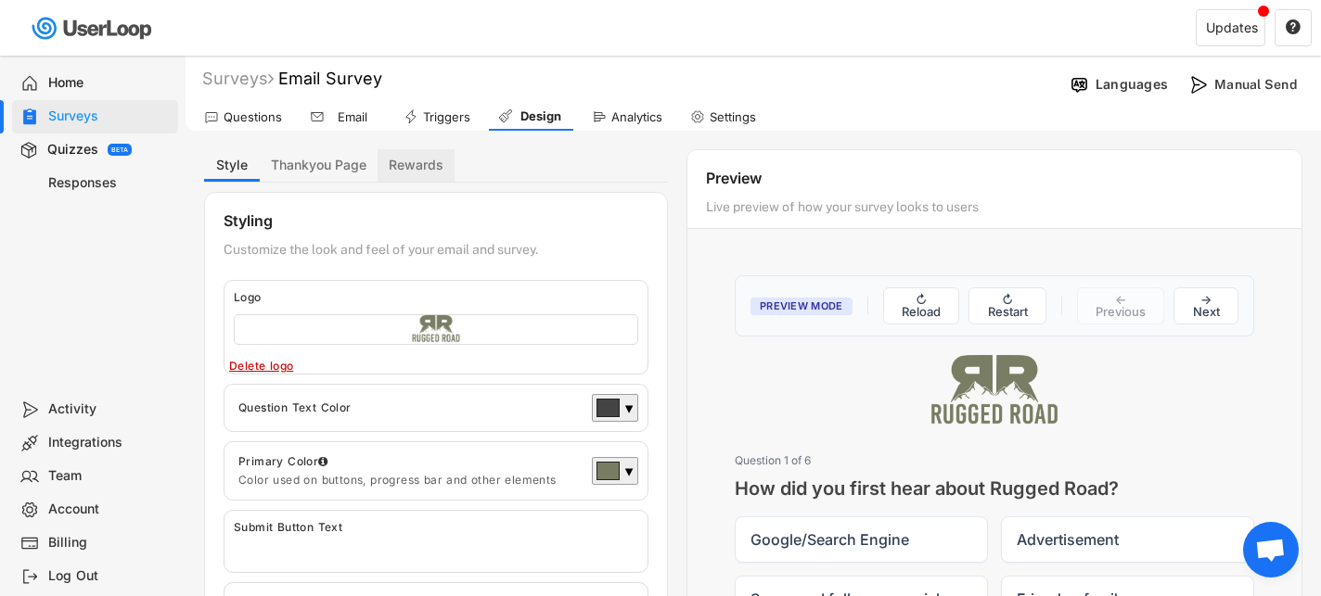
click at [419, 162] on button "Rewards" at bounding box center [416, 165] width 77 height 32
select select ""expire_in_6_months""
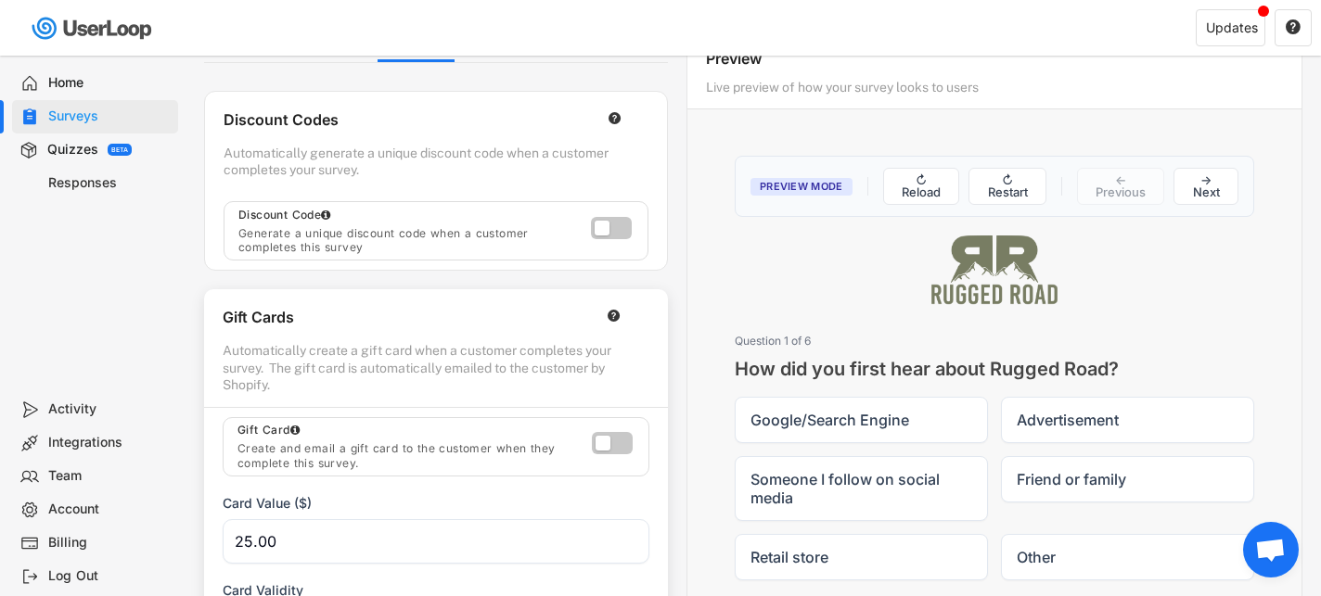
scroll to position [122, 0]
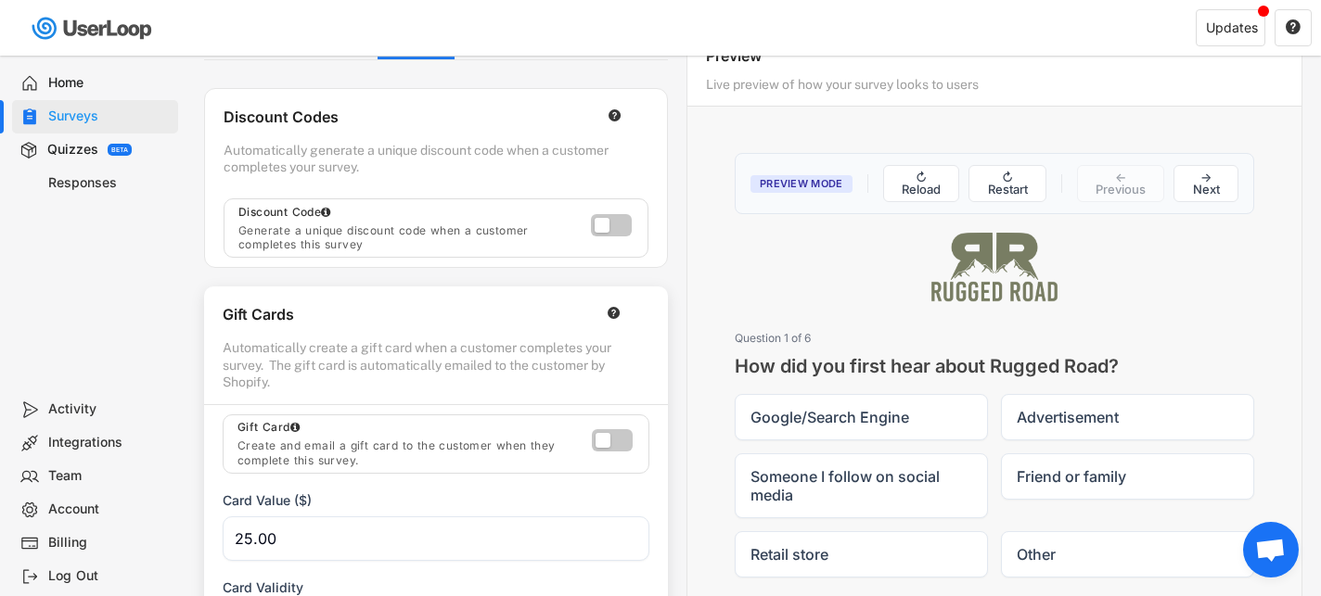
click at [610, 450] on div at bounding box center [615, 443] width 47 height 29
click at [610, 437] on label at bounding box center [607, 436] width 41 height 22
click at [0, 0] on input "checkbox" at bounding box center [0, 0] width 0 height 0
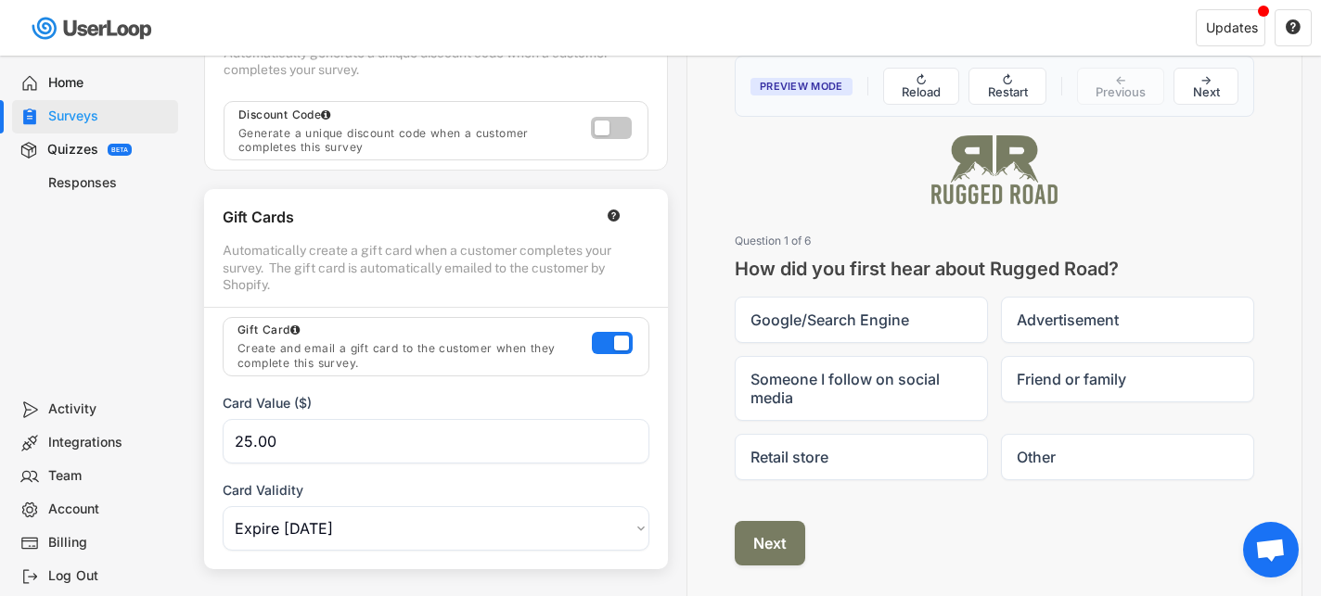
scroll to position [0, 0]
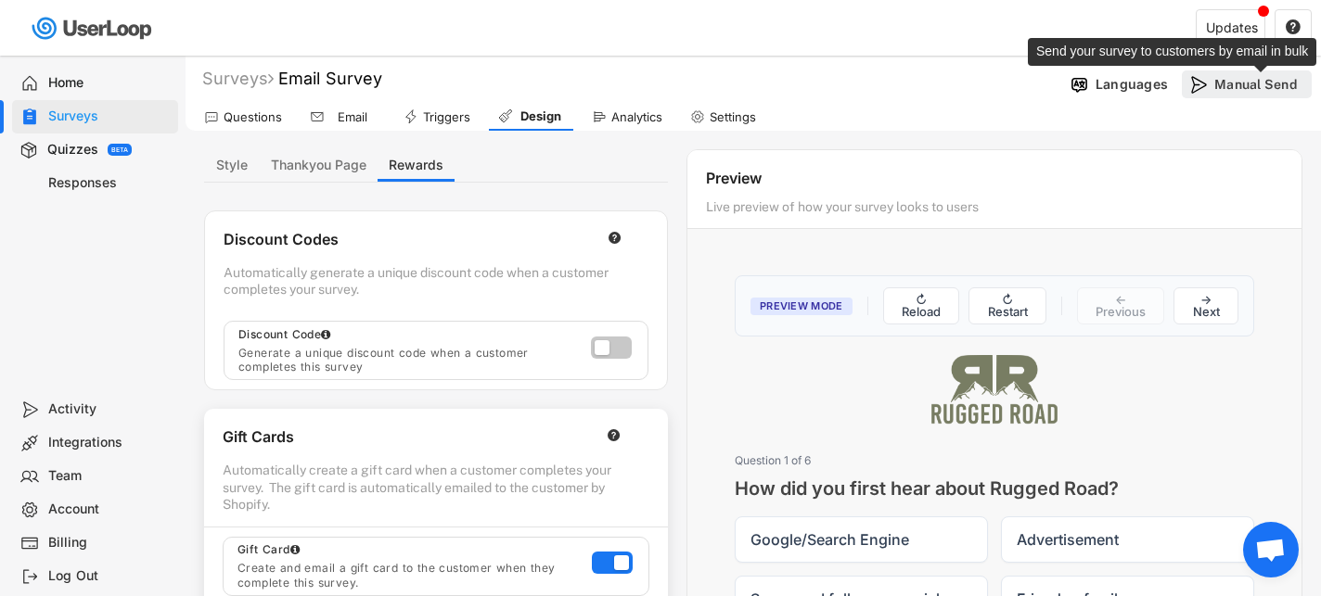
click at [1219, 86] on div "Manual Send" at bounding box center [1260, 84] width 93 height 17
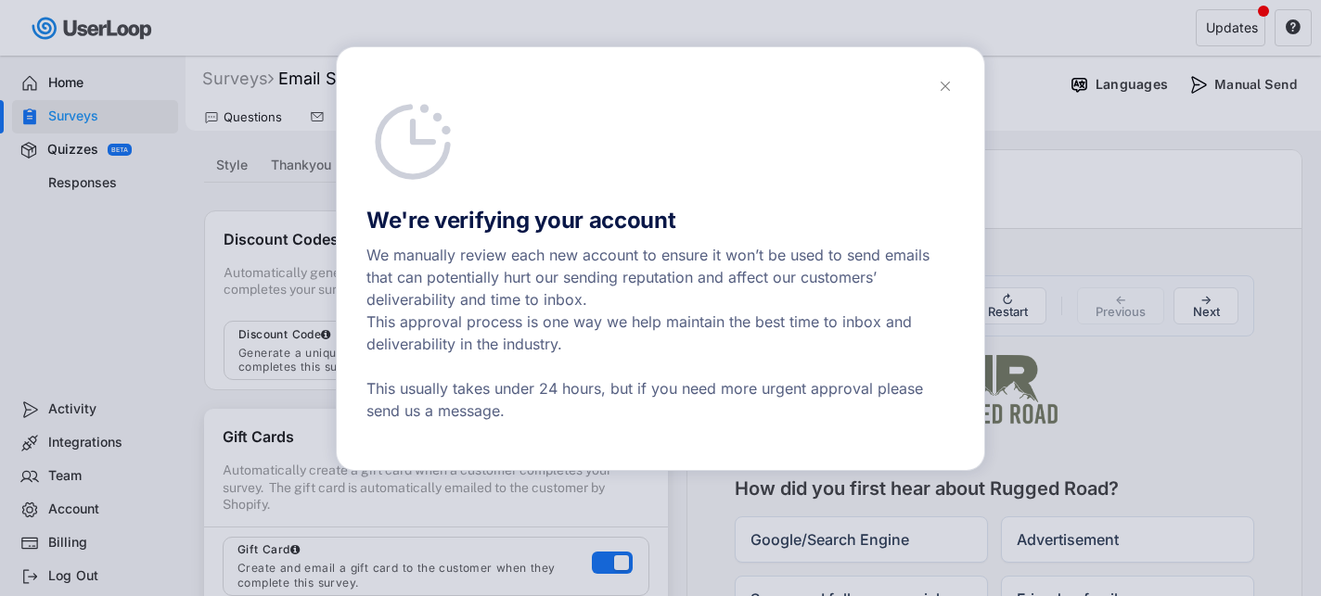
click at [941, 93] on icon at bounding box center [945, 86] width 19 height 19
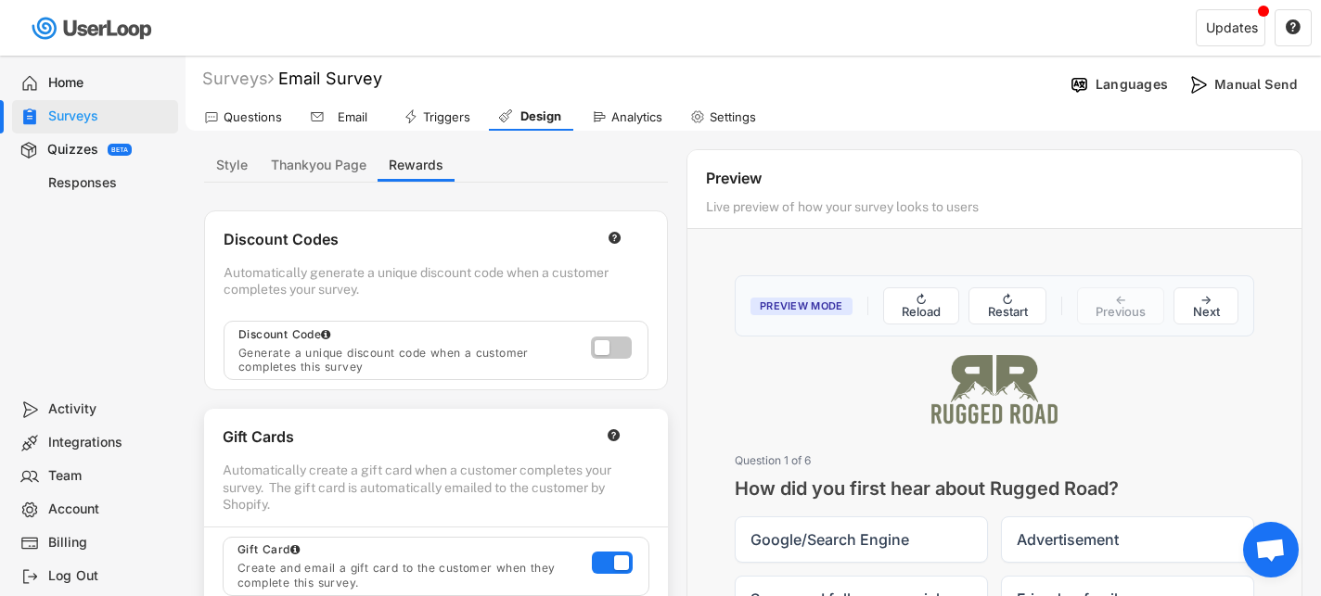
click at [752, 188] on div "Preview" at bounding box center [994, 181] width 577 height 25
click at [251, 124] on div "Questions" at bounding box center [243, 117] width 96 height 28
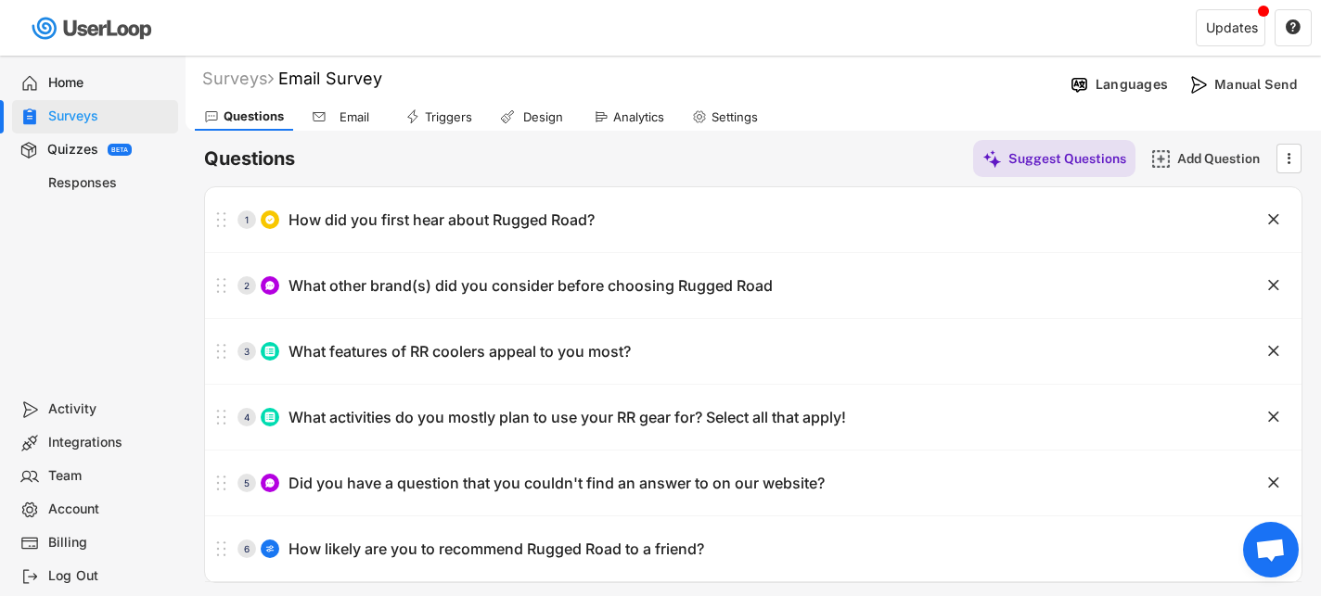
click at [354, 124] on div "Email" at bounding box center [344, 117] width 84 height 28
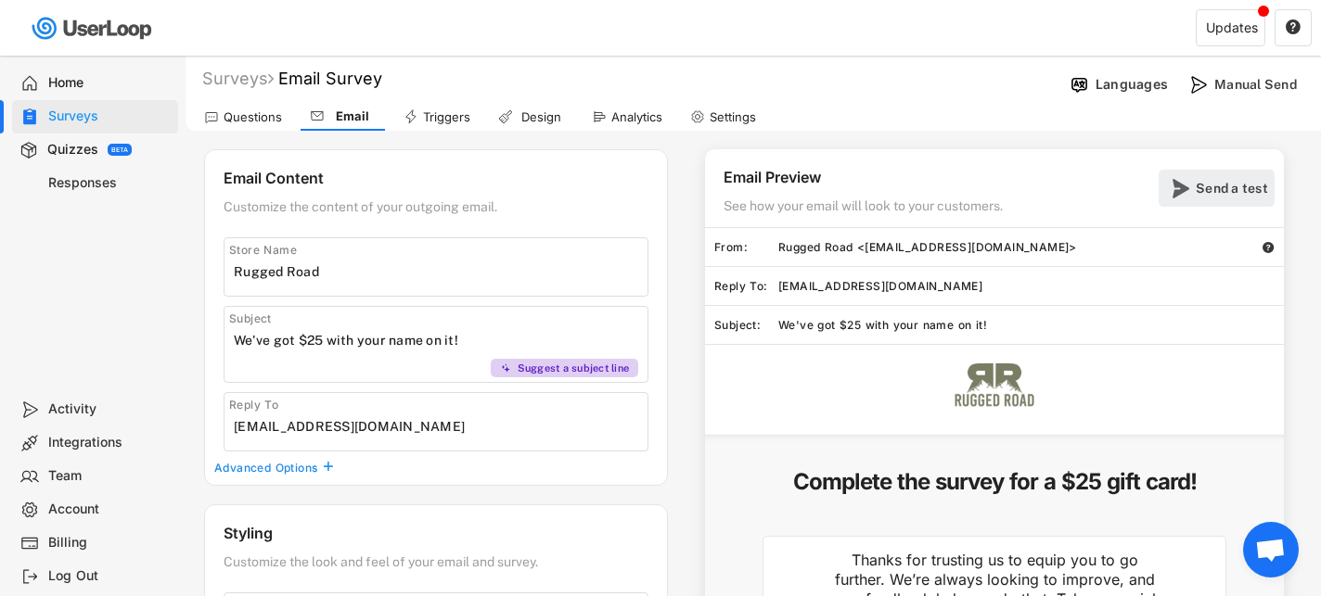
click at [1250, 187] on div "Send a test" at bounding box center [1233, 188] width 74 height 17
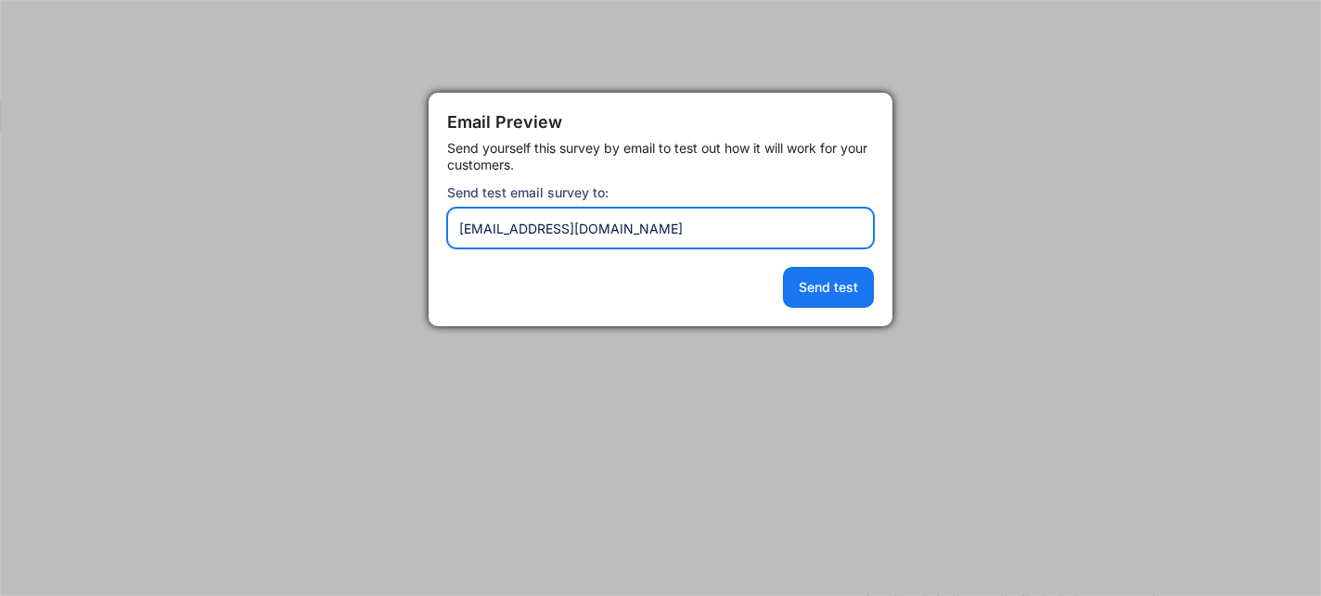
drag, startPoint x: 480, startPoint y: 226, endPoint x: 436, endPoint y: 226, distance: 43.6
click at [436, 226] on div "Email Preview Send yourself this survey by email to test out how it will work f…" at bounding box center [661, 210] width 464 height 234
type input "[PERSON_NAME][EMAIL_ADDRESS][DOMAIN_NAME]"
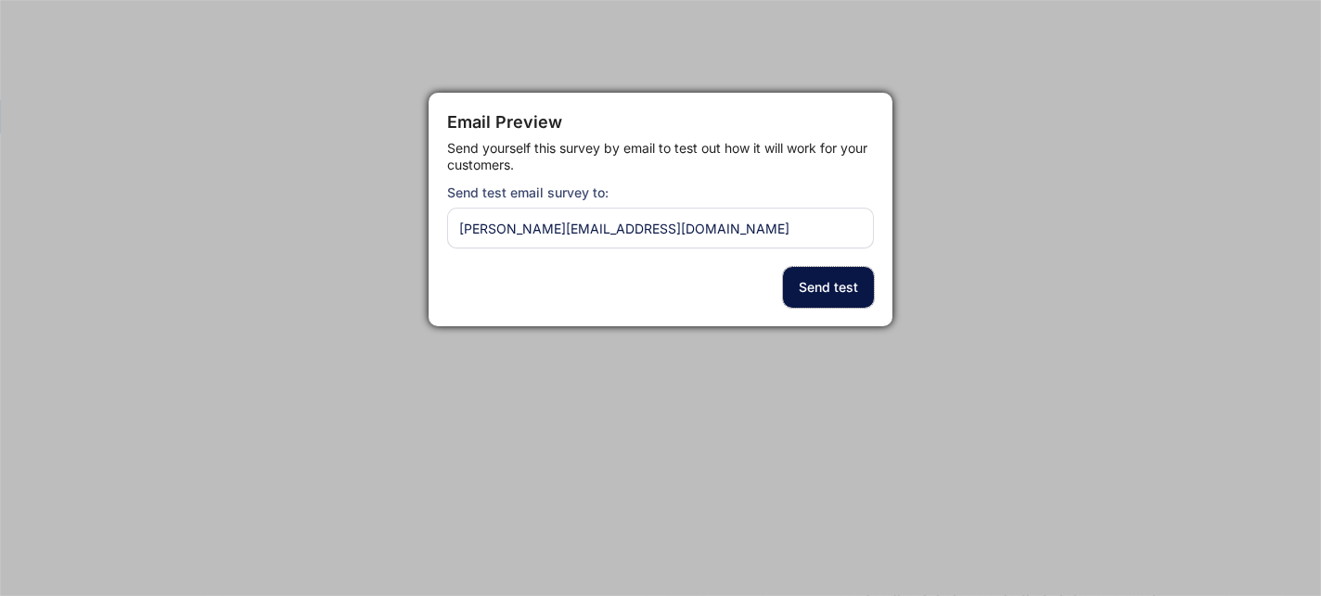
click at [824, 283] on button "Send test" at bounding box center [828, 287] width 91 height 41
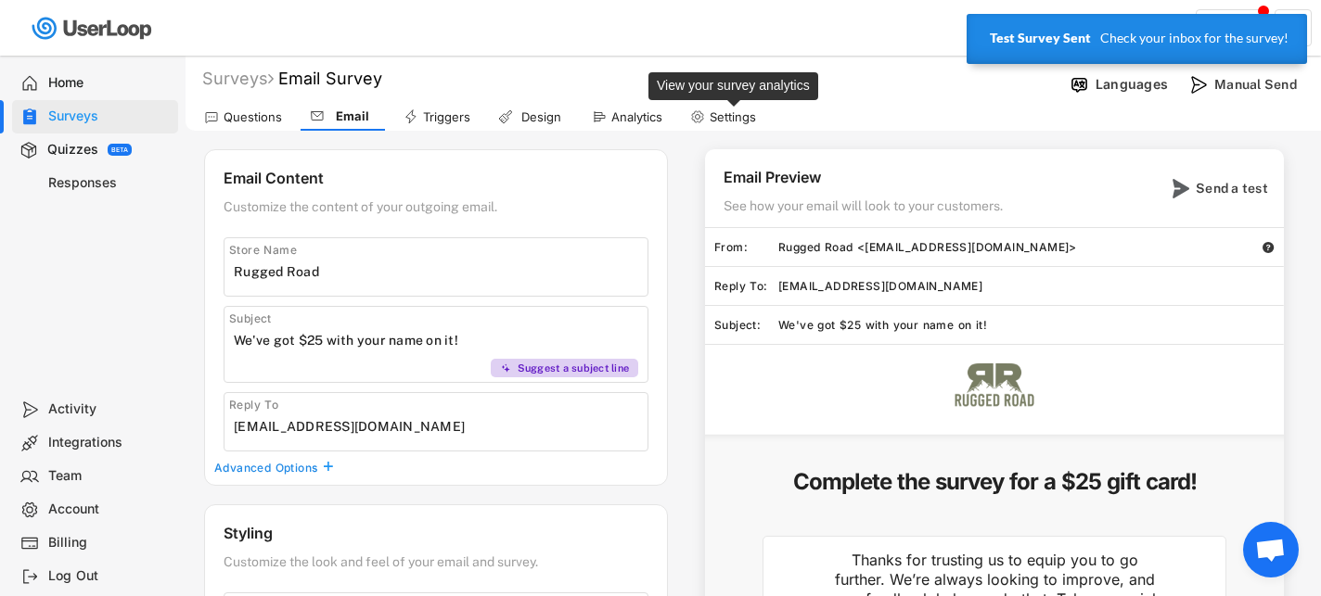
click at [722, 123] on div "Settings" at bounding box center [733, 117] width 46 height 16
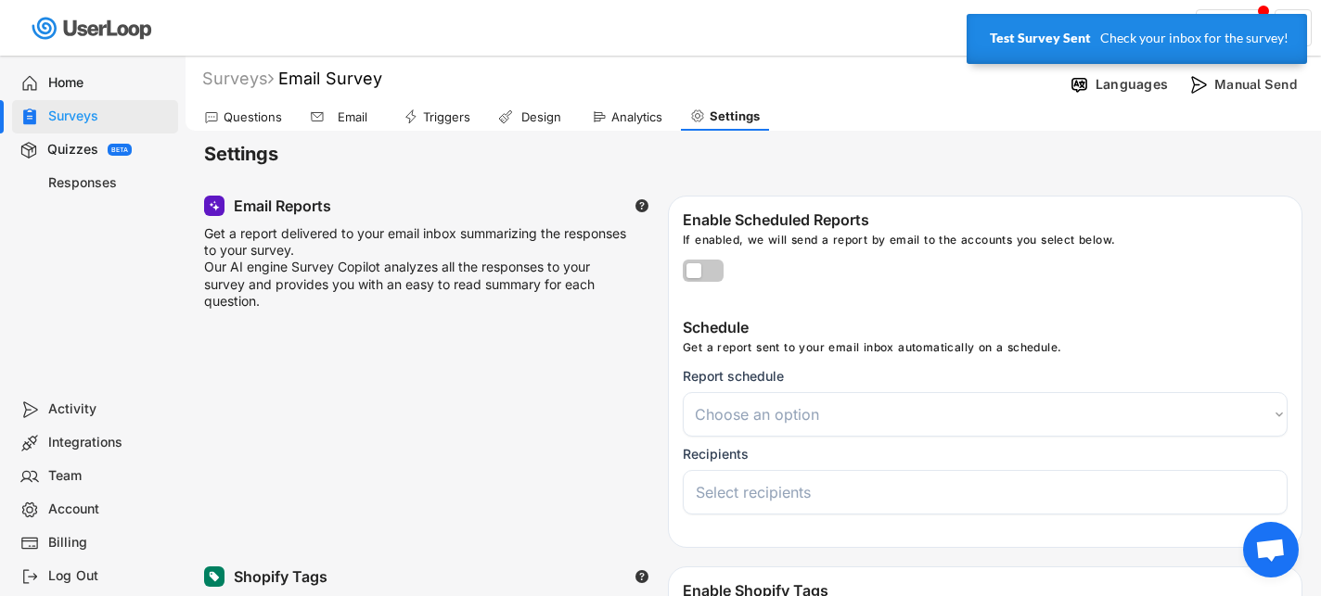
click at [632, 125] on div "Analytics" at bounding box center [627, 117] width 89 height 28
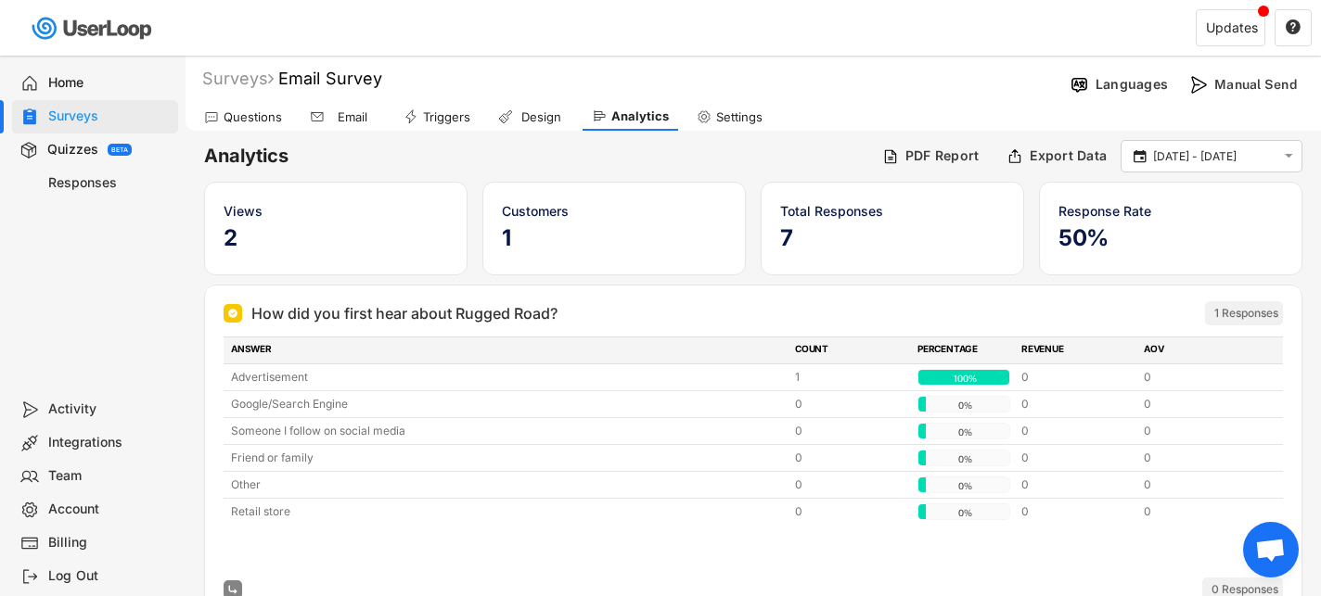
click at [528, 243] on h5 "1" at bounding box center [614, 238] width 224 height 28
click at [232, 230] on h5 "2" at bounding box center [336, 238] width 224 height 28
click at [724, 122] on div "Settings" at bounding box center [739, 117] width 46 height 16
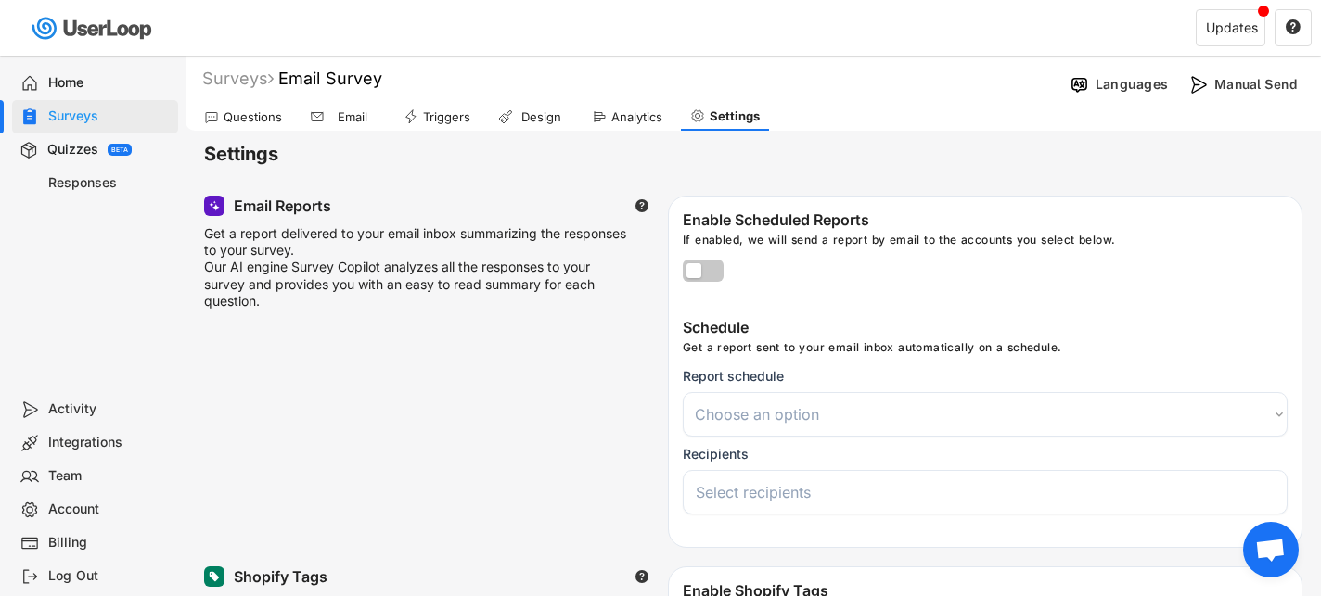
click at [627, 124] on div "Analytics" at bounding box center [627, 117] width 89 height 28
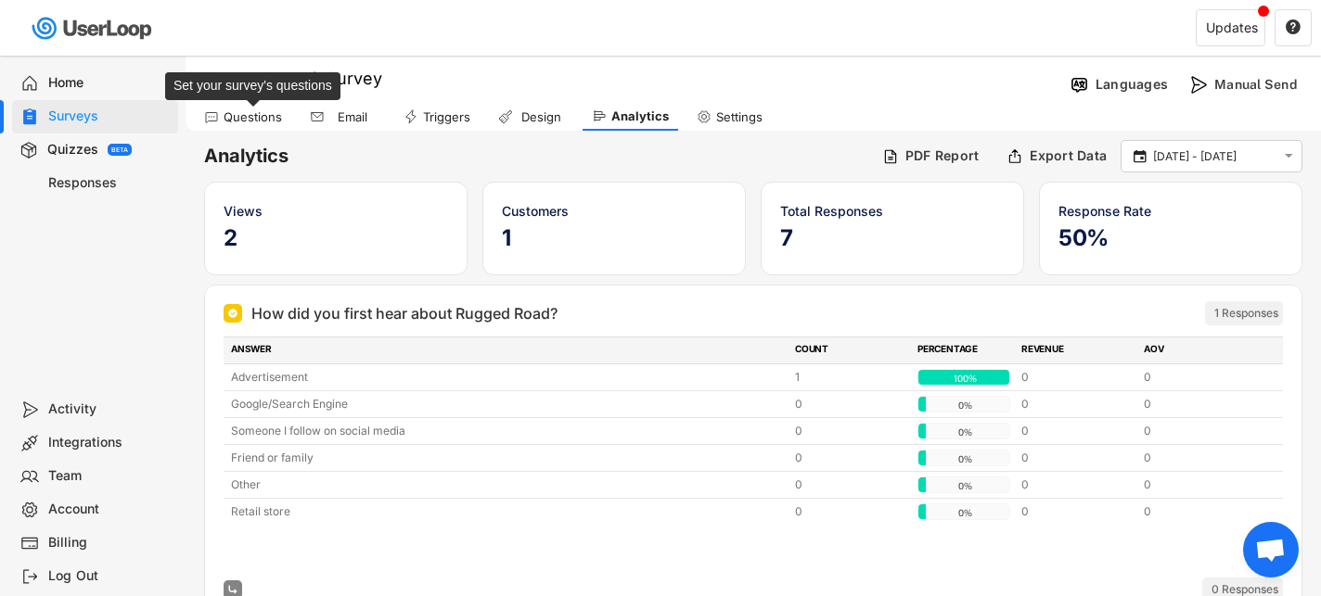
click at [256, 110] on div "Questions" at bounding box center [253, 117] width 58 height 16
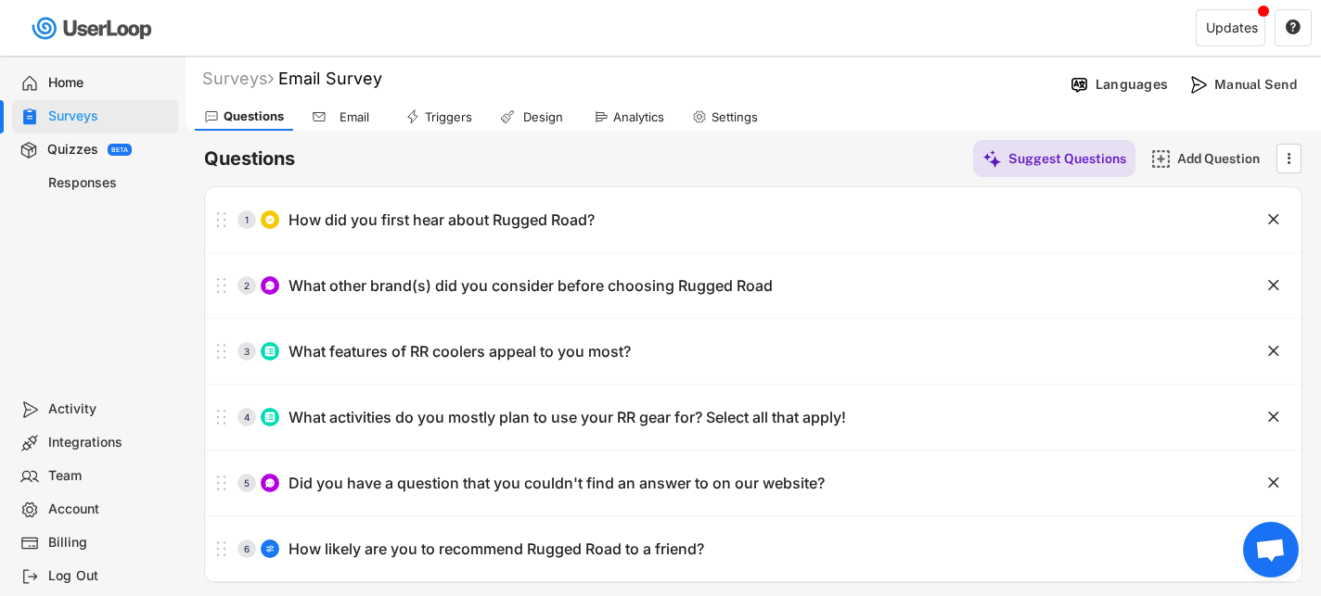
click at [128, 80] on div "Home" at bounding box center [109, 83] width 122 height 18
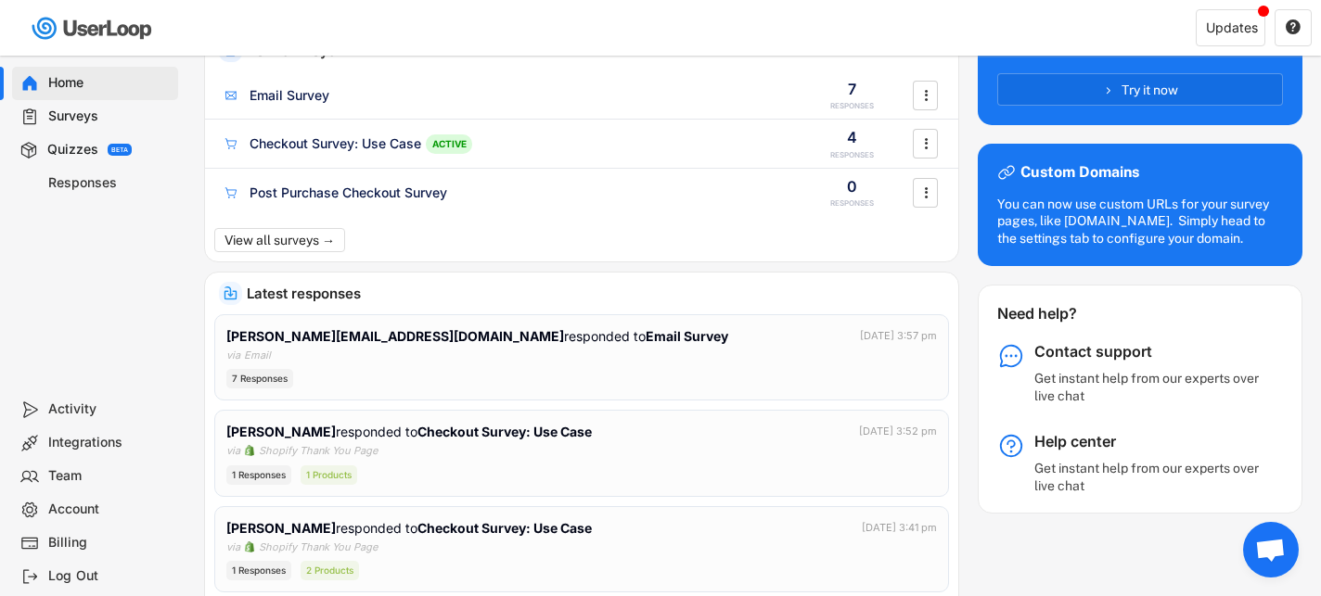
scroll to position [191, 0]
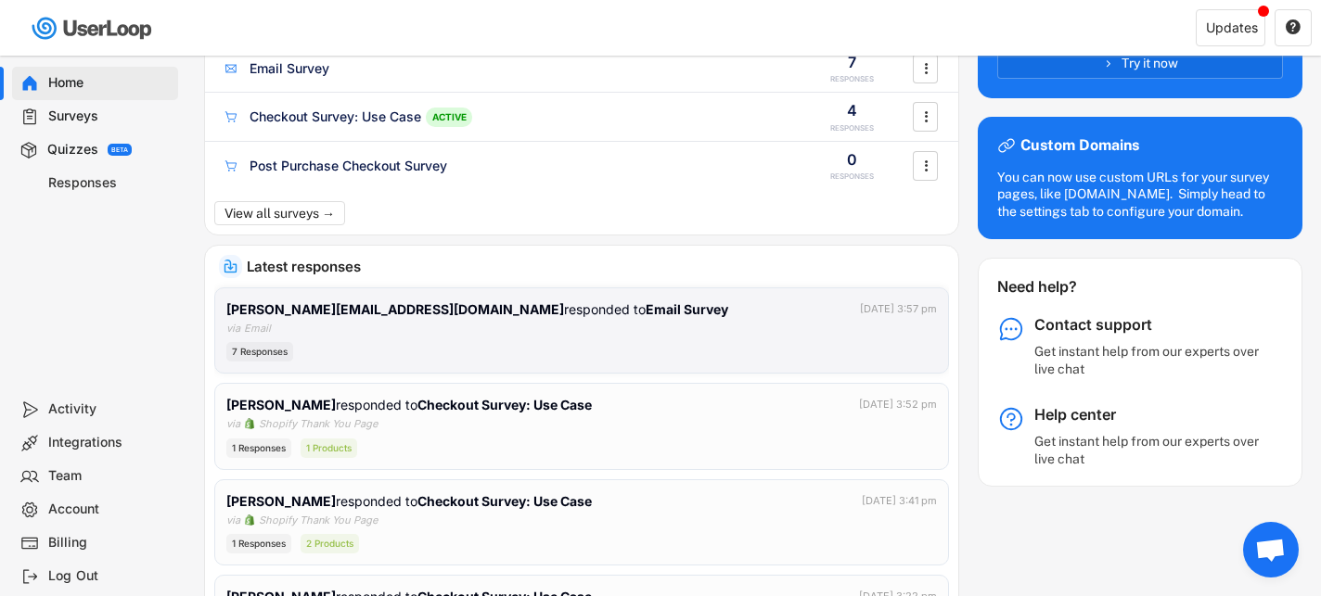
click at [391, 310] on strong "[PERSON_NAME][EMAIL_ADDRESS][DOMAIN_NAME]" at bounding box center [395, 309] width 338 height 16
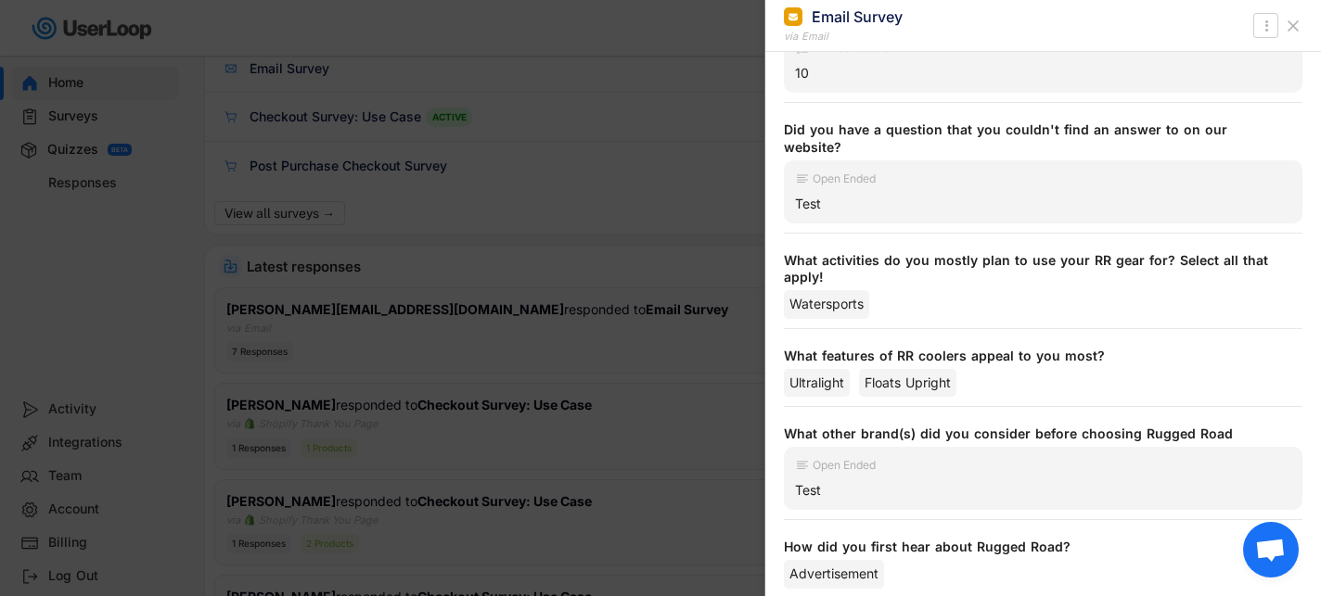
scroll to position [0, 0]
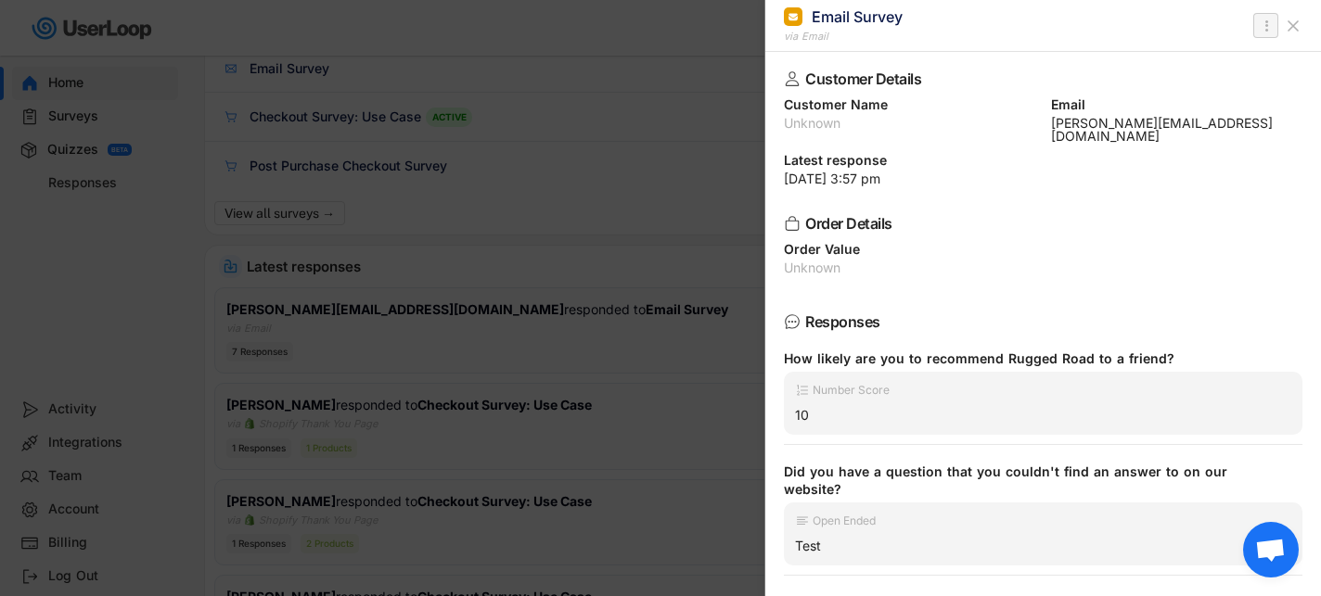
click at [1268, 19] on icon "" at bounding box center [1266, 26] width 19 height 22
click at [1180, 61] on div "Delete Response" at bounding box center [1193, 62] width 155 height 15
click at [1211, 57] on strong "Click to confirm." at bounding box center [1214, 62] width 90 height 14
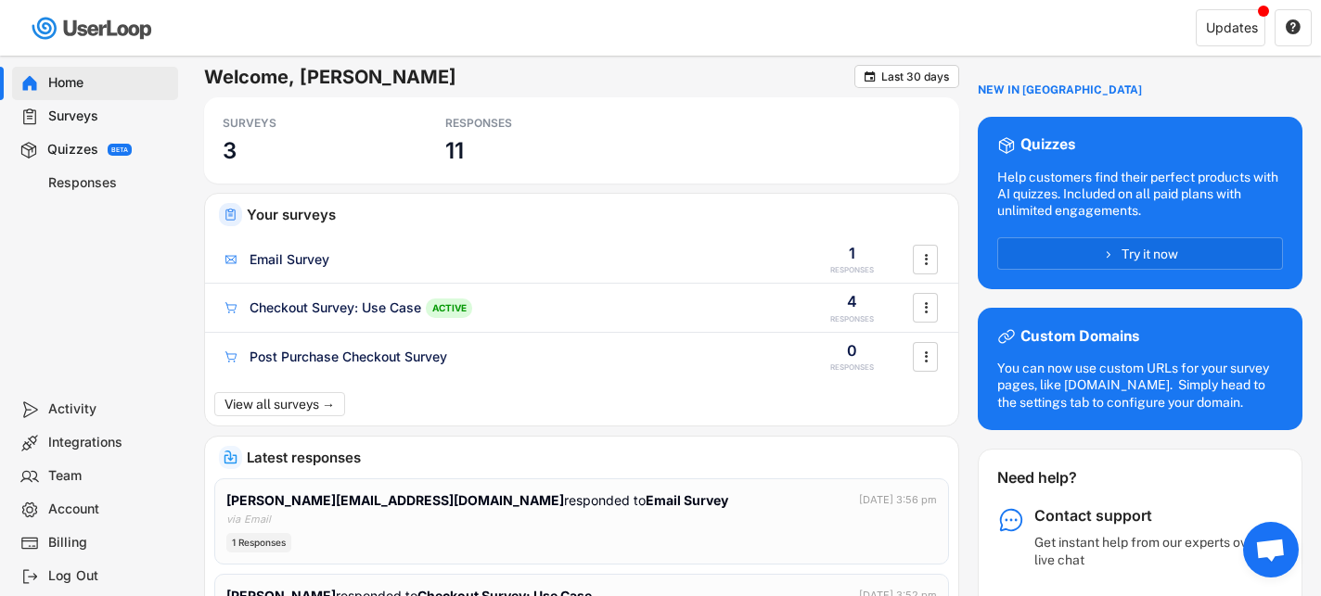
click at [109, 114] on div "Surveys" at bounding box center [109, 117] width 122 height 18
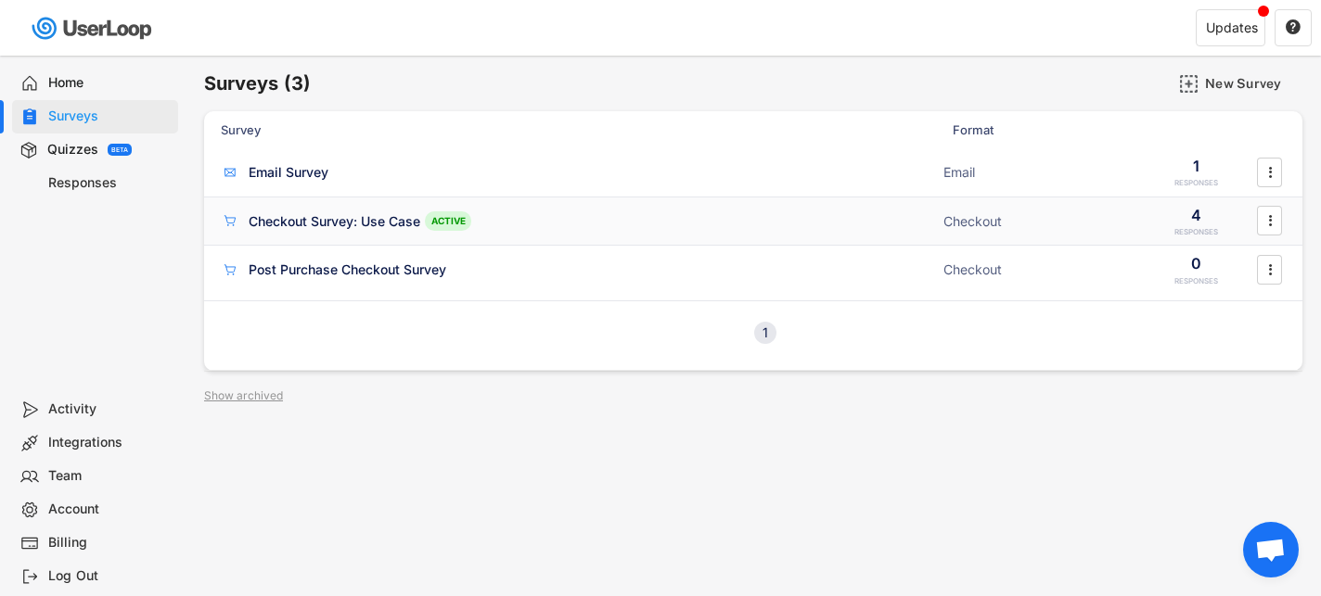
click at [531, 222] on div "Checkout Survey: Use Case ACTIVE" at bounding box center [576, 220] width 711 height 19
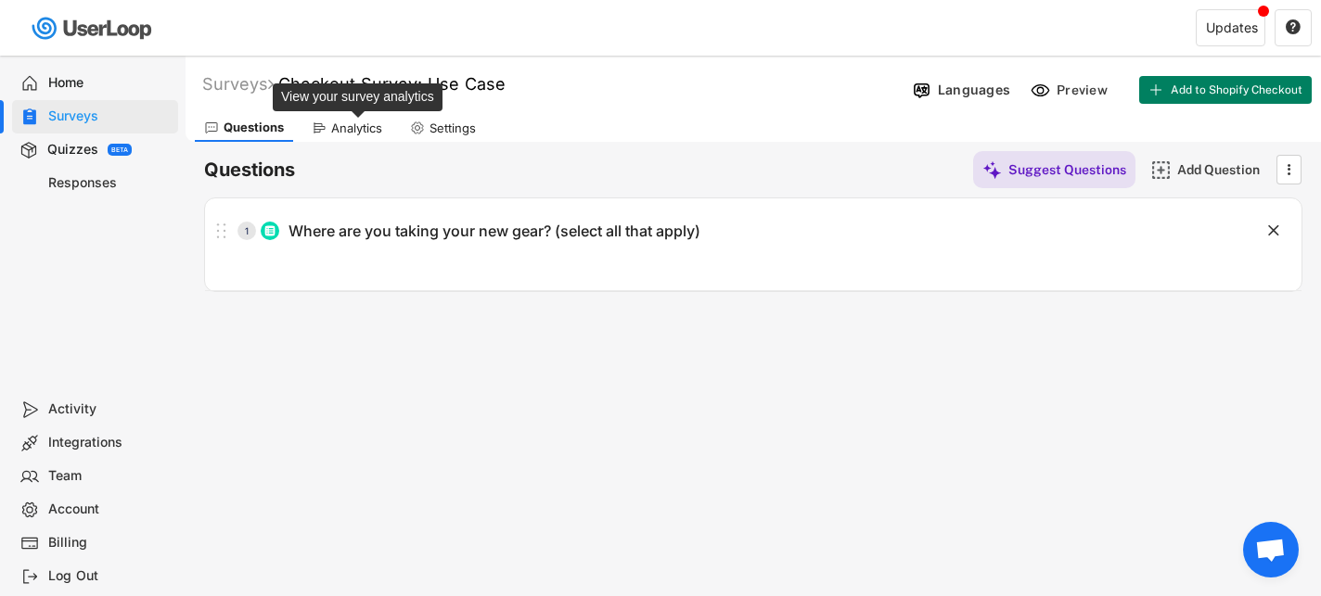
click at [365, 129] on div "Analytics" at bounding box center [356, 129] width 51 height 16
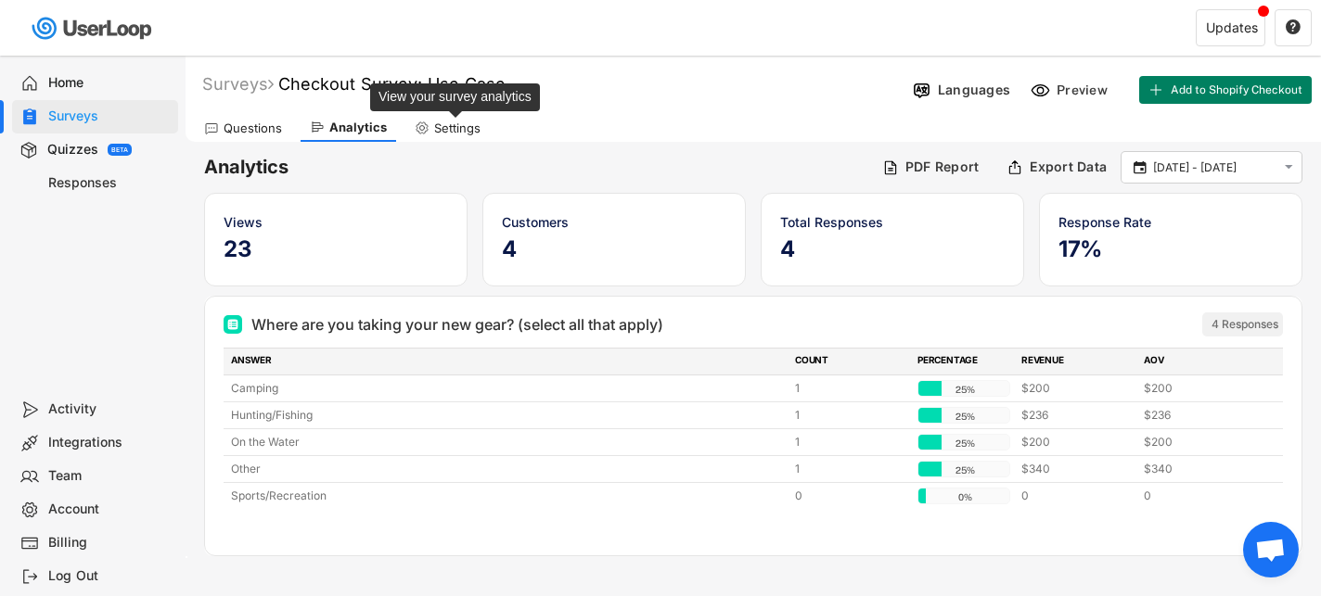
click at [465, 125] on div "Settings" at bounding box center [457, 129] width 46 height 16
select select
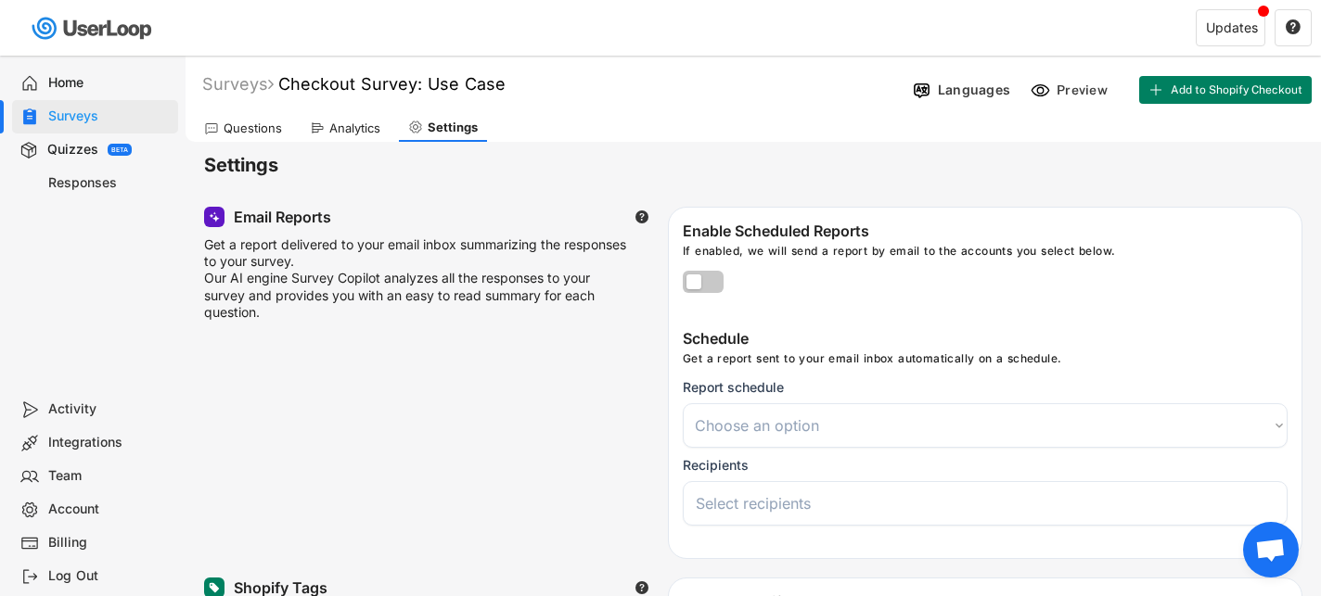
click at [320, 124] on icon at bounding box center [317, 128] width 15 height 15
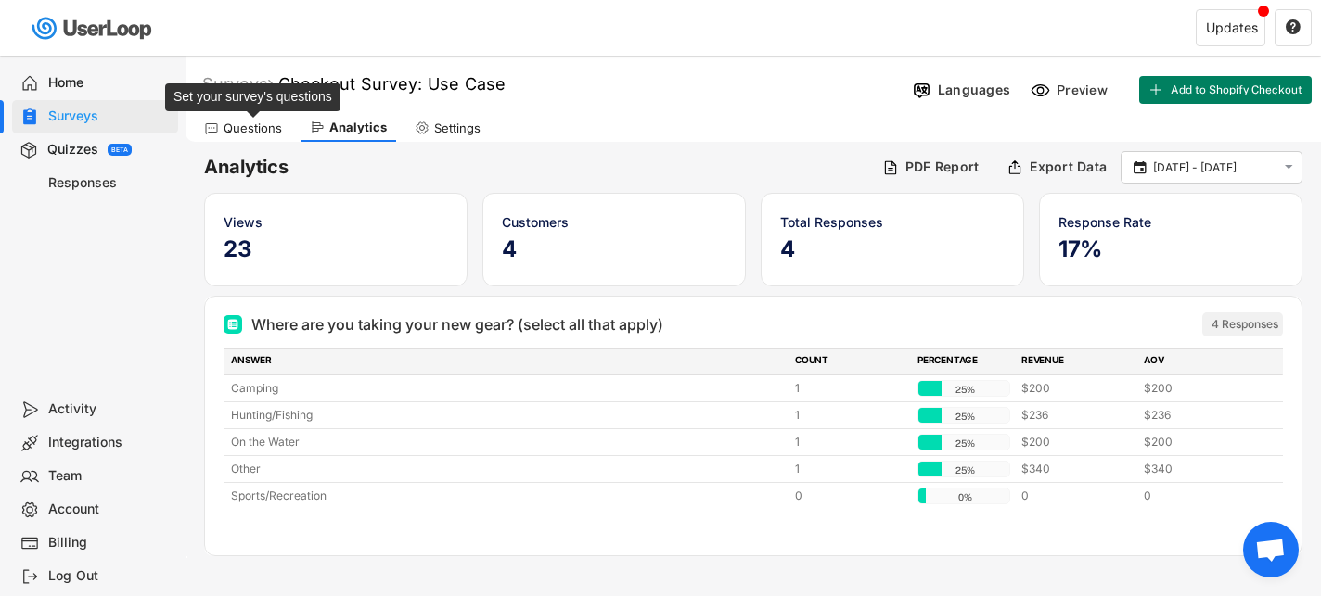
click at [261, 122] on div "Questions" at bounding box center [253, 129] width 58 height 16
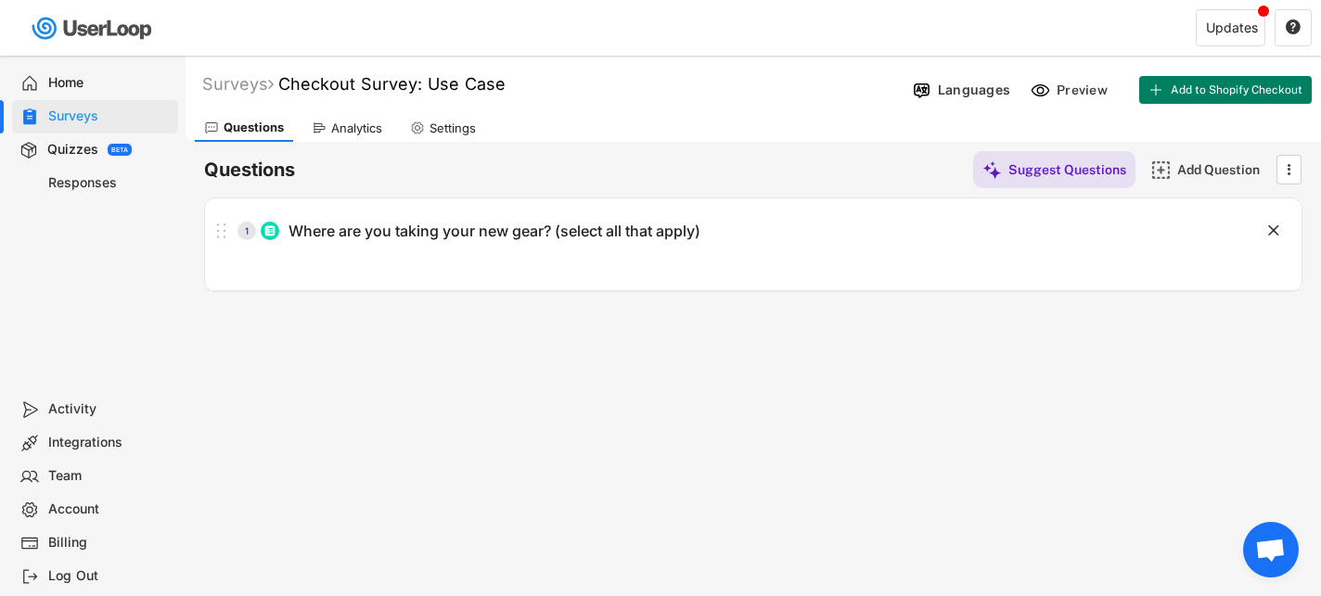
click at [83, 70] on div "Home" at bounding box center [95, 83] width 166 height 33
